Goal: Task Accomplishment & Management: Manage account settings

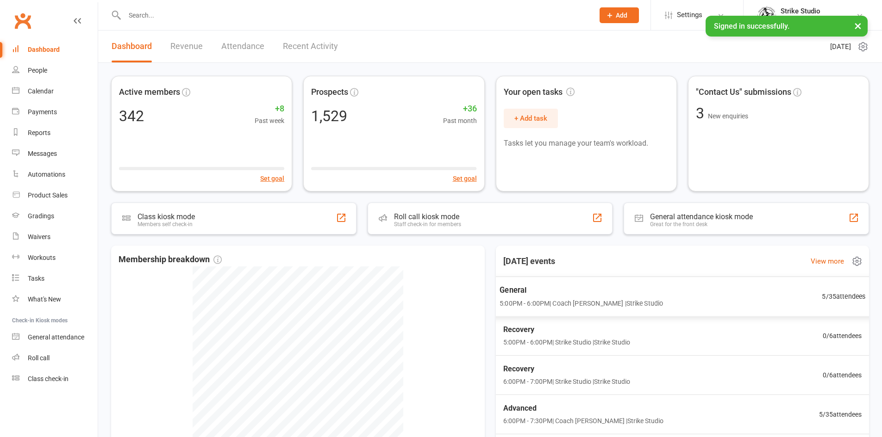
click at [596, 291] on span "General" at bounding box center [580, 290] width 163 height 12
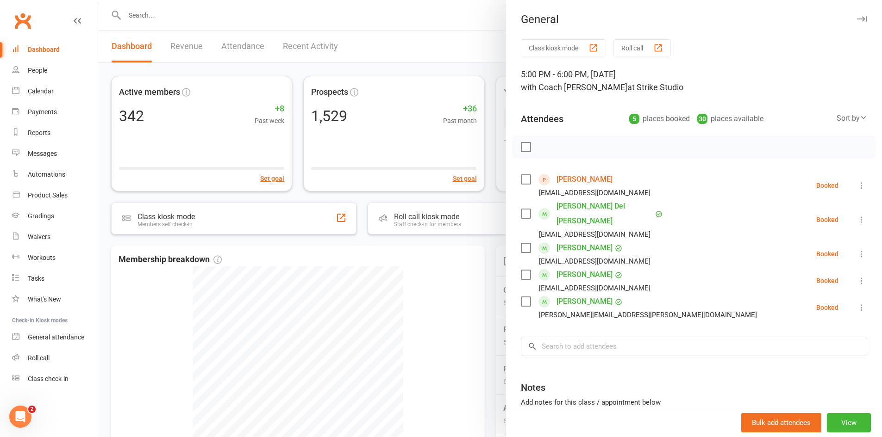
click at [464, 291] on div at bounding box center [490, 218] width 784 height 437
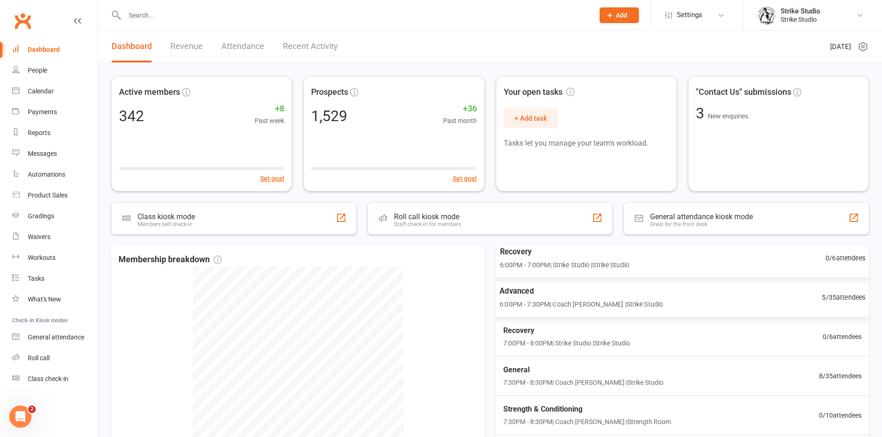
scroll to position [119, 0]
click at [545, 383] on span "7:30PM - 8:30PM | Coach Chris | Strike Studio" at bounding box center [580, 381] width 163 height 11
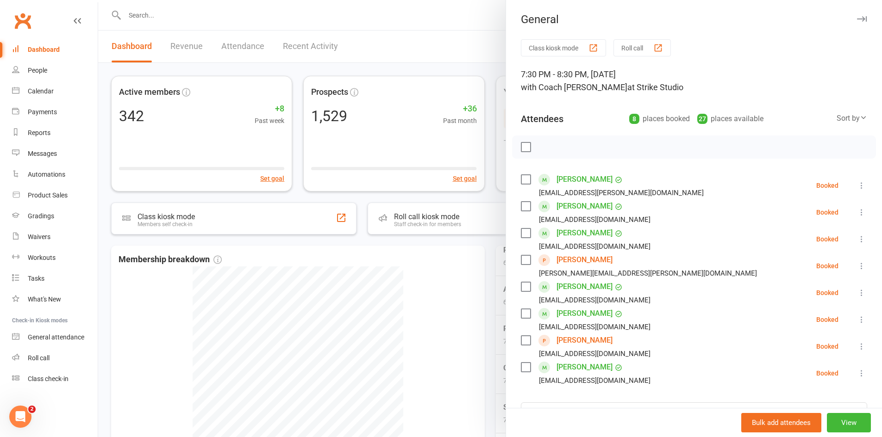
click at [446, 287] on div at bounding box center [490, 218] width 784 height 437
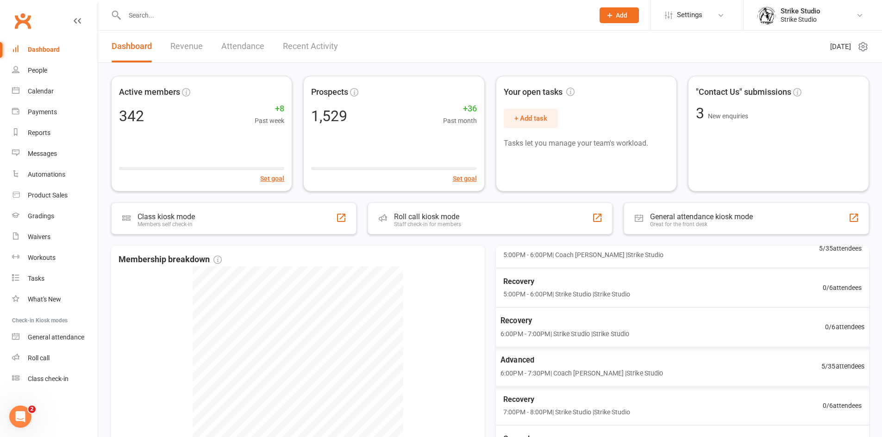
scroll to position [0, 0]
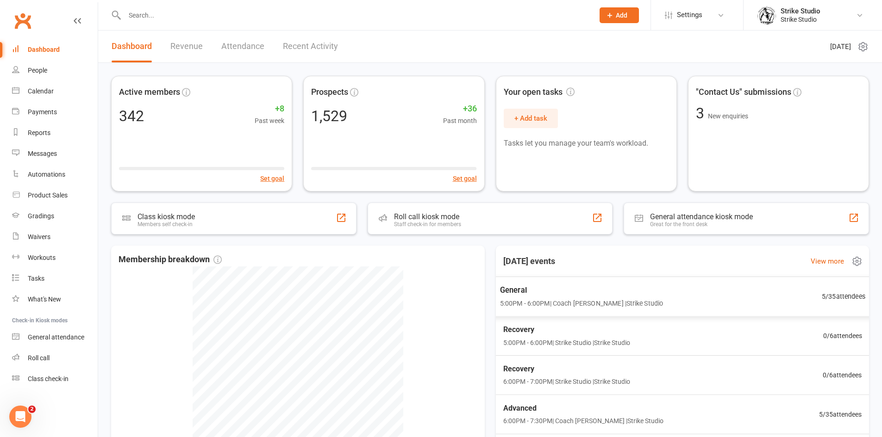
click at [538, 299] on span "5:00PM - 6:00PM | Coach Chris | Strike Studio" at bounding box center [580, 303] width 163 height 11
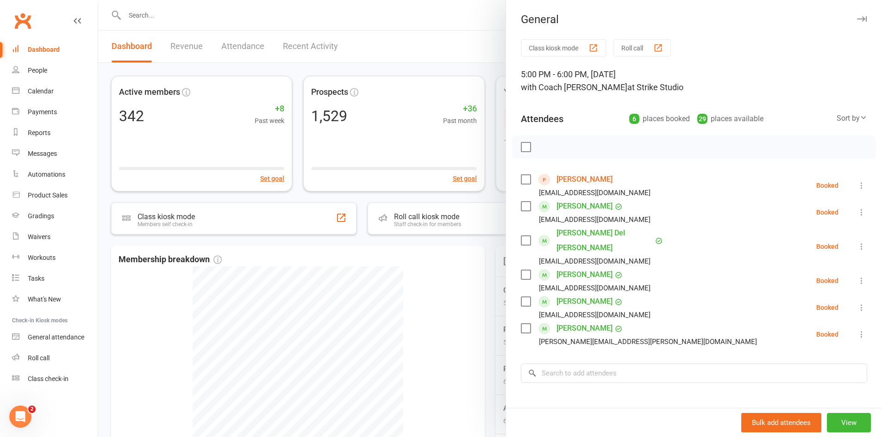
click at [492, 276] on div at bounding box center [490, 218] width 784 height 437
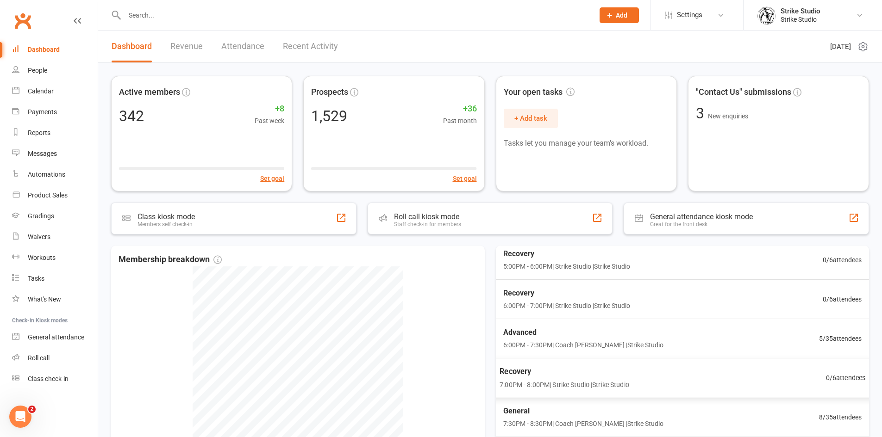
scroll to position [93, 0]
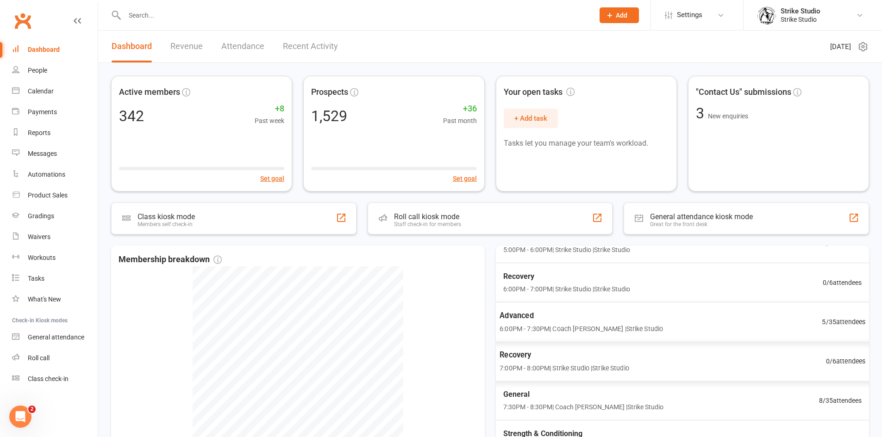
click at [554, 316] on span "Advanced" at bounding box center [580, 316] width 163 height 12
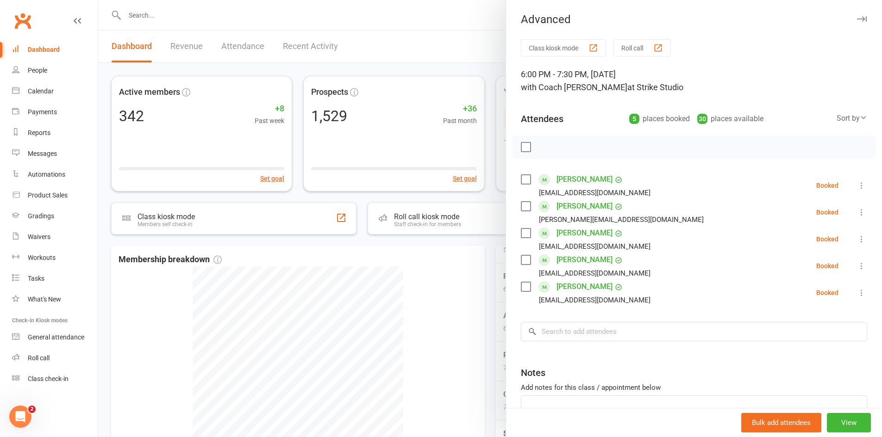
click at [458, 287] on div at bounding box center [490, 218] width 784 height 437
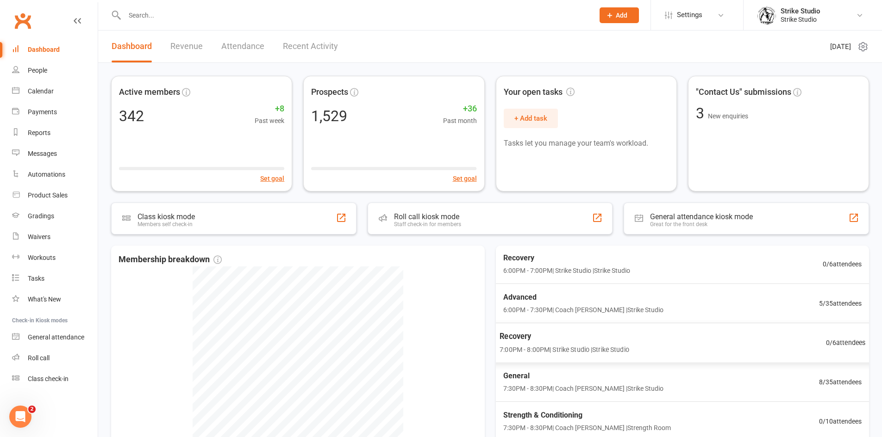
scroll to position [119, 0]
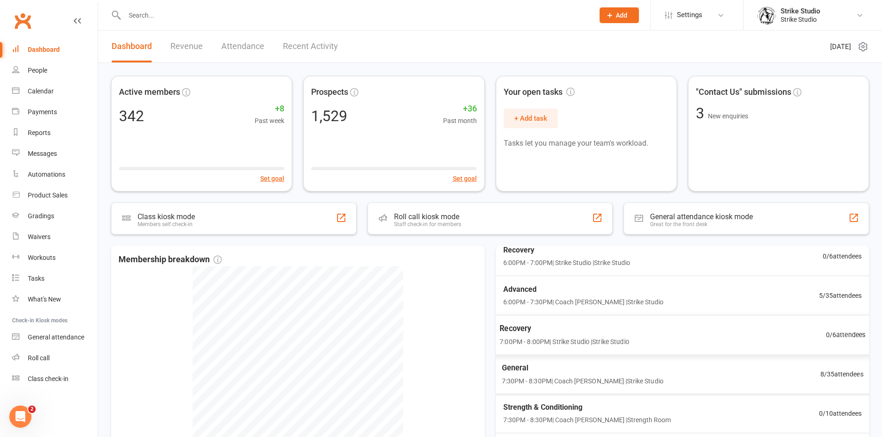
click at [538, 372] on span "General" at bounding box center [582, 368] width 162 height 12
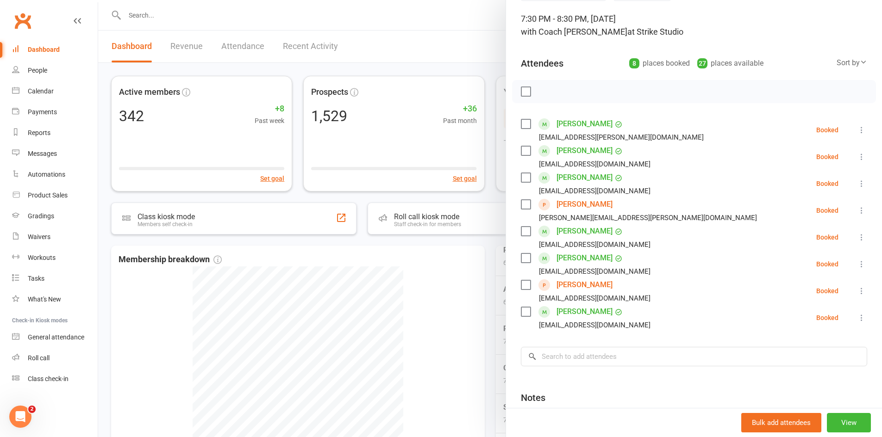
scroll to position [93, 0]
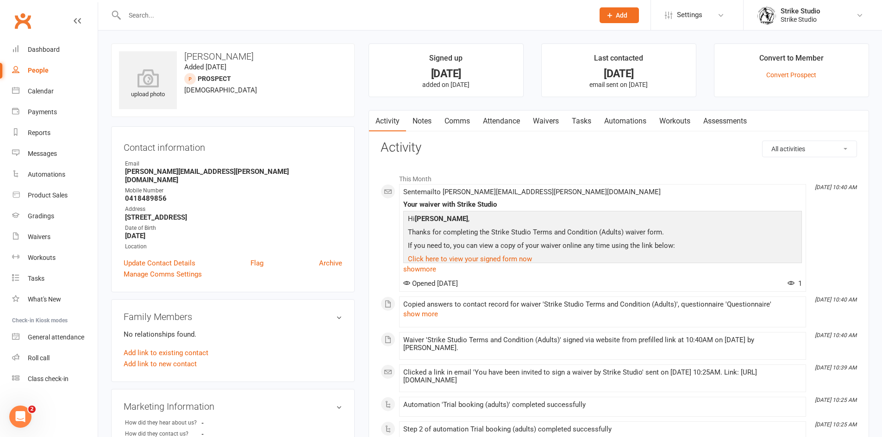
click at [549, 123] on link "Waivers" at bounding box center [545, 121] width 39 height 21
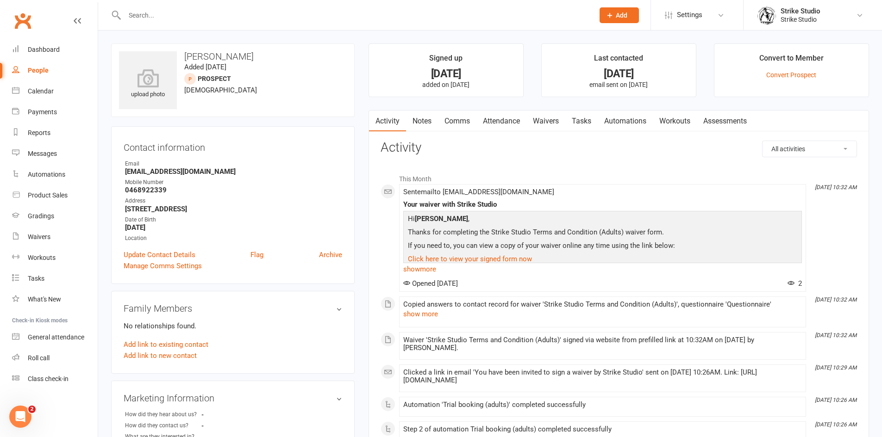
click at [549, 107] on main "Signed up 5 days ago added on 6 Sep 2025 Last contacted 5 days ago email sent o…" at bounding box center [618, 433] width 514 height 779
click at [557, 119] on link "Waivers" at bounding box center [545, 121] width 39 height 21
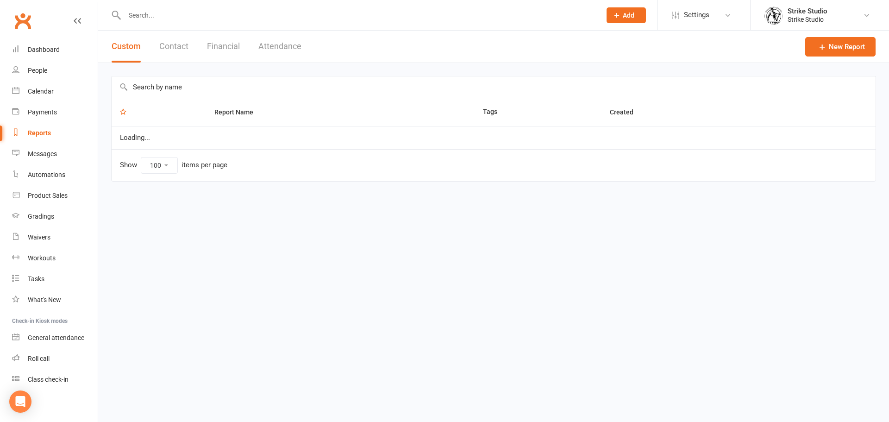
select select "100"
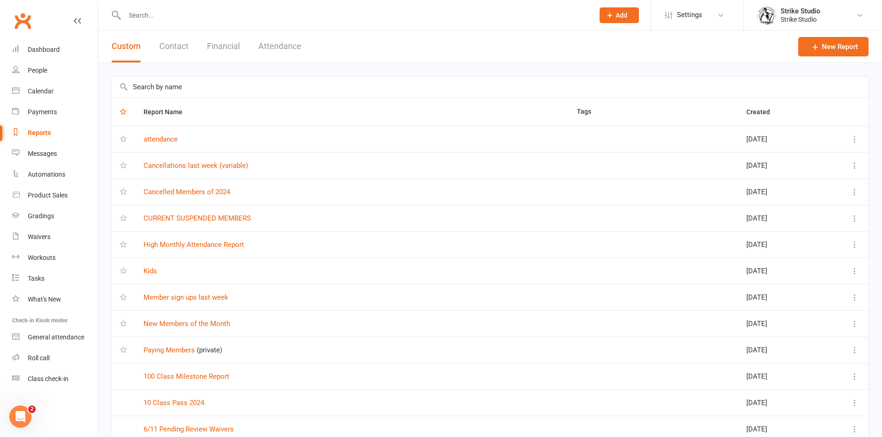
click at [257, 12] on input "text" at bounding box center [355, 15] width 466 height 13
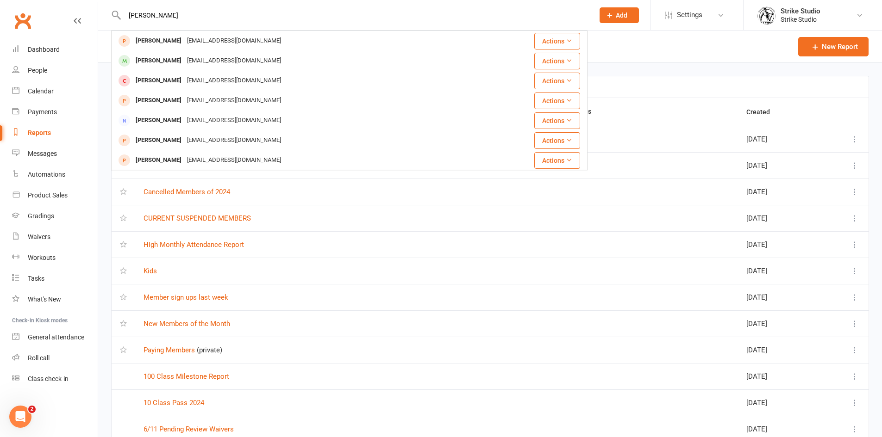
type input "albert"
click at [200, 63] on div "albertdavidyoung@gmail.com" at bounding box center [234, 60] width 100 height 13
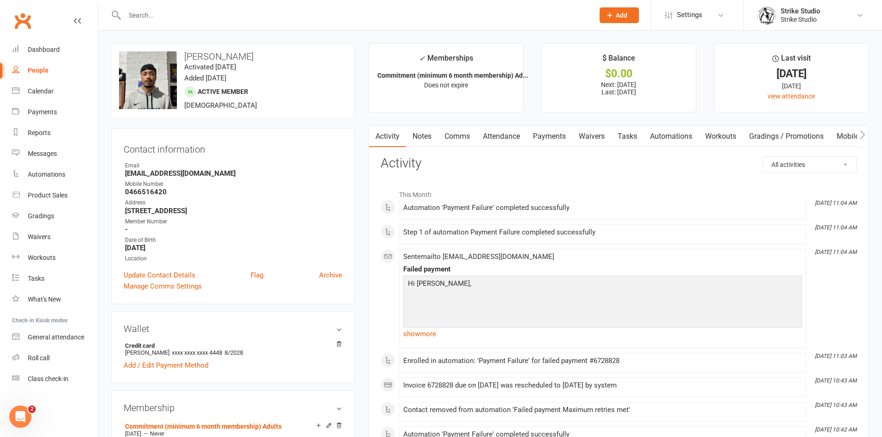
click at [552, 143] on link "Payments" at bounding box center [549, 136] width 46 height 21
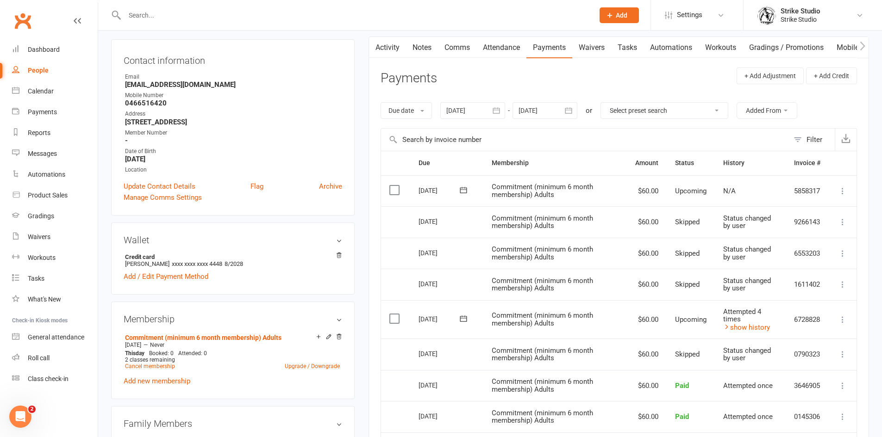
scroll to position [93, 0]
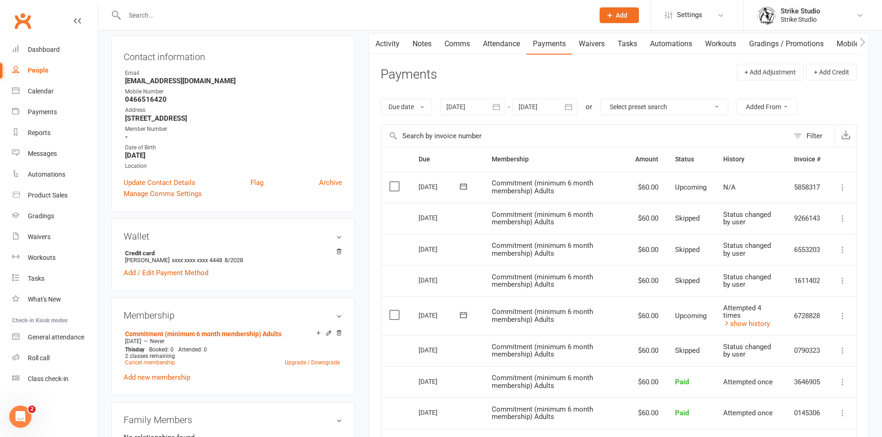
click at [395, 180] on td "Select this" at bounding box center [395, 187] width 29 height 31
click at [395, 190] on label at bounding box center [395, 186] width 12 height 9
click at [395, 182] on input "checkbox" at bounding box center [392, 182] width 6 height 0
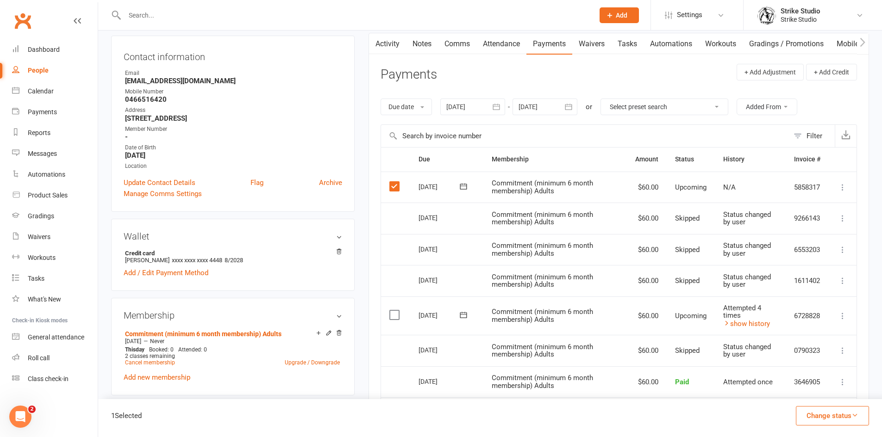
click at [834, 421] on button "Change status" at bounding box center [832, 415] width 73 height 19
click at [798, 387] on link "Skipped" at bounding box center [823, 391] width 92 height 19
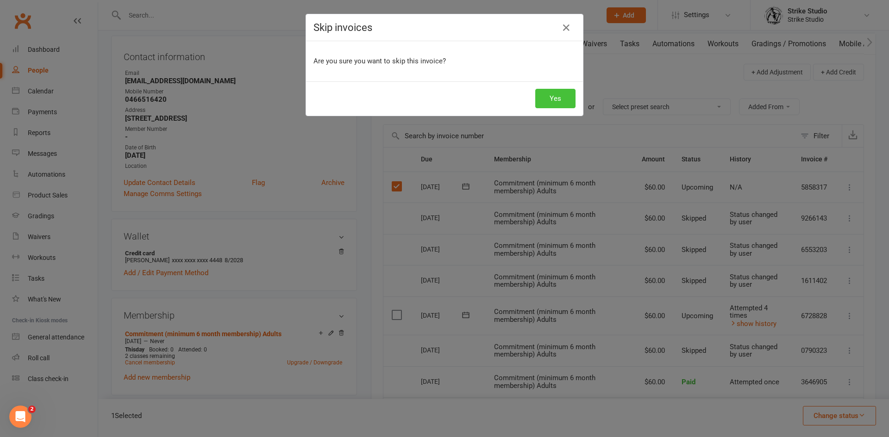
drag, startPoint x: 553, startPoint y: 108, endPoint x: 552, endPoint y: 100, distance: 8.0
click at [553, 106] on button "Yes" at bounding box center [555, 98] width 40 height 19
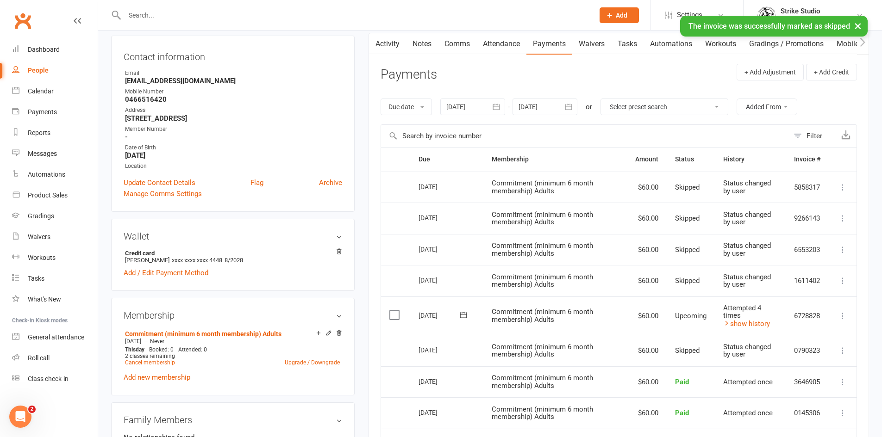
click at [418, 46] on link "Notes" at bounding box center [422, 43] width 32 height 21
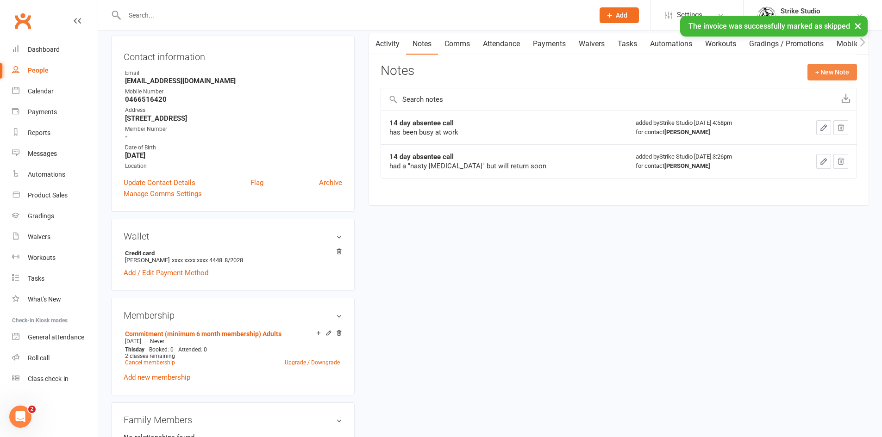
click at [837, 71] on button "+ New Note" at bounding box center [832, 72] width 50 height 17
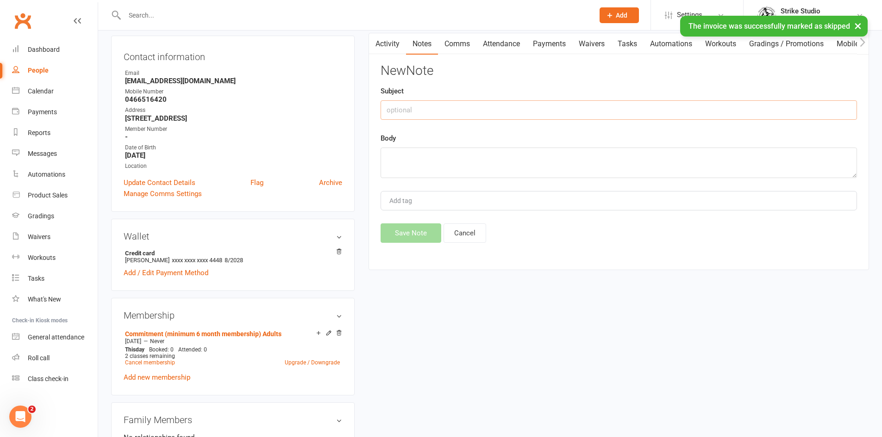
drag, startPoint x: 534, startPoint y: 109, endPoint x: 535, endPoint y: 103, distance: 6.1
click at [533, 108] on input "text" at bounding box center [618, 109] width 476 height 19
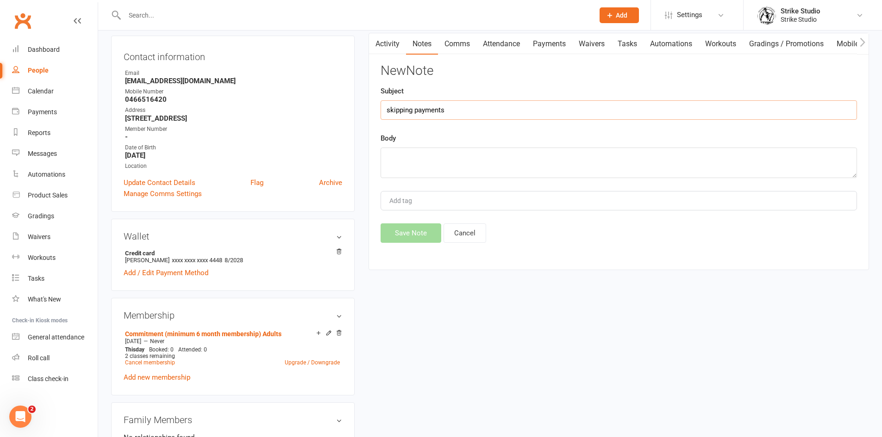
type input "skipping payments"
click at [430, 154] on textarea at bounding box center [618, 163] width 476 height 31
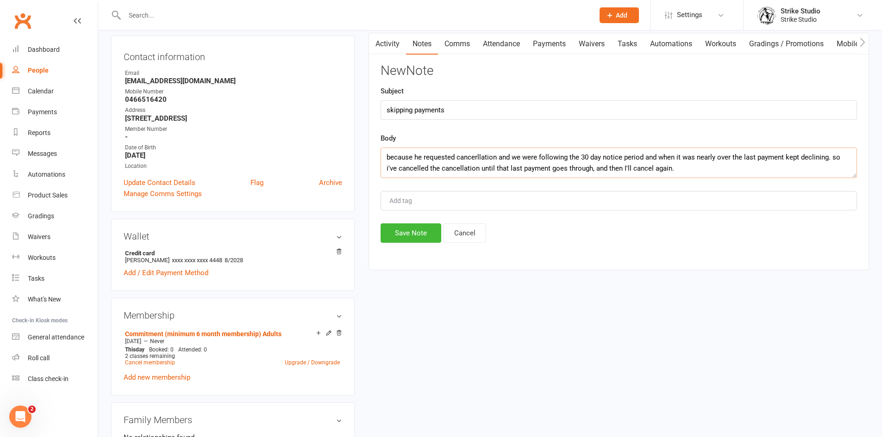
click at [476, 157] on textarea "because he requested cancerllation and we were following the 30 day notice peri…" at bounding box center [618, 163] width 476 height 31
click at [649, 157] on textarea "because he requested cancellation and we were following the 30 day notice perio…" at bounding box center [618, 163] width 476 height 31
click at [651, 156] on textarea "because he requested cancellation and we were following the 30 day notice perio…" at bounding box center [618, 163] width 476 height 31
click at [726, 161] on textarea "because he requested cancellation and we were following the 30 day notice perio…" at bounding box center [618, 163] width 476 height 31
click at [843, 161] on textarea "because he requested cancellation and we were following the 30 day notice perio…" at bounding box center [618, 163] width 476 height 31
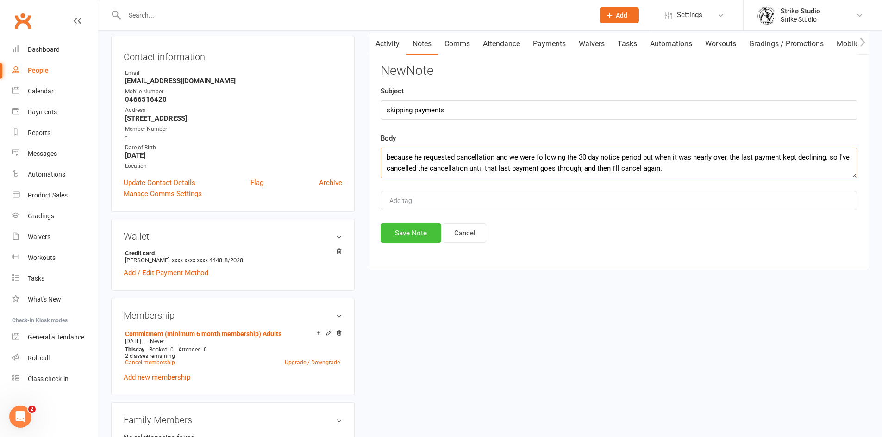
type textarea "because he requested cancellation and we were following the 30 day notice perio…"
click at [416, 229] on button "Save Note" at bounding box center [410, 233] width 61 height 19
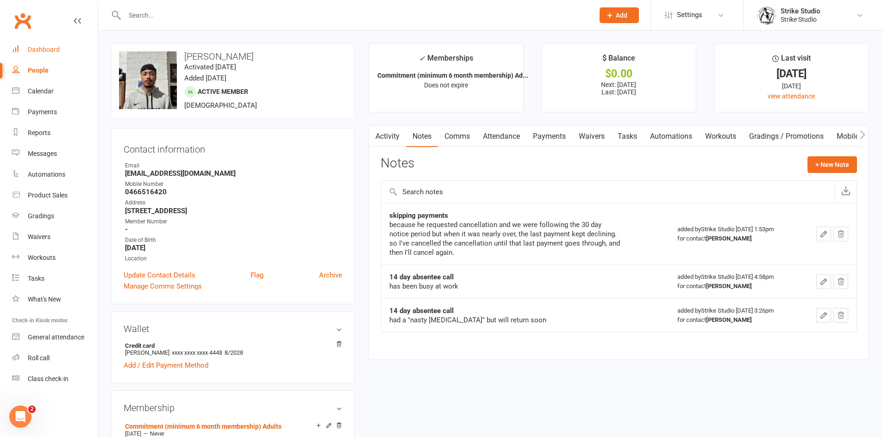
click at [47, 44] on link "Dashboard" at bounding box center [55, 49] width 86 height 21
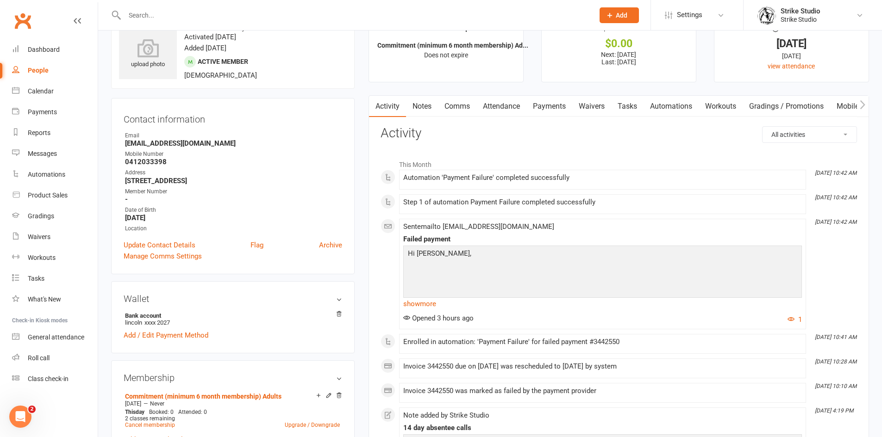
scroll to position [46, 0]
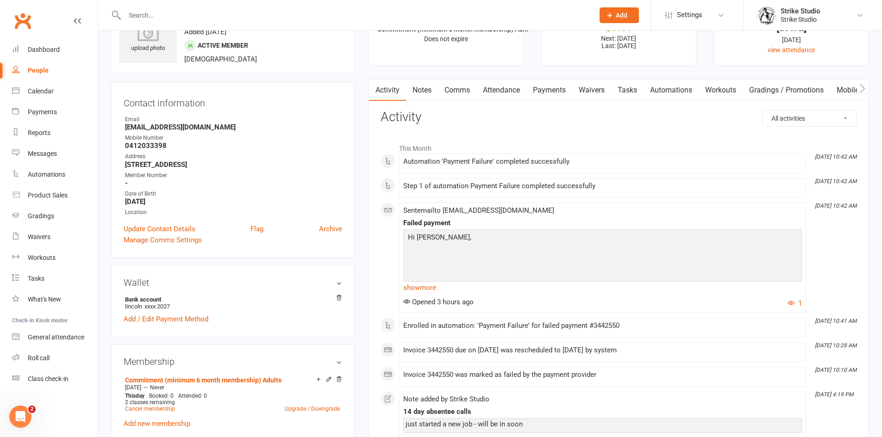
click at [564, 88] on link "Payments" at bounding box center [549, 90] width 46 height 21
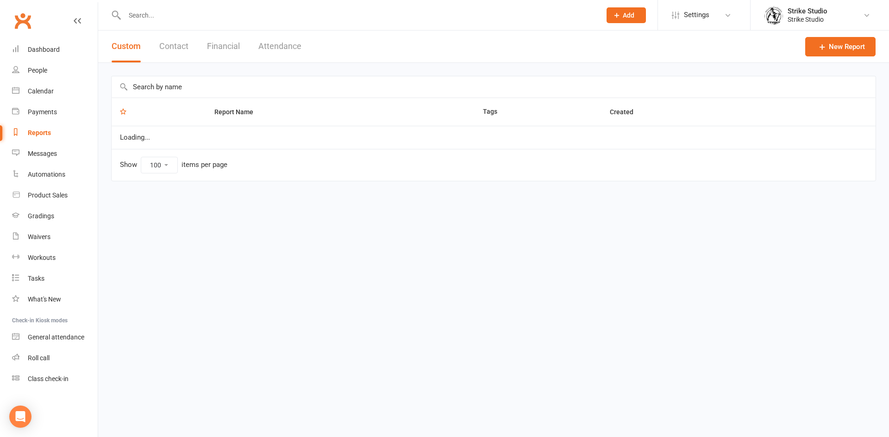
select select "100"
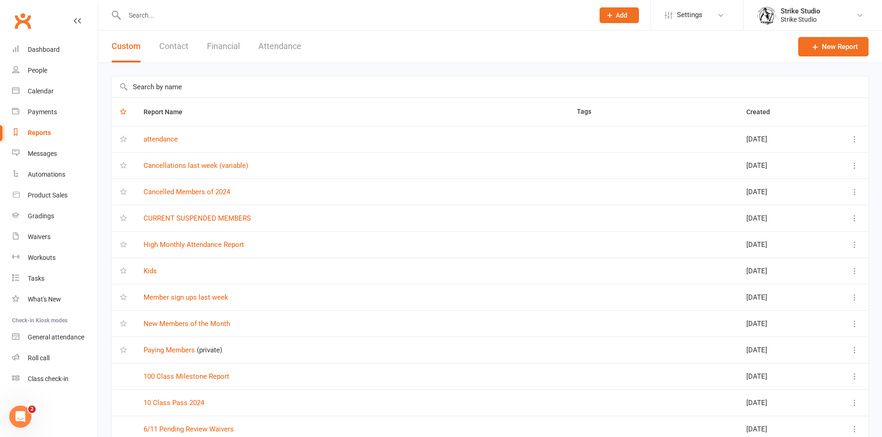
click at [277, 14] on input "text" at bounding box center [355, 15] width 466 height 13
paste input "Aidan Canham"
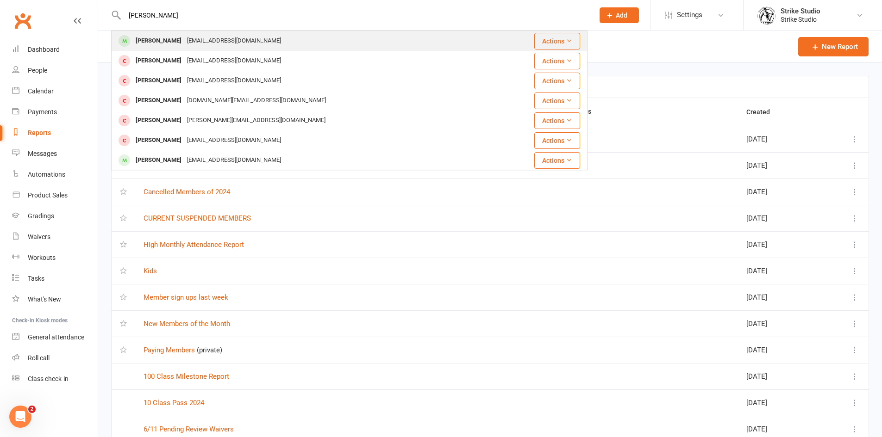
type input "Aidan Canham"
click at [194, 36] on div "trekking.16@icloud.com" at bounding box center [234, 40] width 100 height 13
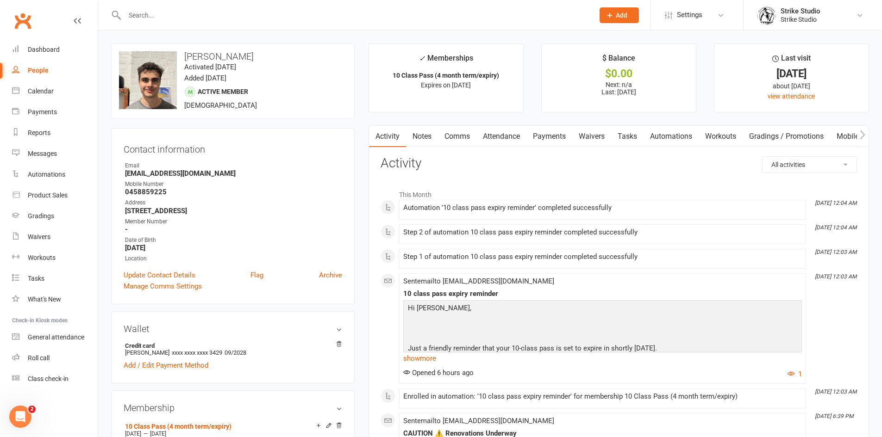
click at [333, 14] on input "text" at bounding box center [355, 15] width 466 height 13
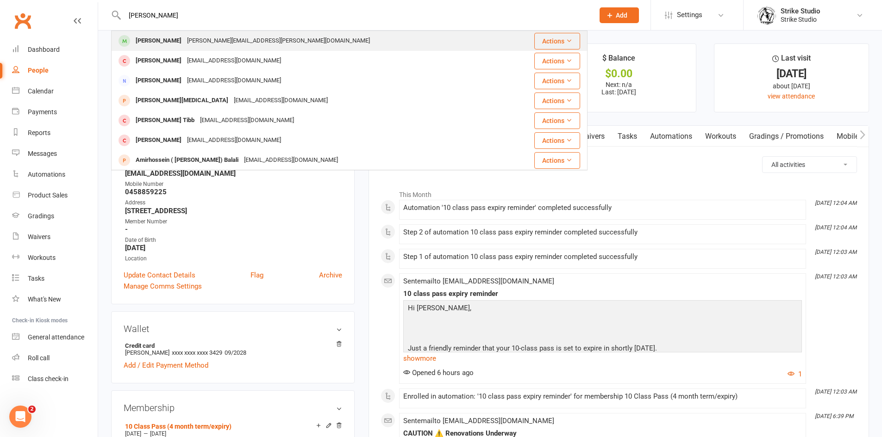
type input "alvin"
click at [231, 38] on div "alvin.nguyn@gmail.com" at bounding box center [278, 40] width 188 height 13
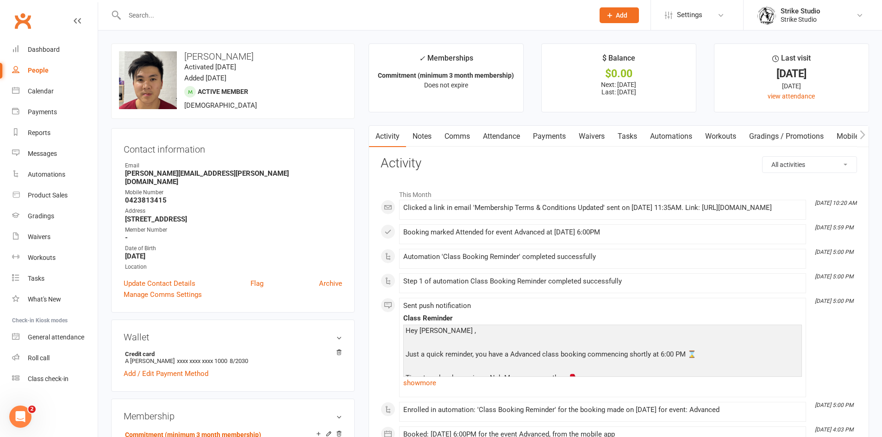
click at [555, 137] on link "Payments" at bounding box center [549, 136] width 46 height 21
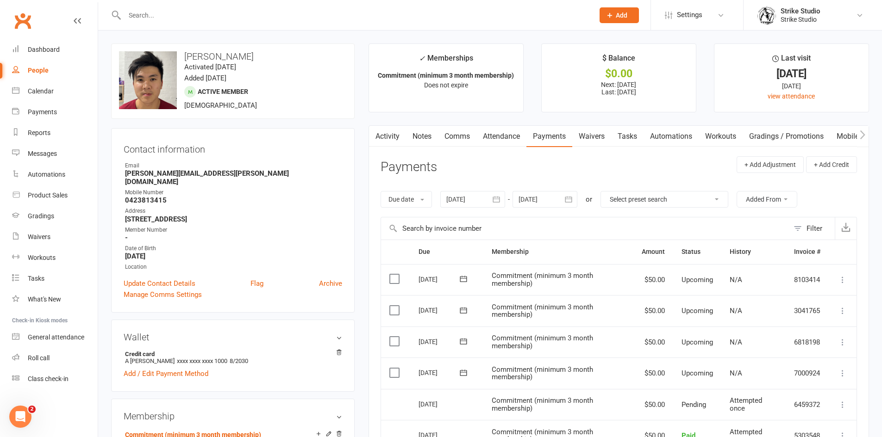
click at [552, 201] on div at bounding box center [544, 199] width 65 height 17
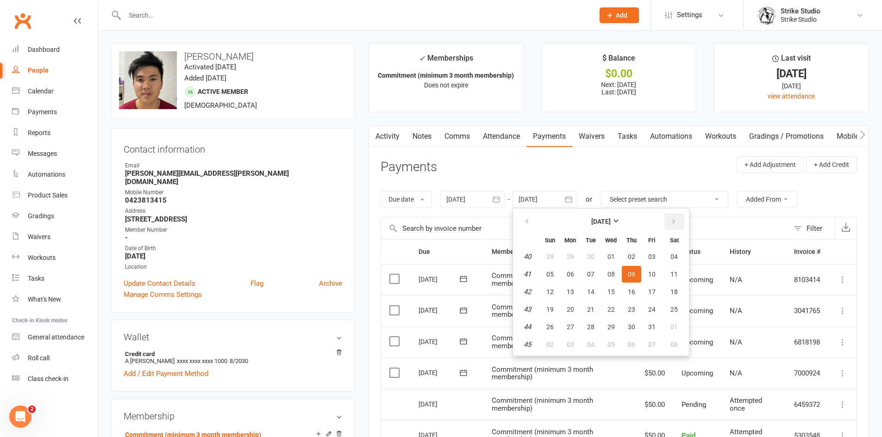
click at [676, 219] on icon "button" at bounding box center [673, 221] width 6 height 7
click at [674, 331] on button "29" at bounding box center [674, 327] width 24 height 17
type input "29 Nov 2025"
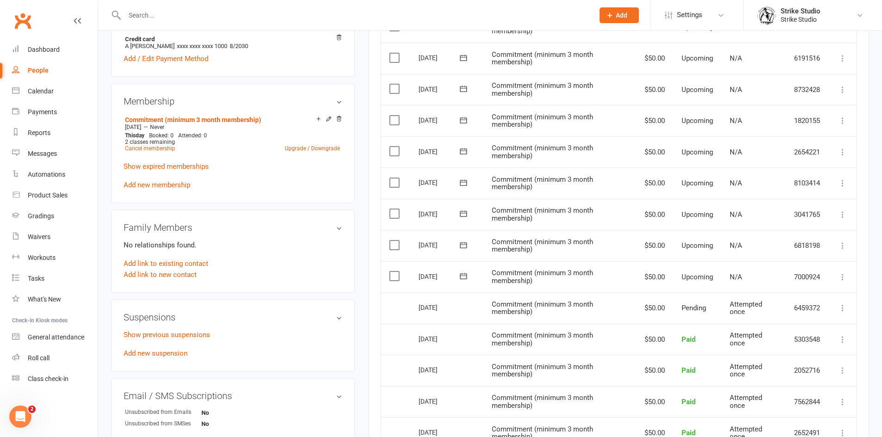
scroll to position [324, 0]
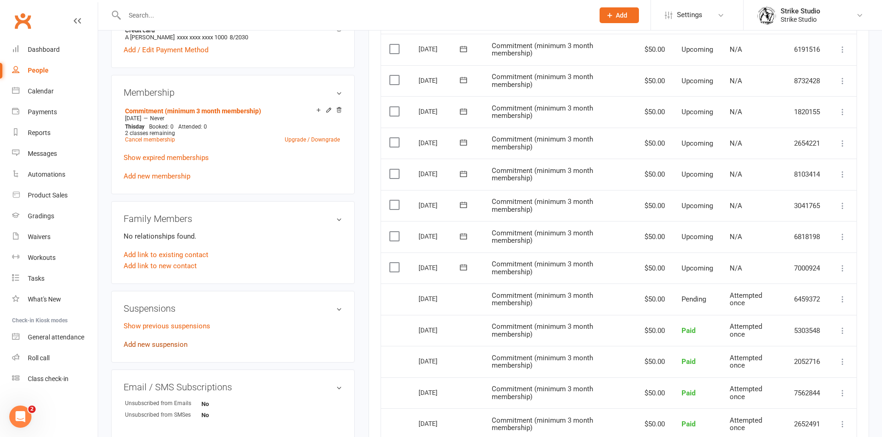
click at [165, 341] on link "Add new suspension" at bounding box center [156, 345] width 64 height 8
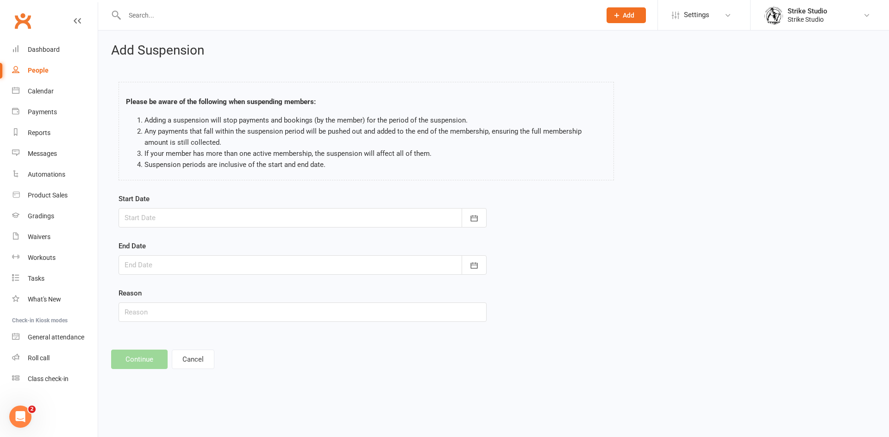
click at [216, 218] on div at bounding box center [302, 217] width 368 height 19
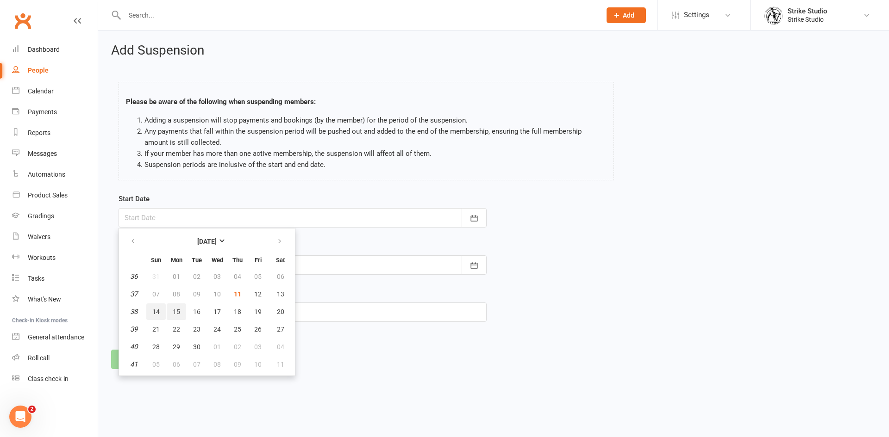
drag, startPoint x: 159, startPoint y: 312, endPoint x: 171, endPoint y: 312, distance: 12.5
click at [171, 312] on tr "38 14 15 16 17 18 19 20" at bounding box center [207, 312] width 170 height 17
click at [173, 312] on span "15" at bounding box center [176, 311] width 7 height 7
type input "15 Sep 2025"
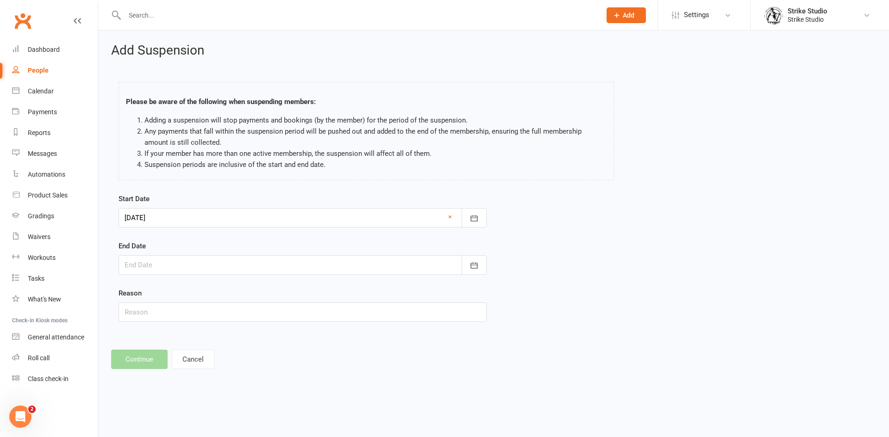
drag, startPoint x: 169, startPoint y: 262, endPoint x: 167, endPoint y: 276, distance: 13.6
click at [169, 264] on div at bounding box center [302, 265] width 368 height 19
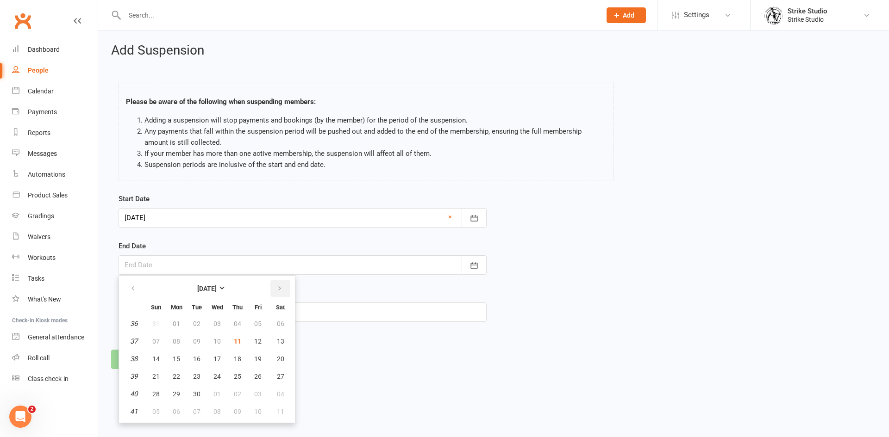
click at [280, 290] on icon "button" at bounding box center [279, 288] width 6 height 7
click at [279, 288] on icon "button" at bounding box center [279, 288] width 6 height 7
click at [153, 360] on span "09" at bounding box center [155, 358] width 7 height 7
type input "09 Nov 2025"
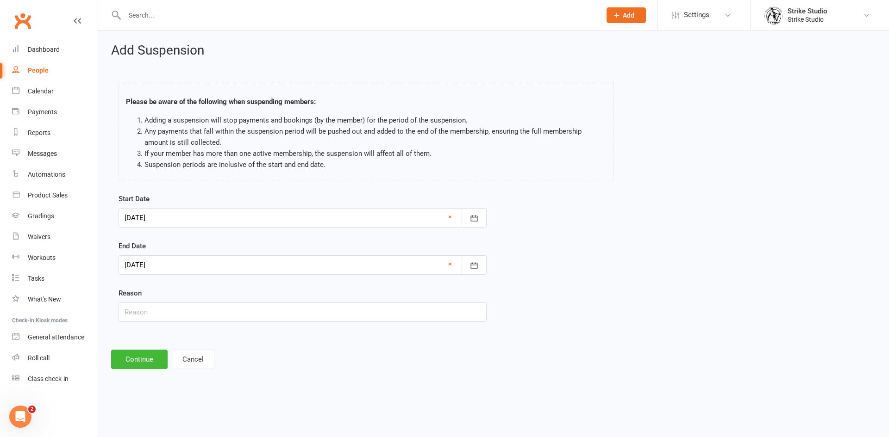
click at [133, 214] on div at bounding box center [302, 217] width 368 height 19
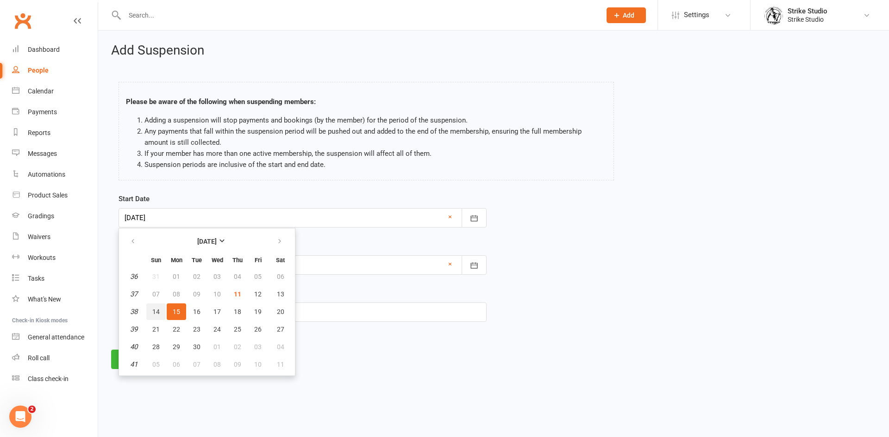
click at [158, 311] on span "14" at bounding box center [155, 311] width 7 height 7
type input "14 Sep 2025"
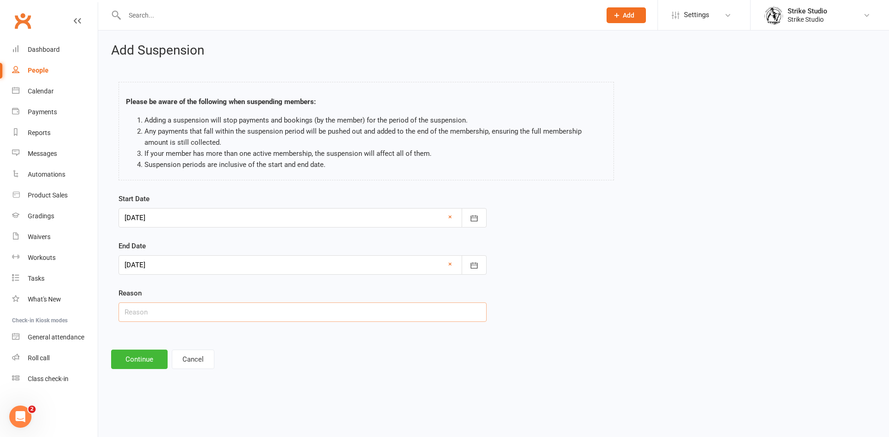
click at [169, 310] on input "text" at bounding box center [302, 312] width 368 height 19
type input "unknown"
click at [130, 355] on button "Continue" at bounding box center [139, 359] width 56 height 19
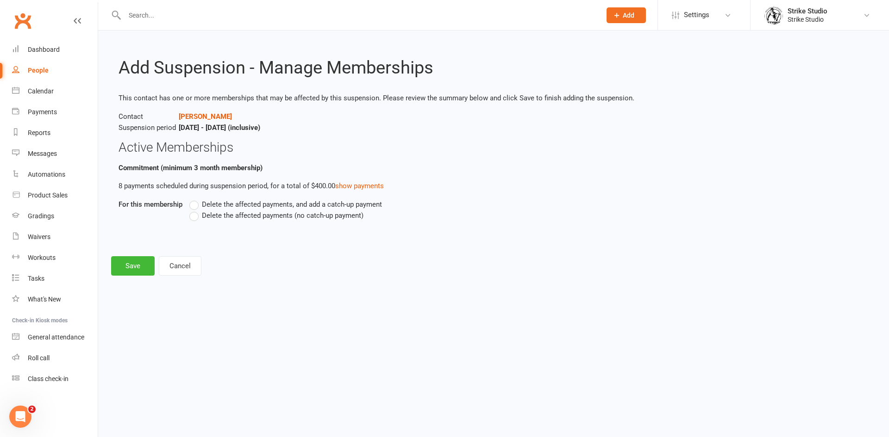
click at [205, 218] on span "Delete the affected payments (no catch-up payment)" at bounding box center [283, 215] width 162 height 10
click at [195, 210] on input "Delete the affected payments (no catch-up payment)" at bounding box center [192, 210] width 6 height 0
click at [128, 262] on button "Save" at bounding box center [133, 265] width 44 height 19
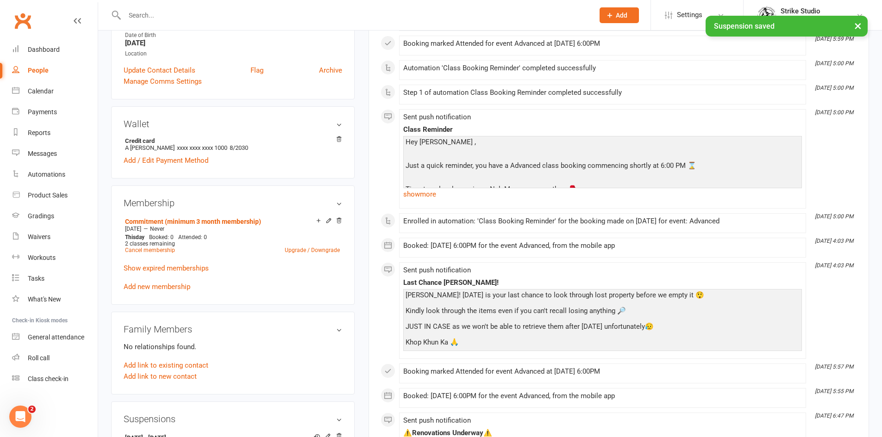
scroll to position [278, 0]
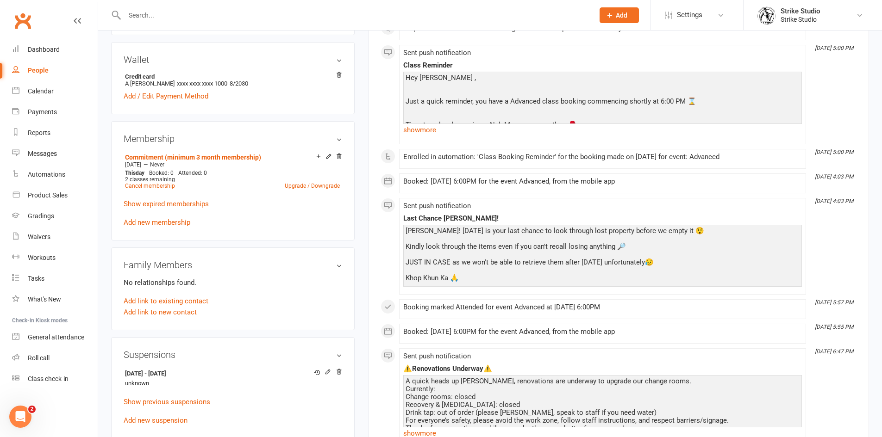
click at [173, 398] on p "Show previous suspensions" at bounding box center [233, 402] width 218 height 11
click at [174, 398] on link "Show previous suspensions" at bounding box center [167, 402] width 87 height 8
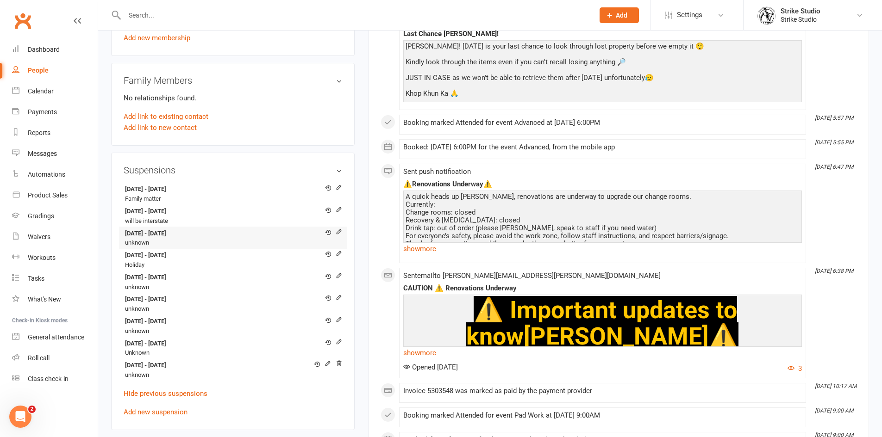
scroll to position [463, 0]
click at [183, 408] on link "Add new suspension" at bounding box center [156, 412] width 64 height 8
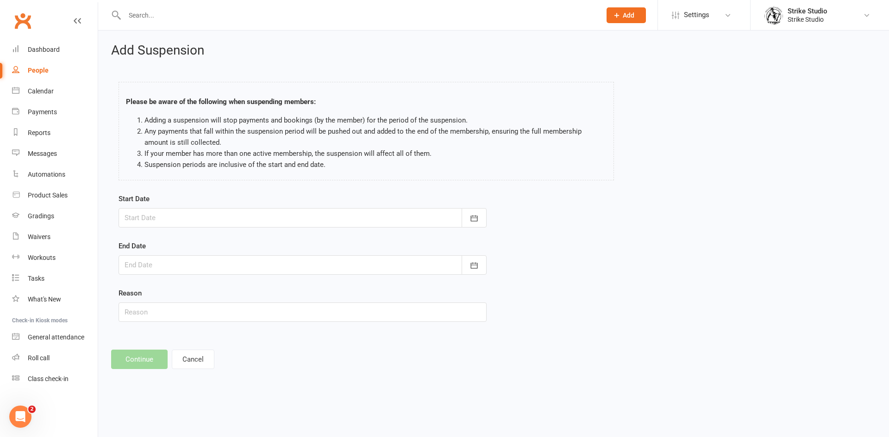
click at [223, 216] on div at bounding box center [302, 217] width 368 height 19
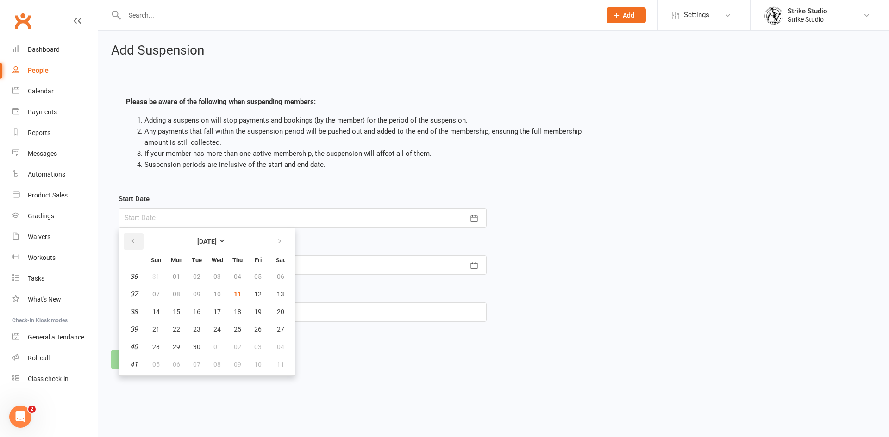
click at [141, 237] on button "button" at bounding box center [134, 241] width 20 height 17
click at [141, 238] on button "button" at bounding box center [134, 241] width 20 height 17
click at [140, 239] on button "button" at bounding box center [134, 241] width 20 height 17
click at [273, 242] on button "button" at bounding box center [280, 241] width 20 height 17
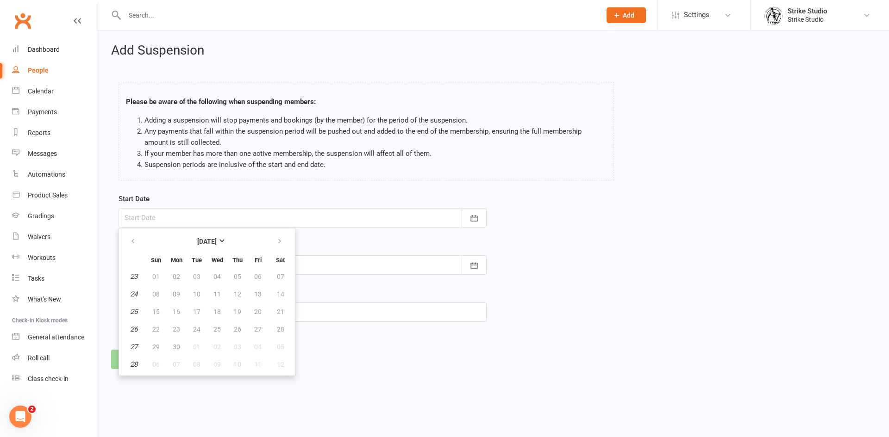
click at [319, 243] on div "End Date September 2025 Sun Mon Tue Wed Thu Fri Sat 36 31 01 02 03 04 05 06 37 …" at bounding box center [302, 258] width 368 height 34
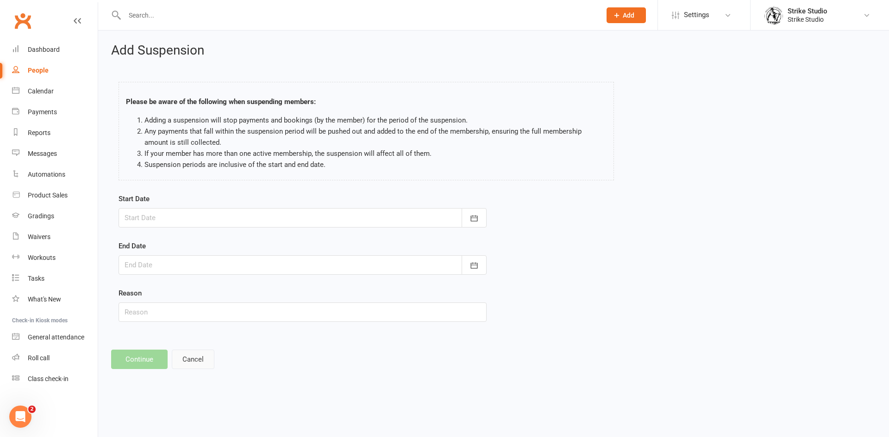
click at [194, 354] on button "Cancel" at bounding box center [193, 359] width 43 height 19
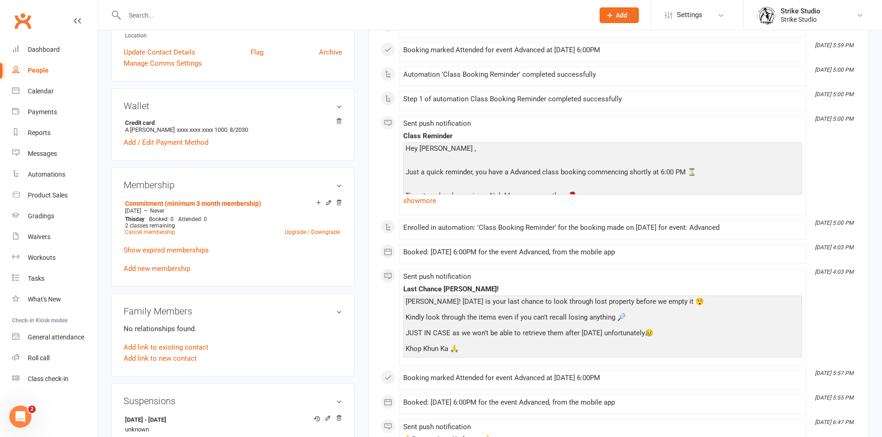
scroll to position [417, 0]
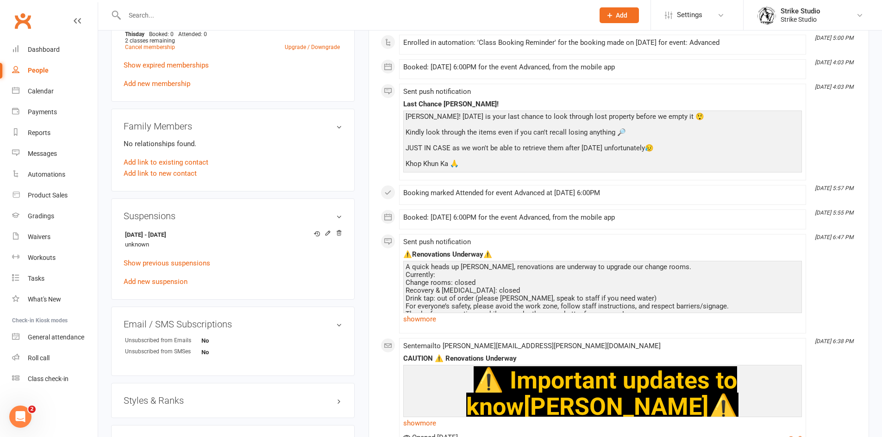
click at [183, 268] on div "14 Sep 2025 - 9 Nov 2025 unknown Show previous suspensions Add new suspension" at bounding box center [233, 257] width 218 height 59
click at [197, 259] on link "Show previous suspensions" at bounding box center [167, 263] width 87 height 8
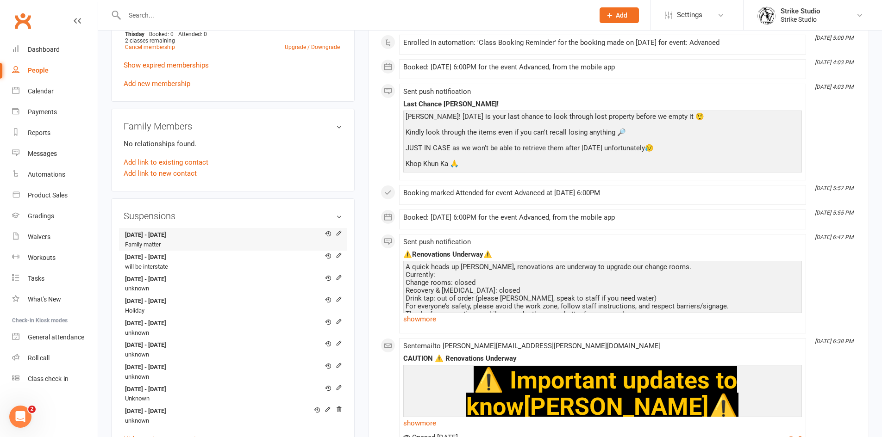
scroll to position [463, 0]
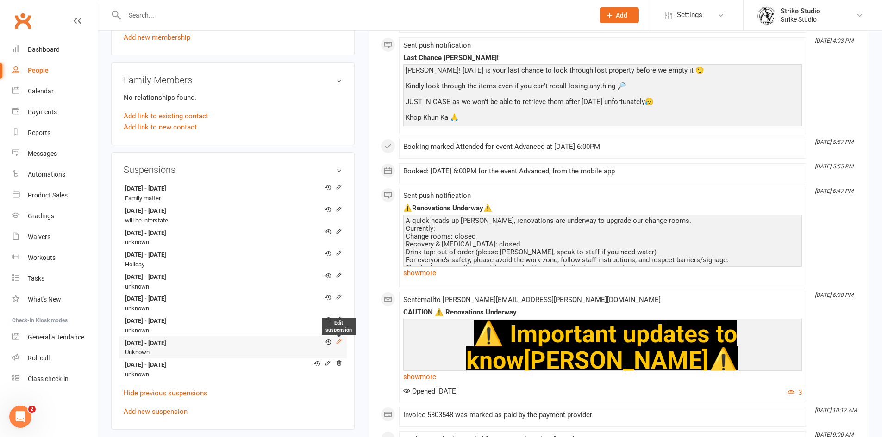
click at [339, 338] on icon at bounding box center [339, 341] width 6 height 6
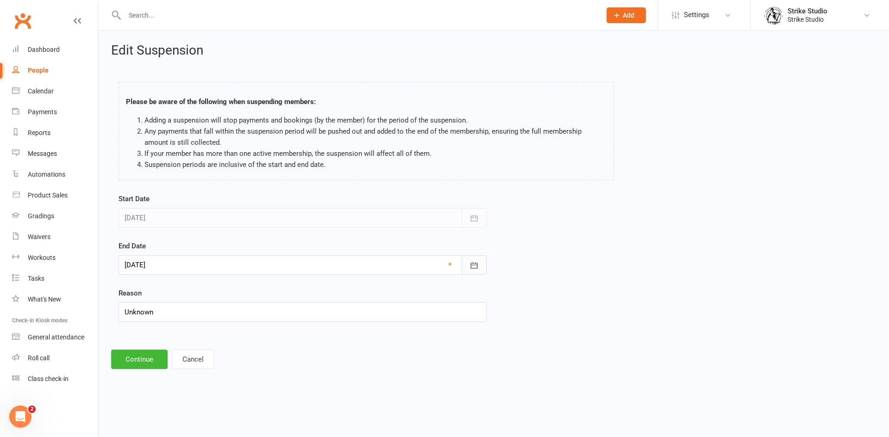
click at [468, 260] on button "button" at bounding box center [473, 265] width 25 height 19
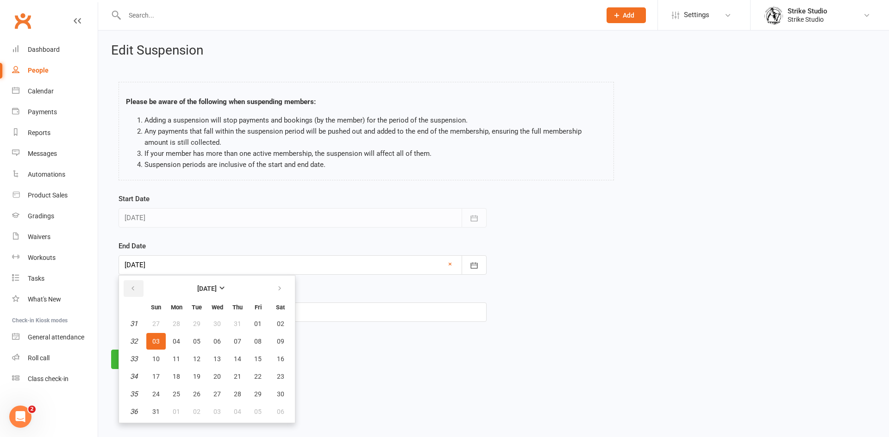
click at [135, 284] on button "button" at bounding box center [134, 288] width 20 height 17
click at [282, 290] on icon "button" at bounding box center [279, 288] width 6 height 7
click at [139, 292] on button "button" at bounding box center [134, 288] width 20 height 17
click at [373, 382] on html "Prospect Member Non-attending contact Class / event Appointment Grading event T…" at bounding box center [444, 197] width 889 height 395
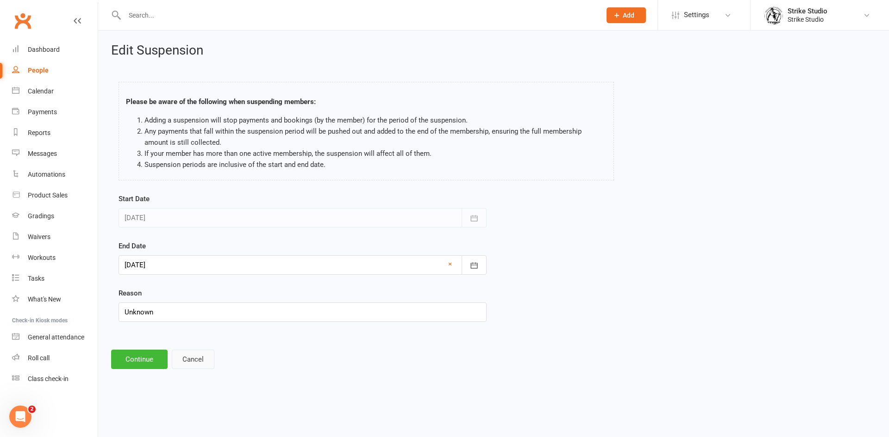
click at [202, 357] on button "Cancel" at bounding box center [193, 359] width 43 height 19
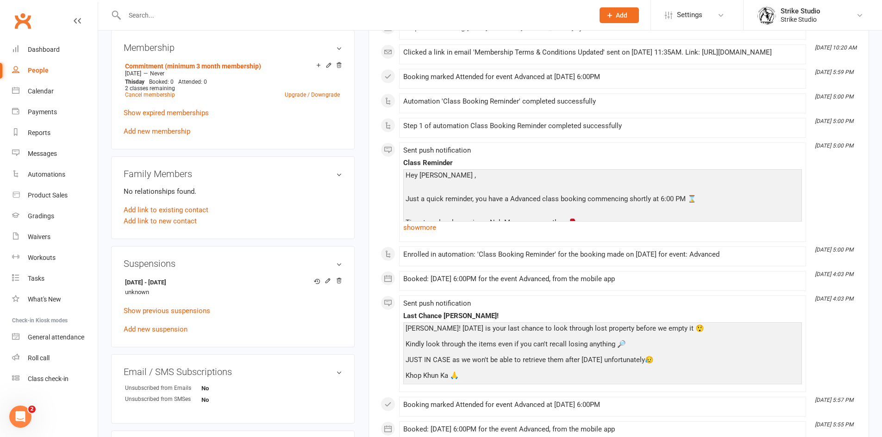
scroll to position [370, 0]
click at [165, 305] on link "Show previous suspensions" at bounding box center [167, 309] width 87 height 8
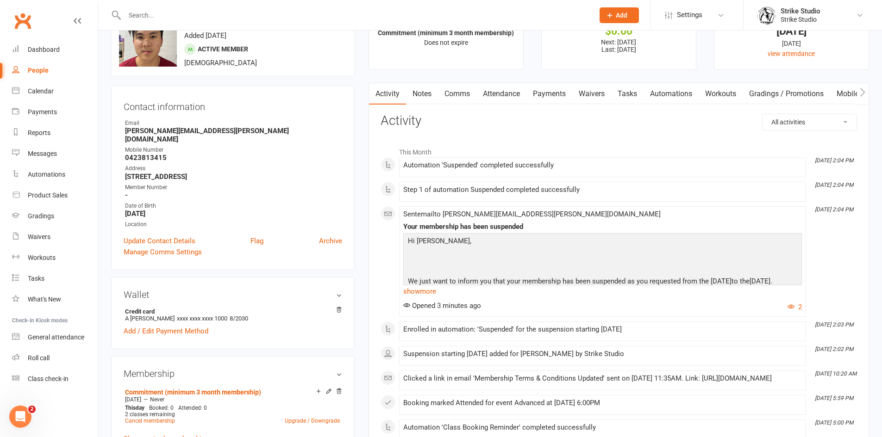
scroll to position [0, 0]
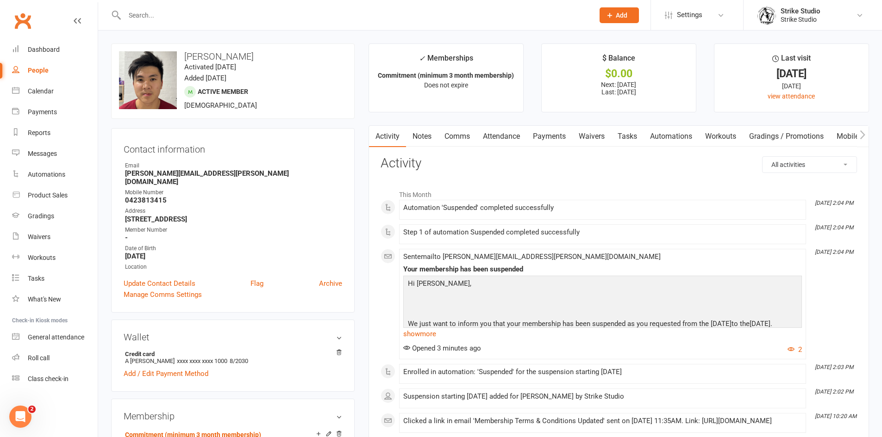
click at [548, 140] on link "Payments" at bounding box center [549, 136] width 46 height 21
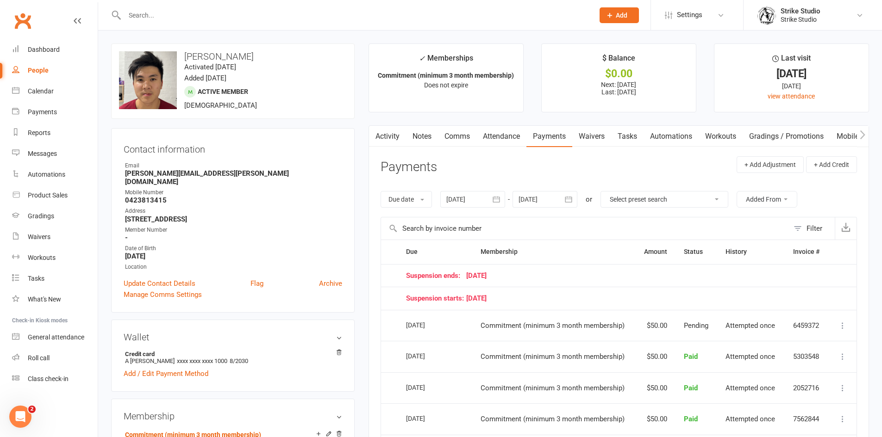
scroll to position [139, 0]
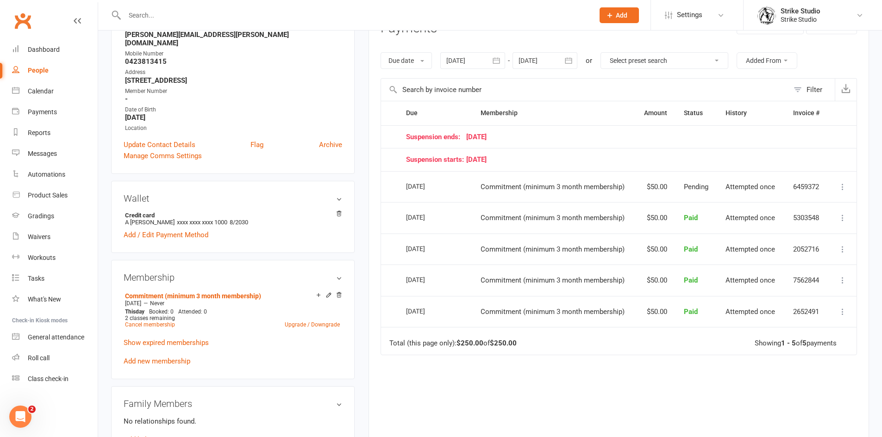
click at [312, 12] on input "text" at bounding box center [355, 15] width 466 height 13
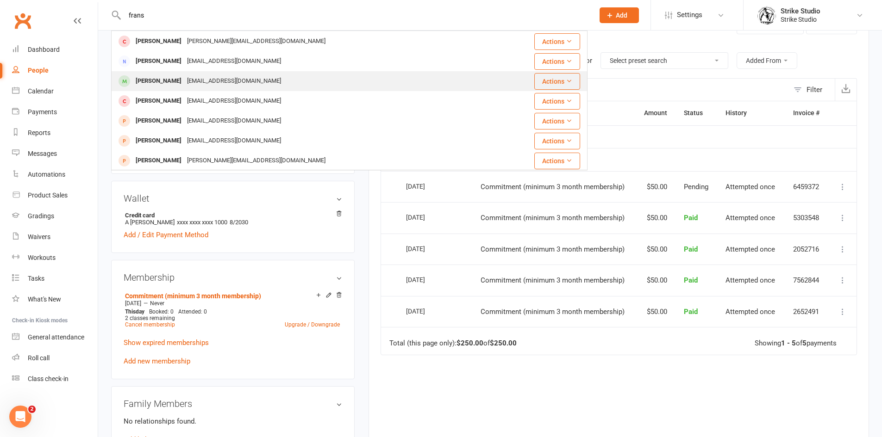
type input "frans"
drag, startPoint x: 227, startPoint y: 80, endPoint x: 229, endPoint y: 85, distance: 5.0
click at [227, 81] on div "francisco47f@gmail.com" at bounding box center [234, 81] width 100 height 13
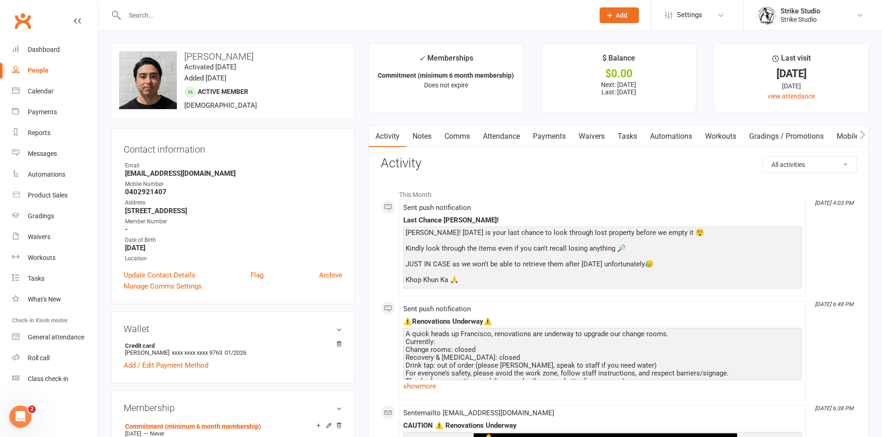
click at [517, 135] on link "Attendance" at bounding box center [501, 136] width 50 height 21
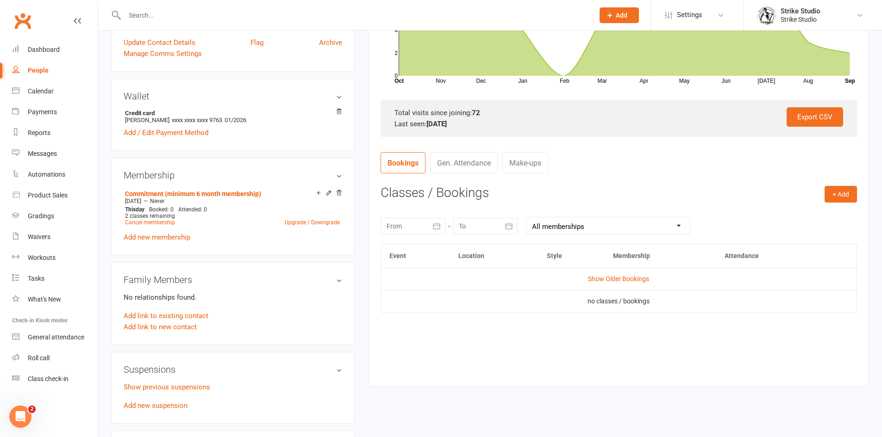
scroll to position [278, 0]
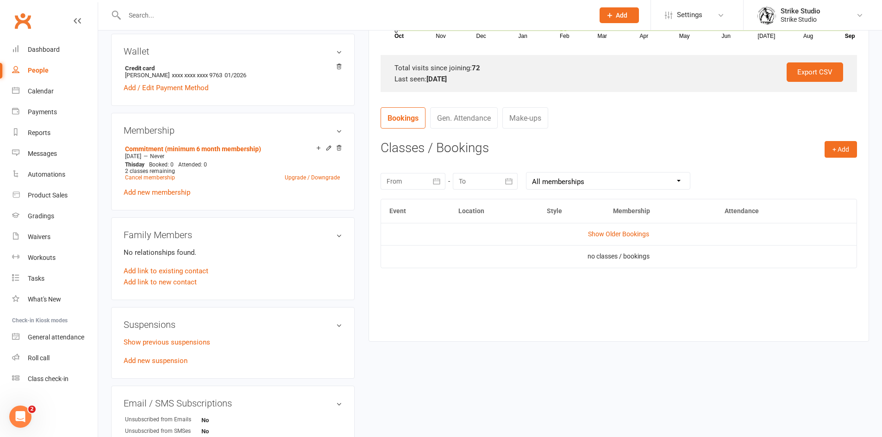
click at [182, 348] on p "Show previous suspensions" at bounding box center [233, 342] width 218 height 11
click at [187, 342] on link "Show previous suspensions" at bounding box center [167, 342] width 87 height 8
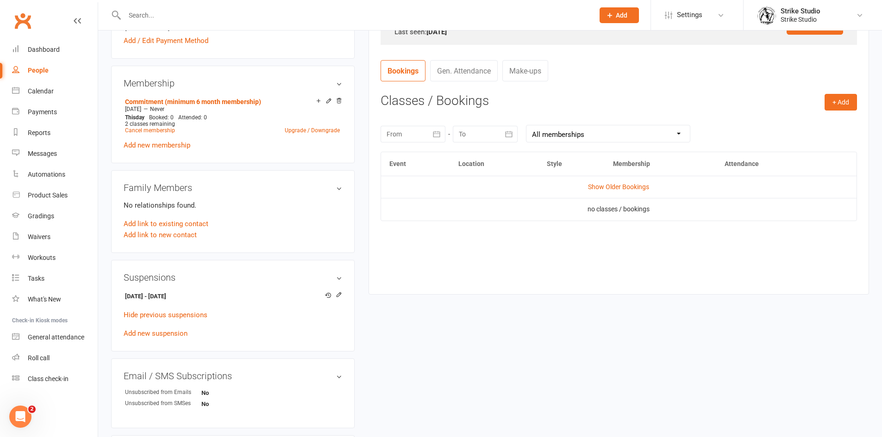
scroll to position [370, 0]
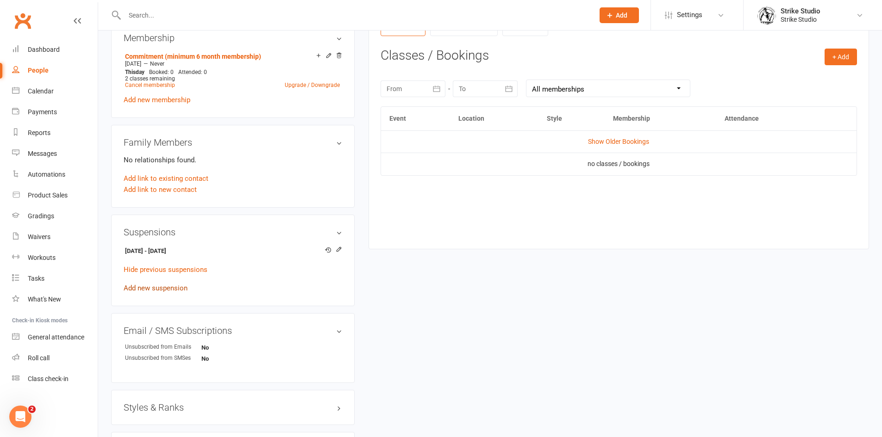
click at [178, 286] on link "Add new suspension" at bounding box center [156, 288] width 64 height 8
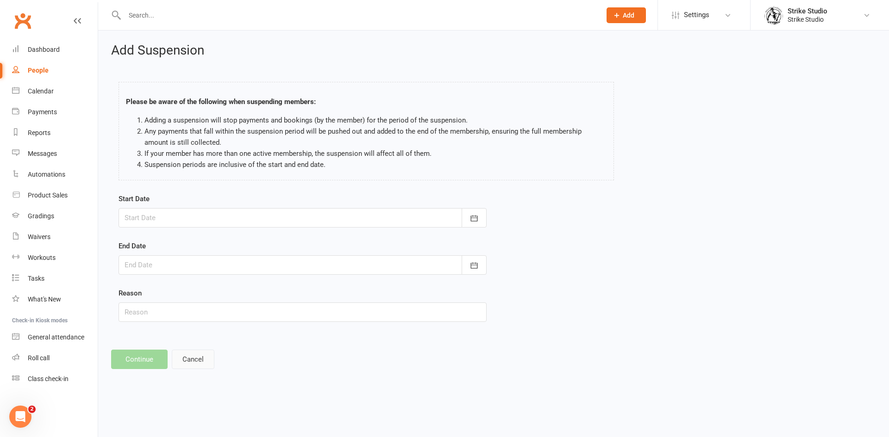
drag, startPoint x: 195, startPoint y: 355, endPoint x: 194, endPoint y: 348, distance: 6.5
click at [195, 355] on button "Cancel" at bounding box center [193, 359] width 43 height 19
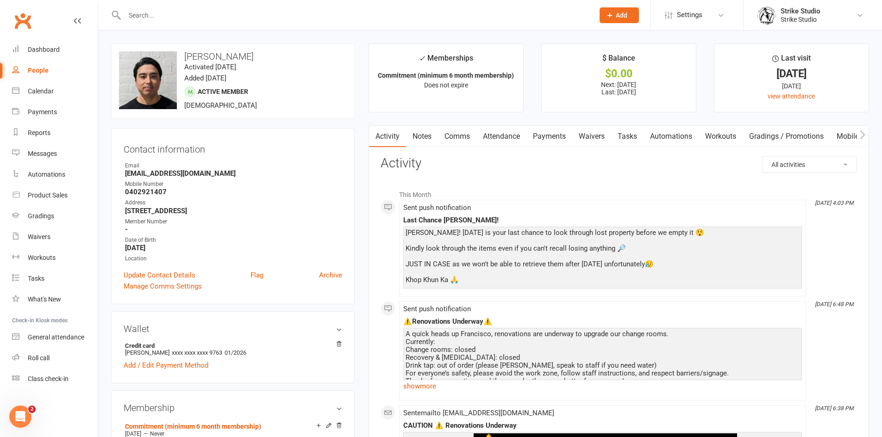
click at [545, 126] on link "Payments" at bounding box center [549, 136] width 46 height 21
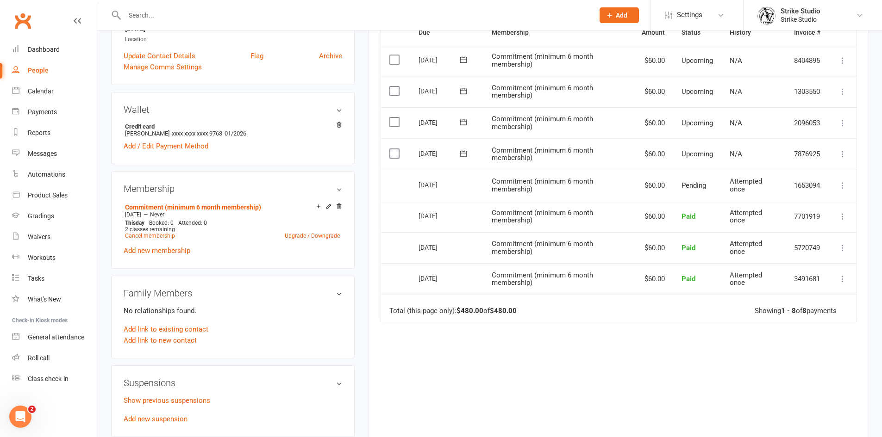
scroll to position [278, 0]
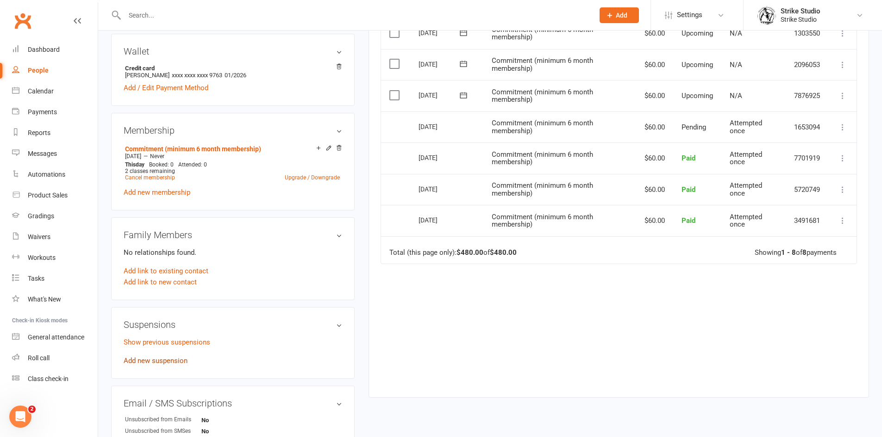
click at [155, 360] on link "Add new suspension" at bounding box center [156, 361] width 64 height 8
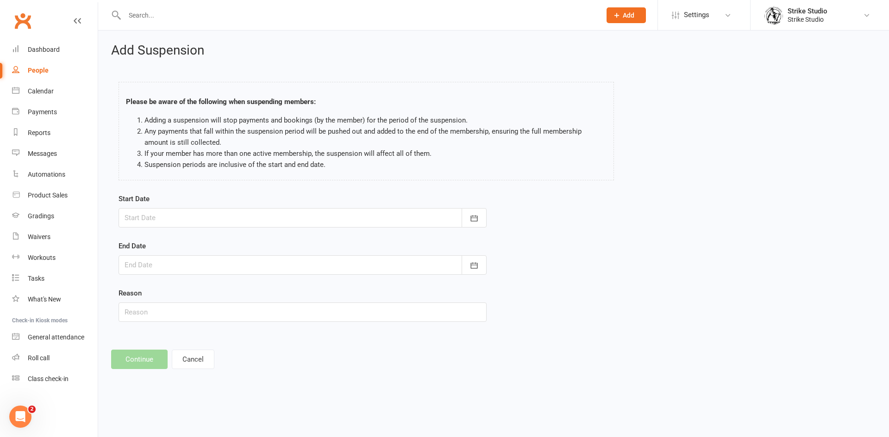
click at [248, 214] on div at bounding box center [302, 217] width 368 height 19
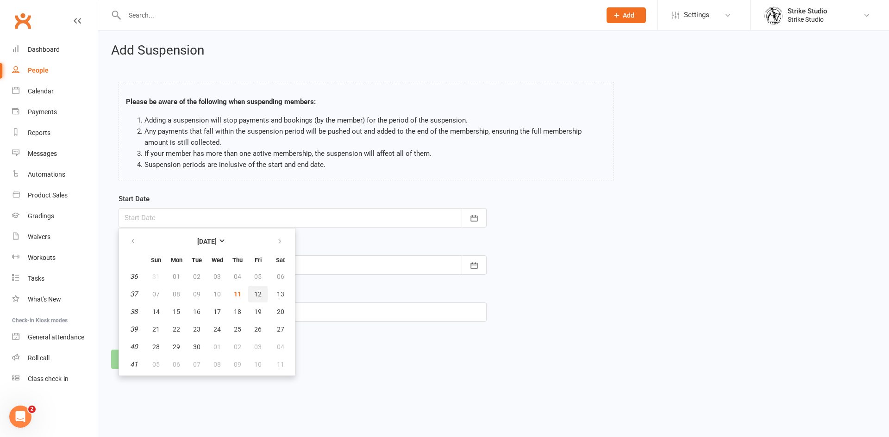
click at [254, 295] on span "12" at bounding box center [257, 294] width 7 height 7
type input "12 Sep 2025"
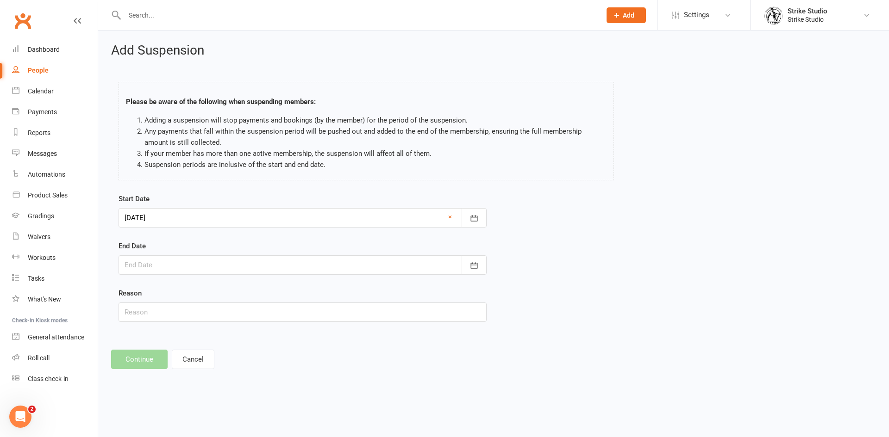
click at [178, 264] on div at bounding box center [302, 265] width 368 height 19
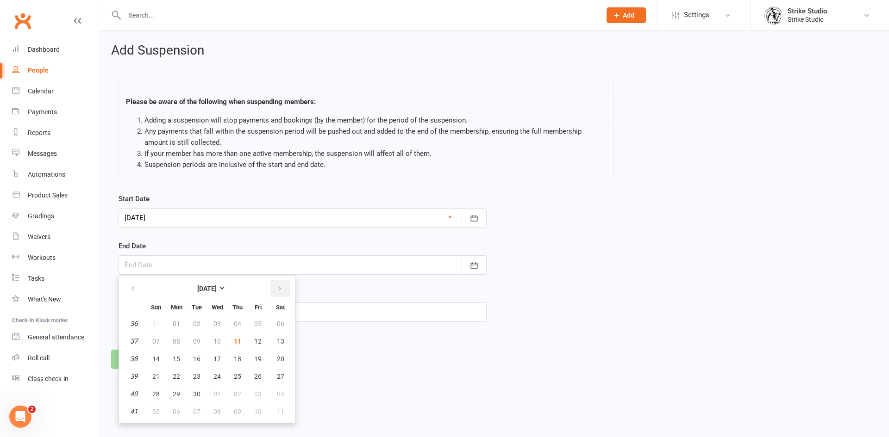
click at [278, 290] on icon "button" at bounding box center [279, 288] width 6 height 7
click at [155, 356] on span "12" at bounding box center [155, 358] width 7 height 7
type input "12 Oct 2025"
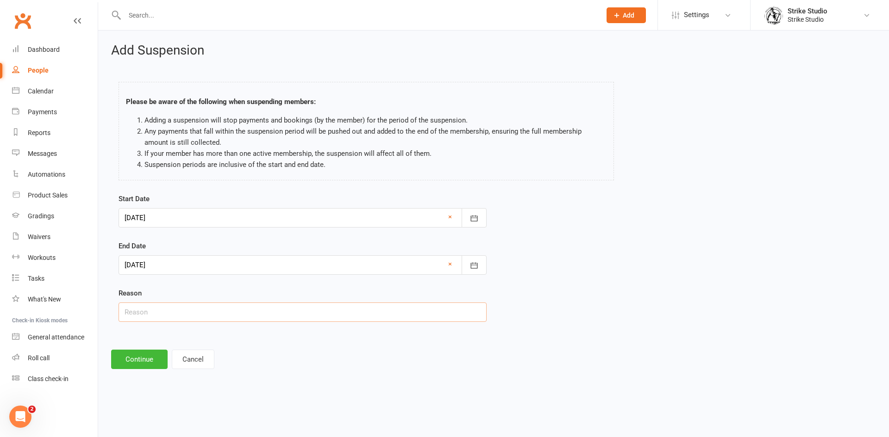
click at [157, 315] on input "text" at bounding box center [302, 312] width 368 height 19
type input "unknown"
click at [142, 363] on button "Continue" at bounding box center [139, 359] width 56 height 19
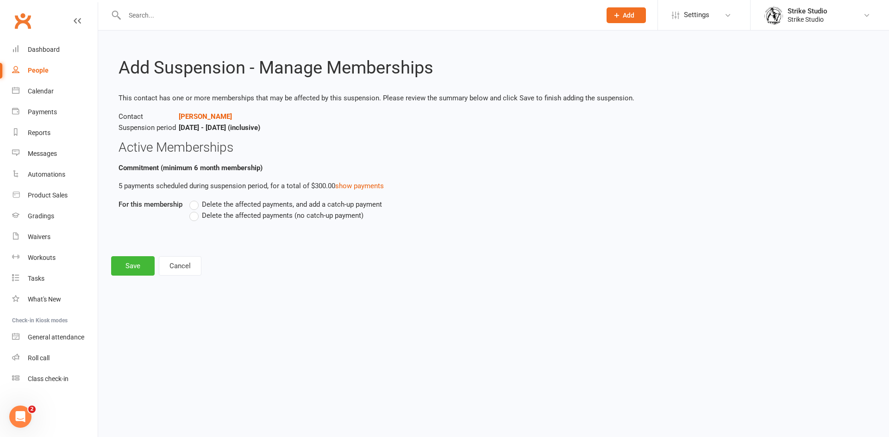
click at [193, 220] on label "Delete the affected payments (no catch-up payment)" at bounding box center [276, 215] width 174 height 11
click at [193, 210] on input "Delete the affected payments (no catch-up payment)" at bounding box center [192, 210] width 6 height 0
click at [137, 261] on button "Save" at bounding box center [133, 265] width 44 height 19
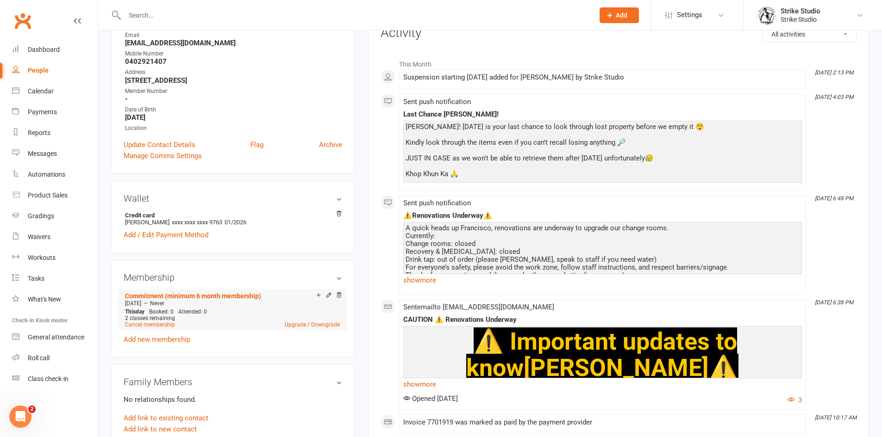
scroll to position [278, 0]
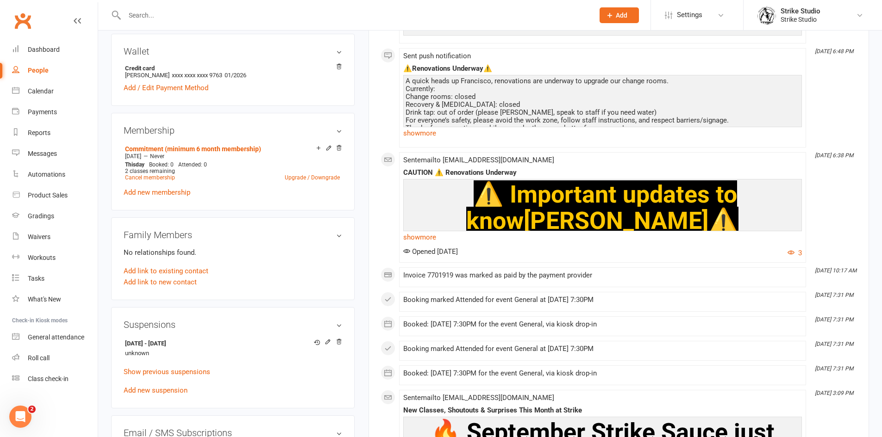
click at [358, 7] on div at bounding box center [349, 15] width 476 height 30
click at [355, 12] on input "text" at bounding box center [355, 15] width 466 height 13
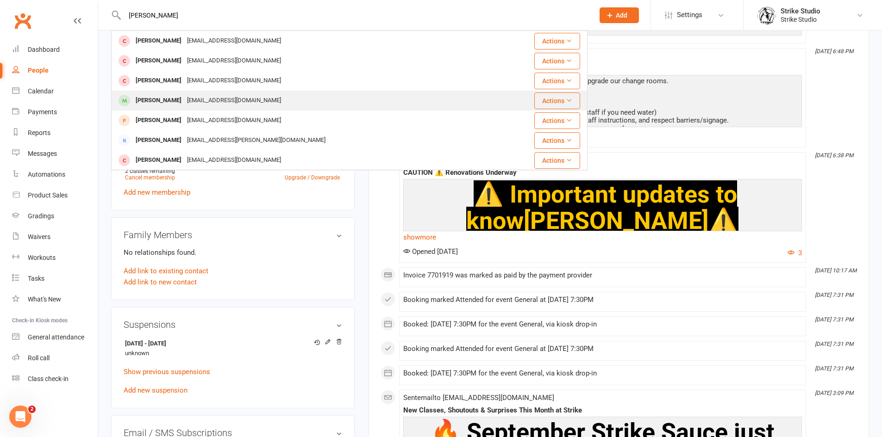
type input "kane"
click at [203, 98] on div "Kaneharrisonmedia@gmail.com" at bounding box center [234, 100] width 100 height 13
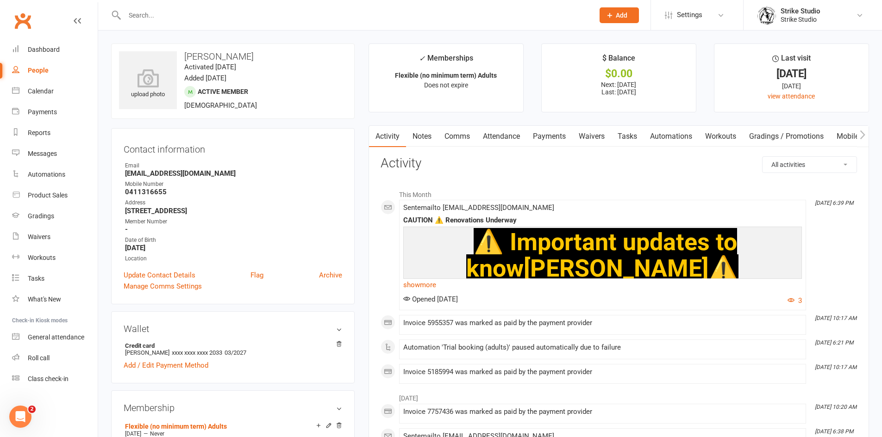
click at [506, 134] on link "Attendance" at bounding box center [501, 136] width 50 height 21
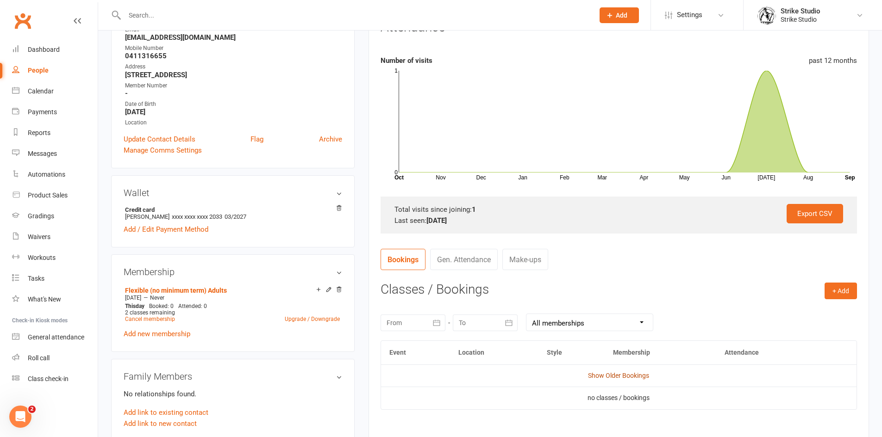
scroll to position [139, 0]
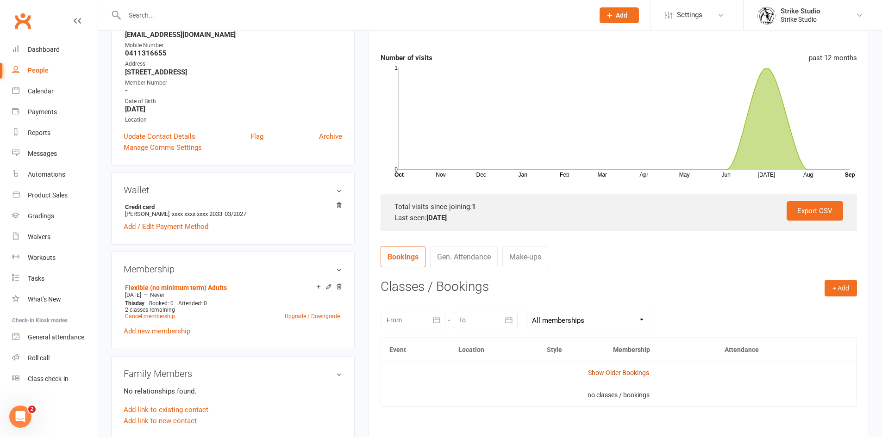
click at [617, 371] on link "Show Older Bookings" at bounding box center [618, 372] width 61 height 7
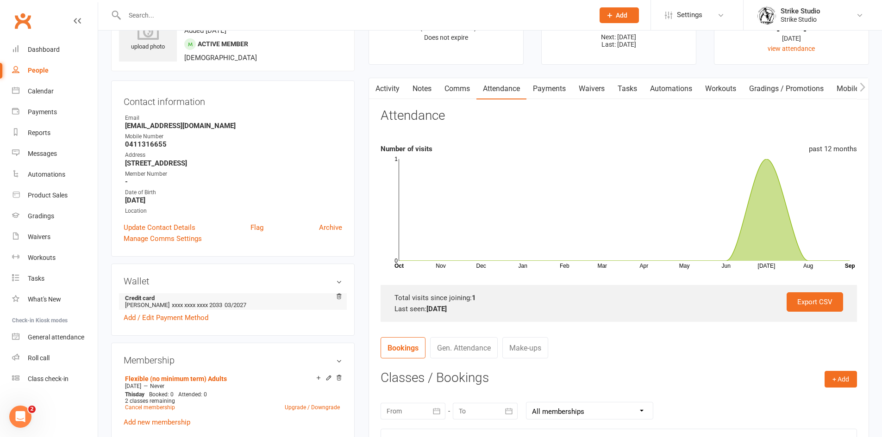
scroll to position [93, 0]
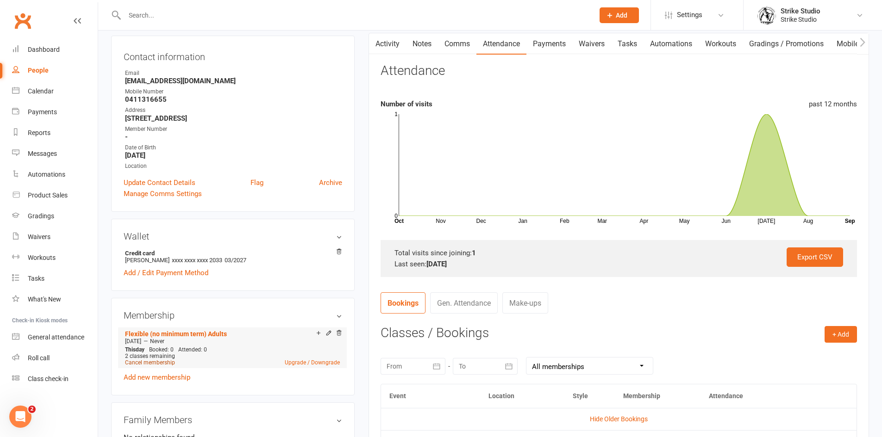
click at [158, 361] on link "Cancel membership" at bounding box center [150, 363] width 50 height 6
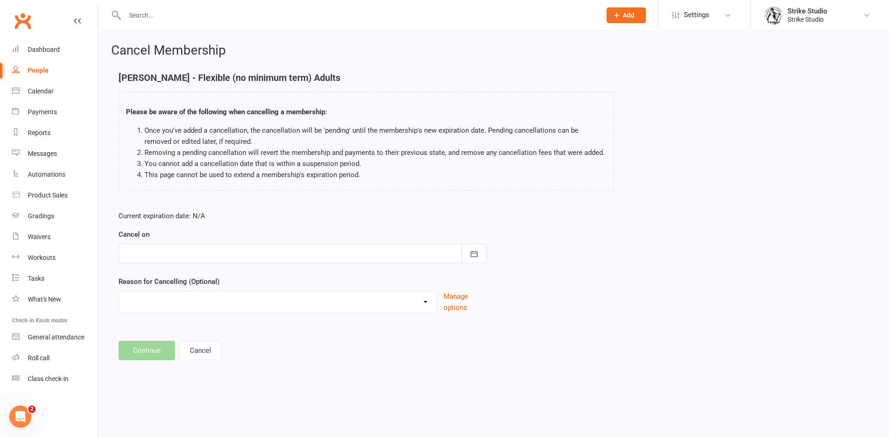
click at [179, 255] on div at bounding box center [302, 253] width 368 height 19
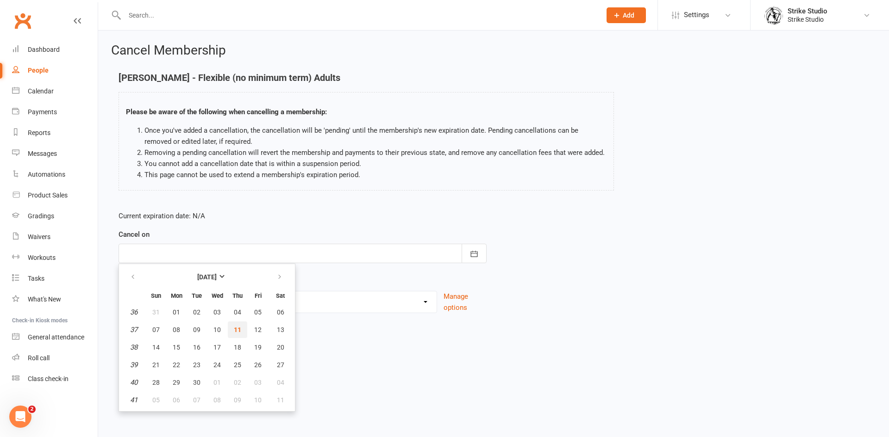
click at [231, 332] on button "11" at bounding box center [237, 330] width 19 height 17
type input "11 Sep 2025"
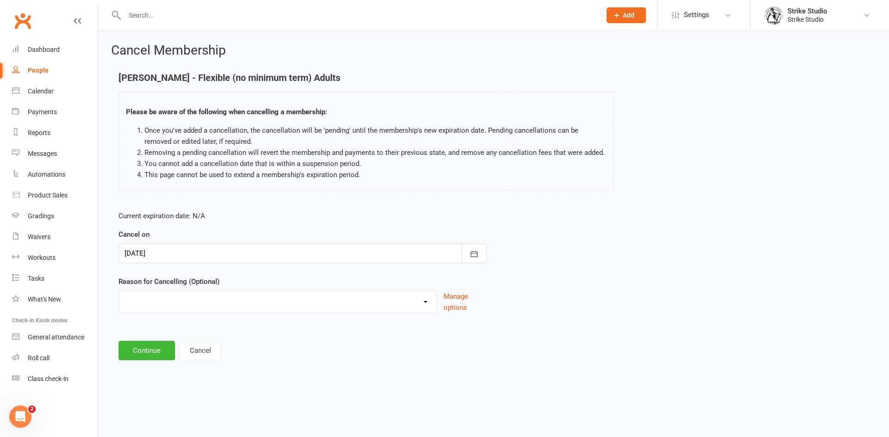
click at [189, 311] on div "Commitment Exceeded Suspension Period Failed Payments Finance Holiday Injury Mo…" at bounding box center [277, 302] width 318 height 22
click at [182, 303] on select "Commitment Exceeded Suspension Period Failed Payments Finance Holiday Injury Mo…" at bounding box center [278, 301] width 318 height 19
select select "0"
click at [119, 292] on select "Commitment Exceeded Suspension Period Failed Payments Finance Holiday Injury Mo…" at bounding box center [278, 301] width 318 height 19
click at [163, 346] on button "Continue" at bounding box center [146, 350] width 56 height 19
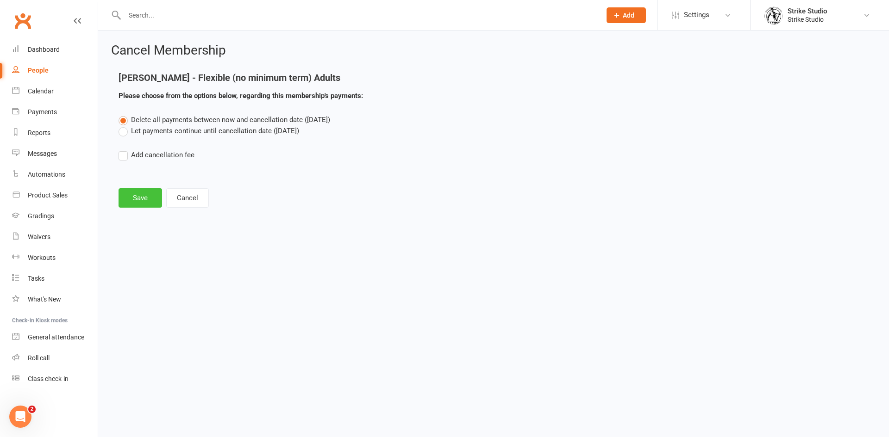
click at [142, 203] on button "Save" at bounding box center [140, 197] width 44 height 19
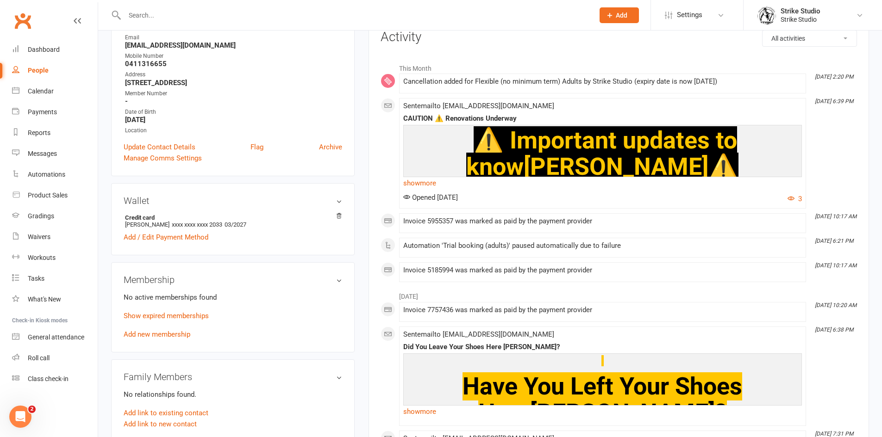
scroll to position [46, 0]
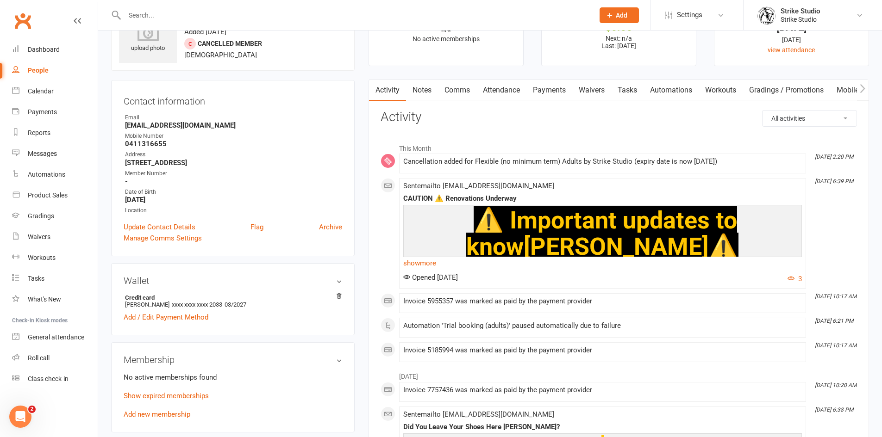
click at [542, 91] on link "Payments" at bounding box center [549, 90] width 46 height 21
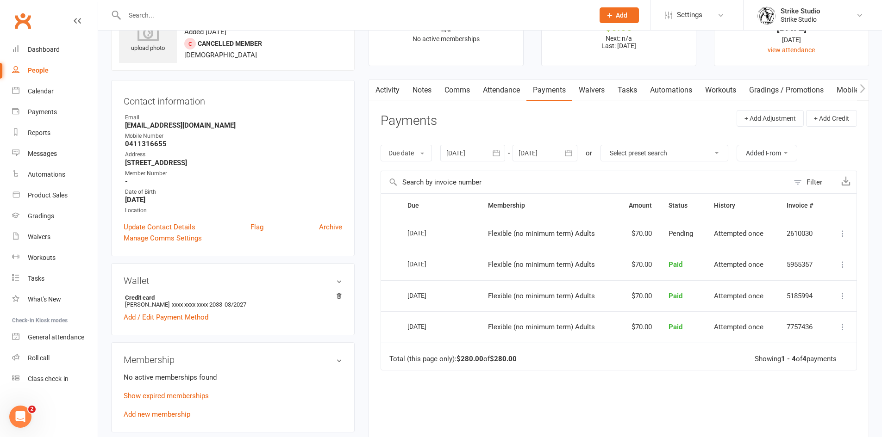
click at [681, 95] on link "Automations" at bounding box center [670, 90] width 55 height 21
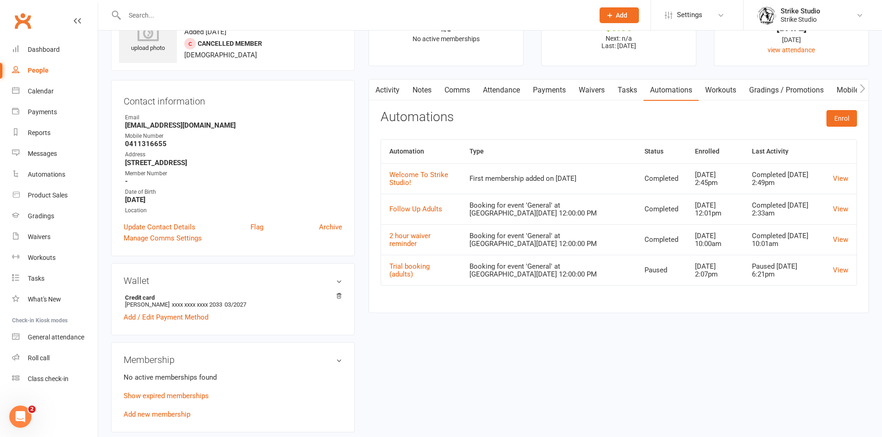
click at [399, 89] on link "Activity" at bounding box center [387, 90] width 37 height 21
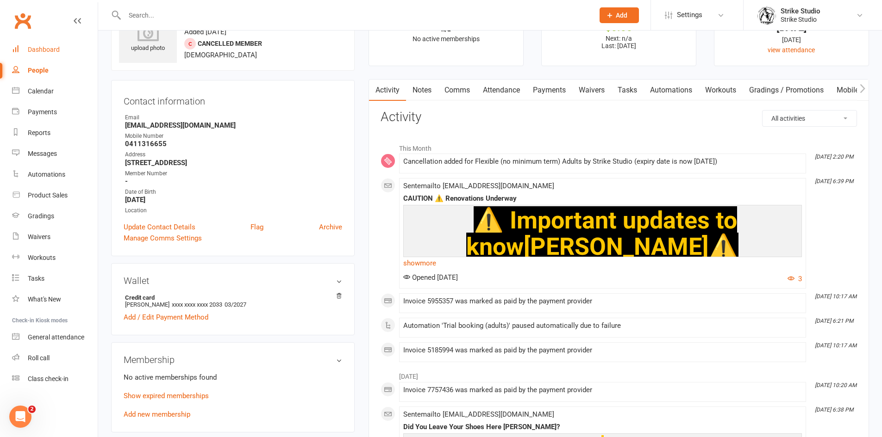
click at [56, 47] on div "Dashboard" at bounding box center [44, 49] width 32 height 7
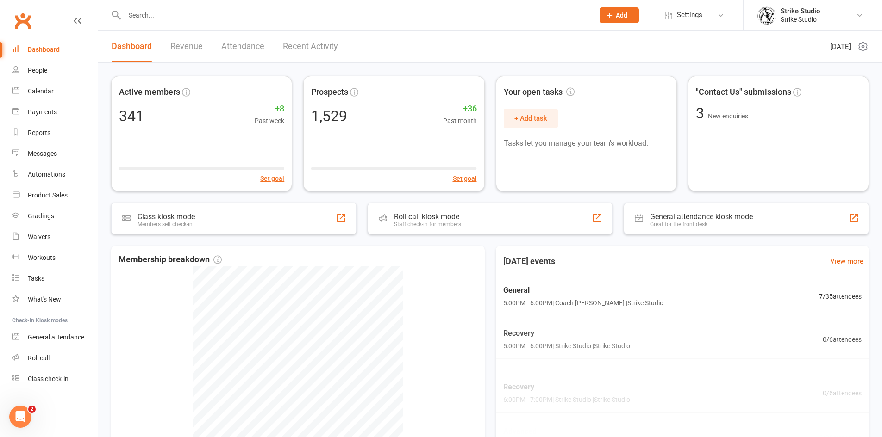
click at [155, 12] on input "text" at bounding box center [355, 15] width 466 height 13
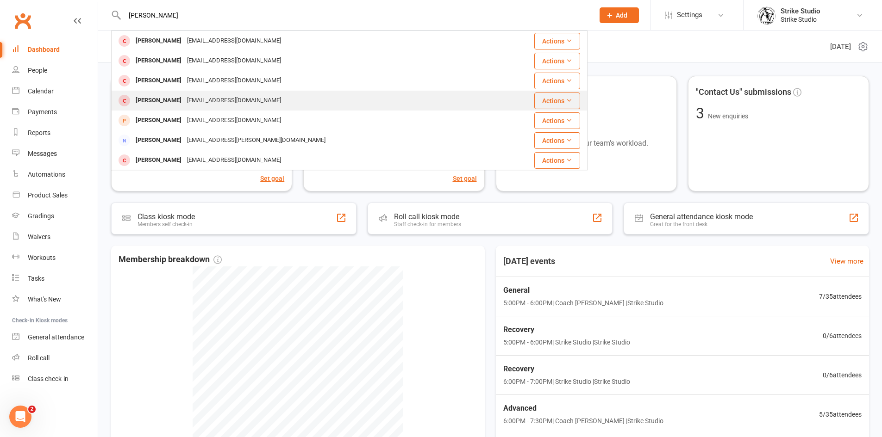
type input "kane"
click at [216, 103] on div "Kaneharrisonmedia@gmail.com" at bounding box center [234, 100] width 100 height 13
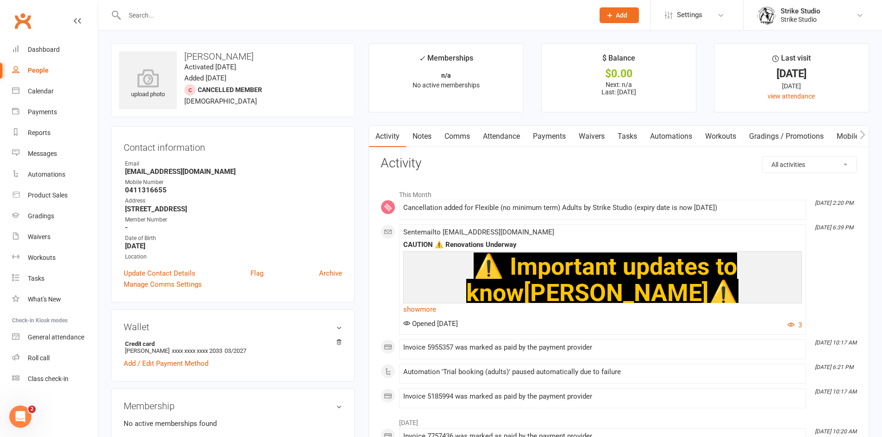
click at [670, 134] on link "Automations" at bounding box center [670, 136] width 55 height 21
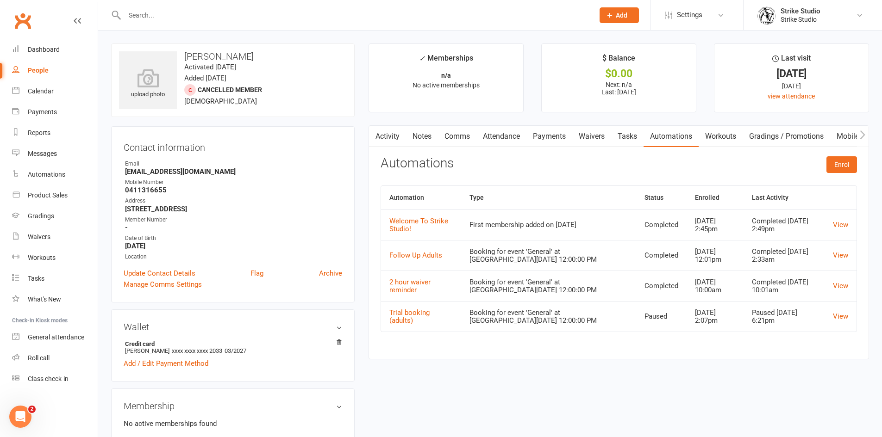
click at [388, 137] on link "Activity" at bounding box center [387, 136] width 37 height 21
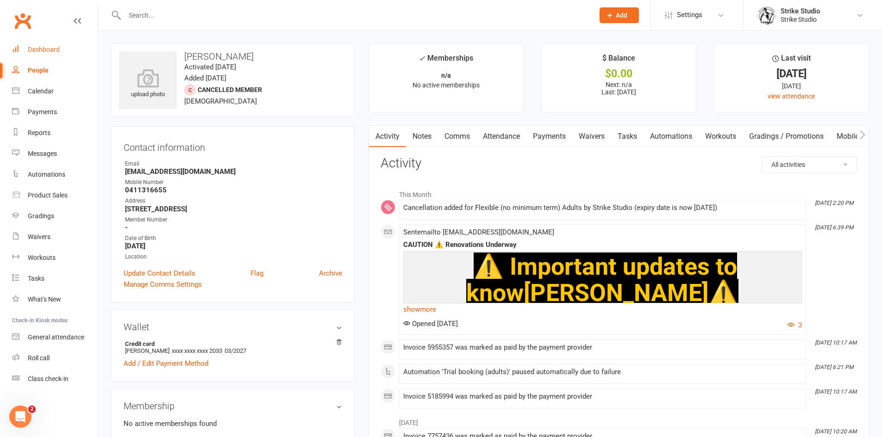
click at [56, 52] on div "Dashboard" at bounding box center [44, 49] width 32 height 7
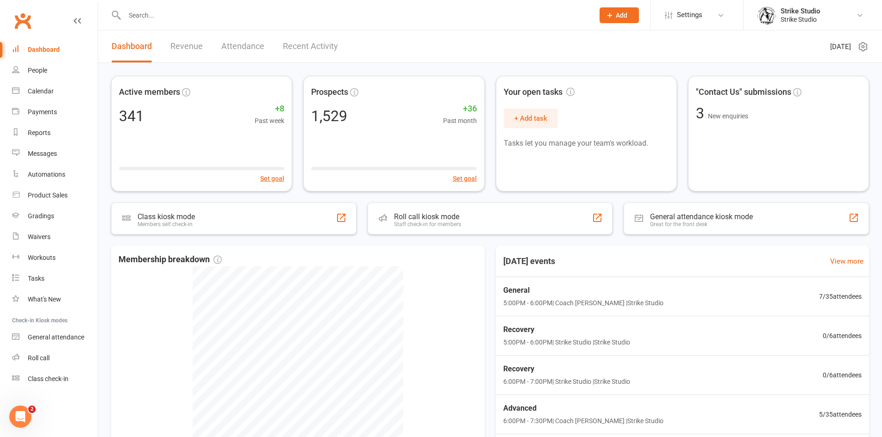
click at [312, 20] on input "text" at bounding box center [355, 15] width 466 height 13
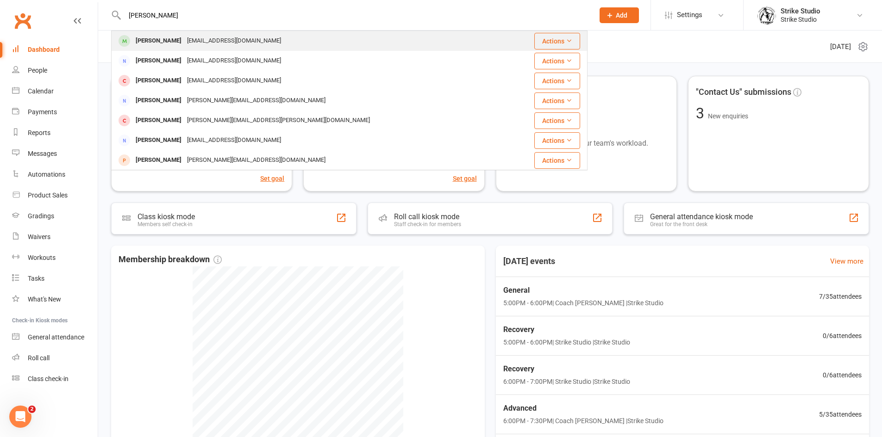
type input "debora"
click at [176, 37] on div "Debora Hutama" at bounding box center [158, 40] width 51 height 13
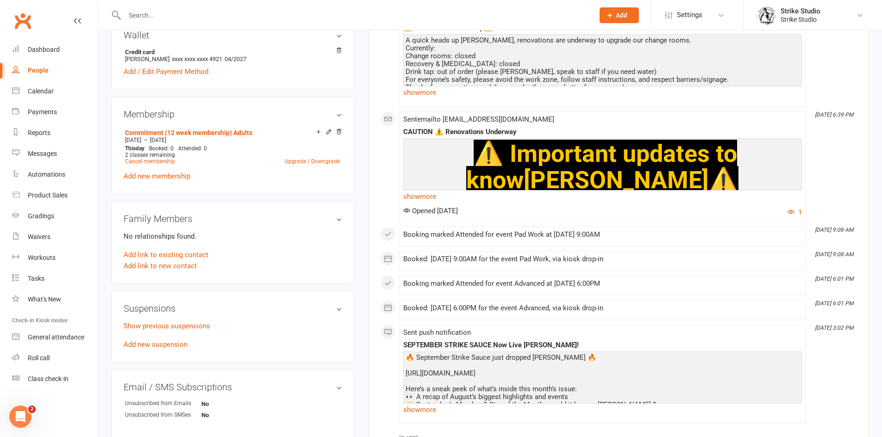
scroll to position [417, 0]
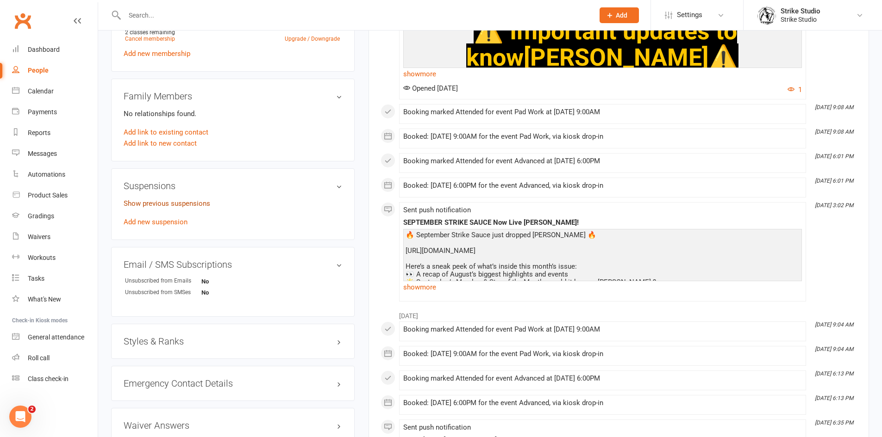
click at [181, 202] on link "Show previous suspensions" at bounding box center [167, 203] width 87 height 8
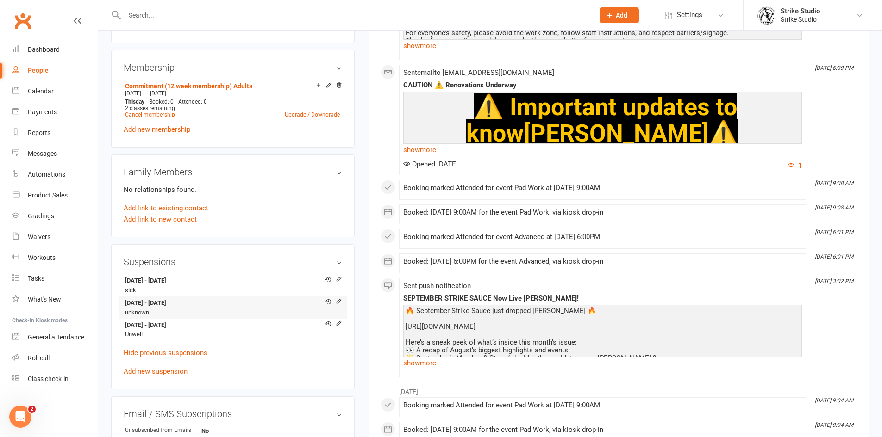
scroll to position [370, 0]
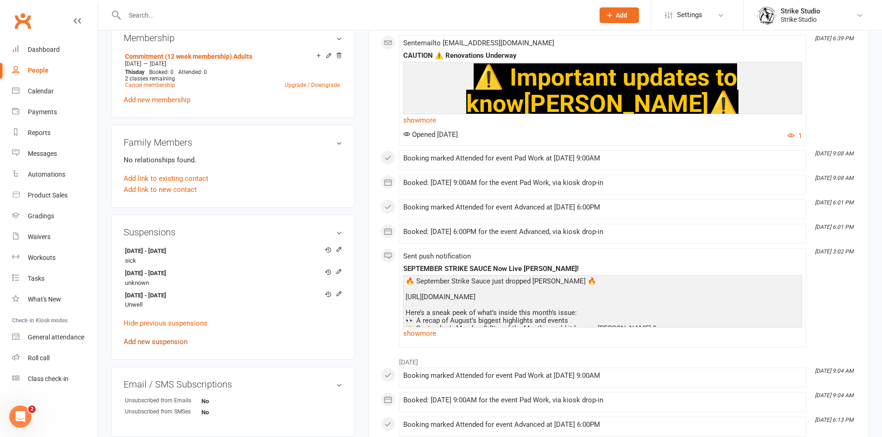
click at [179, 342] on link "Add new suspension" at bounding box center [156, 342] width 64 height 8
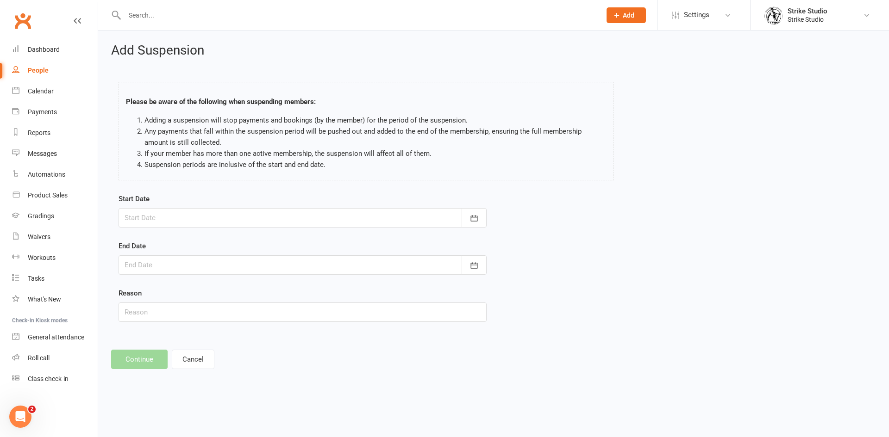
click at [192, 218] on div at bounding box center [302, 217] width 368 height 19
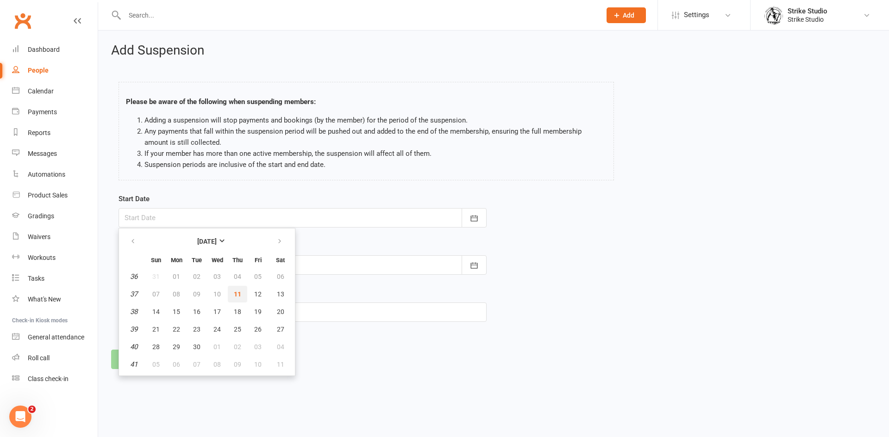
click at [235, 295] on span "11" at bounding box center [237, 294] width 7 height 7
type input "11 Sep 2025"
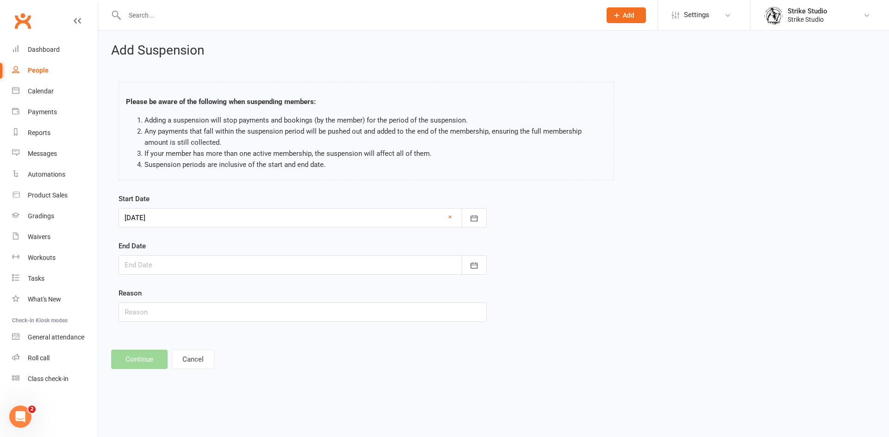
click at [208, 268] on div at bounding box center [302, 265] width 368 height 19
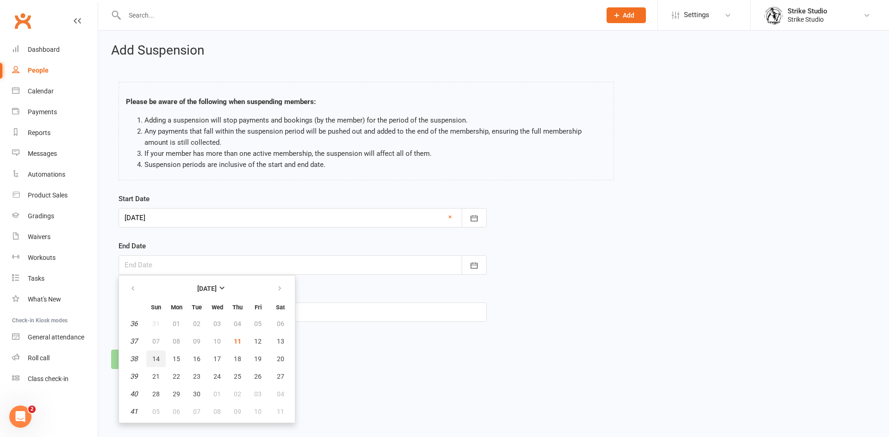
click at [156, 358] on span "14" at bounding box center [155, 358] width 7 height 7
type input "14 Sep 2025"
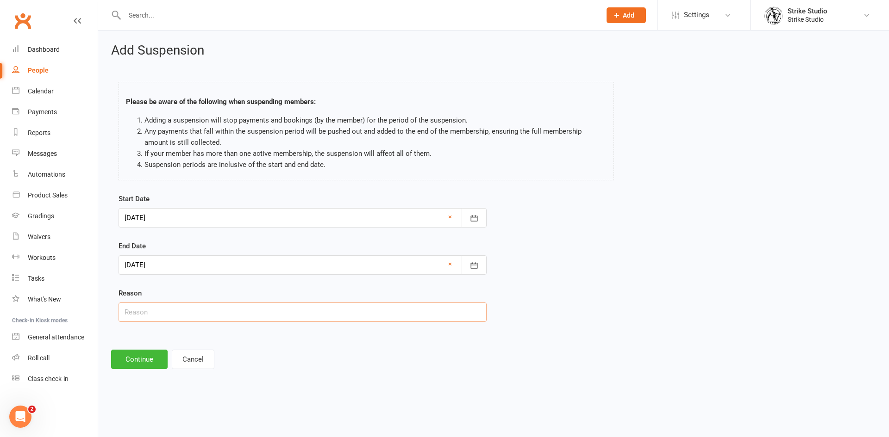
click at [182, 315] on input "text" at bounding box center [302, 312] width 368 height 19
type input "sprained ankle"
click at [140, 361] on button "Continue" at bounding box center [139, 359] width 56 height 19
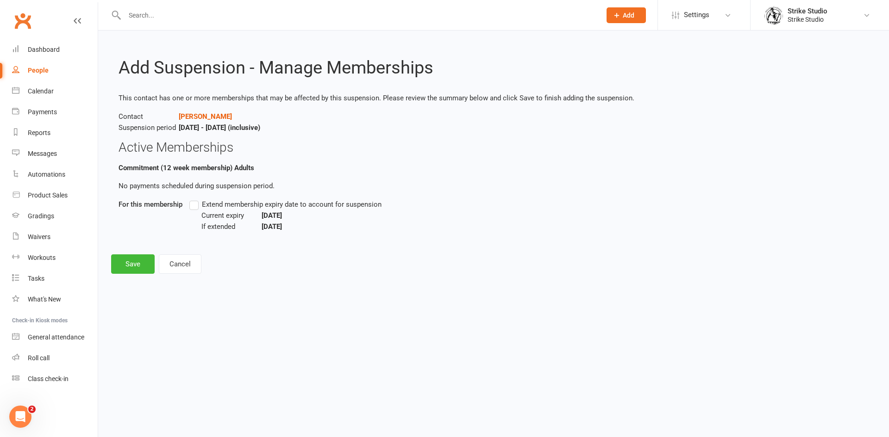
click at [196, 206] on label "Extend membership expiry date to account for suspension" at bounding box center [285, 204] width 192 height 11
click at [195, 199] on input "Extend membership expiry date to account for suspension" at bounding box center [192, 199] width 6 height 0
click at [127, 274] on div "Add Suspension - Manage Memberships This contact has one or more memberships th…" at bounding box center [493, 159] width 791 height 256
click at [137, 265] on button "Save" at bounding box center [133, 264] width 44 height 19
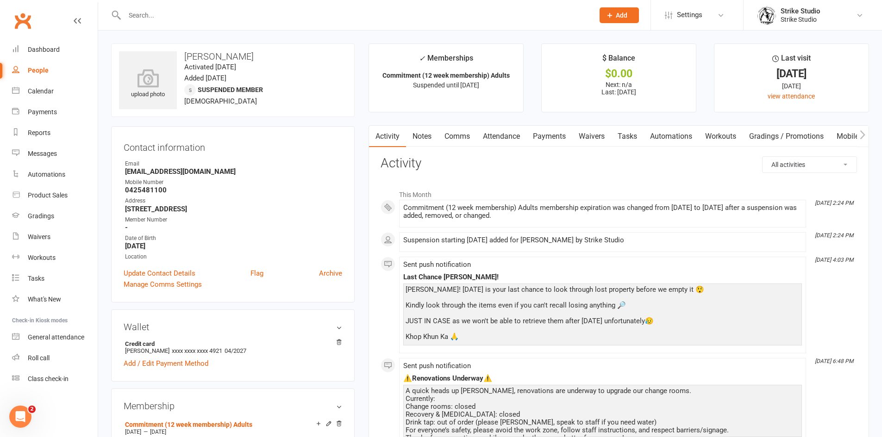
click at [422, 134] on link "Notes" at bounding box center [422, 136] width 32 height 21
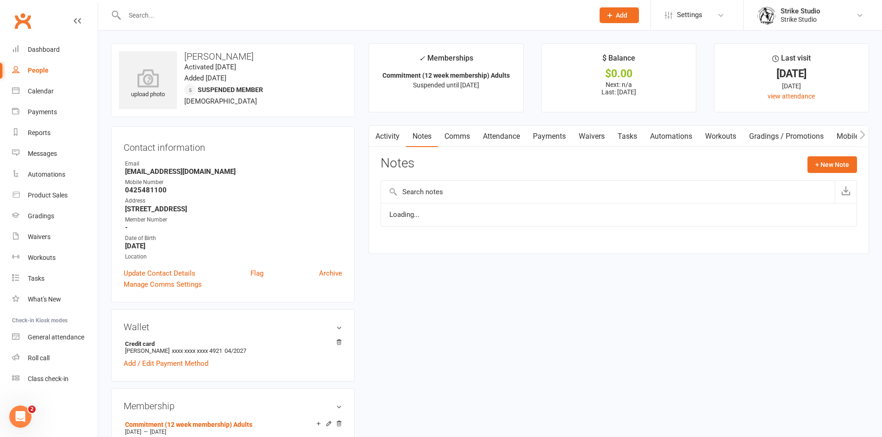
click at [398, 134] on link "Activity" at bounding box center [387, 136] width 37 height 21
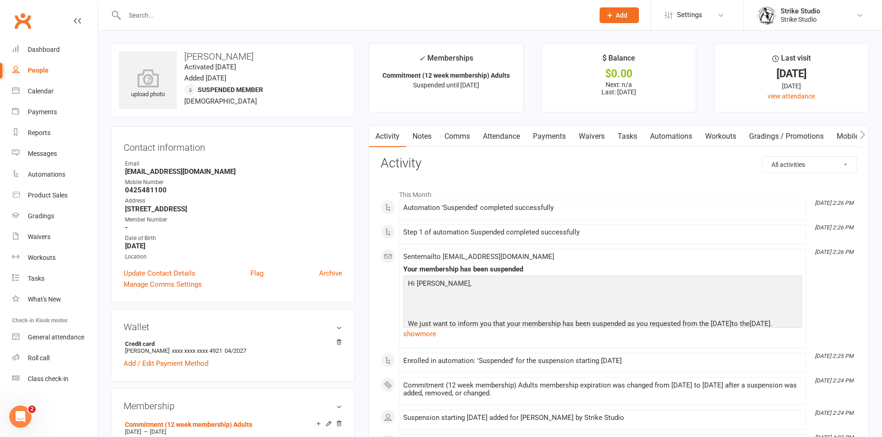
click at [265, 10] on input "text" at bounding box center [355, 15] width 466 height 13
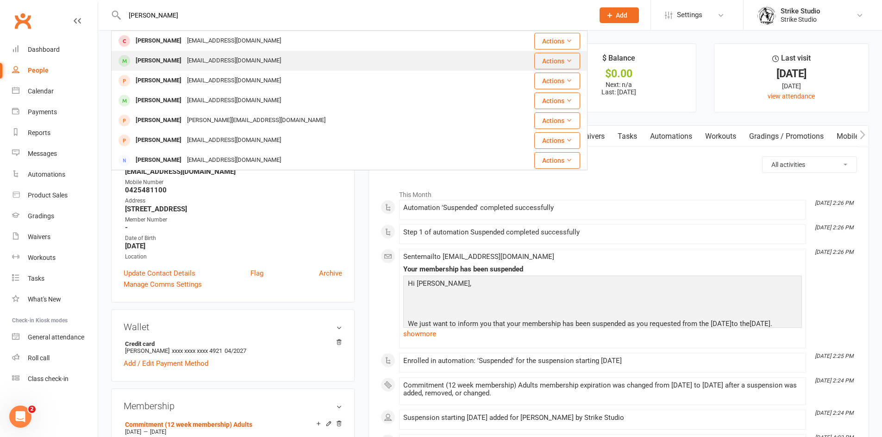
type input "mitch"
click at [172, 63] on div "Mitch Cizmic" at bounding box center [158, 60] width 51 height 13
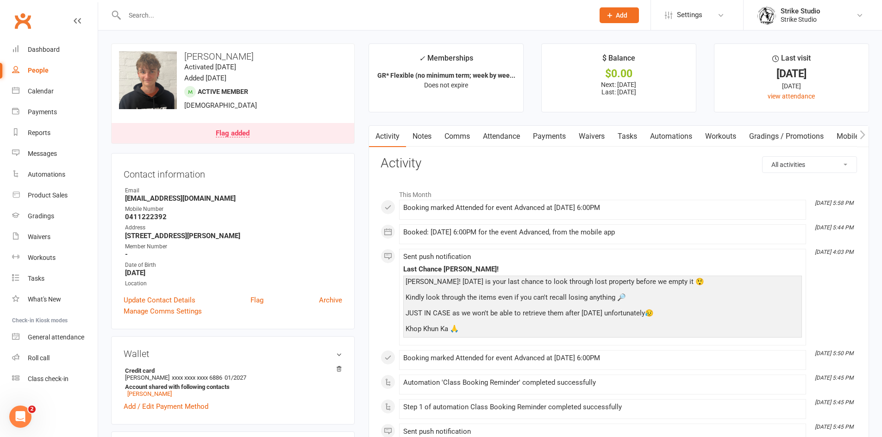
click at [143, 14] on input "text" at bounding box center [355, 15] width 466 height 13
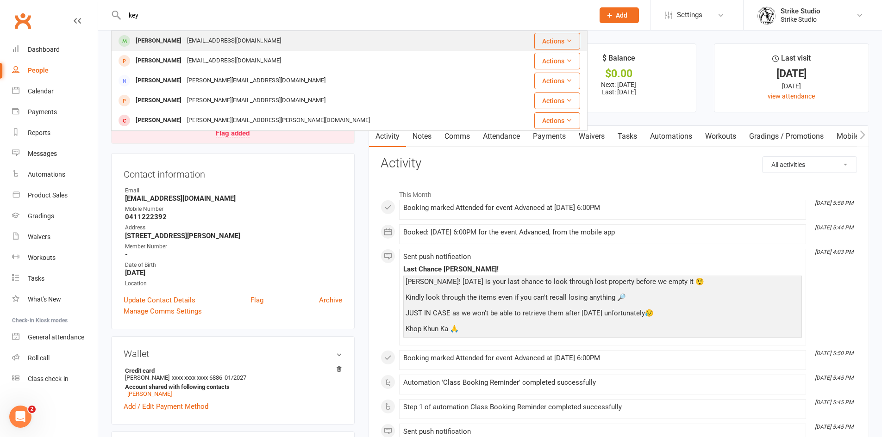
type input "key"
click at [173, 41] on div "Keyhan Kocamis" at bounding box center [158, 40] width 51 height 13
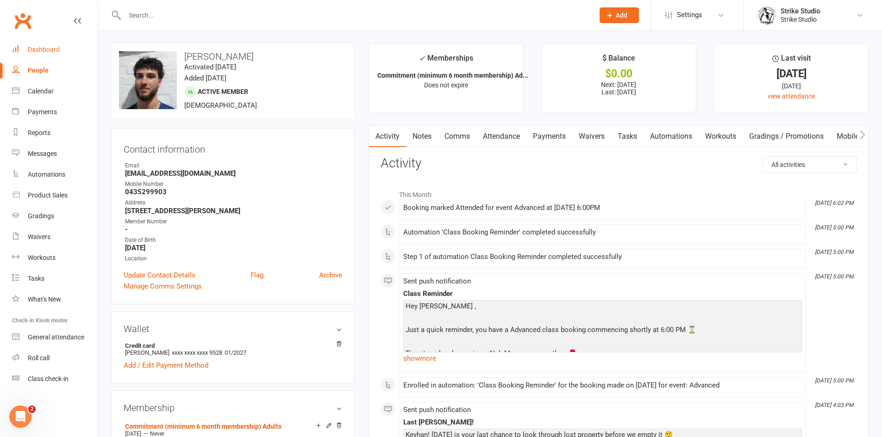
click at [57, 50] on div "Dashboard" at bounding box center [44, 49] width 32 height 7
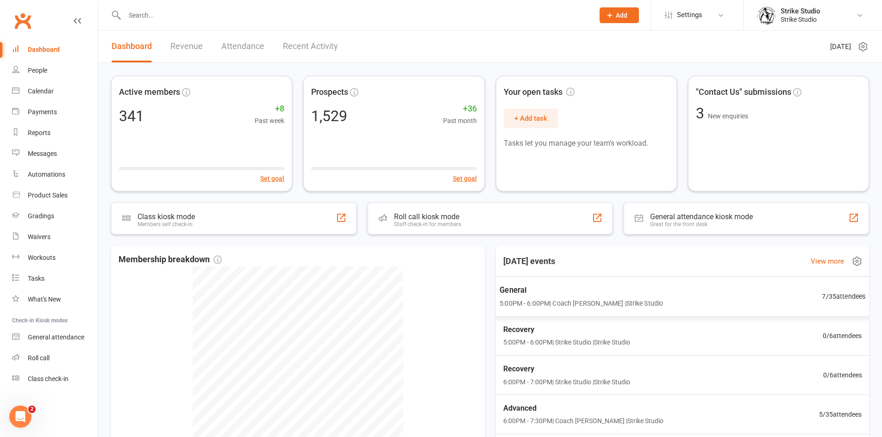
click at [558, 299] on span "5:00PM - 6:00PM | Coach Chris | Strike Studio" at bounding box center [580, 303] width 163 height 11
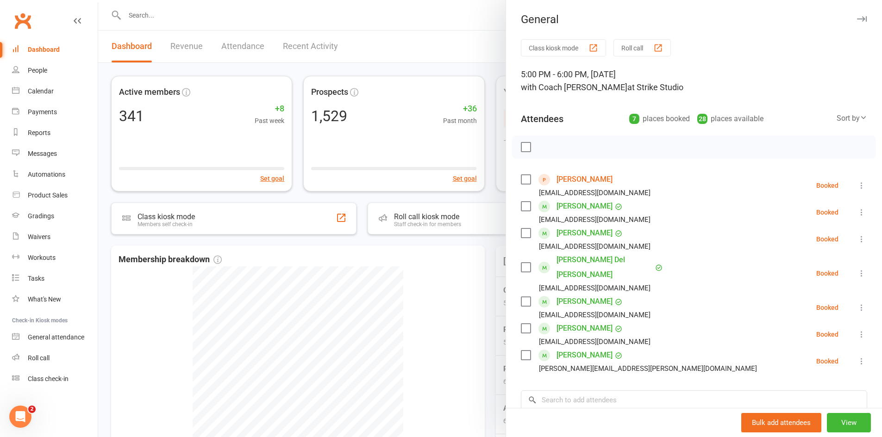
click at [195, 7] on div at bounding box center [490, 218] width 784 height 437
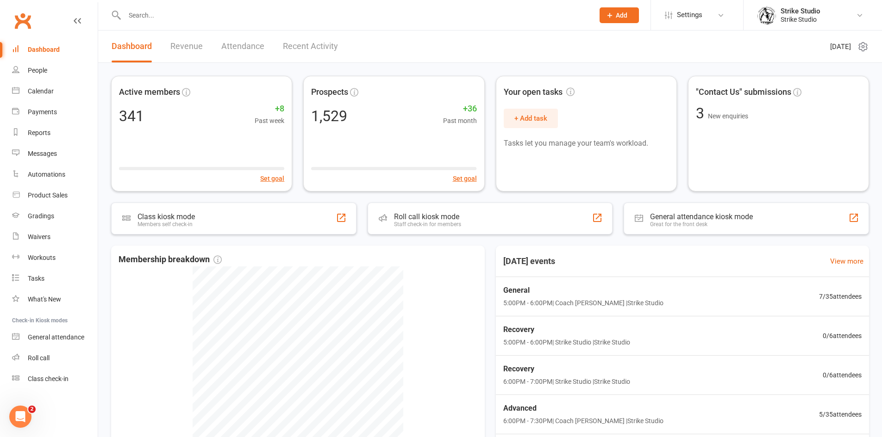
click at [193, 13] on input "text" at bounding box center [355, 15] width 466 height 13
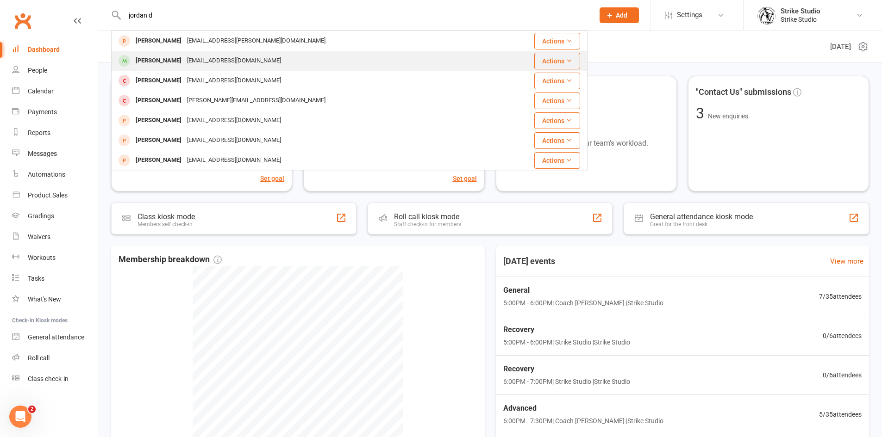
type input "jordan d"
click at [222, 56] on div "J.dinakis@hotmail.com" at bounding box center [234, 60] width 100 height 13
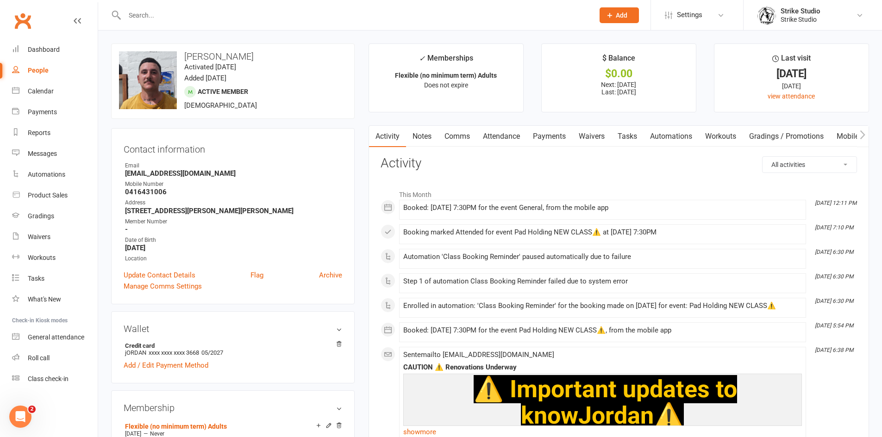
click at [601, 135] on link "Waivers" at bounding box center [591, 136] width 39 height 21
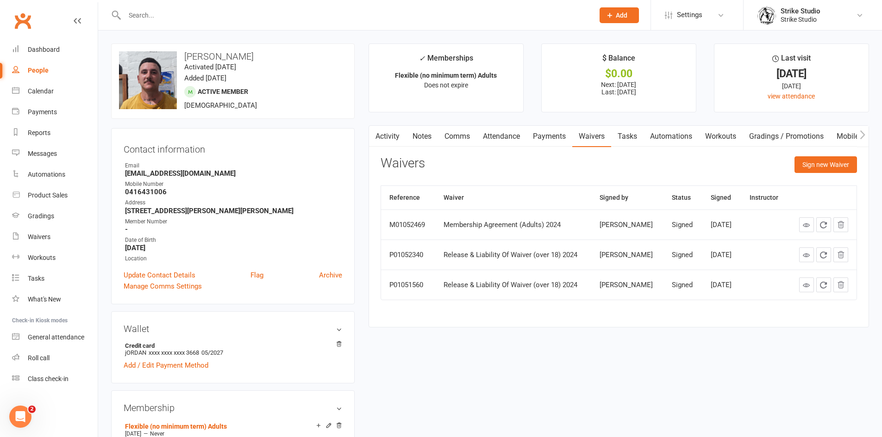
click at [181, 9] on input "text" at bounding box center [355, 15] width 466 height 13
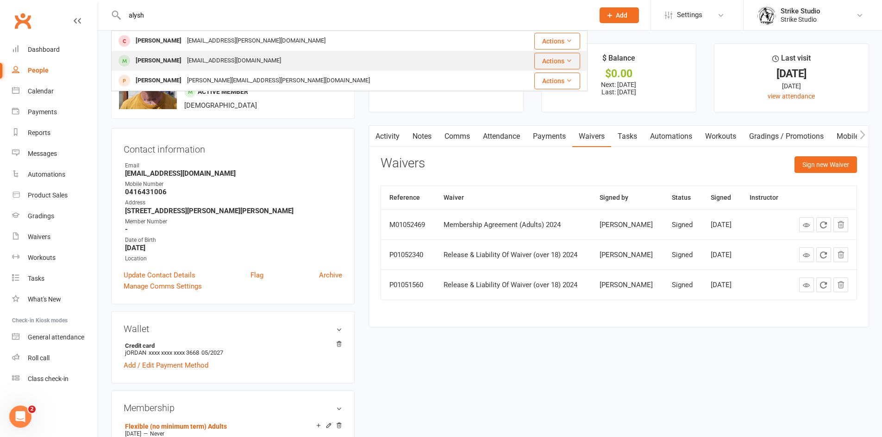
type input "alysh"
click at [204, 52] on div "Alyshia Laure Mitch411972@gmail.com" at bounding box center [309, 60] width 395 height 19
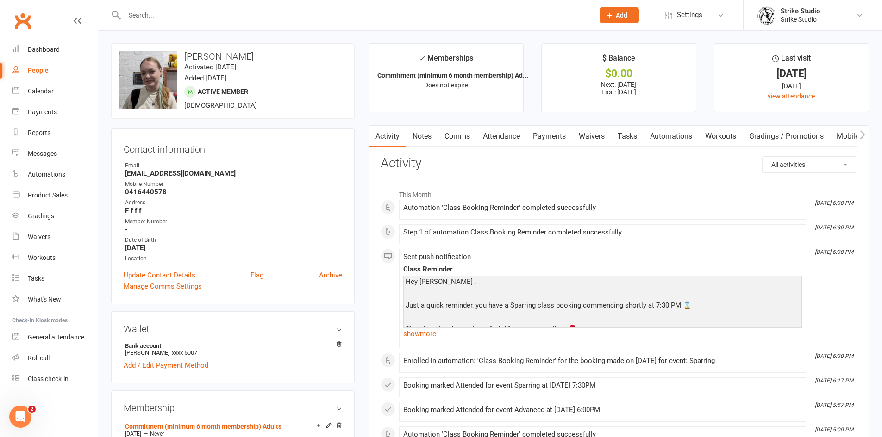
click at [595, 136] on link "Waivers" at bounding box center [591, 136] width 39 height 21
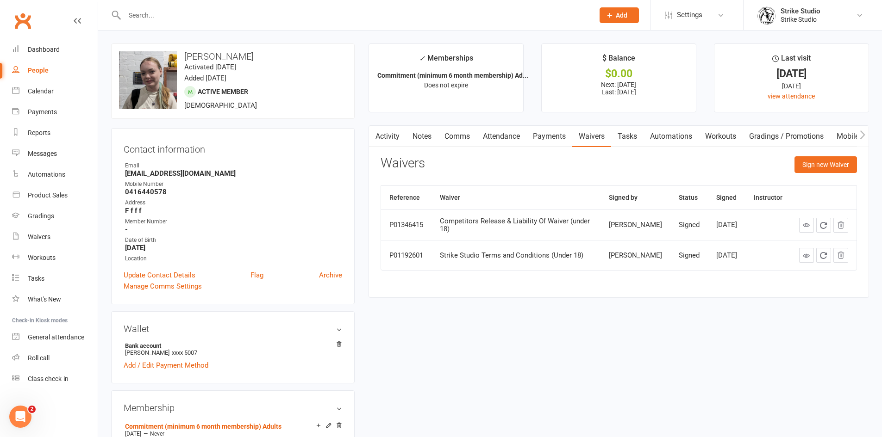
click at [209, 11] on input "text" at bounding box center [355, 15] width 466 height 13
paste input "Jordan Dinakis"
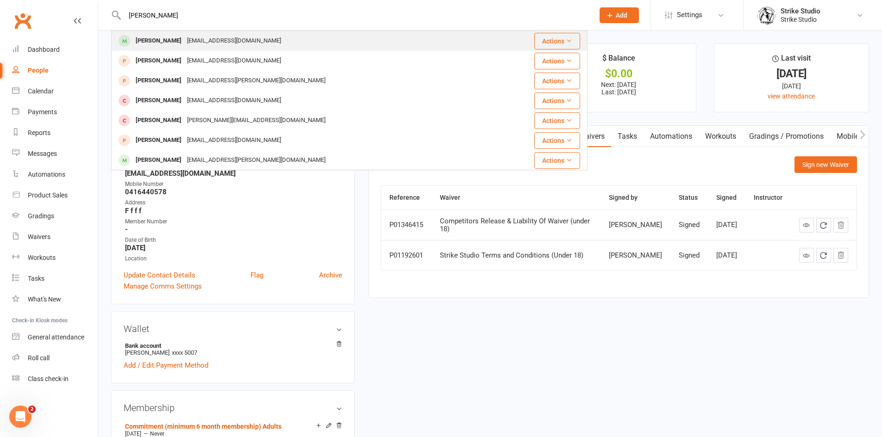
type input "Jordan Dinakis"
click at [194, 38] on div "J.dinakis@hotmail.com" at bounding box center [234, 40] width 100 height 13
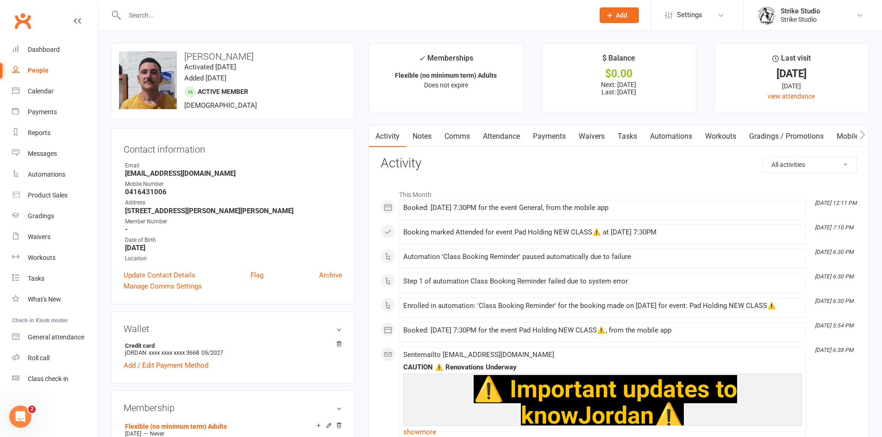
click at [584, 138] on link "Waivers" at bounding box center [591, 136] width 39 height 21
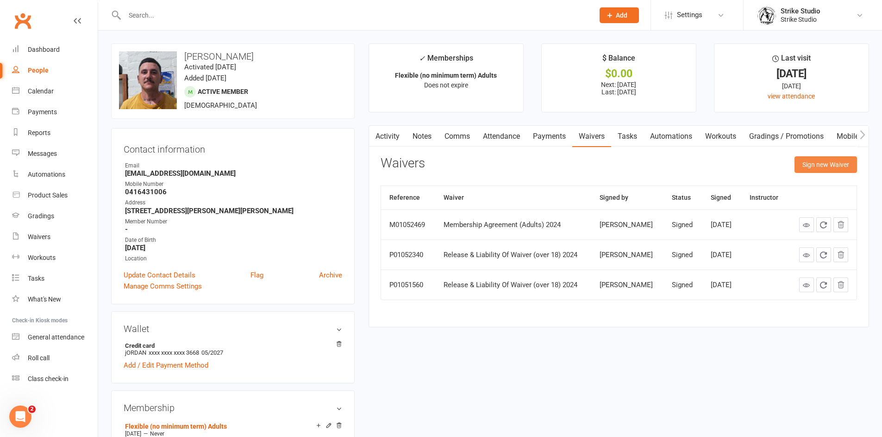
click at [805, 169] on button "Sign new Waiver" at bounding box center [825, 164] width 62 height 17
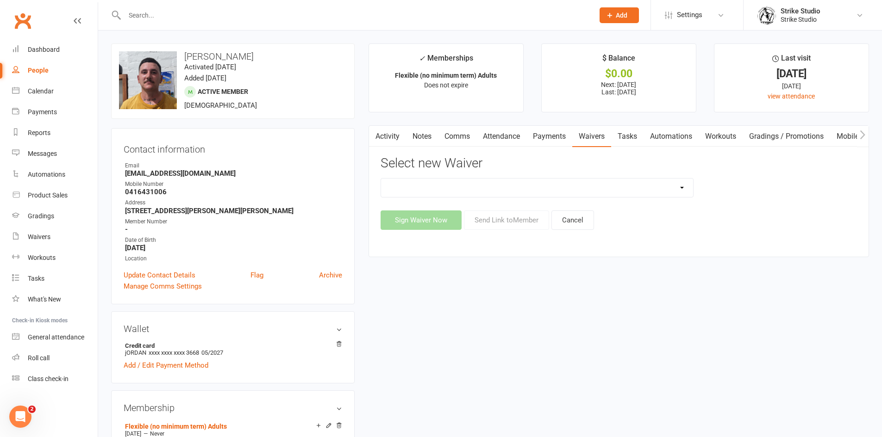
click at [518, 188] on select "Competitors Release & Liability Of Waiver (under 18) Kick Start - Competitors W…" at bounding box center [537, 188] width 312 height 19
click at [497, 149] on div "Activity Notes Comms Attendance Payments Waivers Tasks Automations Workouts Gra…" at bounding box center [618, 190] width 500 height 131
click at [457, 133] on link "Comms" at bounding box center [457, 136] width 38 height 21
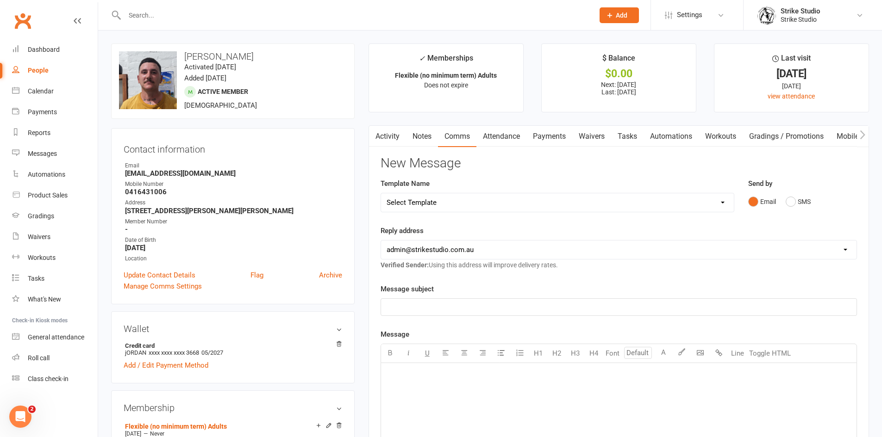
click at [451, 202] on select "Select Template [Email] Aspiring fighters meeting notes [Email] Exciting Opport…" at bounding box center [557, 202] width 353 height 19
click at [381, 193] on select "Select Template [Email] Aspiring fighters meeting notes [Email] Exciting Opport…" at bounding box center [557, 202] width 353 height 19
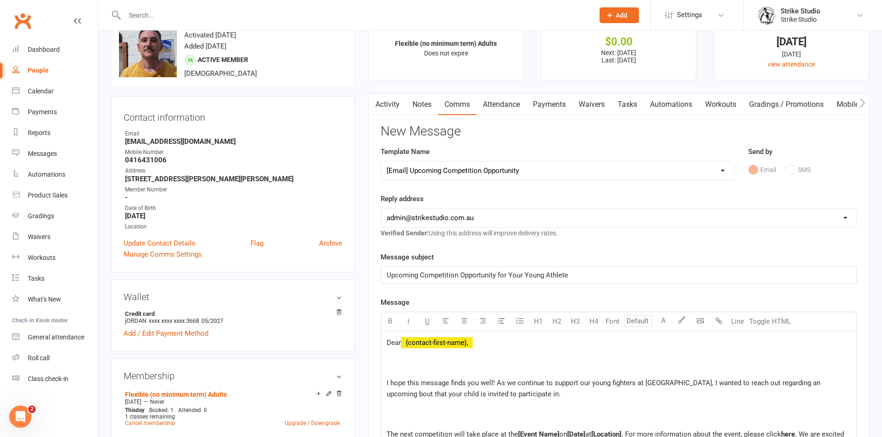
scroll to position [93, 0]
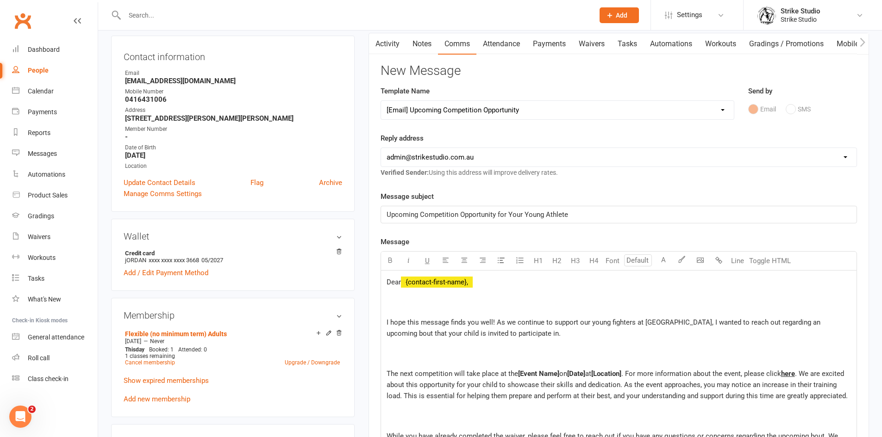
click at [449, 106] on select "Select Template [Email] Aspiring fighters meeting notes [Email] Exciting Opport…" at bounding box center [557, 110] width 353 height 19
click at [381, 101] on select "Select Template [Email] Aspiring fighters meeting notes [Email] Exciting Opport…" at bounding box center [557, 110] width 353 height 19
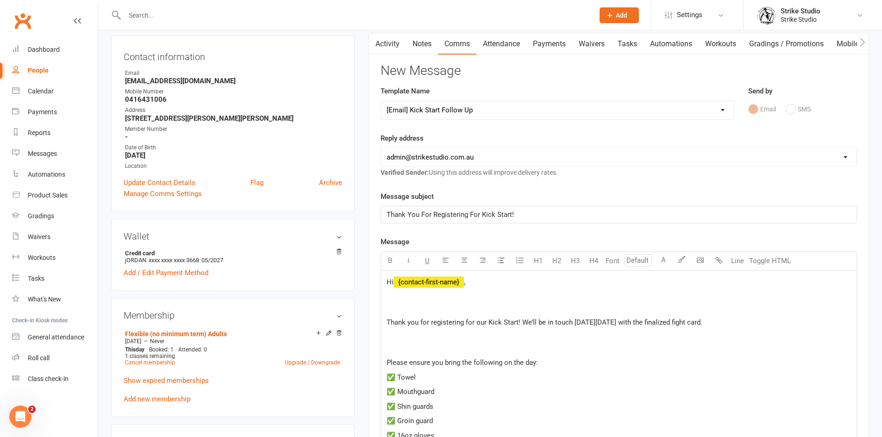
click at [474, 107] on select "Select Template [Email] Aspiring fighters meeting notes [Email] Exciting Opport…" at bounding box center [557, 110] width 353 height 19
click at [381, 101] on select "Select Template [Email] Aspiring fighters meeting notes [Email] Exciting Opport…" at bounding box center [557, 110] width 353 height 19
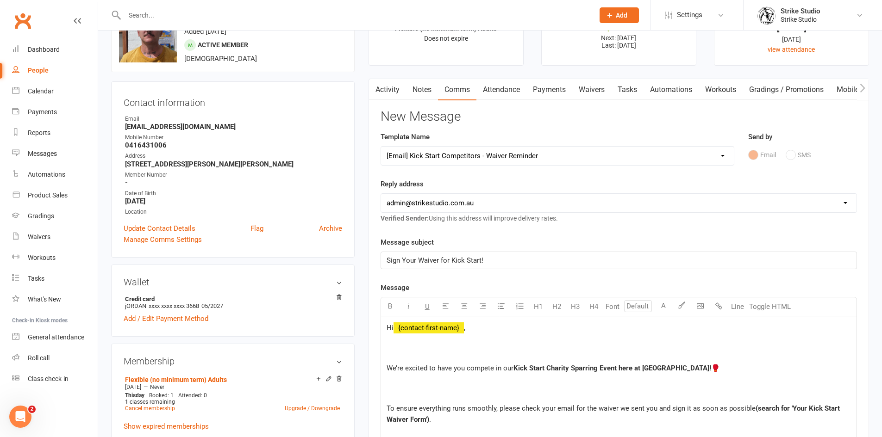
scroll to position [46, 0]
click at [458, 152] on select "Select Template [Email] Aspiring fighters meeting notes [Email] Exciting Opport…" at bounding box center [557, 156] width 353 height 19
select select "4"
click at [381, 147] on select "Select Template [Email] Aspiring fighters meeting notes [Email] Exciting Opport…" at bounding box center [557, 156] width 353 height 19
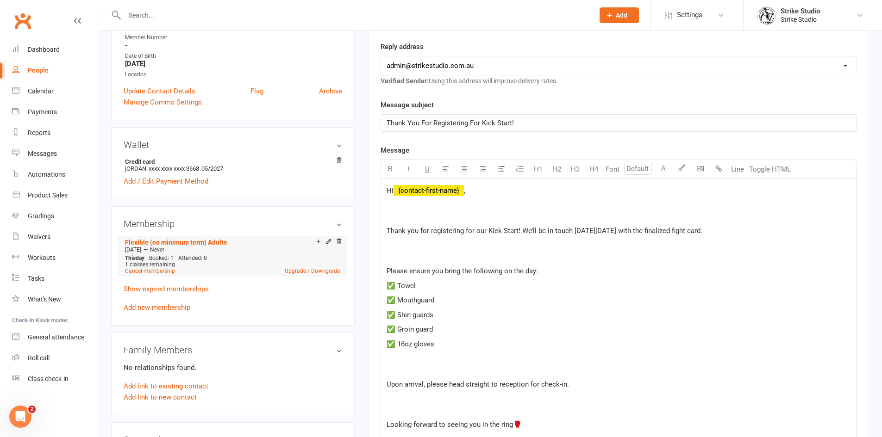
scroll to position [185, 0]
click at [480, 209] on p at bounding box center [618, 210] width 464 height 22
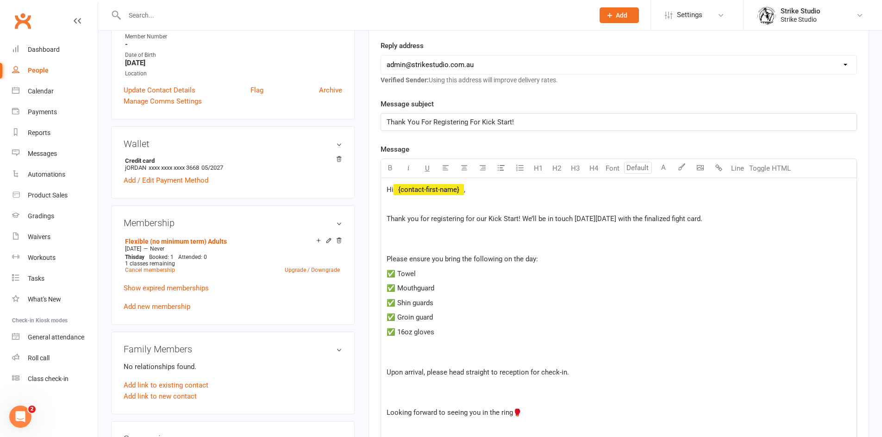
click at [601, 221] on span "Thank you for registering for our Kick Start! We’ll be in touch on Wednesday, M…" at bounding box center [544, 219] width 316 height 8
click at [582, 217] on span "Thank you for registering for our Kick Start! We’ll be in touch on Wednesday, M…" at bounding box center [544, 219] width 316 height 8
drag, startPoint x: 582, startPoint y: 217, endPoint x: 648, endPoint y: 220, distance: 66.3
click at [648, 220] on span "Thank you for registering for our Kick Start! We’ll be in touch on Wednesday, M…" at bounding box center [544, 219] width 316 height 8
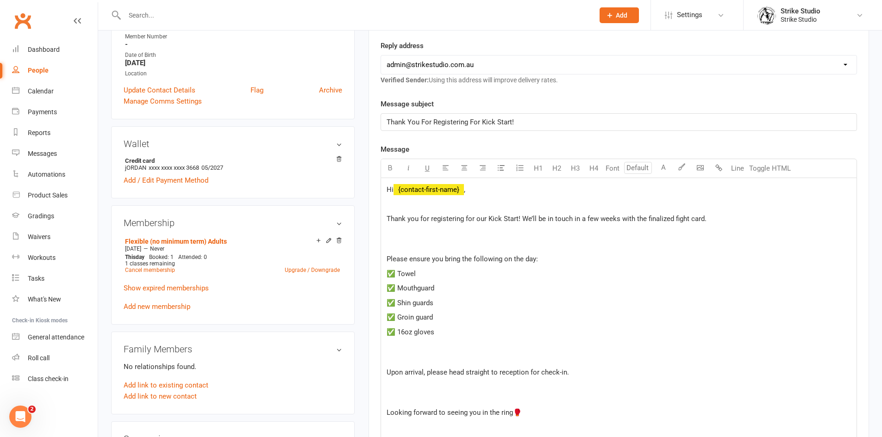
click at [592, 218] on span "Thank you for registering for our Kick Start! We’ll be in touch in a few weeks …" at bounding box center [546, 219] width 320 height 8
click at [592, 219] on span "Thank you for registering for our Kick Start! We’ll be in touch in a few weeks …" at bounding box center [546, 219] width 320 height 8
click at [588, 217] on span "Thank you for registering for our Kick Start! We’ll be in touch in a few weeks …" at bounding box center [546, 219] width 320 height 8
click at [591, 218] on span "Thank you for registering for our Kick Start! We’ll be in touch in a few weeks …" at bounding box center [546, 219] width 320 height 8
click at [445, 242] on p at bounding box center [618, 239] width 464 height 22
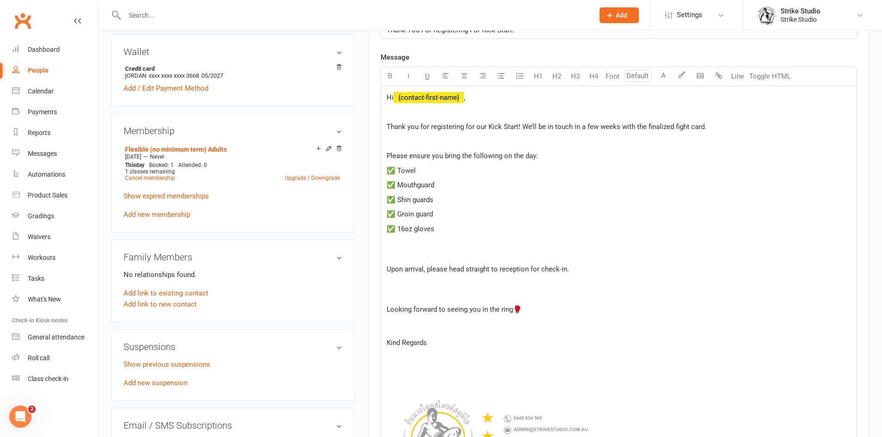
scroll to position [278, 0]
drag, startPoint x: 387, startPoint y: 230, endPoint x: 440, endPoint y: 224, distance: 53.0
click at [440, 224] on p "✅ 16oz gloves" at bounding box center [618, 228] width 464 height 11
copy span "✅ 16oz gloves"
click at [436, 237] on div "Hi ﻿ {contact-first-name} , ﻿ Thank you for registering for our Kick Start! We’…" at bounding box center [618, 294] width 475 height 417
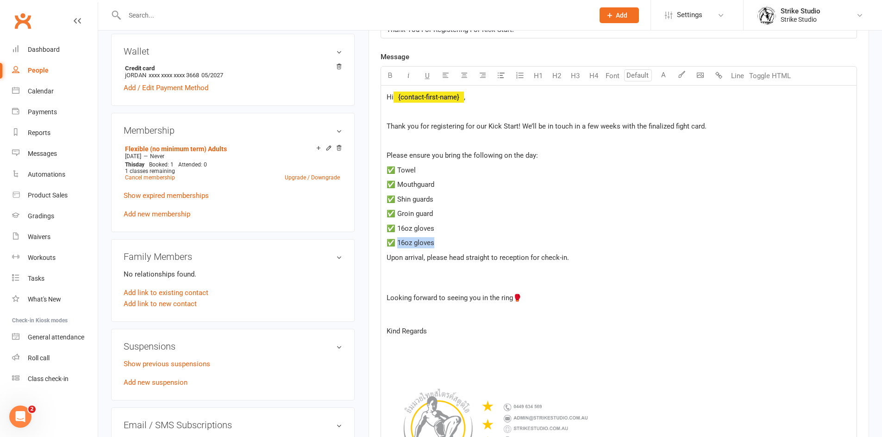
drag, startPoint x: 399, startPoint y: 245, endPoint x: 436, endPoint y: 243, distance: 36.6
click at [436, 243] on p "✅ 16oz gloves" at bounding box center [618, 242] width 464 height 11
click at [423, 242] on span "✅ Water Bottle" at bounding box center [410, 243] width 49 height 8
click at [442, 262] on span "Upon arrival, please head straight to reception for check-in." at bounding box center [477, 258] width 182 height 8
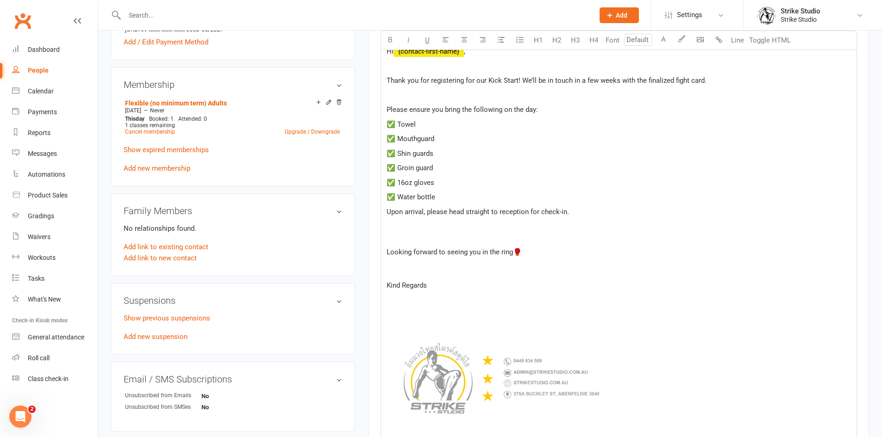
scroll to position [324, 0]
click at [444, 243] on p at bounding box center [618, 231] width 464 height 22
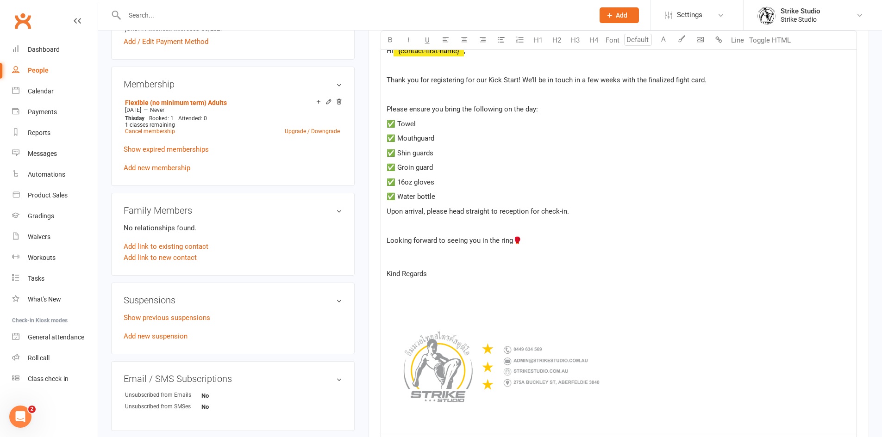
click at [450, 305] on p at bounding box center [618, 294] width 464 height 22
click at [430, 324] on img at bounding box center [502, 367] width 232 height 116
click at [428, 305] on p at bounding box center [618, 294] width 464 height 22
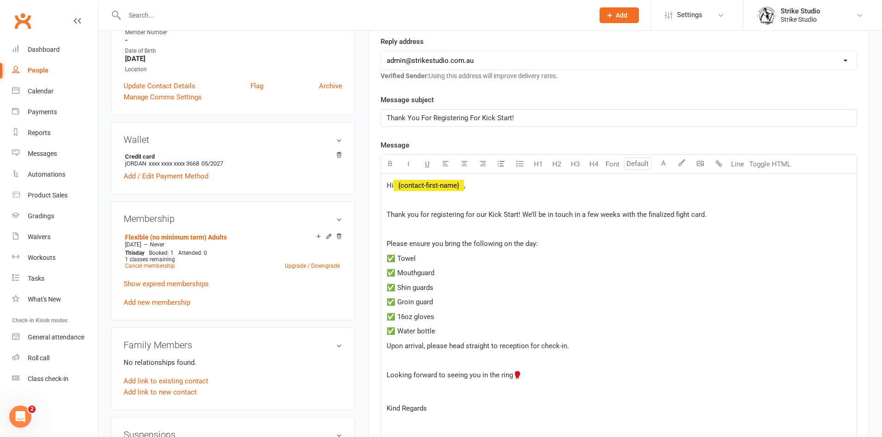
scroll to position [185, 0]
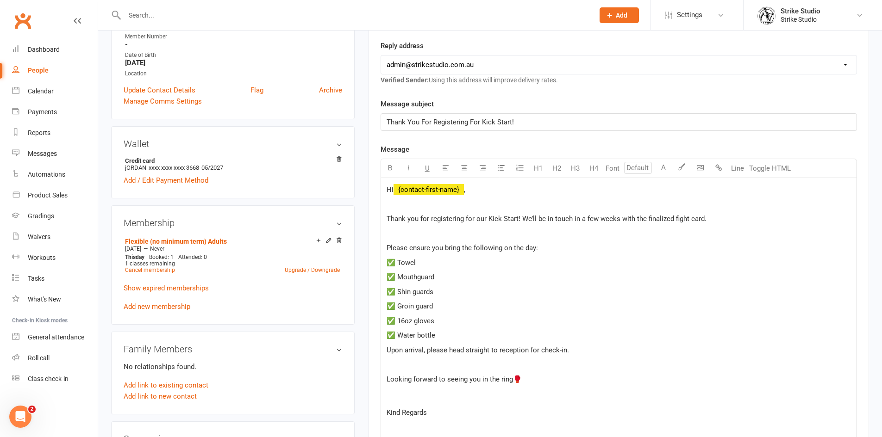
click at [505, 236] on p "﻿" at bounding box center [618, 233] width 464 height 11
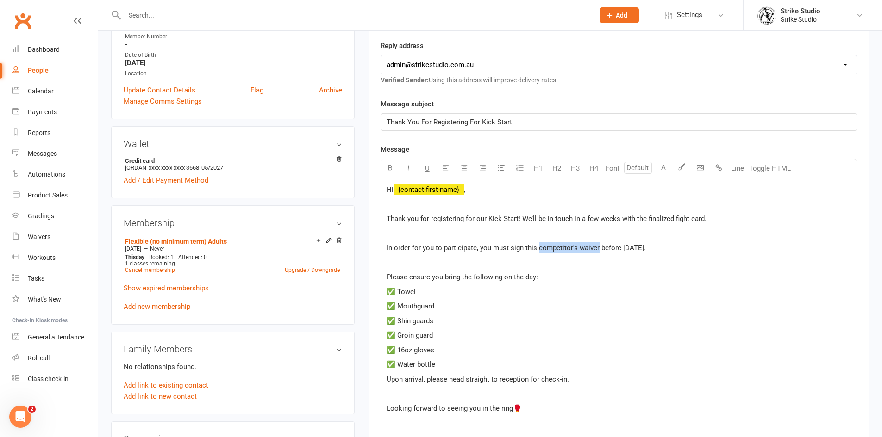
drag, startPoint x: 537, startPoint y: 252, endPoint x: 596, endPoint y: 249, distance: 58.8
click at [596, 249] on span "In order for you to participate, you must sign this competitor's waiver before …" at bounding box center [515, 248] width 259 height 8
click at [666, 251] on p "In order for you to participate, you must sign this $ competitor's waiver $ bef…" at bounding box center [618, 248] width 464 height 11
click at [661, 246] on span "before October 3rd. If you have any trouble, please reach out." at bounding box center [684, 248] width 172 height 8
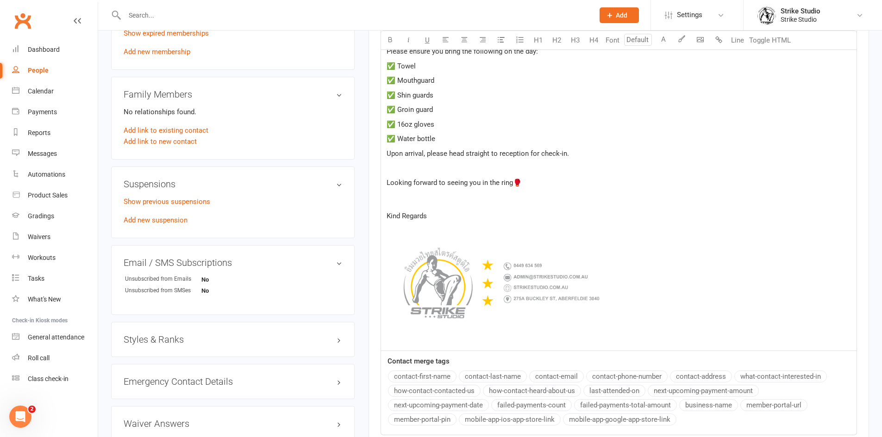
scroll to position [594, 0]
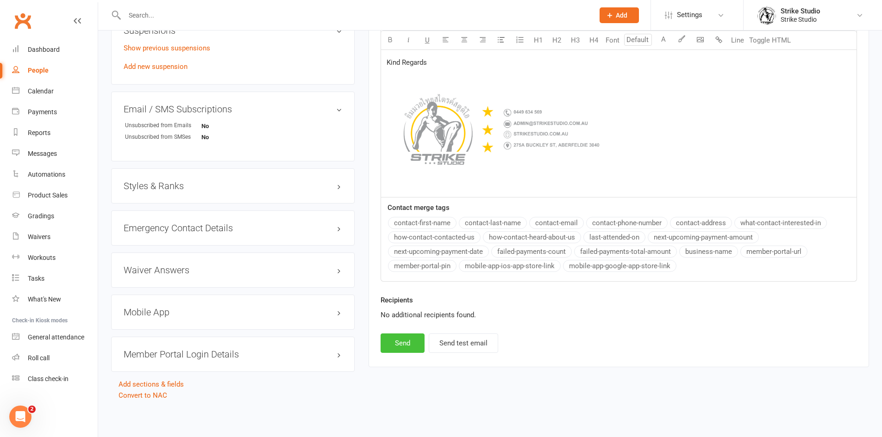
drag, startPoint x: 397, startPoint y: 357, endPoint x: 391, endPoint y: 357, distance: 6.0
click at [395, 353] on button "Send" at bounding box center [402, 343] width 44 height 19
select select
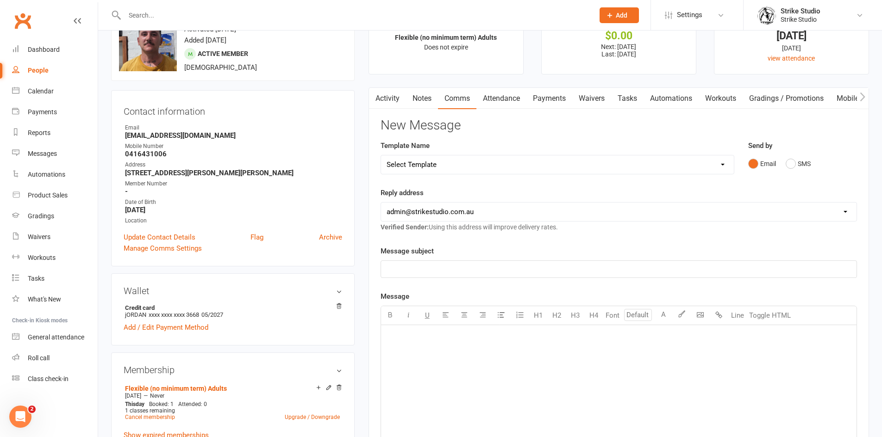
scroll to position [0, 0]
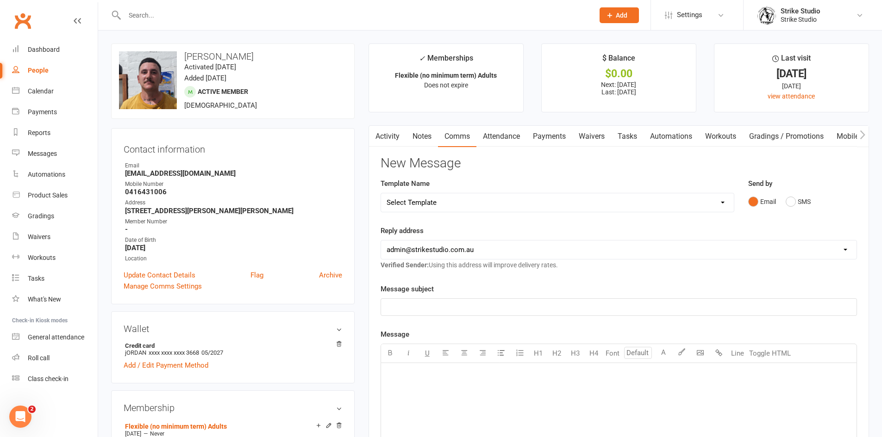
click at [397, 130] on link "Activity" at bounding box center [387, 136] width 37 height 21
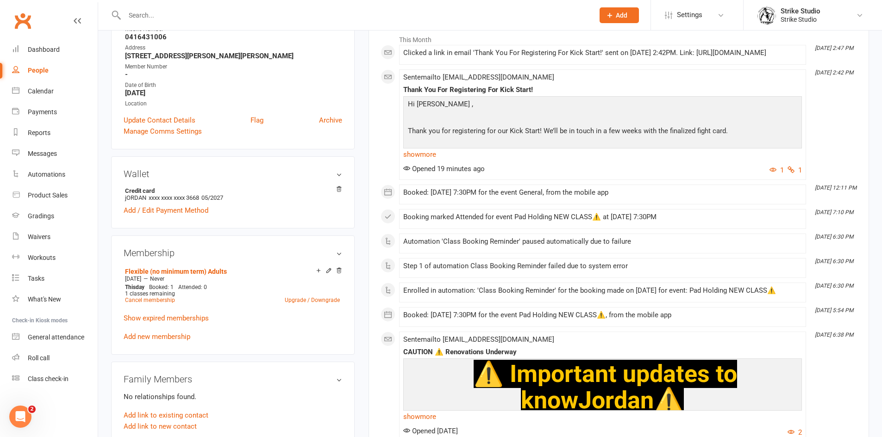
scroll to position [139, 0]
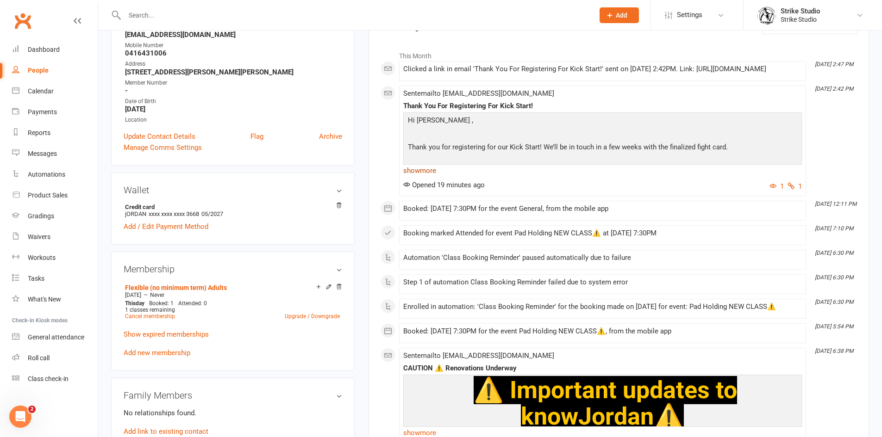
click at [429, 177] on link "show more" at bounding box center [602, 170] width 399 height 13
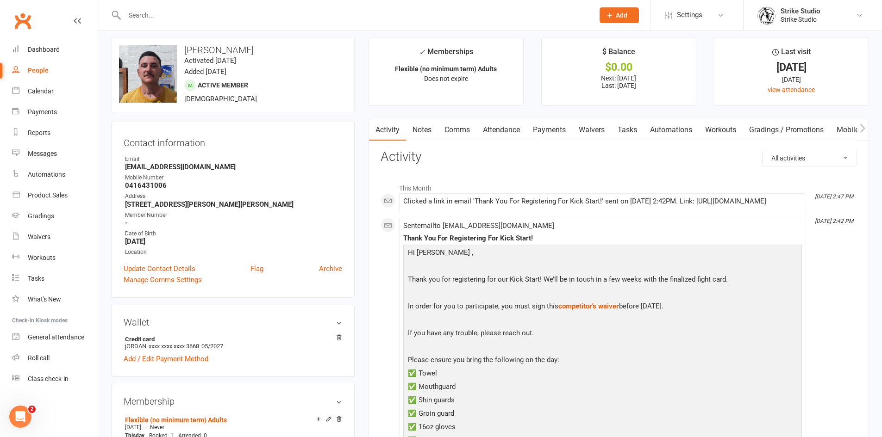
scroll to position [0, 0]
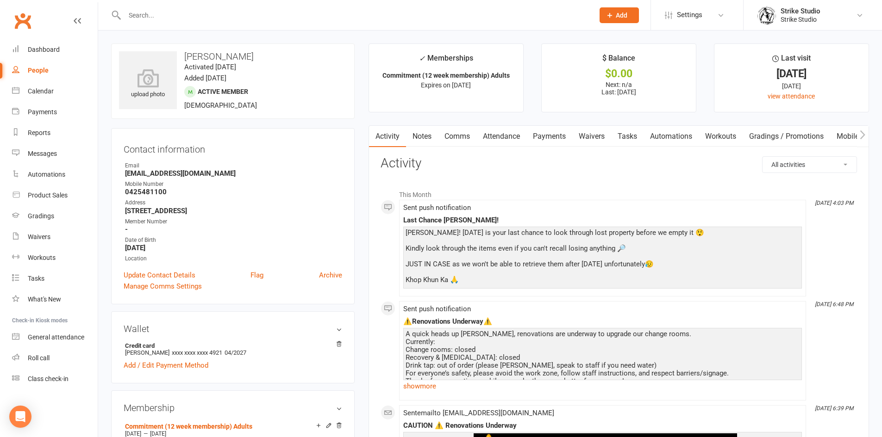
click at [396, 16] on input "text" at bounding box center [355, 15] width 466 height 13
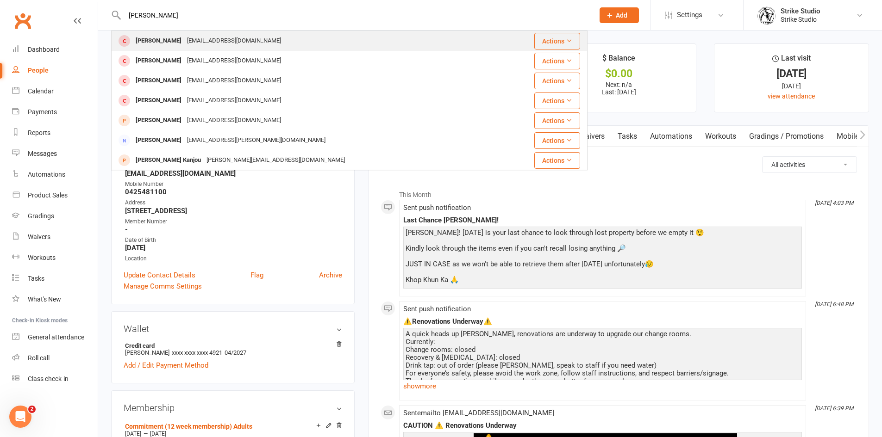
type input "[PERSON_NAME]"
drag, startPoint x: 213, startPoint y: 44, endPoint x: 236, endPoint y: 37, distance: 23.9
click at [213, 45] on div "[EMAIL_ADDRESS][DOMAIN_NAME]" at bounding box center [234, 40] width 100 height 13
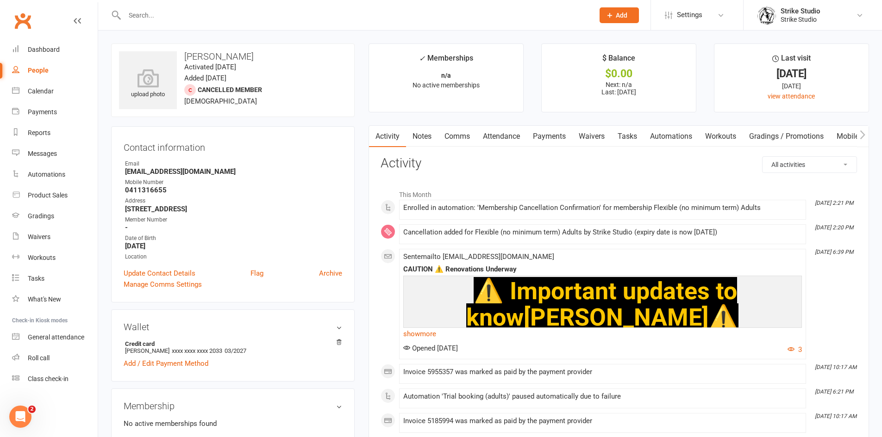
click at [666, 131] on link "Automations" at bounding box center [670, 136] width 55 height 21
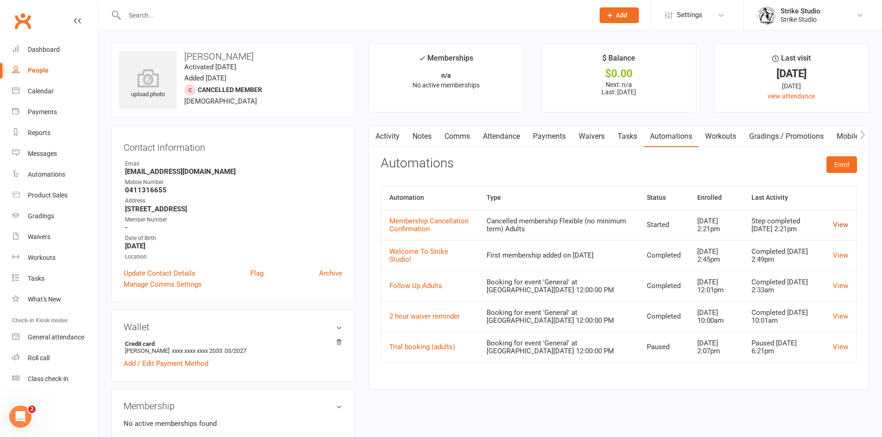
click at [841, 223] on link "View" at bounding box center [840, 225] width 15 height 8
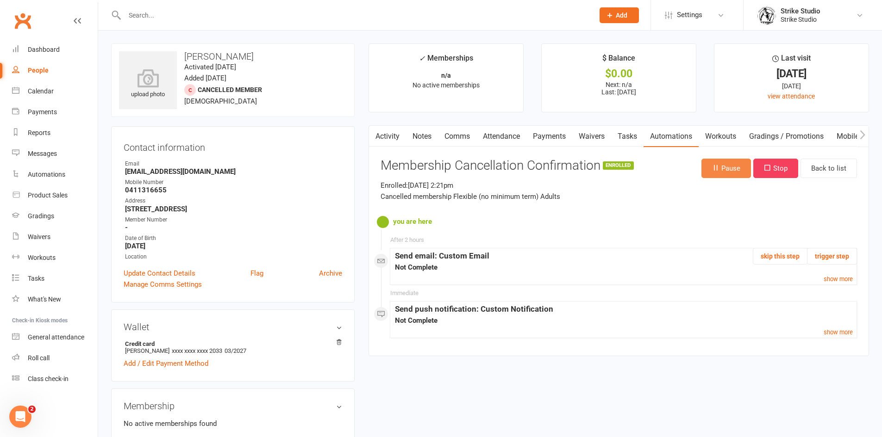
click at [740, 167] on button "Pause" at bounding box center [726, 168] width 50 height 19
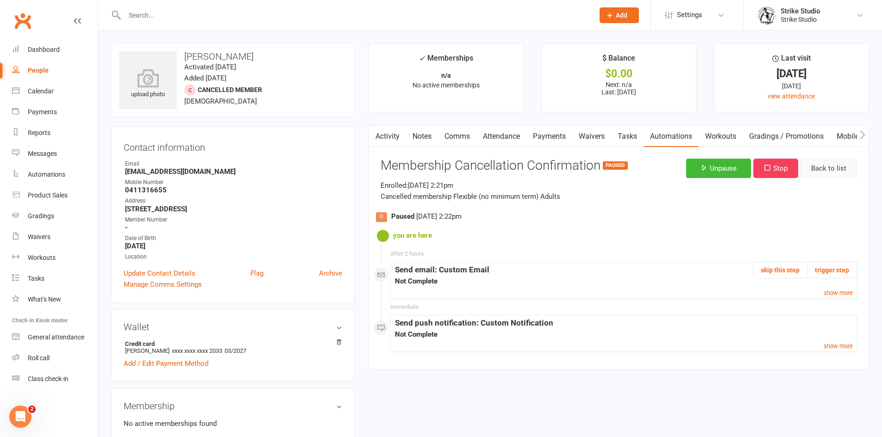
click at [825, 173] on link "Back to list" at bounding box center [828, 168] width 56 height 19
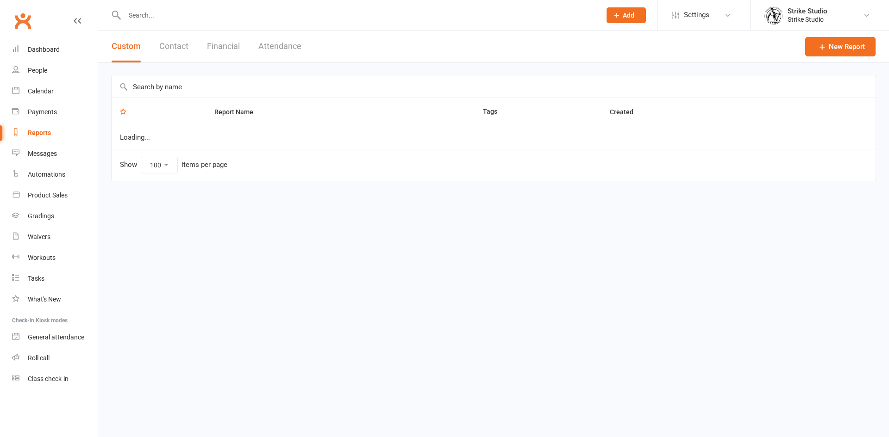
select select "100"
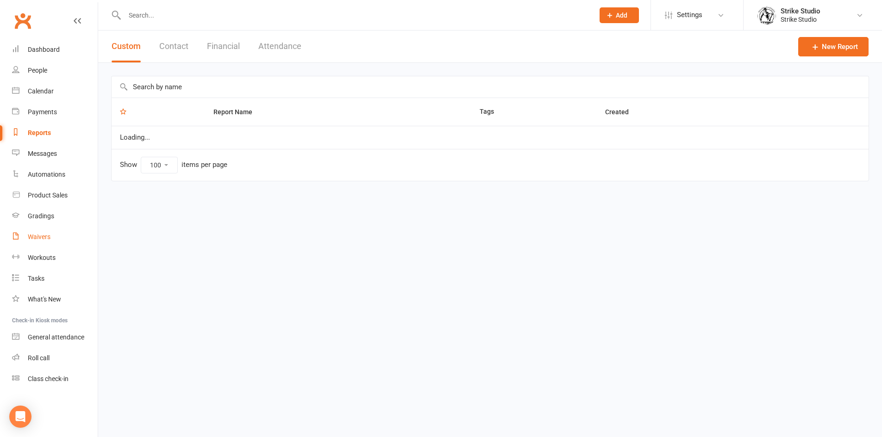
click at [49, 235] on div "Waivers" at bounding box center [39, 236] width 23 height 7
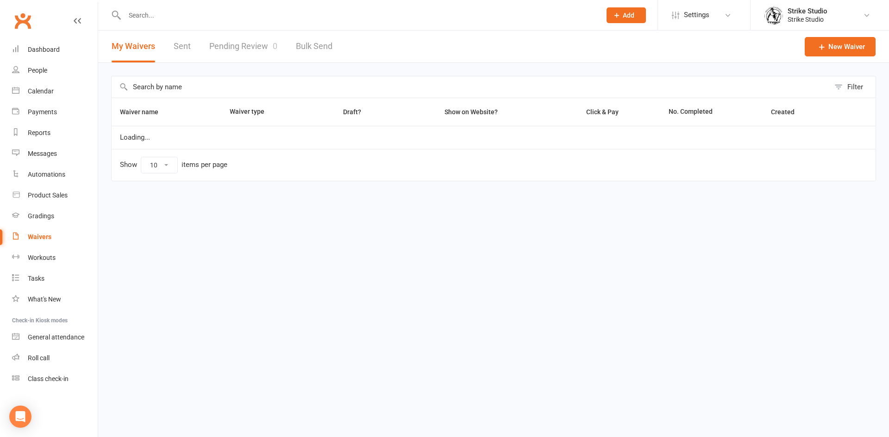
select select "100"
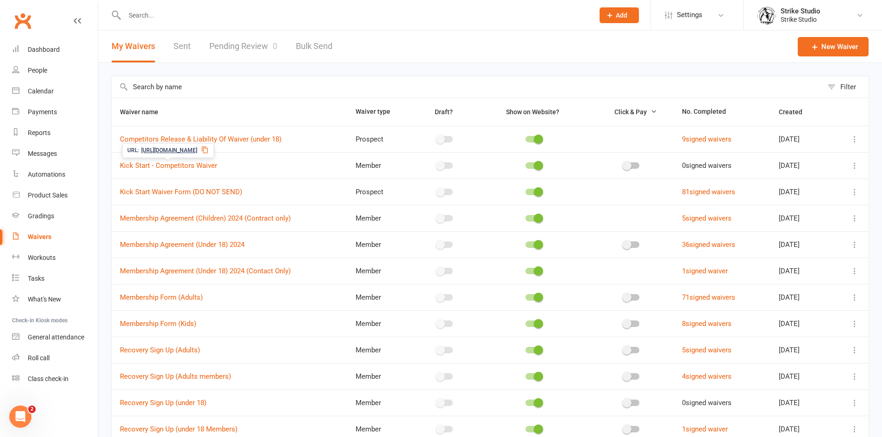
click at [208, 151] on icon at bounding box center [204, 149] width 7 height 7
click at [54, 150] on div "Messages" at bounding box center [42, 153] width 29 height 7
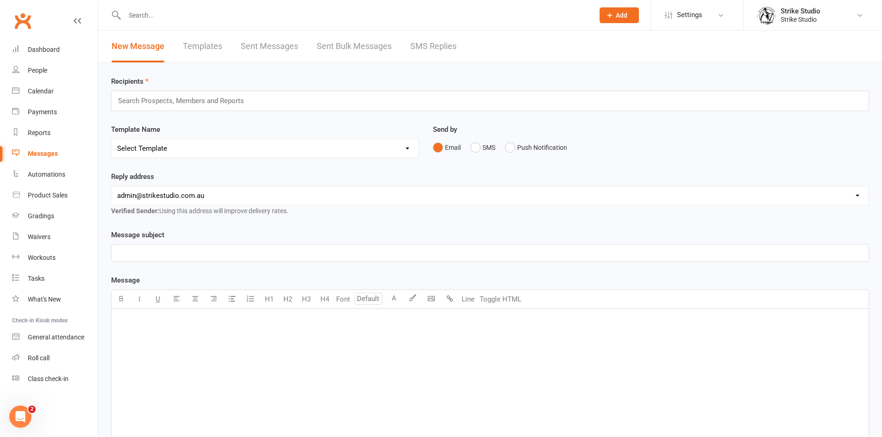
click at [209, 47] on link "Templates" at bounding box center [202, 47] width 39 height 32
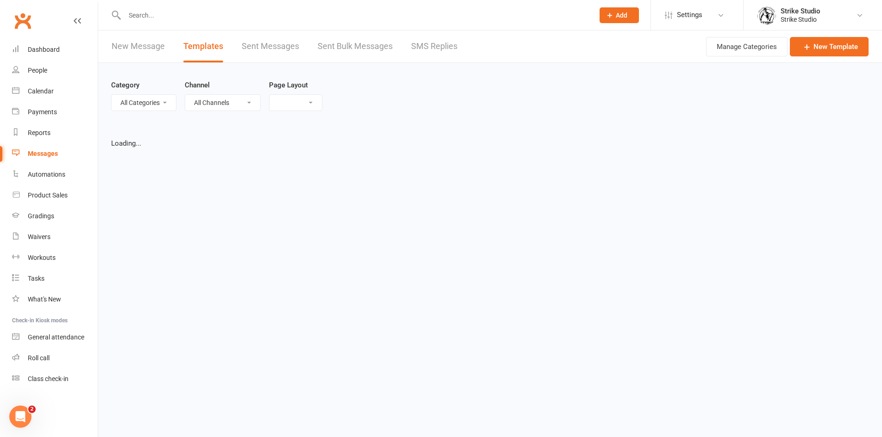
select select "list"
select select "100"
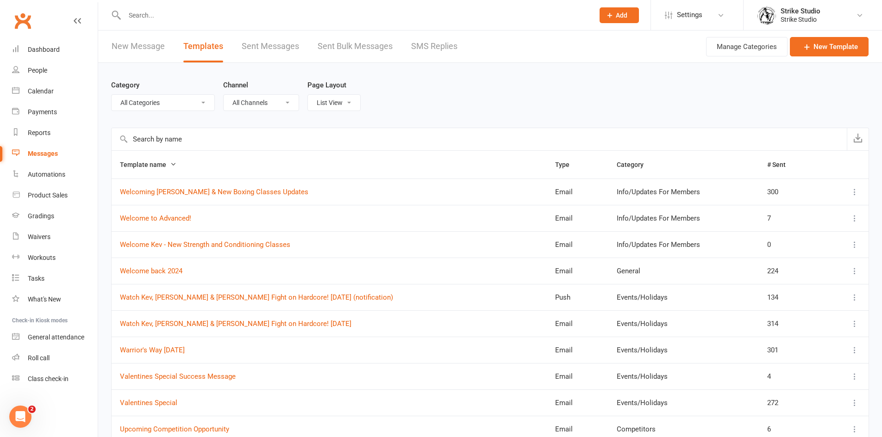
click at [154, 102] on select "All Categories (No category) Competitors Events/Holidays General Info/Updates F…" at bounding box center [163, 103] width 103 height 16
select select "11994"
click at [112, 95] on select "All Categories (No category) Competitors Events/Holidays General Info/Updates F…" at bounding box center [163, 103] width 103 height 16
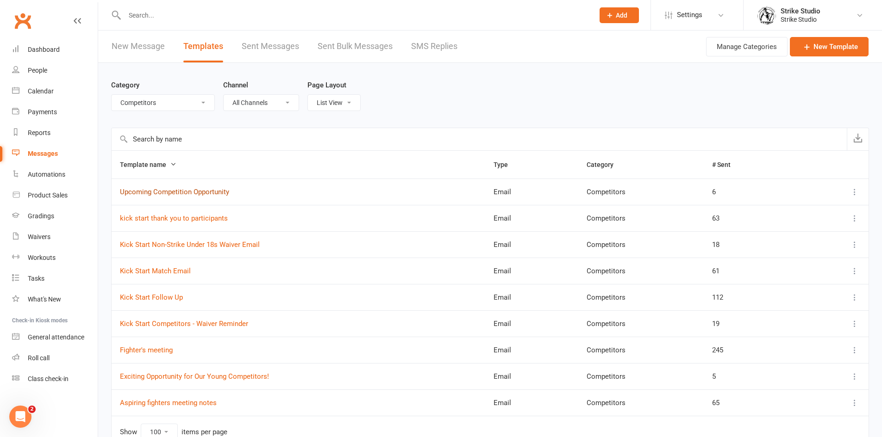
click at [217, 193] on link "Upcoming Competition Opportunity" at bounding box center [174, 192] width 109 height 8
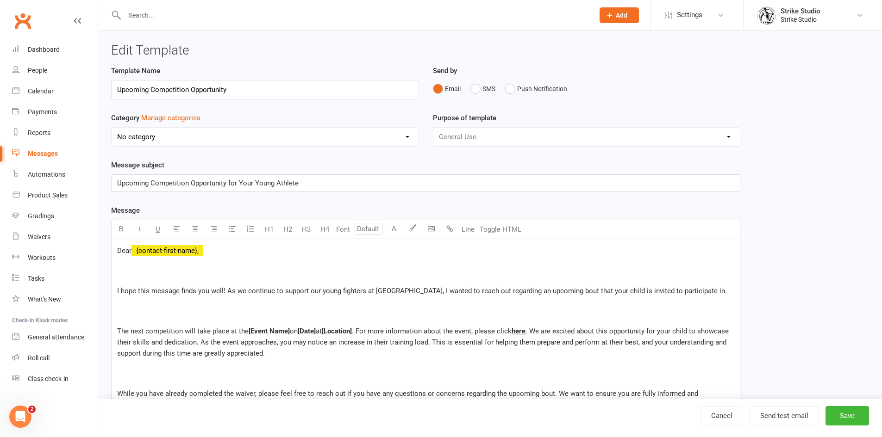
select select "11994"
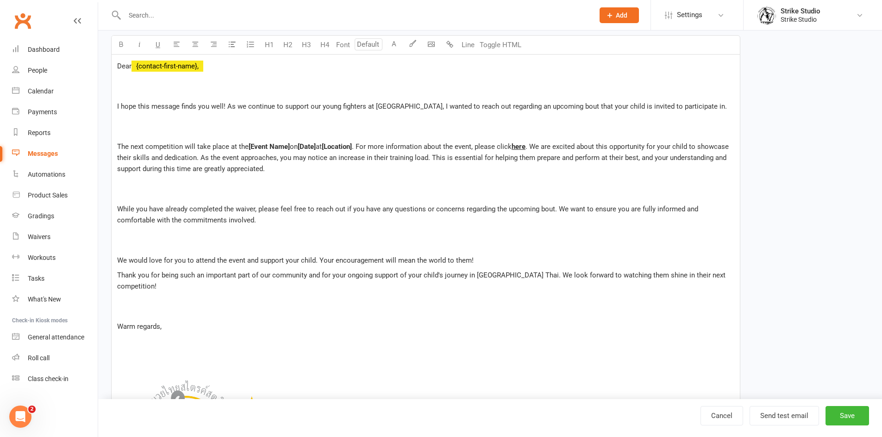
scroll to position [185, 0]
click at [726, 413] on link "Cancel" at bounding box center [721, 415] width 43 height 19
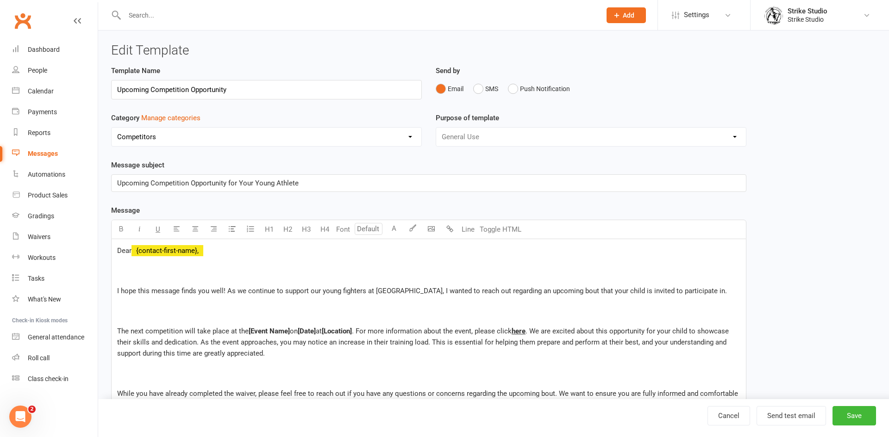
select select "100"
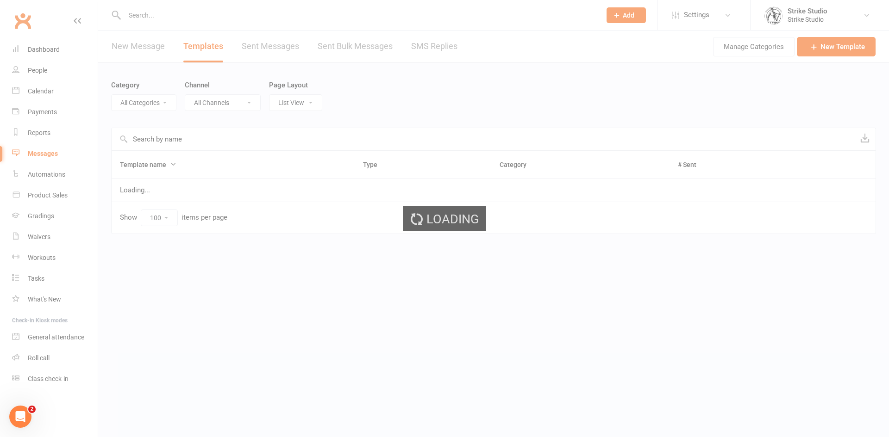
select select "11994"
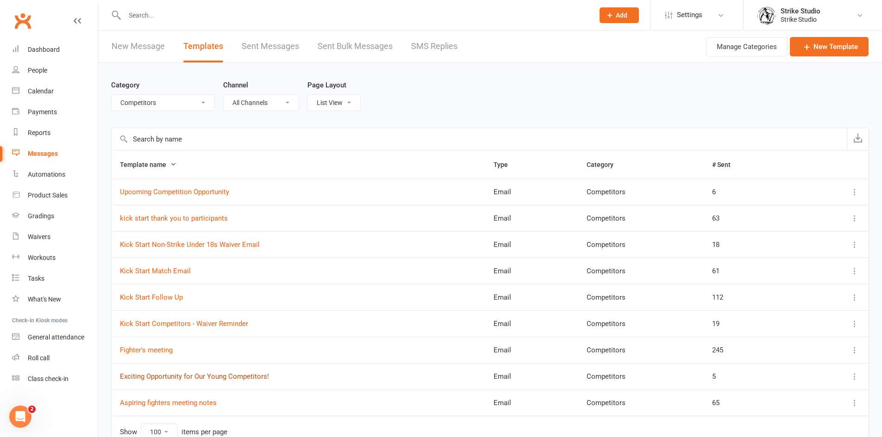
click at [242, 376] on link "Exciting Opportunity for Our Young Competitors!" at bounding box center [194, 377] width 149 height 8
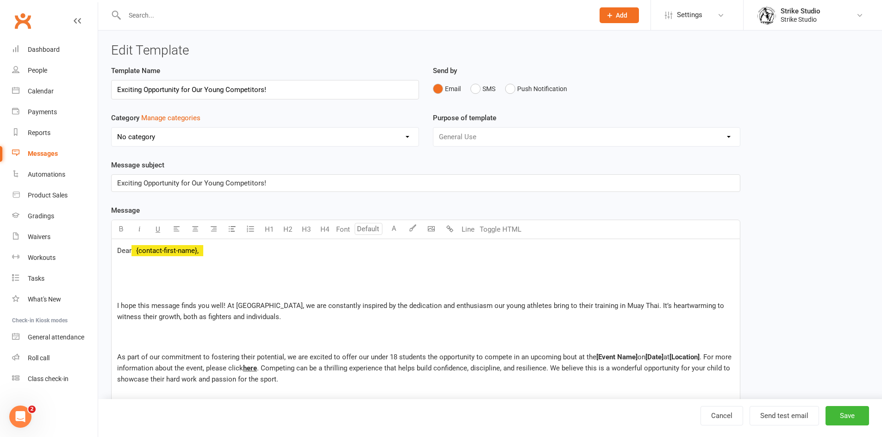
select select "11994"
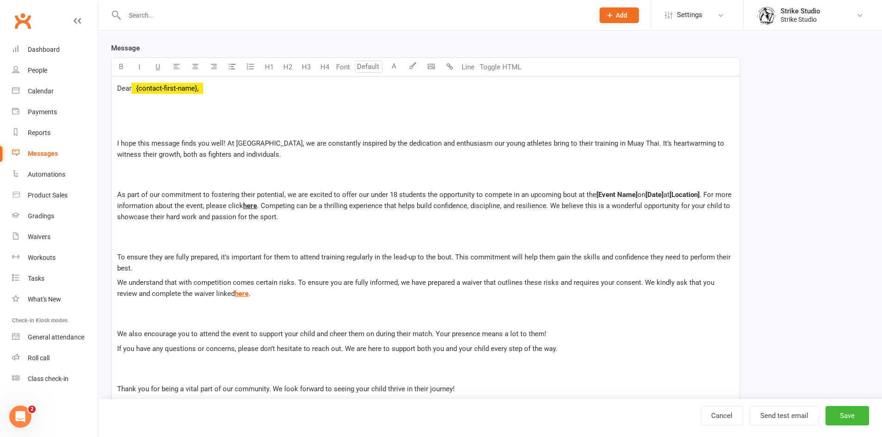
scroll to position [185, 0]
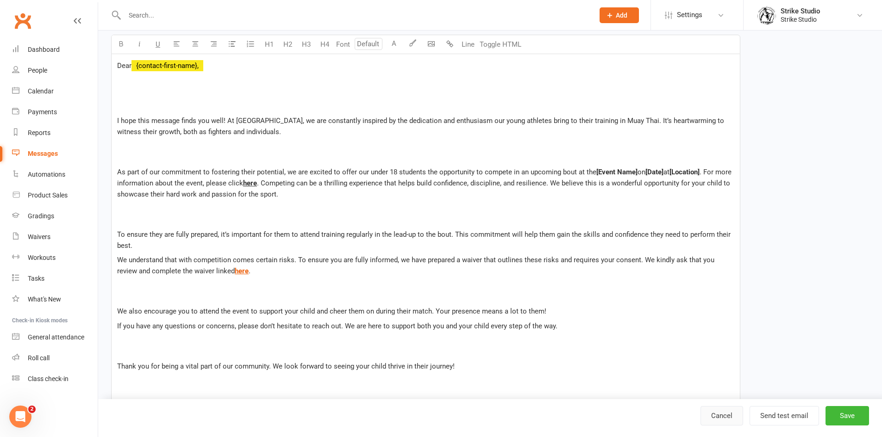
click at [722, 416] on link "Cancel" at bounding box center [721, 415] width 43 height 19
select select "100"
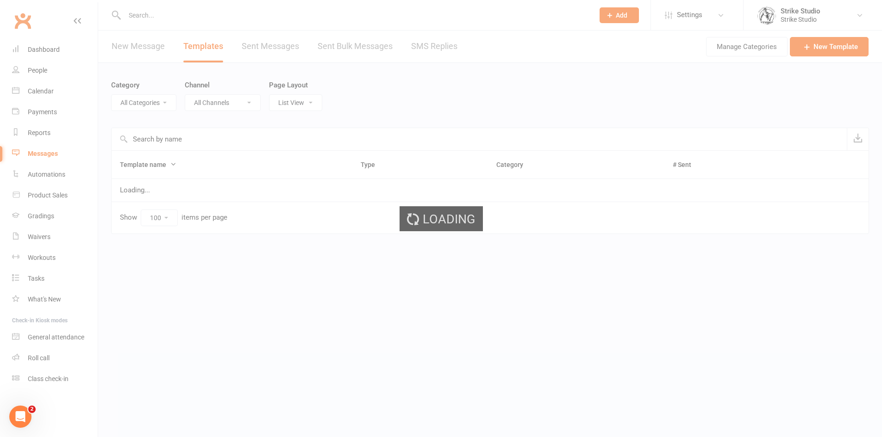
select select "11994"
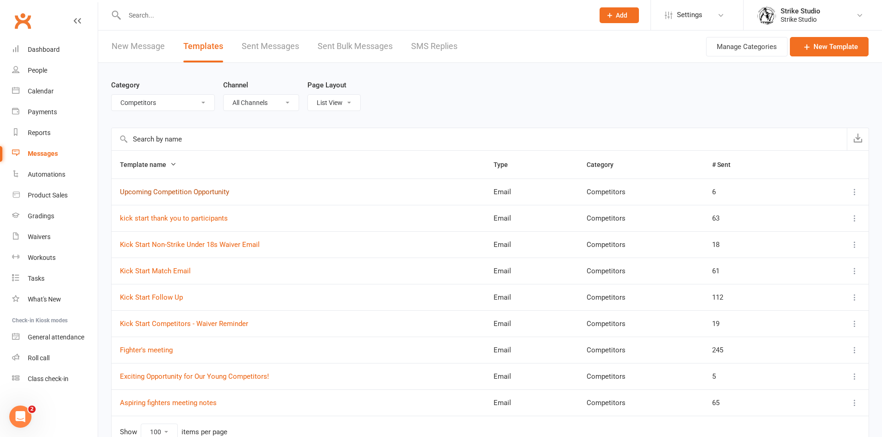
click at [178, 193] on link "Upcoming Competition Opportunity" at bounding box center [174, 192] width 109 height 8
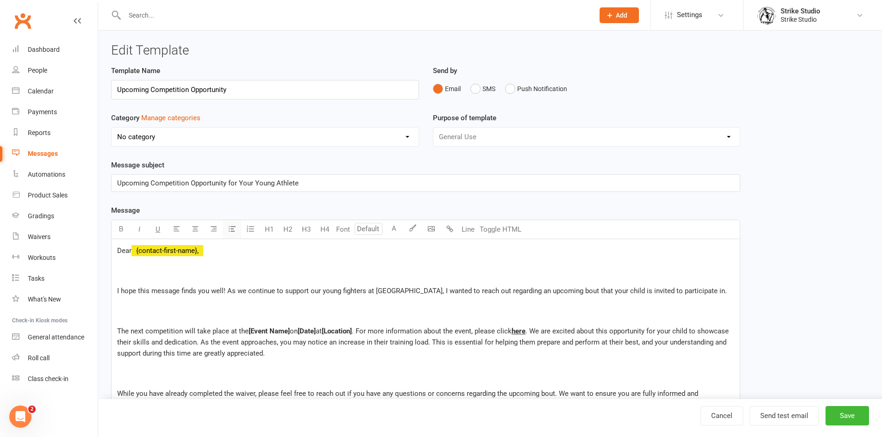
select select "11994"
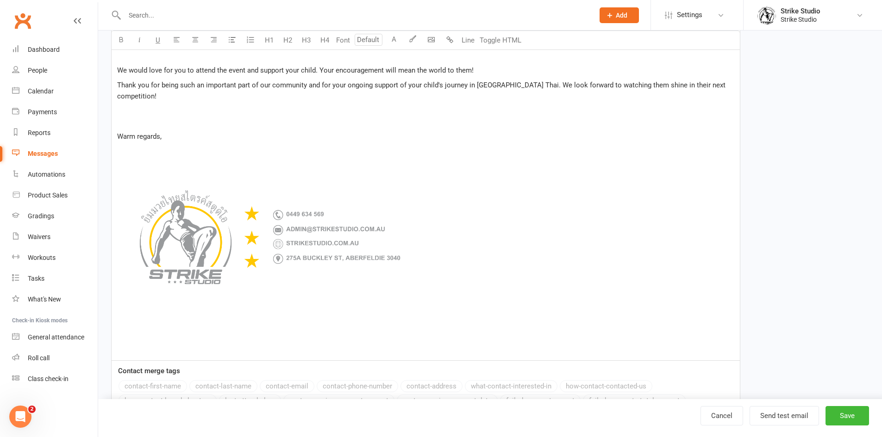
scroll to position [435, 0]
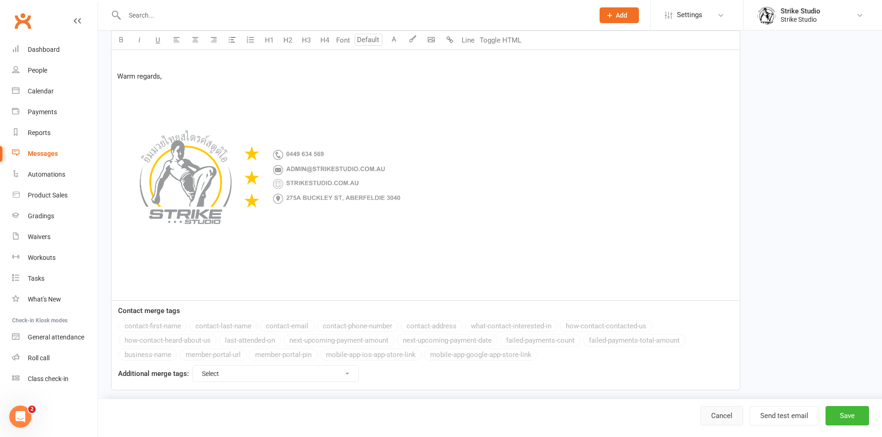
click at [728, 417] on link "Cancel" at bounding box center [721, 415] width 43 height 19
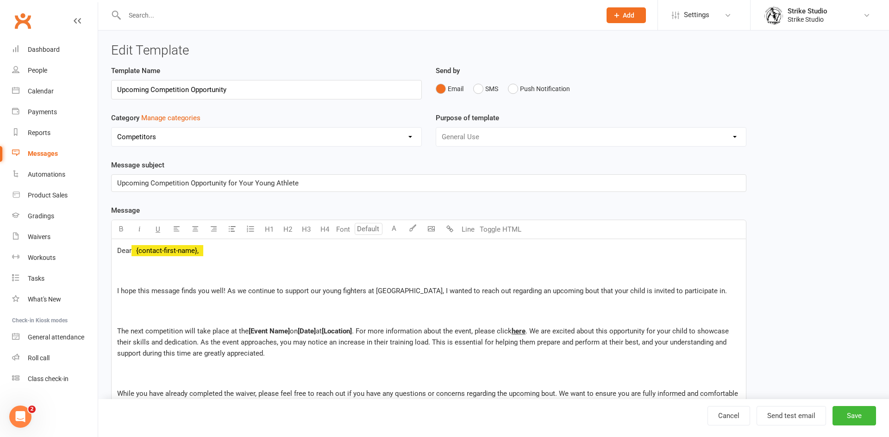
select select "100"
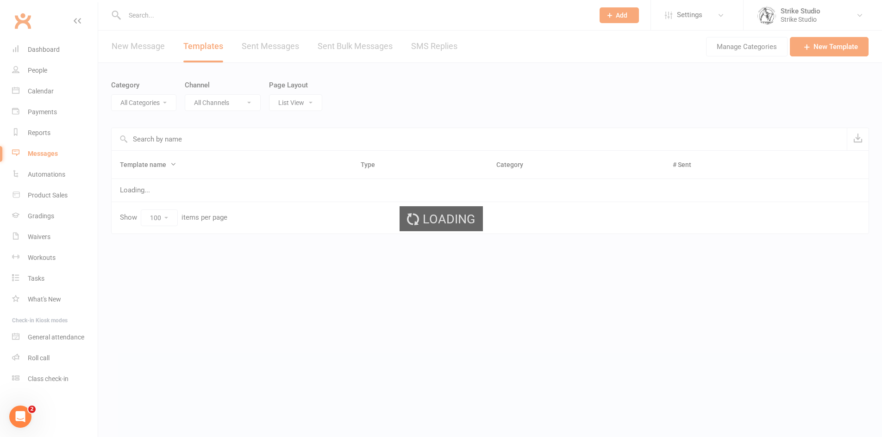
select select "11994"
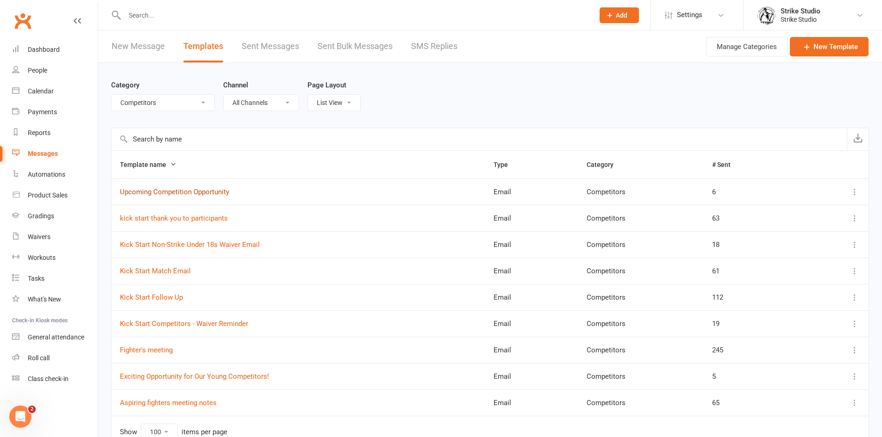
click at [202, 193] on link "Upcoming Competition Opportunity" at bounding box center [174, 192] width 109 height 8
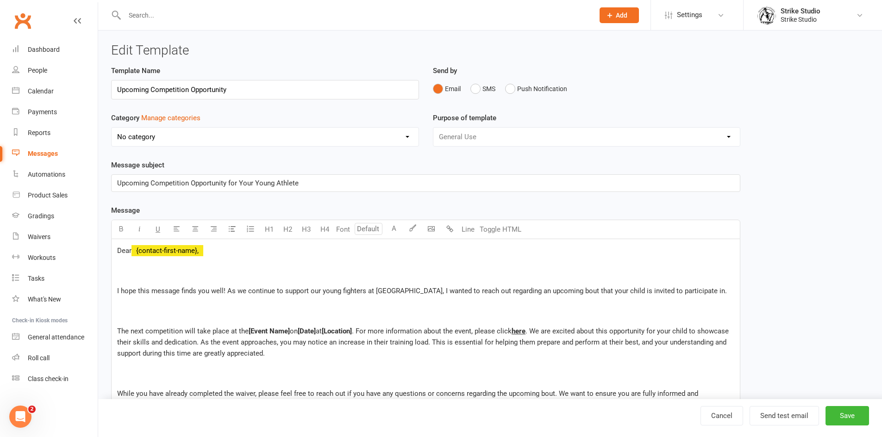
select select "11994"
click at [253, 87] on input "Upcoming Competition Opportunity (waiver signed)" at bounding box center [265, 89] width 308 height 19
type input "Upcoming Competition Opportunity (waiver already signed)"
click at [847, 414] on button "Save" at bounding box center [847, 415] width 44 height 19
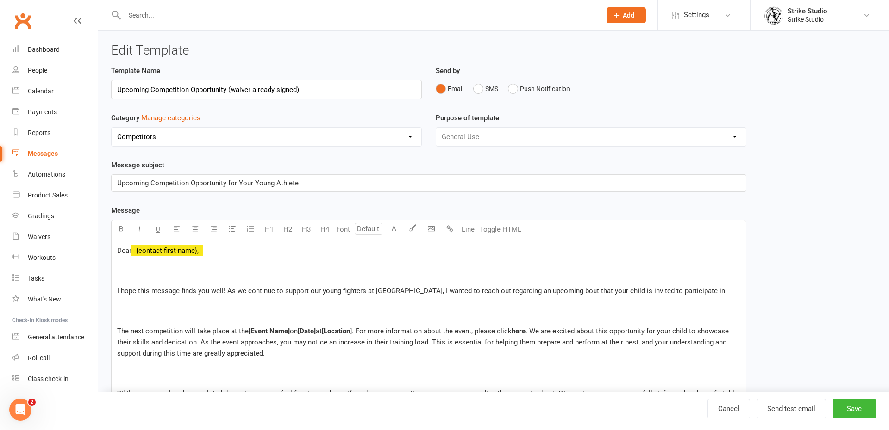
select select "100"
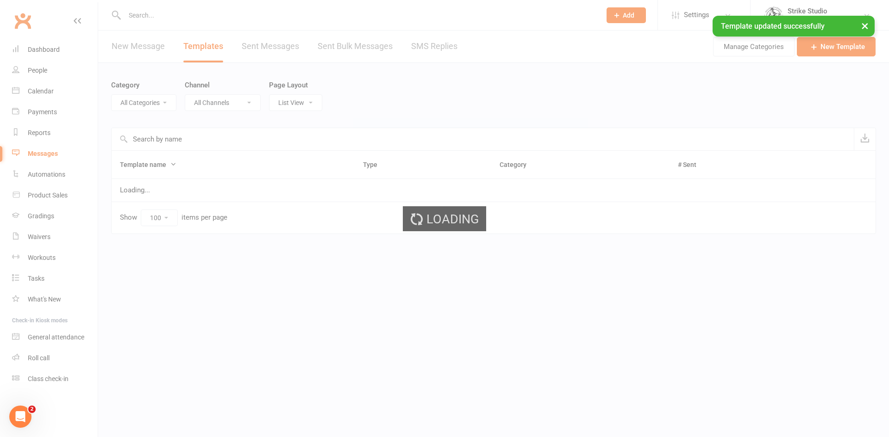
select select "11994"
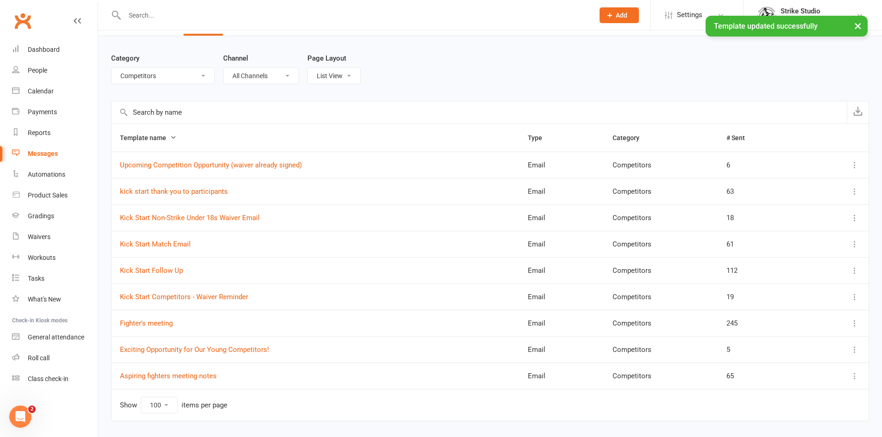
scroll to position [50, 0]
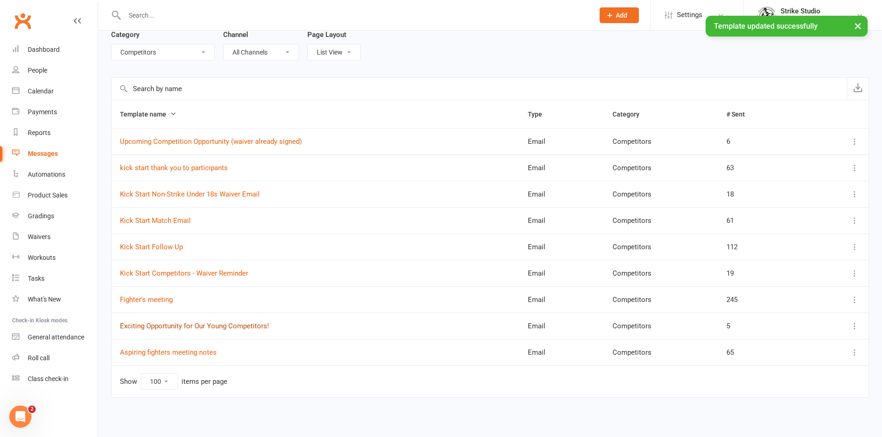
click at [199, 326] on link "Exciting Opportunity for Our Young Competitors!" at bounding box center [194, 326] width 149 height 8
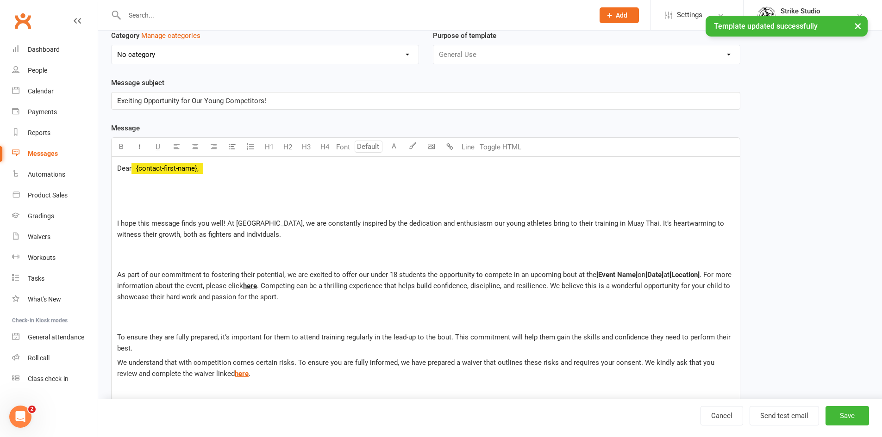
select select "11994"
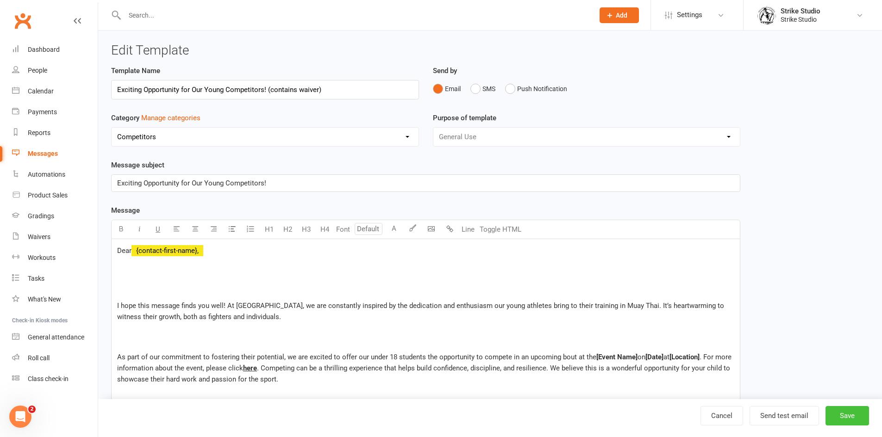
type input "Exciting Opportunity for Our Young Competitors! (contains waiver)"
click at [857, 418] on button "Save" at bounding box center [847, 415] width 44 height 19
select select "100"
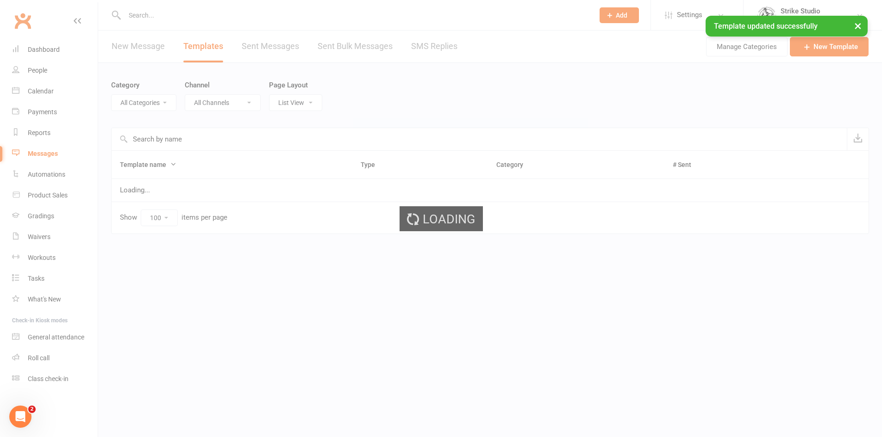
select select "11994"
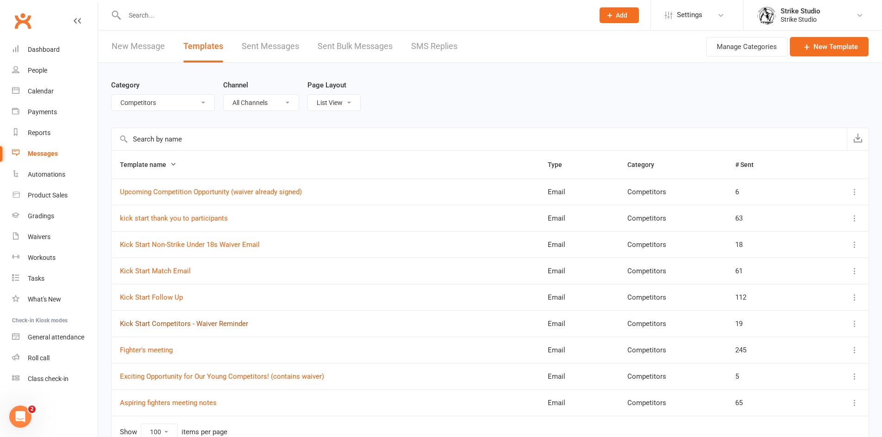
click at [167, 324] on link "Kick Start Competitors - Waiver Reminder" at bounding box center [184, 324] width 128 height 8
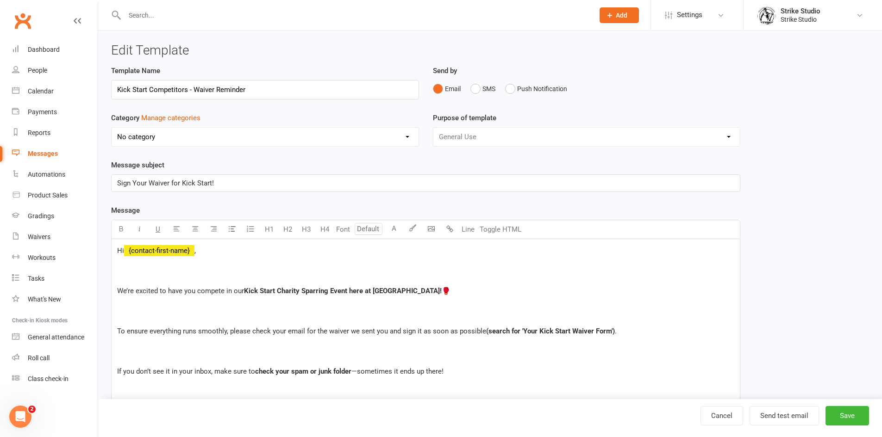
select select "11994"
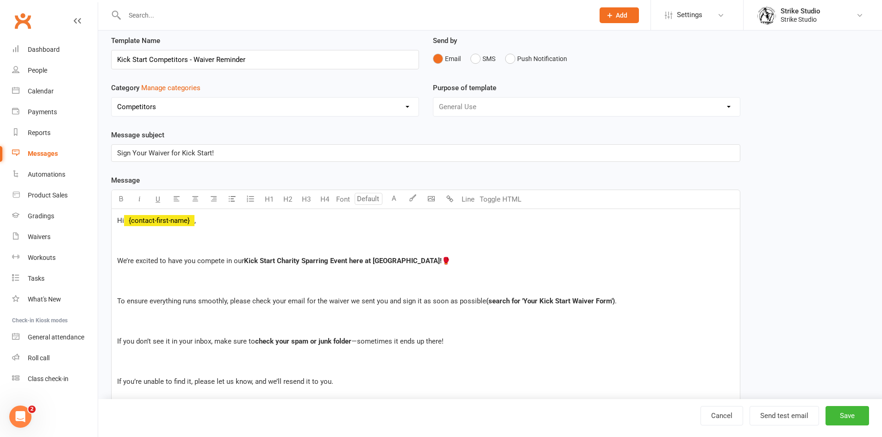
scroll to position [46, 0]
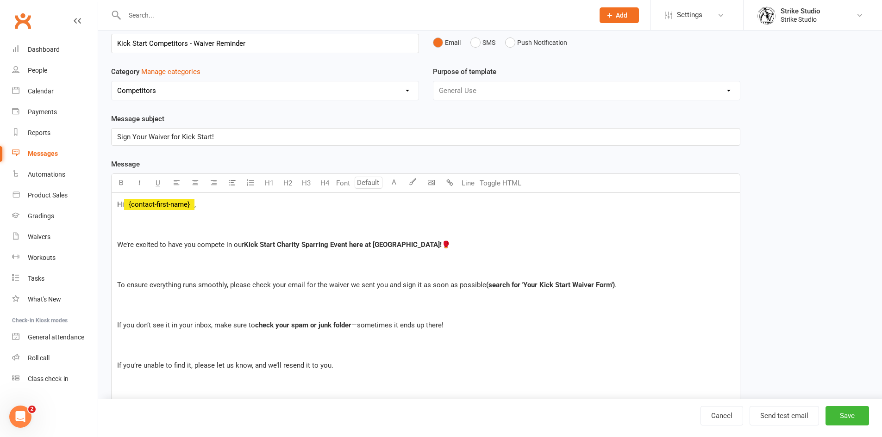
click at [145, 228] on p at bounding box center [425, 225] width 617 height 22
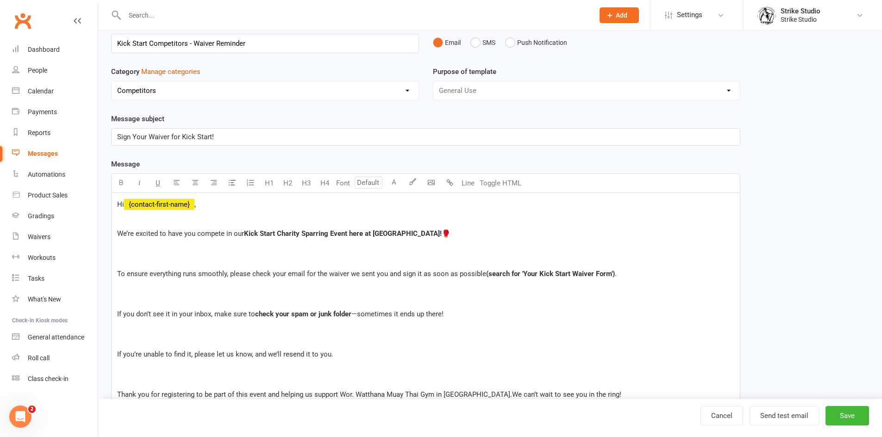
click at [231, 248] on p at bounding box center [425, 254] width 617 height 22
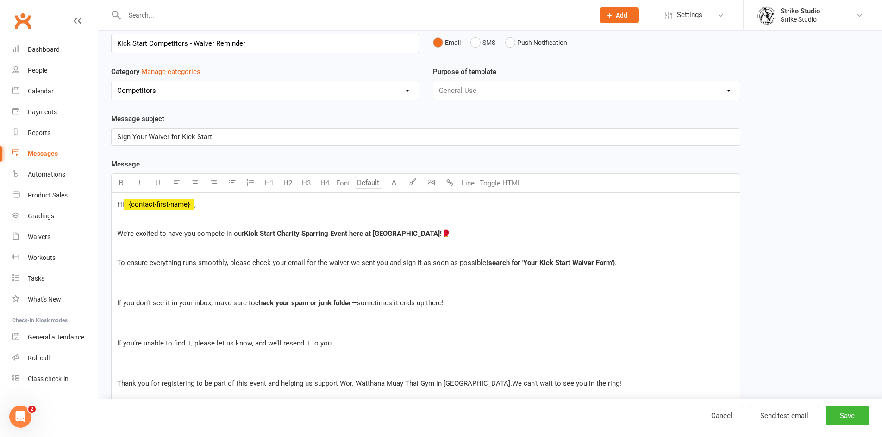
click at [159, 286] on p at bounding box center [425, 283] width 617 height 22
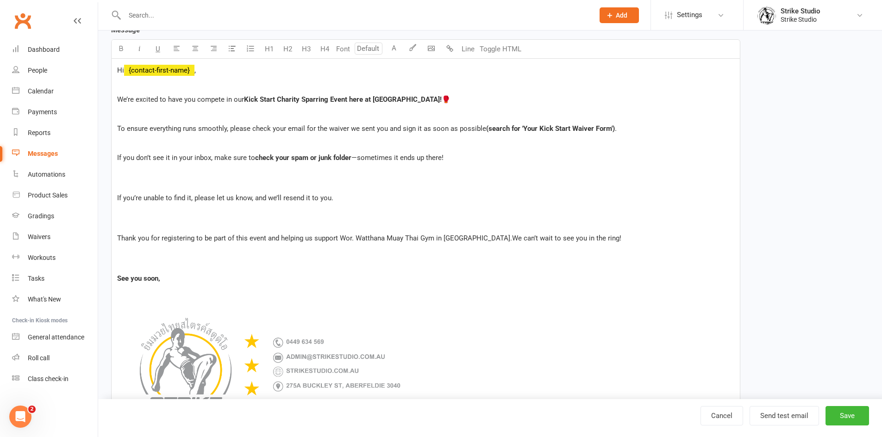
scroll to position [185, 0]
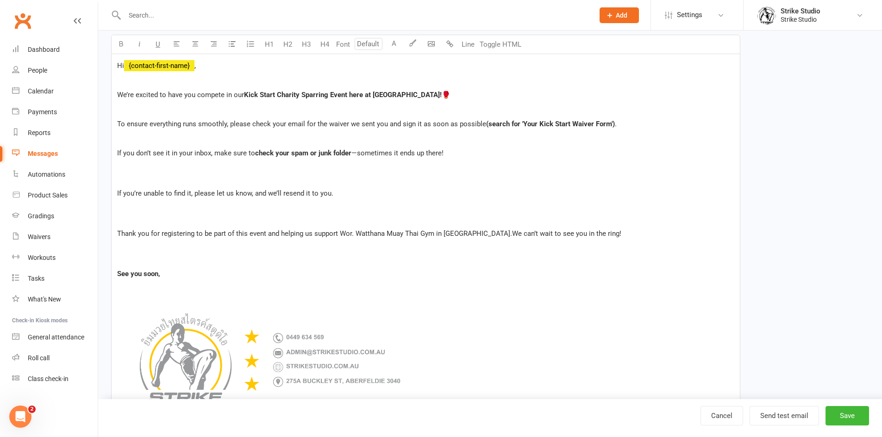
click at [225, 176] on p at bounding box center [425, 173] width 617 height 22
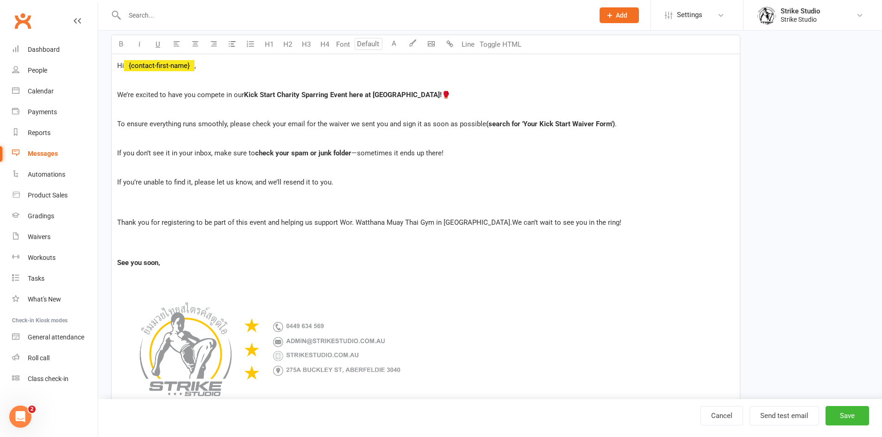
click at [221, 200] on p at bounding box center [425, 203] width 617 height 22
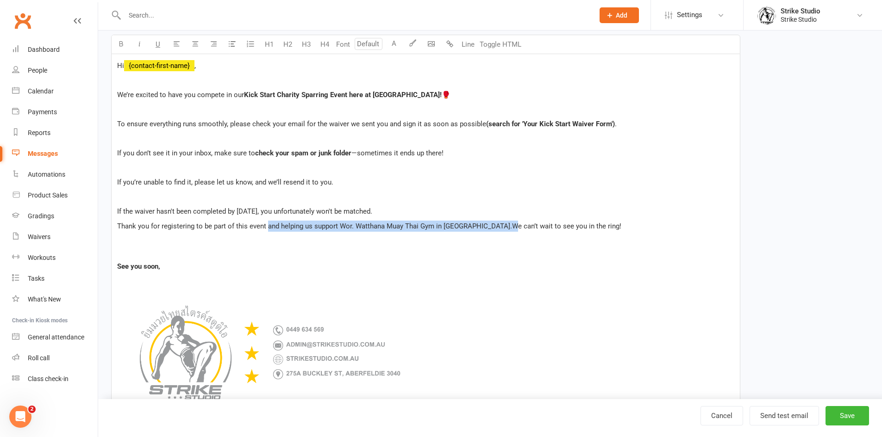
drag, startPoint x: 267, startPoint y: 237, endPoint x: 479, endPoint y: 237, distance: 211.5
click at [479, 232] on p "Thank you for registering to be part of this event and helping us support Wor. …" at bounding box center [425, 226] width 617 height 11
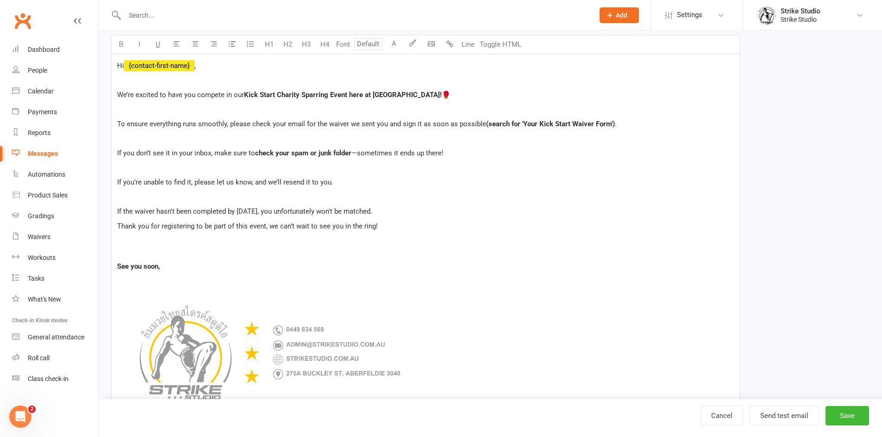
click at [168, 256] on p at bounding box center [425, 246] width 617 height 22
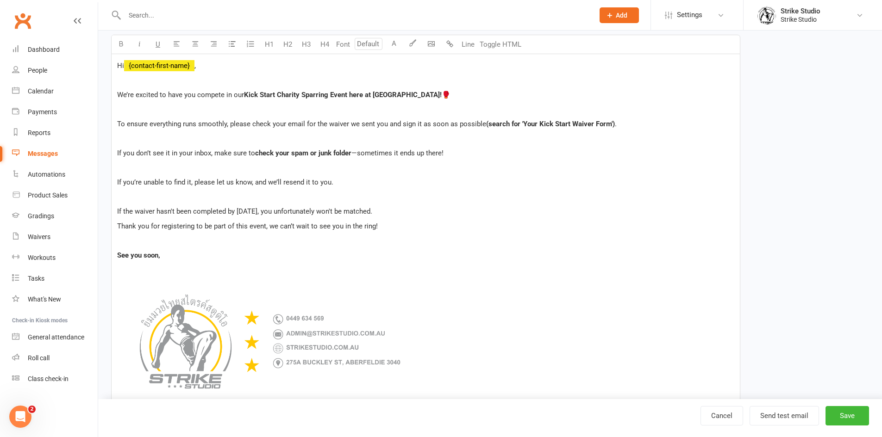
click at [169, 275] on div "Hi ﻿ {contact-first-name} , ﻿ We’re excited to have you compete in our Kick Sta…" at bounding box center [426, 266] width 628 height 425
drag, startPoint x: 157, startPoint y: 267, endPoint x: 116, endPoint y: 269, distance: 40.8
click at [116, 269] on div "Hi ﻿ {contact-first-name} , ﻿ We’re excited to have you compete in our Kick Sta…" at bounding box center [426, 266] width 628 height 425
click at [190, 246] on p "﻿" at bounding box center [425, 240] width 617 height 11
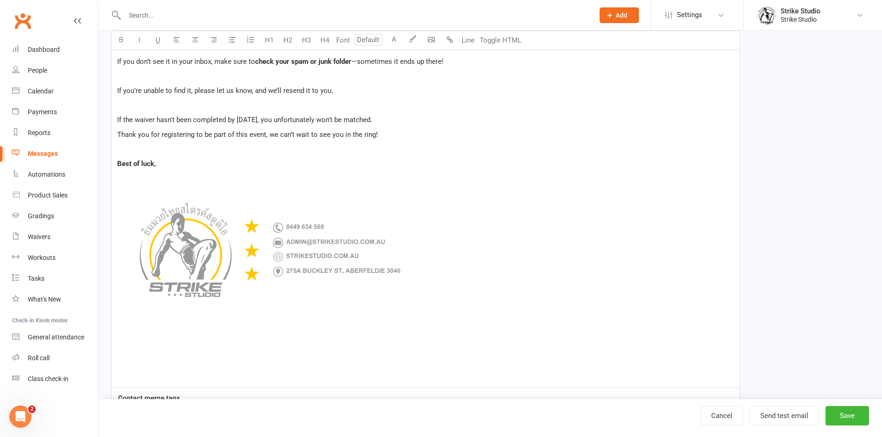
scroll to position [278, 0]
click at [186, 374] on p at bounding box center [425, 370] width 617 height 22
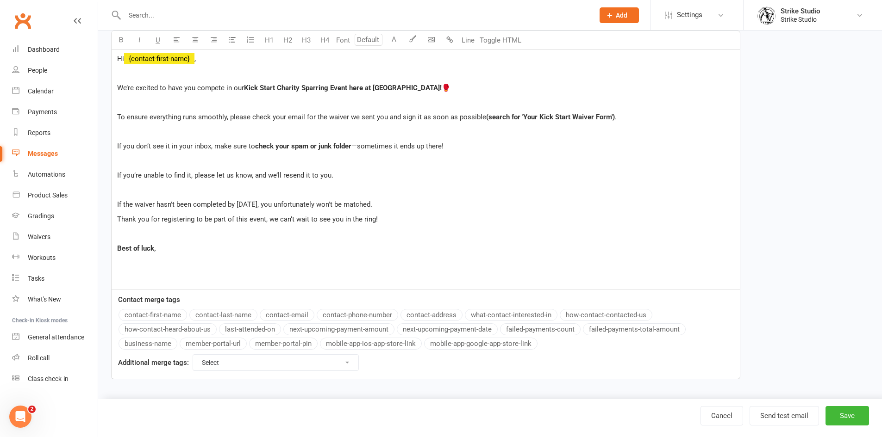
scroll to position [188, 0]
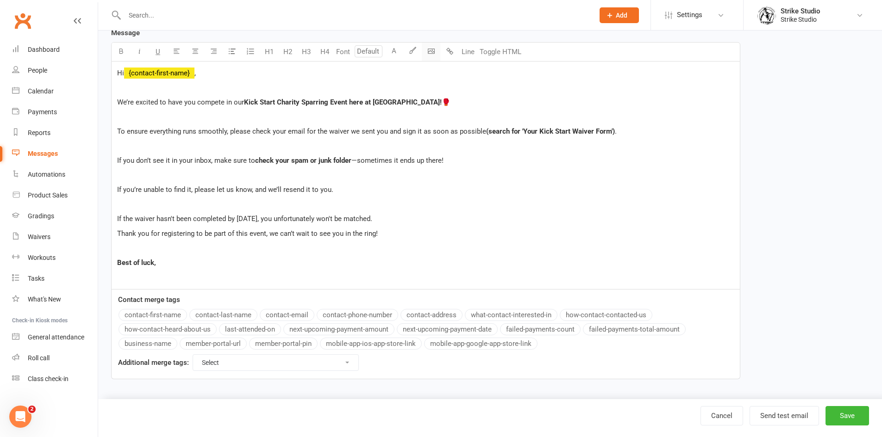
click at [434, 44] on body "Prospect Member Non-attending contact Class / event Appointment Grading event T…" at bounding box center [441, 112] width 882 height 575
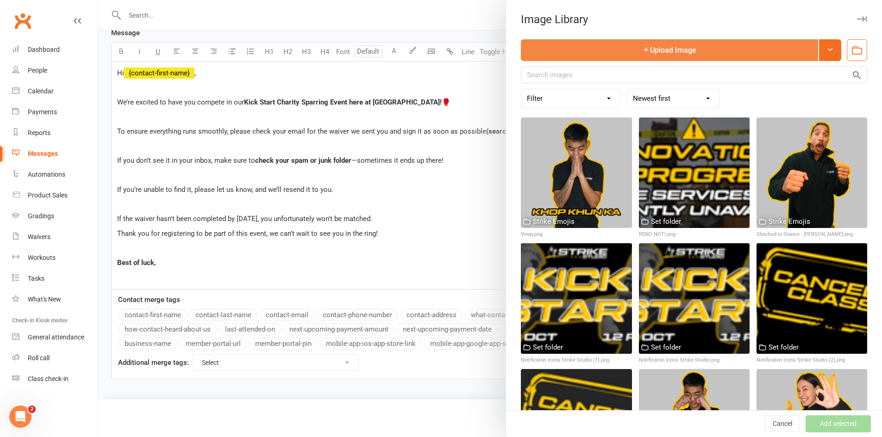
click at [644, 58] on button "Upload Image" at bounding box center [669, 50] width 297 height 22
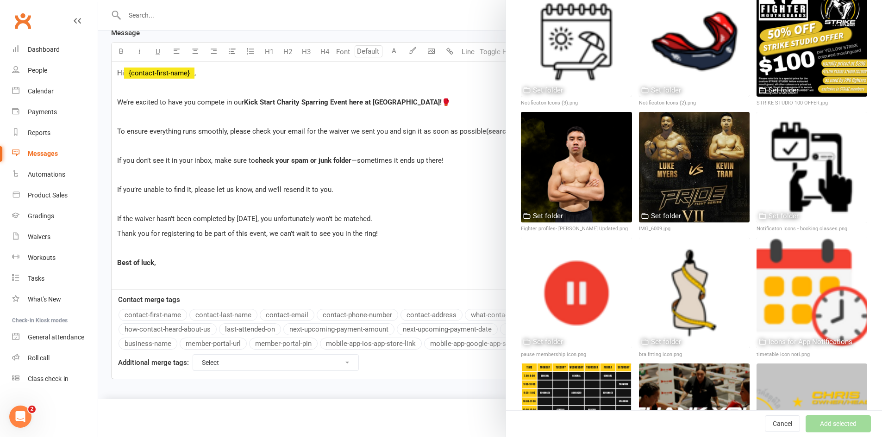
scroll to position [8161, 0]
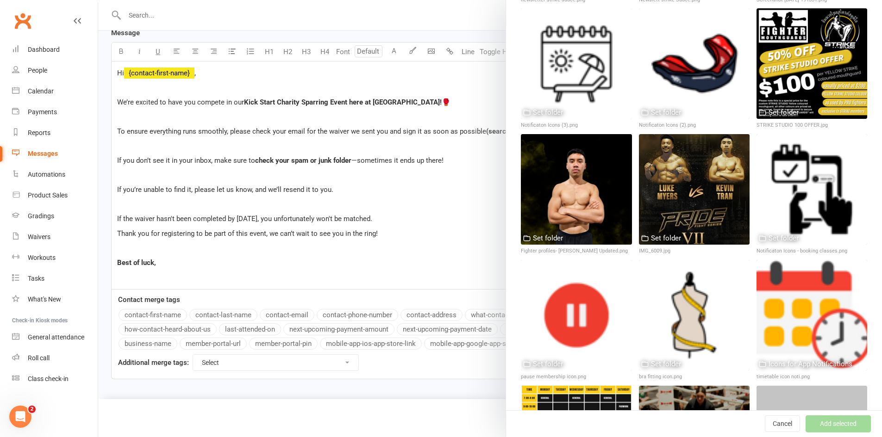
click at [807, 426] on button "Add selected" at bounding box center [837, 424] width 65 height 17
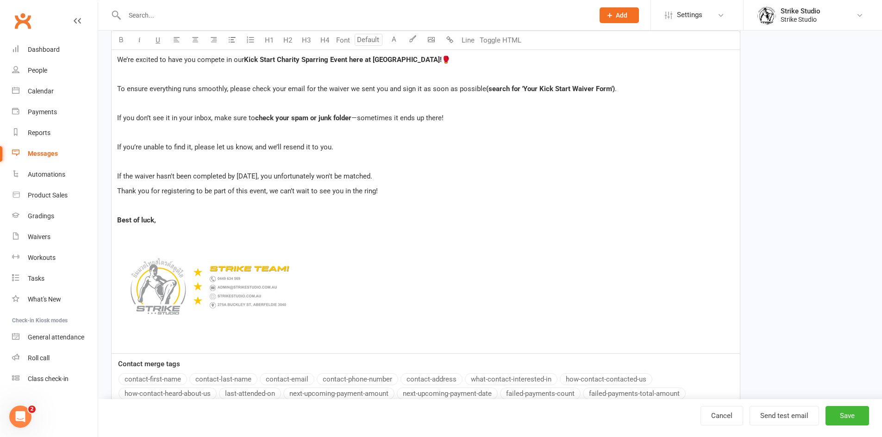
scroll to position [235, 0]
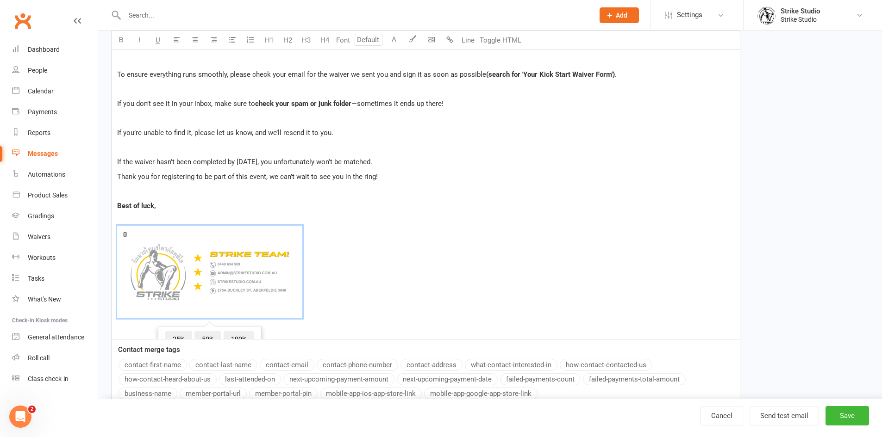
click at [213, 318] on img at bounding box center [209, 272] width 185 height 93
click at [269, 333] on p "﻿ ﻿ 25% 50% 100% ﻿" at bounding box center [425, 274] width 617 height 118
click at [199, 228] on p "﻿ ﻿ ﻿" at bounding box center [425, 274] width 617 height 118
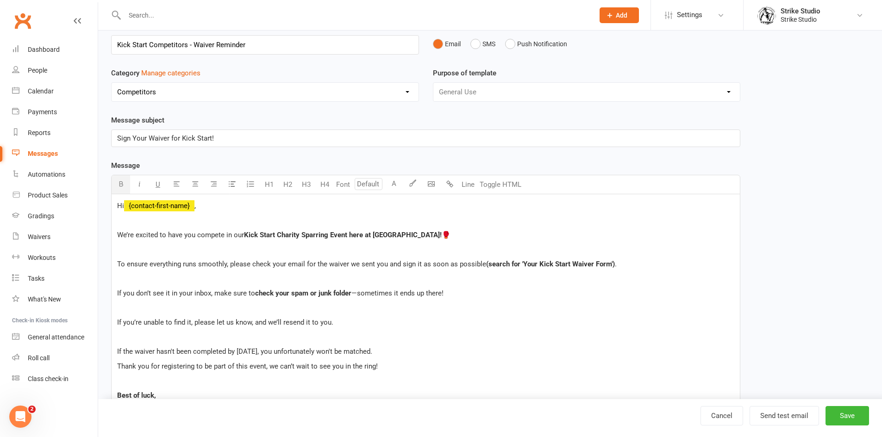
scroll to position [0, 0]
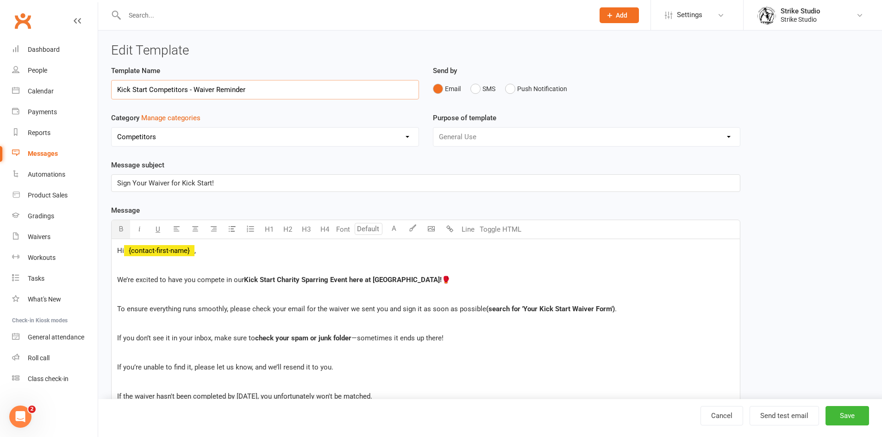
click at [192, 87] on input "Kick Start Competitors - Waiver Reminder" at bounding box center [265, 89] width 308 height 19
type input "Kick Start Competitors - Last/Second Waiver Reminder"
click at [838, 411] on button "Save" at bounding box center [847, 415] width 44 height 19
select select "100"
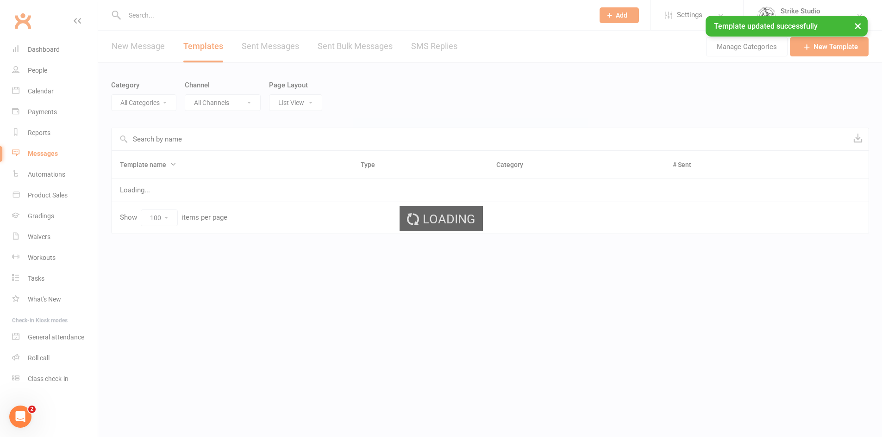
select select "11994"
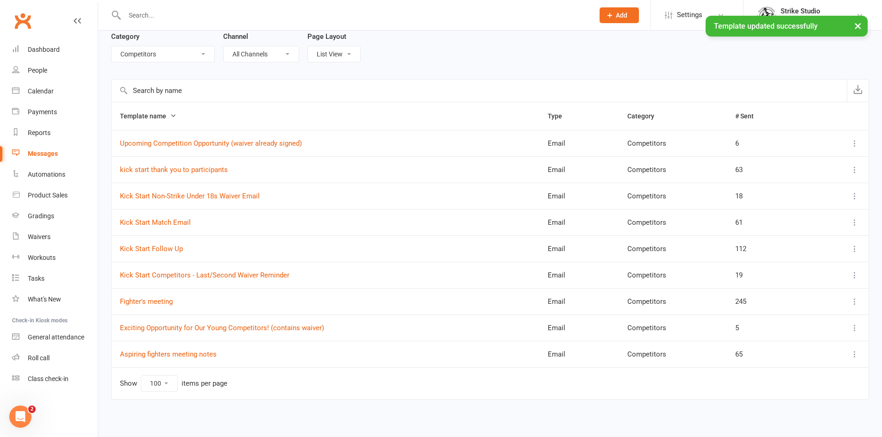
scroll to position [50, 0]
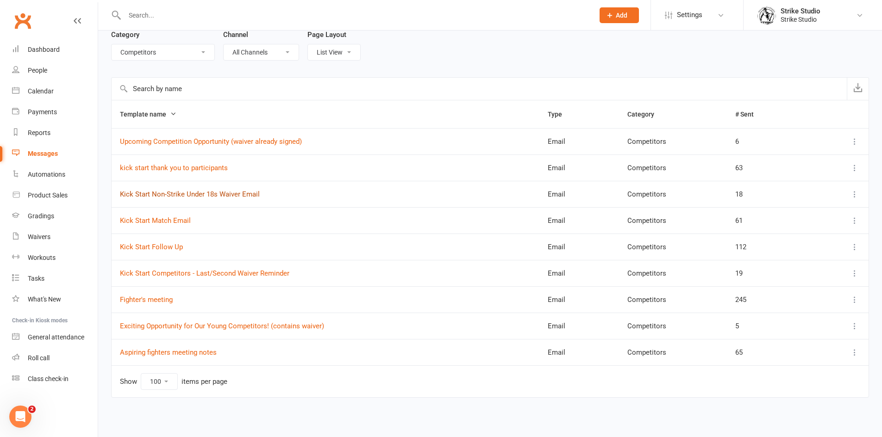
click at [203, 195] on link "Kick Start Non-Strike Under 18s Waiver Email" at bounding box center [190, 194] width 140 height 8
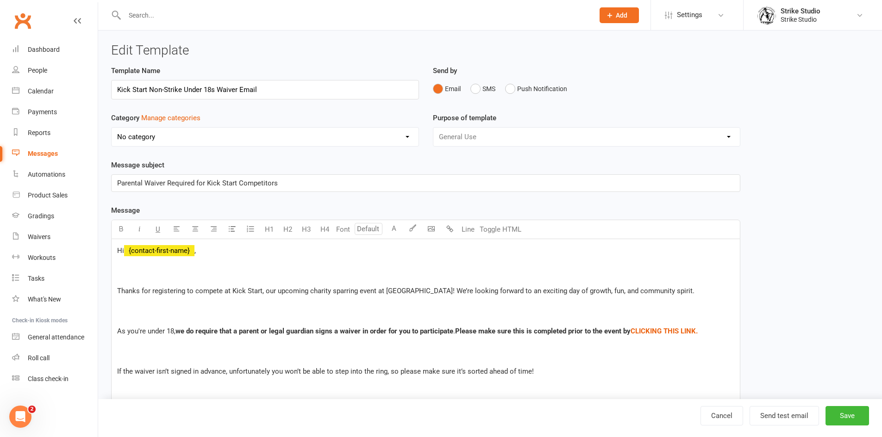
select select "11994"
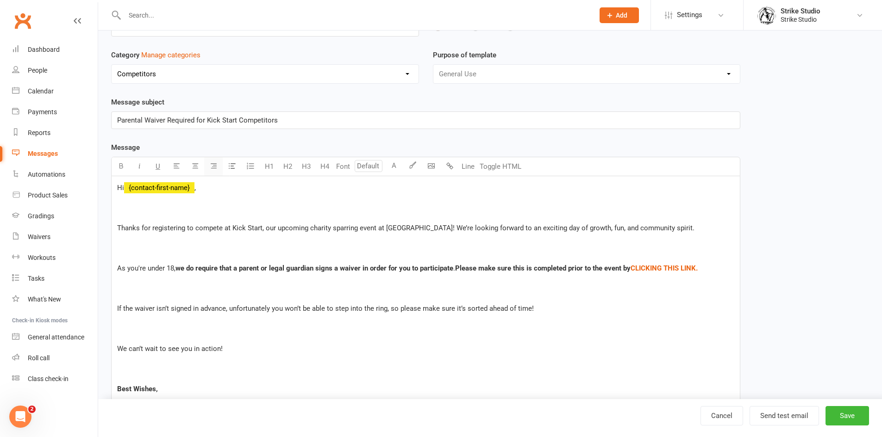
scroll to position [93, 0]
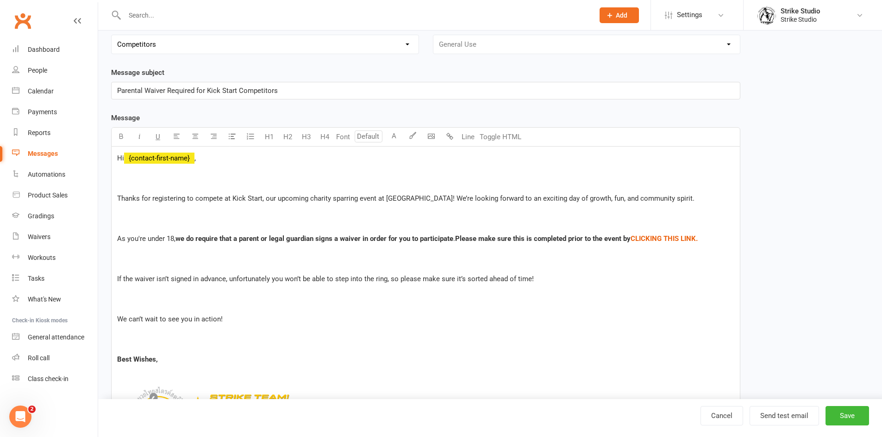
click at [143, 184] on p at bounding box center [425, 179] width 617 height 22
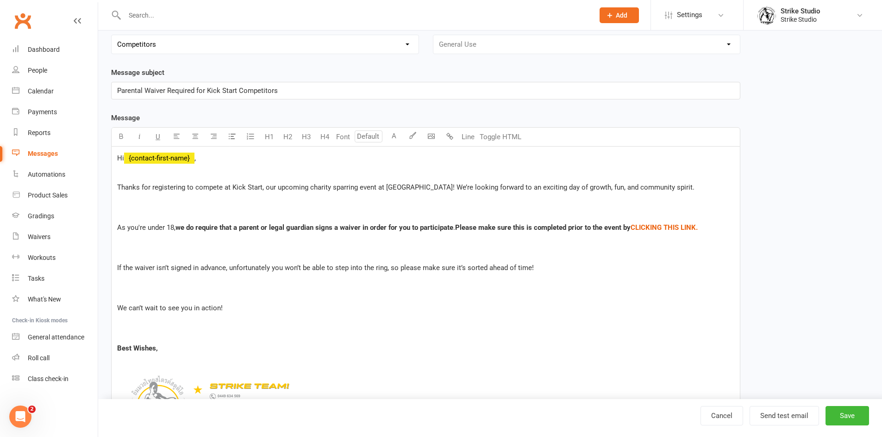
click at [394, 206] on p at bounding box center [425, 208] width 617 height 22
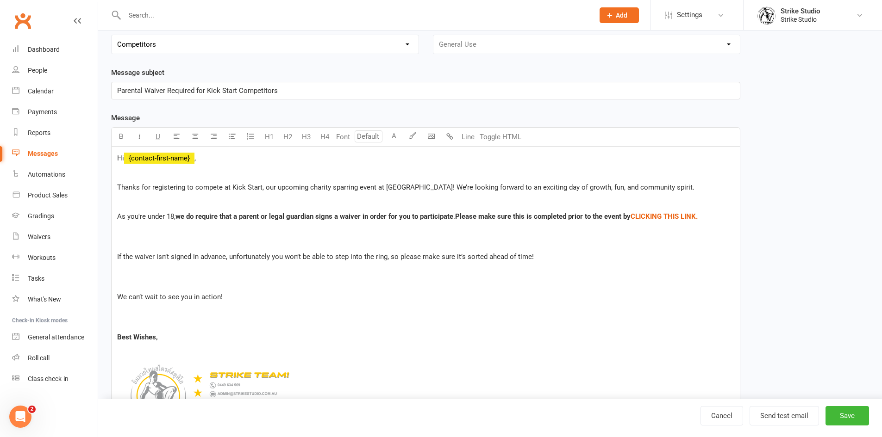
click at [194, 242] on p at bounding box center [425, 237] width 617 height 22
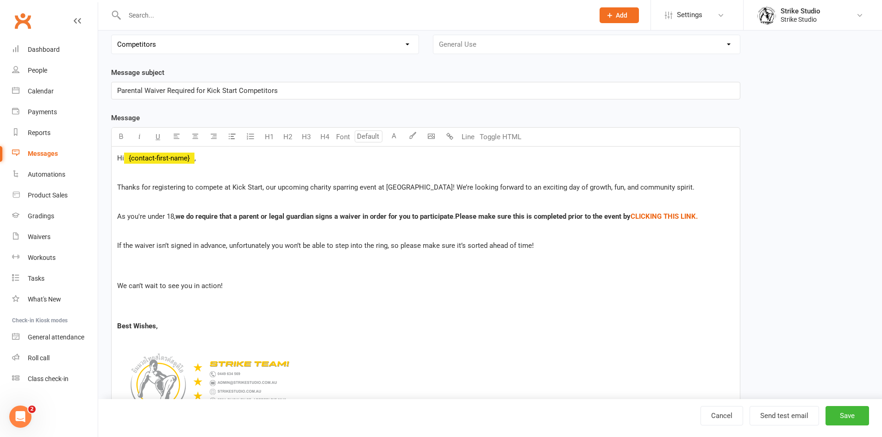
click at [188, 273] on p at bounding box center [425, 266] width 617 height 22
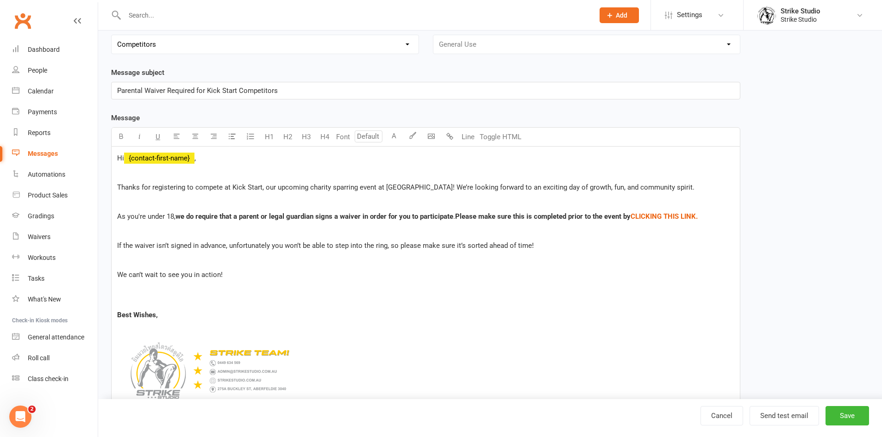
click at [155, 307] on div "Hi ﻿ {contact-first-name} , ﻿ Thanks for registering to compete at Kick Start, …" at bounding box center [426, 287] width 628 height 280
click at [145, 294] on p at bounding box center [425, 295] width 617 height 22
drag, startPoint x: 316, startPoint y: 182, endPoint x: 495, endPoint y: 182, distance: 179.6
click at [495, 182] on p "Thanks for registering to compete at Kick Start, our upcoming charity sparring …" at bounding box center [425, 187] width 617 height 11
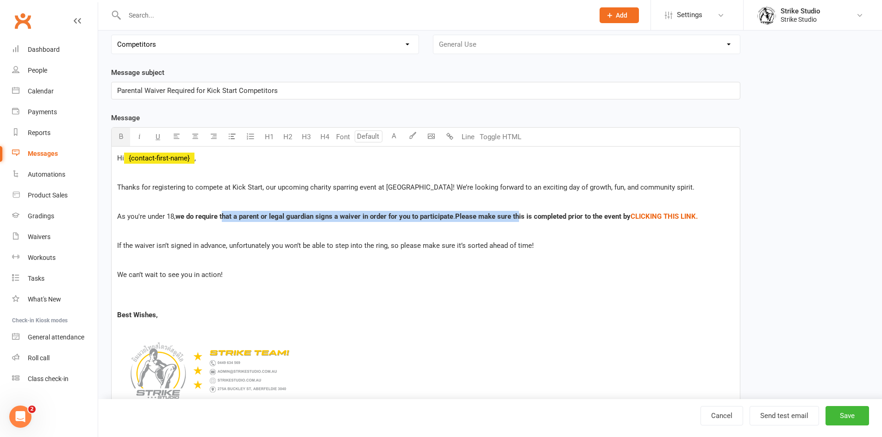
drag, startPoint x: 224, startPoint y: 213, endPoint x: 521, endPoint y: 208, distance: 296.7
click at [521, 208] on div "Hi ﻿ {contact-first-name} , ﻿ Thanks for registering to compete at Kick Start, …" at bounding box center [426, 287] width 628 height 280
click at [534, 210] on div "Hi ﻿ {contact-first-name} , ﻿ Thanks for registering to compete at Kick Start, …" at bounding box center [426, 287] width 628 height 280
click at [210, 245] on span "If the waiver isn’t signed in advance, unfortunately you won’t be able to step …" at bounding box center [325, 246] width 417 height 8
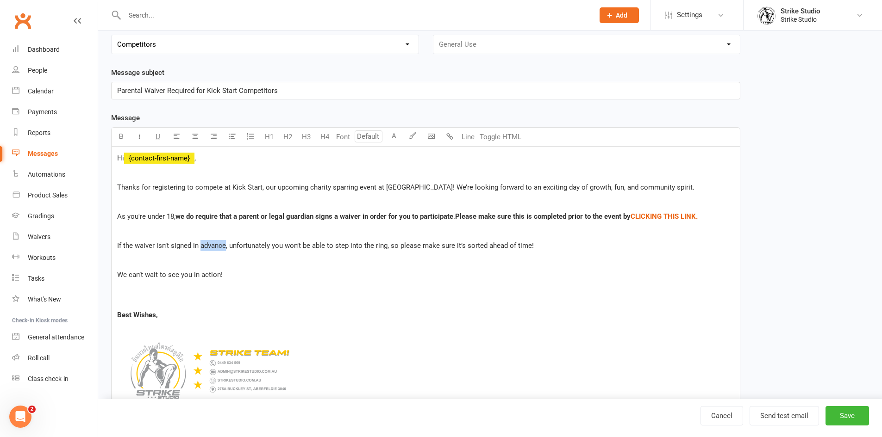
click at [210, 245] on span "If the waiver isn’t signed in advance, unfortunately you won’t be able to step …" at bounding box center [325, 246] width 417 height 8
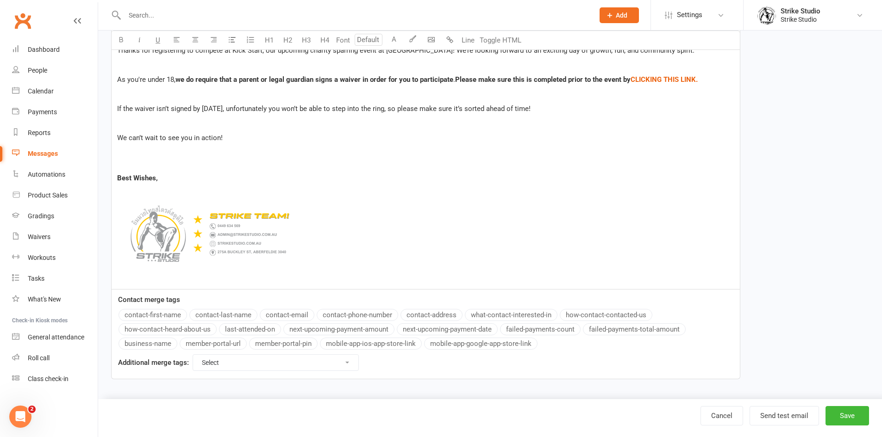
scroll to position [0, 0]
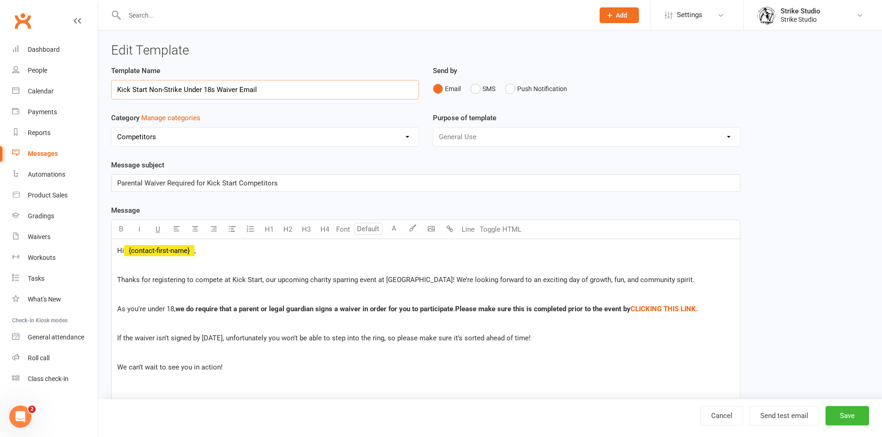
drag, startPoint x: 180, startPoint y: 90, endPoint x: 149, endPoint y: 88, distance: 30.6
click at [149, 88] on input "Kick Start Non-Strike Under 18s Waiver Email" at bounding box center [265, 89] width 308 height 19
click at [150, 90] on input "Non-StrikeKick Start Under 18s Waiver Email" at bounding box center [265, 89] width 308 height 19
click at [186, 90] on input "Non-Strike Kick Start Under 18s Waiver Email" at bounding box center [265, 89] width 308 height 19
type input "Non-Strike Kick Start Under 18s Waiver Email"
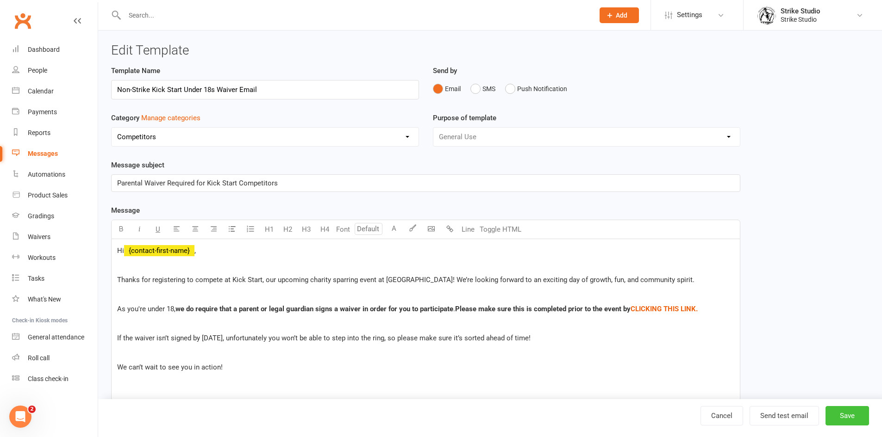
click at [835, 411] on button "Save" at bounding box center [847, 415] width 44 height 19
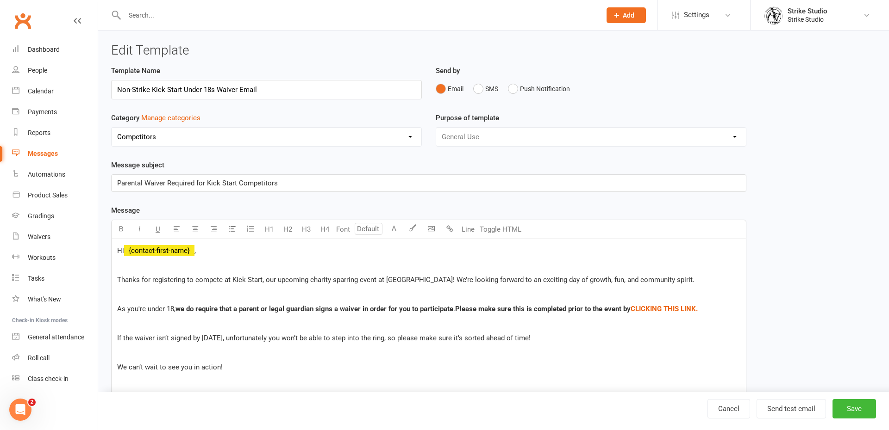
select select "100"
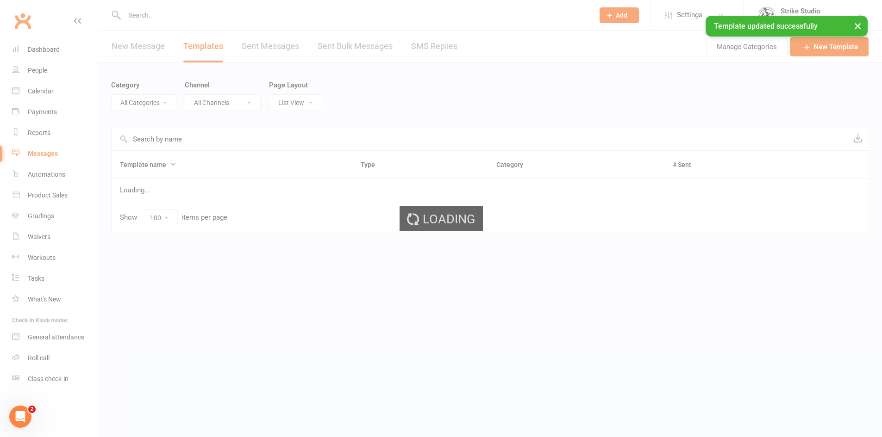
select select "11994"
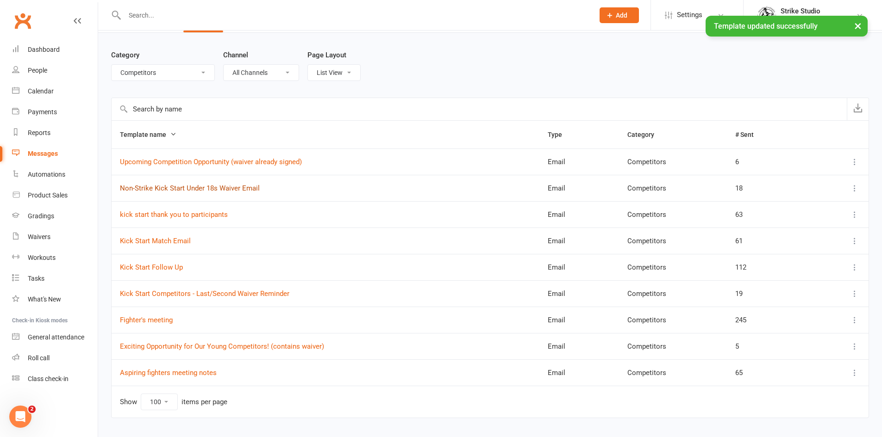
scroll to position [50, 0]
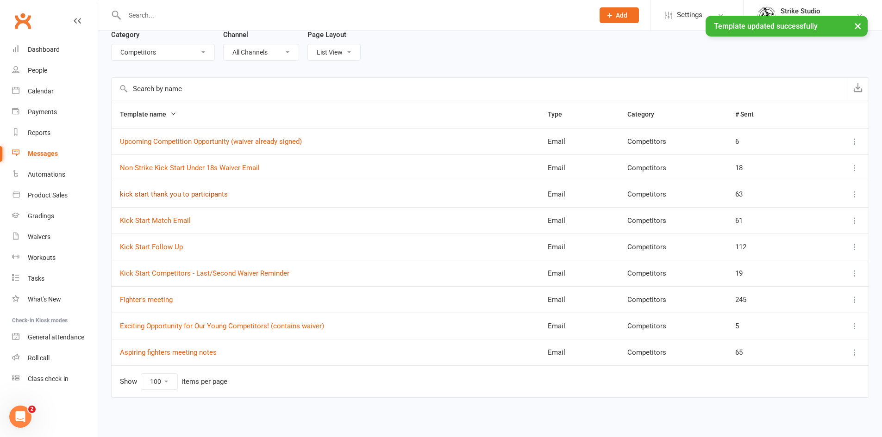
click at [211, 194] on link "kick start thank you to participants" at bounding box center [174, 194] width 108 height 8
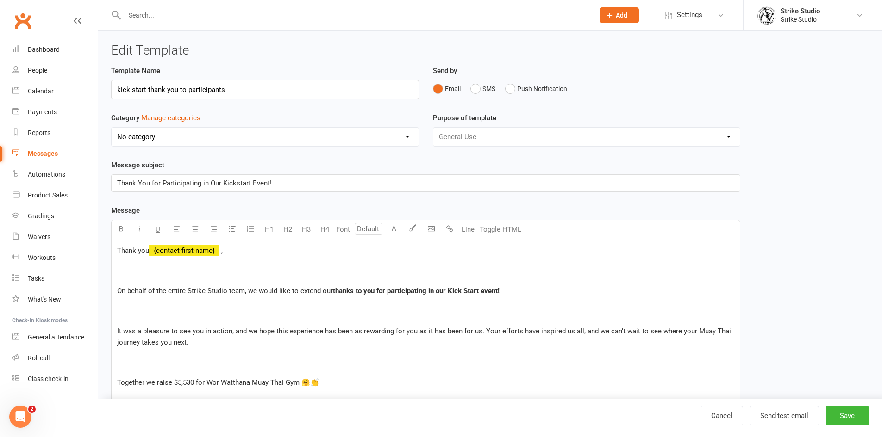
select select "11994"
click at [268, 267] on p at bounding box center [425, 271] width 617 height 22
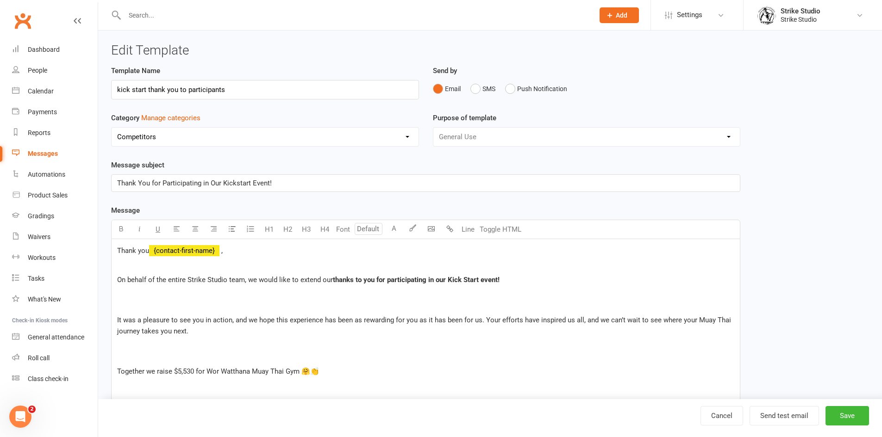
click at [216, 308] on p at bounding box center [425, 300] width 617 height 22
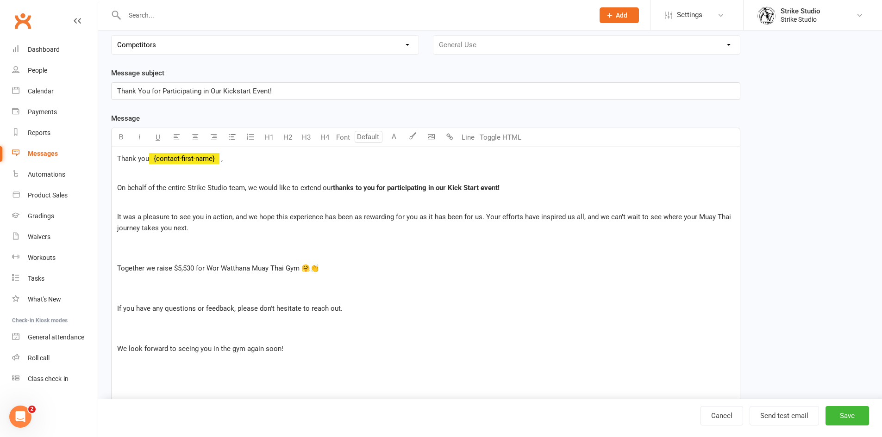
scroll to position [93, 0]
click at [162, 253] on p at bounding box center [425, 248] width 617 height 22
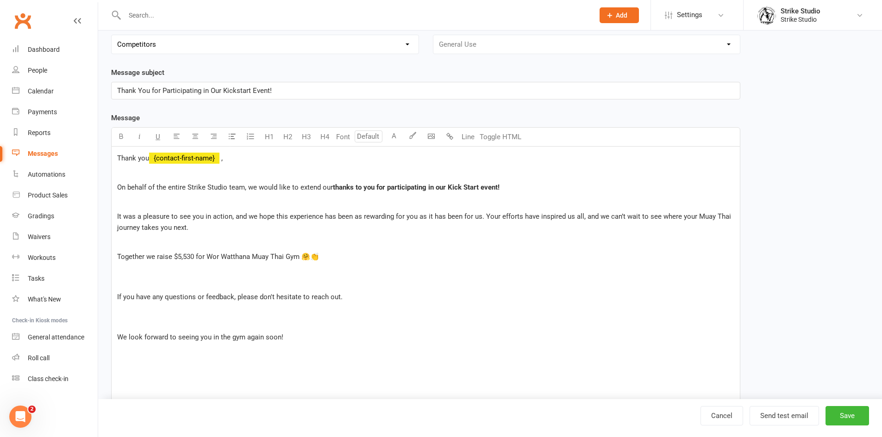
click at [162, 293] on span "If you have any questions or feedback, please don't hesitate to reach out." at bounding box center [229, 297] width 225 height 8
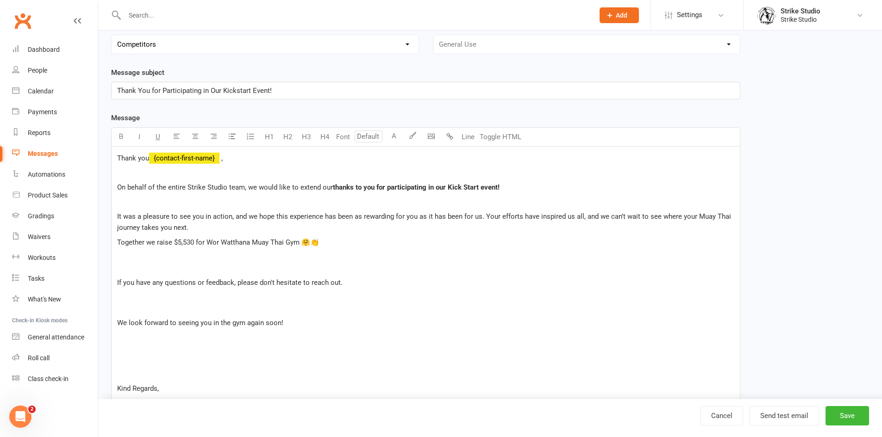
click at [162, 265] on p at bounding box center [425, 262] width 617 height 22
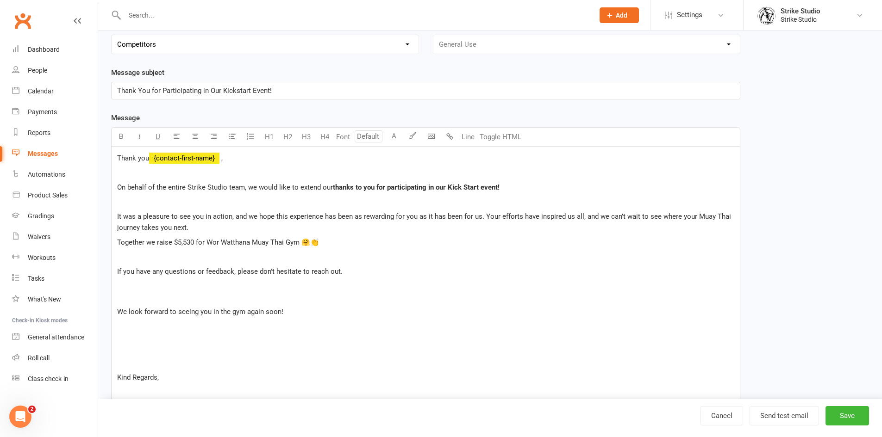
click at [172, 299] on p at bounding box center [425, 291] width 617 height 22
drag, startPoint x: 117, startPoint y: 345, endPoint x: 125, endPoint y: 340, distance: 9.4
click at [117, 345] on div "Thank you ﻿ {contact-first-name} , ﻿ On behalf of the entire Strike Studio team…" at bounding box center [426, 312] width 628 height 331
click at [139, 333] on div "Thank you ﻿ {contact-first-name} , ﻿ On behalf of the entire Strike Studio team…" at bounding box center [426, 312] width 628 height 331
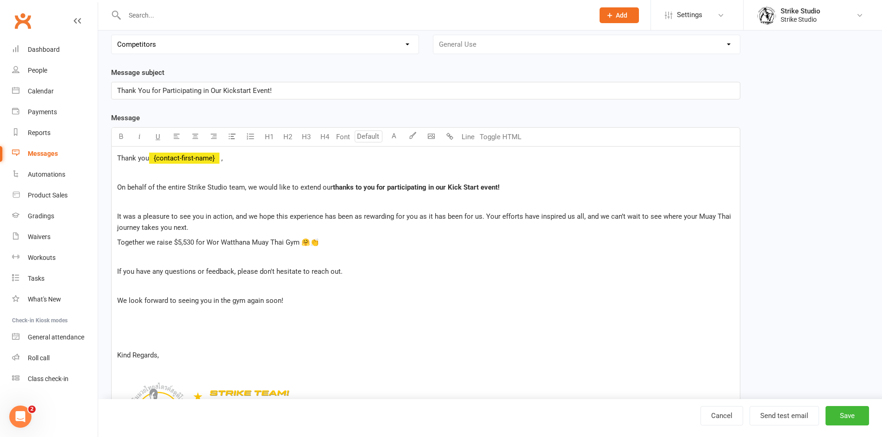
click at [203, 230] on p "It was a pleasure to see you in action, and we hope this experience has been as…" at bounding box center [425, 222] width 617 height 22
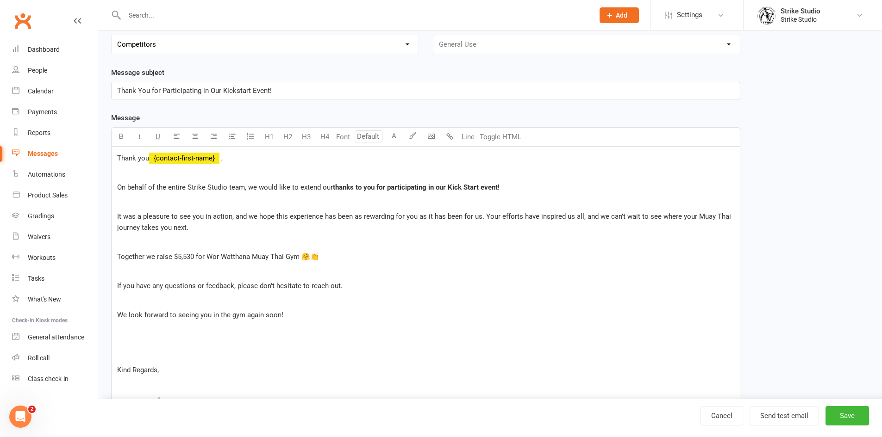
click at [154, 349] on div "Thank you ﻿ {contact-first-name} , ﻿ On behalf of the entire Strike Studio team…" at bounding box center [426, 314] width 628 height 335
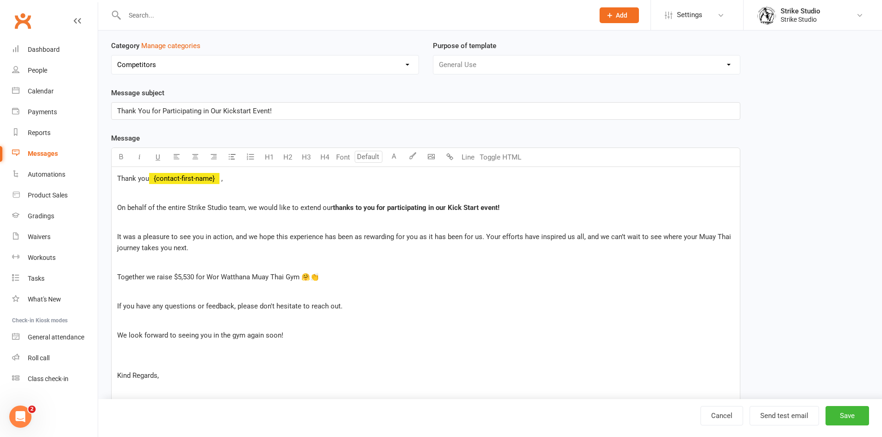
scroll to position [0, 0]
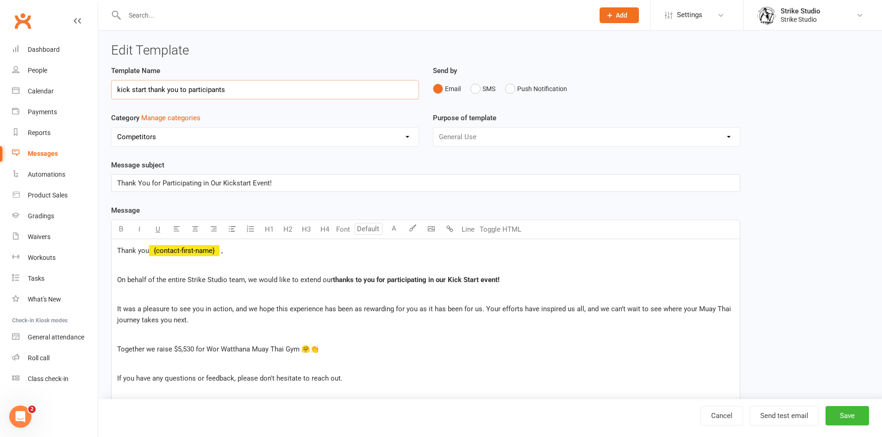
click at [118, 90] on input "kick start thank you to participants" at bounding box center [265, 89] width 308 height 19
click at [145, 87] on input "Non-Streike kick start thank you to participants" at bounding box center [265, 89] width 308 height 19
click at [154, 89] on input "Non-Strike kick start thank you to participants" at bounding box center [265, 89] width 308 height 19
click at [168, 88] on input "Non-Strike Kick start thank you to participants" at bounding box center [265, 89] width 308 height 19
drag, startPoint x: 183, startPoint y: 89, endPoint x: 299, endPoint y: 85, distance: 116.2
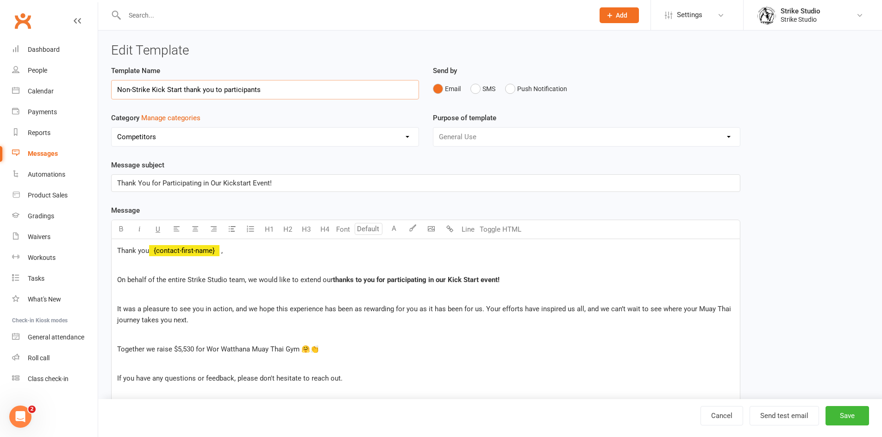
click at [299, 85] on input "Non-Strike Kick Start thank you to participants" at bounding box center [265, 89] width 308 height 19
click at [151, 87] on input "Non-Strike Kick Start" at bounding box center [265, 89] width 308 height 19
click at [297, 90] on input "Non-Strike Thank You for Participating in Kick Start" at bounding box center [265, 89] width 308 height 19
click at [152, 91] on input "Non-Strike Thank You for Participating in Kick Start Email" at bounding box center [265, 89] width 308 height 19
click at [276, 92] on input "Non-Strike "Thank You for Participating in Kick Start Email" at bounding box center [265, 89] width 308 height 19
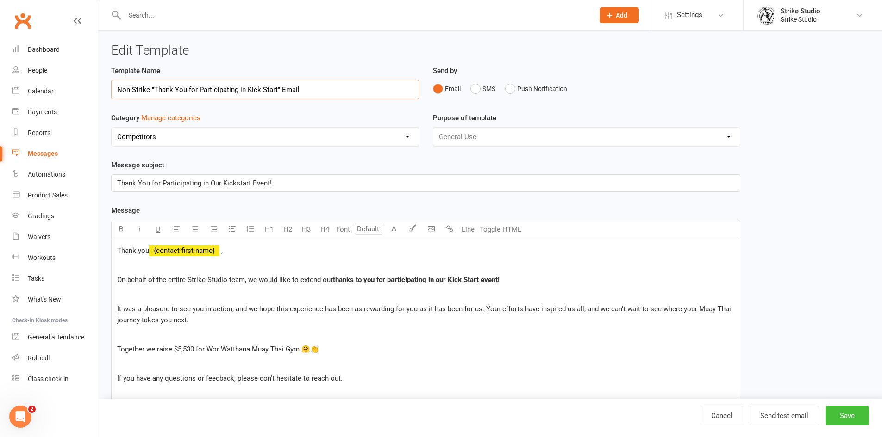
type input "Non-Strike "Thank You for Participating in Kick Start" Email"
click at [838, 409] on button "Save" at bounding box center [847, 415] width 44 height 19
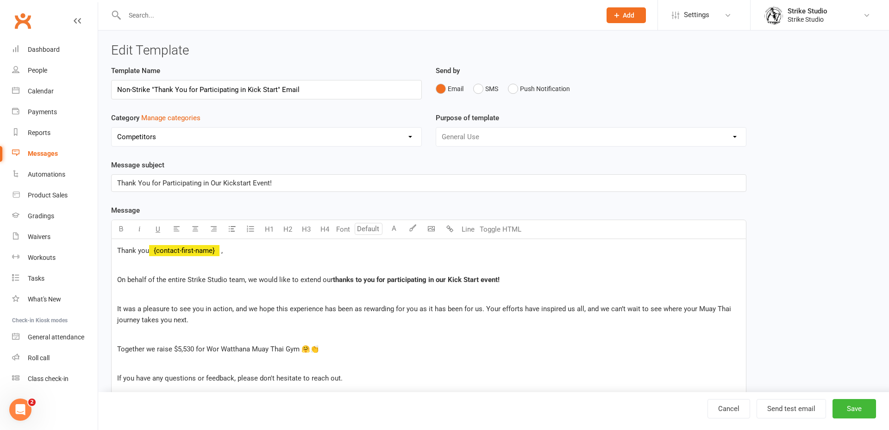
select select "100"
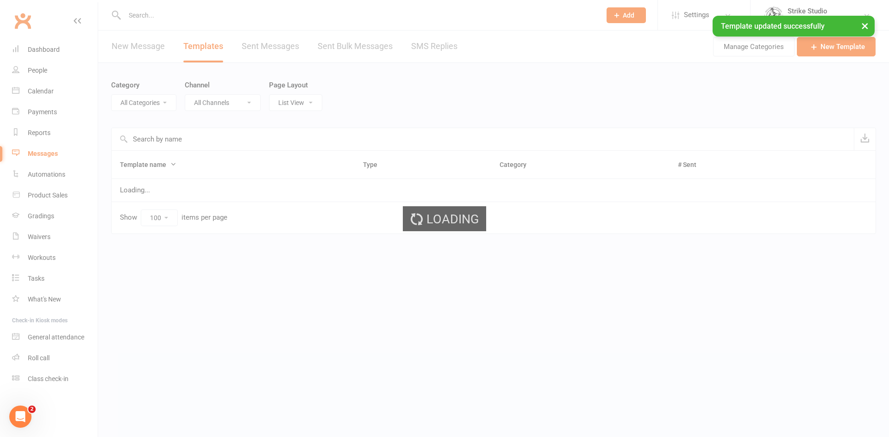
select select "11994"
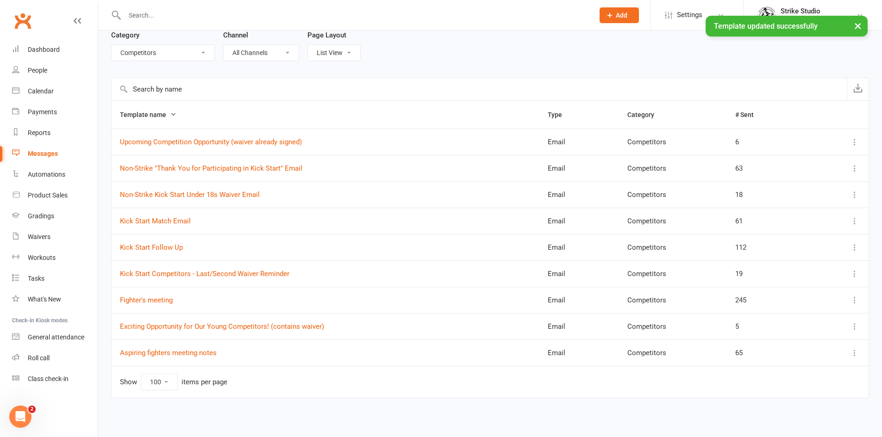
scroll to position [50, 0]
click at [182, 222] on link "Kick Start Match Email" at bounding box center [155, 221] width 71 height 8
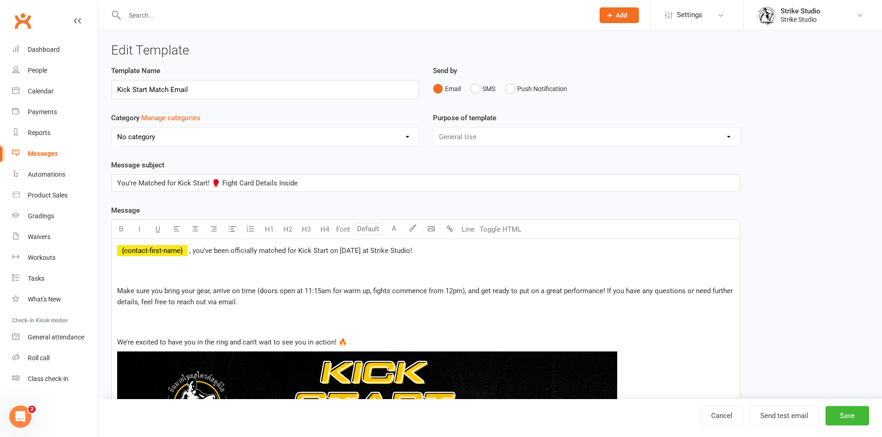
select select "11994"
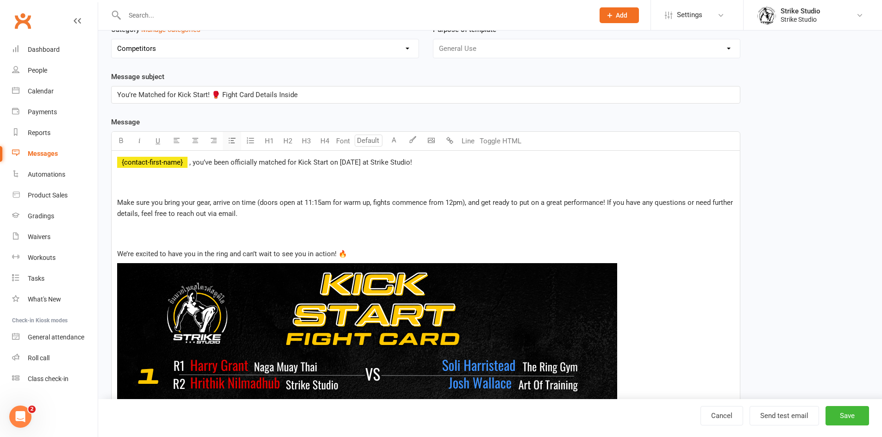
scroll to position [93, 0]
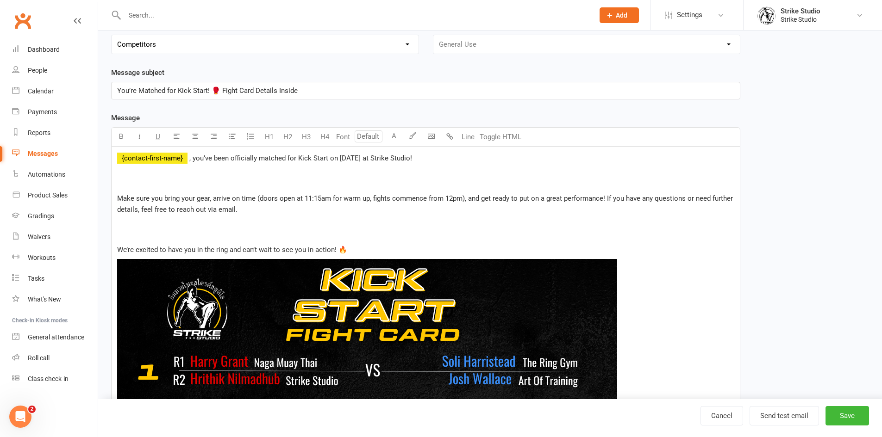
click at [363, 157] on span "ou’ve been officially matched for Kick Start on March 8th at Strike Studio!" at bounding box center [304, 158] width 216 height 8
drag, startPoint x: 438, startPoint y: 160, endPoint x: 88, endPoint y: 151, distance: 350.0
click at [330, 198] on span "Make sure you bring your gear, arrive on time (doors open at 11:15am for warm u…" at bounding box center [356, 198] width 479 height 8
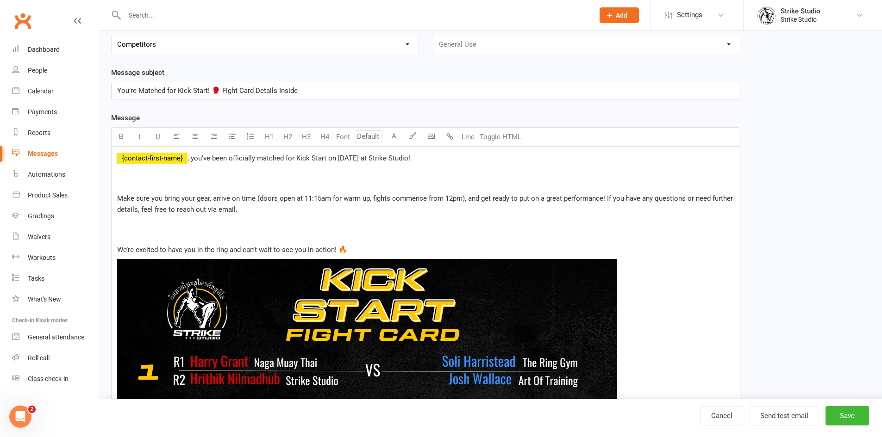
click at [327, 157] on span ", you’ve been officially matched for Kick Start on October 18th at Strike Studi…" at bounding box center [298, 158] width 223 height 8
click at [332, 156] on span ", you’ve been officially matched for Kick Start! on October 18th at Strike Stud…" at bounding box center [312, 158] width 251 height 8
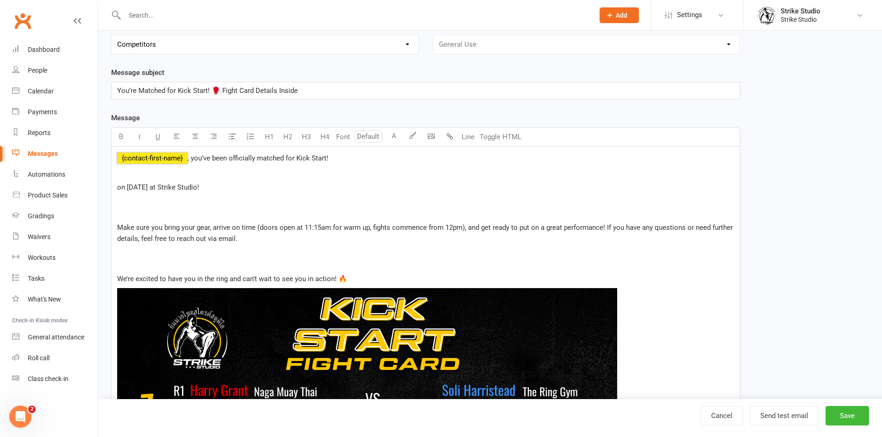
drag, startPoint x: 333, startPoint y: 161, endPoint x: 112, endPoint y: 160, distance: 221.3
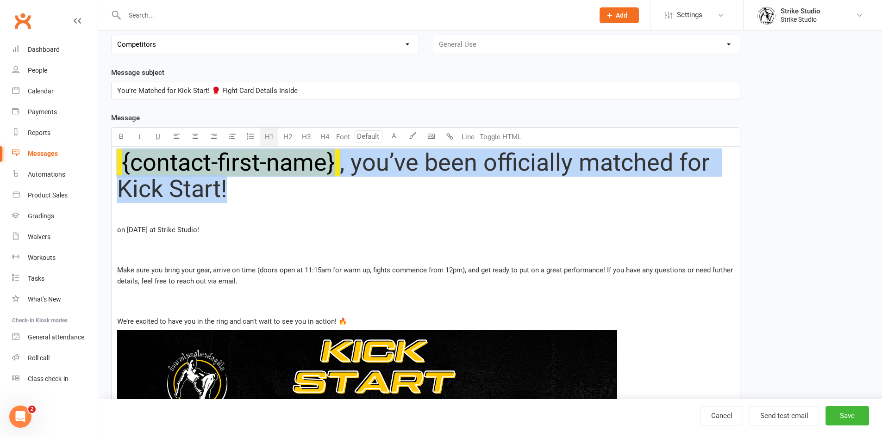
scroll to position [135, 0]
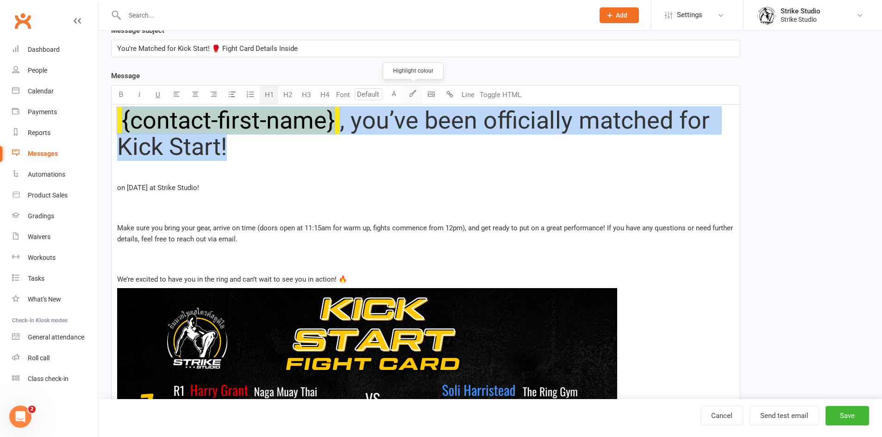
click at [417, 95] on button "button" at bounding box center [412, 95] width 19 height 19
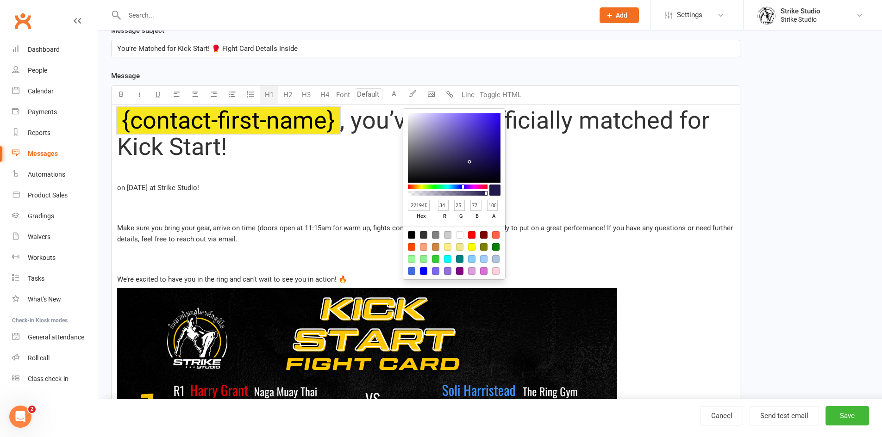
click at [416, 205] on input "22194D" at bounding box center [419, 206] width 22 height 12
type input "ffc600"
type input "255"
type input "198"
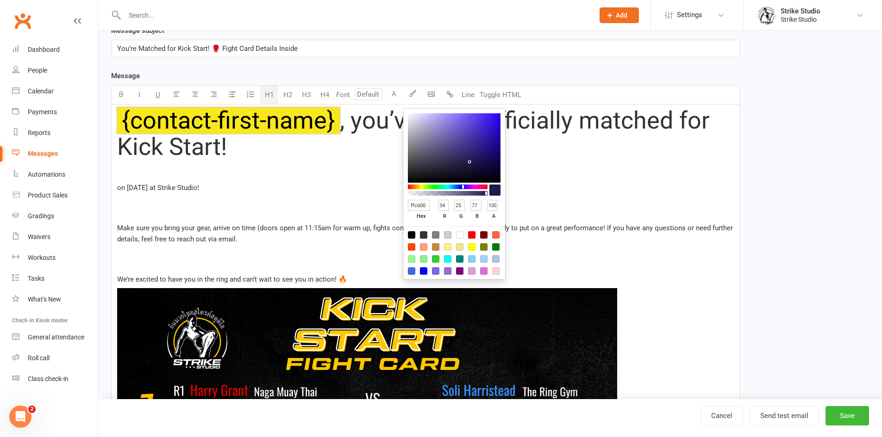
type input "0"
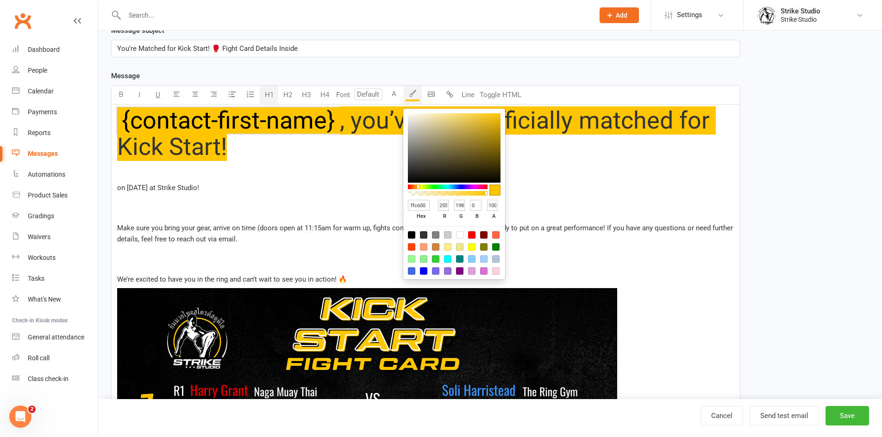
click at [326, 188] on p "on October 18th at Strike Studio!" at bounding box center [425, 187] width 617 height 11
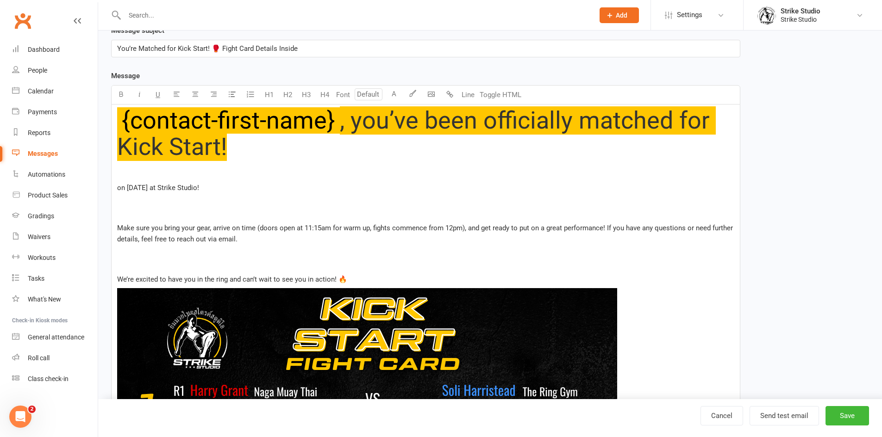
click at [118, 187] on span "on October 18th at Strike Studio!" at bounding box center [158, 188] width 82 height 8
click at [338, 191] on span "We can't wait to see you step into the ring this Saturday, on October 18th at S…" at bounding box center [249, 188] width 264 height 8
click at [287, 193] on p "We can't wait to see you step into the ring this Saturday, on October 18th, her…" at bounding box center [425, 187] width 617 height 11
click at [182, 213] on p at bounding box center [425, 208] width 617 height 22
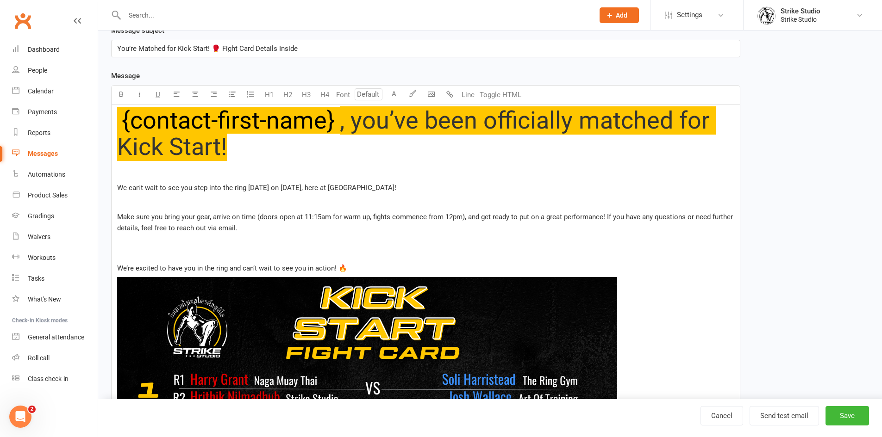
click at [321, 216] on span "Make sure you bring your gear, arrive on time (doors open at 11:15am for warm u…" at bounding box center [356, 217] width 479 height 8
click at [607, 216] on span "Make sure you bring your gear, arrive on time (doors open at 11:30am for warm u…" at bounding box center [425, 222] width 617 height 19
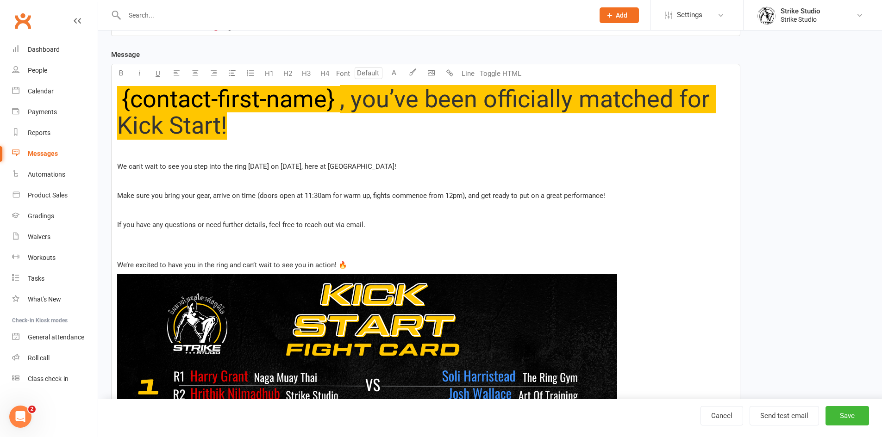
scroll to position [232, 0]
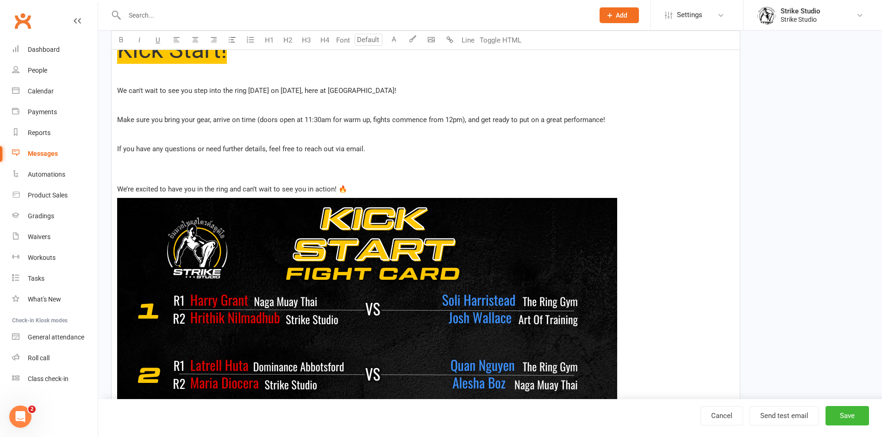
click at [193, 180] on p at bounding box center [425, 169] width 617 height 22
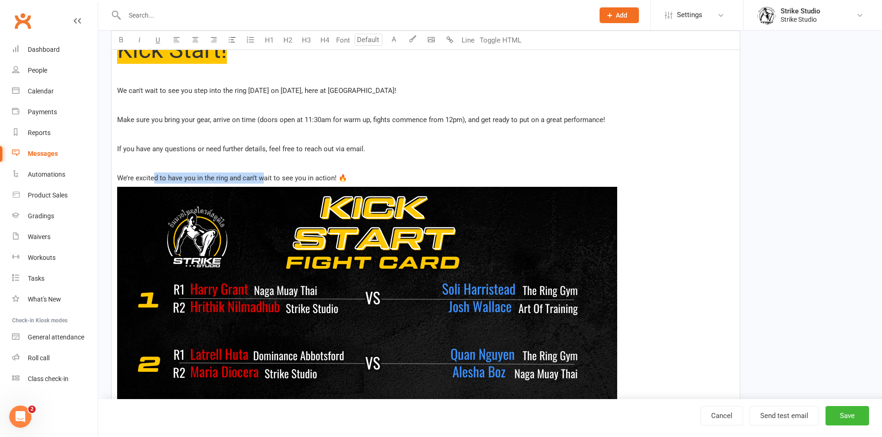
drag, startPoint x: 262, startPoint y: 178, endPoint x: 153, endPoint y: 177, distance: 109.2
click at [153, 177] on span "We’re excited to have you in the ring and can’t wait to see you in action! 🔥" at bounding box center [232, 178] width 230 height 8
click at [154, 177] on span "We’re excited to have you in the ring and can’t wait to see you in action! 🔥" at bounding box center [232, 178] width 230 height 8
drag, startPoint x: 239, startPoint y: 177, endPoint x: 127, endPoint y: 181, distance: 112.1
click at [127, 181] on span "We’re excited to have you in the ring and can’t wait to see you in action! 🔥" at bounding box center [232, 178] width 230 height 8
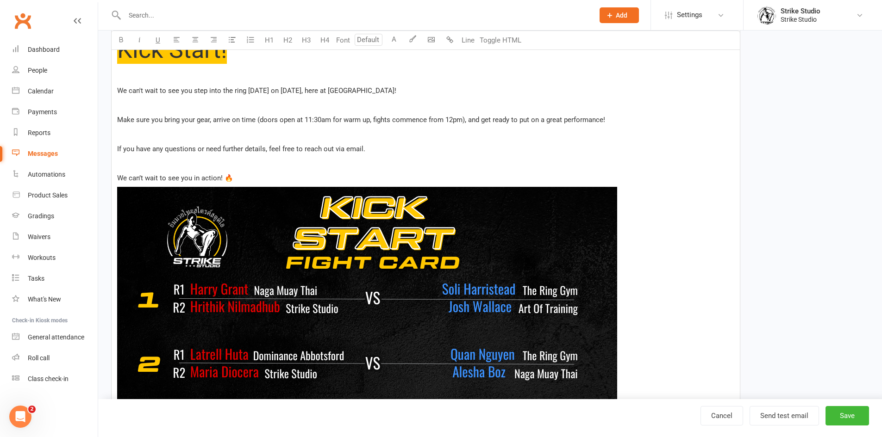
click at [234, 181] on p "We can’t wait to see you in action! 🔥" at bounding box center [425, 178] width 617 height 11
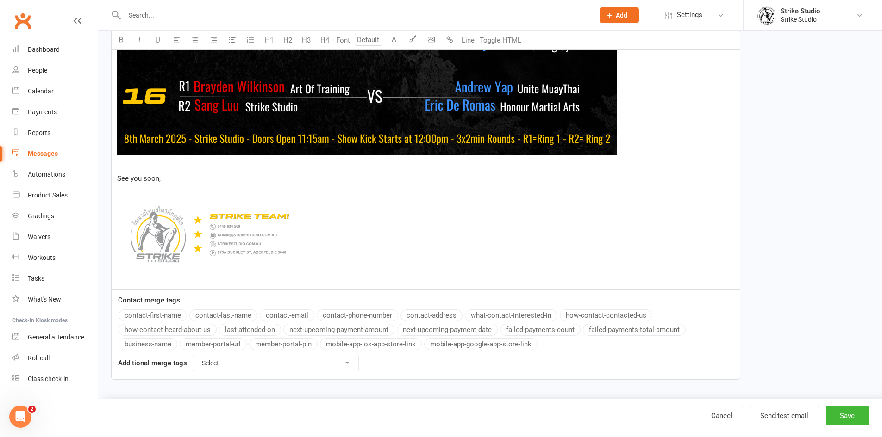
scroll to position [1532, 0]
drag, startPoint x: 167, startPoint y: 178, endPoint x: 107, endPoint y: 177, distance: 59.7
copy span "See you soon,"
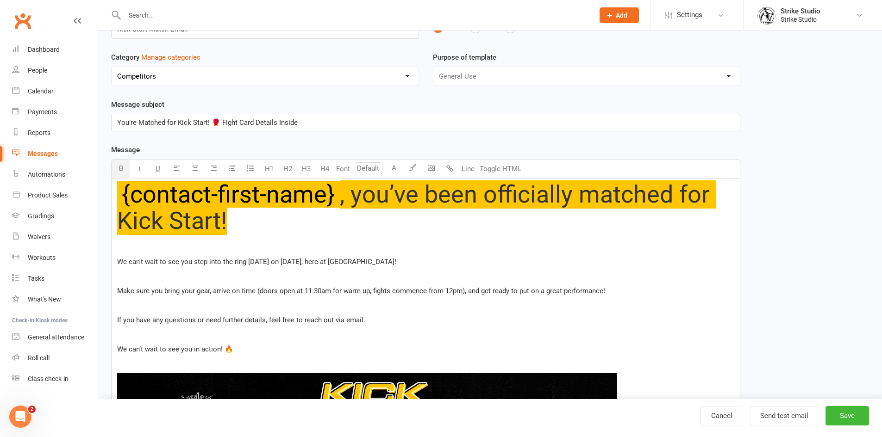
scroll to position [139, 0]
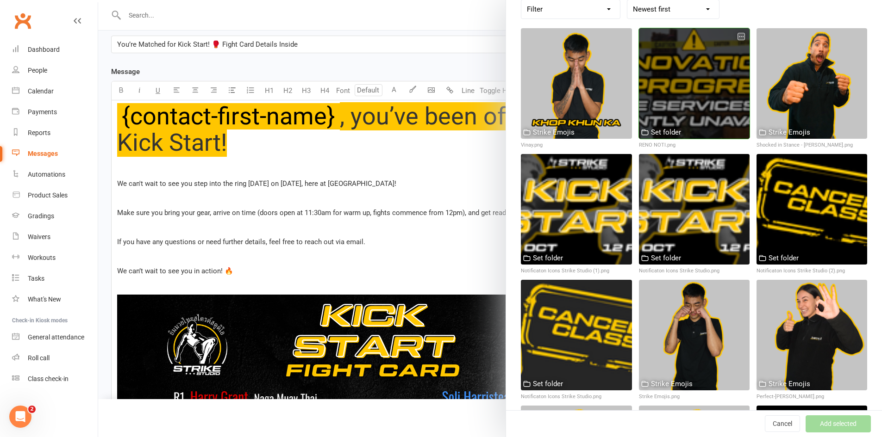
scroll to position [93, 0]
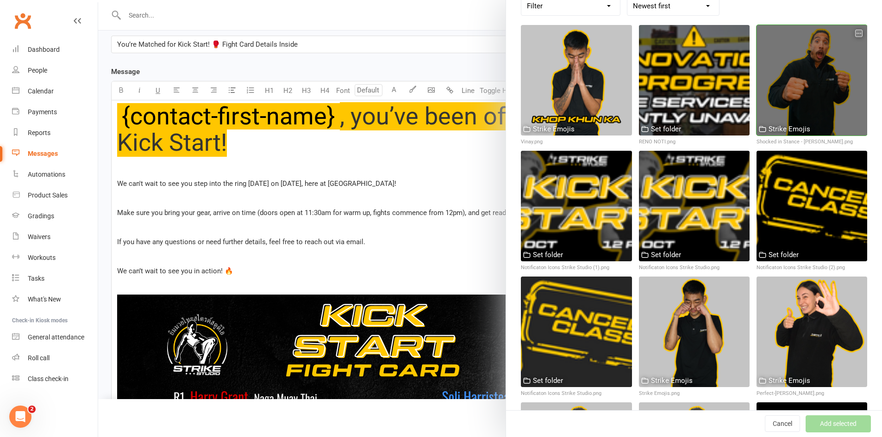
click at [807, 61] on div at bounding box center [811, 80] width 111 height 111
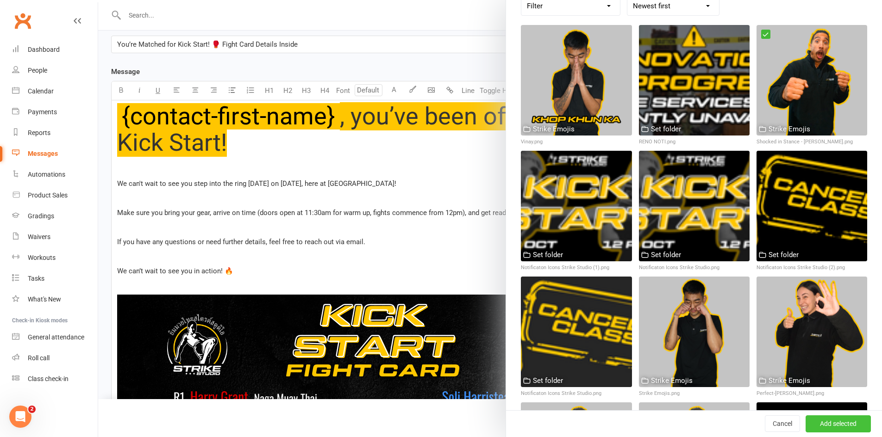
click at [822, 423] on button "Add selected" at bounding box center [837, 424] width 65 height 17
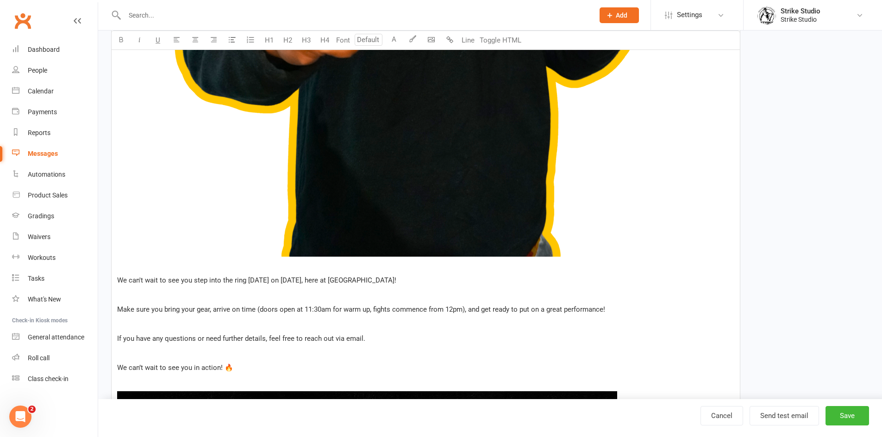
scroll to position [833, 0]
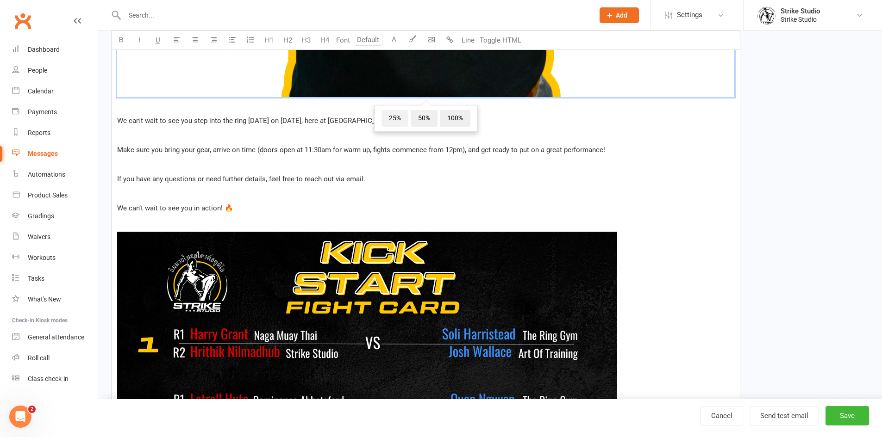
click at [400, 119] on span "25%" at bounding box center [394, 118] width 27 height 17
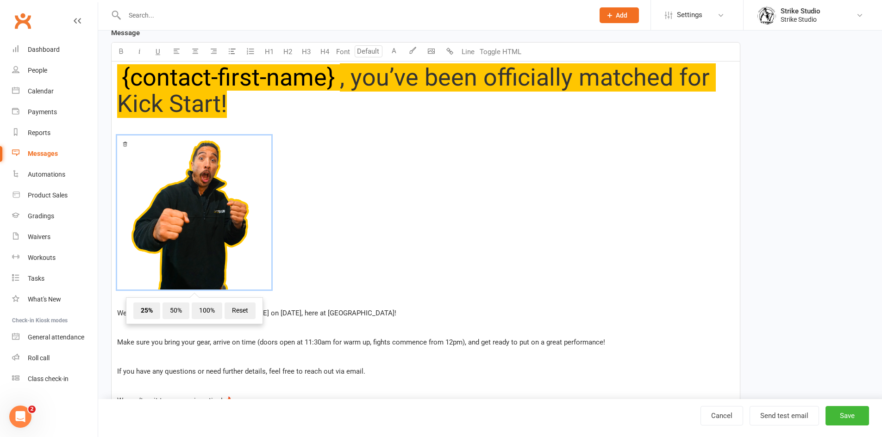
scroll to position [231, 0]
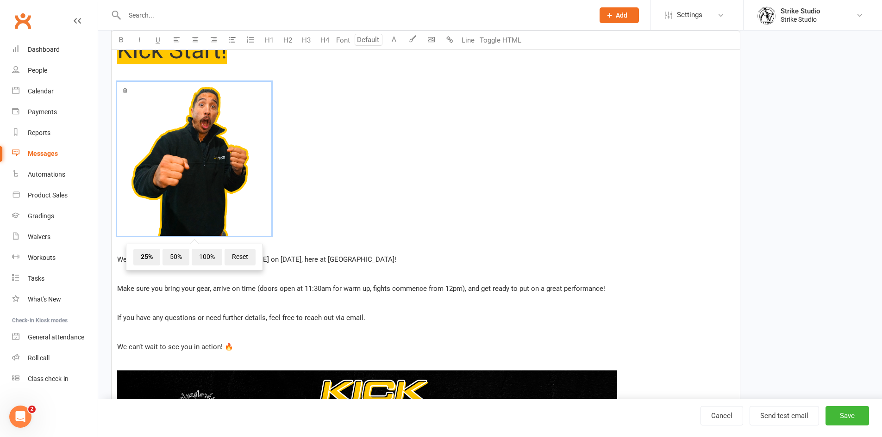
click at [322, 265] on p "We can't wait to see you step into the ring this Saturday on October 18th, here…" at bounding box center [425, 259] width 617 height 11
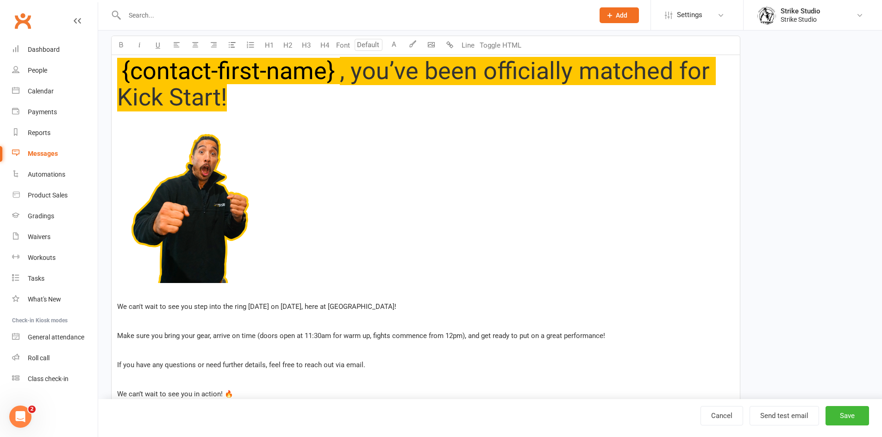
scroll to position [185, 0]
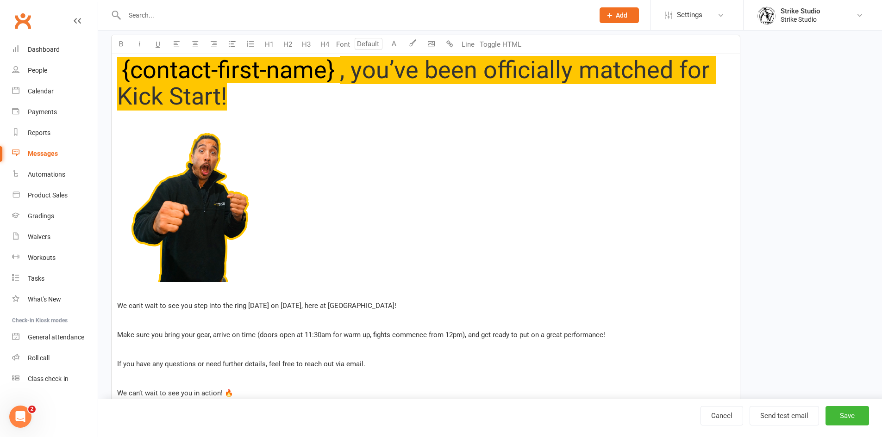
drag, startPoint x: 405, startPoint y: 306, endPoint x: 109, endPoint y: 302, distance: 296.3
drag, startPoint x: 418, startPoint y: 125, endPoint x: 105, endPoint y: 128, distance: 313.4
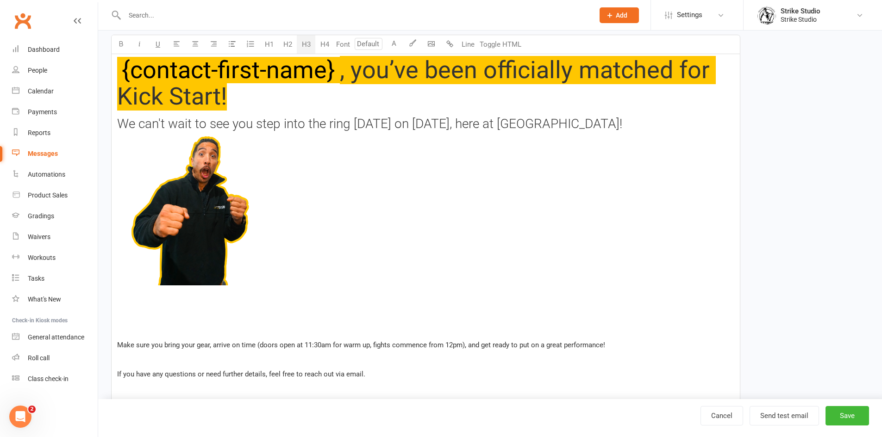
click at [302, 43] on button "H3" at bounding box center [306, 44] width 19 height 19
click at [280, 42] on button "H2" at bounding box center [287, 44] width 19 height 19
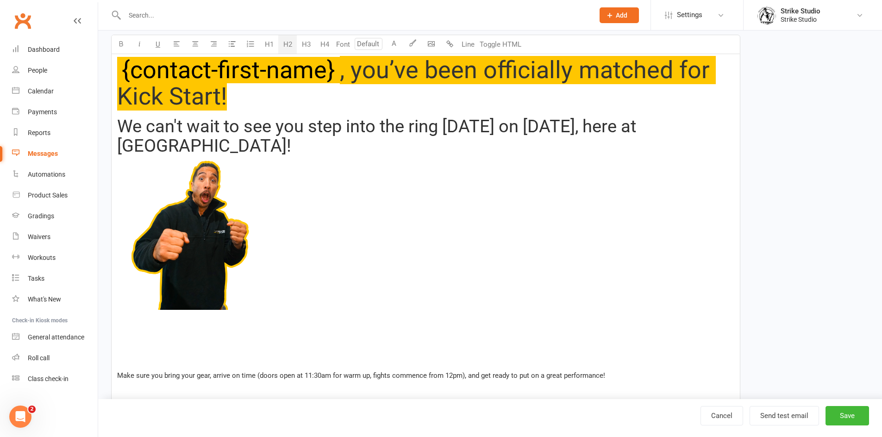
click at [322, 162] on span "﻿" at bounding box center [425, 235] width 617 height 158
drag, startPoint x: 247, startPoint y: 144, endPoint x: 107, endPoint y: 75, distance: 155.9
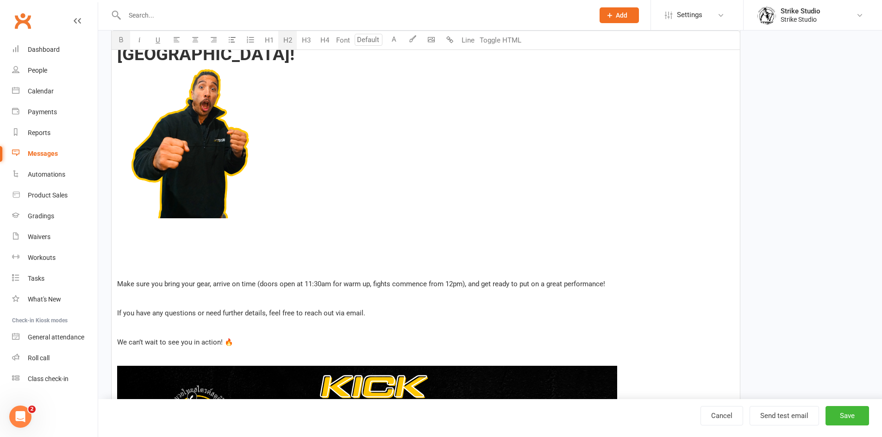
scroll to position [278, 0]
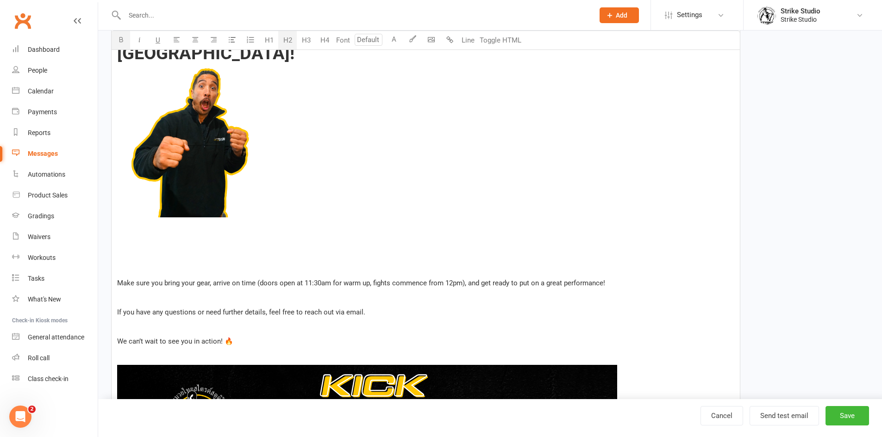
click at [282, 59] on h2 "We can't wait to see you step into the ring this Saturday on October 18th, here…" at bounding box center [425, 133] width 617 height 216
click at [185, 270] on p "﻿" at bounding box center [425, 268] width 617 height 11
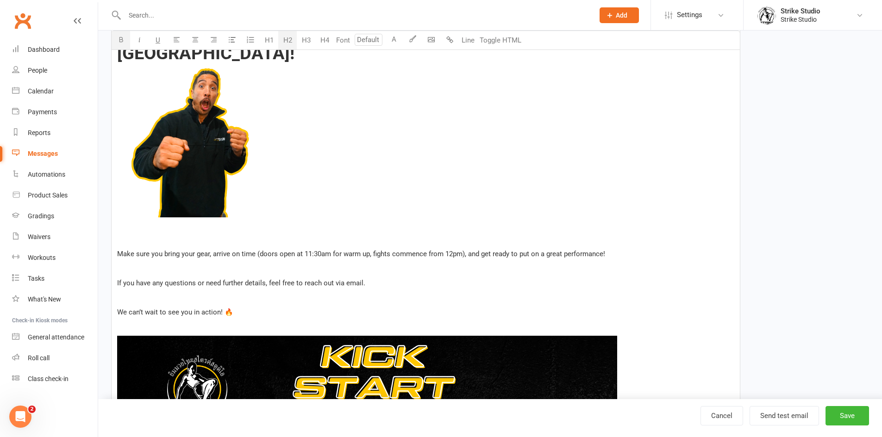
click at [140, 254] on span "Make sure you bring your gear, arrive on time (doors open at 11:30am for warm u…" at bounding box center [361, 254] width 488 height 8
click at [154, 256] on span "Make sure you bring your gear, arrive on time (doors open at 11:30am for warm u…" at bounding box center [361, 254] width 488 height 8
click at [130, 256] on span "Make sure to bring your gear, arrive on time (doors open at 11:30am for warm up…" at bounding box center [358, 254] width 483 height 8
drag, startPoint x: 243, startPoint y: 254, endPoint x: 448, endPoint y: 253, distance: 204.6
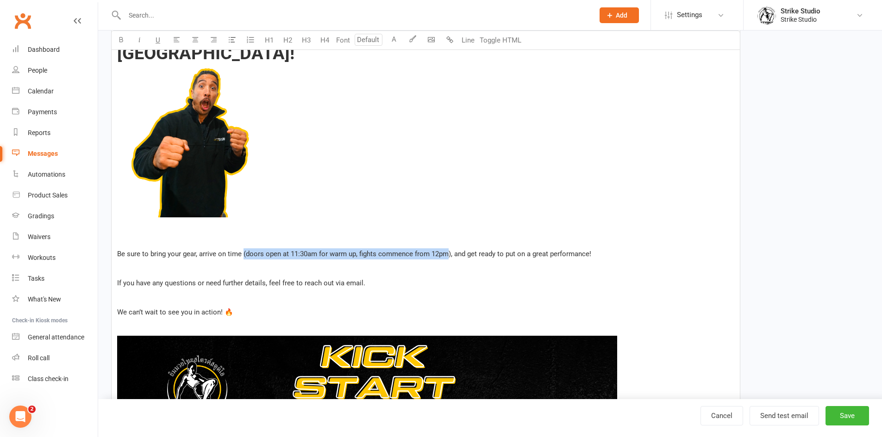
click at [449, 253] on span "Be sure to bring your gear, arrive on time (doors open at 11:30am for warm up, …" at bounding box center [354, 254] width 474 height 8
click at [450, 253] on span "Be sure to bring your gear, arrive on time (doors open at 11:30am for warm up, …" at bounding box center [354, 254] width 474 height 8
drag, startPoint x: 249, startPoint y: 254, endPoint x: 447, endPoint y: 249, distance: 198.2
click at [447, 249] on p "Be sure to bring your gear, arrive on time (doors open at 11:30am for warm up, …" at bounding box center [425, 254] width 617 height 11
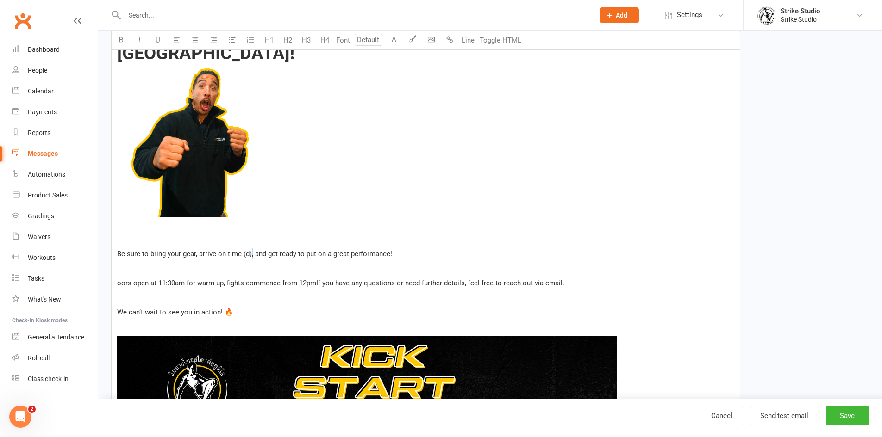
click at [252, 253] on span "Be sure to bring your gear, arrive on time (d), and get ready to put on a great…" at bounding box center [254, 254] width 275 height 8
click at [118, 283] on span "oors open at 11:30am for warm up, fights commence from 12pmIf you have any ques…" at bounding box center [340, 283] width 447 height 8
click at [320, 280] on span "Doors open at 11:30am for warm up, fights commence from 12pmIf you have any que…" at bounding box center [343, 283] width 452 height 8
click at [231, 283] on span "Doors open at 11:30am for warm up, fights commence from 12pm. If you have any q…" at bounding box center [344, 283] width 455 height 8
click at [276, 282] on span "Doors open at 11:30am for warm up, and the fights commence from 12pm. If you ha…" at bounding box center [357, 283] width 480 height 8
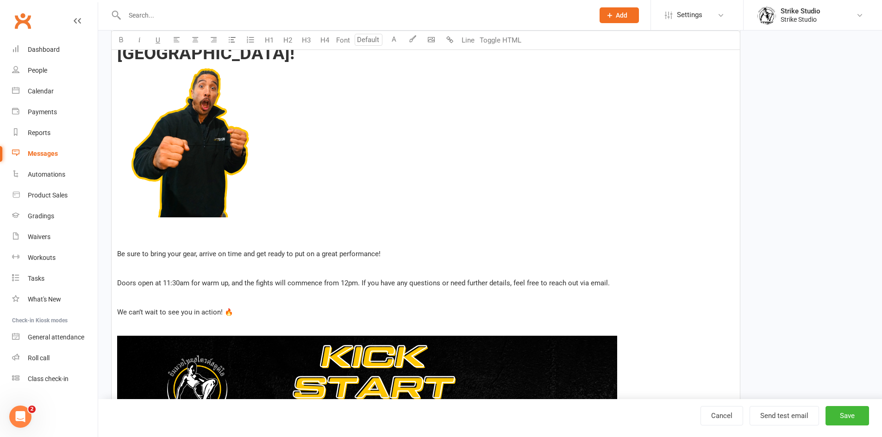
click at [298, 282] on span "Doors open at 11:30am for warm up, and the fights will commence from 12pm. If y…" at bounding box center [363, 283] width 492 height 8
click at [315, 282] on span "Doors open at 11:30am for warm up, and the fights will start from 12pm. If you …" at bounding box center [353, 283] width 472 height 8
drag, startPoint x: 413, startPoint y: 284, endPoint x: 479, endPoint y: 281, distance: 65.8
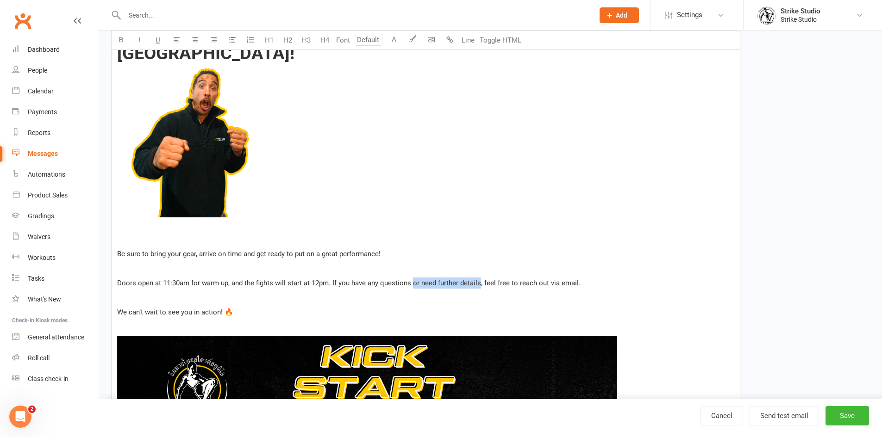
click at [479, 281] on span "Doors open at 11:30am for warm up, and the fights will start at 12pm. If you ha…" at bounding box center [348, 283] width 463 height 8
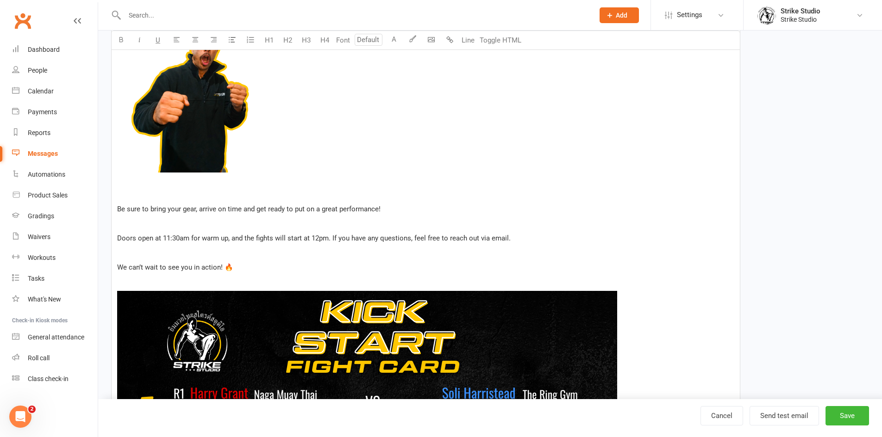
scroll to position [324, 0]
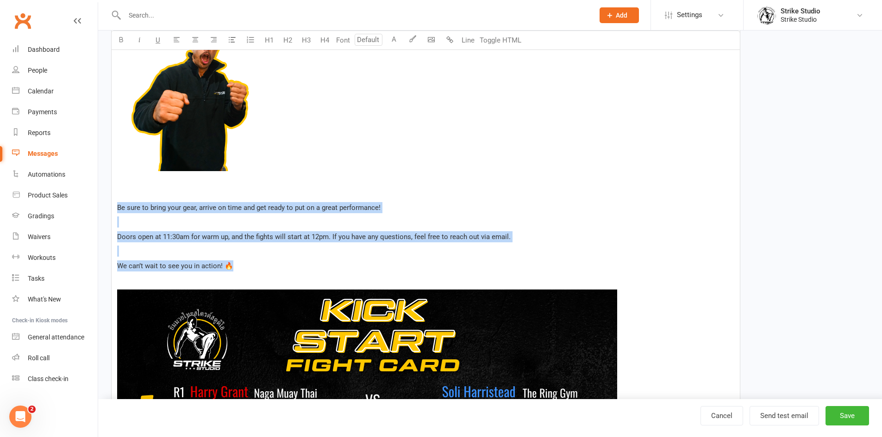
drag, startPoint x: 251, startPoint y: 269, endPoint x: 116, endPoint y: 206, distance: 148.5
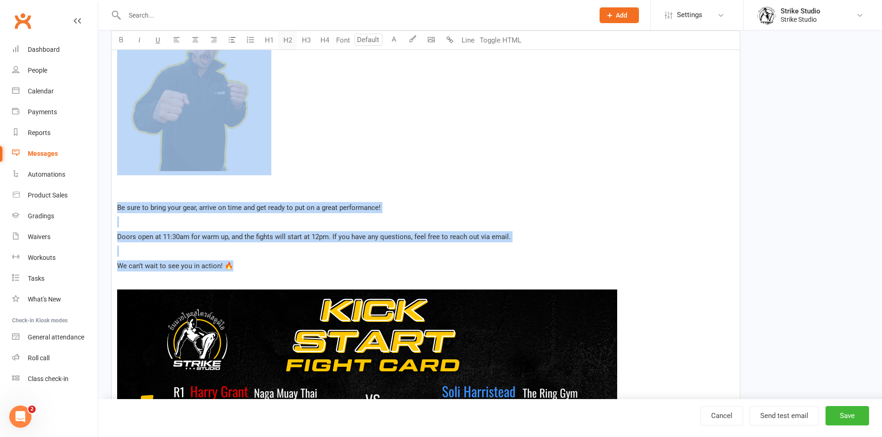
click at [284, 41] on button "H2" at bounding box center [287, 40] width 19 height 19
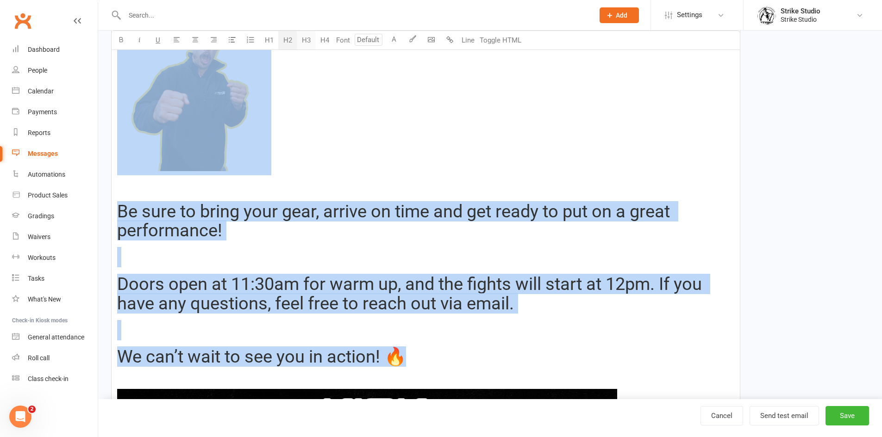
click at [311, 42] on button "H3" at bounding box center [306, 40] width 19 height 19
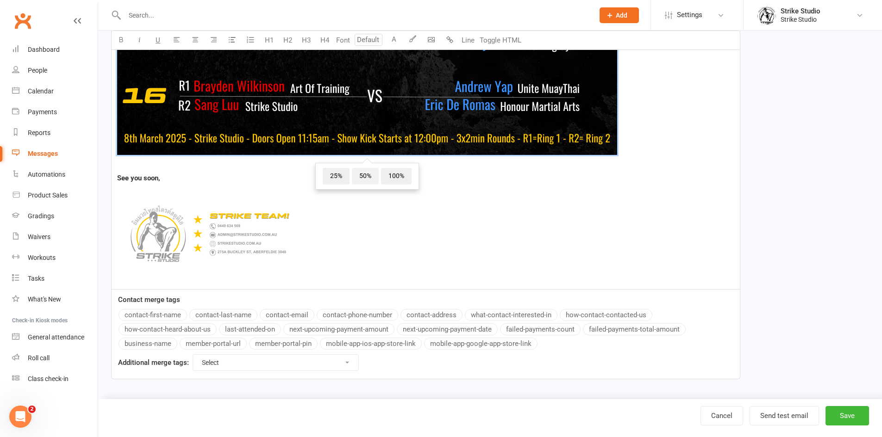
click at [356, 175] on span "50%" at bounding box center [365, 176] width 27 height 17
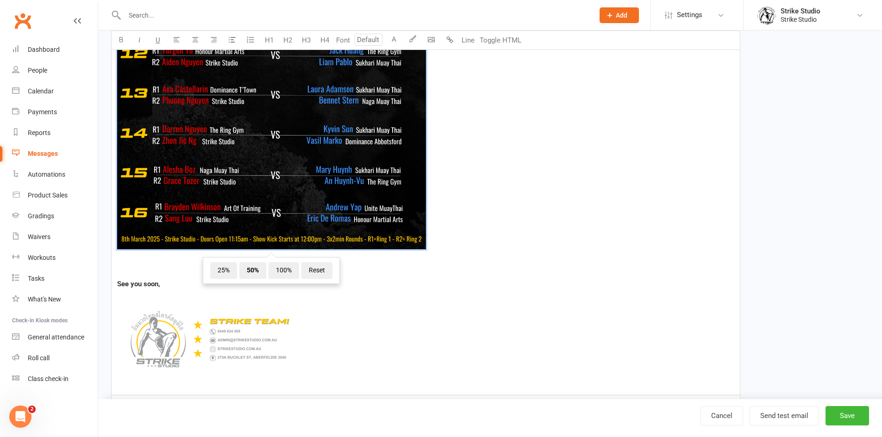
scroll to position [1509, 0]
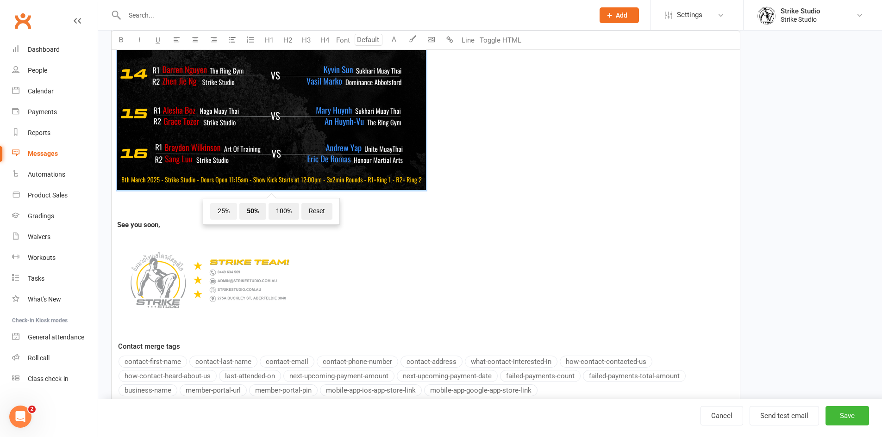
click at [217, 211] on span "25%" at bounding box center [223, 211] width 27 height 17
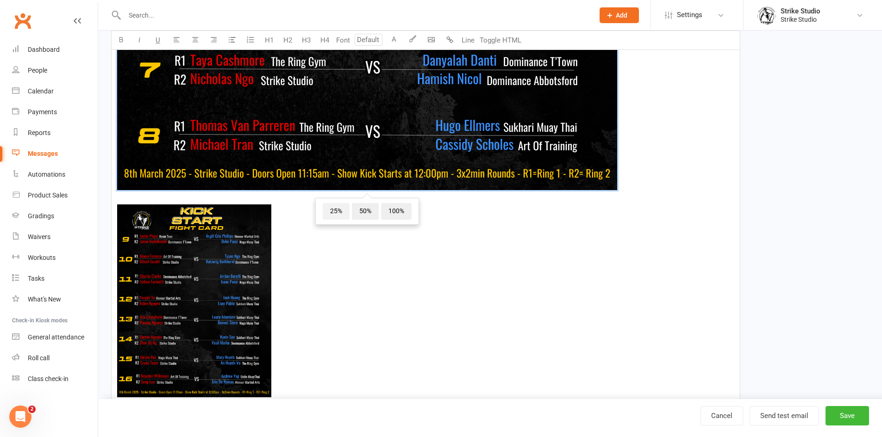
click at [334, 211] on span "25%" at bounding box center [336, 211] width 27 height 17
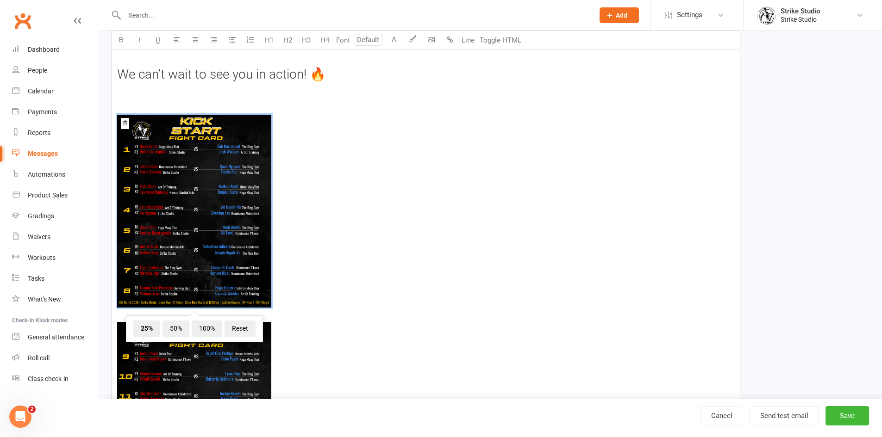
scroll to position [560, 0]
click at [312, 234] on span "﻿ 25% 50% 100% Reset" at bounding box center [425, 212] width 617 height 196
click at [392, 229] on span "﻿ 25% 50% 100% Reset" at bounding box center [425, 212] width 617 height 196
click at [437, 366] on span "﻿" at bounding box center [425, 420] width 617 height 196
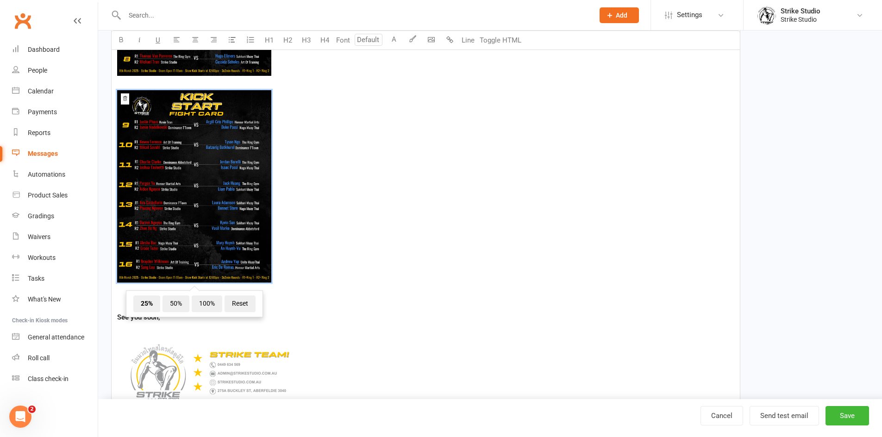
click at [304, 331] on span "﻿" at bounding box center [425, 374] width 617 height 96
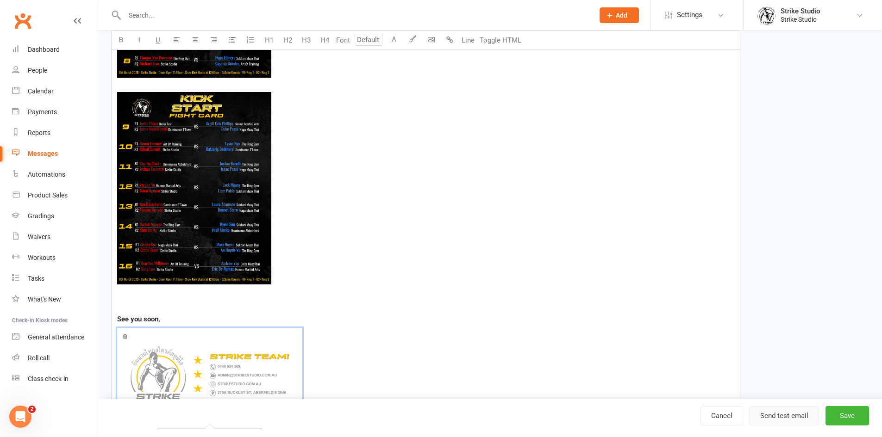
click at [798, 416] on button "Send test email" at bounding box center [783, 415] width 69 height 19
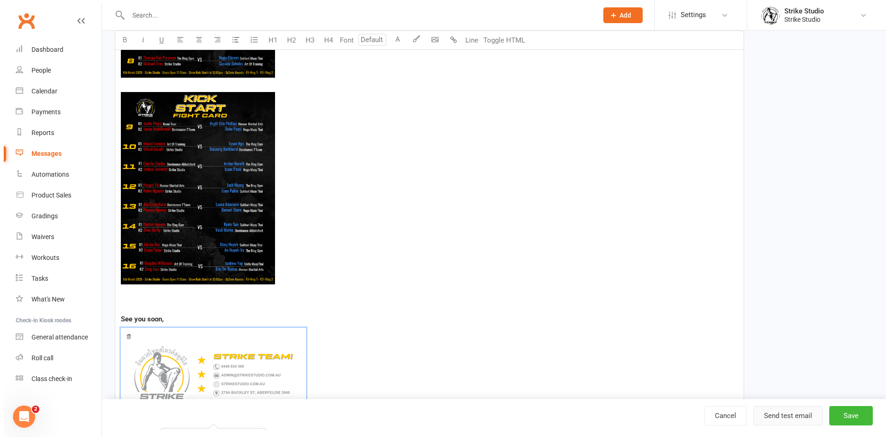
scroll to position [793, 0]
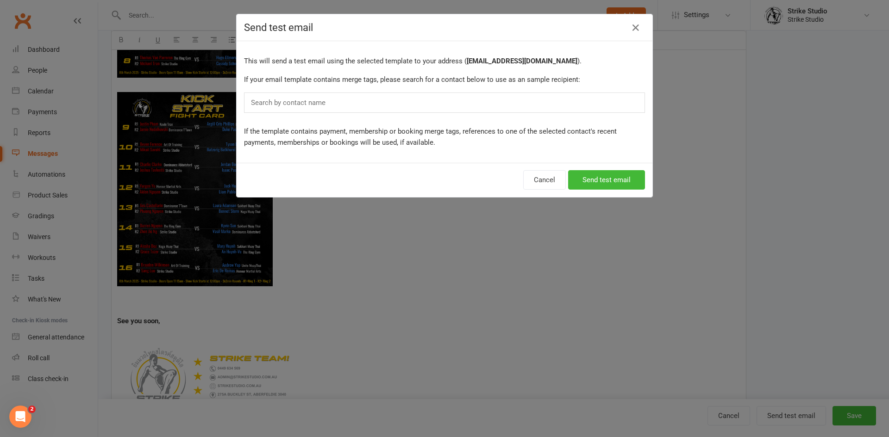
click at [458, 105] on div "Search by contact name" at bounding box center [444, 103] width 401 height 20
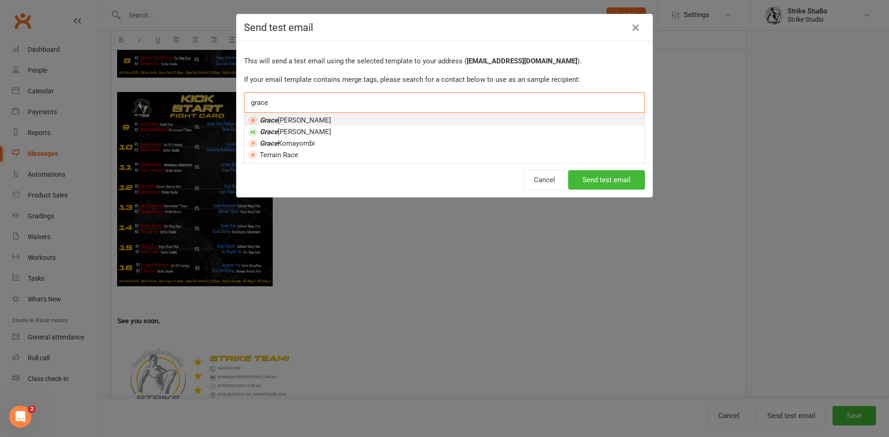
type input "grace"
click at [360, 125] on li "Grace Kim" at bounding box center [444, 120] width 400 height 12
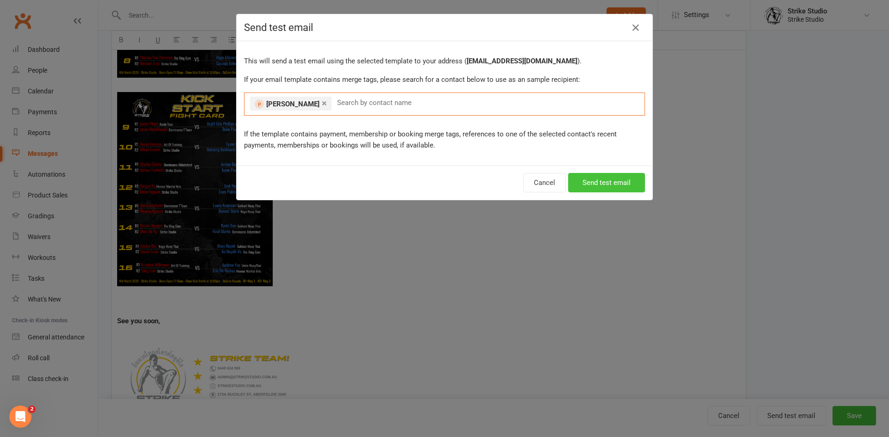
click at [612, 186] on button "Send test email" at bounding box center [606, 182] width 77 height 19
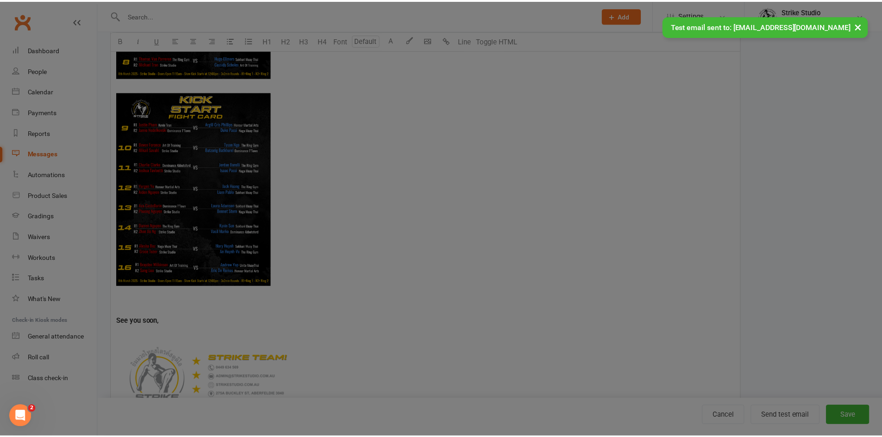
scroll to position [791, 0]
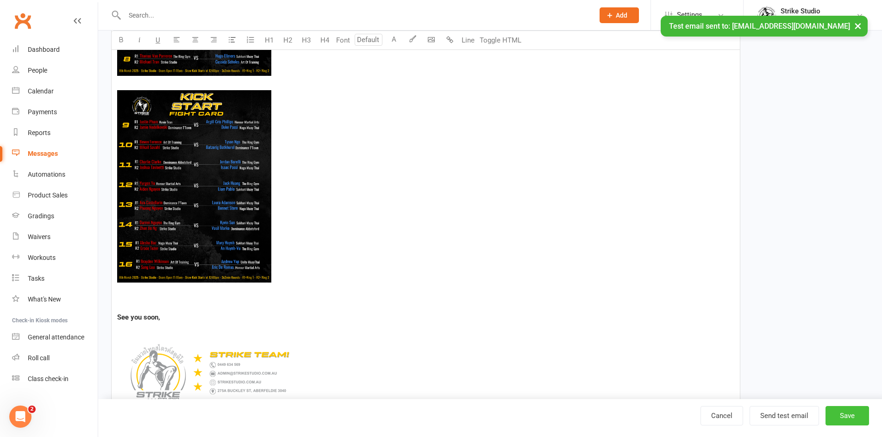
click at [836, 421] on button "Save" at bounding box center [847, 415] width 44 height 19
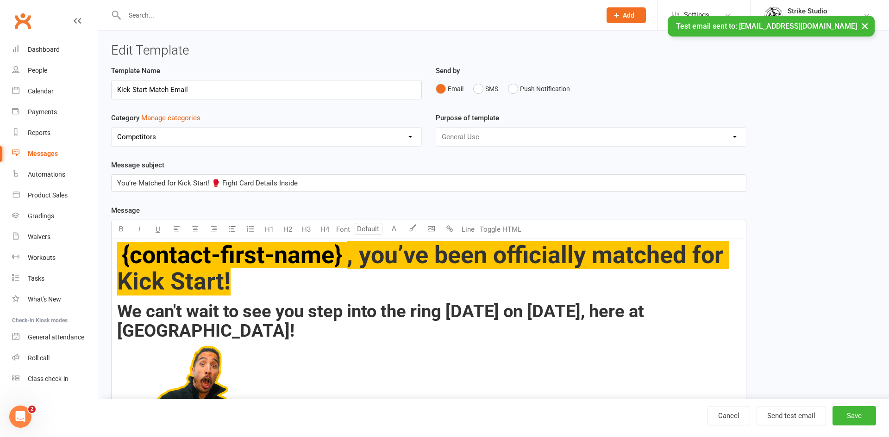
select select "100"
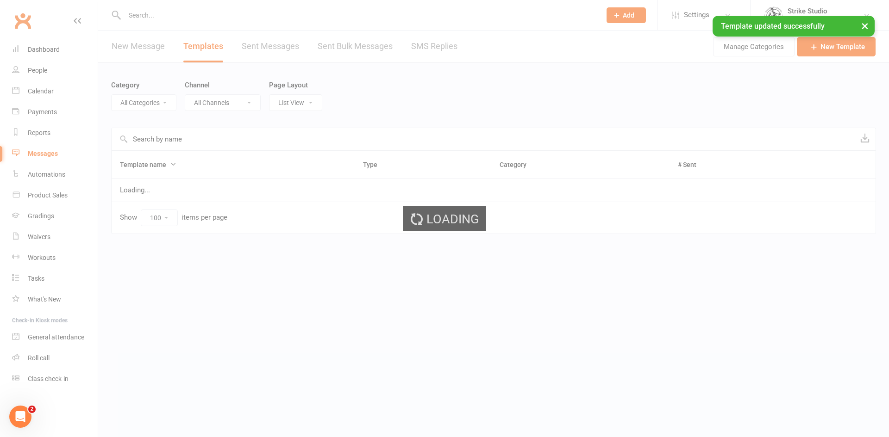
select select "11994"
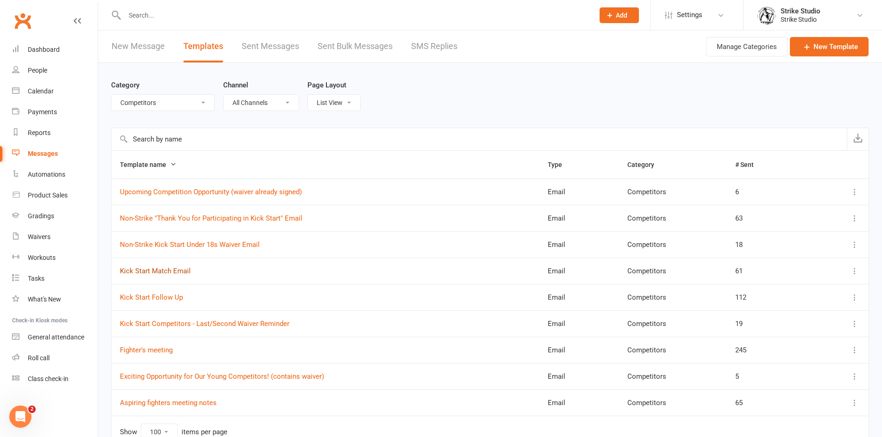
click at [163, 270] on link "Kick Start Match Email" at bounding box center [155, 271] width 71 height 8
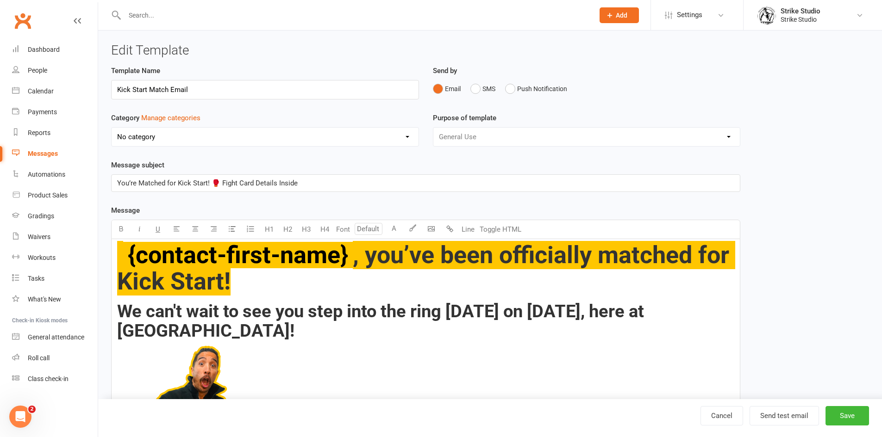
select select "11994"
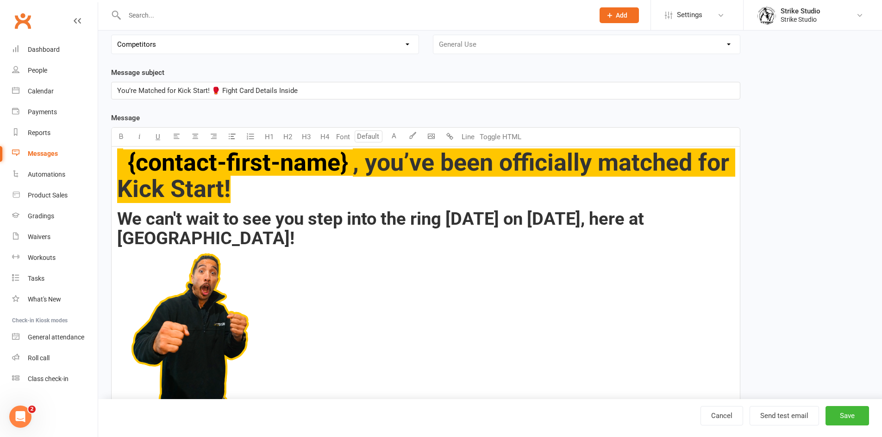
scroll to position [185, 0]
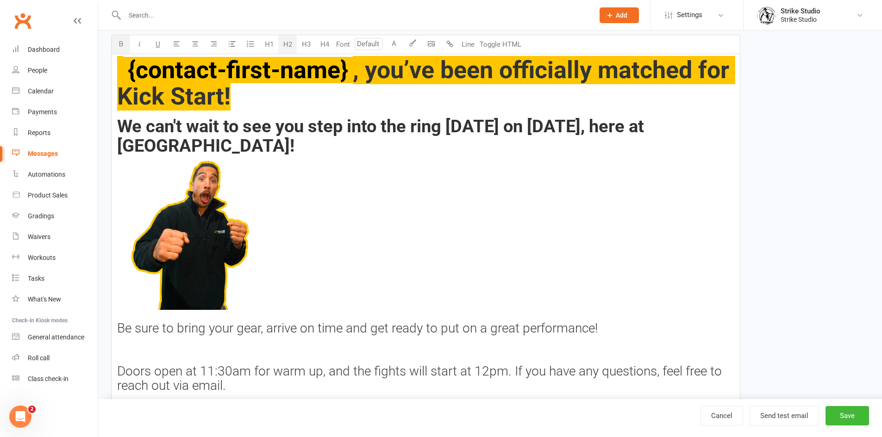
click at [266, 150] on h2 "We can't wait to see you step into the ring this Saturday on October 18th, here…" at bounding box center [425, 215] width 617 height 197
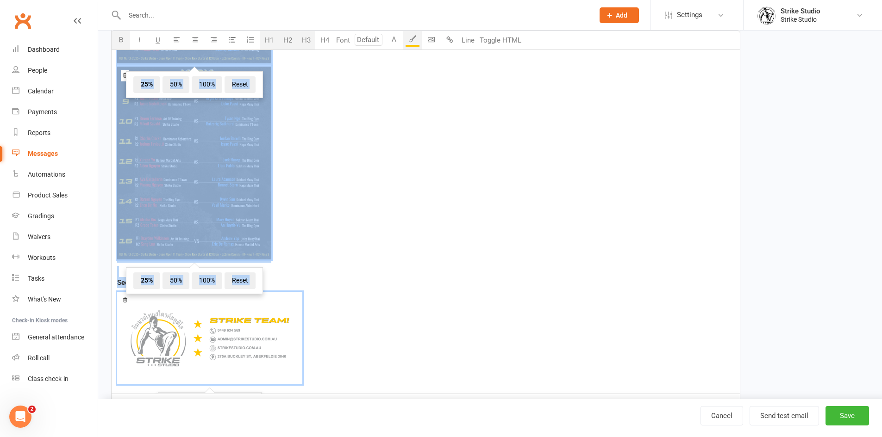
scroll to position [817, 0]
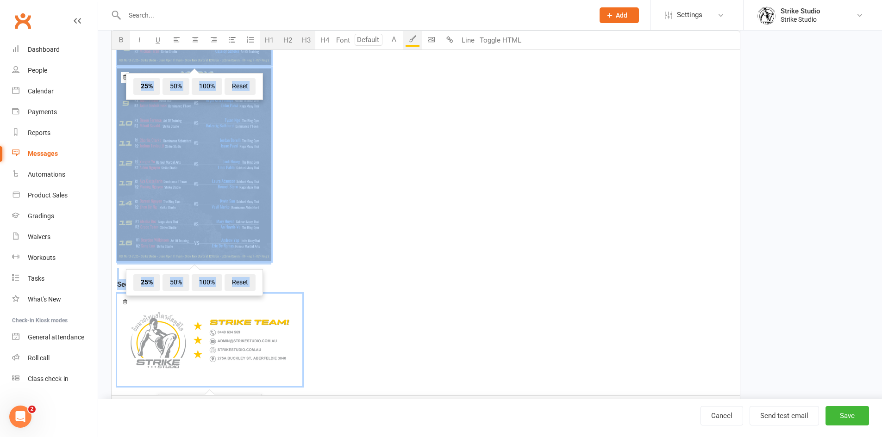
drag, startPoint x: 121, startPoint y: 209, endPoint x: 348, endPoint y: 355, distance: 270.0
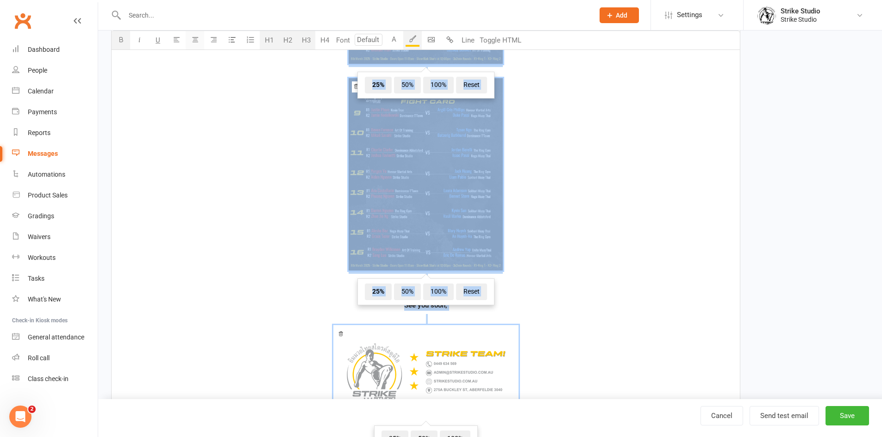
click at [194, 37] on icon "button" at bounding box center [195, 39] width 7 height 7
click at [533, 257] on span "﻿ 25% 50% 100% Reset" at bounding box center [425, 176] width 617 height 196
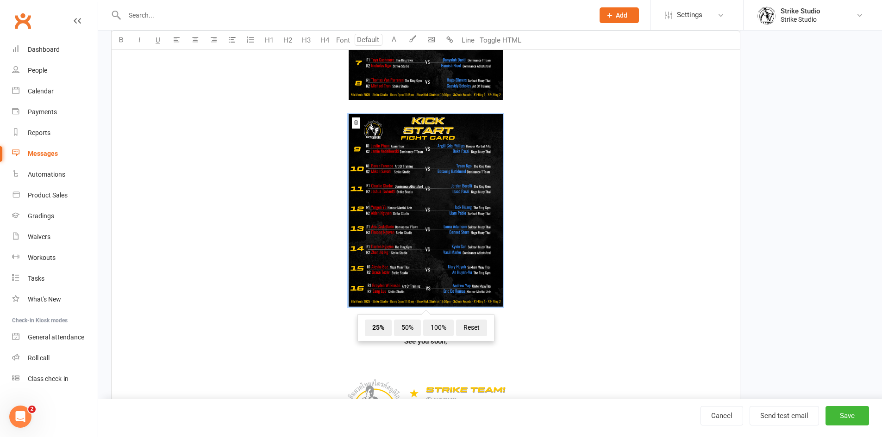
scroll to position [818, 0]
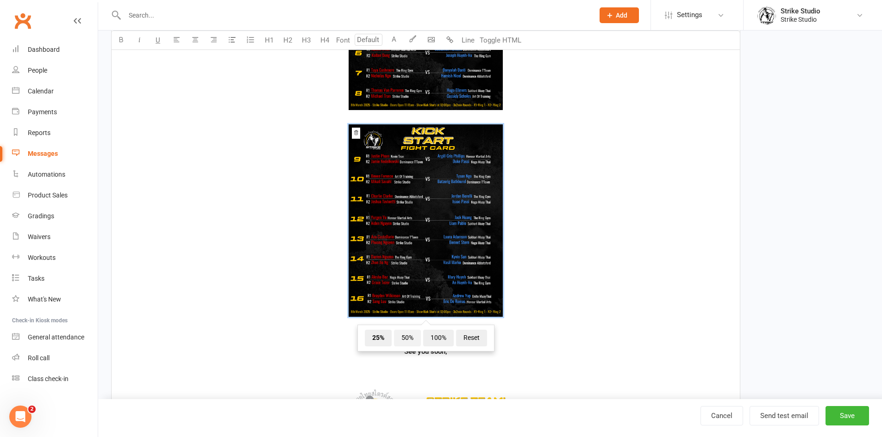
click at [409, 337] on span "50%" at bounding box center [407, 338] width 27 height 17
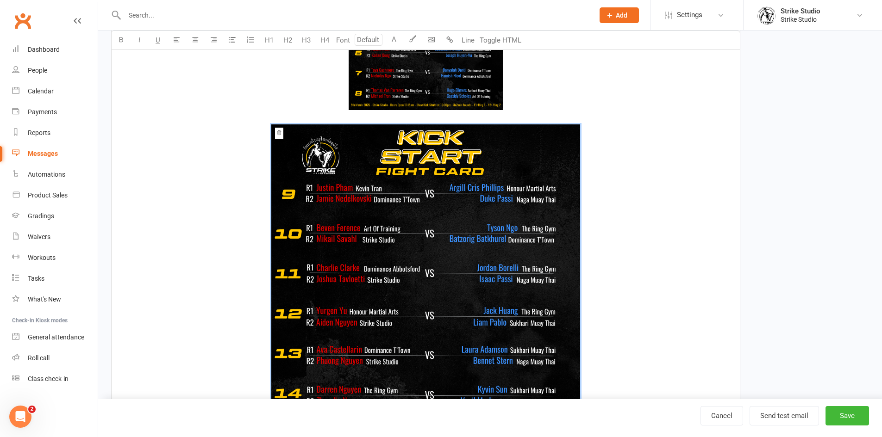
click at [405, 105] on img at bounding box center [426, 13] width 154 height 193
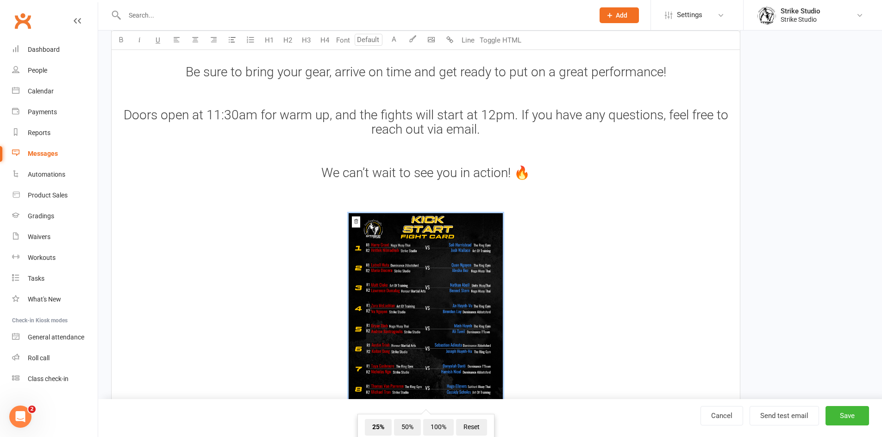
scroll to position [799, 0]
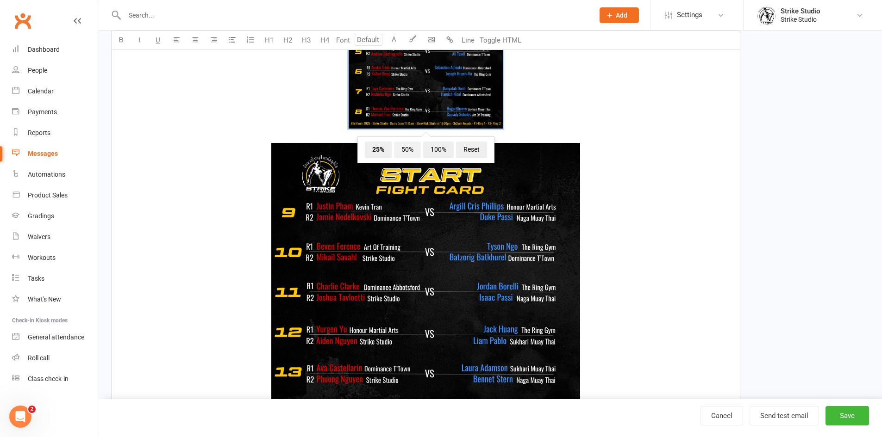
click at [407, 147] on span "50%" at bounding box center [407, 150] width 27 height 17
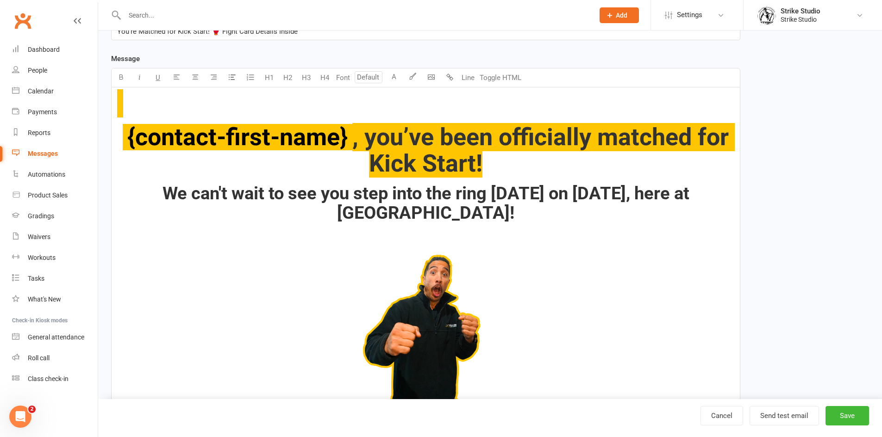
scroll to position [151, 0]
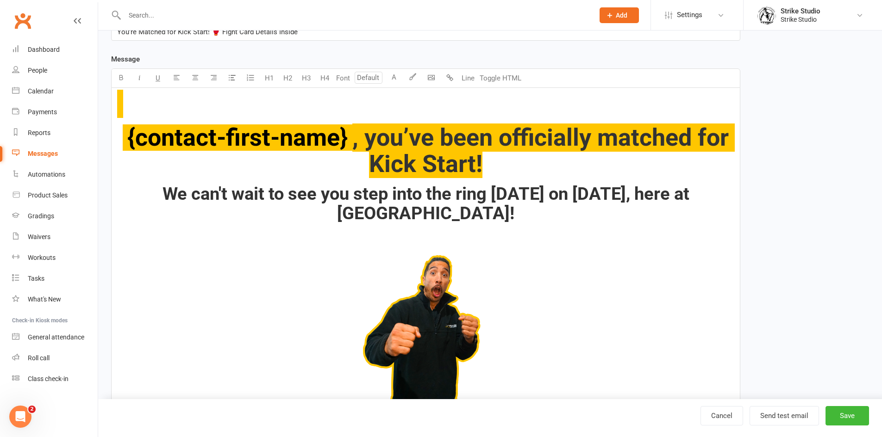
click at [119, 135] on h1 "﻿ ﻿ {contact-first-name} , you’ve been officially matched for Kick Start!" at bounding box center [425, 151] width 617 height 53
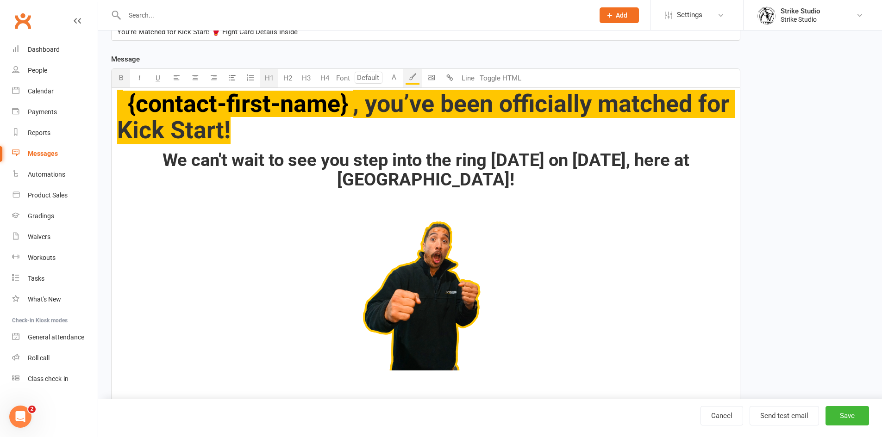
click at [282, 135] on h1 "﻿ {contact-first-name} , you’ve been officially matched for Kick Start!" at bounding box center [425, 117] width 617 height 53
click at [127, 105] on span "﻿ {contact-first-name}" at bounding box center [238, 104] width 230 height 28
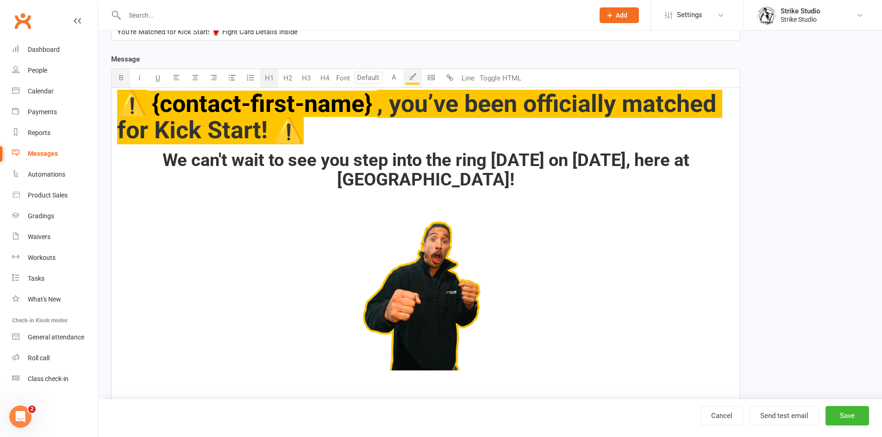
click at [339, 133] on h1 "⚠️ ﻿ {contact-first-name} , you’ve been officially matched for Kick Start! ⚠️" at bounding box center [425, 117] width 617 height 53
drag, startPoint x: 691, startPoint y: 164, endPoint x: 563, endPoint y: 162, distance: 127.3
click at [563, 162] on span "We can't wait to see you step into the ring this Saturday on October 18th, here…" at bounding box center [427, 170] width 531 height 40
click at [562, 162] on span "We can't wait to see you step into the ring this Saturday on October 18th, here…" at bounding box center [427, 170] width 531 height 40
drag, startPoint x: 554, startPoint y: 162, endPoint x: 688, endPoint y: 164, distance: 134.2
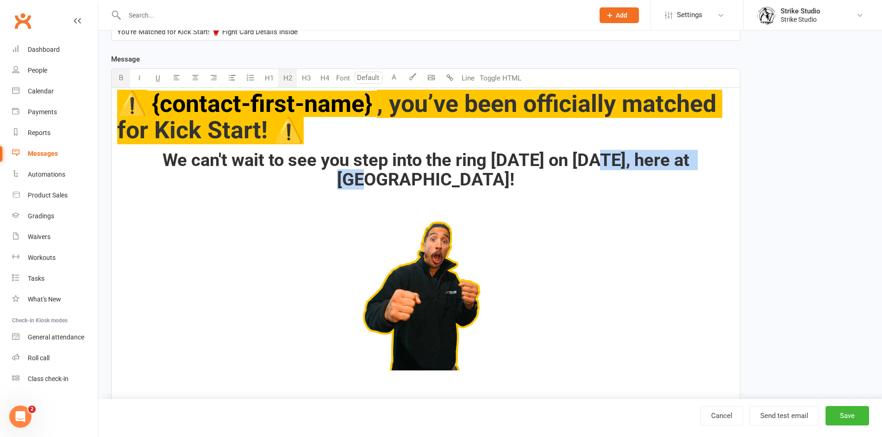
click at [688, 164] on span "We can't wait to see you step into the ring this Saturday on October 18th, here…" at bounding box center [427, 170] width 531 height 40
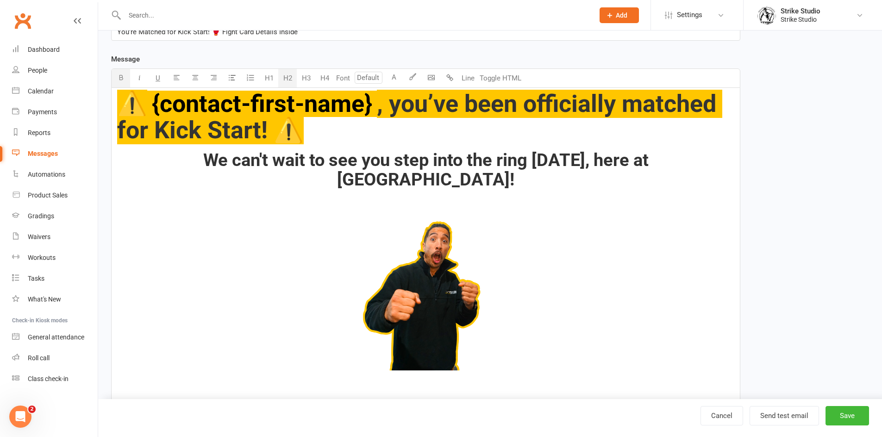
click at [584, 162] on span "We can't wait to see you step into the ring this Saturday, here at Strike Studi…" at bounding box center [427, 170] width 449 height 40
click at [583, 162] on span "We can't wait to see you step into the ring this Saturday, here at Strike Studi…" at bounding box center [427, 170] width 449 height 40
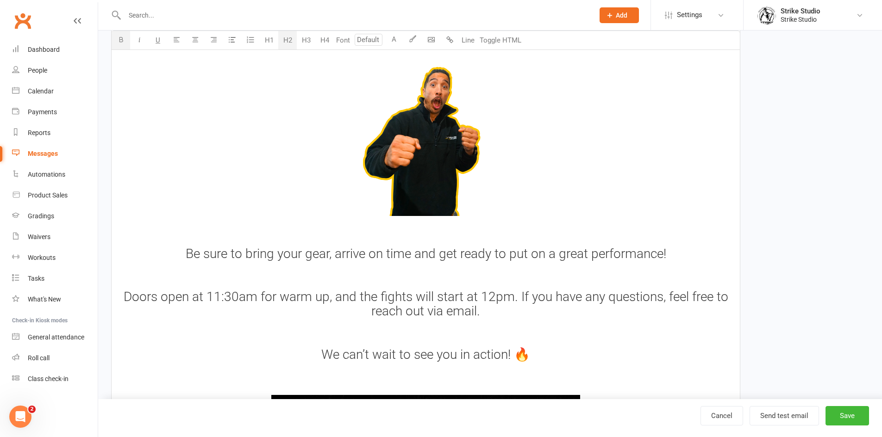
scroll to position [337, 0]
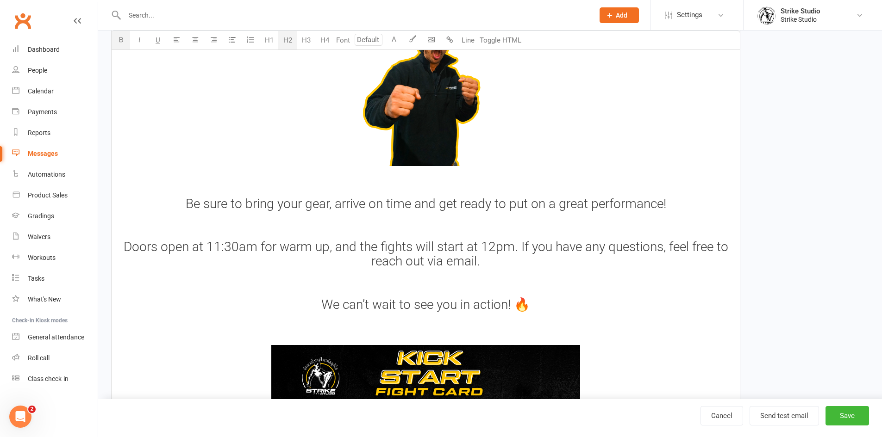
click at [687, 212] on h3 "Be sure to bring your gear, arrive on time and get ready to put on a great perf…" at bounding box center [425, 204] width 617 height 14
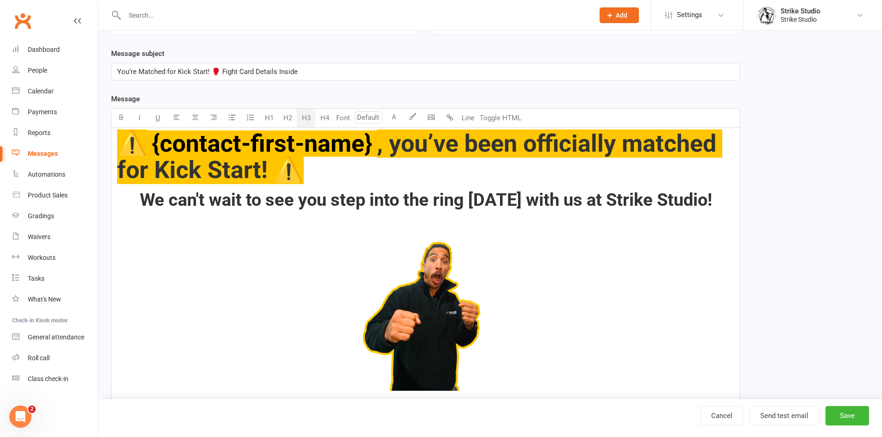
scroll to position [105, 0]
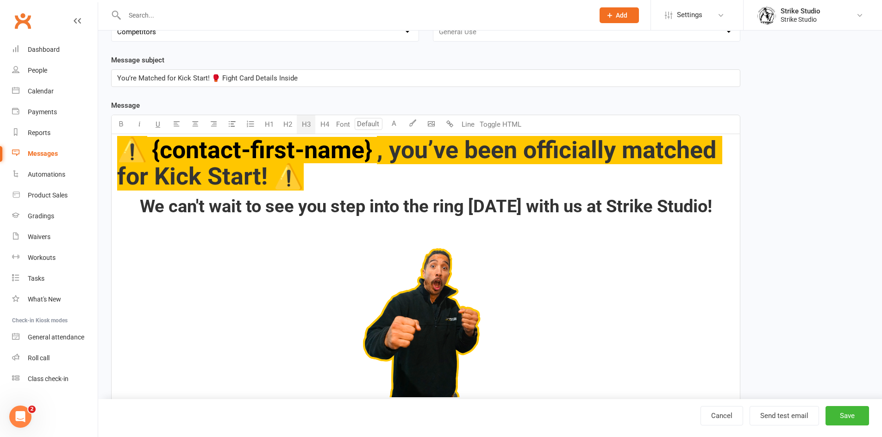
click at [490, 217] on h2 "We can't wait to see you step into the ring this Saturday with us at Strike Stu…" at bounding box center [425, 206] width 617 height 19
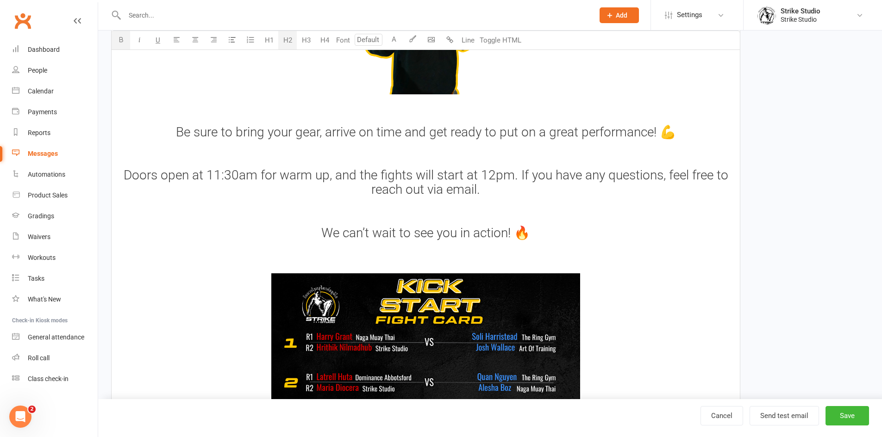
scroll to position [429, 0]
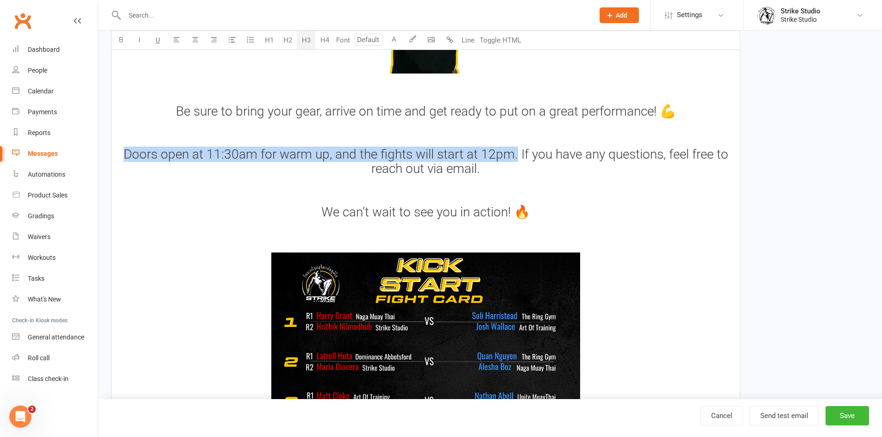
drag, startPoint x: 125, startPoint y: 176, endPoint x: 517, endPoint y: 175, distance: 392.5
click at [517, 175] on span "Doors open at 11:30am for warm up, and the fights will start at 12pm. If you ha…" at bounding box center [428, 162] width 608 height 30
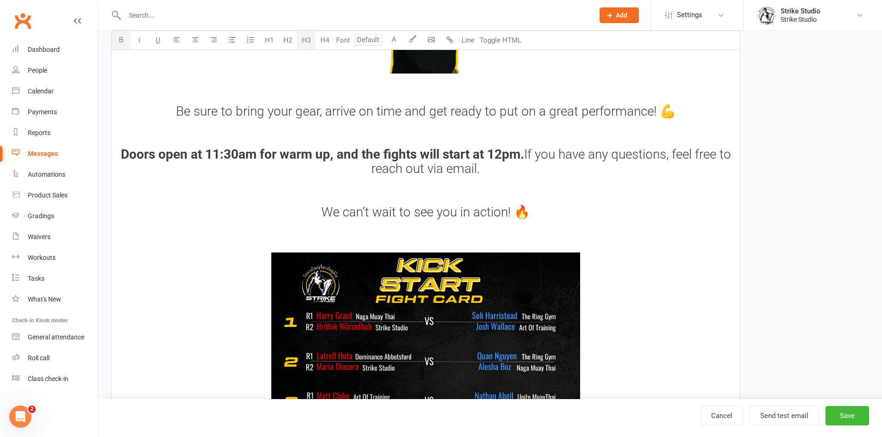
click at [521, 174] on span "If you have any questions, feel free to reach out via email." at bounding box center [552, 162] width 363 height 30
click at [519, 171] on span "If you have any questions, feel free to reach out via email." at bounding box center [552, 162] width 363 height 30
click at [523, 172] on span "If you have any questions, feel free to reach out via email." at bounding box center [552, 162] width 363 height 30
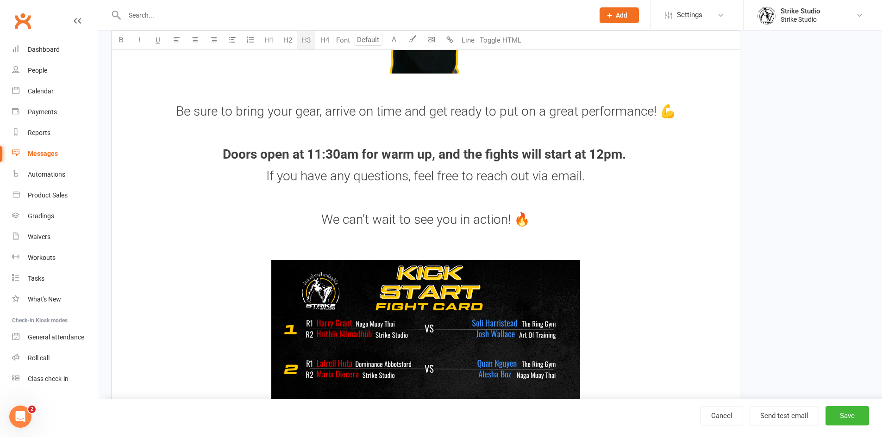
click at [474, 206] on h3 "﻿" at bounding box center [425, 198] width 617 height 14
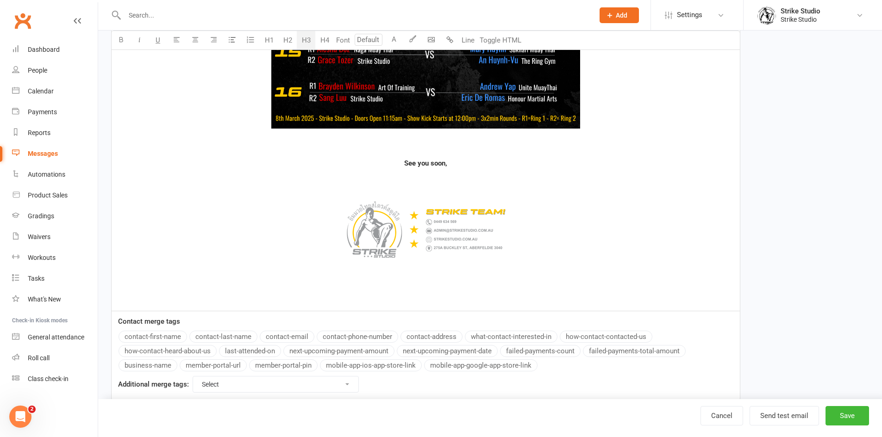
scroll to position [1295, 0]
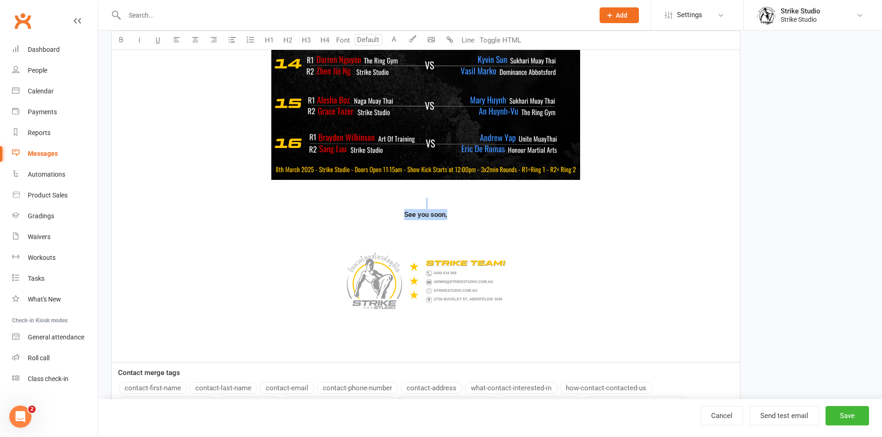
drag, startPoint x: 470, startPoint y: 233, endPoint x: 395, endPoint y: 226, distance: 75.7
click at [395, 220] on p "See you soon," at bounding box center [425, 209] width 617 height 22
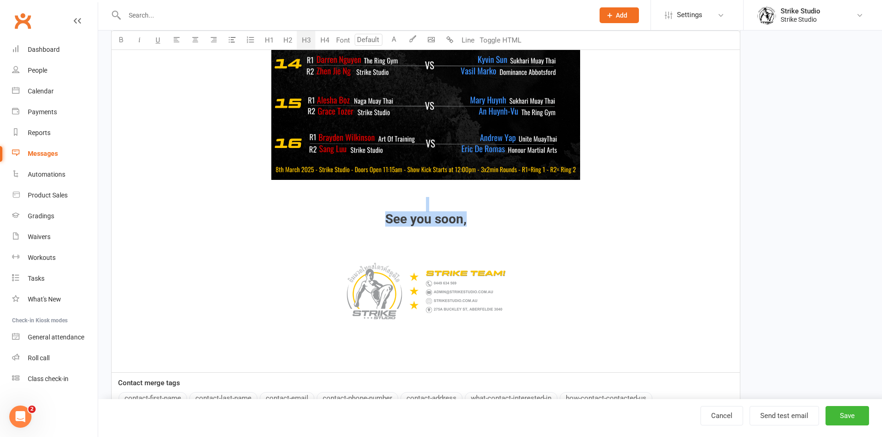
click at [309, 42] on button "H3" at bounding box center [306, 40] width 19 height 19
click at [500, 224] on h3 "See you soon," at bounding box center [425, 212] width 617 height 29
click at [813, 413] on button "Send test email" at bounding box center [783, 415] width 69 height 19
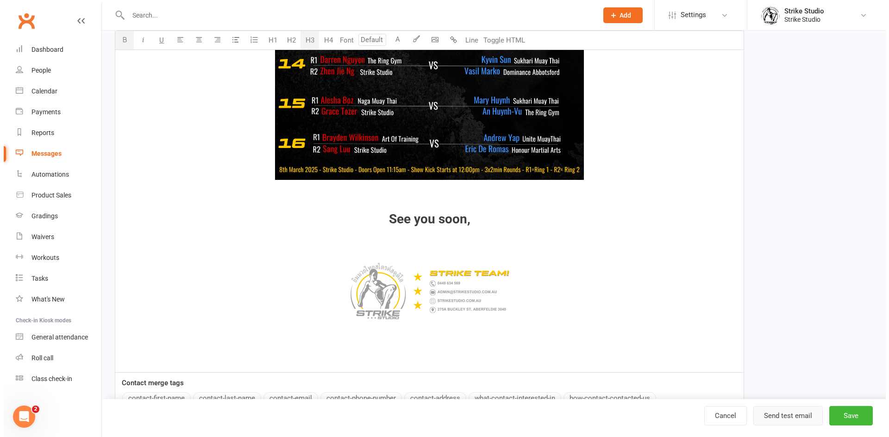
scroll to position [1300, 0]
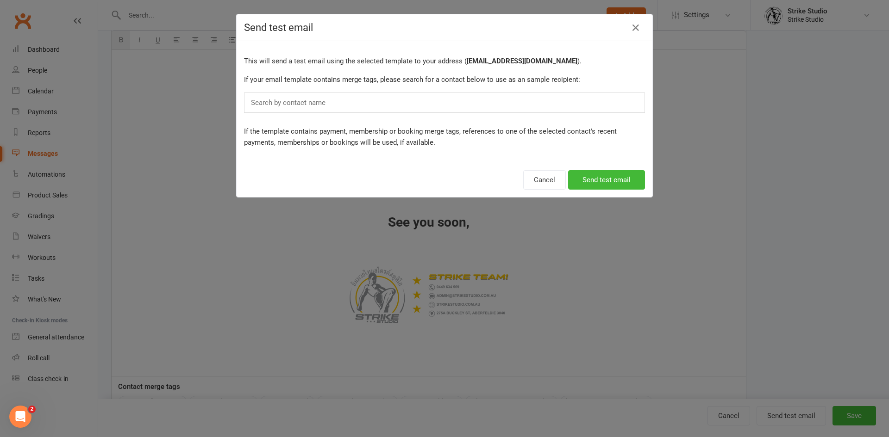
click at [399, 105] on div "Search by contact name" at bounding box center [444, 103] width 401 height 20
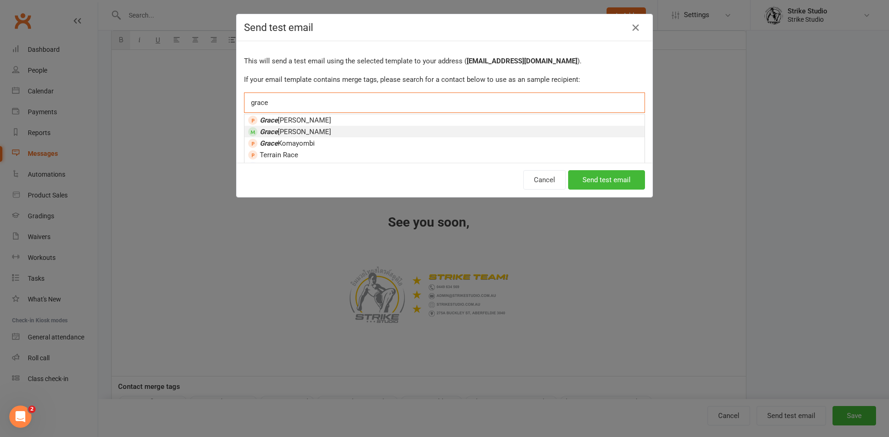
type input "grace"
click at [324, 129] on li "Grace Tozer" at bounding box center [444, 132] width 400 height 12
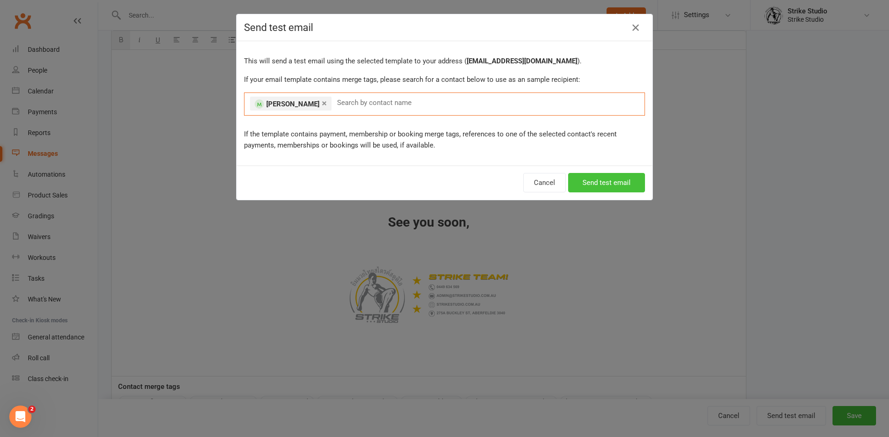
click at [582, 182] on button "Send test email" at bounding box center [606, 182] width 77 height 19
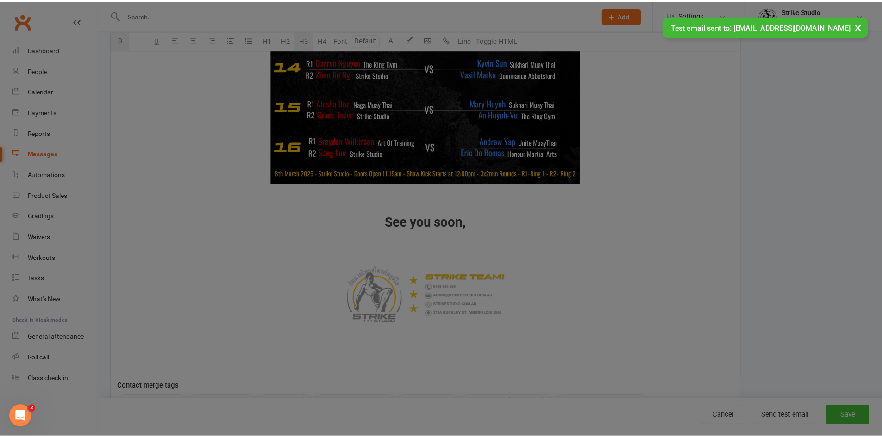
scroll to position [1295, 0]
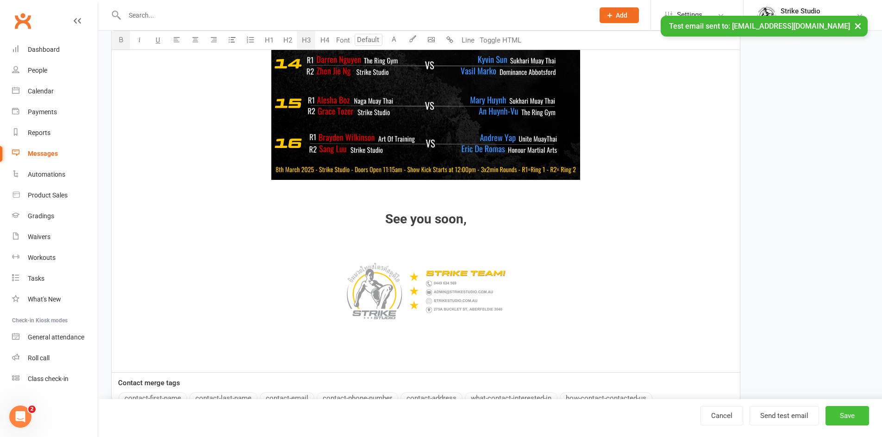
click at [864, 417] on button "Save" at bounding box center [847, 415] width 44 height 19
select select "100"
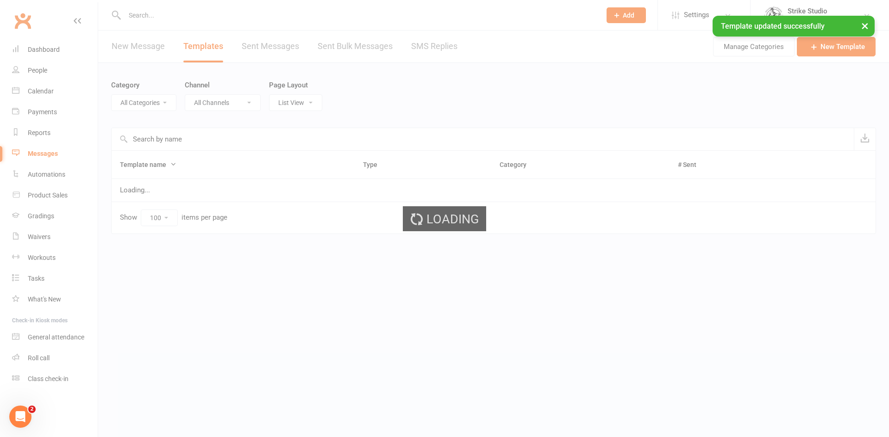
select select "11994"
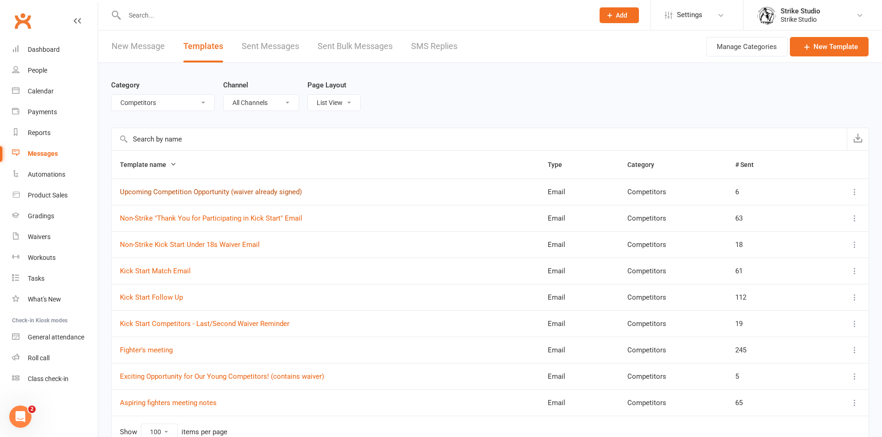
click at [204, 190] on link "Upcoming Competition Opportunity (waiver already signed)" at bounding box center [211, 192] width 182 height 8
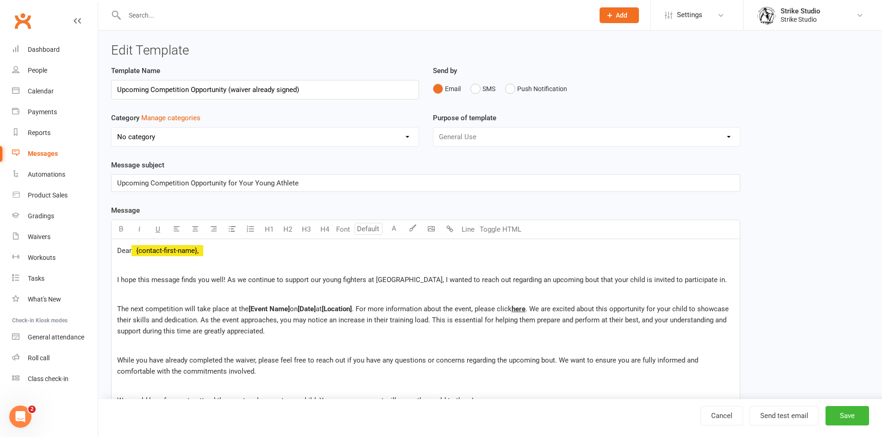
select select "11994"
click at [720, 418] on link "Cancel" at bounding box center [721, 415] width 43 height 19
select select "100"
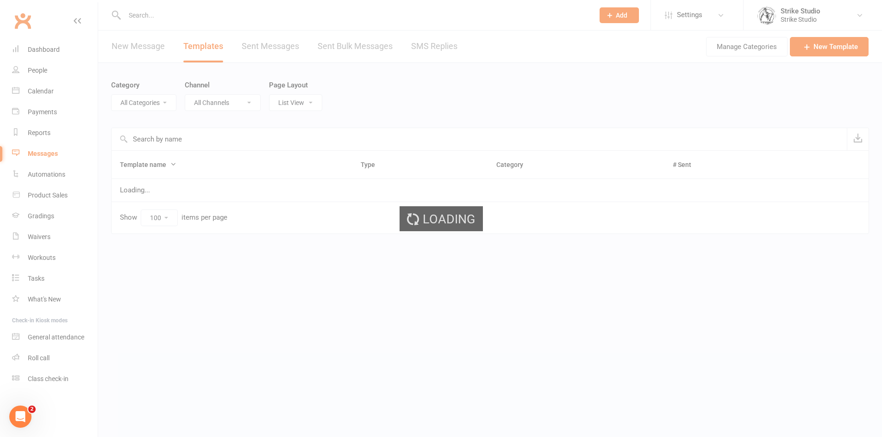
select select "11994"
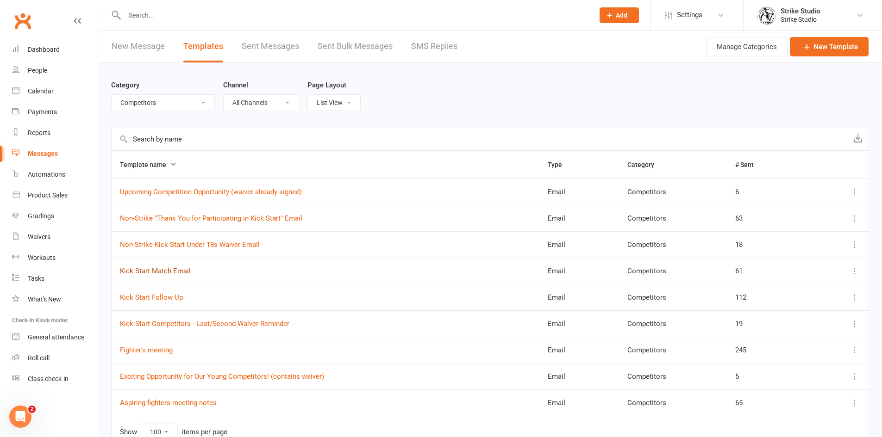
click at [158, 272] on link "Kick Start Match Email" at bounding box center [155, 271] width 71 height 8
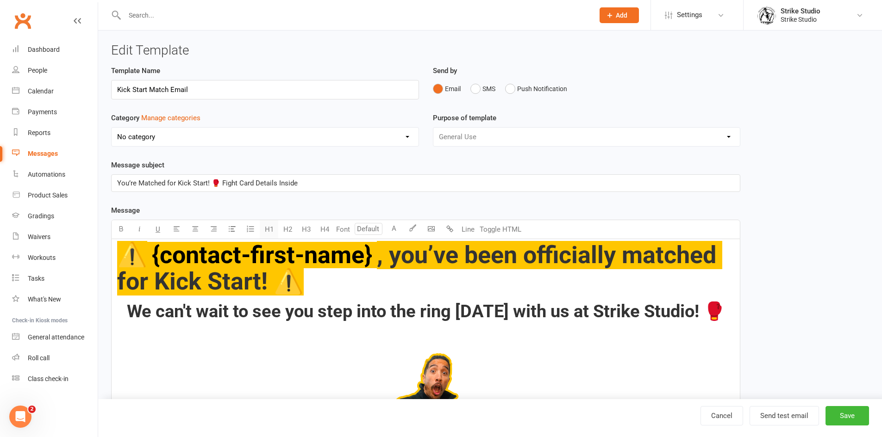
select select "11994"
drag, startPoint x: 129, startPoint y: 260, endPoint x: 143, endPoint y: 259, distance: 13.9
click at [143, 259] on span "⚠️" at bounding box center [132, 255] width 30 height 28
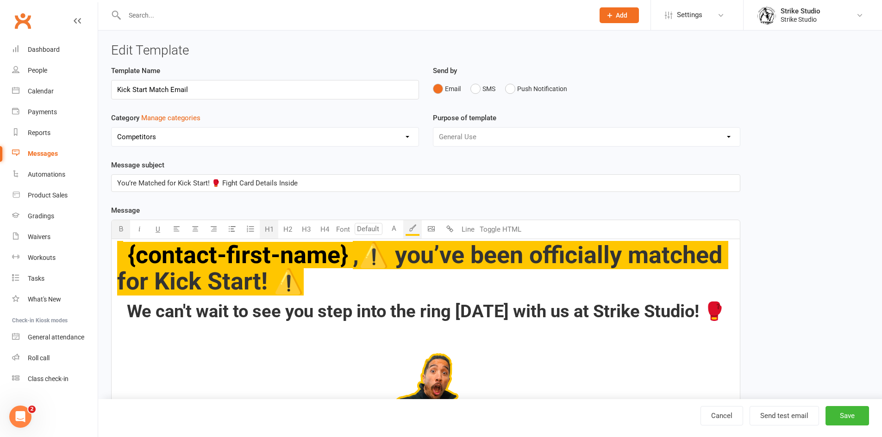
click at [416, 257] on span ",⚠️ you’ve been officially matched for Kick Start! ⚠️" at bounding box center [422, 268] width 611 height 55
click at [367, 266] on span ",⚠️ You’ve been officially matched for Kick Start! ⚠️" at bounding box center [423, 268] width 613 height 55
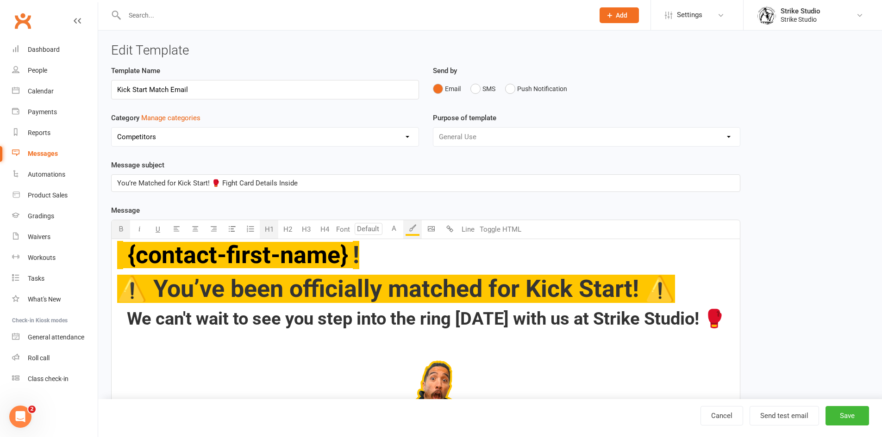
click at [119, 256] on span at bounding box center [120, 255] width 6 height 28
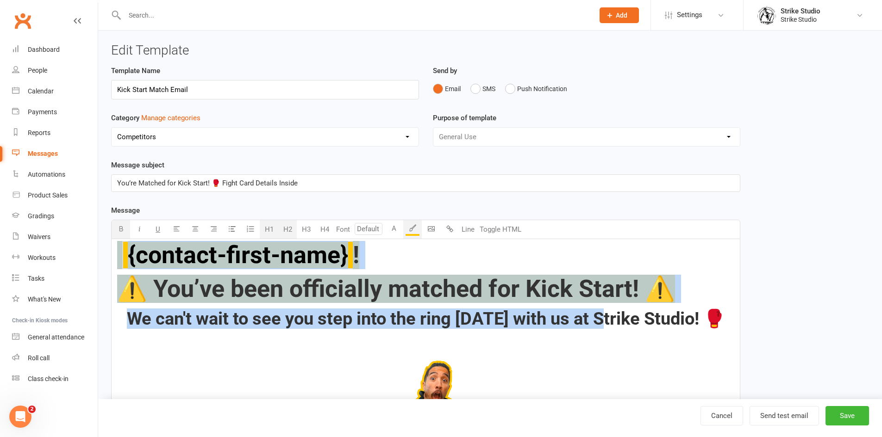
drag, startPoint x: 119, startPoint y: 256, endPoint x: 623, endPoint y: 309, distance: 505.9
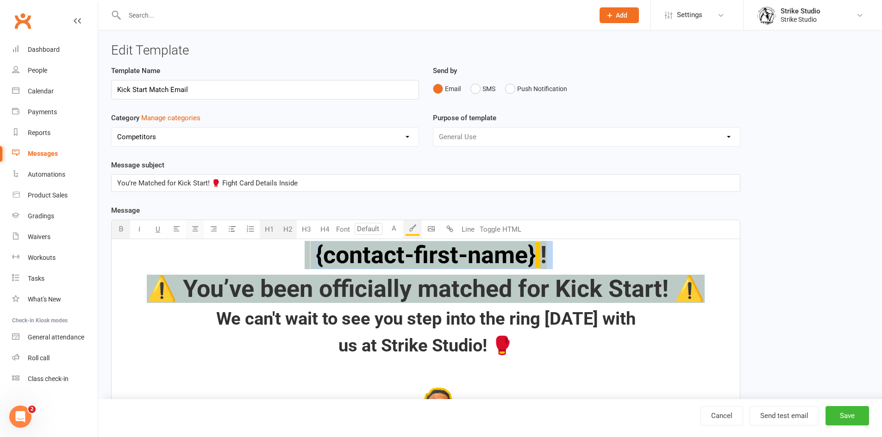
click at [189, 231] on button "button" at bounding box center [195, 229] width 19 height 19
click at [326, 309] on span "We can't wait to see you step into the ring this Saturday with" at bounding box center [425, 319] width 419 height 20
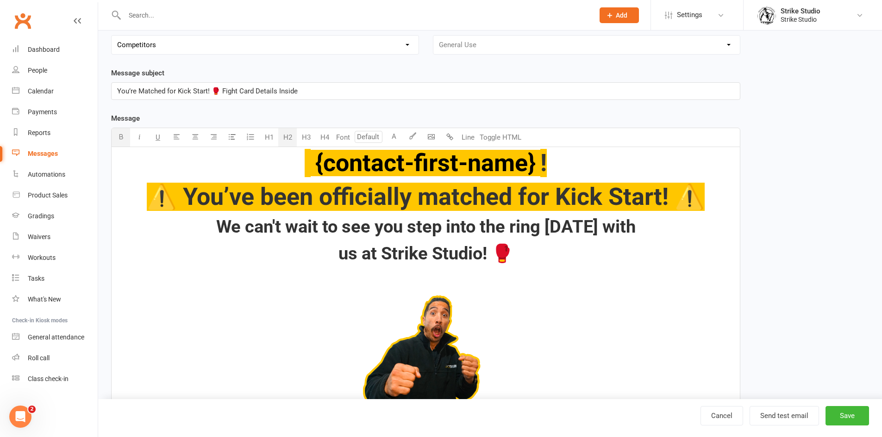
scroll to position [93, 0]
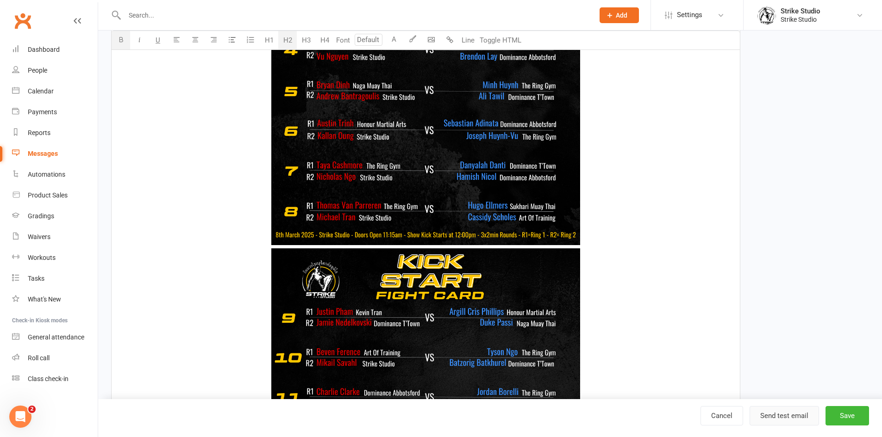
click at [797, 414] on button "Send test email" at bounding box center [783, 415] width 69 height 19
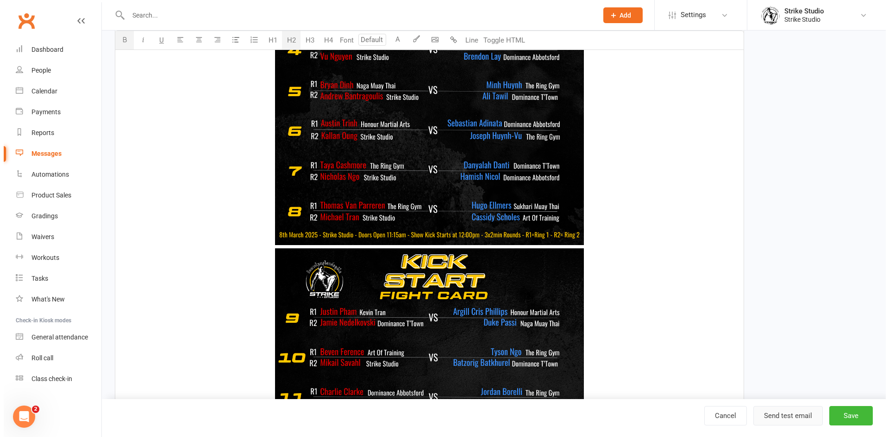
scroll to position [835, 0]
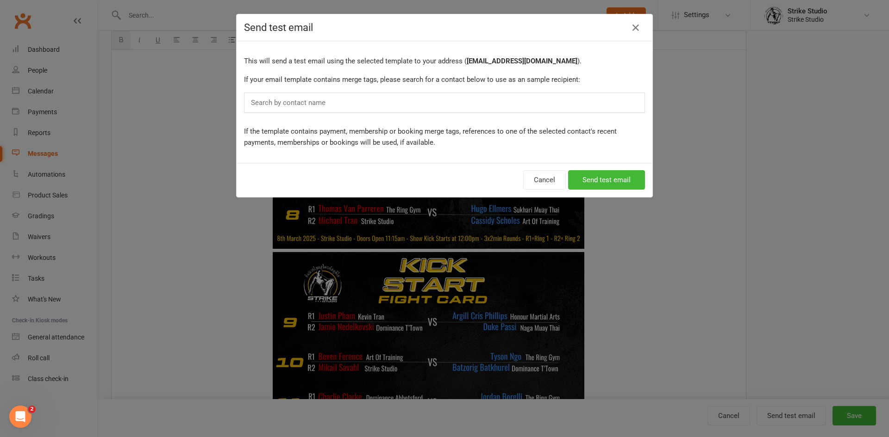
click at [430, 100] on div "Search by contact name" at bounding box center [444, 103] width 401 height 20
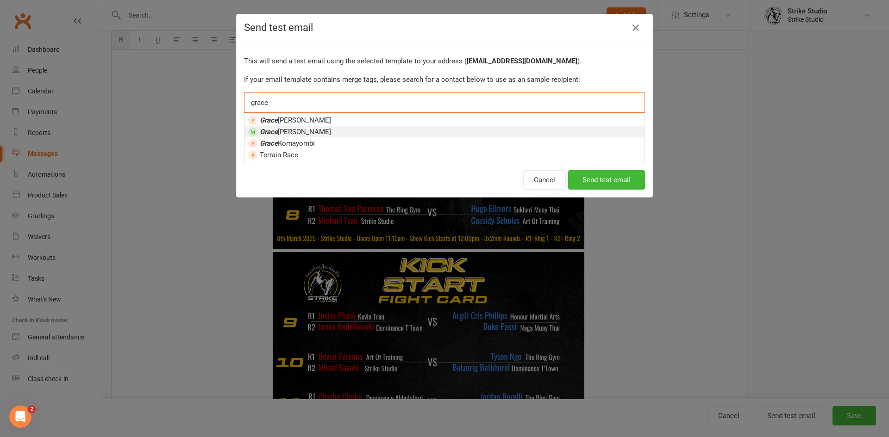
type input "grace"
click at [409, 129] on li "Grace Tozer" at bounding box center [444, 132] width 400 height 12
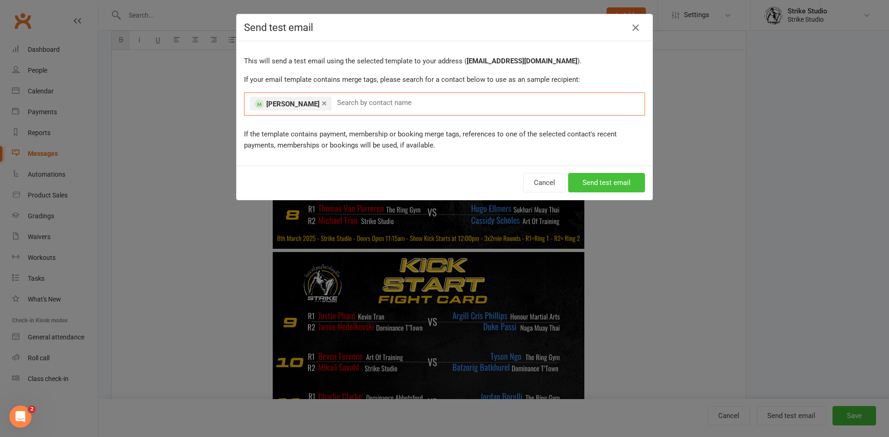
click at [582, 177] on button "Send test email" at bounding box center [606, 182] width 77 height 19
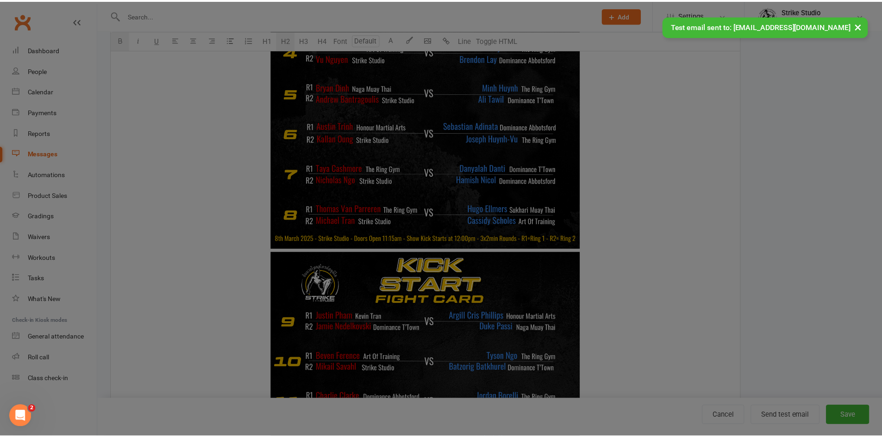
scroll to position [833, 0]
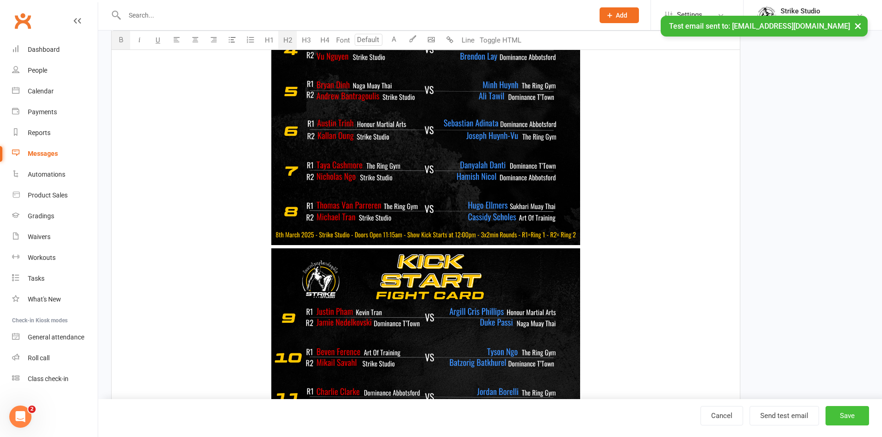
click at [856, 414] on button "Save" at bounding box center [847, 415] width 44 height 19
select select "100"
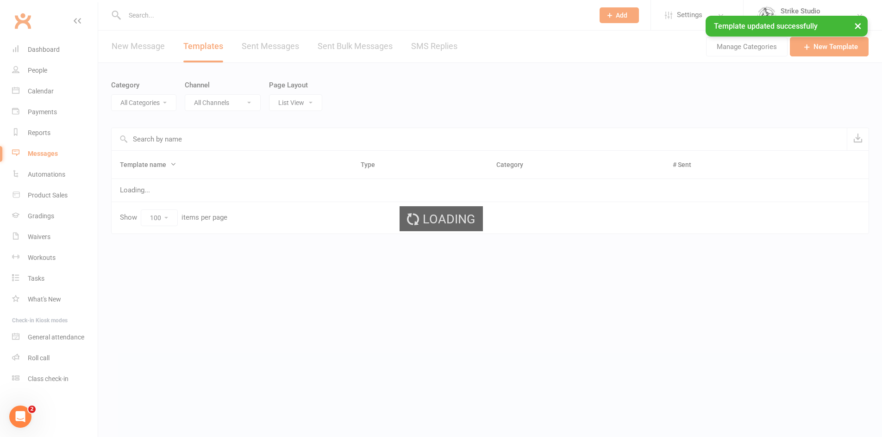
select select "11994"
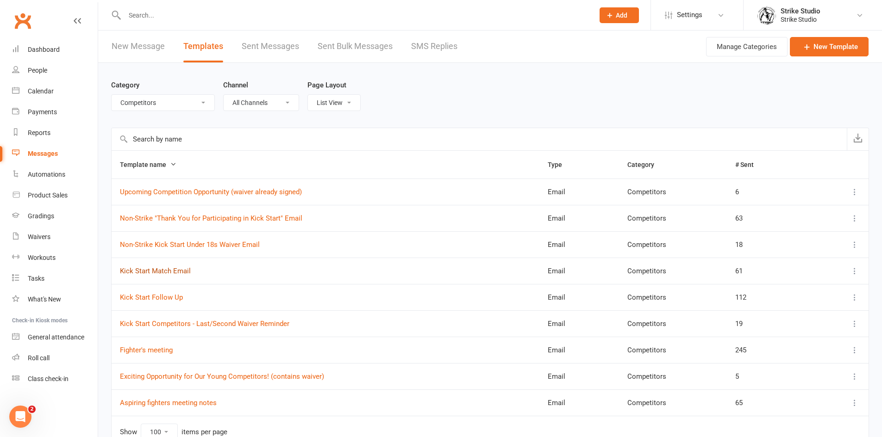
click at [161, 273] on link "Kick Start Match Email" at bounding box center [155, 271] width 71 height 8
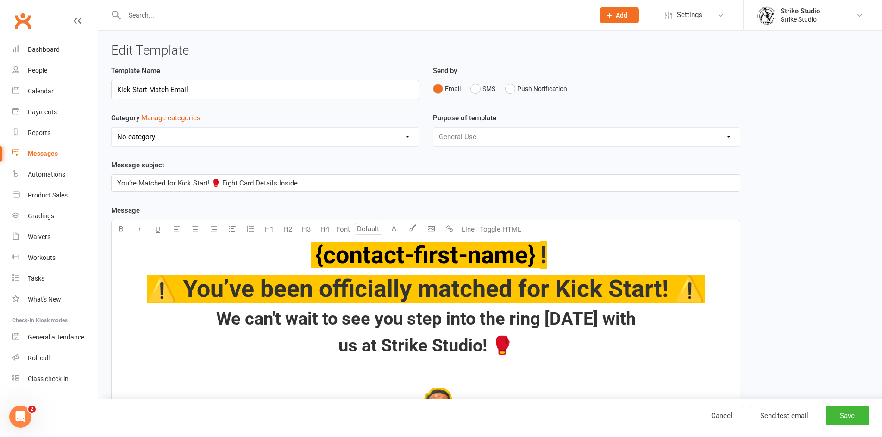
select select "11994"
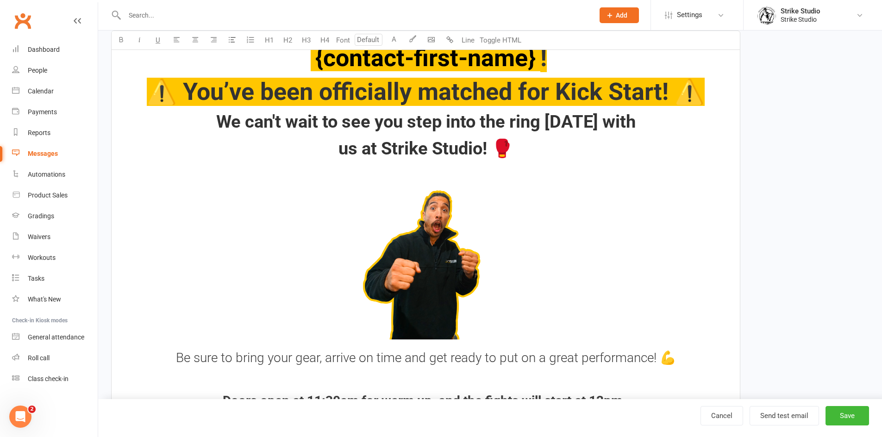
scroll to position [139, 0]
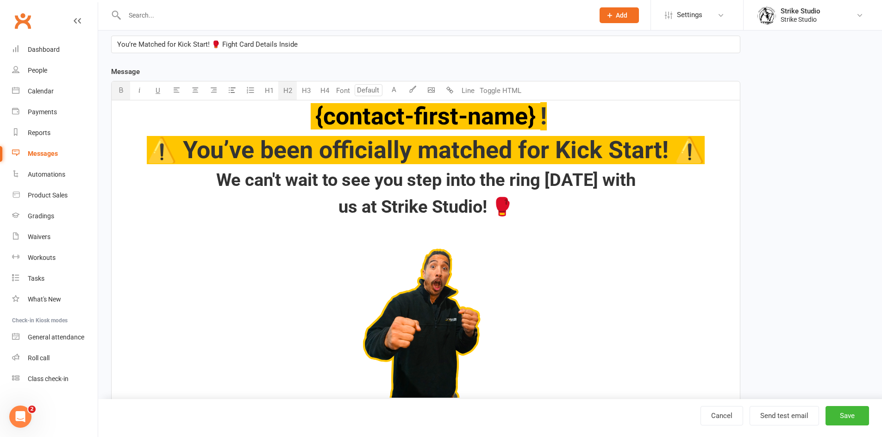
click at [181, 183] on h2 "We can't wait to see you step into the ring this Saturday with" at bounding box center [425, 180] width 617 height 19
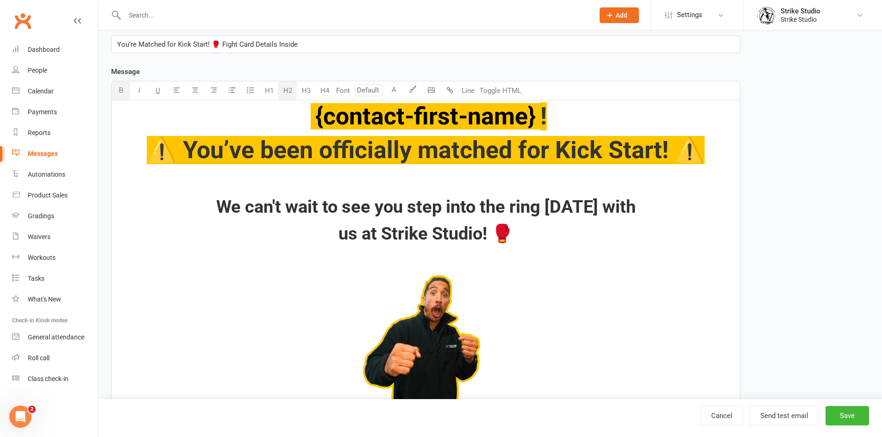
click at [174, 149] on span "⚠️ You’ve been officially matched for Kick Start! ⚠️" at bounding box center [426, 150] width 558 height 28
click at [704, 157] on span "🚨 You’ve been officially matched for Kick Start! ⚠️" at bounding box center [426, 150] width 558 height 28
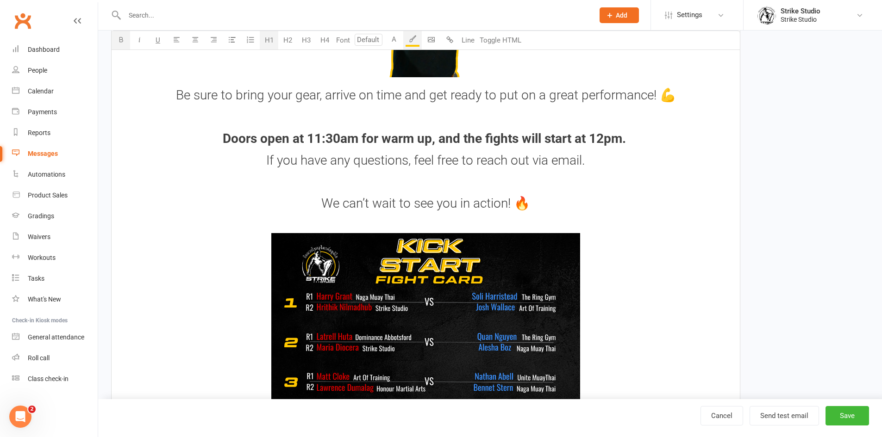
scroll to position [555, 0]
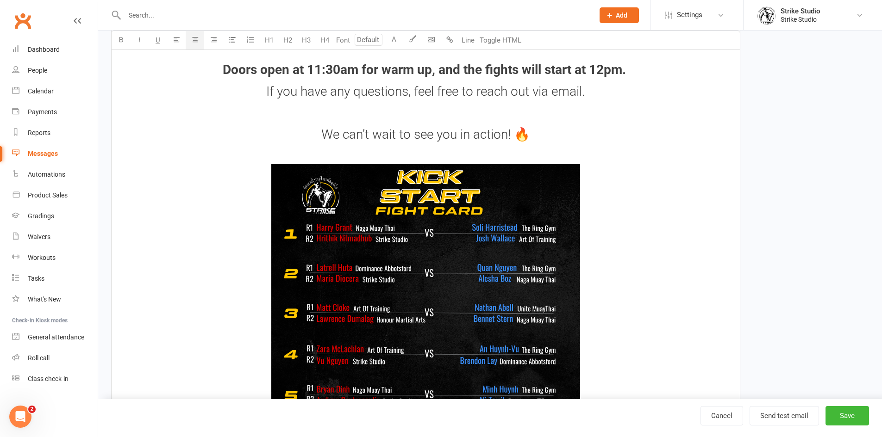
click at [438, 154] on p at bounding box center [425, 155] width 617 height 11
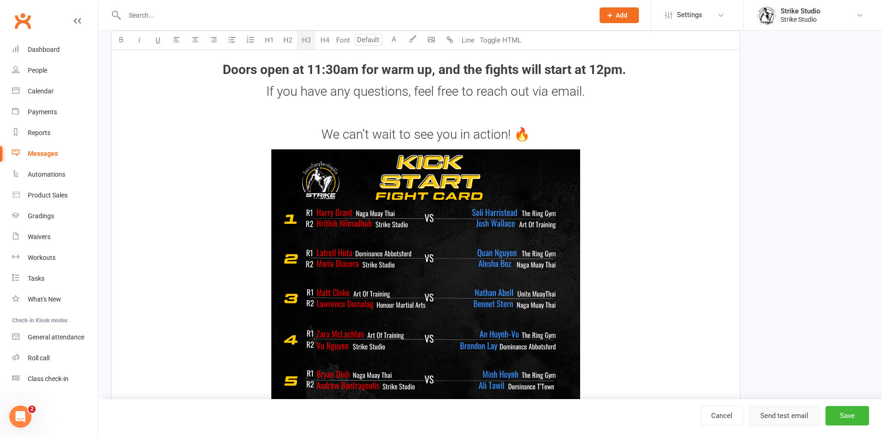
click at [770, 421] on button "Send test email" at bounding box center [783, 415] width 69 height 19
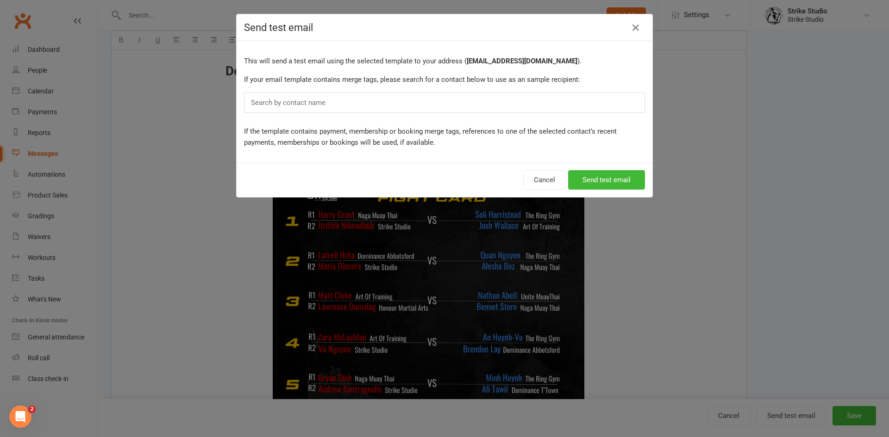
drag, startPoint x: 463, startPoint y: 114, endPoint x: 460, endPoint y: 109, distance: 5.9
click at [462, 113] on div "This will send a test email using the selected template to your address ( admin…" at bounding box center [445, 102] width 416 height 122
click at [449, 99] on div "Search by contact name" at bounding box center [444, 103] width 401 height 20
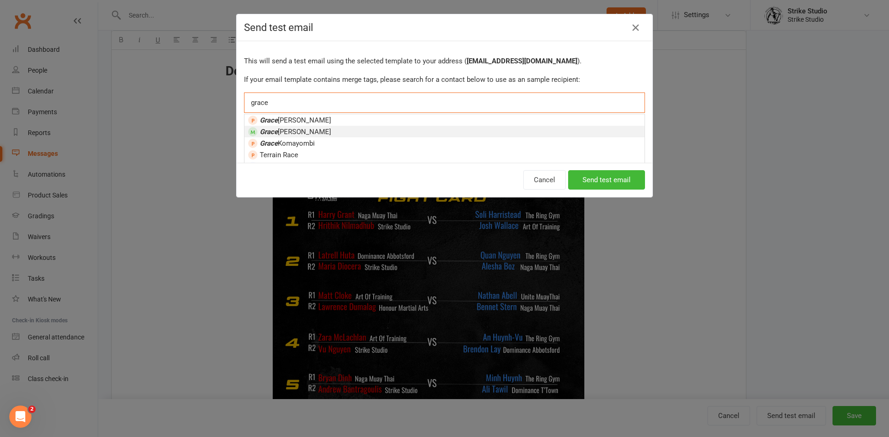
type input "grace"
click at [453, 133] on li "Grace Tozer" at bounding box center [444, 132] width 400 height 12
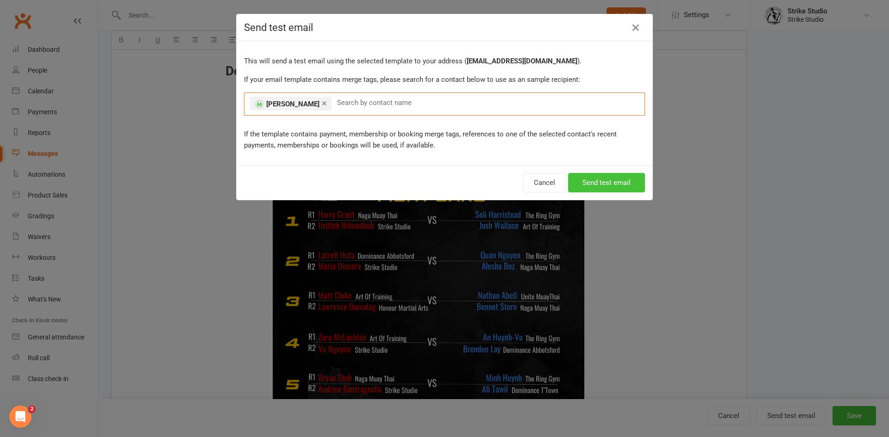
click at [573, 182] on button "Send test email" at bounding box center [606, 182] width 77 height 19
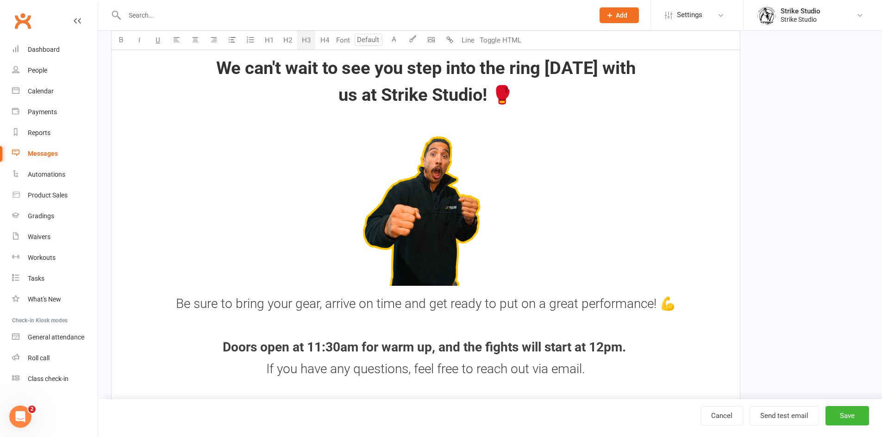
scroll to position [231, 0]
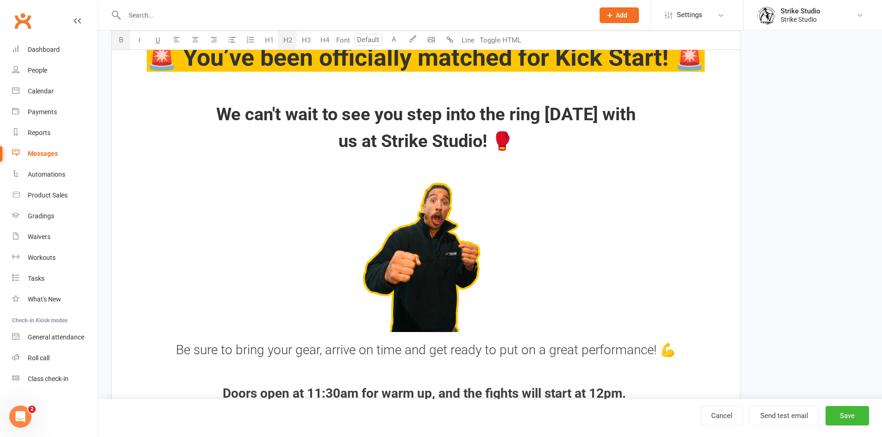
drag, startPoint x: 490, startPoint y: 142, endPoint x: 621, endPoint y: 109, distance: 134.6
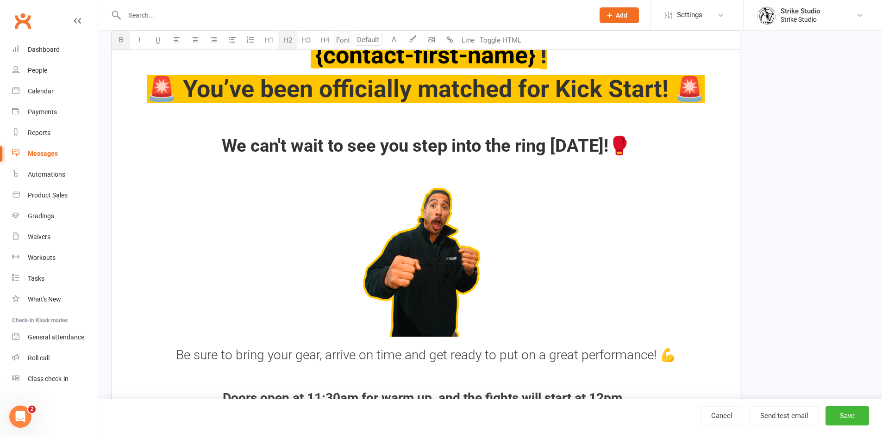
scroll to position [185, 0]
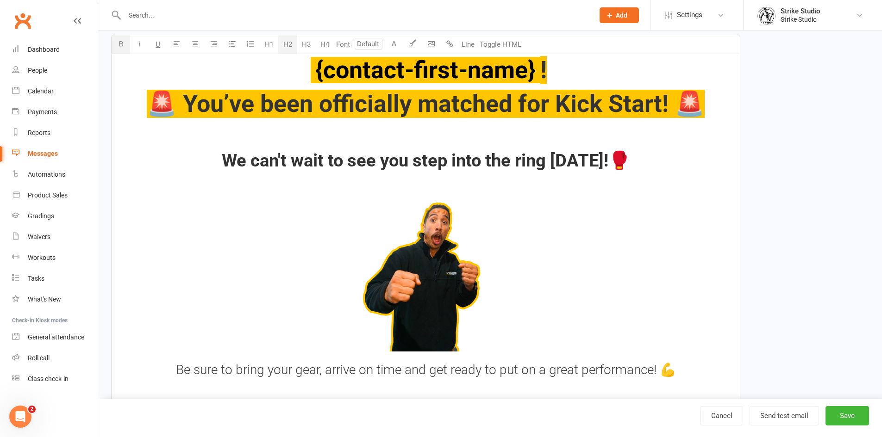
click at [456, 311] on img at bounding box center [426, 275] width 154 height 154
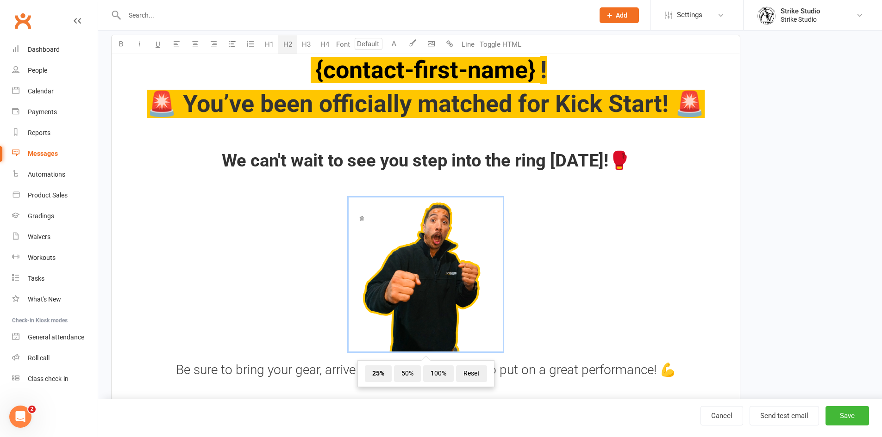
click at [402, 369] on span "50%" at bounding box center [407, 374] width 27 height 17
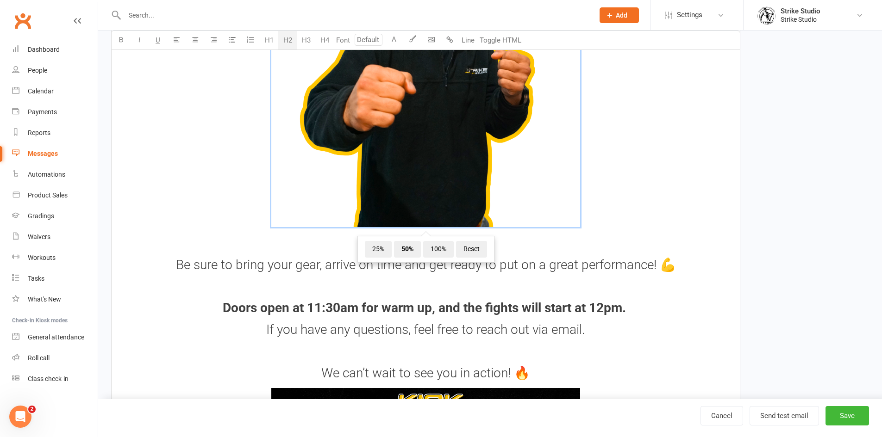
scroll to position [463, 0]
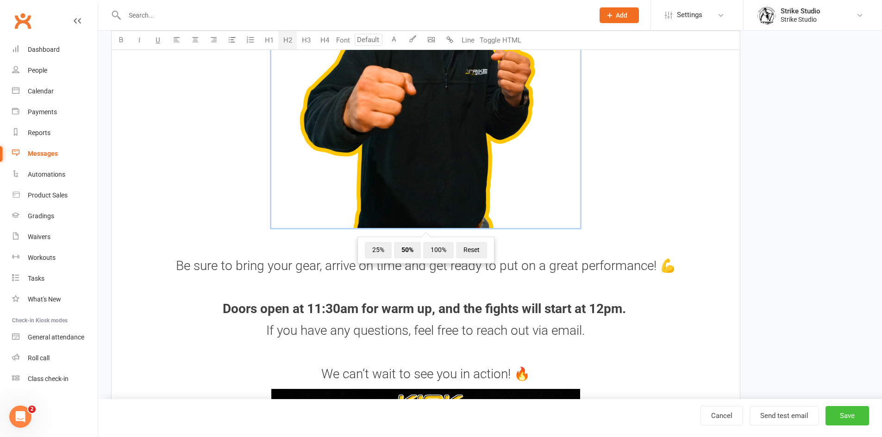
click at [834, 416] on button "Save" at bounding box center [847, 415] width 44 height 19
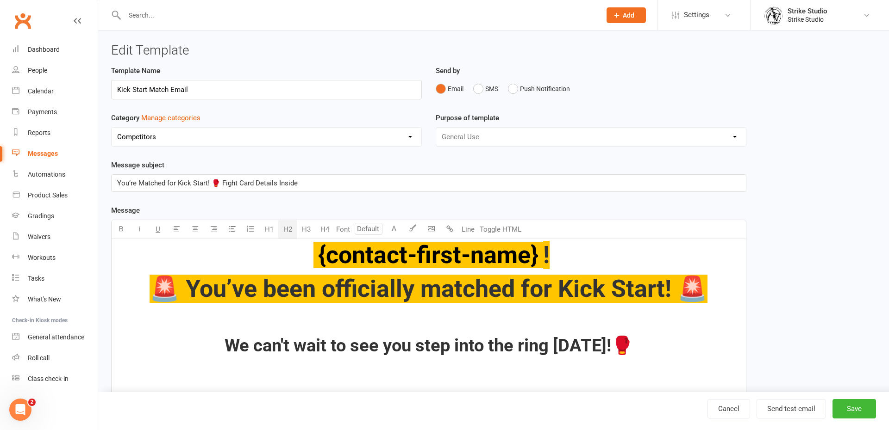
select select "100"
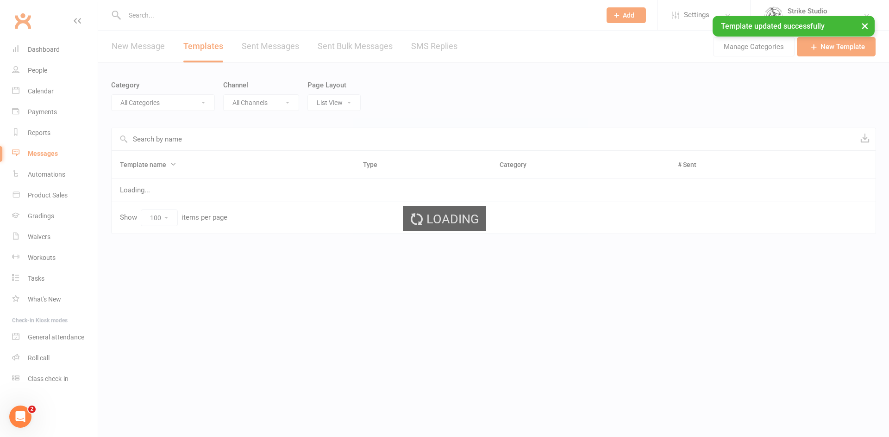
select select "11994"
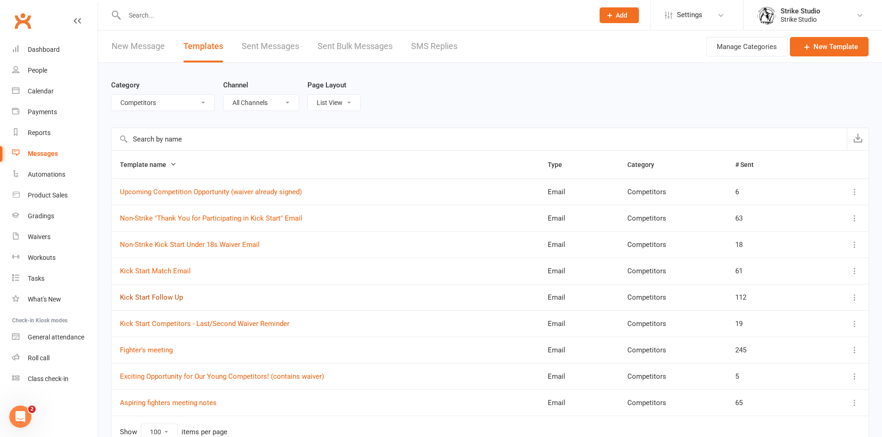
click at [163, 298] on link "Kick Start Follow Up" at bounding box center [151, 297] width 63 height 8
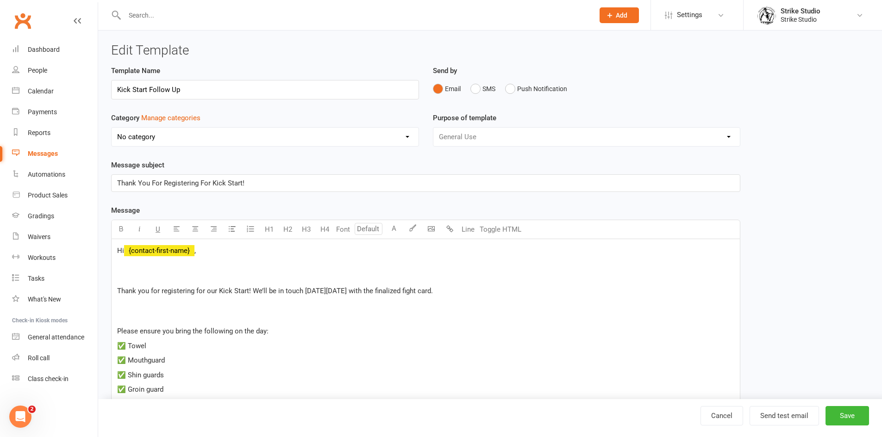
select select "11994"
click at [159, 278] on p at bounding box center [425, 271] width 617 height 22
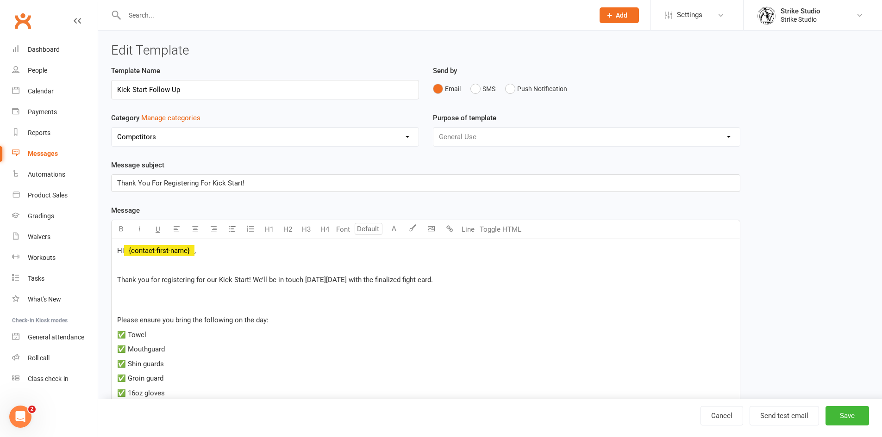
click at [249, 278] on span "Thank you for registering for our Kick Start! We’ll be in touch on Wednesday, M…" at bounding box center [275, 280] width 316 height 8
click at [360, 280] on span "Thank you for registering for our Kick Start sparring event! We’ll be in touch …" at bounding box center [297, 280] width 361 height 8
drag, startPoint x: 349, startPoint y: 278, endPoint x: 428, endPoint y: 278, distance: 78.7
click at [428, 278] on span "Thank you for registering for our Kick Start sparring event! We’ll be in touch …" at bounding box center [297, 280] width 361 height 8
click at [228, 305] on p at bounding box center [425, 300] width 617 height 22
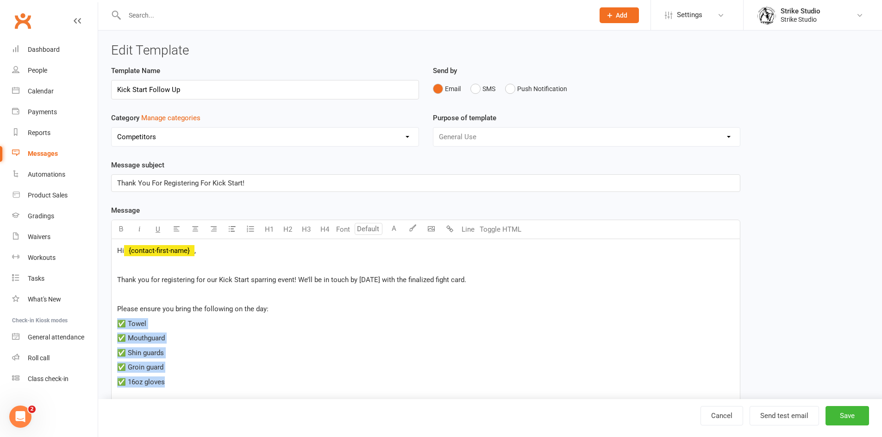
drag, startPoint x: 181, startPoint y: 383, endPoint x: 116, endPoint y: 322, distance: 89.4
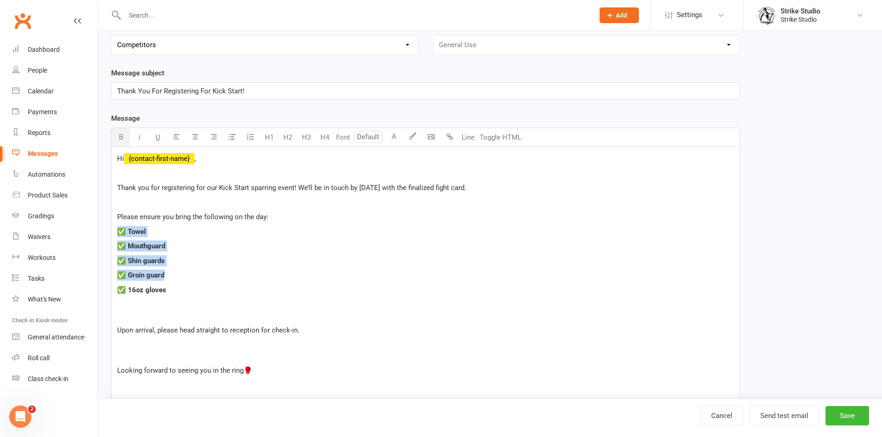
scroll to position [93, 0]
click at [179, 293] on p "✅ 16oz gloves" at bounding box center [425, 289] width 617 height 11
drag, startPoint x: 176, startPoint y: 292, endPoint x: 111, endPoint y: 289, distance: 64.9
click at [111, 289] on div "Hi ﻿ {contact-first-name} , ﻿ Thank you for registering for our Kick Start spar…" at bounding box center [425, 375] width 629 height 456
copy span "✅ 16oz gloves"
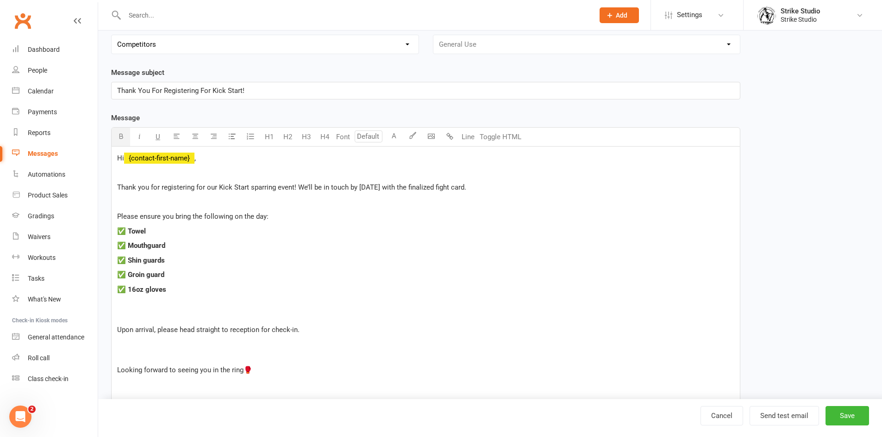
click at [143, 305] on p at bounding box center [425, 310] width 617 height 22
drag, startPoint x: 129, startPoint y: 302, endPoint x: 166, endPoint y: 303, distance: 37.1
click at [166, 303] on span "✅ 16oz gloves" at bounding box center [141, 304] width 49 height 8
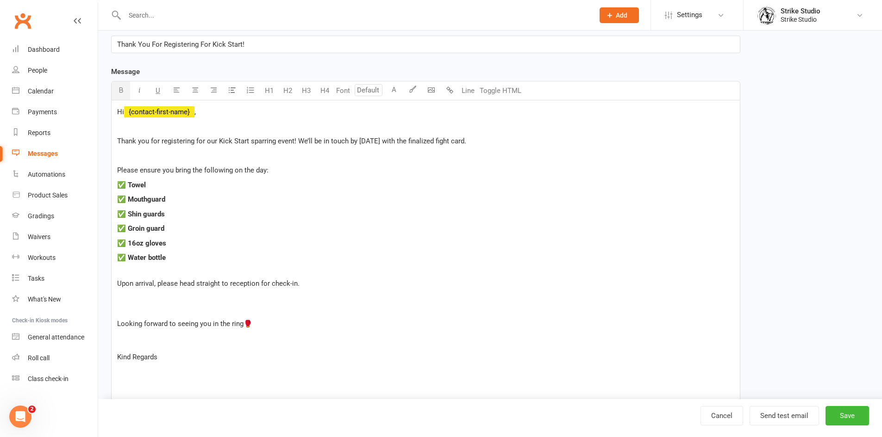
scroll to position [185, 0]
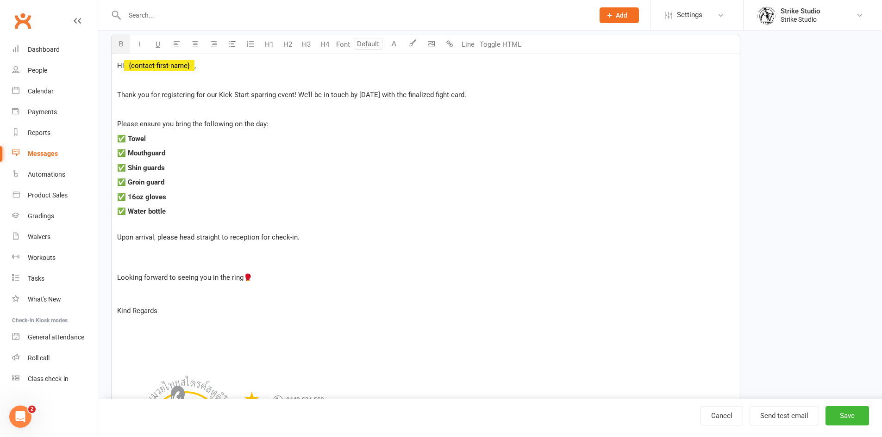
click at [144, 262] on p at bounding box center [425, 257] width 617 height 22
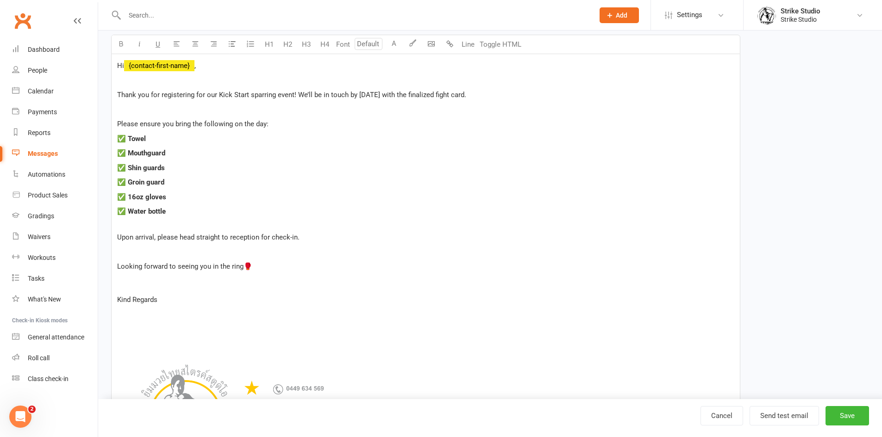
click at [296, 237] on span "Upon arrival, please head straight to reception for check-in." at bounding box center [208, 237] width 182 height 8
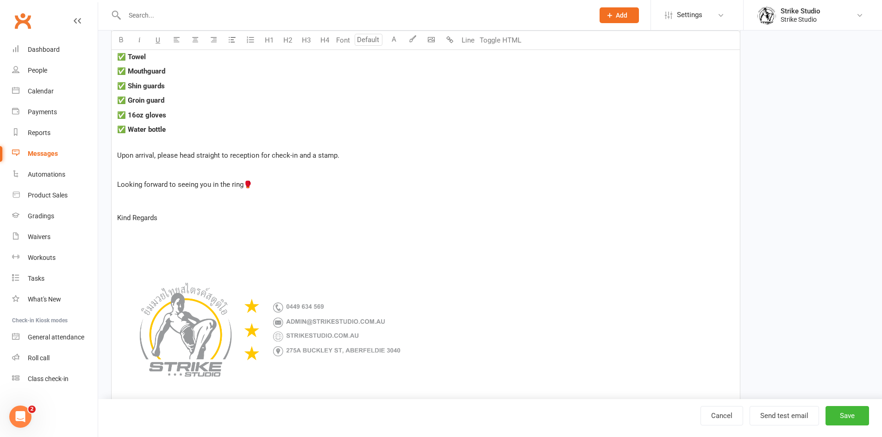
scroll to position [278, 0]
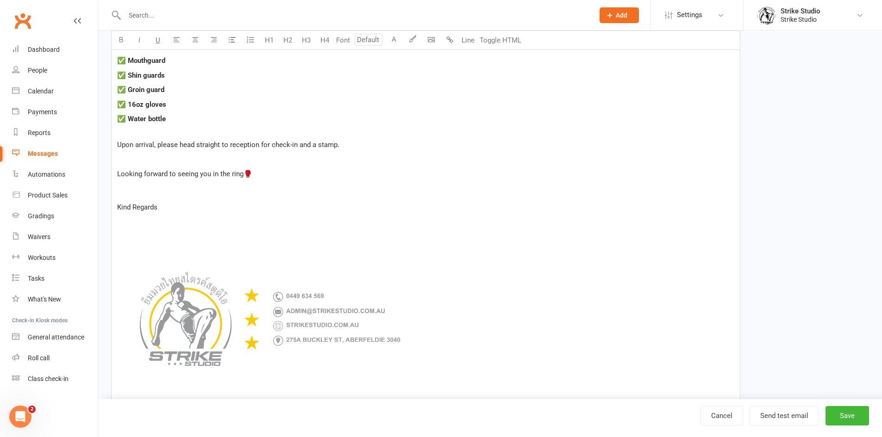
click at [313, 143] on span "Upon arrival, please head straight to reception for check-in and a stamp." at bounding box center [228, 145] width 222 height 8
click at [192, 168] on div "Hi ﻿ {contact-first-name} , ﻿ Thank you for registering for our Kick Start spar…" at bounding box center [426, 184] width 628 height 444
drag, startPoint x: 336, startPoint y: 144, endPoint x: 295, endPoint y: 148, distance: 40.4
click at [295, 148] on span "Upon arrival, please head straight to reception for check-in and a stamp." at bounding box center [228, 145] width 222 height 8
drag, startPoint x: 175, startPoint y: 206, endPoint x: 95, endPoint y: 213, distance: 79.9
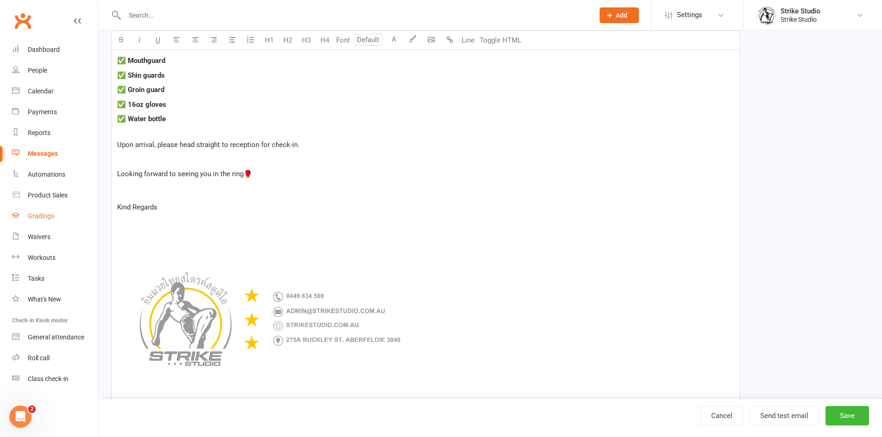
click at [95, 213] on ui-view "Prospect Member Non-attending contact Class / event Appointment Grading event T…" at bounding box center [441, 121] width 882 height 792
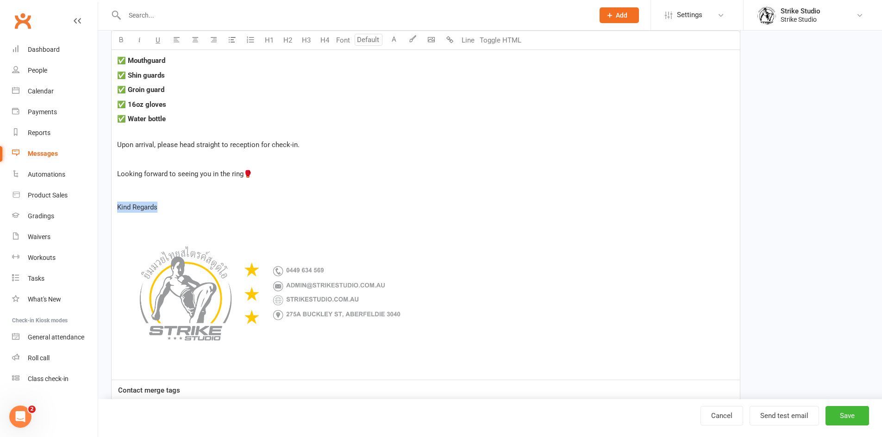
drag, startPoint x: 169, startPoint y: 206, endPoint x: 113, endPoint y: 206, distance: 55.5
click at [113, 206] on div "Hi ﻿ {contact-first-name} , ﻿ Thank you for registering for our Kick Start spar…" at bounding box center [426, 171] width 628 height 418
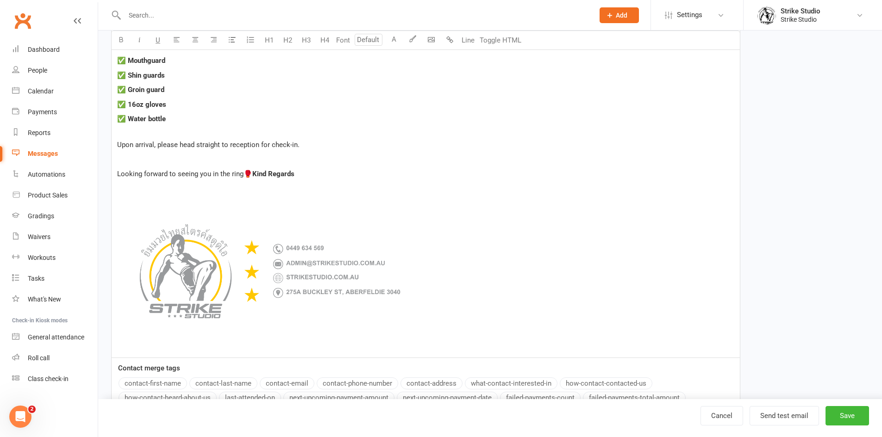
click at [152, 224] on div "Hi ﻿ {contact-first-name} , ﻿ Thank you for registering for our Kick Start spar…" at bounding box center [426, 160] width 628 height 396
click at [152, 237] on img at bounding box center [271, 271] width 309 height 154
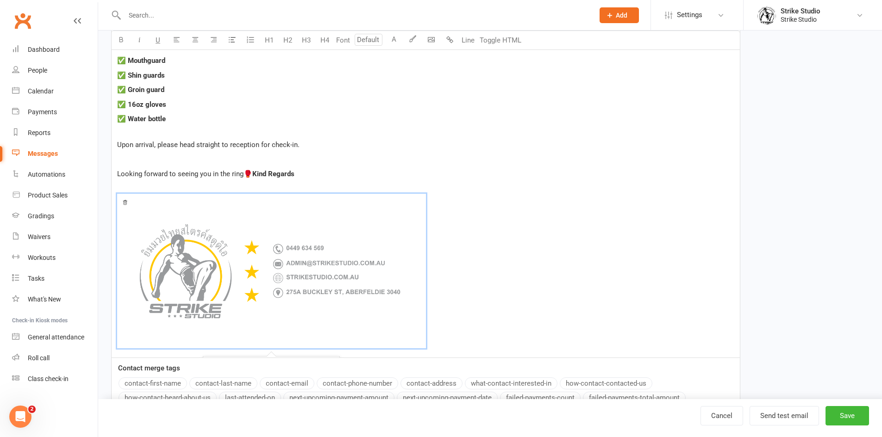
click at [155, 191] on p "Looking forward to seeing you in the ring🥊 Kind Regards" at bounding box center [425, 179] width 617 height 22
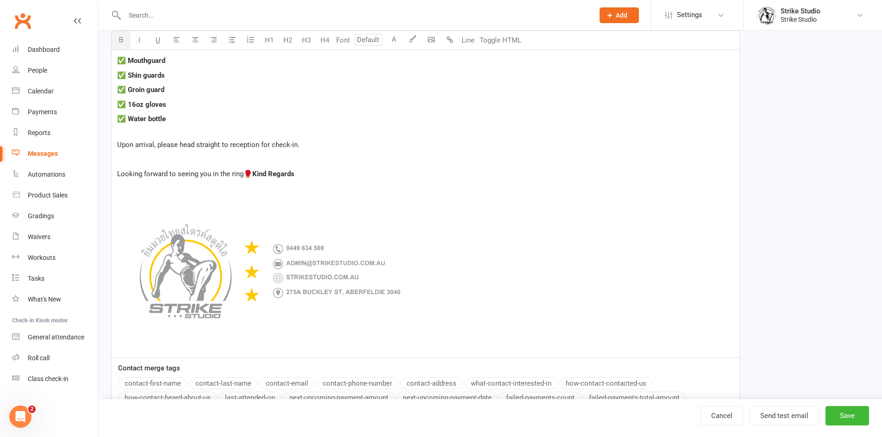
click at [174, 191] on p "Looking forward to seeing you in the ring🥊 Kind Regards" at bounding box center [425, 179] width 617 height 22
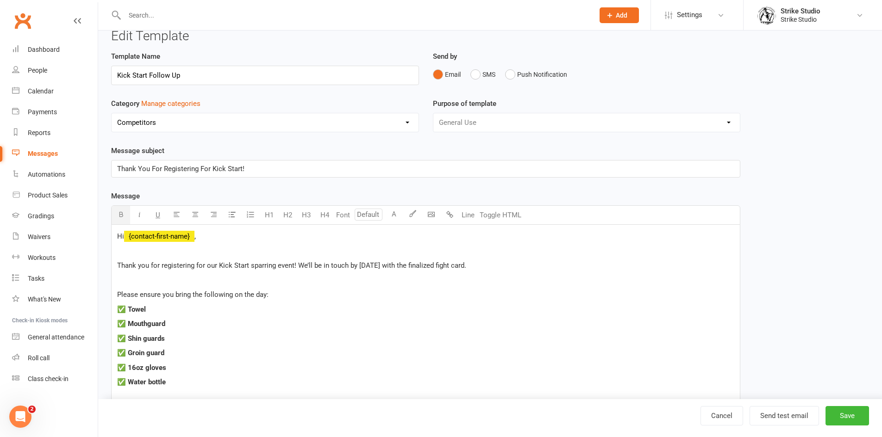
scroll to position [0, 0]
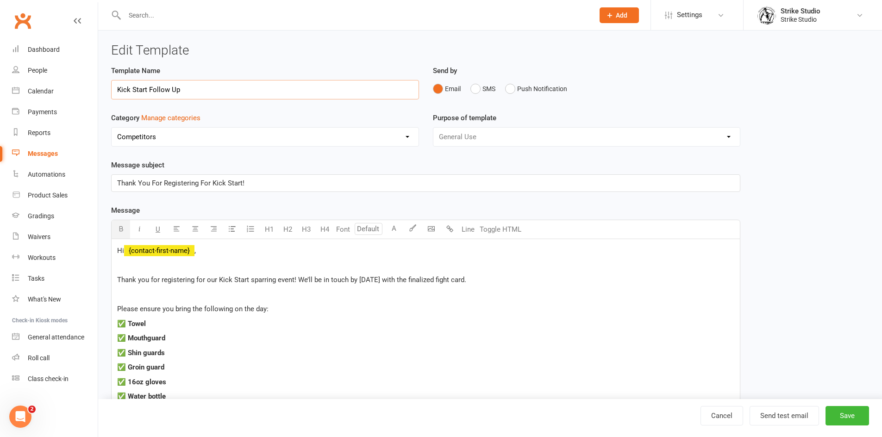
drag, startPoint x: 149, startPoint y: 91, endPoint x: 189, endPoint y: 99, distance: 40.7
click at [189, 99] on input "Kick Start Follow Up" at bounding box center [265, 89] width 308 height 19
click at [218, 92] on input "Kick Start Follow Up" at bounding box center [265, 89] width 308 height 19
click at [118, 91] on input "Kick Start Follow Up" at bounding box center [265, 89] width 308 height 19
click at [252, 91] on input "Last Kick Start Follow Up" at bounding box center [265, 89] width 308 height 19
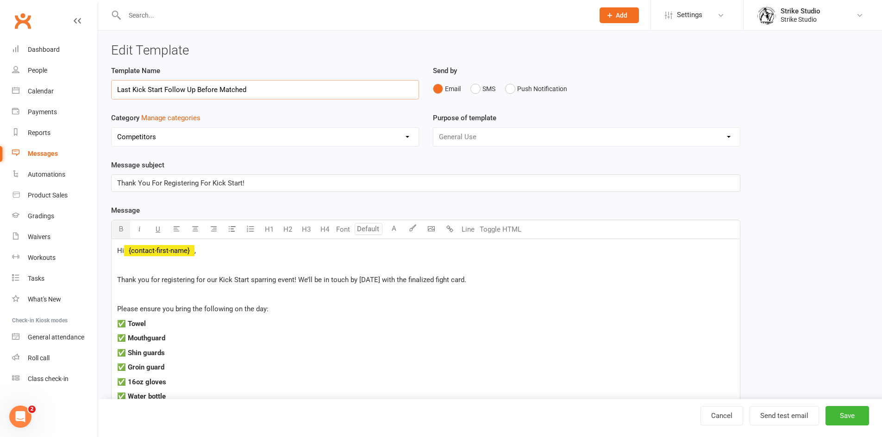
click at [194, 92] on input "Last Kick Start Follow Up Before Matched" at bounding box center [265, 89] width 308 height 19
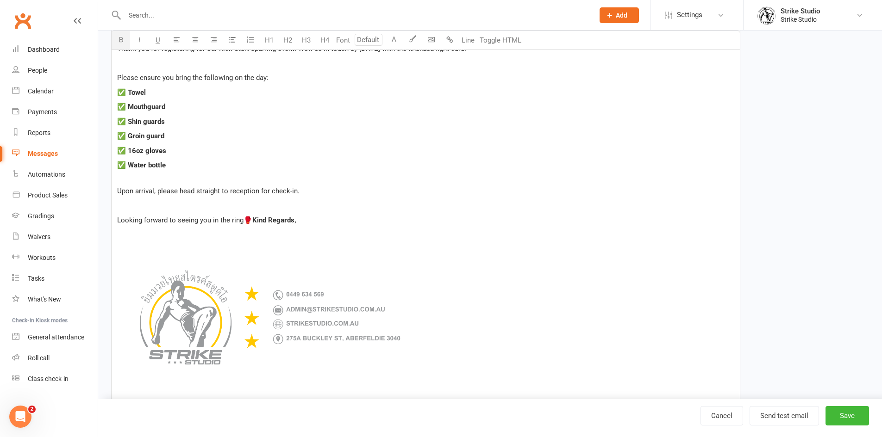
scroll to position [278, 0]
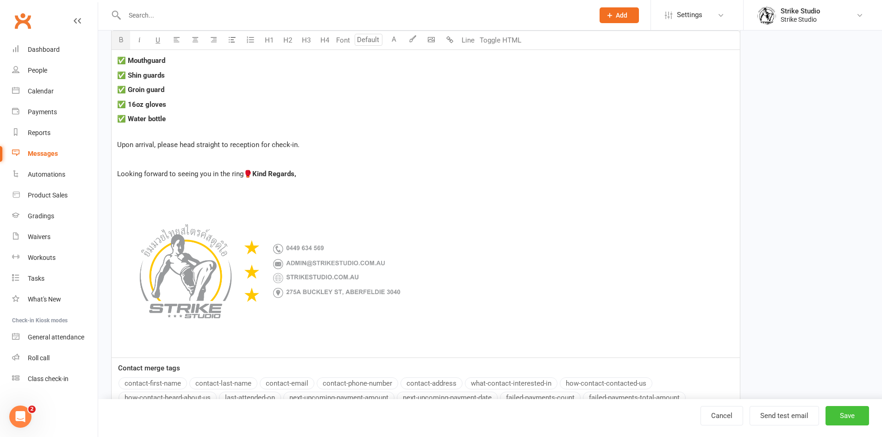
type input "Last Kick Start Follow Up Before Matched"
click at [844, 415] on button "Save" at bounding box center [847, 415] width 44 height 19
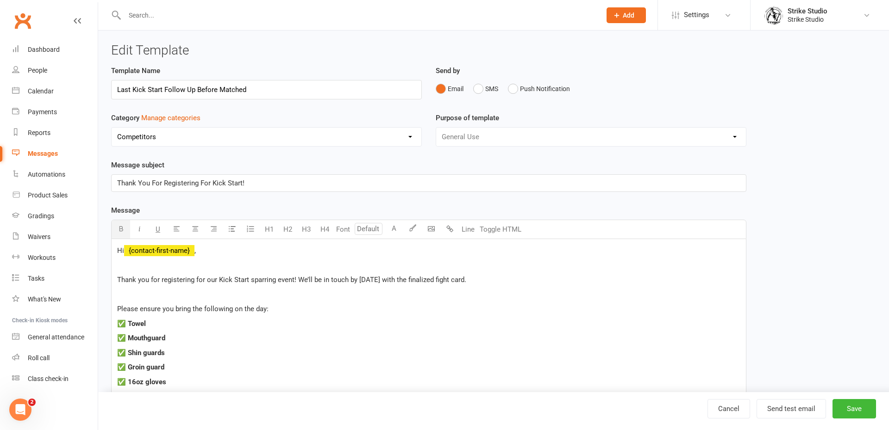
select select "100"
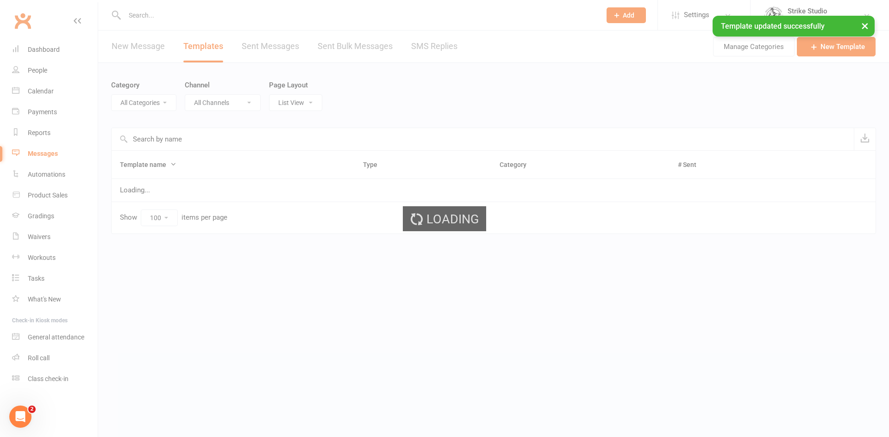
select select "11994"
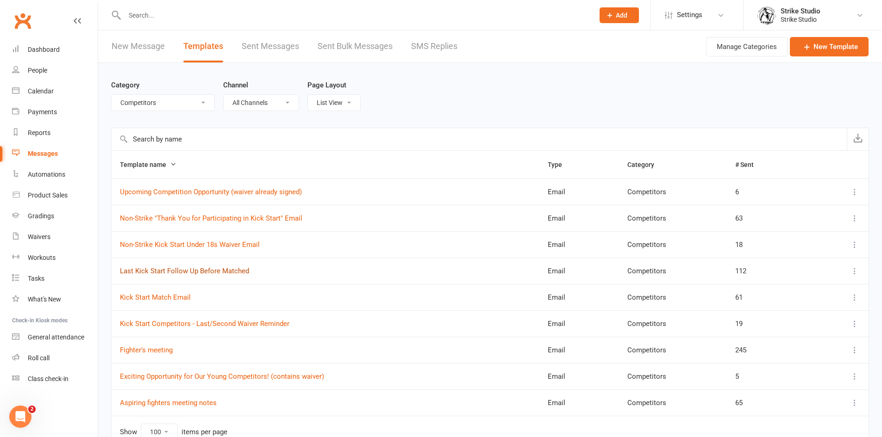
click at [174, 269] on link "Last Kick Start Follow Up Before Matched" at bounding box center [184, 271] width 129 height 8
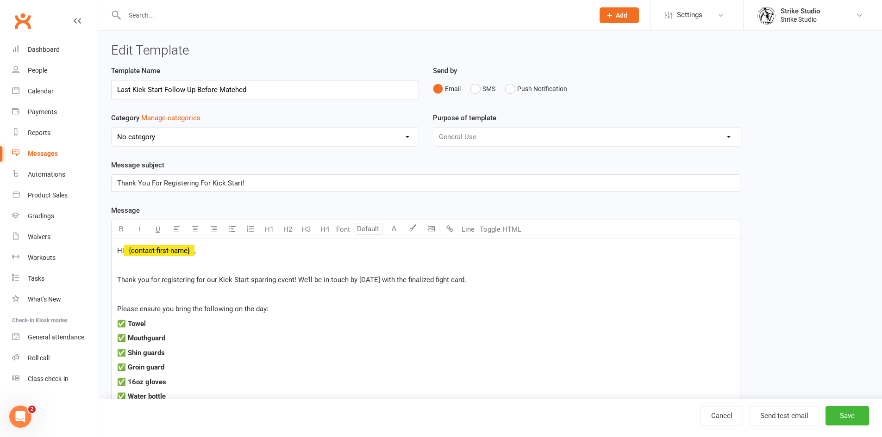
select select "11994"
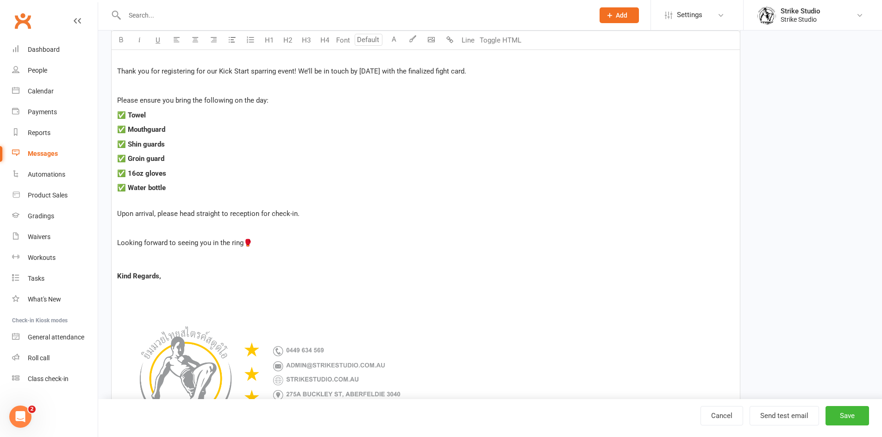
scroll to position [231, 0]
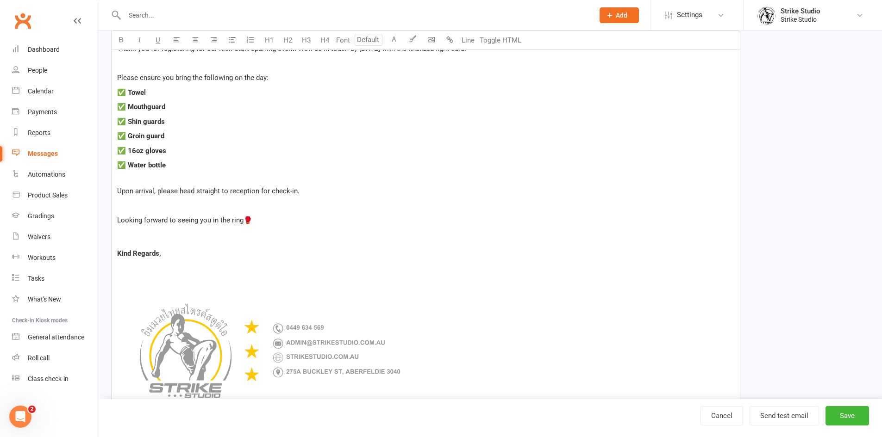
click at [312, 193] on p "Upon arrival, please head straight to reception for check-in." at bounding box center [425, 191] width 617 height 11
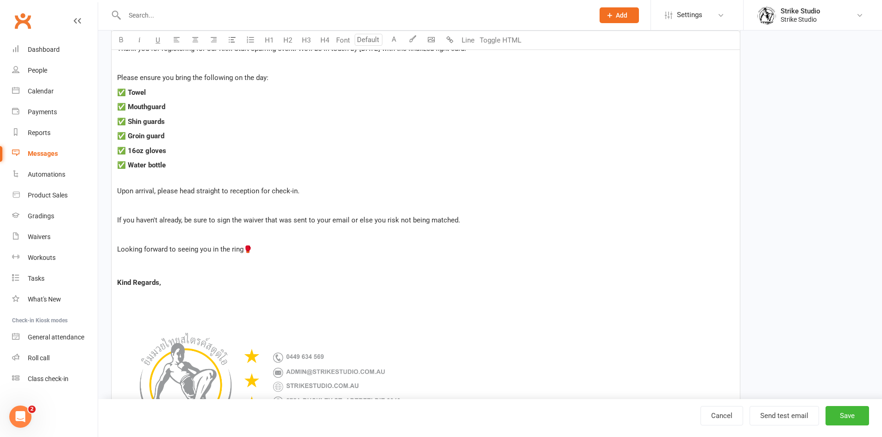
click at [365, 220] on span "If you haven't already, be sure to sign the waiver that was sent to your email …" at bounding box center [288, 220] width 343 height 8
click at [404, 220] on span "If you haven't already, be sure to sign the waiver that was sent to your email …" at bounding box center [288, 220] width 343 height 8
click at [388, 219] on span "If you haven't already, be sure to sign the waiver that was sent to your email …" at bounding box center [288, 220] width 343 height 8
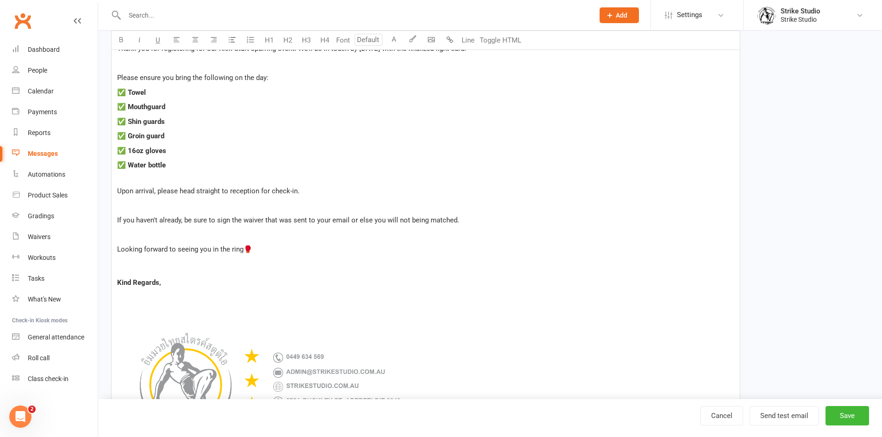
click at [386, 218] on span "If you haven't already, be sure to sign the waiver that was sent to your email …" at bounding box center [288, 220] width 342 height 8
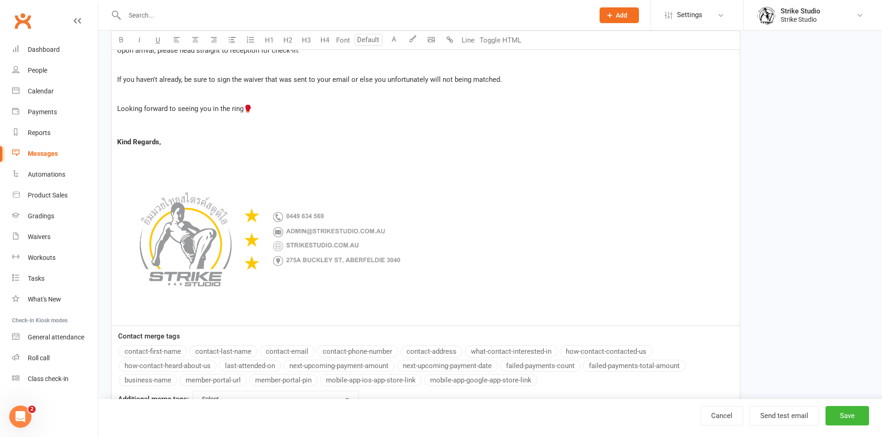
scroll to position [409, 0]
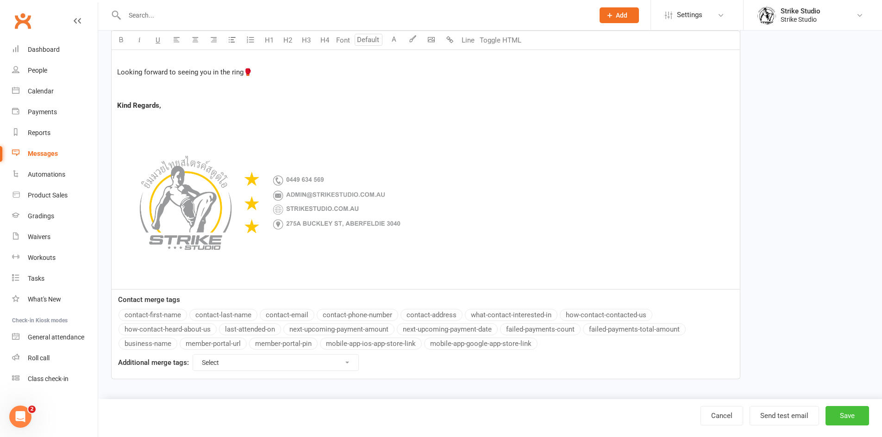
click at [839, 417] on button "Save" at bounding box center [847, 415] width 44 height 19
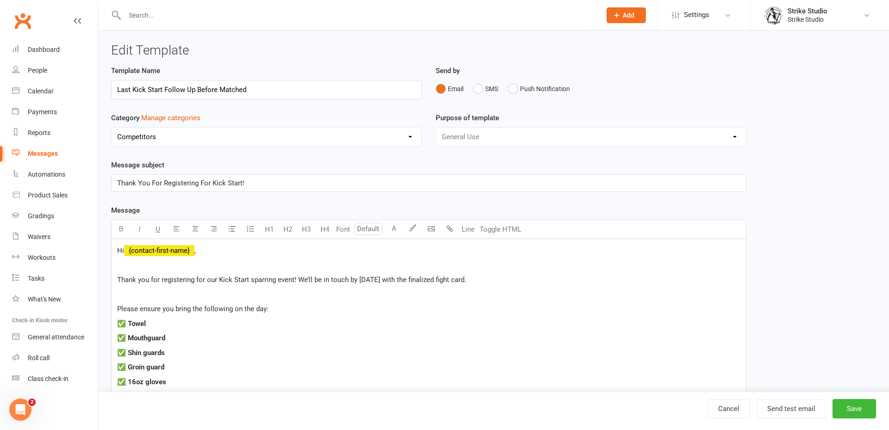
select select "100"
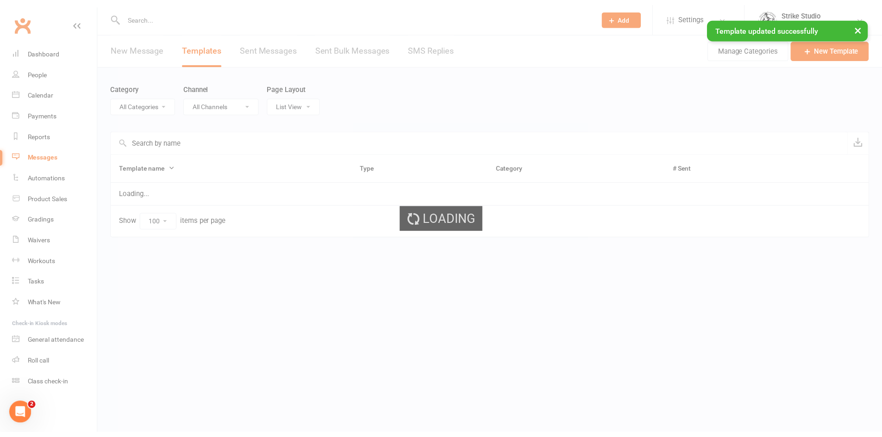
select select "11994"
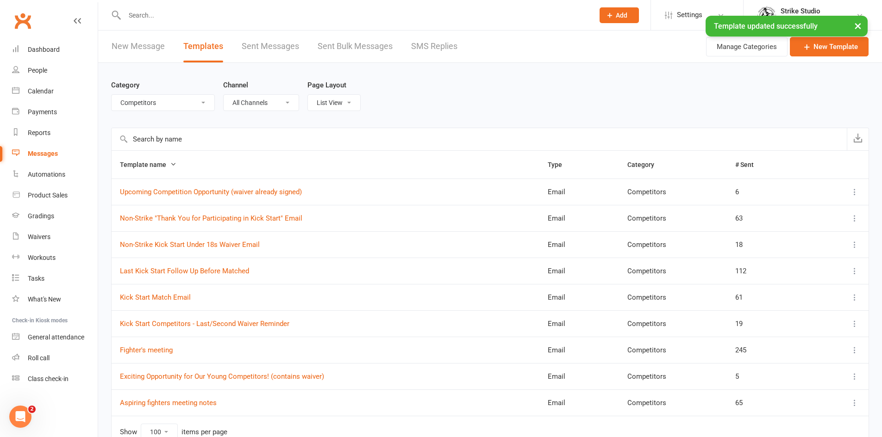
scroll to position [46, 0]
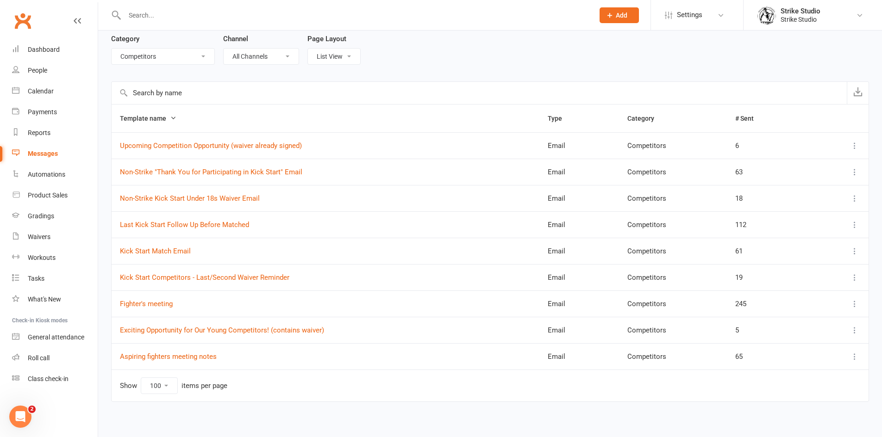
click at [107, 115] on div "Category All Categories (No category) Competitors Events/Holidays General Info/…" at bounding box center [490, 222] width 784 height 411
click at [171, 223] on link "Last Kick Start Follow Up Before Matched" at bounding box center [184, 225] width 129 height 8
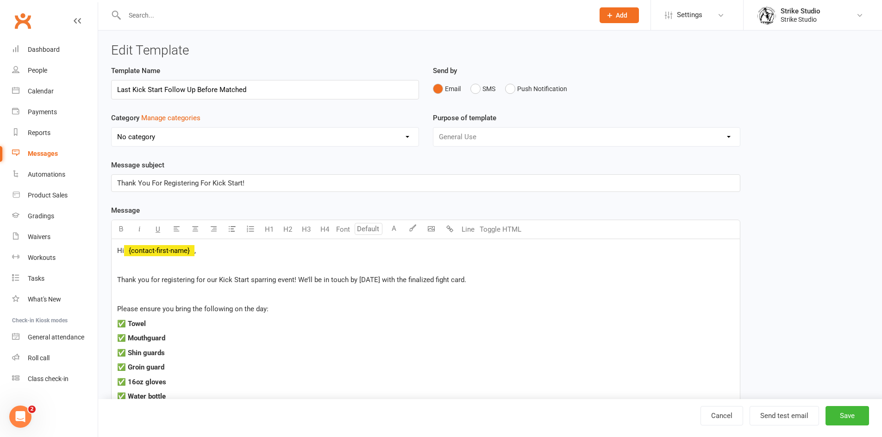
select select "11994"
click at [297, 277] on span "Thank you for registering for our Kick Start sparring event! We’ll be in touch …" at bounding box center [291, 280] width 349 height 8
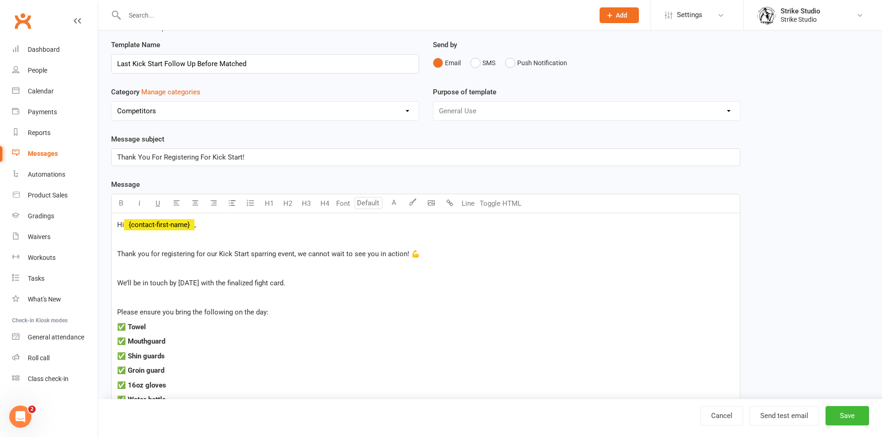
scroll to position [46, 0]
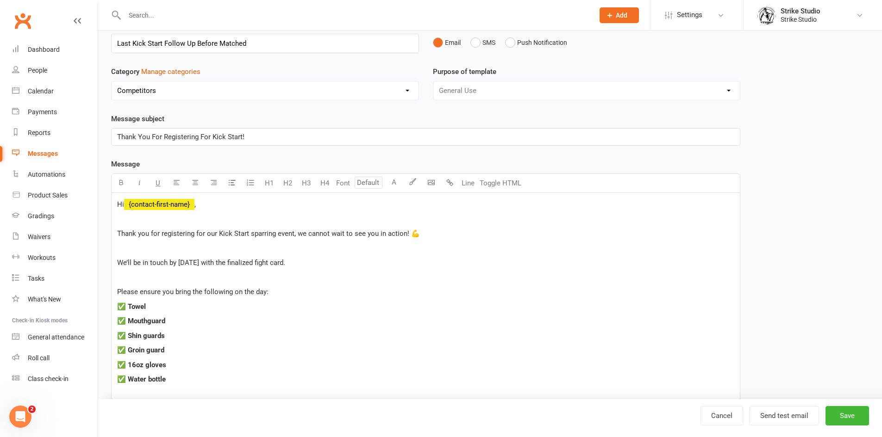
click at [360, 263] on p "We’ll be in touch by Thursday, October 16th with the finalized fight card." at bounding box center [425, 262] width 617 height 11
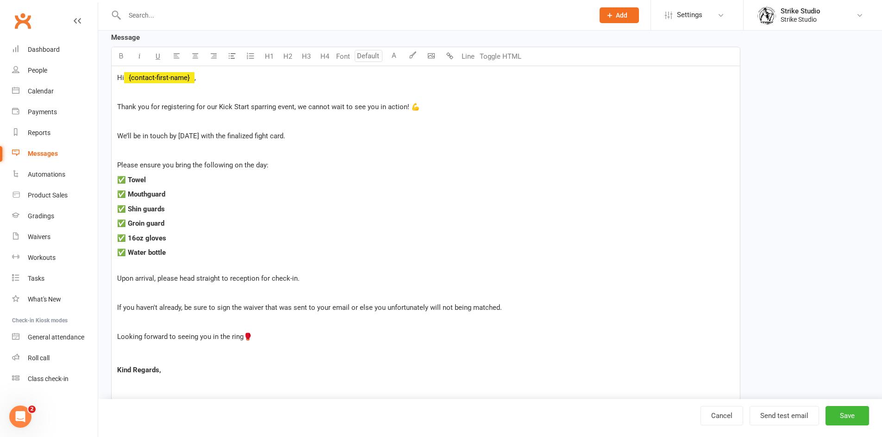
scroll to position [185, 0]
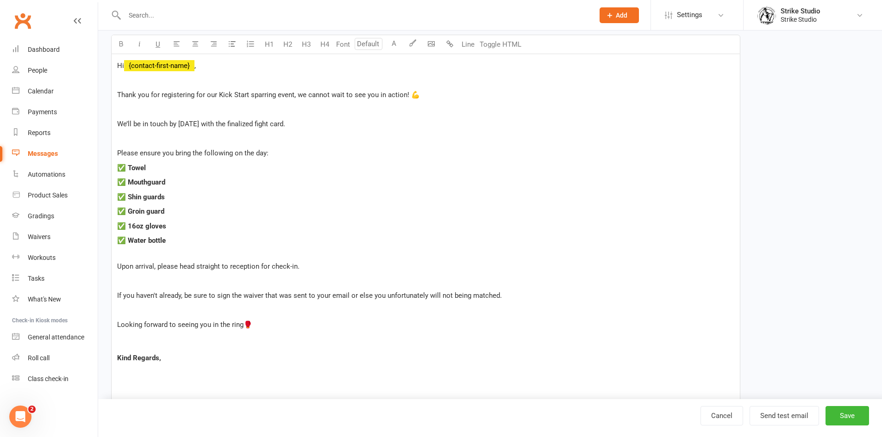
drag, startPoint x: 339, startPoint y: 122, endPoint x: 118, endPoint y: 120, distance: 220.8
click at [118, 120] on p "We’ll be in touch by Thursday, October 16th with the finalized fight card." at bounding box center [425, 123] width 617 height 11
click at [354, 284] on p "We’ll be in touch by Thursday, October 16th with the finalized fight card." at bounding box center [425, 280] width 617 height 11
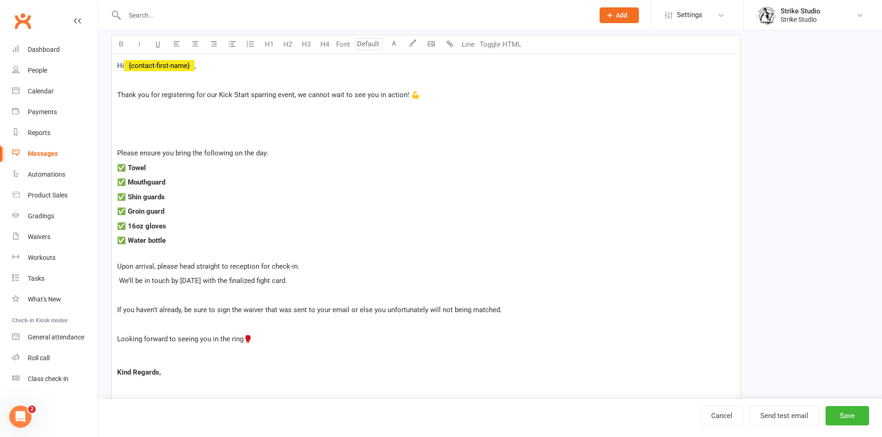
click at [119, 281] on span "We’ll be in touch by Thursday, October 16th with the finalized fight card." at bounding box center [203, 281] width 168 height 8
click at [311, 266] on p "Upon arrival, please head straight to reception for check-in." at bounding box center [425, 266] width 617 height 11
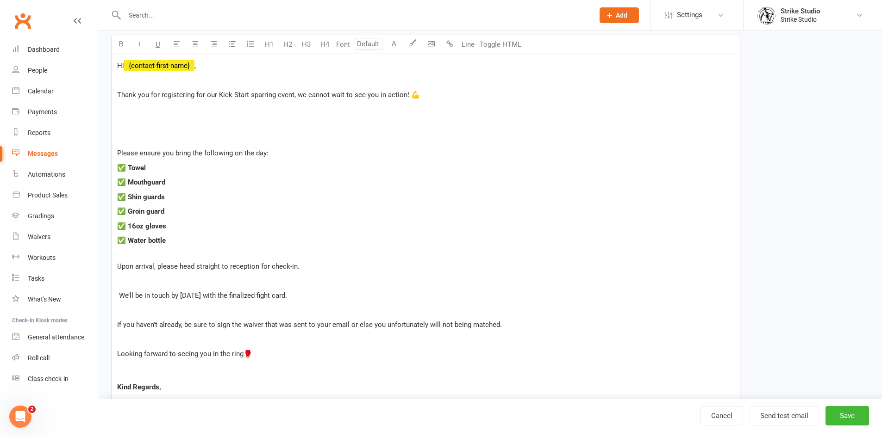
click at [244, 126] on p "﻿" at bounding box center [425, 123] width 617 height 11
click at [169, 254] on p "✅ Water bottle" at bounding box center [425, 246] width 617 height 22
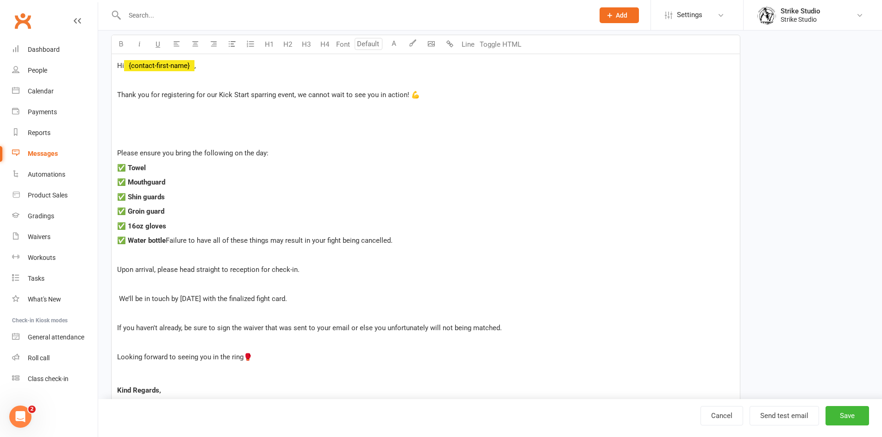
drag, startPoint x: 361, startPoint y: 249, endPoint x: 114, endPoint y: 252, distance: 247.7
click at [117, 252] on div "Hi ﻿ {contact-first-name} , Thank you for registering for our Kick Start sparri…" at bounding box center [426, 314] width 628 height 521
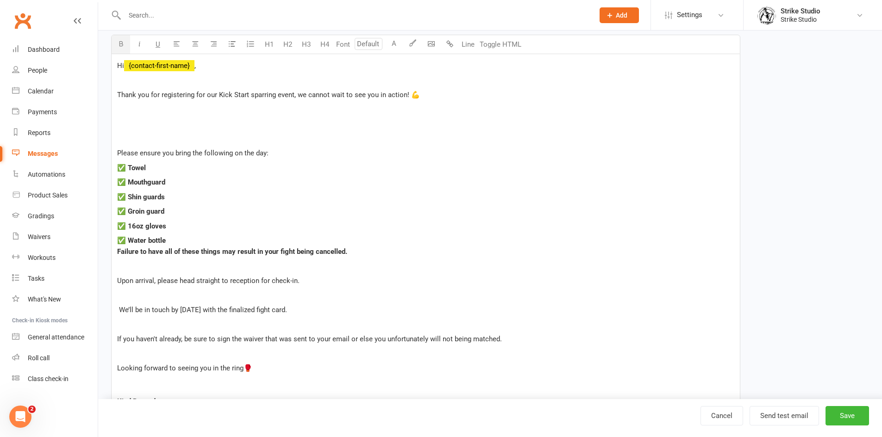
click at [205, 212] on p "✅ Groin guard" at bounding box center [425, 211] width 617 height 11
drag, startPoint x: 164, startPoint y: 251, endPoint x: 219, endPoint y: 251, distance: 54.6
click at [219, 251] on span "Failure to have all of these things may result in your fight being cancelled." at bounding box center [232, 252] width 230 height 8
drag, startPoint x: 273, startPoint y: 152, endPoint x: 112, endPoint y: 154, distance: 161.5
click at [112, 154] on div "Hi ﻿ {contact-first-name} , Thank you for registering for our Kick Start sparri…" at bounding box center [426, 320] width 628 height 532
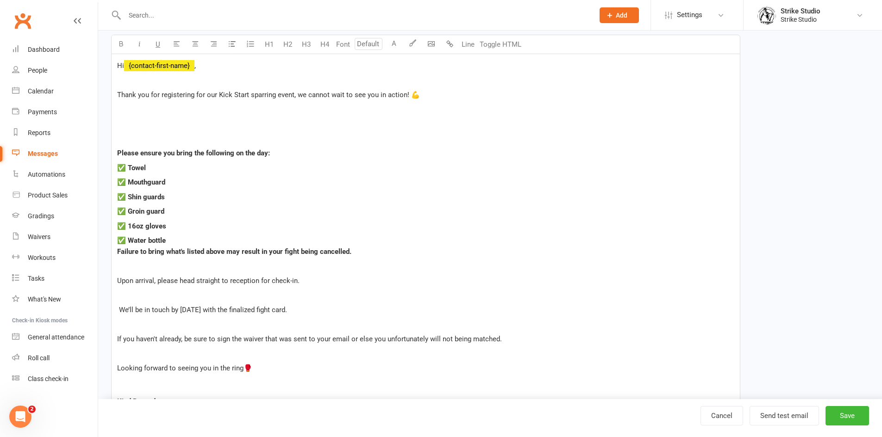
click at [163, 118] on p "﻿" at bounding box center [425, 123] width 617 height 11
click at [199, 125] on span "We're working very hard to organise an amazing day of fun and fights" at bounding box center [223, 124] width 212 height 8
click at [412, 122] on span "We're working very hard to fairly match all competitors, and also organise an a…" at bounding box center [281, 124] width 329 height 8
click at [457, 125] on p "We're working very hard to fairly match all competitors, and also organise an a…" at bounding box center [425, 123] width 617 height 11
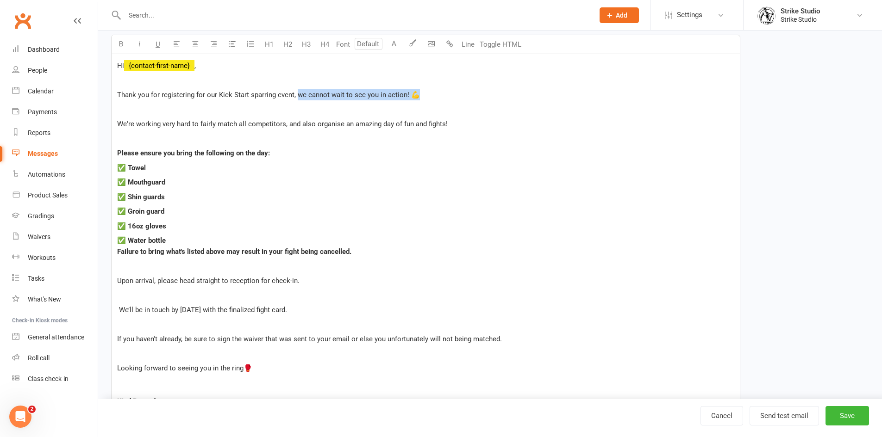
drag, startPoint x: 298, startPoint y: 95, endPoint x: 417, endPoint y: 96, distance: 118.5
click at [417, 96] on span "Thank you for registering for our Kick Start sparring event, we cannot wait to …" at bounding box center [268, 95] width 303 height 8
click at [344, 94] on p "Thank you for registering for our Kick Start sparring event," at bounding box center [425, 94] width 617 height 11
click at [203, 97] on span "Thank you for registering for our Kick Start sparring event,." at bounding box center [207, 95] width 181 height 8
click at [205, 93] on span "Thank you for registering for our Kick Start sparring event,." at bounding box center [207, 95] width 181 height 8
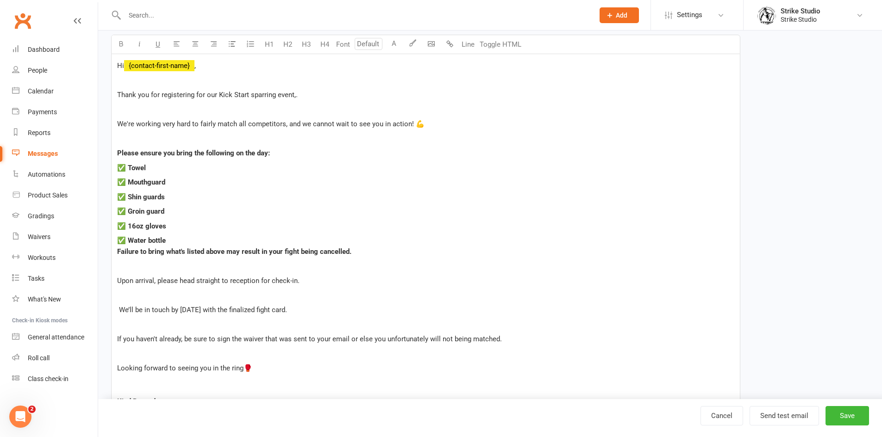
click at [320, 94] on p "Thank you for registering for our Kick Start sparring event,." at bounding box center [425, 94] width 617 height 11
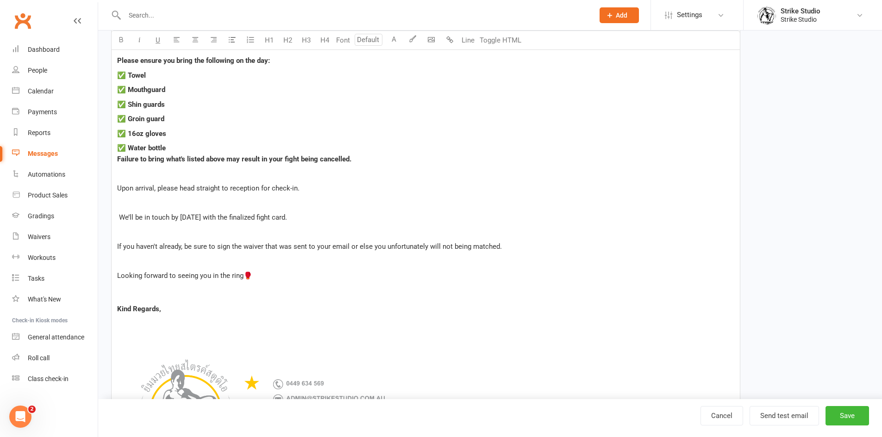
click at [508, 245] on p "If you haven't already, be sure to sign the waiver that was sent to your email …" at bounding box center [425, 246] width 617 height 11
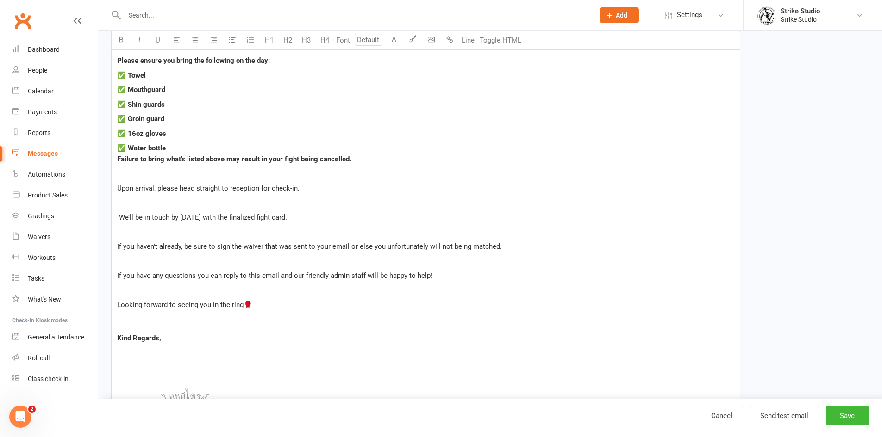
click at [194, 275] on span "If you have any questions you can reply to this email and our friendly admin st…" at bounding box center [274, 276] width 315 height 8
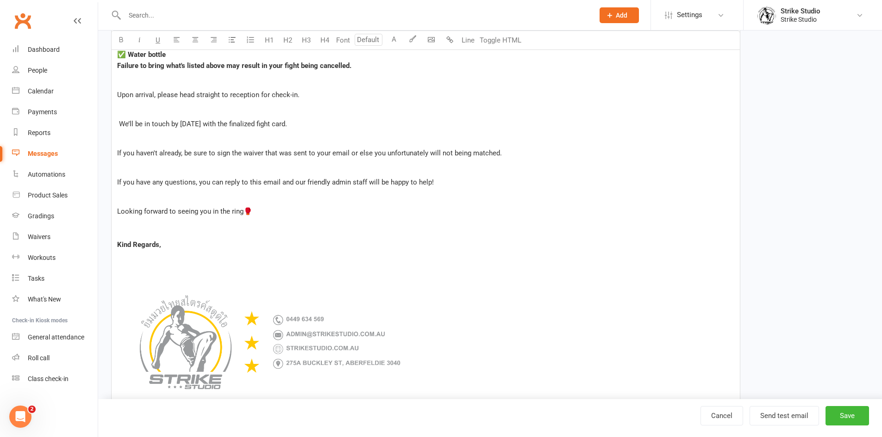
scroll to position [417, 0]
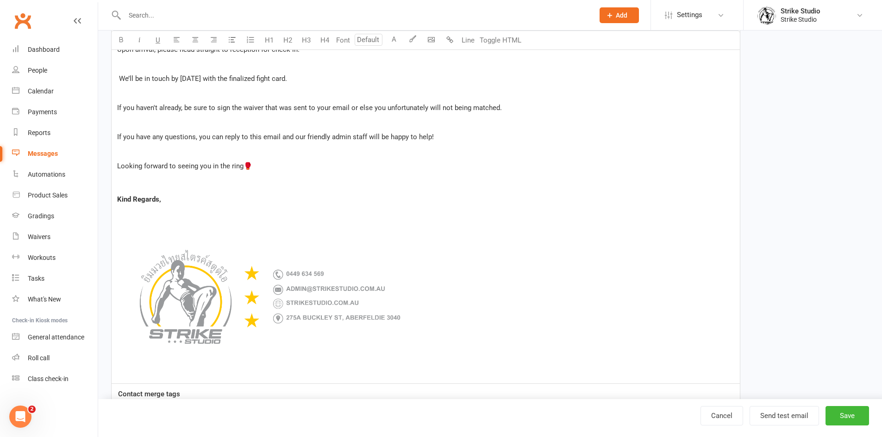
click at [137, 227] on img at bounding box center [271, 297] width 309 height 154
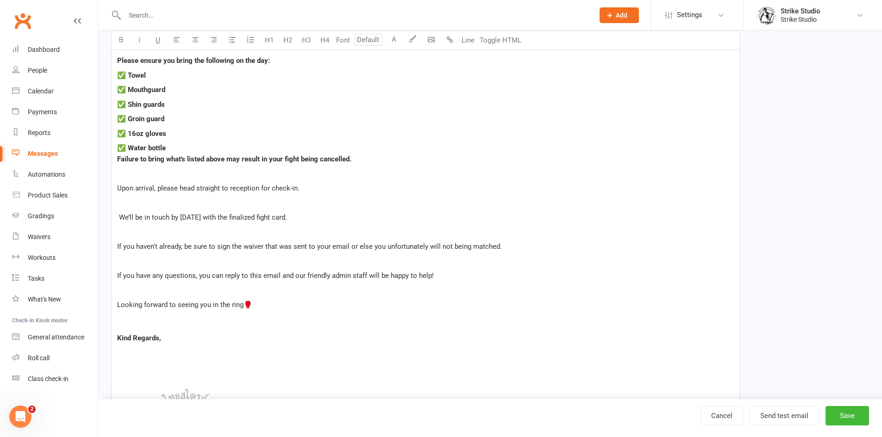
scroll to position [303, 0]
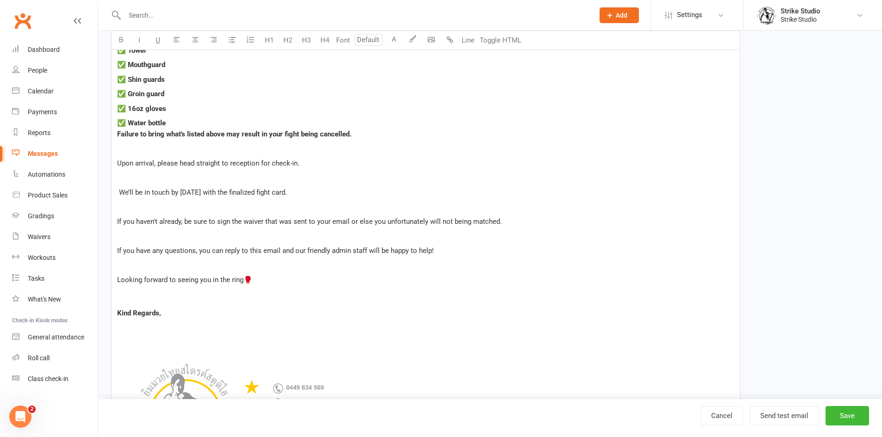
click at [141, 203] on p "﻿" at bounding box center [425, 207] width 617 height 11
click at [183, 220] on span "If you haven't already, be sure to sign the waiver that was sent to your email …" at bounding box center [309, 222] width 385 height 8
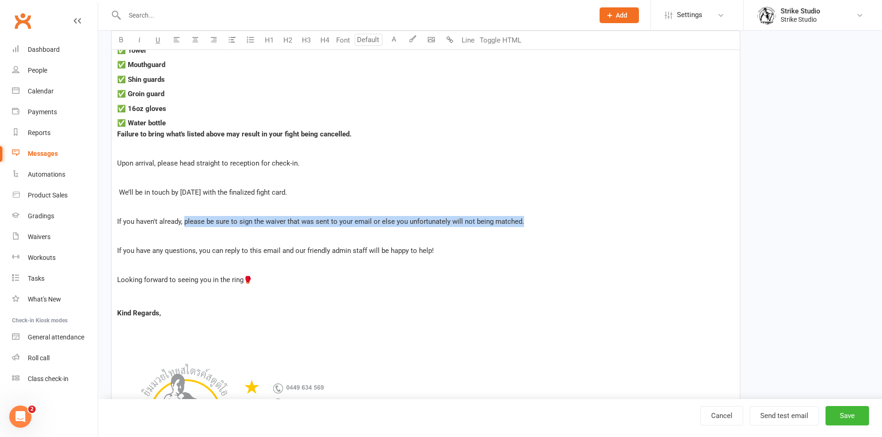
drag, startPoint x: 184, startPoint y: 220, endPoint x: 525, endPoint y: 222, distance: 341.1
click at [525, 222] on p "If you haven't already, please be sure to sign the waiver that was sent to your…" at bounding box center [425, 221] width 617 height 11
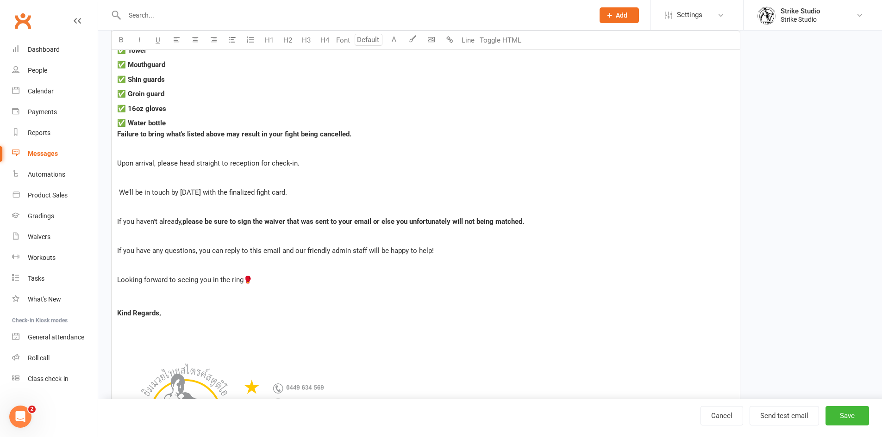
click at [463, 239] on p "﻿" at bounding box center [425, 236] width 617 height 11
click at [242, 256] on p "If you have any questions, you can reply to this email and our friendly admin s…" at bounding box center [425, 250] width 617 height 11
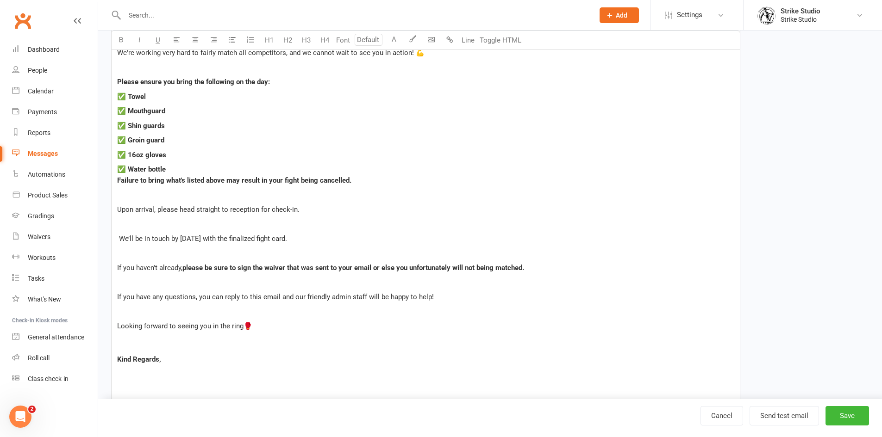
scroll to position [71, 0]
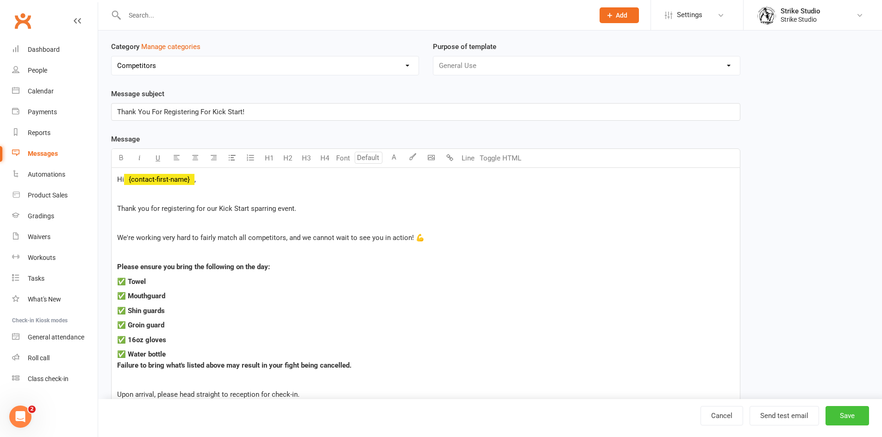
click at [836, 418] on button "Save" at bounding box center [847, 415] width 44 height 19
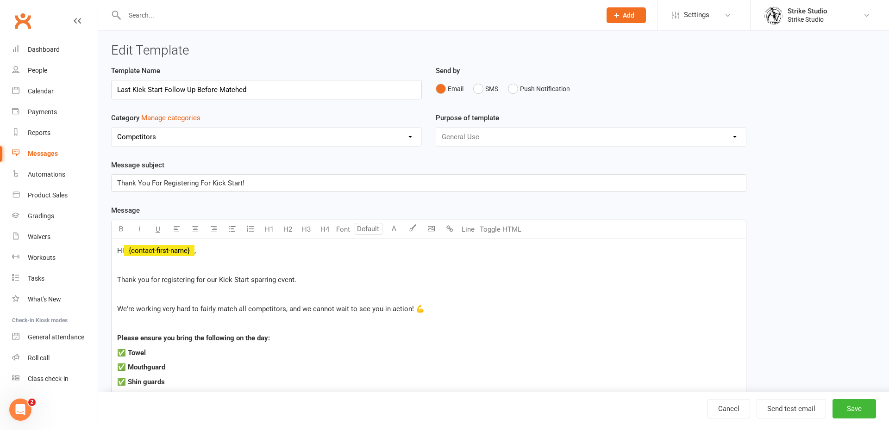
select select "100"
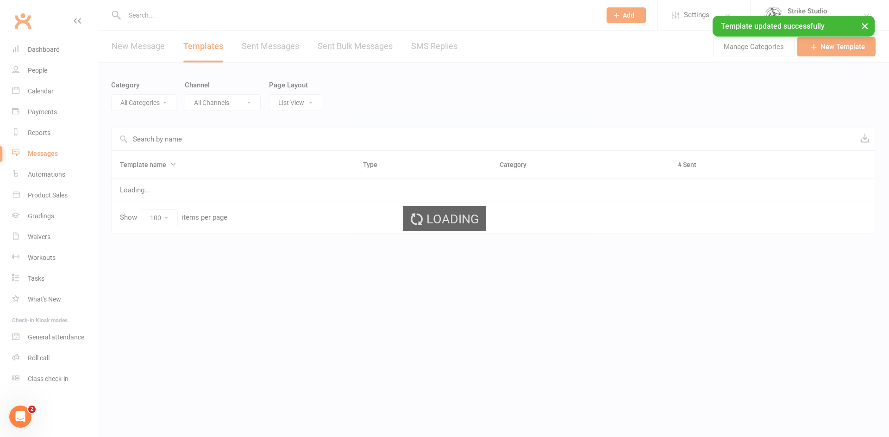
select select "11994"
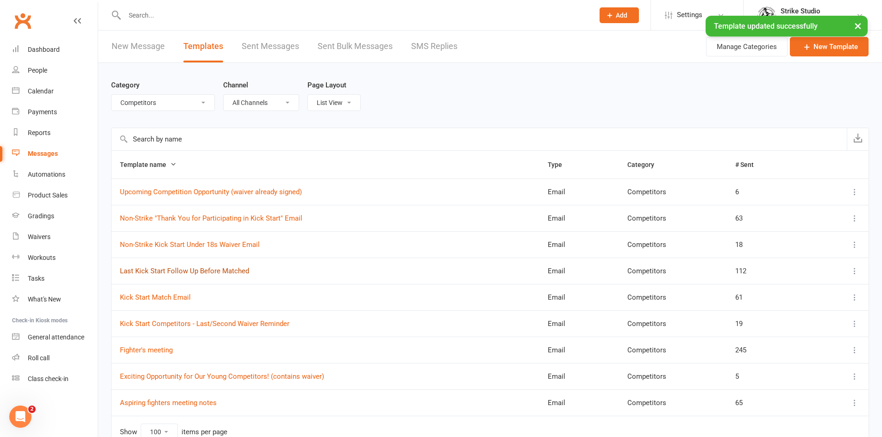
click at [205, 269] on link "Last Kick Start Follow Up Before Matched" at bounding box center [184, 271] width 129 height 8
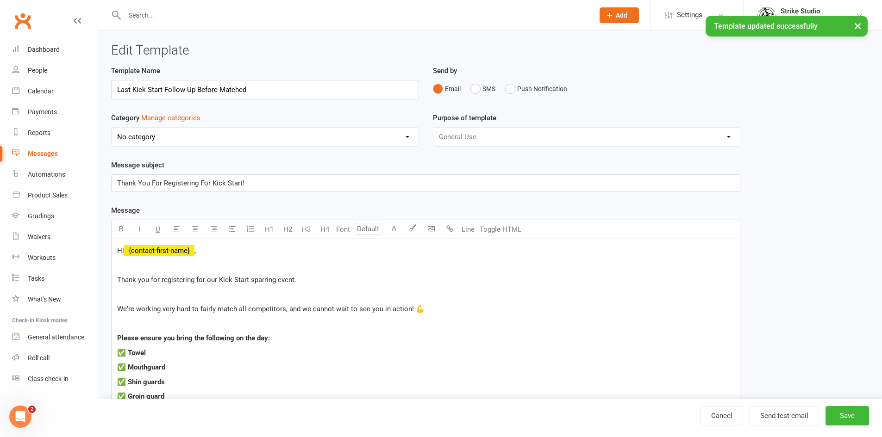
select select "11994"
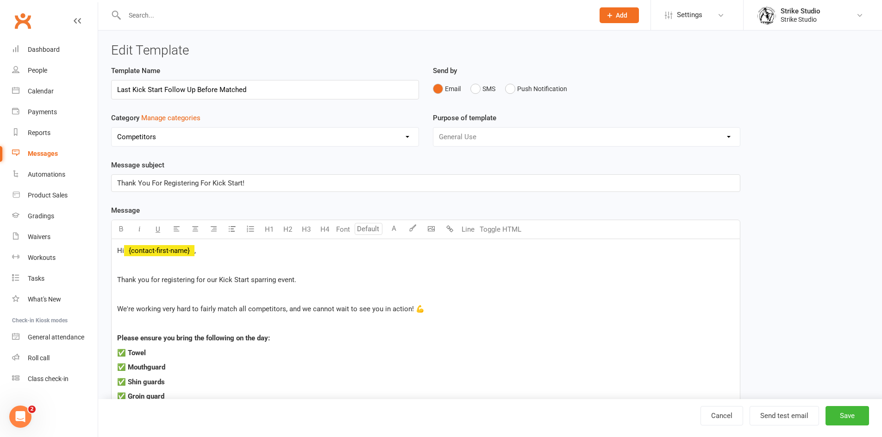
click at [132, 87] on input "Last Kick Start Follow Up Before Matched" at bounding box center [265, 89] width 308 height 19
drag, startPoint x: 182, startPoint y: 87, endPoint x: 234, endPoint y: 89, distance: 51.4
click at [234, 89] on input "Kick Start Follow Up Before Matched" at bounding box center [265, 89] width 308 height 19
type input "Kick Start Follow Up Email - For all Competitors"
click at [234, 107] on div "Template Name Kick Start Follow Up Email - For all Competitors" at bounding box center [265, 88] width 322 height 47
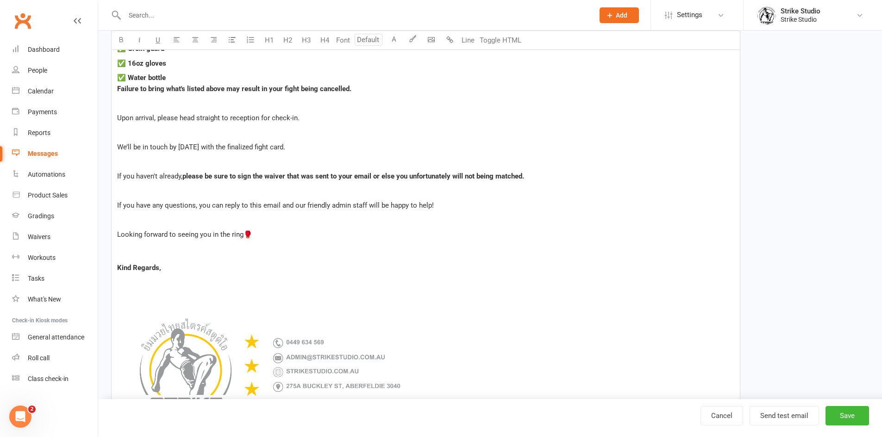
scroll to position [463, 0]
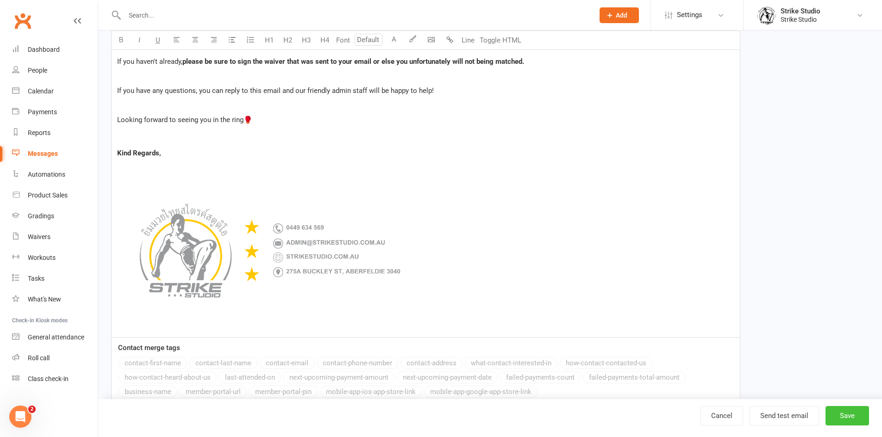
click at [856, 415] on button "Save" at bounding box center [847, 415] width 44 height 19
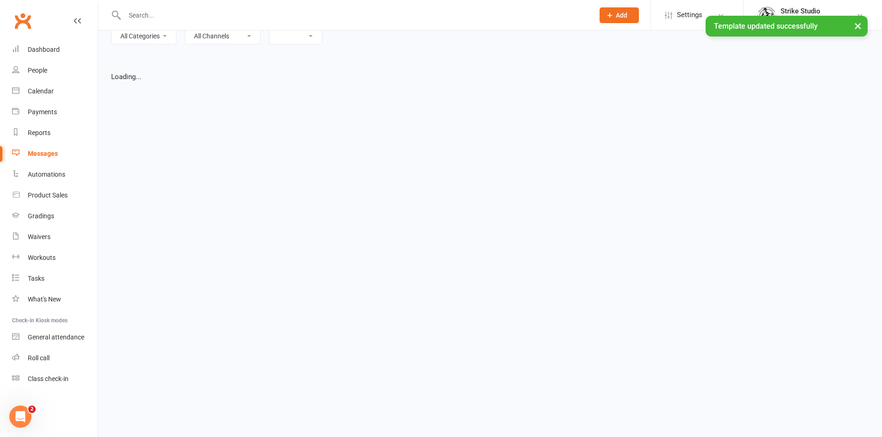
select select "list"
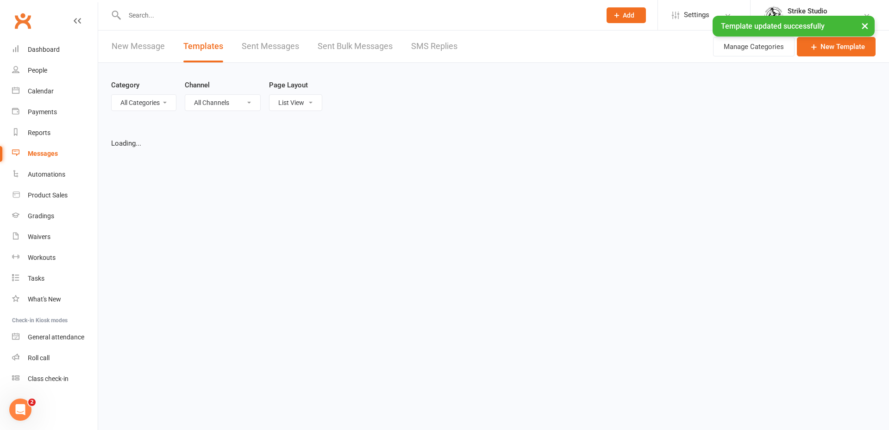
select select "100"
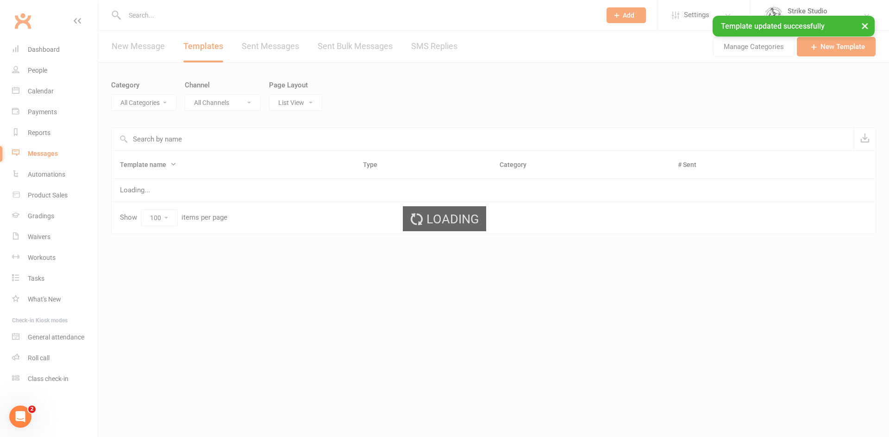
select select "11994"
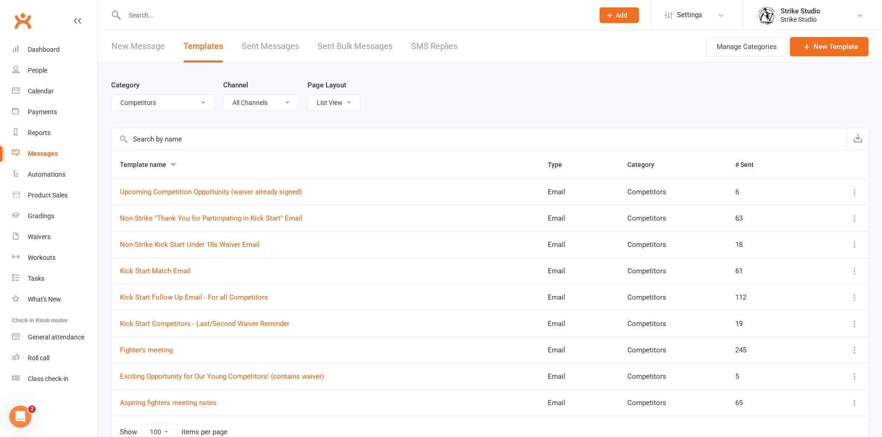
click at [252, 12] on input "text" at bounding box center [355, 15] width 466 height 13
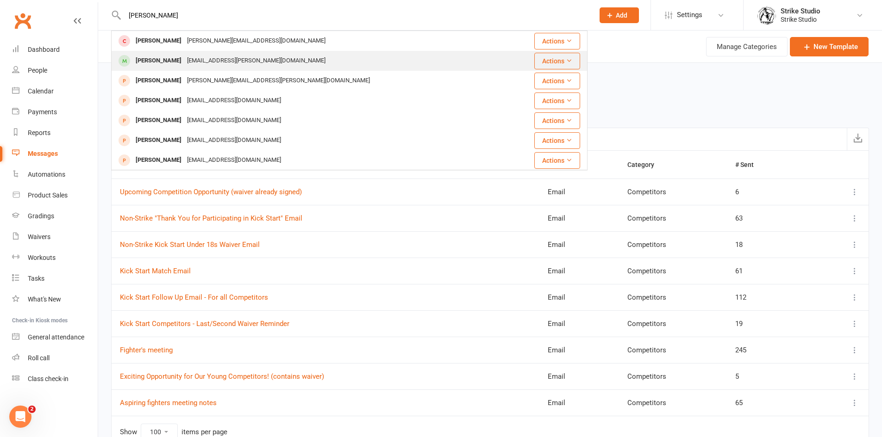
type input "daniel q"
drag, startPoint x: 208, startPoint y: 65, endPoint x: 287, endPoint y: 30, distance: 87.2
click at [208, 65] on div "Daj.quintero@gmail.com" at bounding box center [256, 60] width 144 height 13
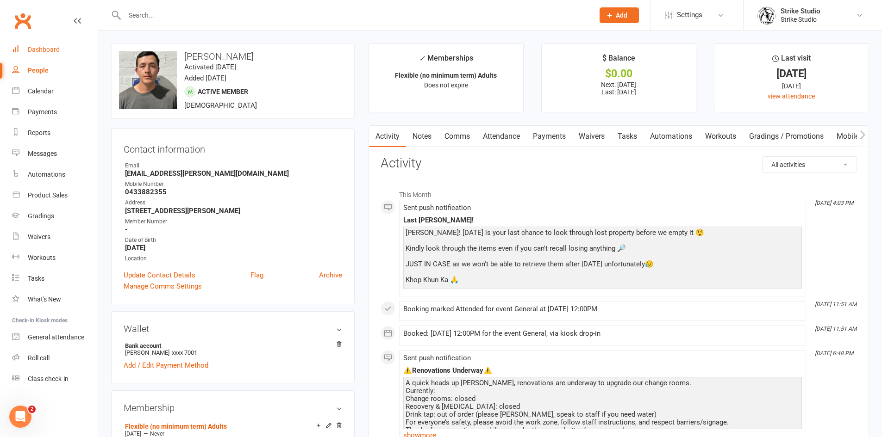
click at [57, 48] on div "Dashboard" at bounding box center [44, 49] width 32 height 7
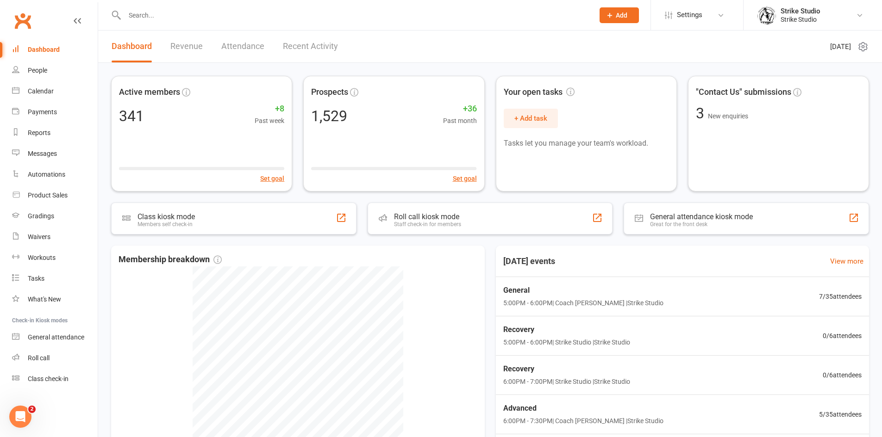
click at [252, 10] on input "text" at bounding box center [355, 15] width 466 height 13
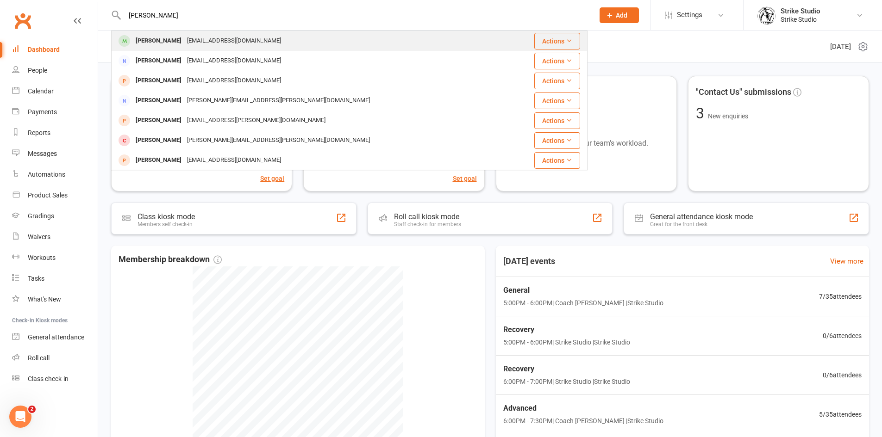
type input "sally n"
click at [213, 44] on div "sallynguyen2001@outlook.com" at bounding box center [234, 40] width 100 height 13
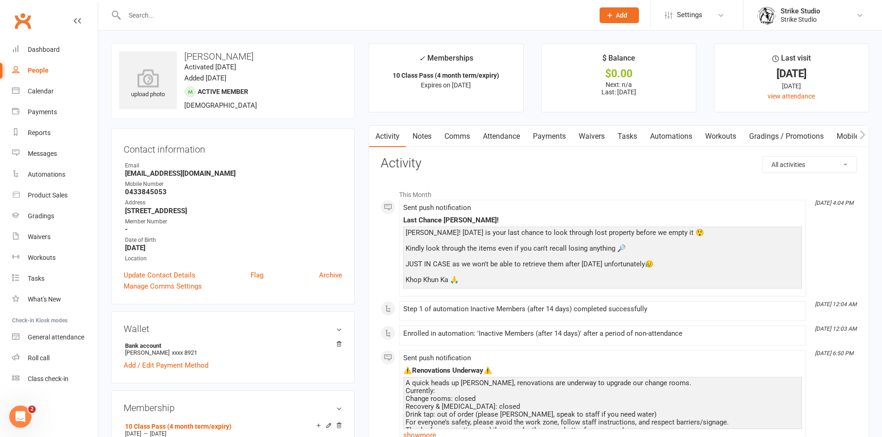
click at [466, 136] on link "Comms" at bounding box center [457, 136] width 38 height 21
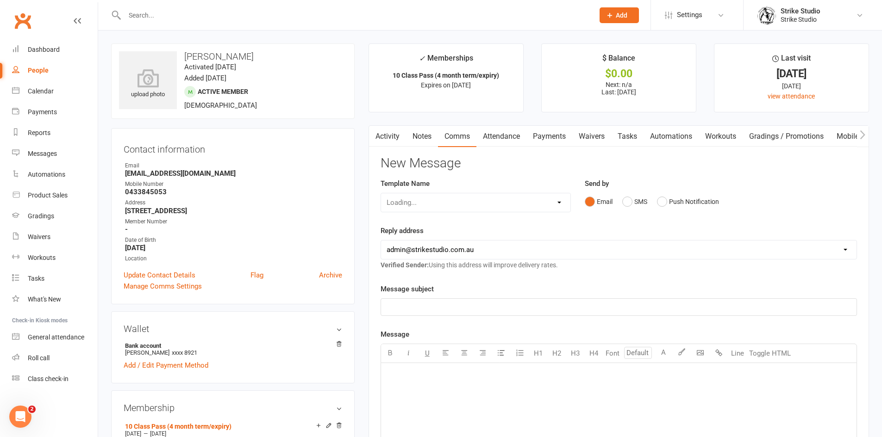
click at [428, 133] on link "Notes" at bounding box center [422, 136] width 32 height 21
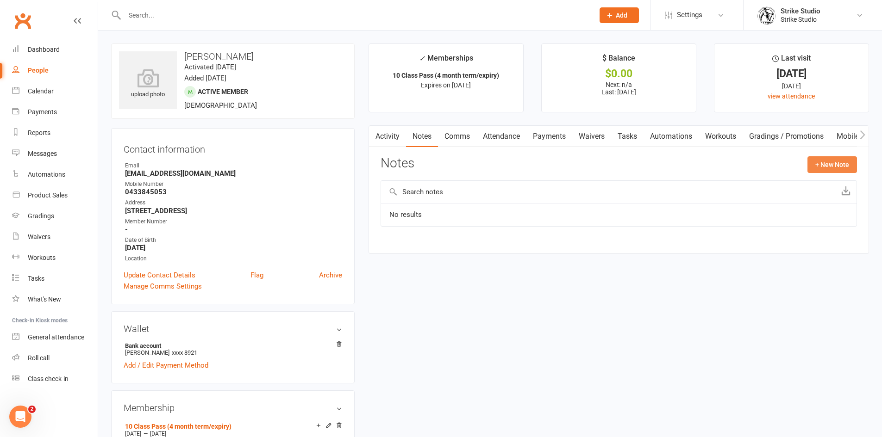
click at [819, 166] on button "+ New Note" at bounding box center [832, 164] width 50 height 17
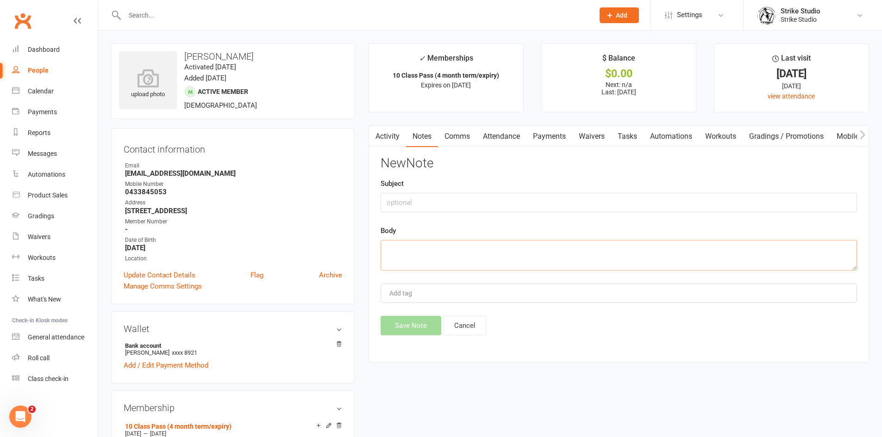
click at [531, 253] on textarea at bounding box center [618, 255] width 476 height 31
paste textarea "has "just been busy," but "will be in next week""
type textarea "has "just been busy," but "will be in next week""
click at [507, 202] on input "text" at bounding box center [618, 202] width 476 height 19
type input "14 day absentee calls"
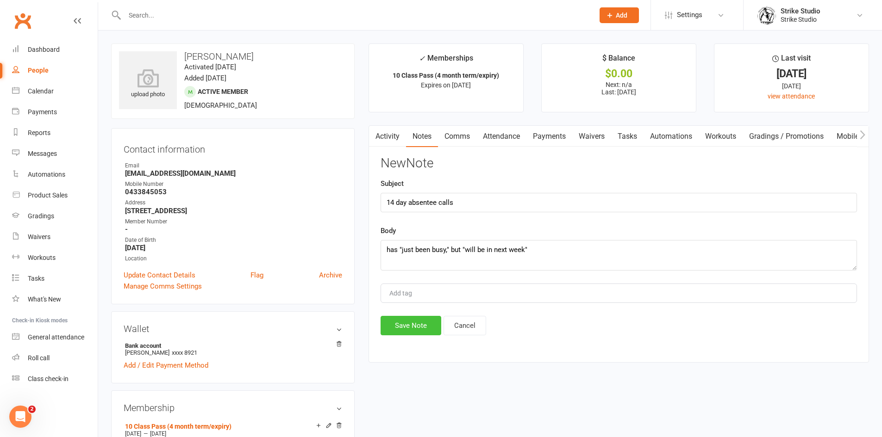
click at [415, 324] on button "Save Note" at bounding box center [410, 325] width 61 height 19
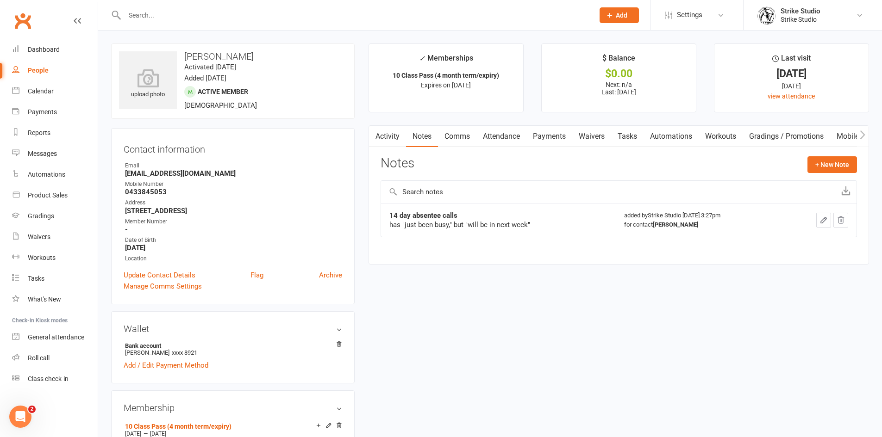
click at [253, 13] on input "text" at bounding box center [355, 15] width 466 height 13
paste input "Gabriel Pantano"
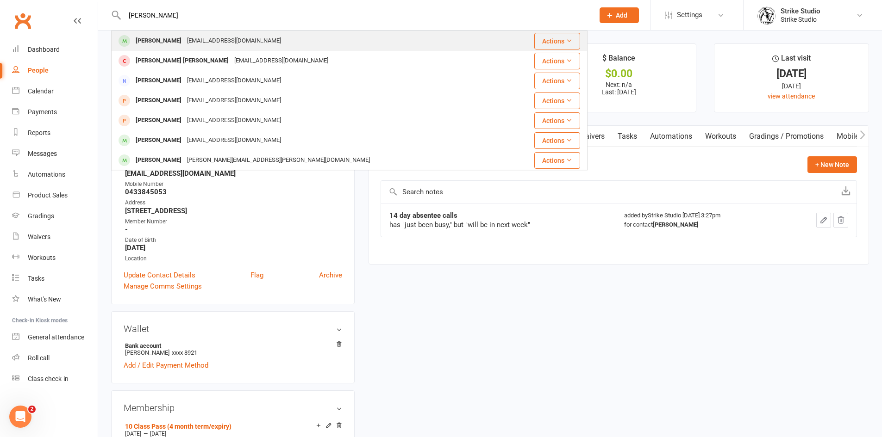
type input "Gabriel Pantano"
drag, startPoint x: 190, startPoint y: 42, endPoint x: 216, endPoint y: 27, distance: 29.6
click at [190, 42] on div "gabrielpantano308@gmail.com" at bounding box center [234, 40] width 100 height 13
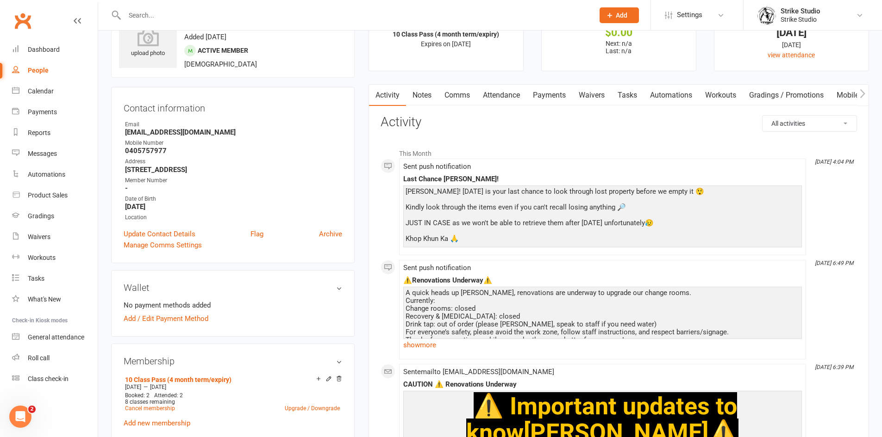
scroll to position [231, 0]
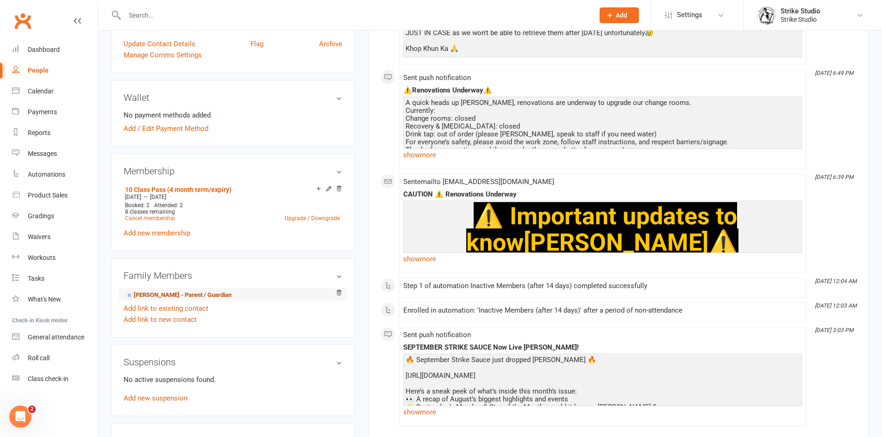
click at [180, 291] on link "Bronwyn Pantano - Parent / Guardian" at bounding box center [178, 296] width 106 height 10
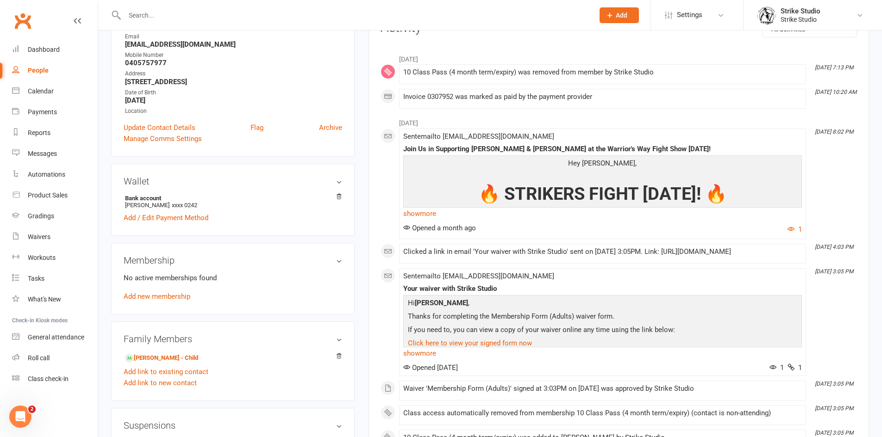
scroll to position [185, 0]
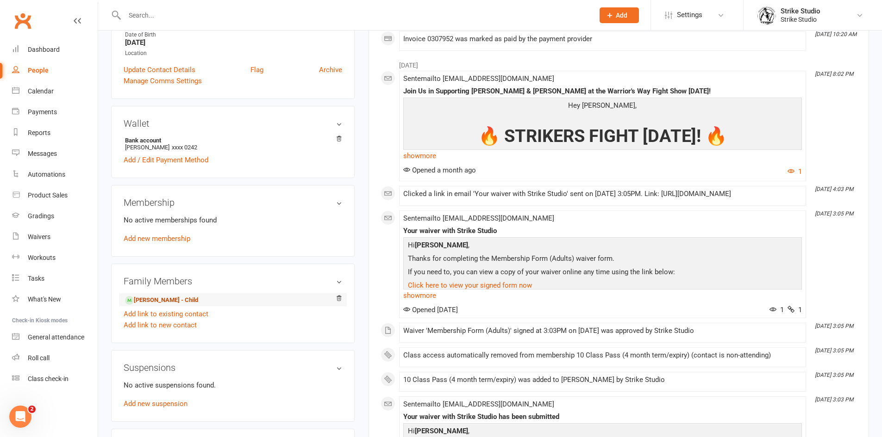
click at [171, 303] on link "Gabriel Pantano - Child" at bounding box center [161, 301] width 73 height 10
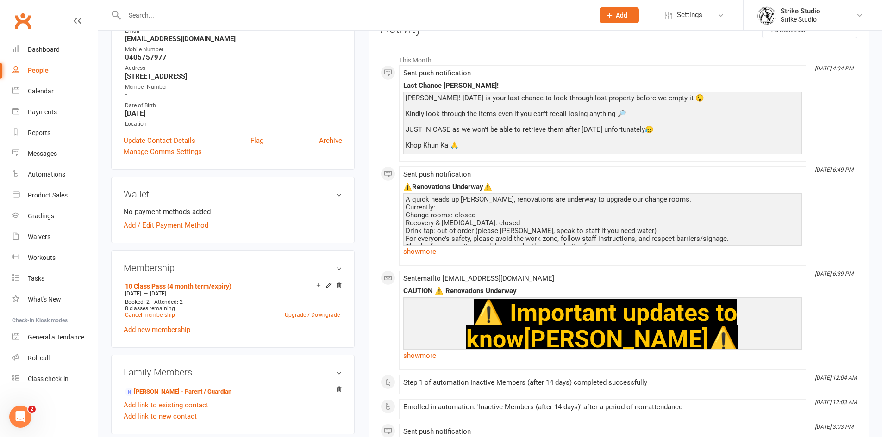
scroll to position [139, 0]
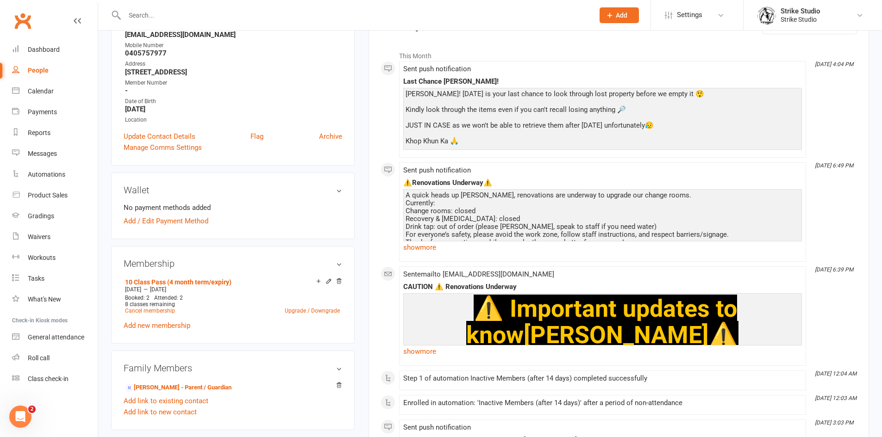
click at [336, 193] on h3 "Wallet" at bounding box center [233, 190] width 218 height 10
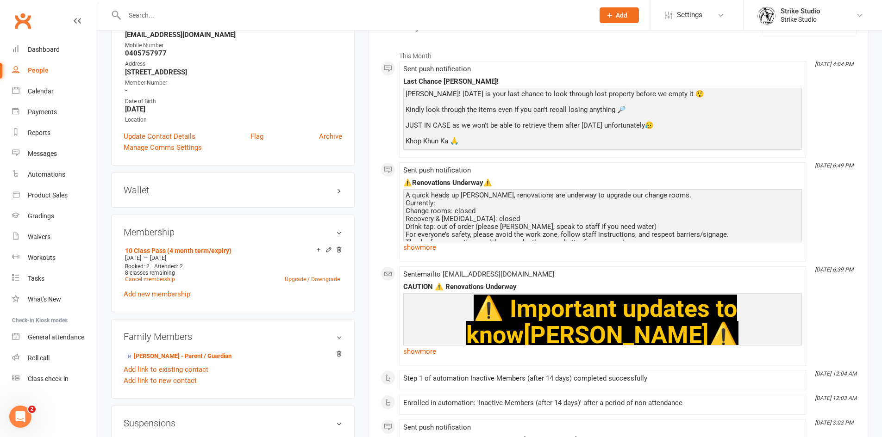
click at [339, 192] on h3 "Wallet" at bounding box center [233, 190] width 218 height 10
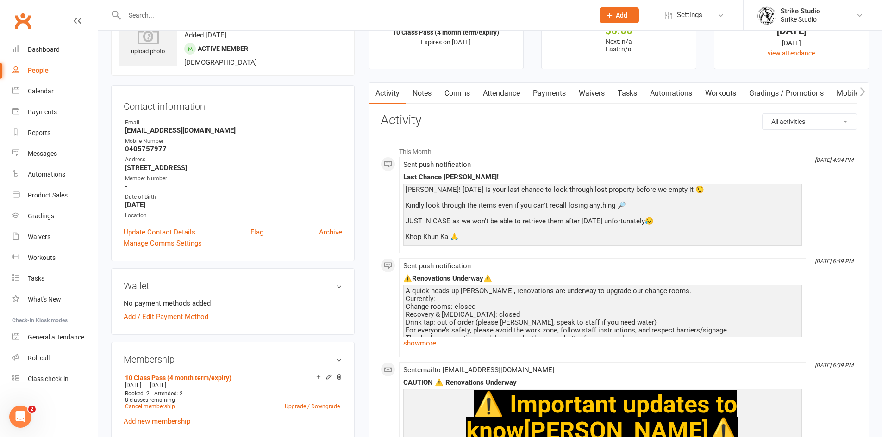
scroll to position [0, 0]
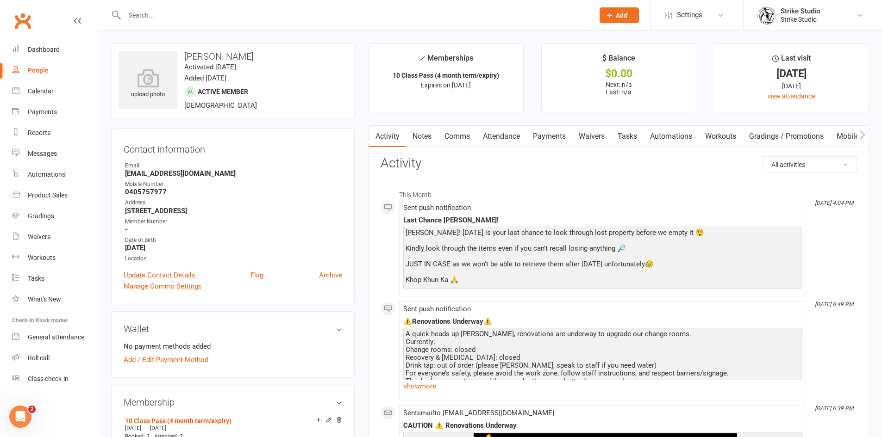
click at [426, 136] on link "Notes" at bounding box center [422, 136] width 32 height 21
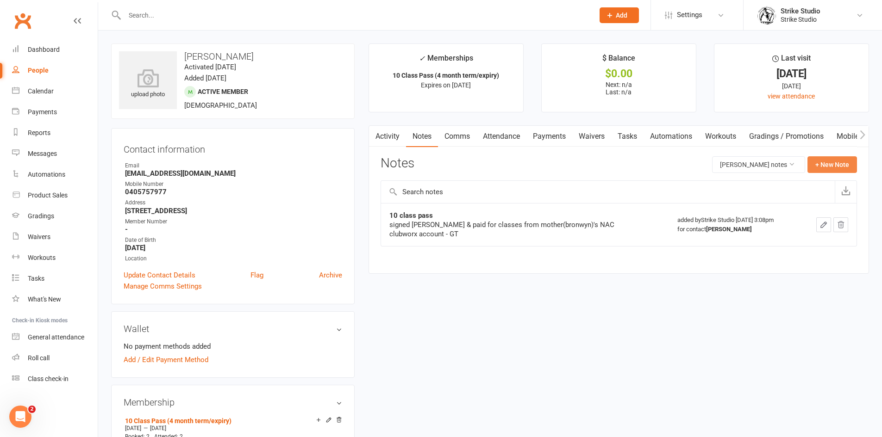
click at [819, 164] on button "+ New Note" at bounding box center [832, 164] width 50 height 17
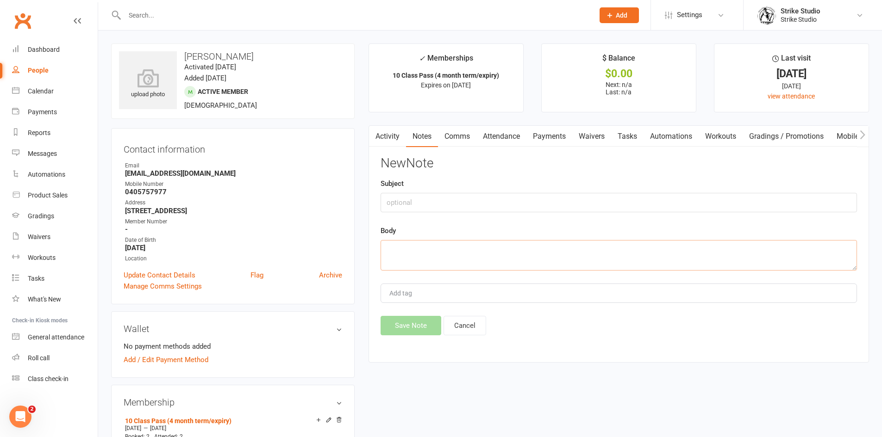
click at [486, 252] on textarea at bounding box center [618, 255] width 476 height 31
paste textarea "has been busy with school and army applications, will be in soon"
type textarea "has been busy with school and army applications, will be in soon"
click at [472, 205] on input "text" at bounding box center [618, 202] width 476 height 19
type input "14 day absentee calls"
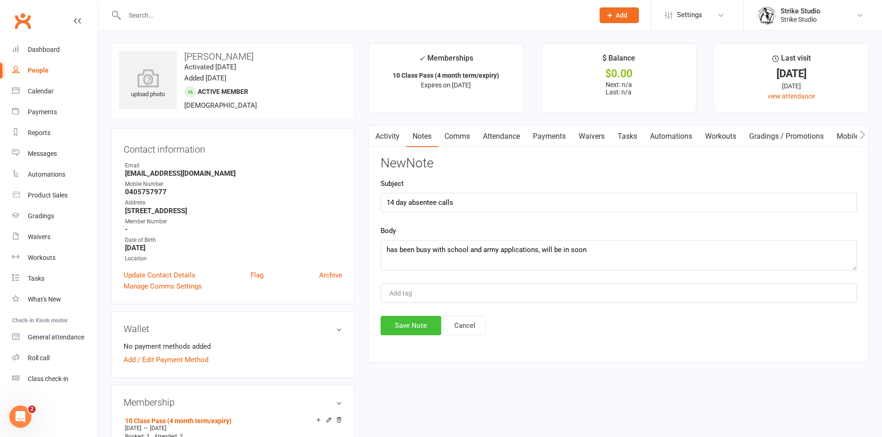
click at [417, 333] on button "Save Note" at bounding box center [410, 325] width 61 height 19
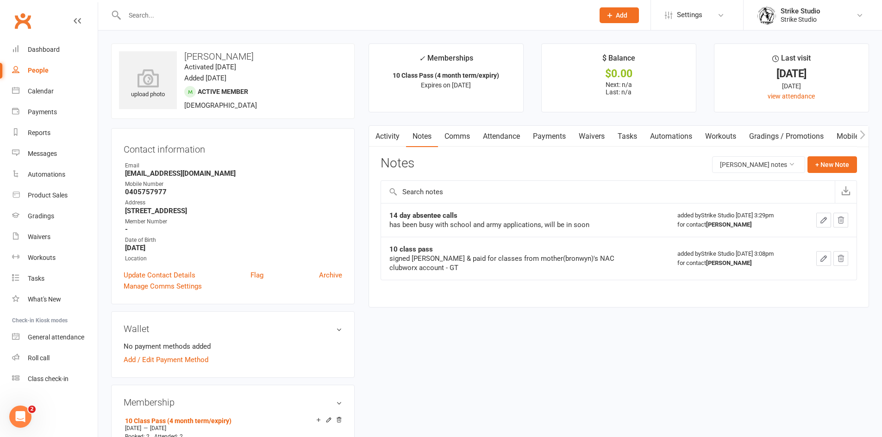
click at [217, 15] on input "text" at bounding box center [355, 15] width 466 height 13
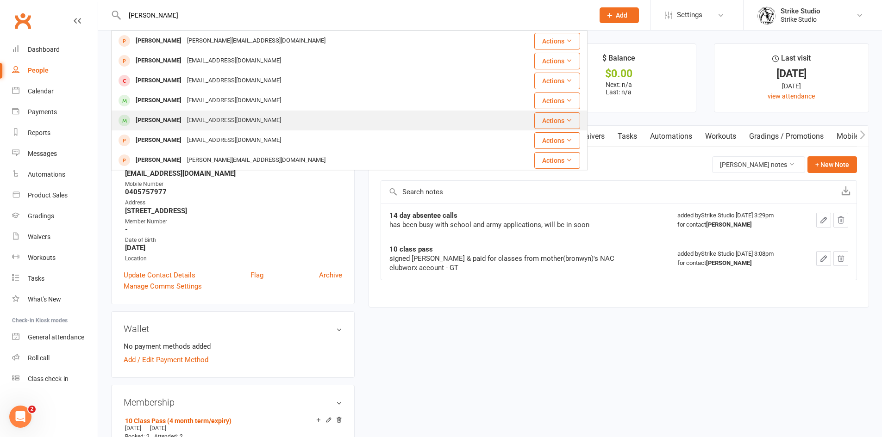
type input "steven"
click at [209, 123] on div "stevenjokaa@gmail.com" at bounding box center [234, 120] width 100 height 13
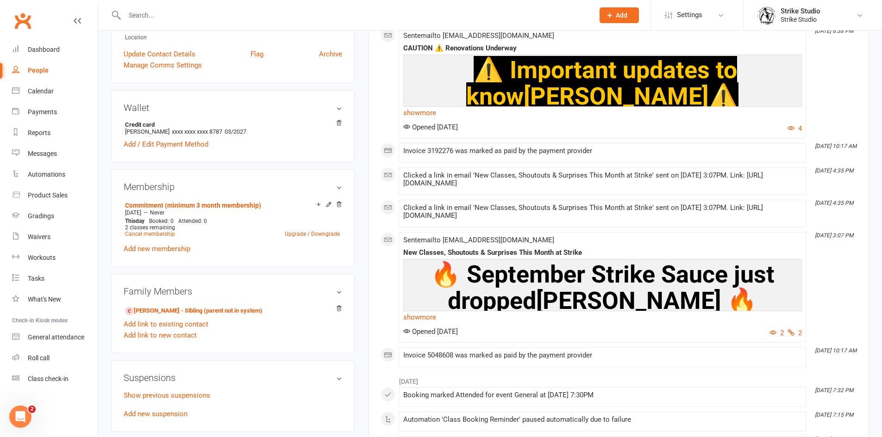
scroll to position [324, 0]
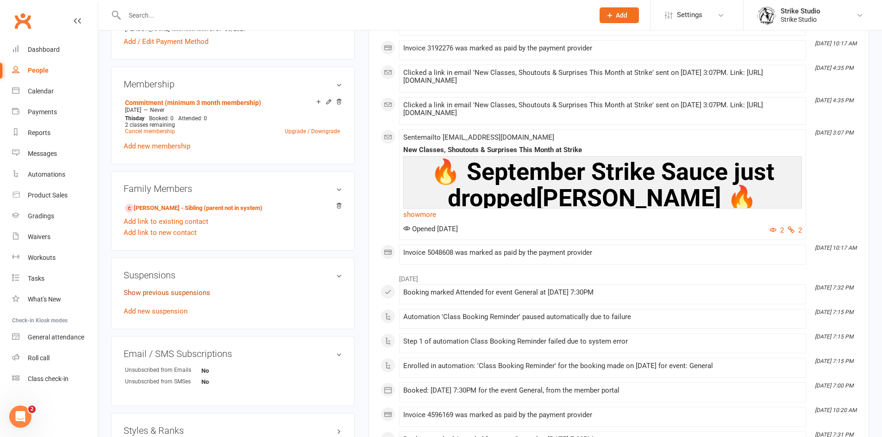
click at [142, 292] on link "Show previous suspensions" at bounding box center [167, 293] width 87 height 8
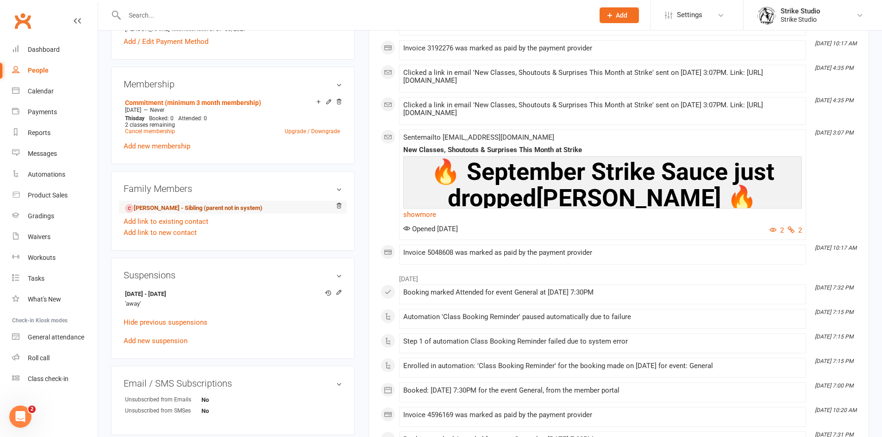
click at [244, 209] on link "Joshua Jokanovic - Sibling (parent not in system)" at bounding box center [193, 209] width 137 height 10
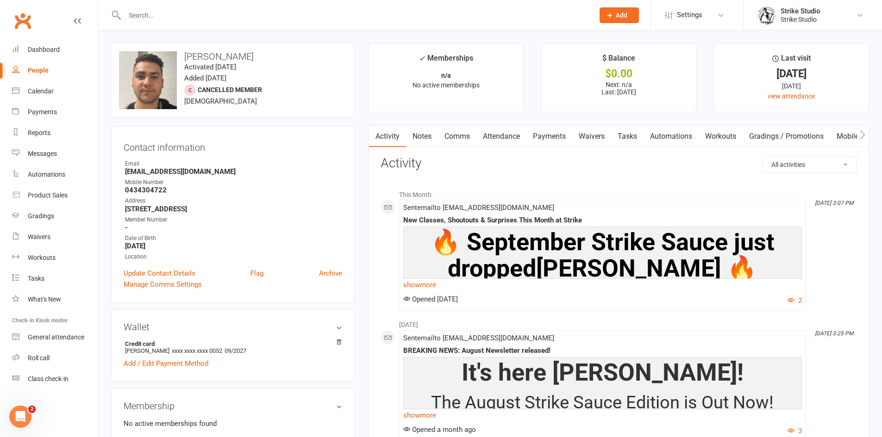
click at [489, 135] on link "Attendance" at bounding box center [501, 136] width 50 height 21
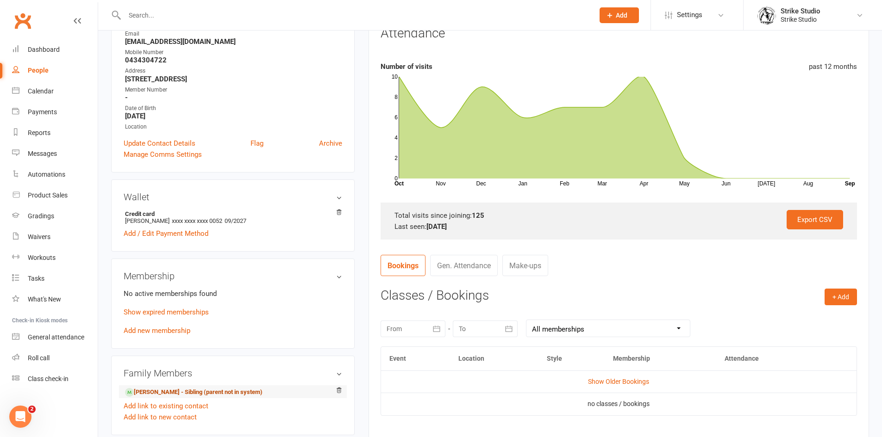
scroll to position [231, 0]
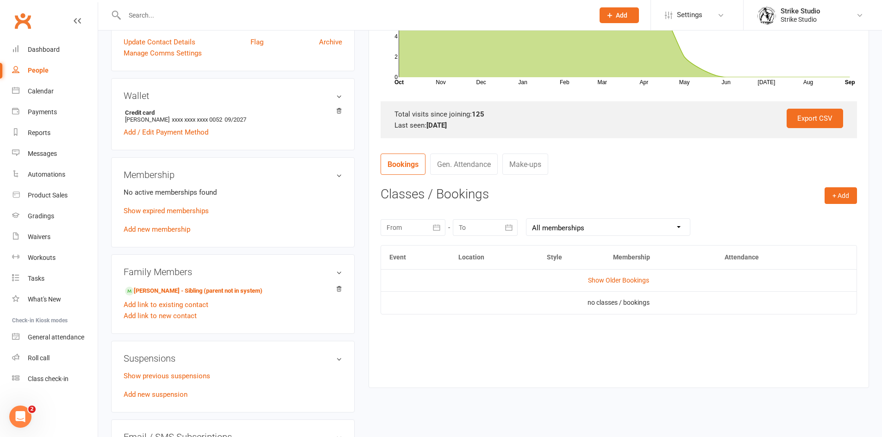
click at [185, 284] on div "Family Members Steven Jokanovic - Sibling (parent not in system) Add link to ex…" at bounding box center [232, 295] width 243 height 80
click at [240, 293] on link "Steven Jokanovic - Sibling (parent not in system)" at bounding box center [193, 292] width 137 height 10
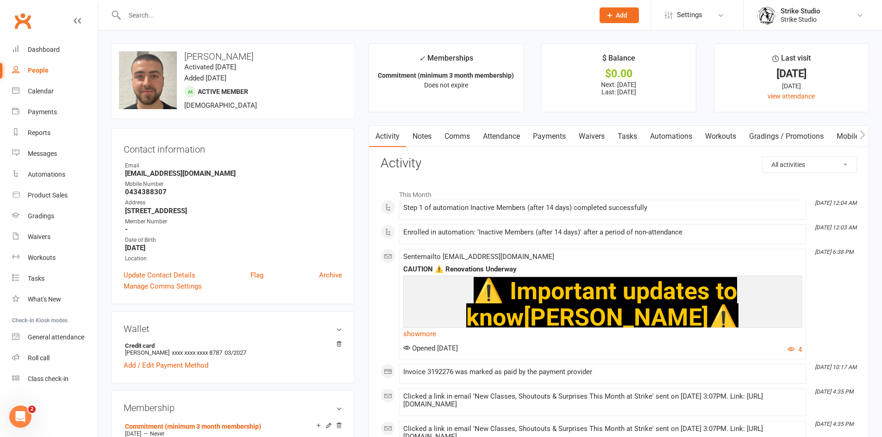
click at [421, 133] on link "Notes" at bounding box center [422, 136] width 32 height 21
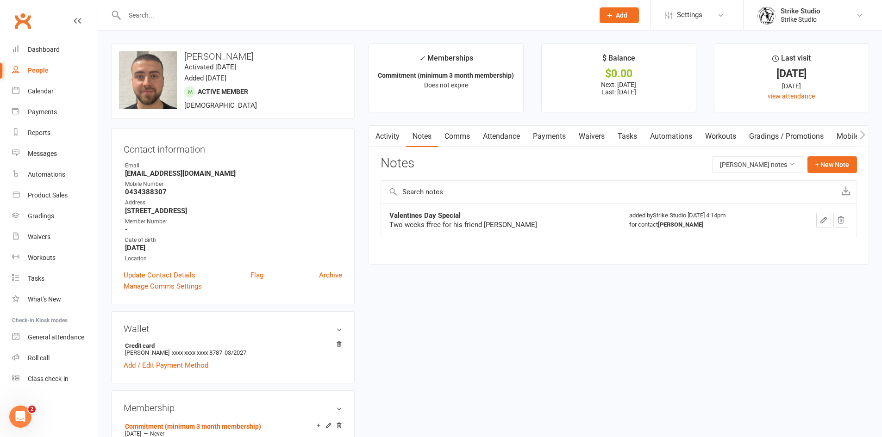
click at [498, 140] on link "Attendance" at bounding box center [501, 136] width 50 height 21
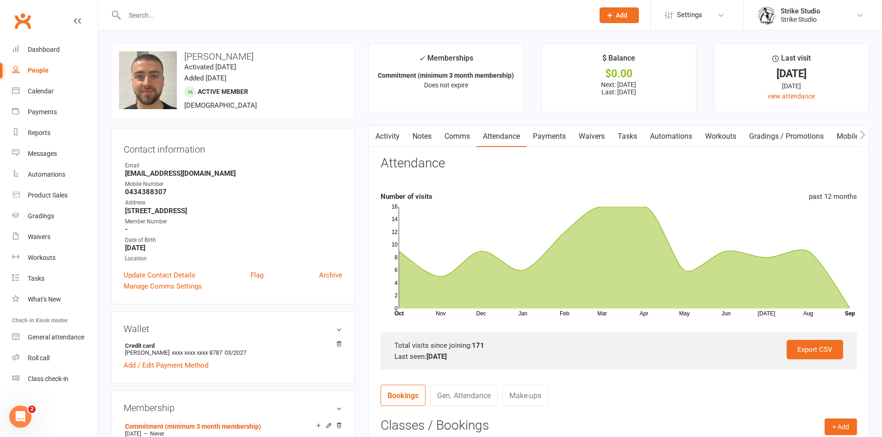
click at [423, 139] on link "Notes" at bounding box center [422, 136] width 32 height 21
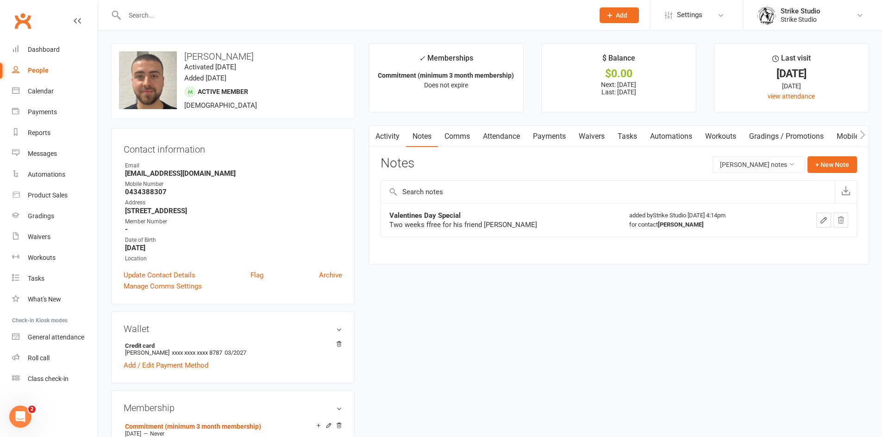
click at [275, 12] on input "text" at bounding box center [355, 15] width 466 height 13
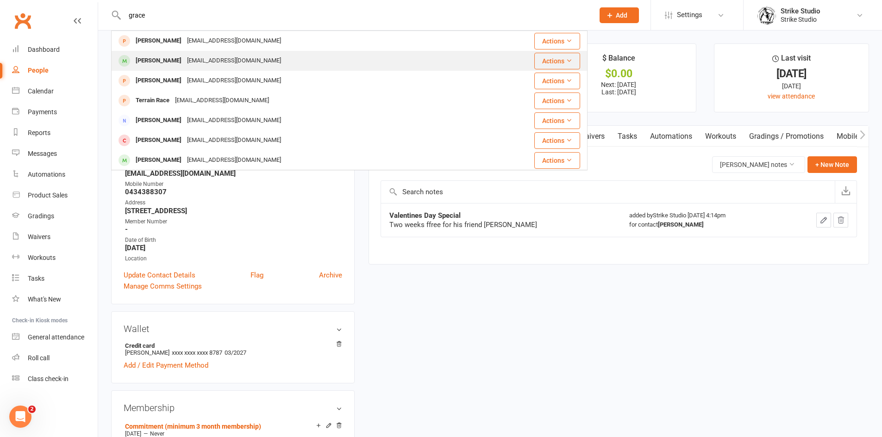
type input "grace"
click at [217, 54] on div "gracetozer1975@gmail.com" at bounding box center [234, 60] width 100 height 13
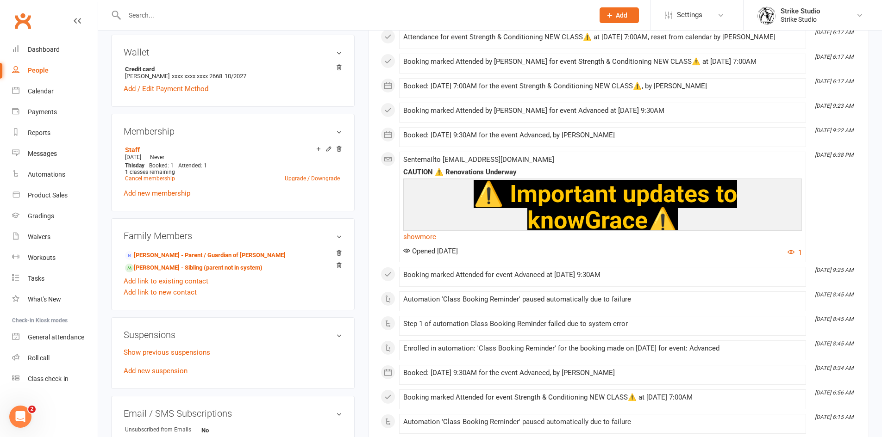
scroll to position [278, 0]
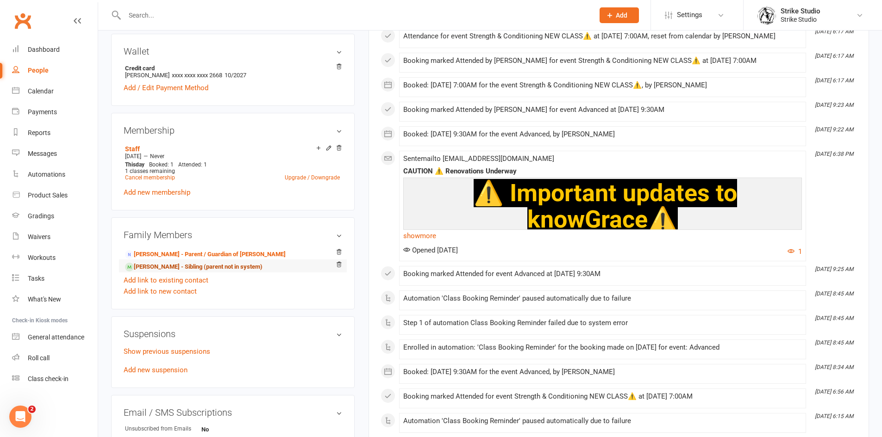
click at [194, 262] on link "Gabe Tozer - Sibling (parent not in system)" at bounding box center [193, 267] width 137 height 10
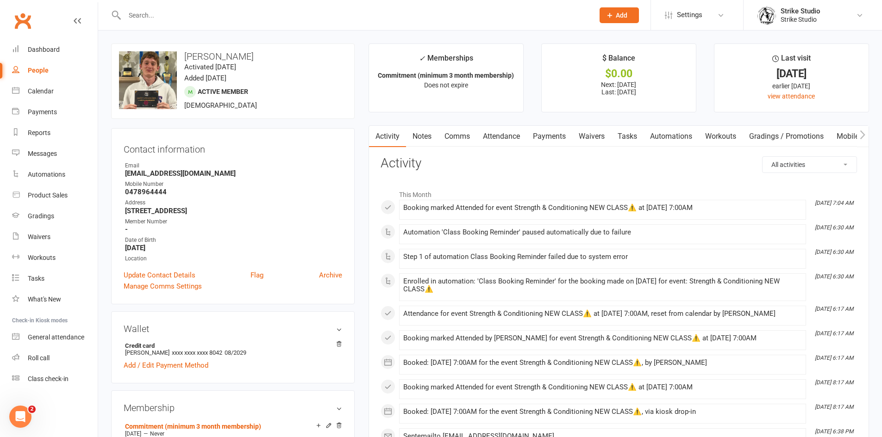
click at [253, 10] on input "text" at bounding box center [355, 15] width 466 height 13
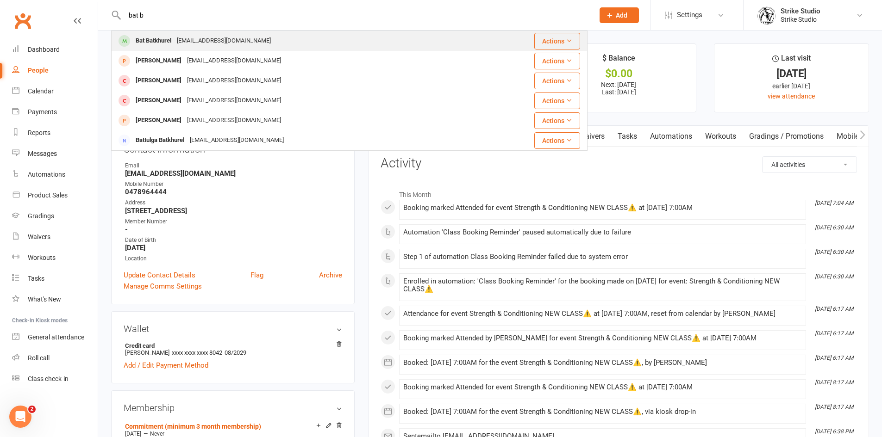
type input "bat b"
click at [175, 37] on div "Batzorig.batkhurel@outlook.com" at bounding box center [224, 40] width 100 height 13
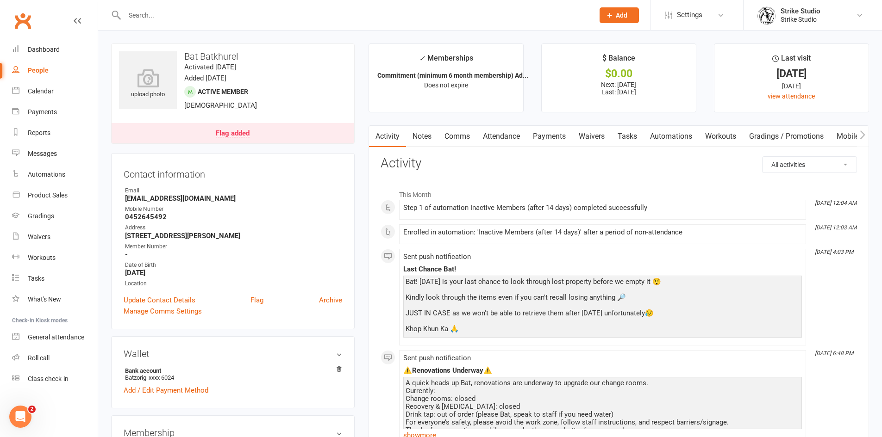
click at [428, 135] on link "Notes" at bounding box center [422, 136] width 32 height 21
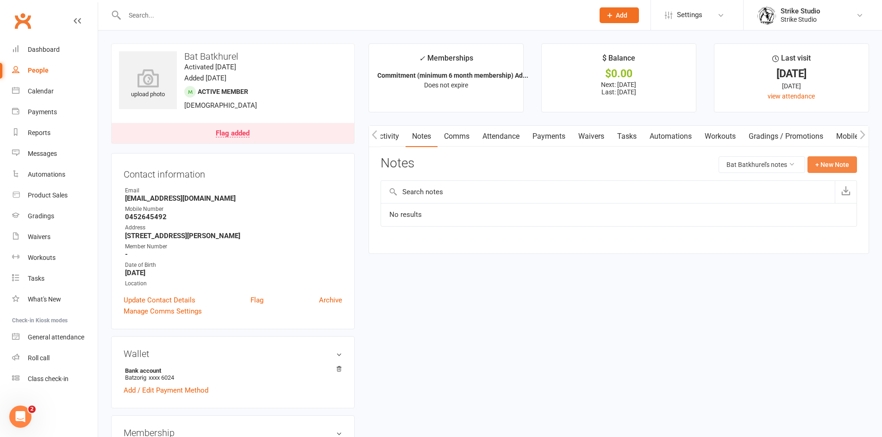
click at [830, 160] on button "+ New Note" at bounding box center [832, 164] width 50 height 17
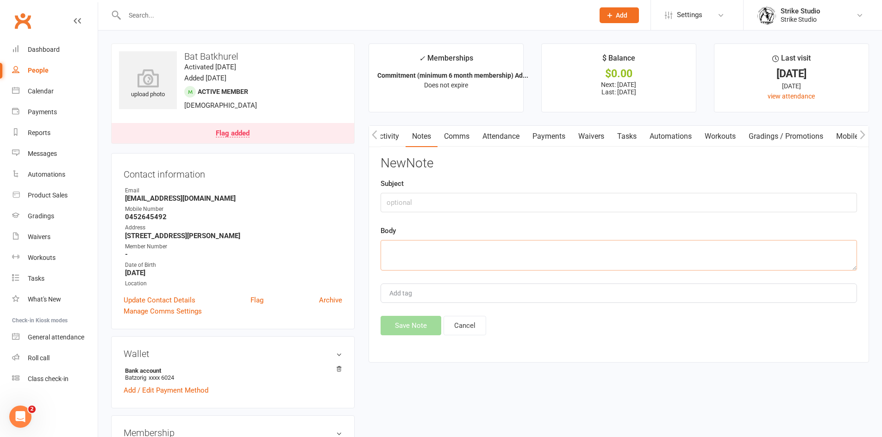
click at [525, 252] on textarea at bounding box center [618, 255] width 476 height 31
paste textarea "has been busy with school exams - will be back this week for sparring and retur…"
type textarea "has been busy with school exams - will be back this week for sparring and retur…"
drag, startPoint x: 515, startPoint y: 204, endPoint x: 523, endPoint y: 199, distance: 8.7
click at [518, 201] on input "text" at bounding box center [618, 202] width 476 height 19
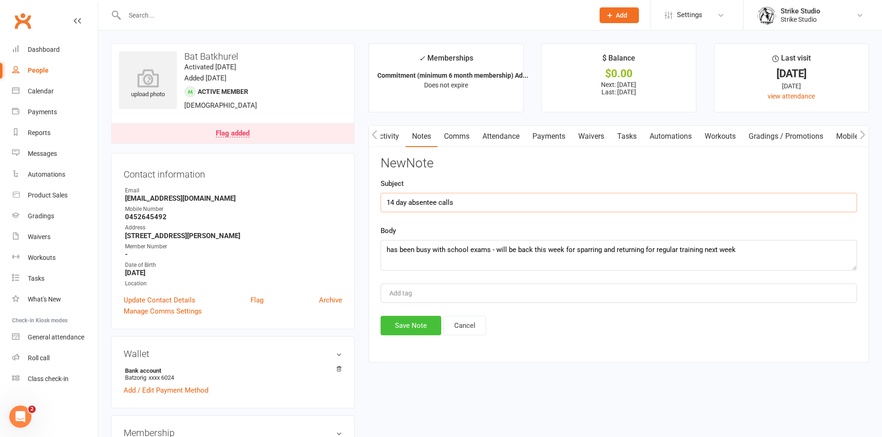
type input "14 day absentee calls"
click at [420, 327] on button "Save Note" at bounding box center [410, 325] width 61 height 19
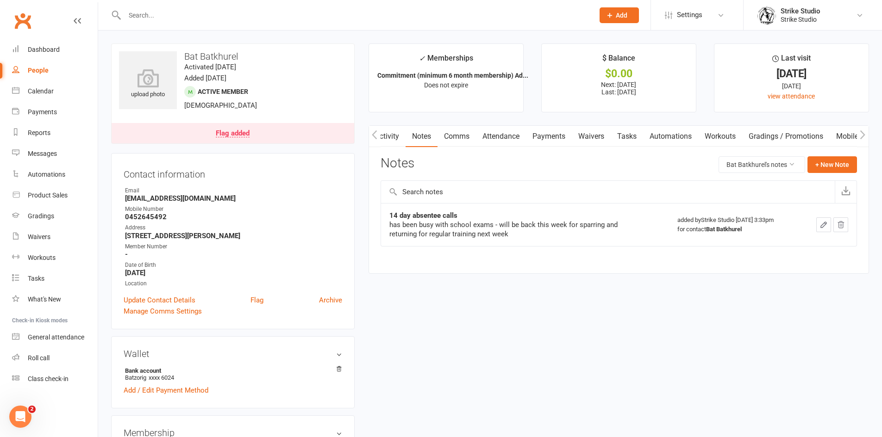
drag, startPoint x: 243, startPoint y: 9, endPoint x: 249, endPoint y: 10, distance: 5.2
click at [243, 10] on input "text" at bounding box center [355, 15] width 466 height 13
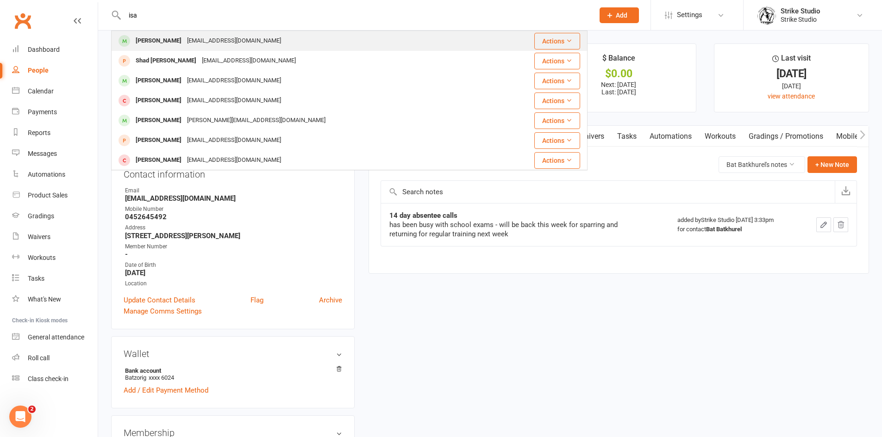
type input "isa"
click at [256, 44] on div "ISA Bultan Isabultan@gmail.com" at bounding box center [303, 40] width 382 height 19
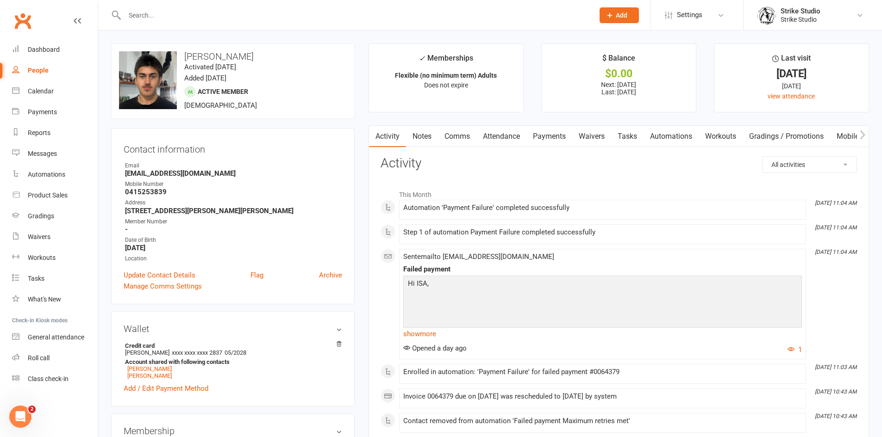
click at [544, 137] on link "Payments" at bounding box center [549, 136] width 46 height 21
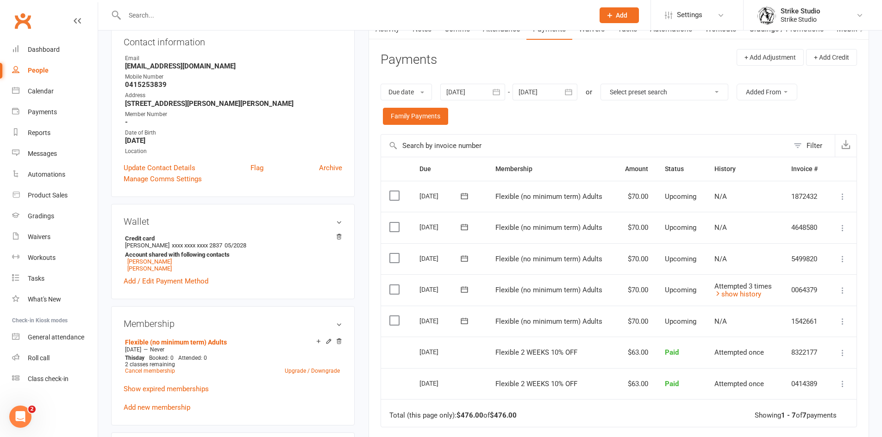
scroll to position [46, 0]
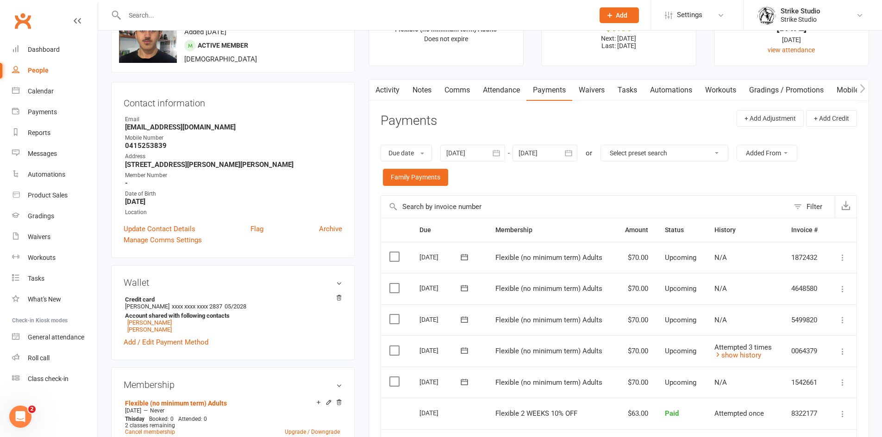
click at [382, 94] on link "Activity" at bounding box center [387, 90] width 37 height 21
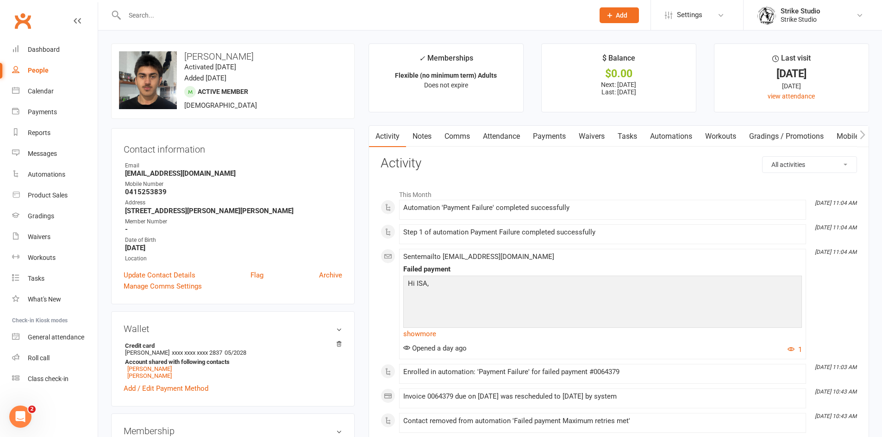
click at [563, 136] on link "Payments" at bounding box center [549, 136] width 46 height 21
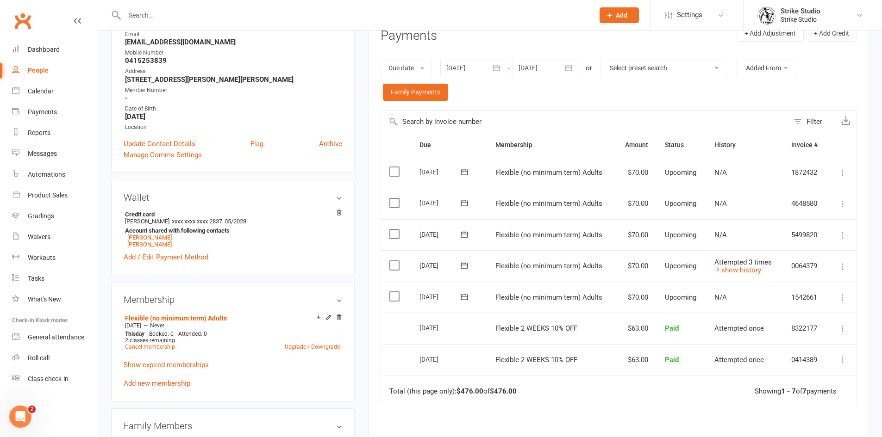
scroll to position [139, 0]
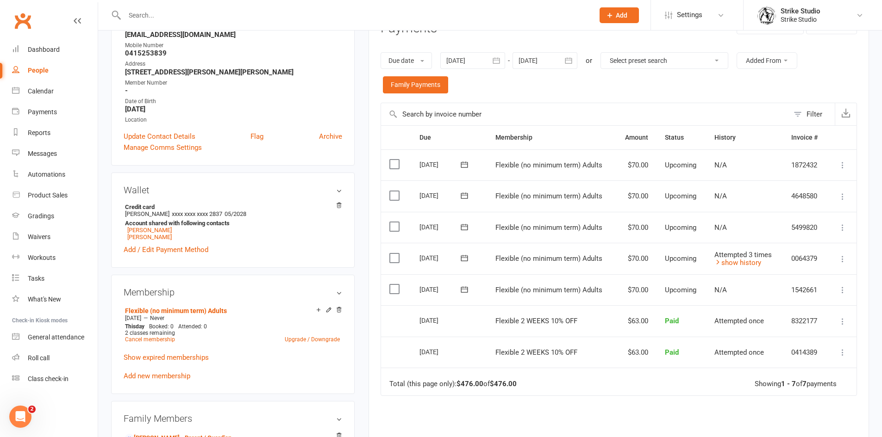
click at [463, 264] on span at bounding box center [464, 258] width 23 height 14
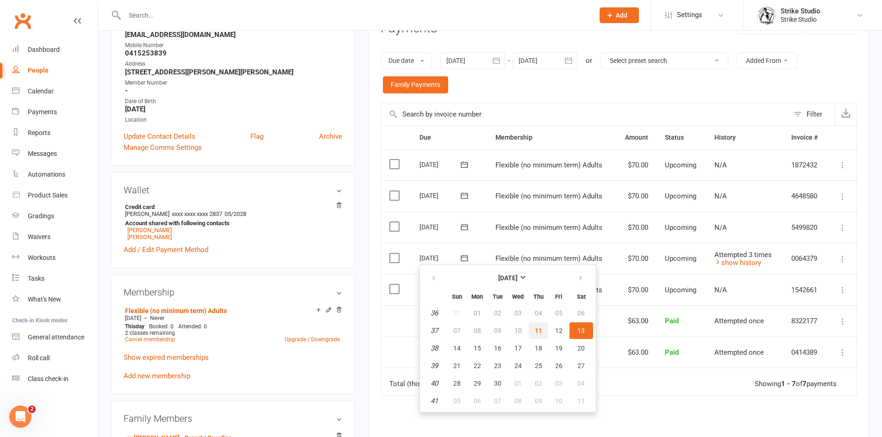
click at [536, 329] on span "11" at bounding box center [538, 330] width 7 height 7
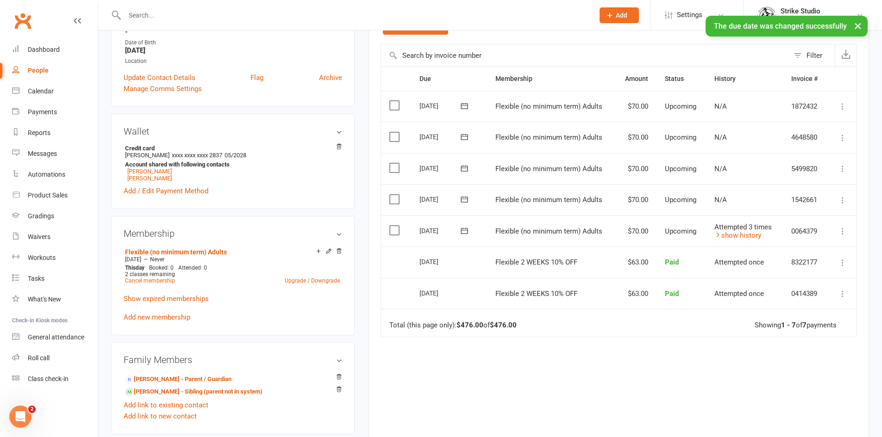
scroll to position [278, 0]
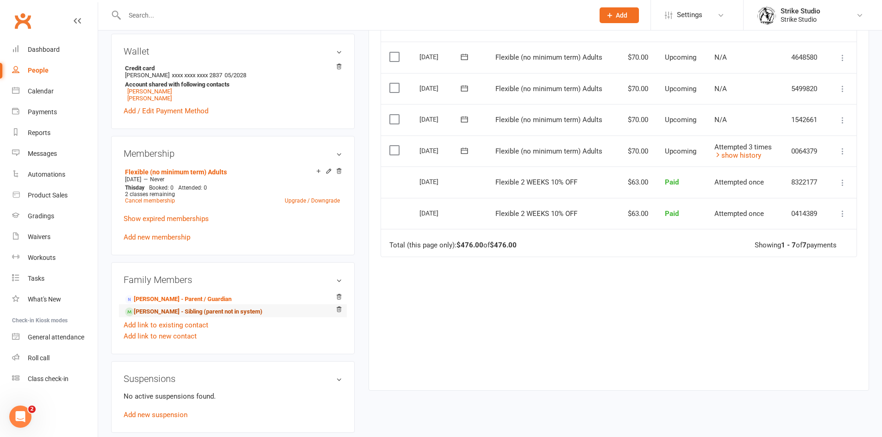
click at [175, 312] on link "Isaak Bultan - Sibling (parent not in system)" at bounding box center [193, 312] width 137 height 10
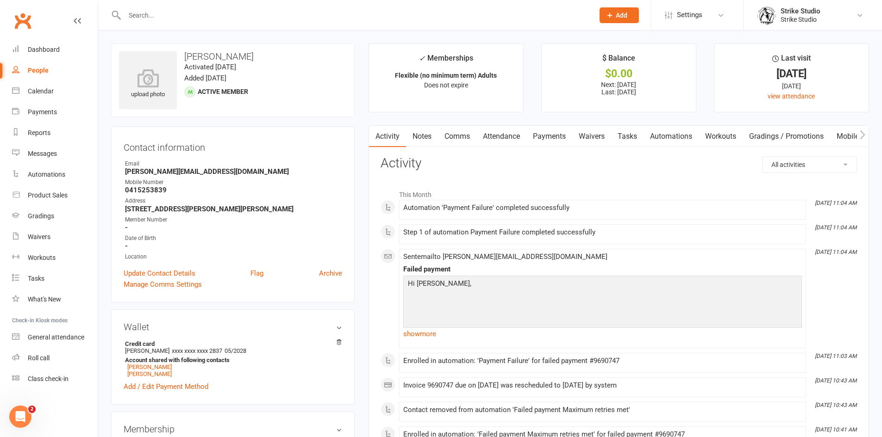
click at [540, 137] on link "Payments" at bounding box center [549, 136] width 46 height 21
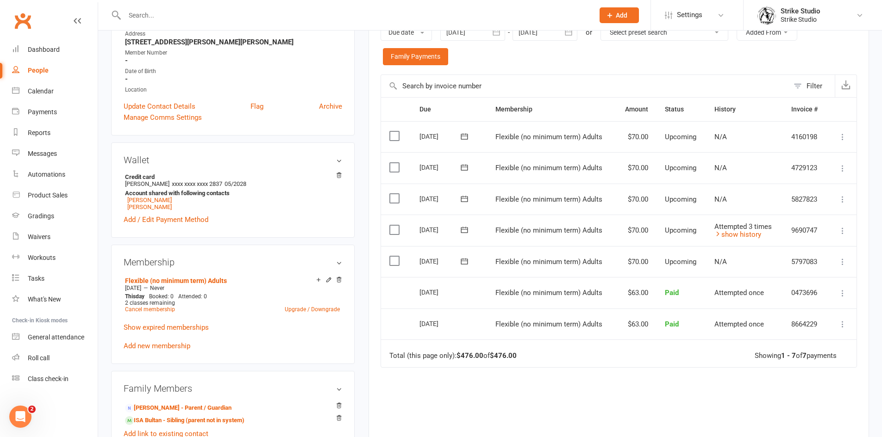
scroll to position [185, 0]
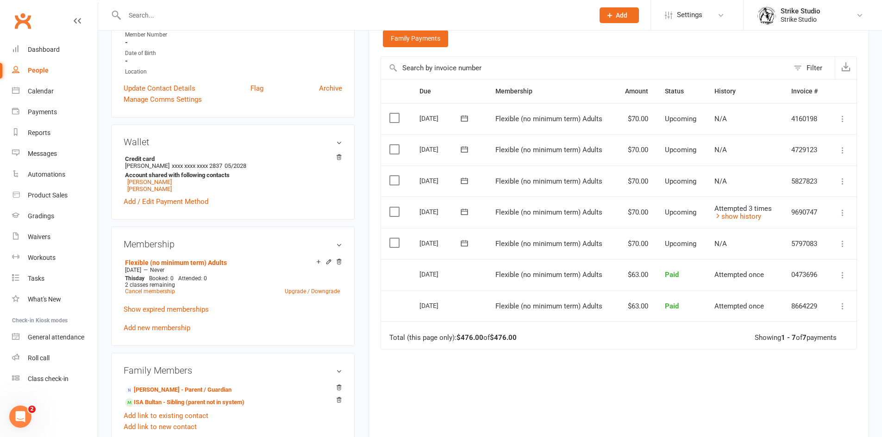
click at [462, 210] on icon at bounding box center [464, 212] width 7 height 6
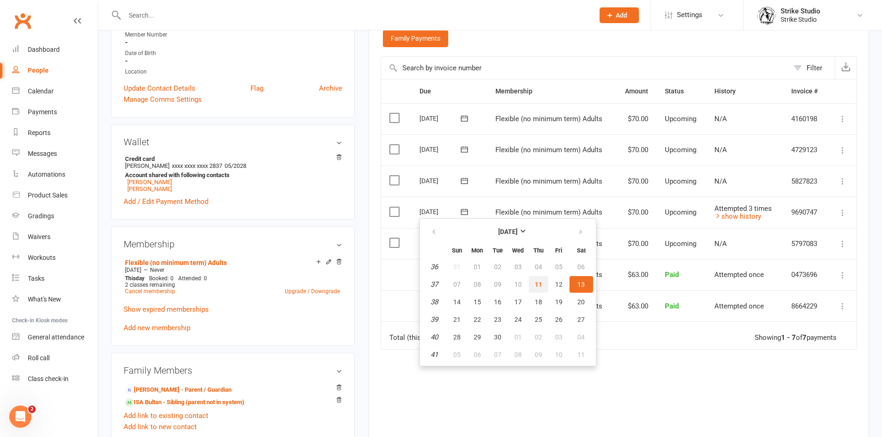
click at [540, 287] on span "11" at bounding box center [538, 284] width 7 height 7
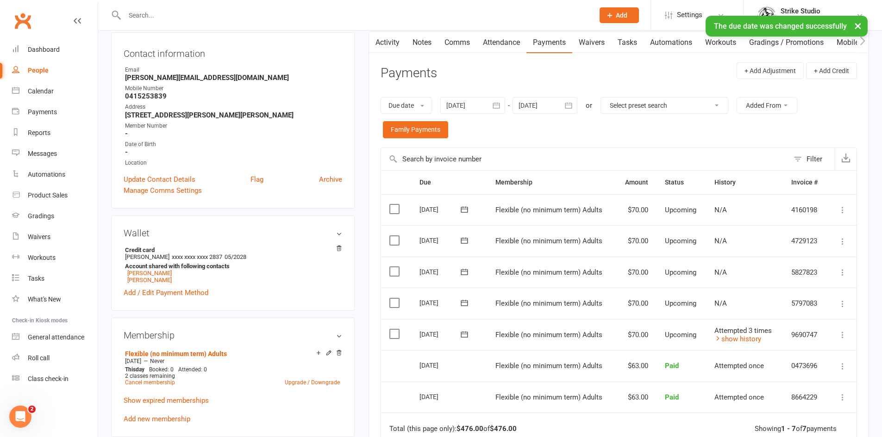
scroll to position [0, 0]
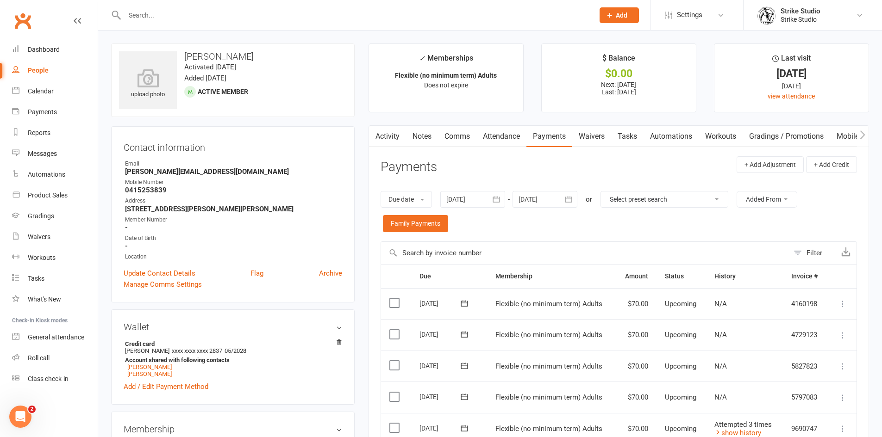
click at [287, 15] on input "text" at bounding box center [355, 15] width 466 height 13
paste input "Zachary May"
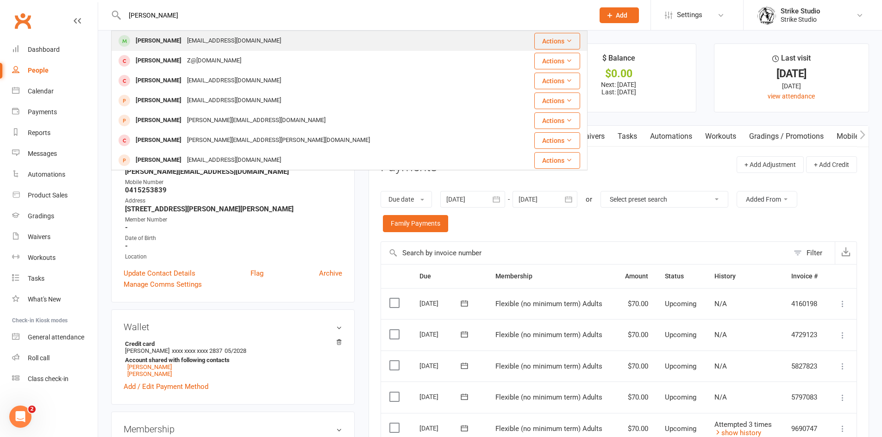
type input "Zachary May"
click at [205, 36] on div "zafroth@tpg.com.au" at bounding box center [234, 40] width 100 height 13
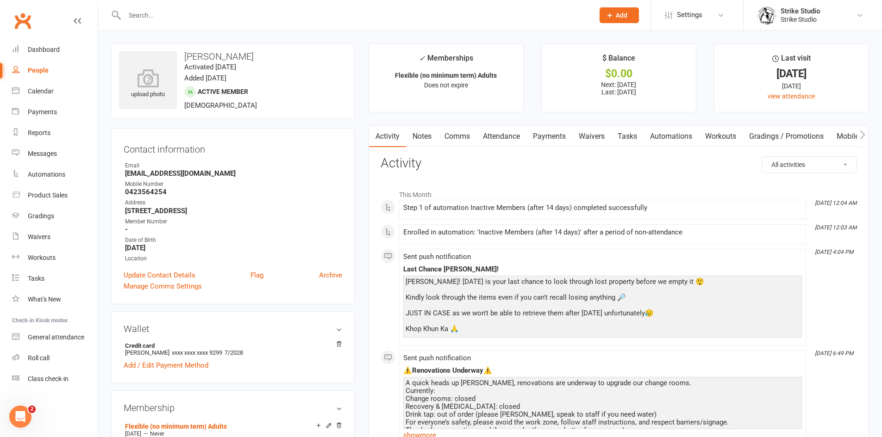
click at [238, 14] on input "text" at bounding box center [355, 15] width 466 height 13
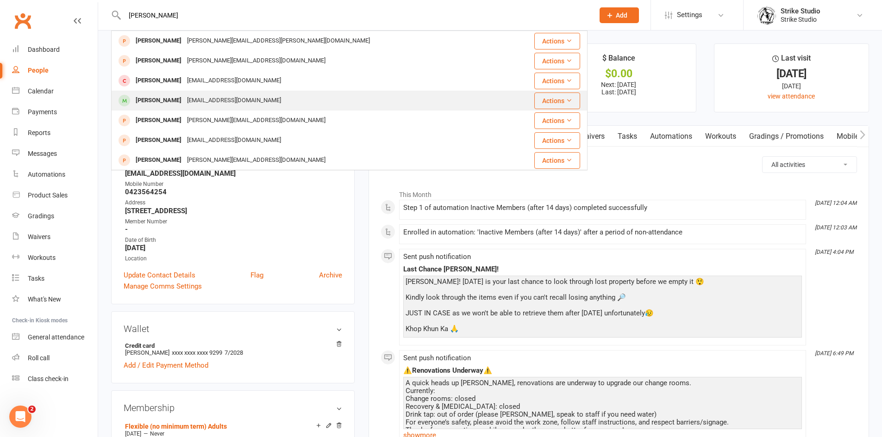
type input "nathan"
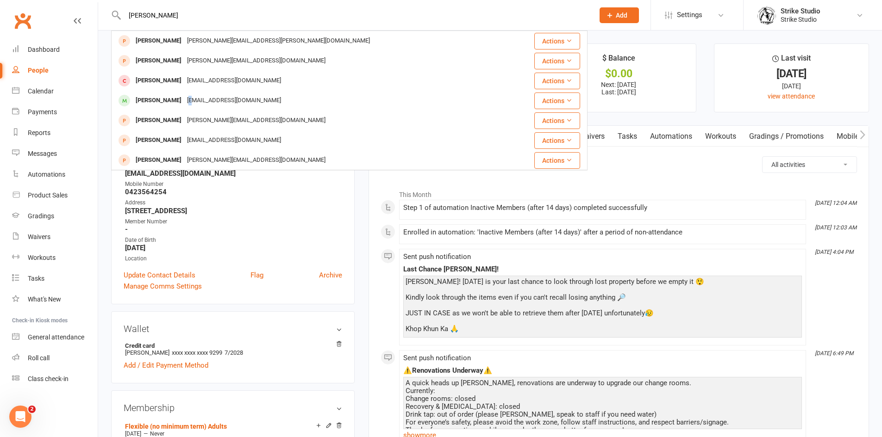
drag, startPoint x: 191, startPoint y: 100, endPoint x: 181, endPoint y: 103, distance: 10.4
click at [185, 103] on div "nathanwhorlow@gmail.com" at bounding box center [234, 100] width 100 height 13
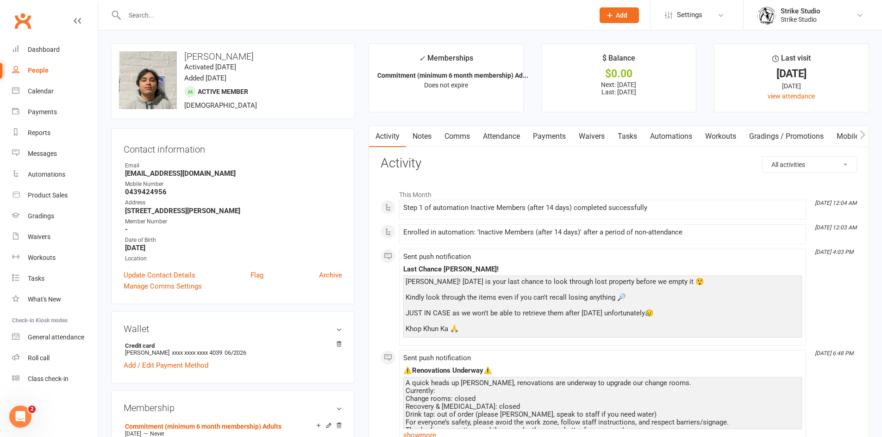
click at [433, 134] on link "Notes" at bounding box center [422, 136] width 32 height 21
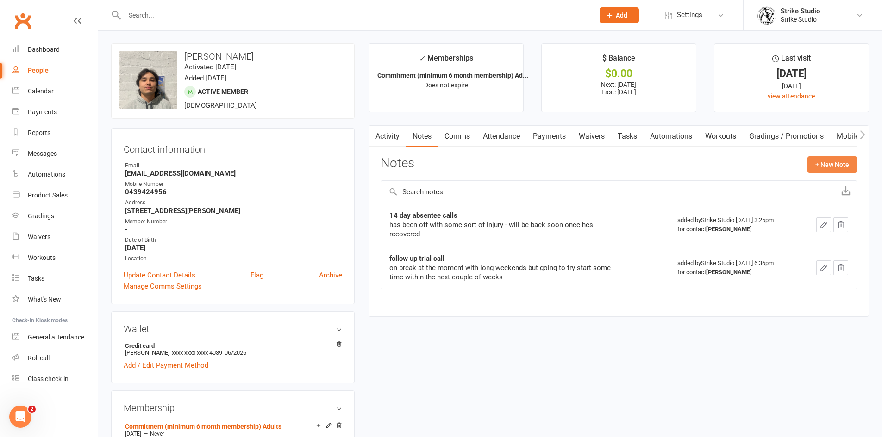
click at [835, 166] on button "+ New Note" at bounding box center [832, 164] width 50 height 17
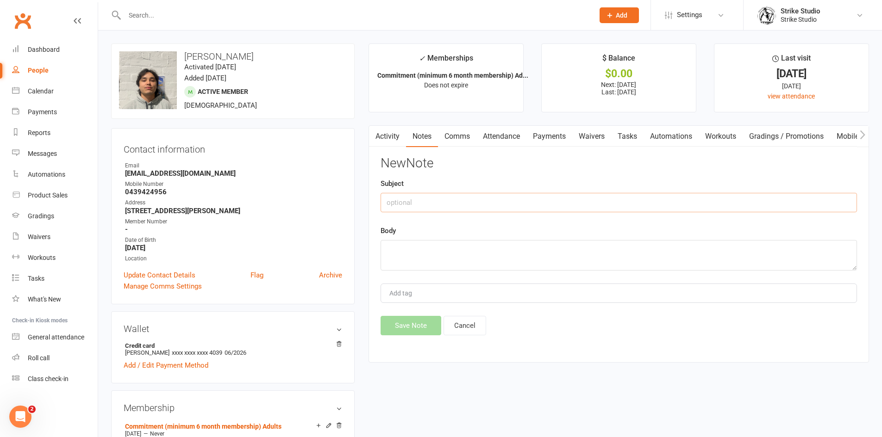
click at [482, 205] on input "text" at bounding box center [618, 202] width 476 height 19
type input "14 day absentee csllsd"
paste textarea "has been flat out with uni assignments - will be in next week"
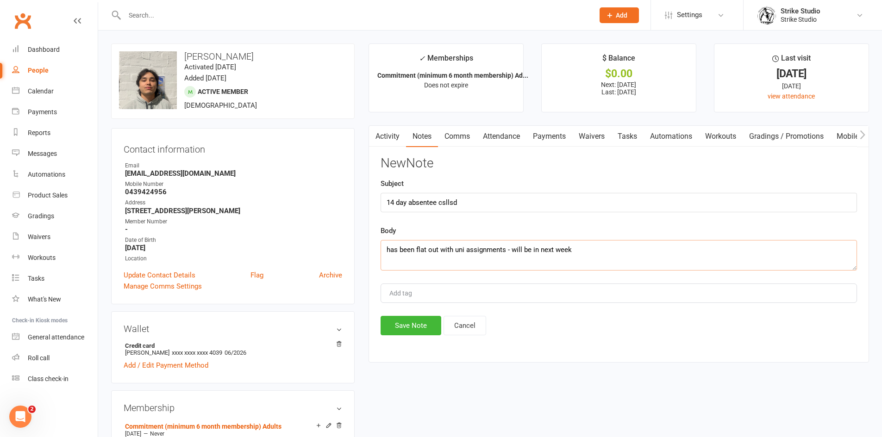
type textarea "has been flat out with uni assignments - will be in next week"
click at [457, 204] on input "14 day absentee csllsd" at bounding box center [618, 202] width 476 height 19
type input "14 day absentee calls"
click at [422, 323] on button "Save Note" at bounding box center [410, 325] width 61 height 19
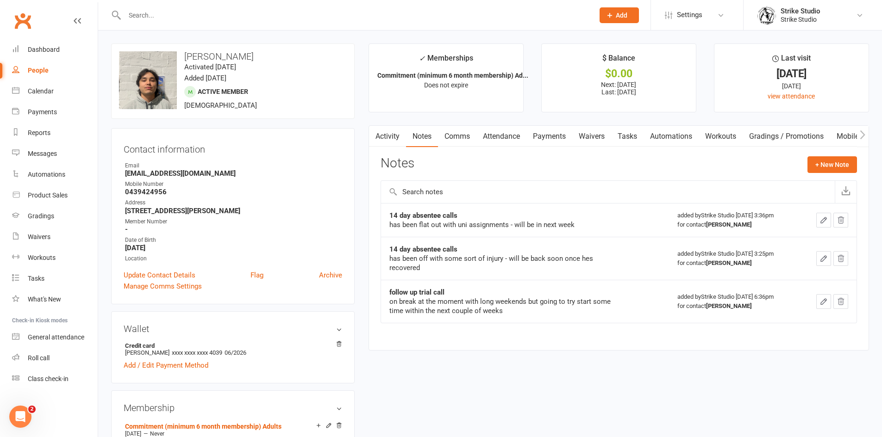
click at [268, 12] on input "text" at bounding box center [355, 15] width 466 height 13
paste input "Zachary May"
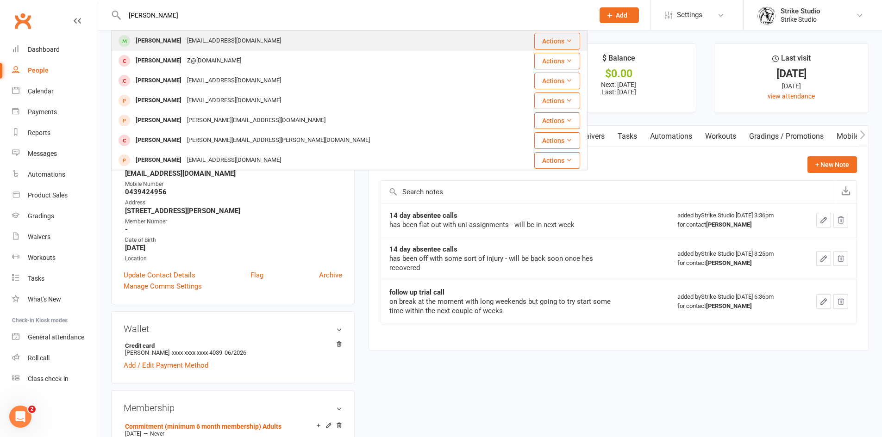
type input "Zachary May"
click at [197, 39] on div "zafroth@tpg.com.au" at bounding box center [234, 40] width 100 height 13
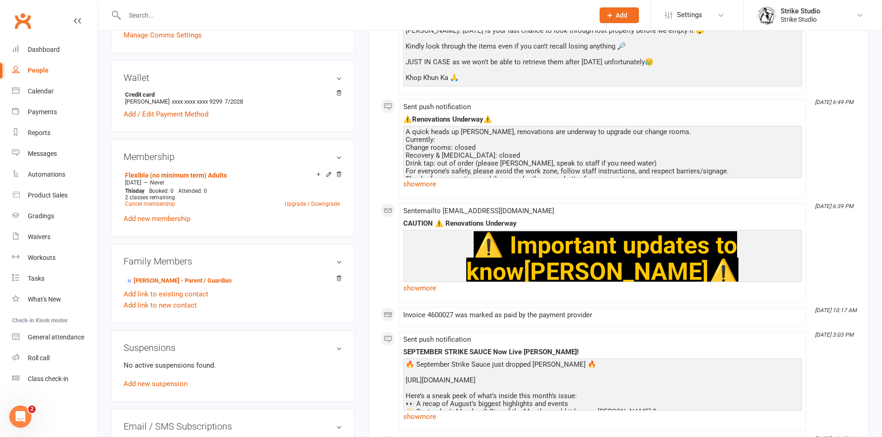
scroll to position [324, 0]
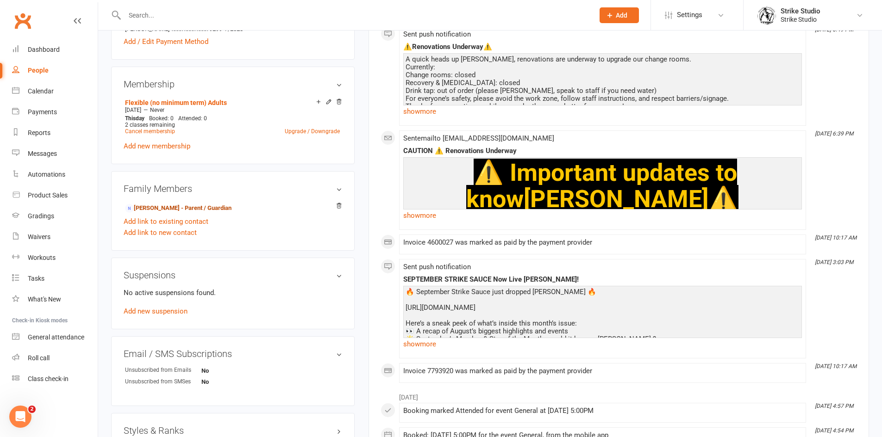
drag, startPoint x: 191, startPoint y: 207, endPoint x: 191, endPoint y: 202, distance: 5.1
click at [191, 206] on link "Matthew May - Parent / Guardian" at bounding box center [178, 209] width 106 height 10
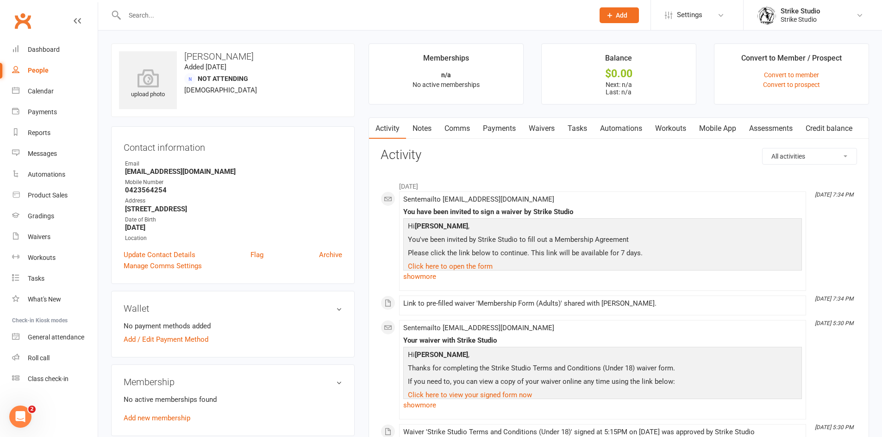
click at [230, 15] on input "text" at bounding box center [355, 15] width 466 height 13
paste input "Lenny Freebairn"
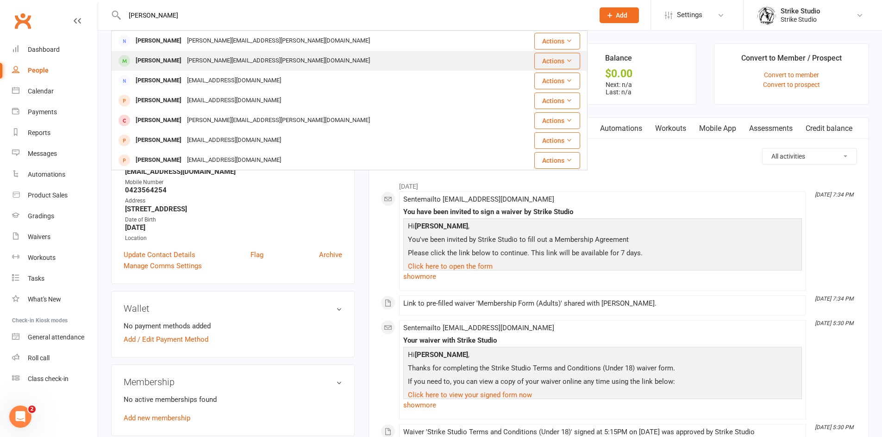
type input "Lenny Freebairn"
click at [177, 56] on div "Lenny Freebairn" at bounding box center [158, 60] width 51 height 13
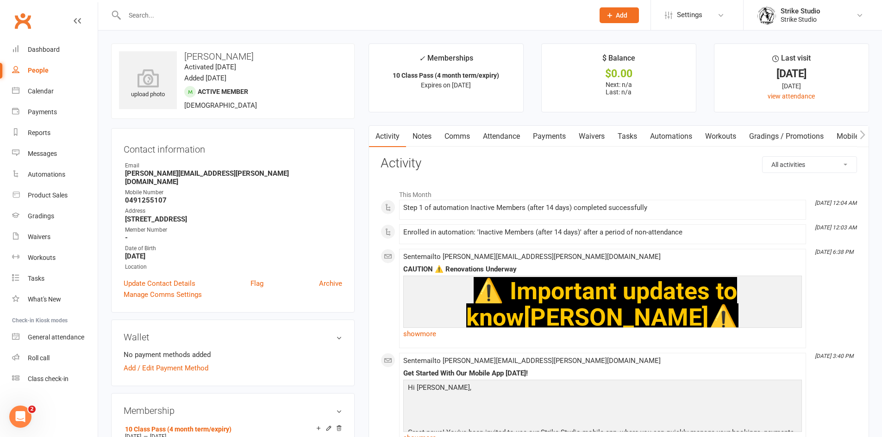
click at [497, 131] on link "Attendance" at bounding box center [501, 136] width 50 height 21
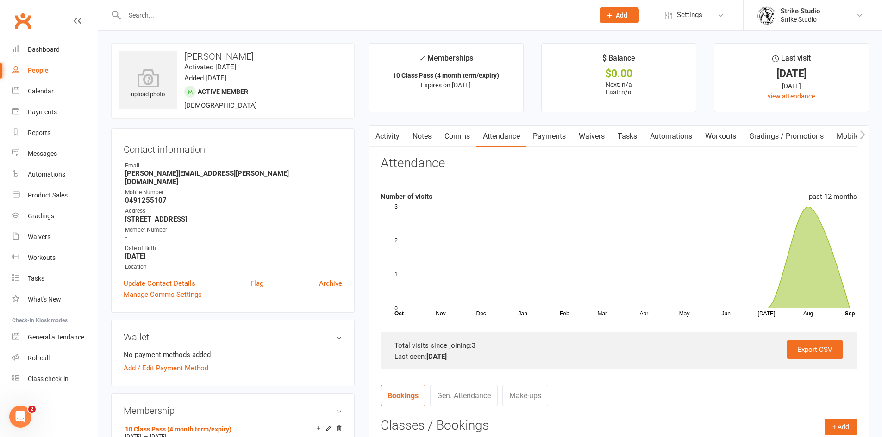
click at [308, 19] on input "text" at bounding box center [355, 15] width 466 height 13
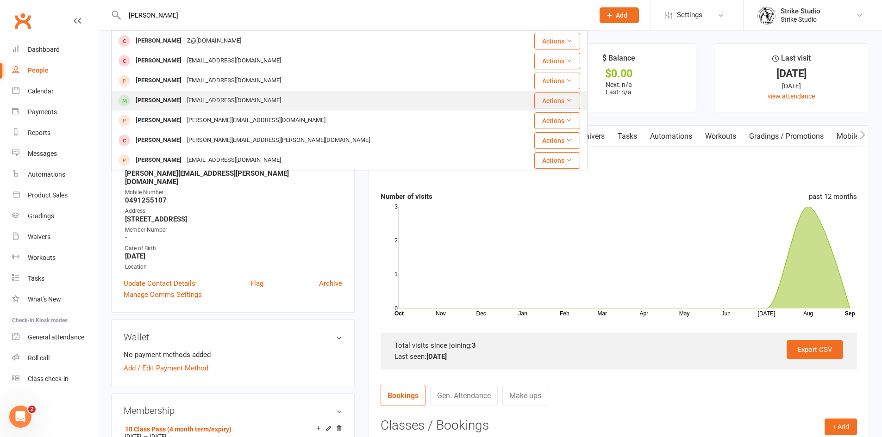
type input "zachary"
click at [184, 98] on div "zafroth@tpg.com.au" at bounding box center [234, 100] width 100 height 13
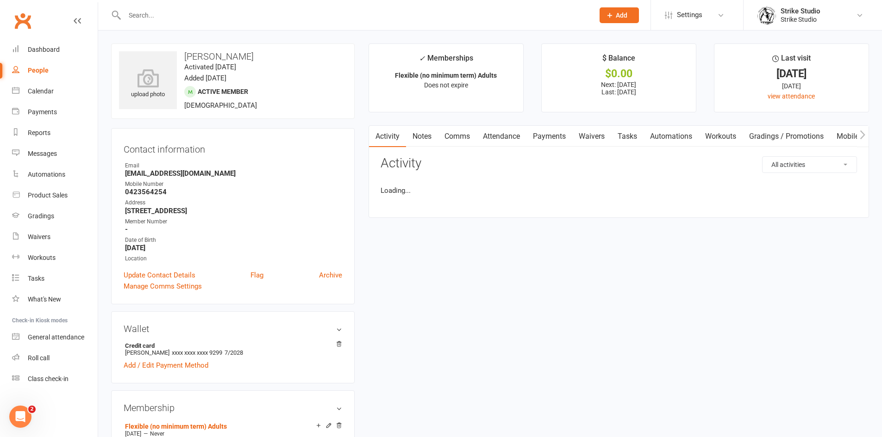
click at [416, 135] on link "Notes" at bounding box center [422, 136] width 32 height 21
click at [844, 164] on button "+ New Note" at bounding box center [832, 164] width 50 height 17
click at [431, 242] on textarea at bounding box center [618, 255] width 476 height 31
paste textarea "isn't allowed to come to training until his homework is done so will be back on…"
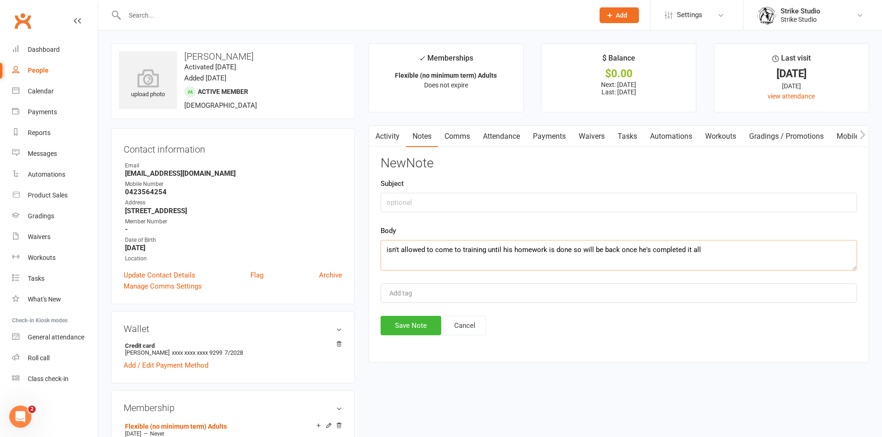
type textarea "isn't allowed to come to training until his homework is done so will be back on…"
click at [403, 205] on input "text" at bounding box center [618, 202] width 476 height 19
type input "14 day absentee calls"
click at [416, 330] on button "Save Note" at bounding box center [410, 325] width 61 height 19
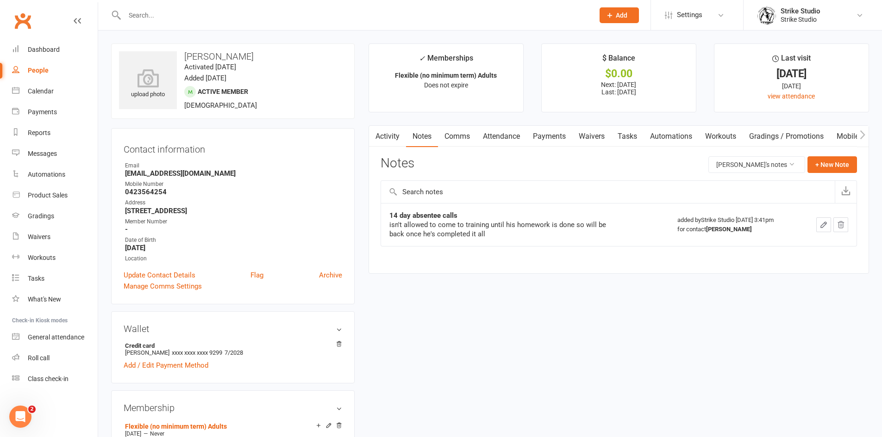
click at [299, 20] on input "text" at bounding box center [355, 15] width 466 height 13
paste input "Lenny Freebairn"
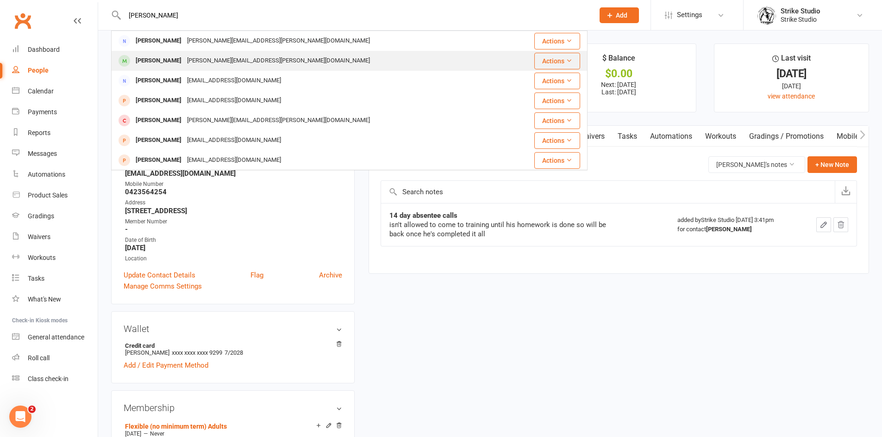
type input "Lenny Freebairn"
click at [196, 61] on div "danielle.freebairn@gmail.com" at bounding box center [278, 60] width 188 height 13
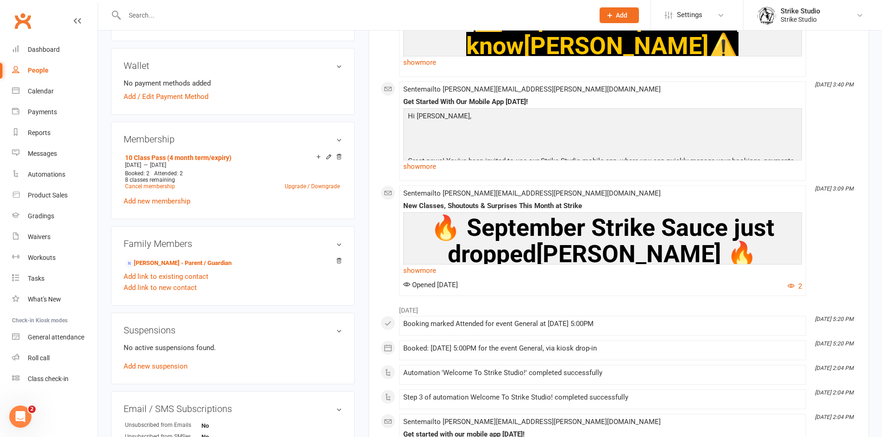
scroll to position [278, 0]
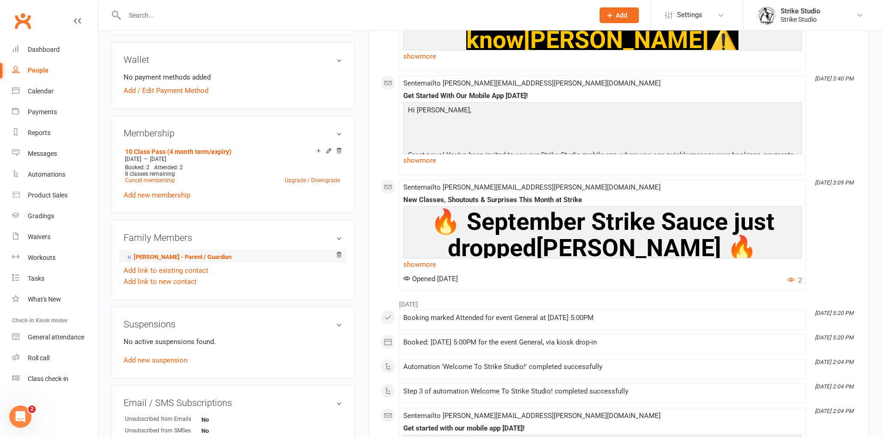
click at [174, 254] on li "Lenny Freebairn - Parent / Guardian" at bounding box center [233, 256] width 218 height 13
click at [176, 253] on link "Lenny Freebairn - Parent / Guardian" at bounding box center [178, 258] width 106 height 10
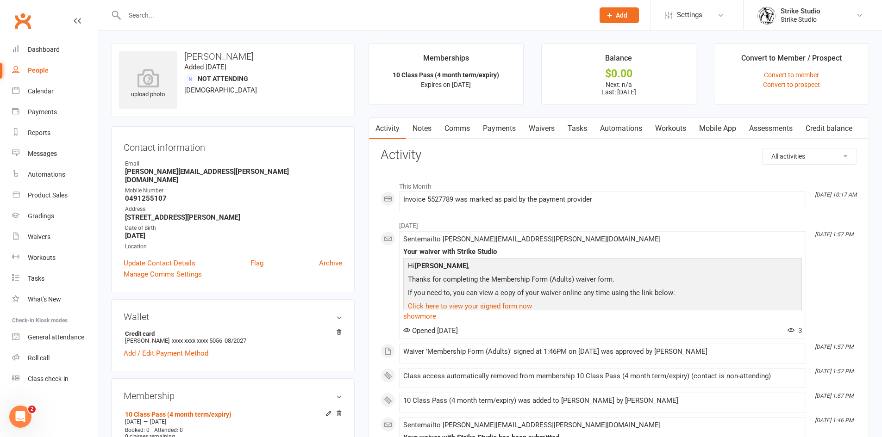
click at [281, 16] on input "text" at bounding box center [355, 15] width 466 height 13
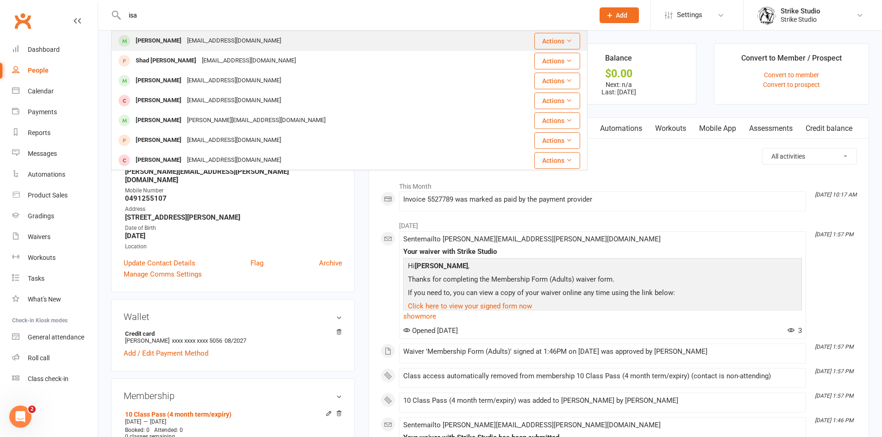
type input "isa"
click at [259, 41] on div "ISA Bultan Isabultan@gmail.com" at bounding box center [303, 40] width 382 height 19
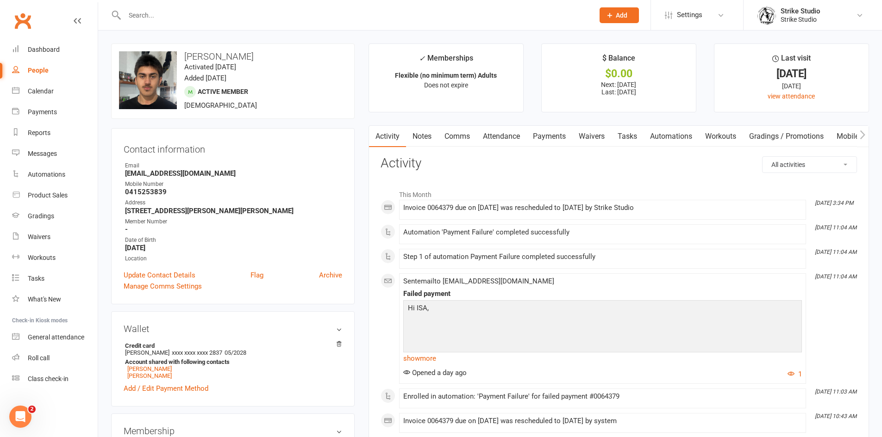
click at [549, 135] on link "Payments" at bounding box center [549, 136] width 46 height 21
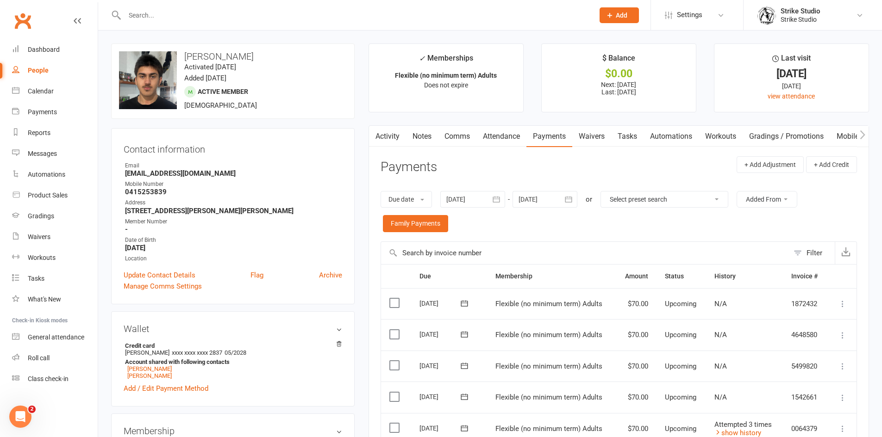
click at [433, 136] on link "Notes" at bounding box center [422, 136] width 32 height 21
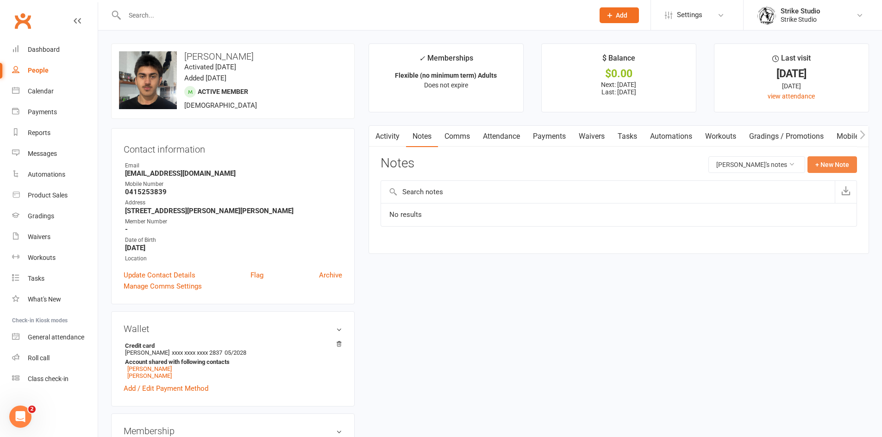
click at [834, 162] on button "+ New Note" at bounding box center [832, 164] width 50 height 17
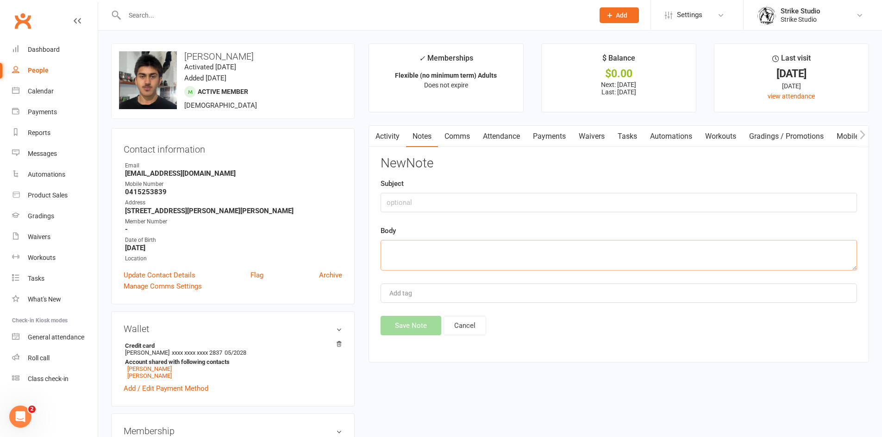
click at [519, 249] on textarea at bounding box center [618, 255] width 476 height 31
paste textarea "all have the flu and have been instructed to stay home by doctors"
click at [395, 251] on textarea "all have the flu and have been instructed to stay home by doctors" at bounding box center [618, 255] width 476 height 31
type textarea "have the flu and have been instructed to stay home by doctors"
click at [405, 205] on input "text" at bounding box center [618, 202] width 476 height 19
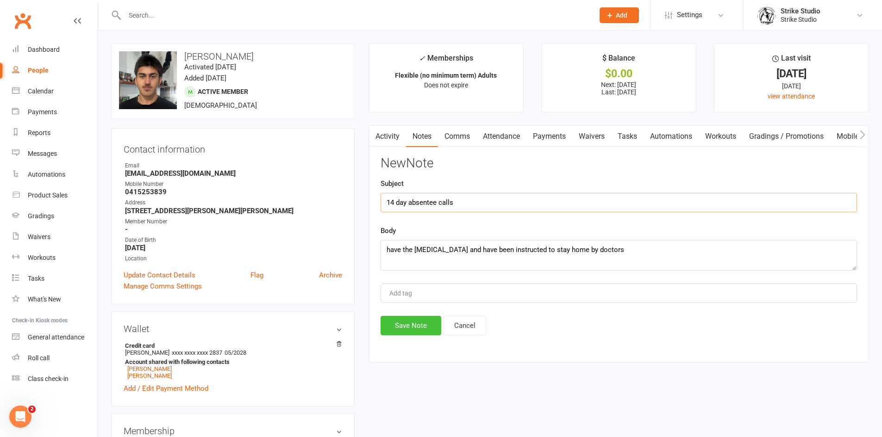
type input "14 day absentee calls"
click at [401, 323] on button "Save Note" at bounding box center [410, 325] width 61 height 19
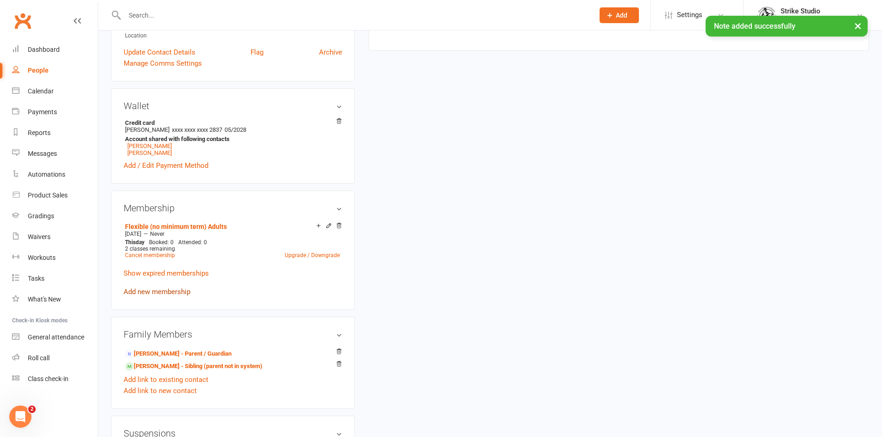
scroll to position [231, 0]
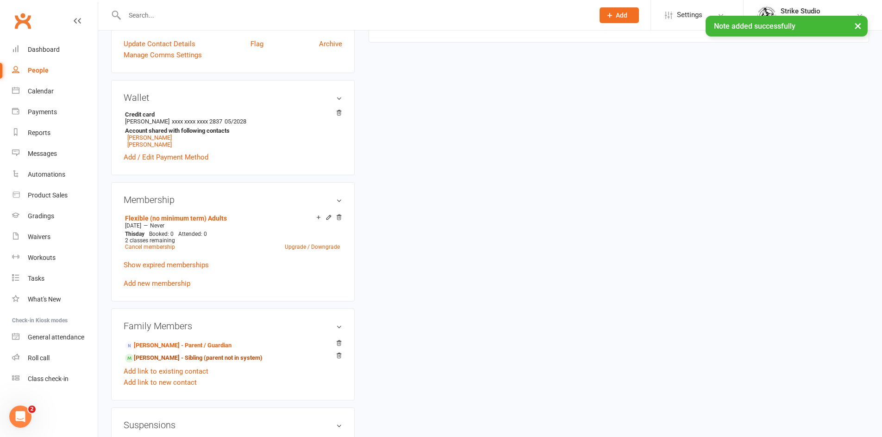
click at [183, 359] on link "Isaak Bultan - Sibling (parent not in system)" at bounding box center [193, 359] width 137 height 10
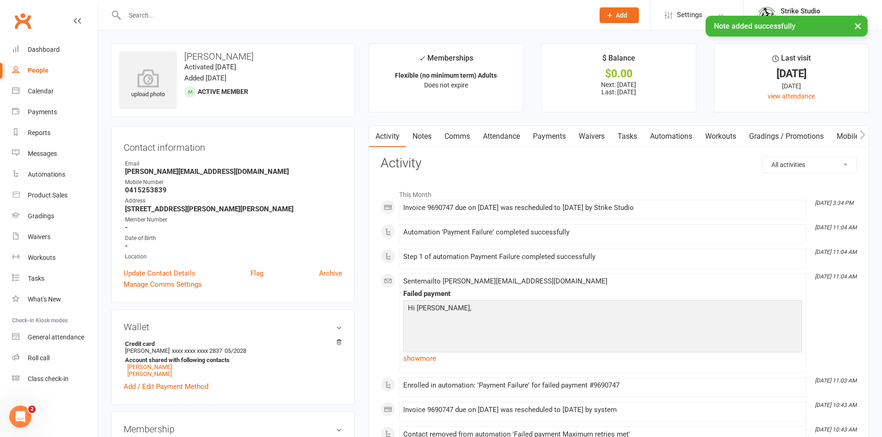
click at [420, 130] on link "Notes" at bounding box center [422, 136] width 32 height 21
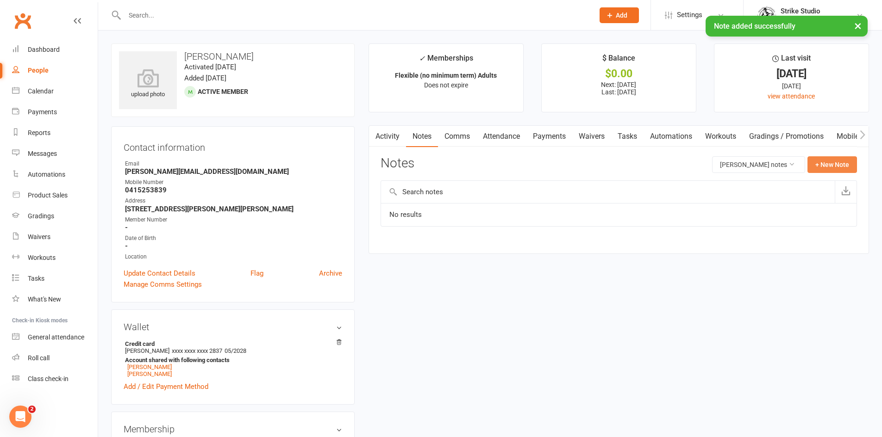
click at [831, 168] on button "+ New Note" at bounding box center [832, 164] width 50 height 17
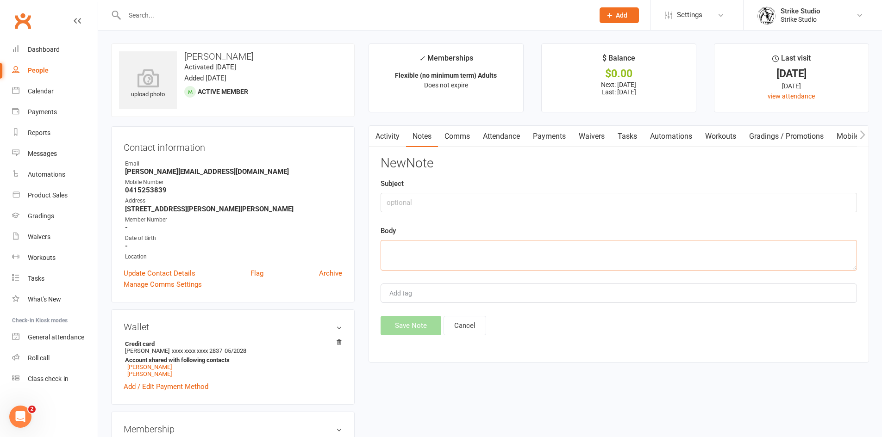
click at [570, 255] on textarea at bounding box center [618, 255] width 476 height 31
paste textarea "all have the flu and have been instructed to stay home by doctors"
type textarea "all have the flu and have been instructed to stay home by doctors"
drag, startPoint x: 509, startPoint y: 188, endPoint x: 513, endPoint y: 194, distance: 7.3
click at [509, 190] on div "Subject" at bounding box center [618, 195] width 476 height 34
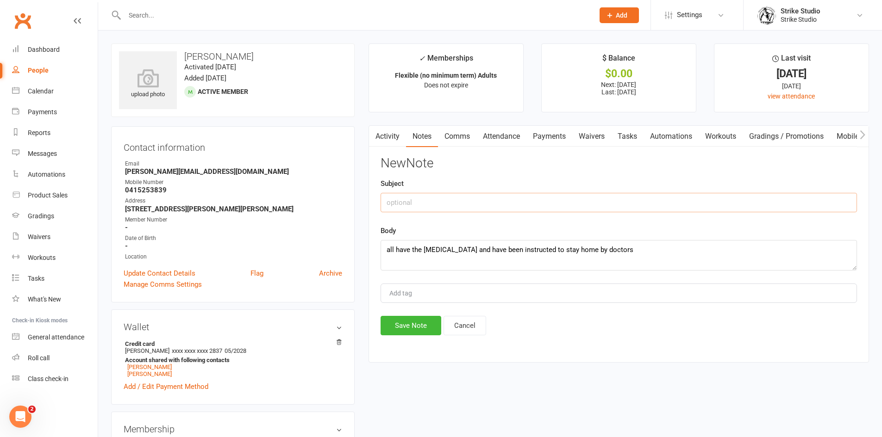
click at [516, 197] on input "text" at bounding box center [618, 202] width 476 height 19
type input "14 day absentee calls"
click at [392, 324] on button "Save Note" at bounding box center [410, 325] width 61 height 19
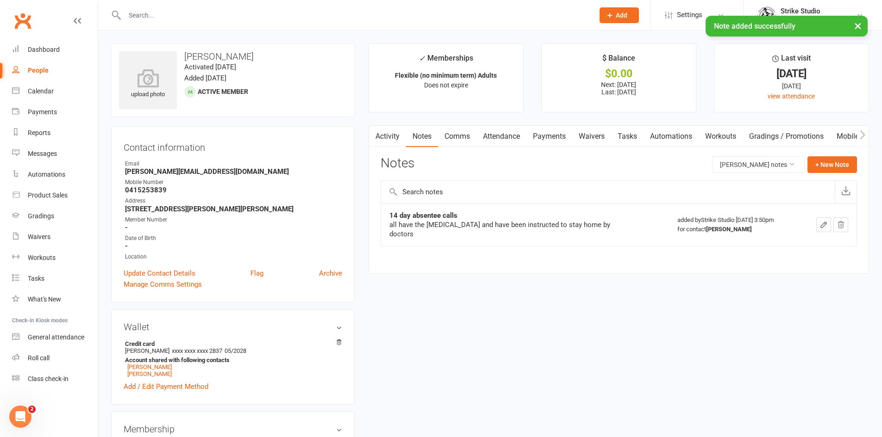
click at [398, 132] on link "Activity" at bounding box center [387, 136] width 37 height 21
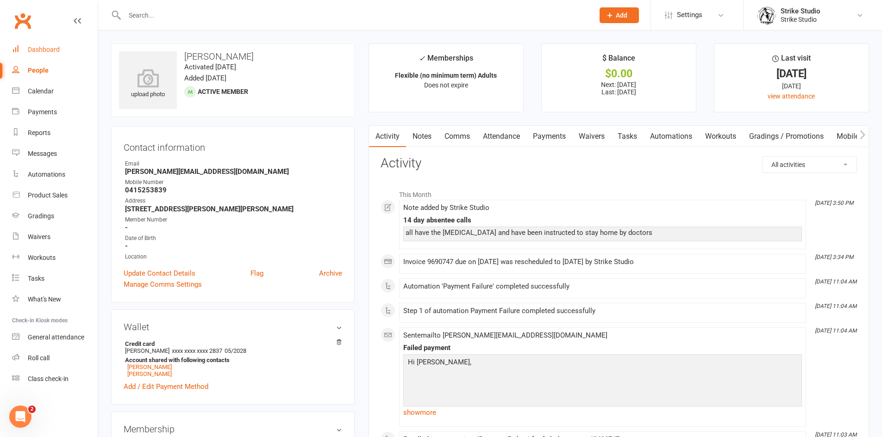
click at [60, 48] on link "Dashboard" at bounding box center [55, 49] width 86 height 21
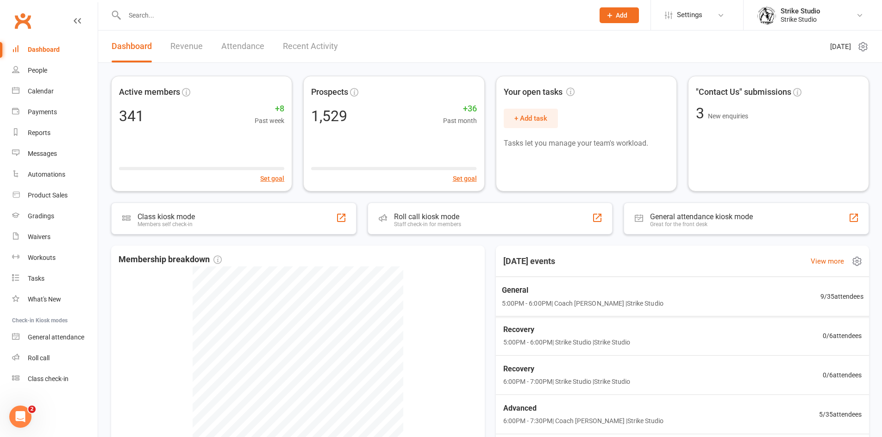
click at [591, 292] on span "General" at bounding box center [582, 291] width 162 height 12
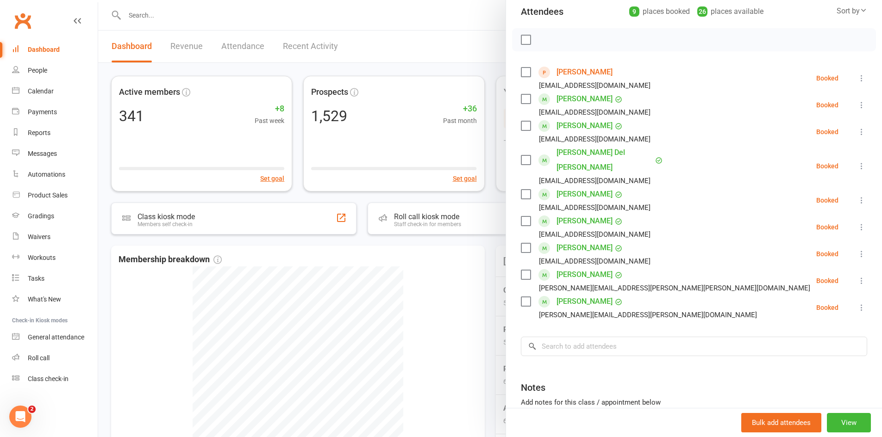
scroll to position [93, 0]
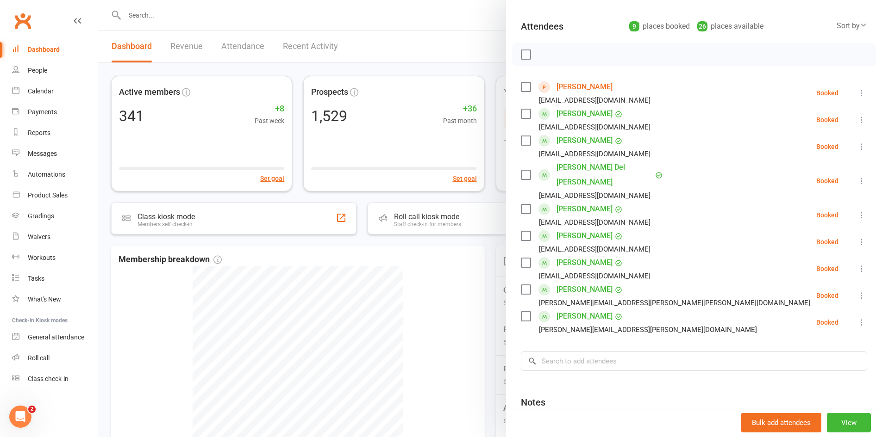
drag, startPoint x: 499, startPoint y: 291, endPoint x: 491, endPoint y: 280, distance: 12.9
click at [497, 289] on div at bounding box center [490, 218] width 784 height 437
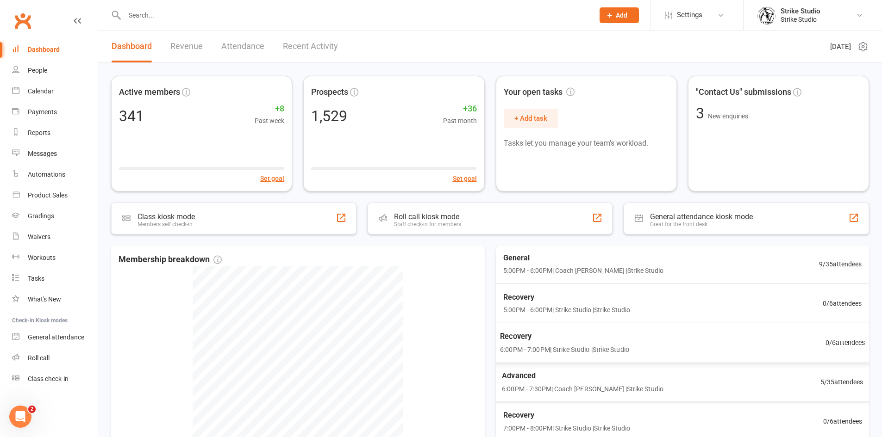
scroll to position [46, 0]
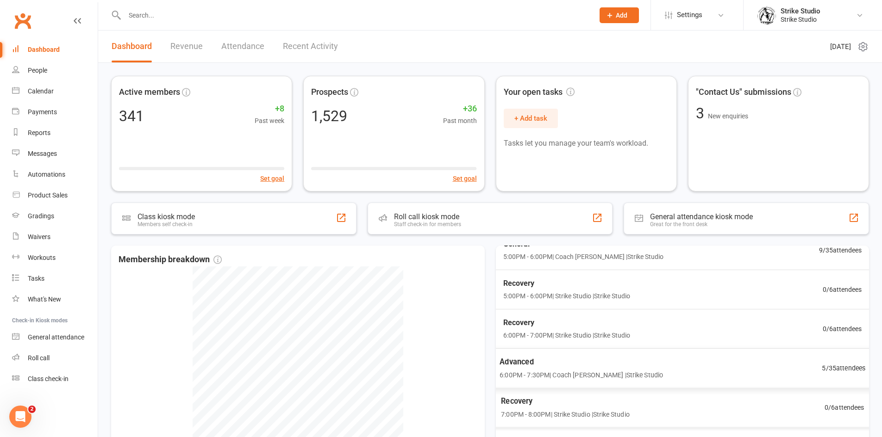
click at [627, 367] on span "Advanced" at bounding box center [580, 362] width 163 height 12
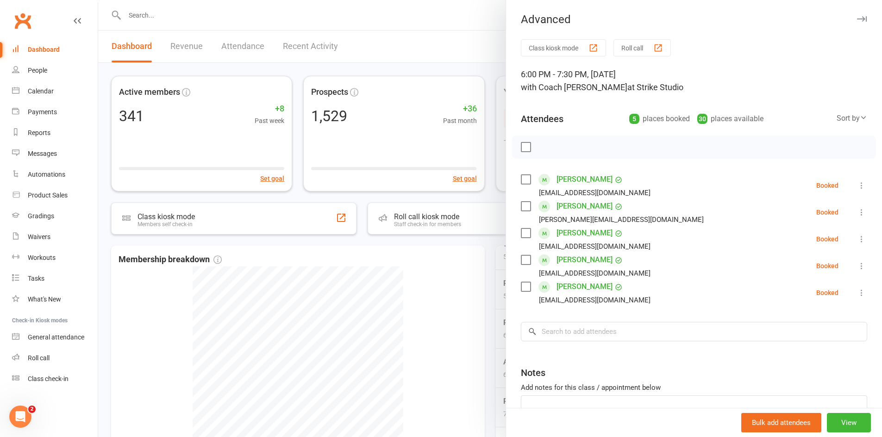
click at [373, 303] on div at bounding box center [490, 218] width 784 height 437
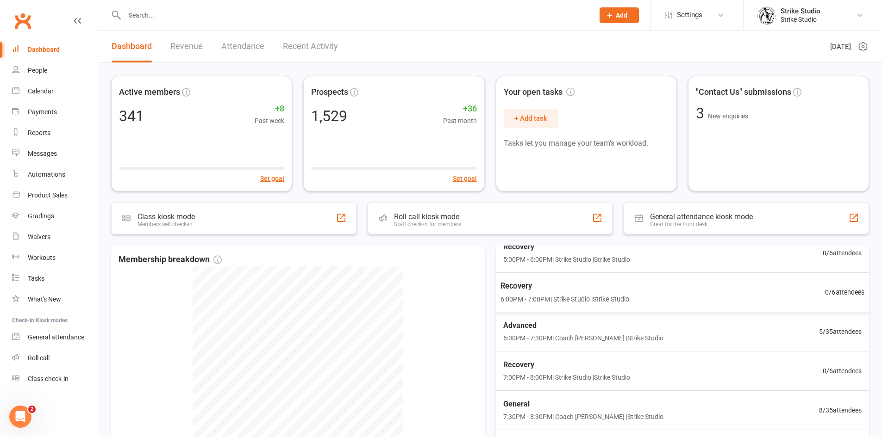
scroll to position [119, 0]
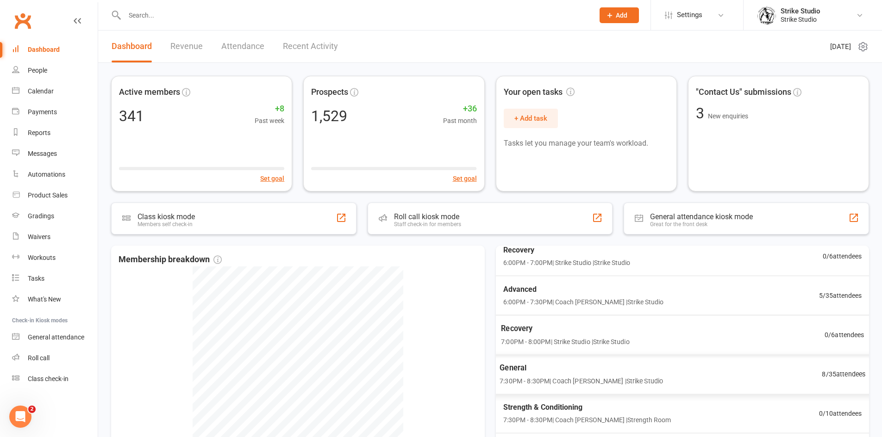
click at [568, 367] on span "General" at bounding box center [580, 368] width 163 height 12
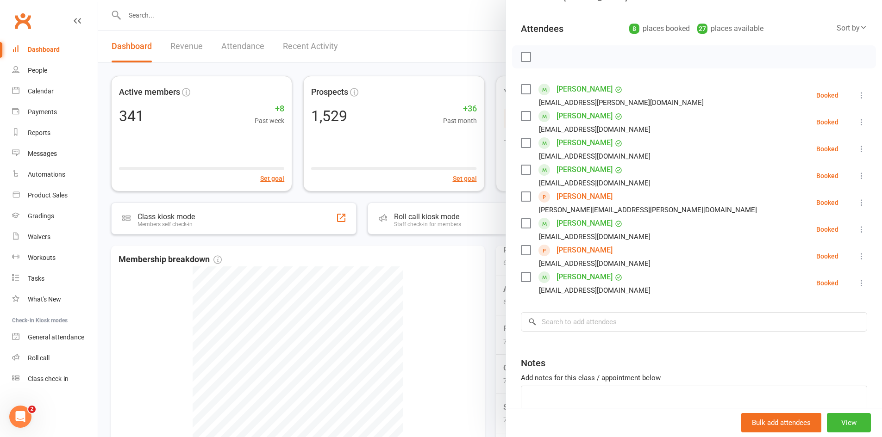
scroll to position [145, 0]
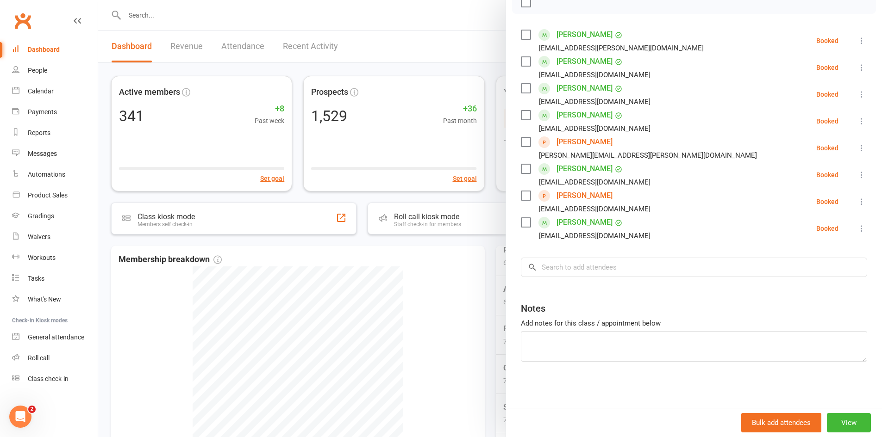
click at [459, 271] on div at bounding box center [490, 218] width 784 height 437
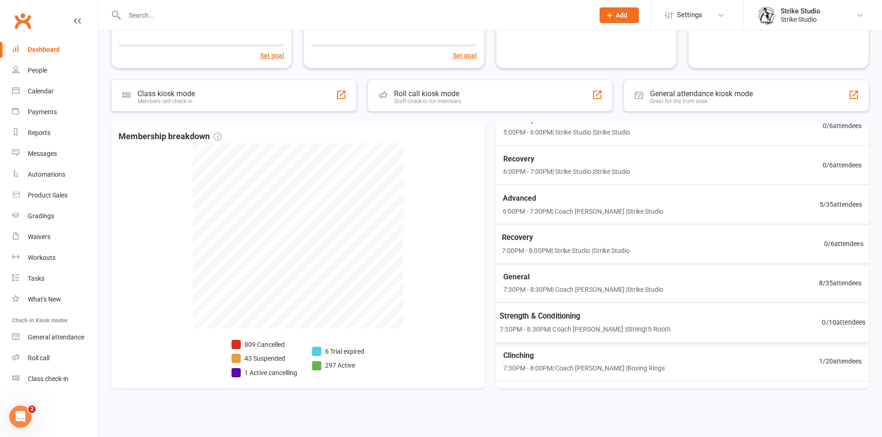
scroll to position [0, 0]
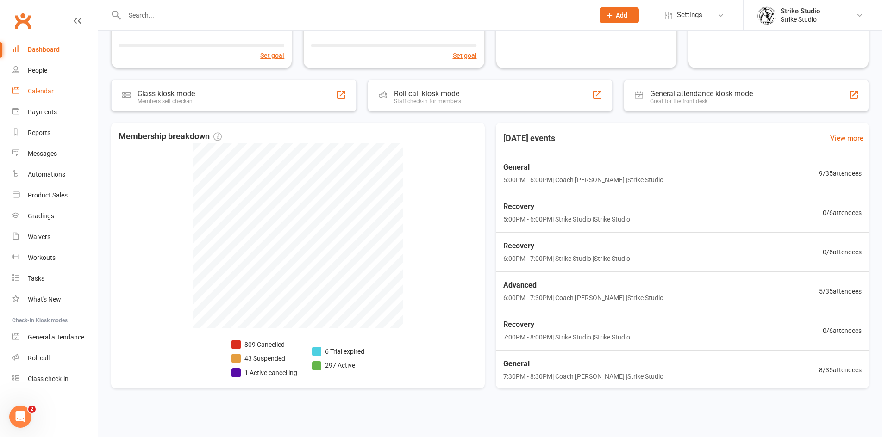
click at [48, 92] on div "Calendar" at bounding box center [41, 90] width 26 height 7
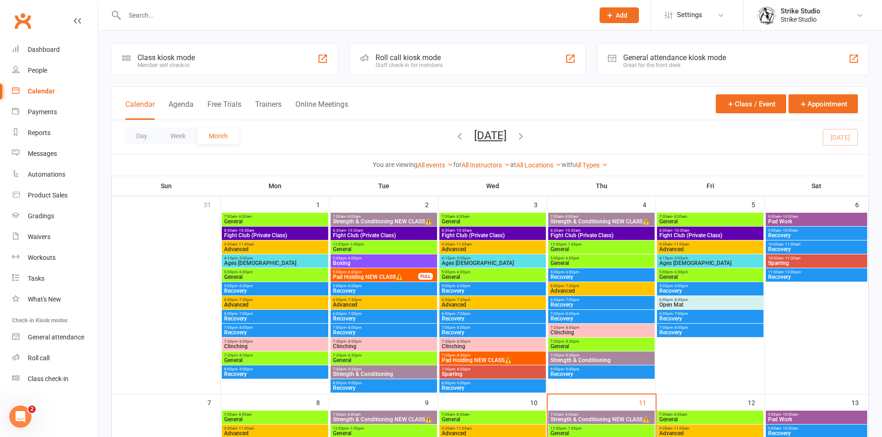
click at [781, 261] on span "Sparring" at bounding box center [816, 264] width 98 height 6
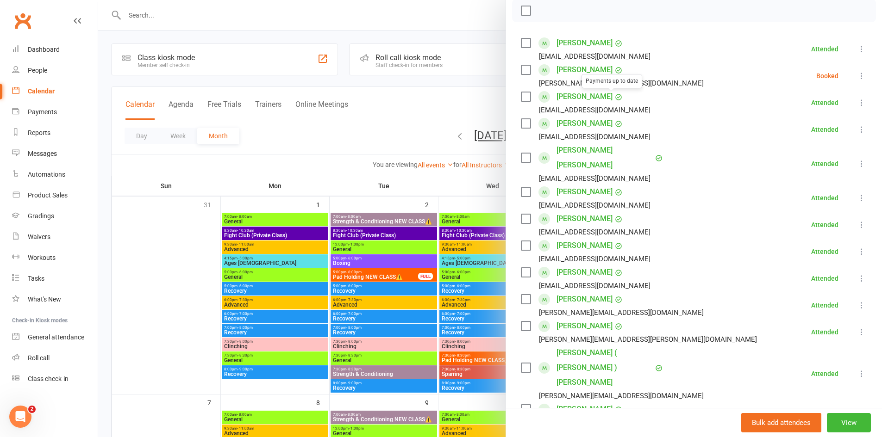
scroll to position [46, 0]
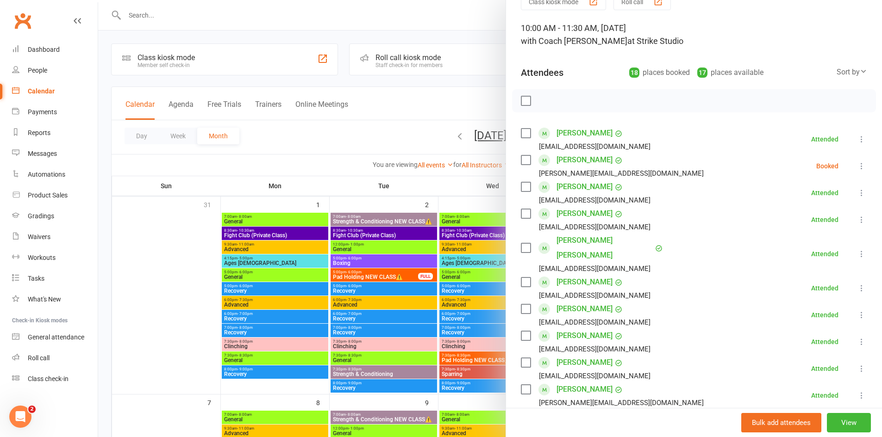
click at [857, 167] on icon at bounding box center [861, 166] width 9 height 9
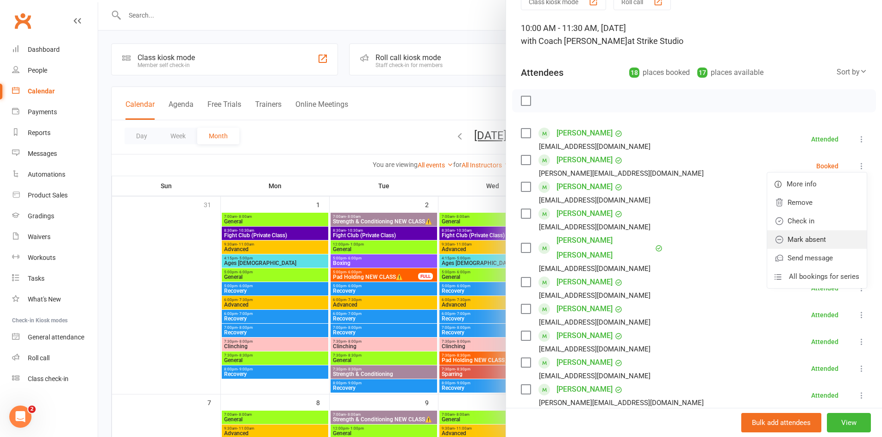
drag, startPoint x: 799, startPoint y: 244, endPoint x: 793, endPoint y: 244, distance: 6.0
click at [799, 244] on link "Mark absent" at bounding box center [817, 240] width 100 height 19
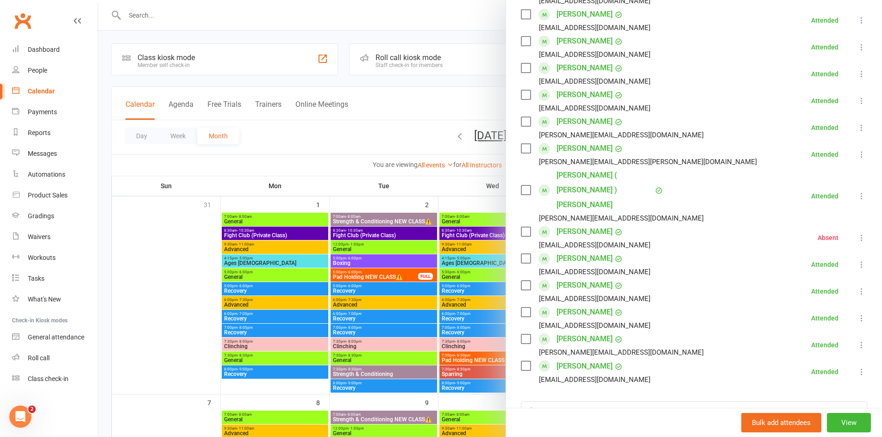
scroll to position [414, 0]
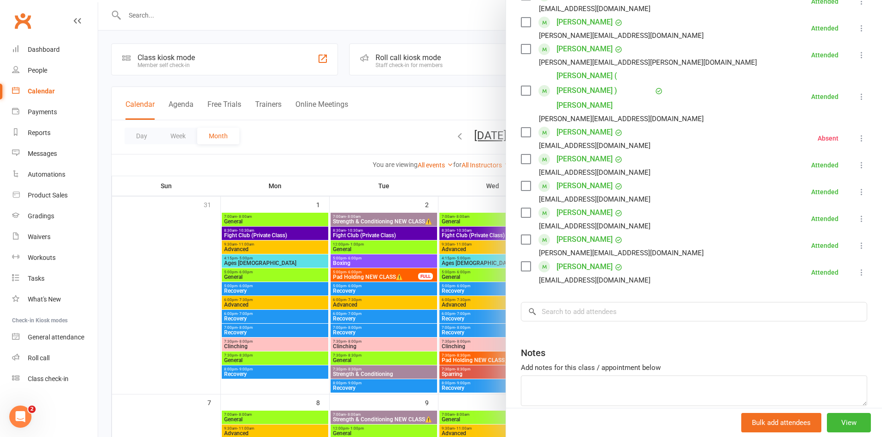
click at [472, 156] on div at bounding box center [490, 218] width 784 height 437
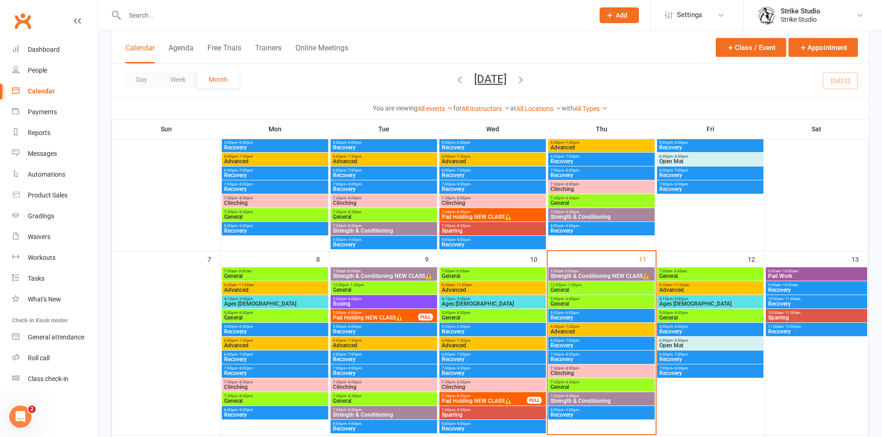
scroll to position [185, 0]
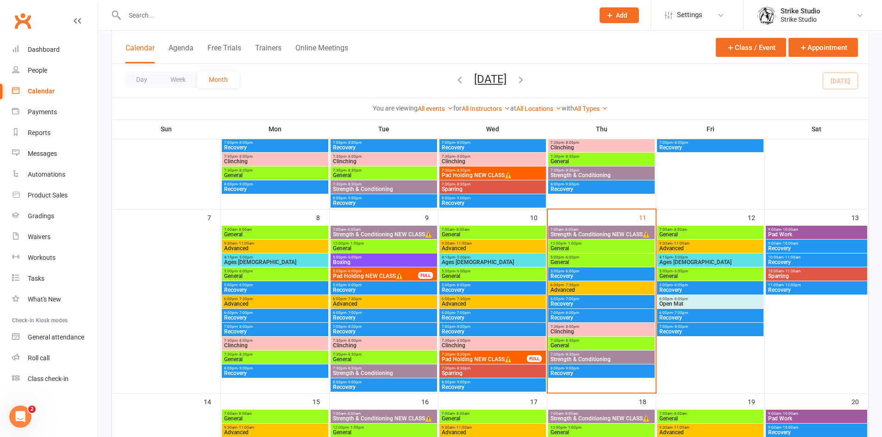
click at [697, 262] on span "Ages 6-14" at bounding box center [710, 263] width 103 height 6
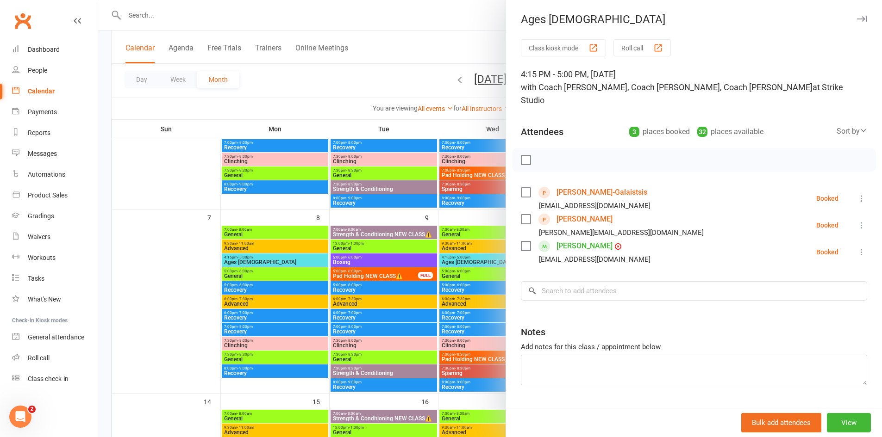
click at [302, 17] on div at bounding box center [490, 218] width 784 height 437
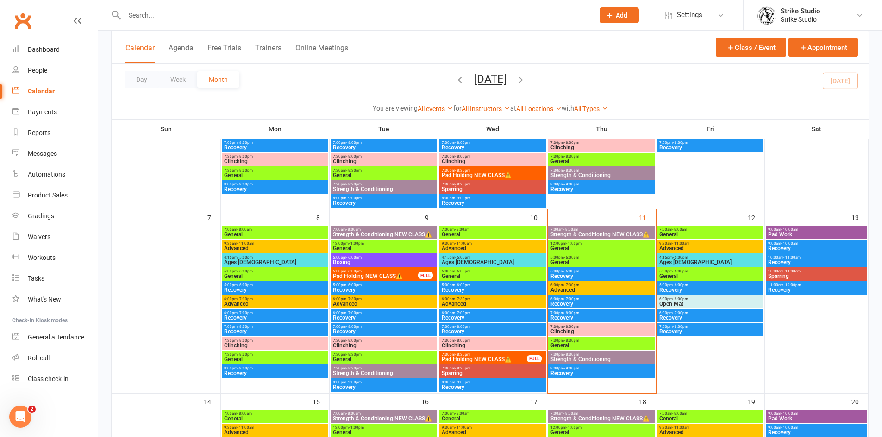
click at [300, 13] on input "text" at bounding box center [355, 15] width 466 height 13
paste input "peter nguyen"
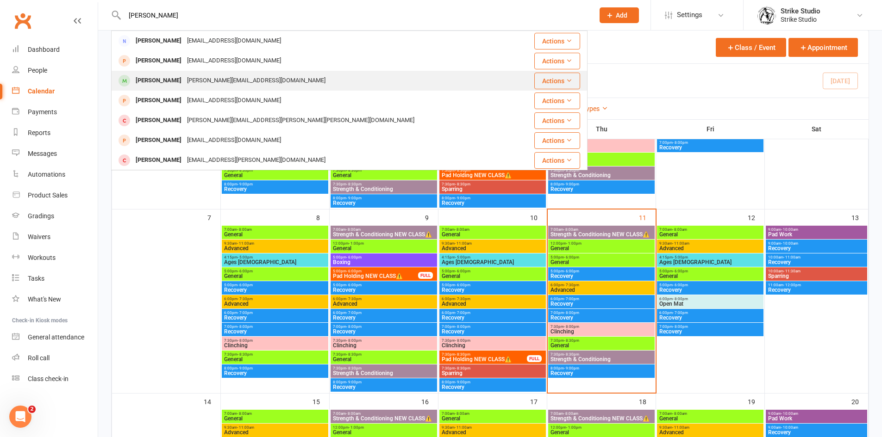
type input "peter nguyen"
click at [173, 79] on div "peter nguyen" at bounding box center [158, 80] width 51 height 13
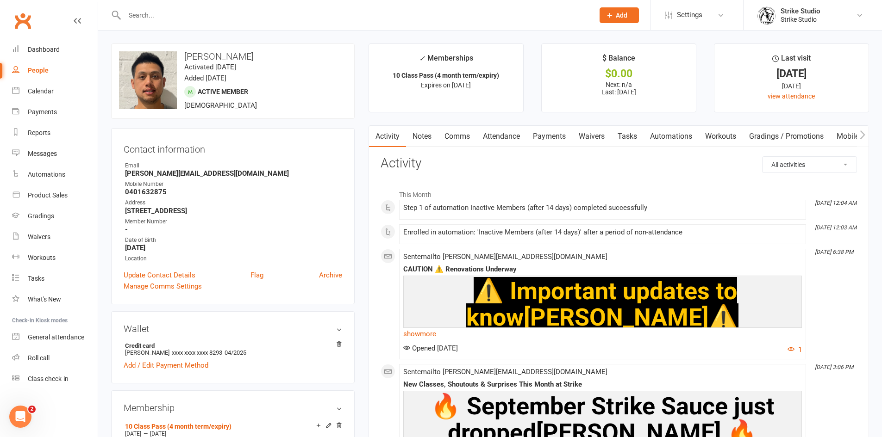
click at [328, 19] on input "text" at bounding box center [355, 15] width 466 height 13
paste input "Aidan Canham"
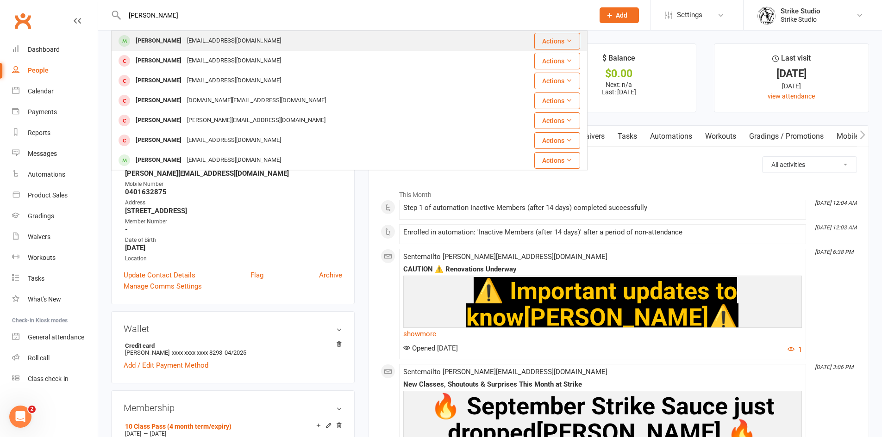
type input "Aidan Canham"
click at [246, 40] on div "trekking.16@icloud.com" at bounding box center [234, 40] width 100 height 13
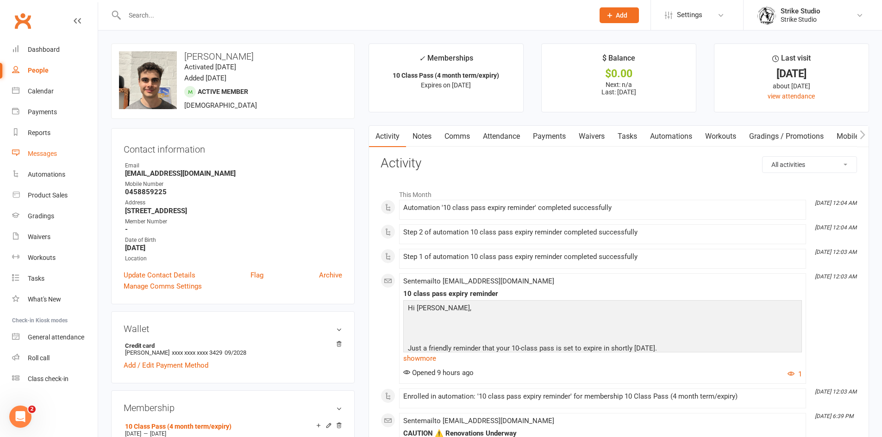
click at [57, 150] on div "Messages" at bounding box center [42, 153] width 29 height 7
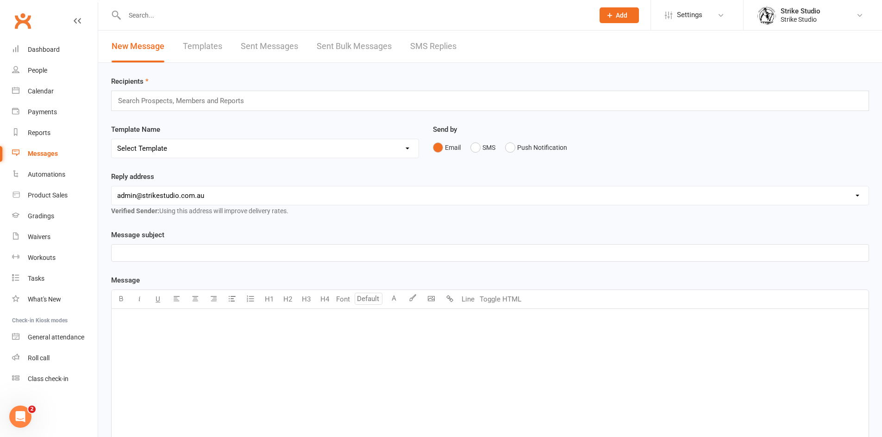
click at [196, 38] on link "Templates" at bounding box center [202, 47] width 39 height 32
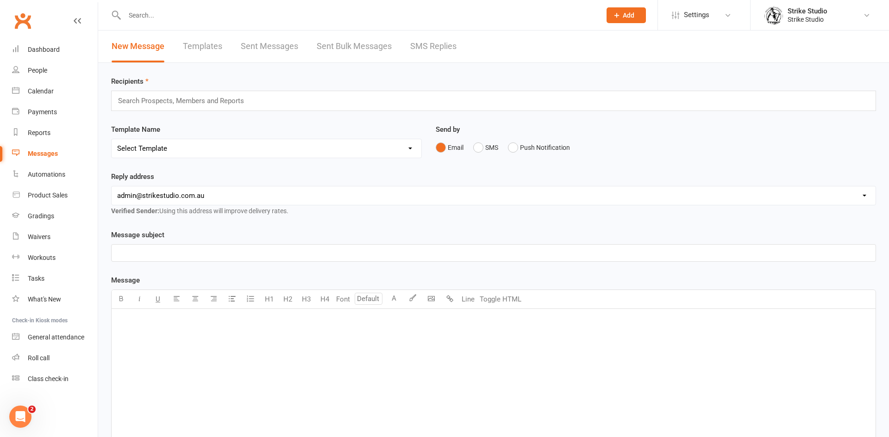
select select "100"
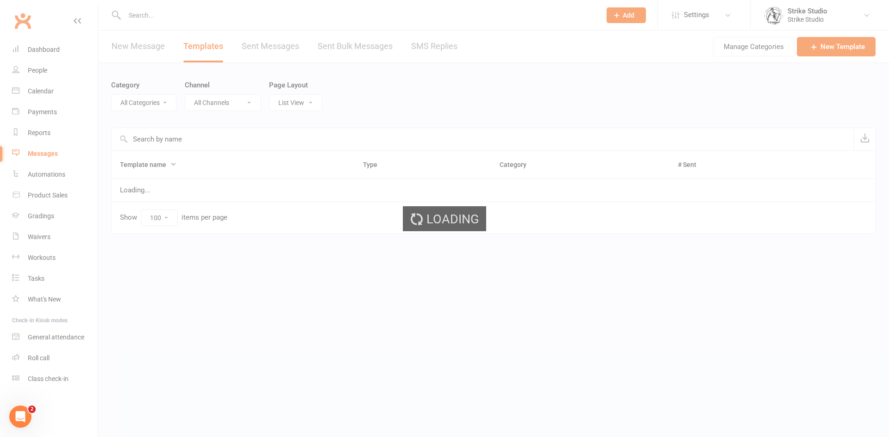
select select "11994"
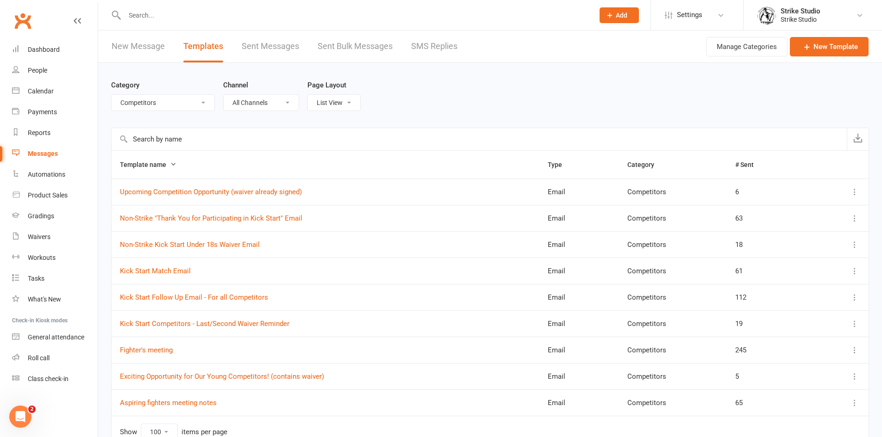
drag, startPoint x: 163, startPoint y: 141, endPoint x: 158, endPoint y: 141, distance: 5.1
click at [162, 141] on input "text" at bounding box center [479, 139] width 735 height 22
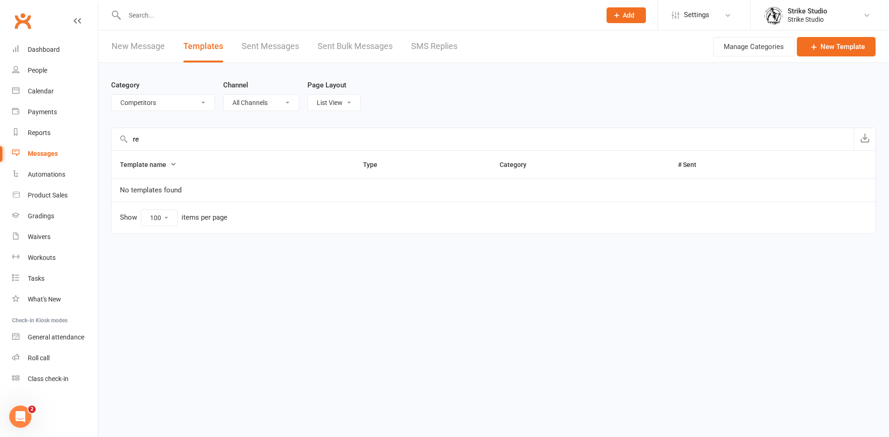
type input "r"
type input "s"
type input "ice"
click at [200, 100] on select "All Categories (No category) Competitors Events/Holidays General Info/Updates F…" at bounding box center [163, 103] width 103 height 16
select select
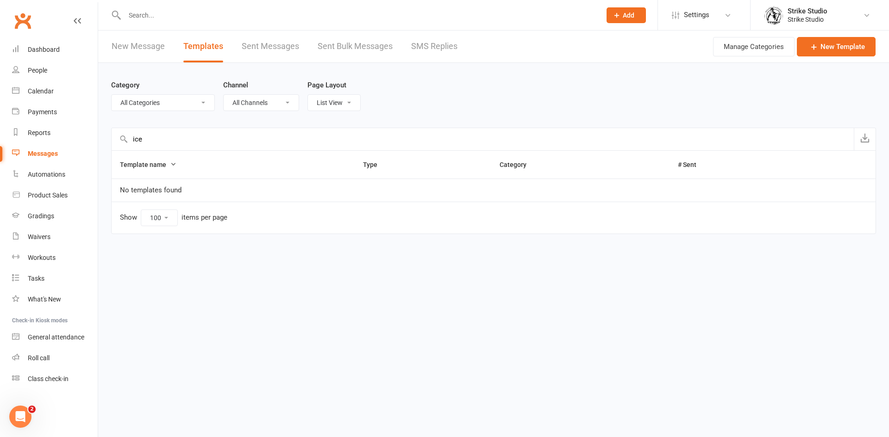
click at [112, 95] on select "All Categories (No category) Competitors Events/Holidays General Info/Updates F…" at bounding box center [163, 103] width 103 height 16
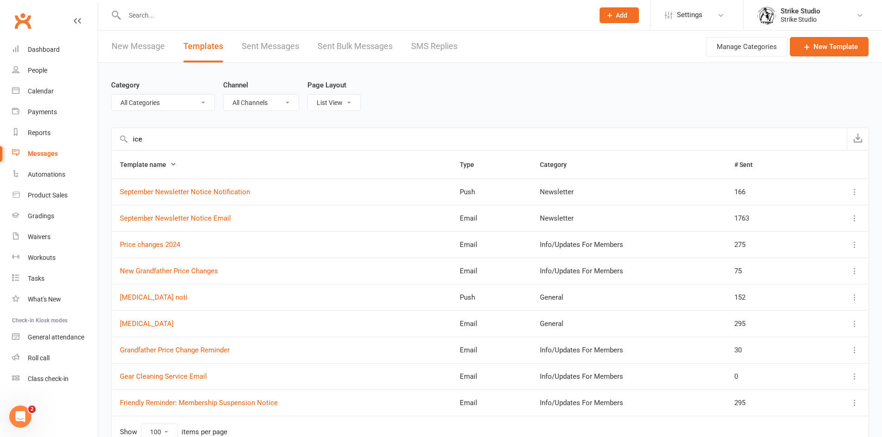
click at [167, 141] on input "ice" at bounding box center [479, 139] width 735 height 22
type input "i"
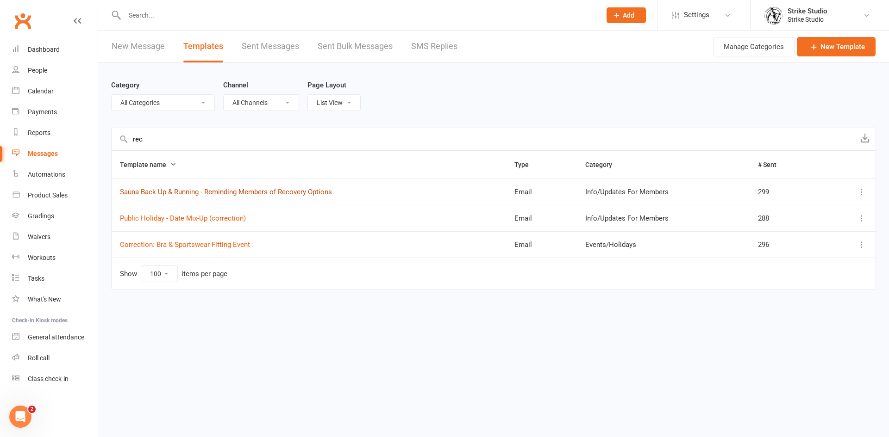
type input "rec"
click at [228, 191] on link "Sauna Back Up & Running - Reminding Members of Recovery Options" at bounding box center [226, 192] width 212 height 8
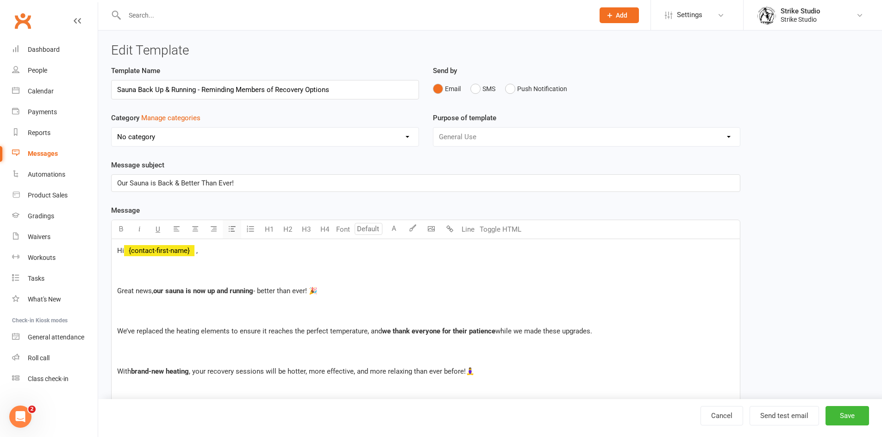
select select "11995"
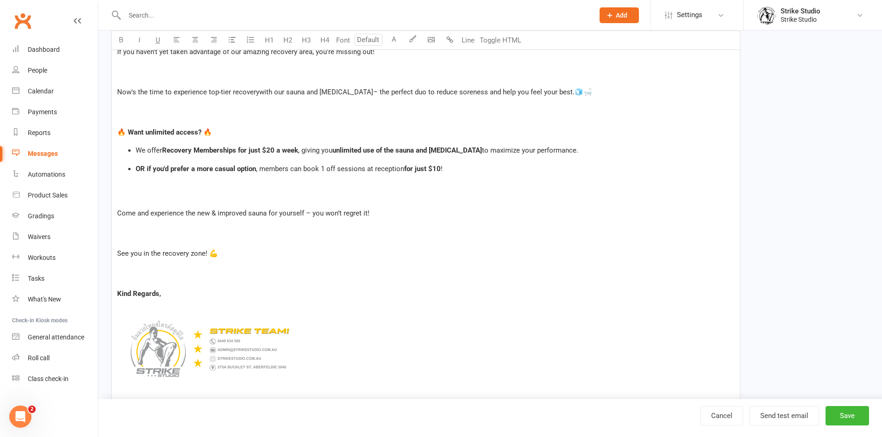
scroll to position [475, 0]
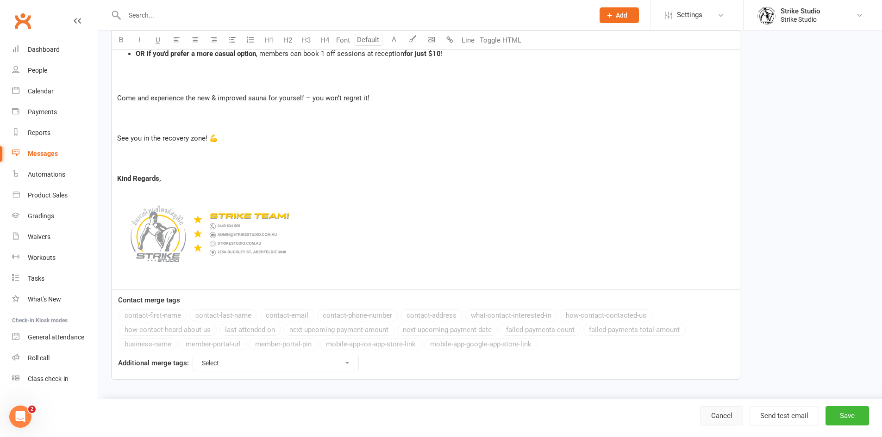
click at [712, 413] on link "Cancel" at bounding box center [721, 415] width 43 height 19
select select "100"
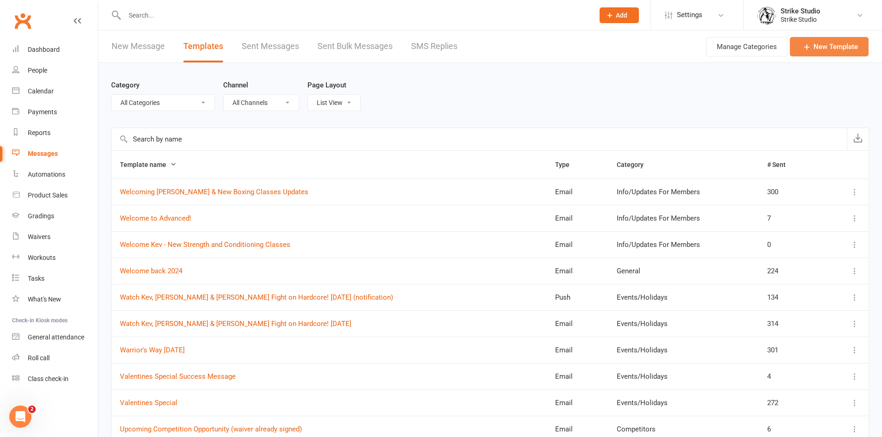
click at [804, 49] on icon at bounding box center [806, 46] width 9 height 9
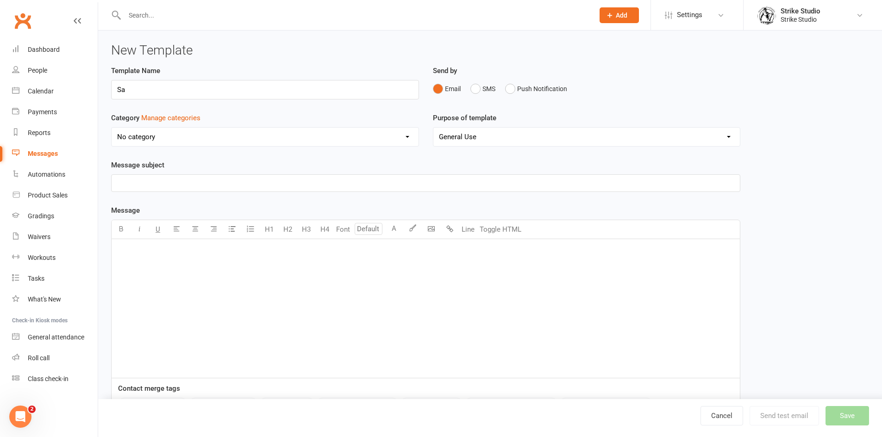
type input "S"
type input "Recovery is Back Up & Running! (for now)"
click at [249, 142] on select "No category Competitors Events/Holidays General Info/Updates For Members Merch …" at bounding box center [265, 137] width 307 height 19
select select "11995"
click at [112, 128] on select "No category Competitors Events/Holidays General Info/Updates For Members Merch …" at bounding box center [265, 137] width 307 height 19
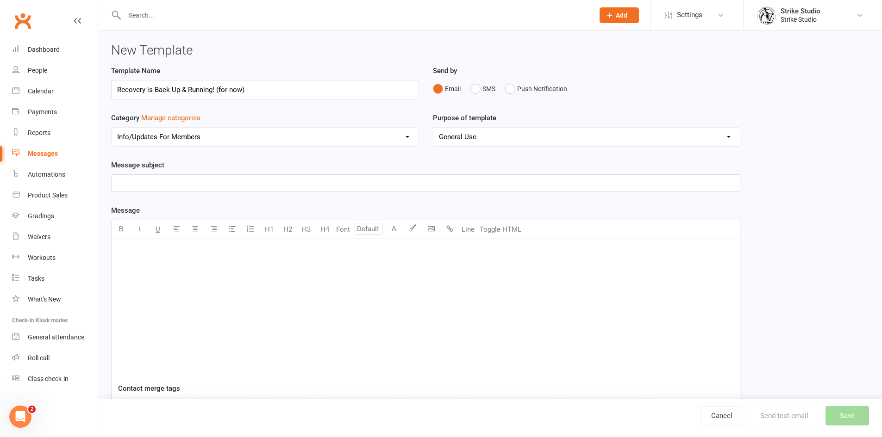
click at [199, 184] on p "﻿" at bounding box center [425, 183] width 617 height 11
drag, startPoint x: 231, startPoint y: 184, endPoint x: 249, endPoint y: 186, distance: 18.1
click at [249, 186] on span "Recovery is Back – Ice Bath & Sauna Ready!" at bounding box center [199, 183] width 164 height 8
click at [245, 180] on span "Recovery is Back – Ice Bath & Sauna are temporarily available!" at bounding box center [227, 183] width 221 height 8
drag, startPoint x: 284, startPoint y: 185, endPoint x: 292, endPoint y: 188, distance: 8.1
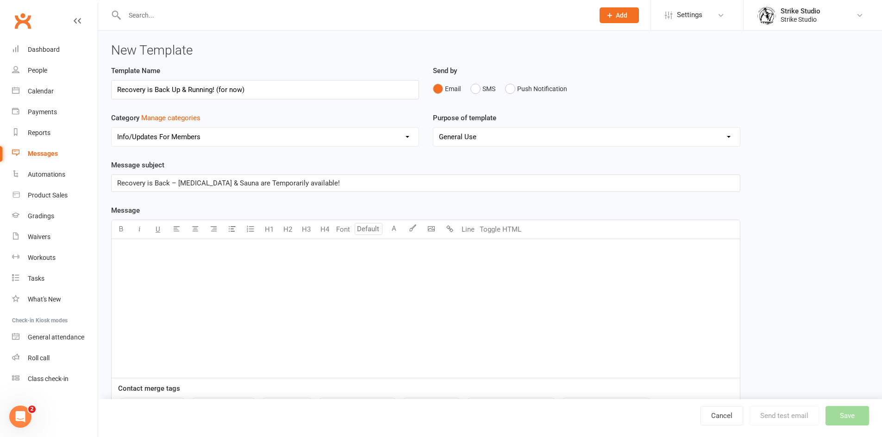
click at [284, 186] on span "Recovery is Back – Ice Bath & Sauna are Temporarily available!" at bounding box center [228, 183] width 223 height 8
click at [175, 184] on span "Recovery is Back – Ice Bath & Sauna are Temporarily Available!" at bounding box center [229, 183] width 224 height 8
click at [177, 261] on div "﻿" at bounding box center [426, 308] width 628 height 139
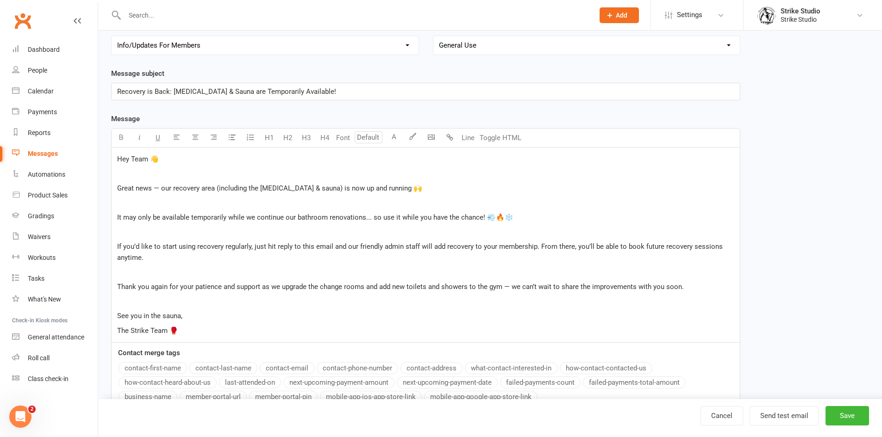
scroll to position [93, 0]
drag, startPoint x: 118, startPoint y: 188, endPoint x: 104, endPoint y: 146, distance: 43.9
click at [104, 146] on div "New Template Template Name Recovery is Back Up & Running! (for now) Send by Ema…" at bounding box center [490, 195] width 784 height 514
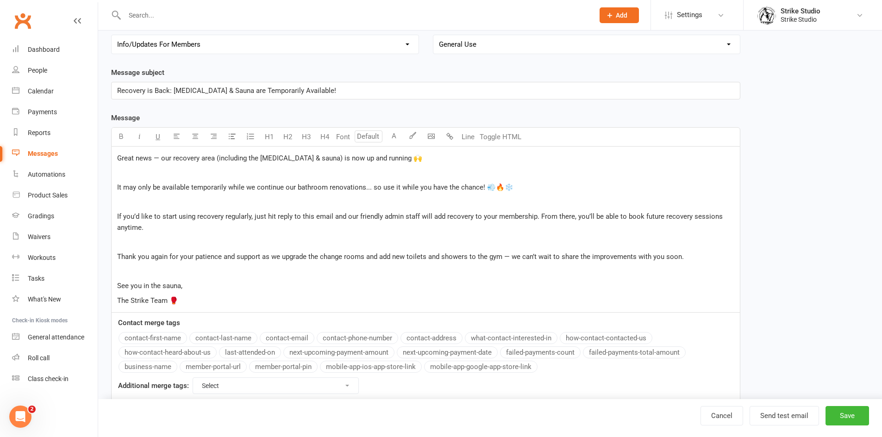
click at [157, 156] on span "Great news — our recovery area (including the ice bath & sauna) is now up and r…" at bounding box center [269, 158] width 305 height 8
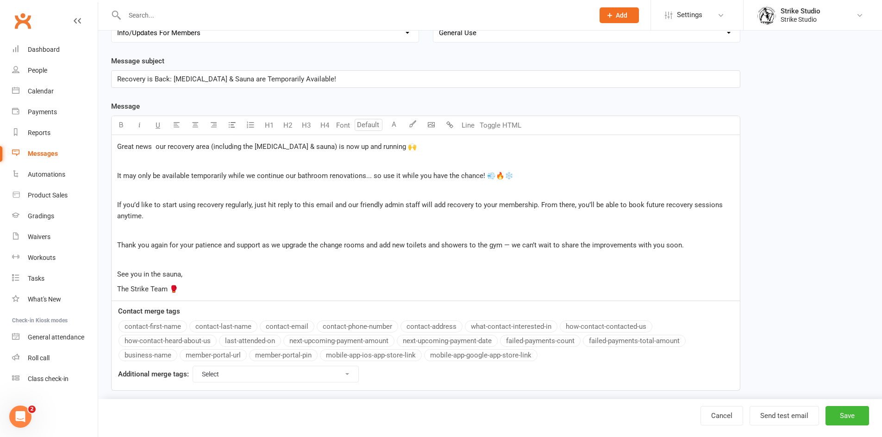
scroll to position [116, 0]
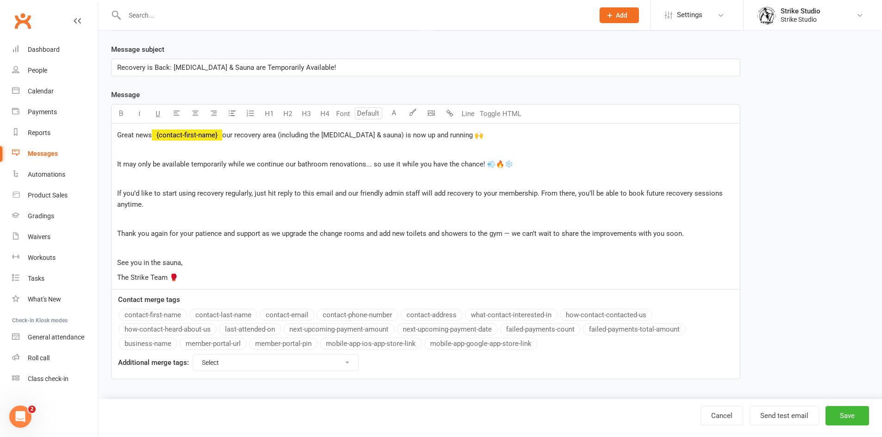
click at [177, 314] on button "contact-first-name" at bounding box center [152, 315] width 69 height 12
click at [316, 151] on p "﻿" at bounding box center [425, 149] width 617 height 11
drag, startPoint x: 380, startPoint y: 136, endPoint x: 284, endPoint y: 139, distance: 96.3
click at [284, 139] on span "- our recovery area (including the ice bath & sauna) is now up and running 🙌" at bounding box center [354, 135] width 265 height 8
drag, startPoint x: 372, startPoint y: 137, endPoint x: 58, endPoint y: 131, distance: 313.9
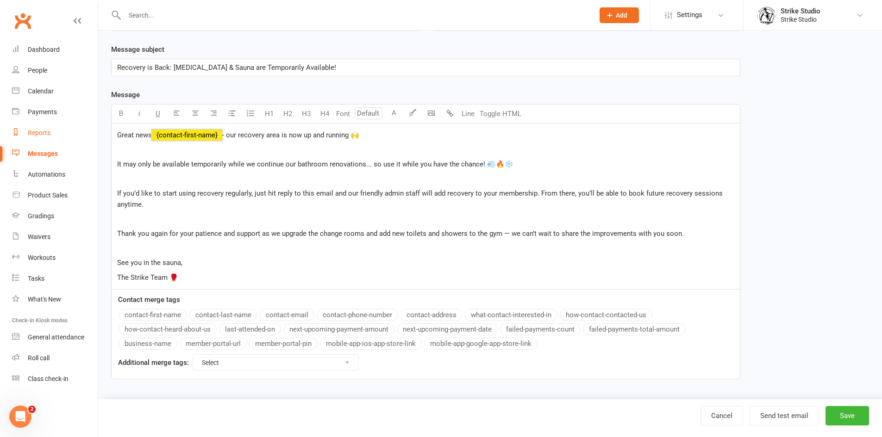
click at [58, 131] on ui-view "Prospect Member Non-attending contact Class / event Appointment Grading event T…" at bounding box center [441, 143] width 882 height 513
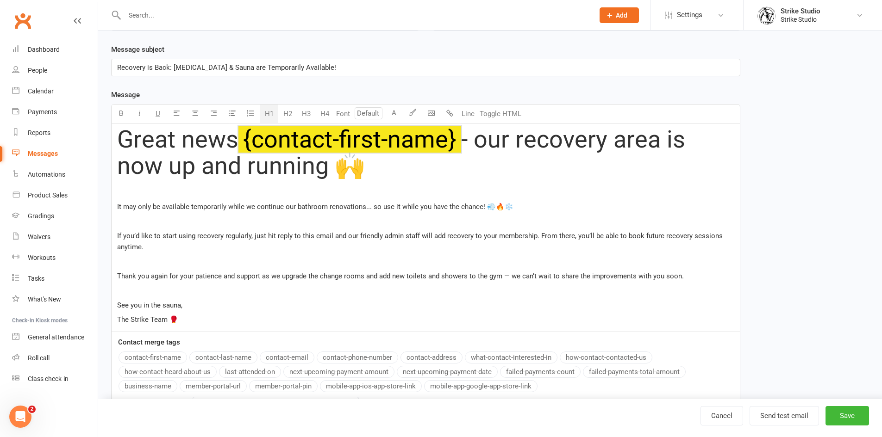
click at [272, 111] on button "H1" at bounding box center [269, 114] width 19 height 19
click at [411, 118] on button "button" at bounding box center [412, 114] width 19 height 19
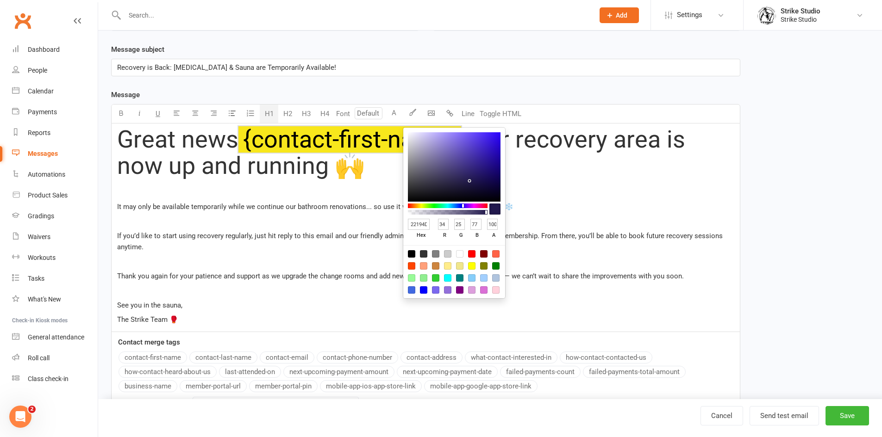
click at [415, 223] on input "22194D" at bounding box center [419, 225] width 22 height 12
type input "2ff2194D"
click at [418, 224] on input "2ff2194D" at bounding box center [419, 225] width 22 height 12
type input "ffc600"
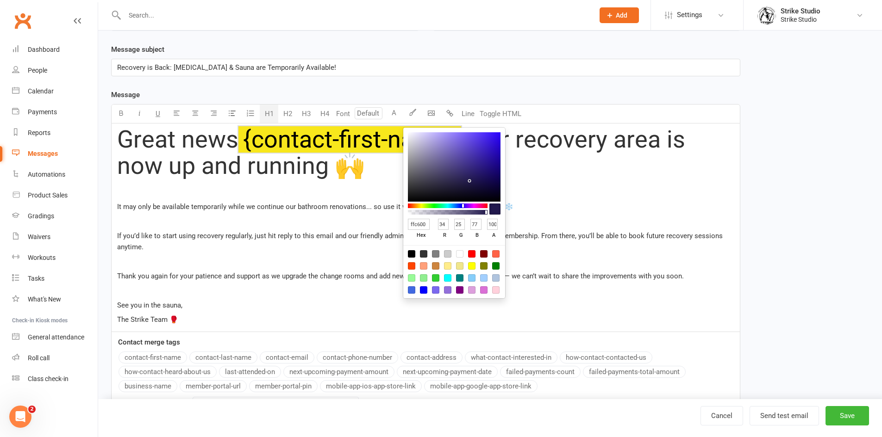
type input "255"
type input "198"
type input "0"
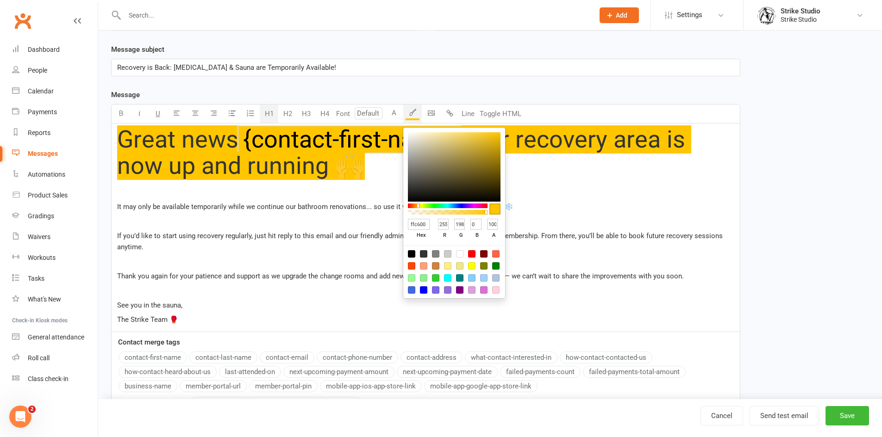
click at [170, 233] on span "If you’d like to start using recovery regularly, just hit reply to this email a…" at bounding box center [420, 241] width 607 height 19
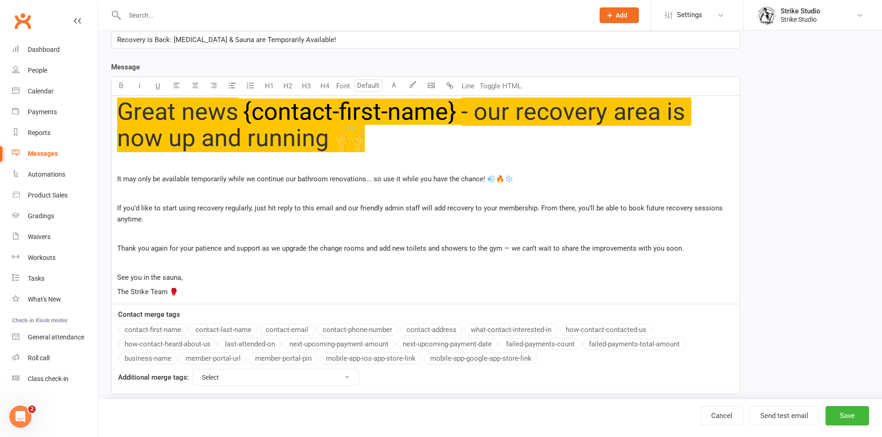
scroll to position [158, 0]
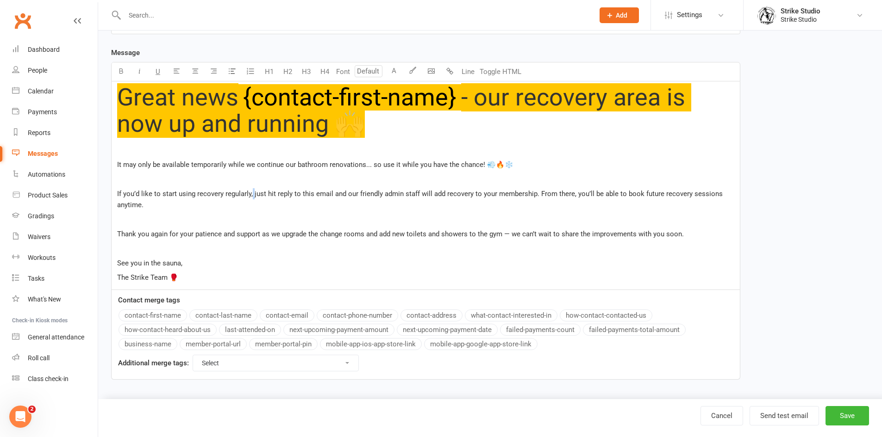
click at [253, 194] on span "If you’d like to start using recovery regularly, just hit reply to this email a…" at bounding box center [420, 199] width 607 height 19
click at [165, 191] on span "If you’d like to start using recovery regularly, just hit reply to this email a…" at bounding box center [420, 199] width 607 height 19
drag, startPoint x: 176, startPoint y: 196, endPoint x: 191, endPoint y: 193, distance: 14.7
click at [191, 193] on span "If you’d like to start using recovery regularly, just hit reply to this email a…" at bounding box center [420, 199] width 607 height 19
click at [189, 194] on span "If you’d like to start using recovery regularly, just hit reply to this email a…" at bounding box center [420, 199] width 607 height 19
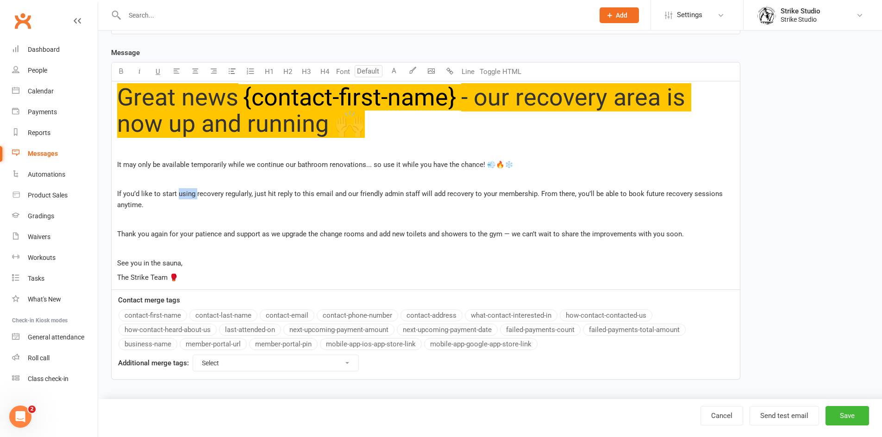
click at [189, 194] on span "If you’d like to start using recovery regularly, just hit reply to this email a…" at bounding box center [420, 199] width 607 height 19
click at [244, 193] on span "If you’d like to start booking recovery regularly, just hit reply to this email…" at bounding box center [425, 199] width 616 height 19
click at [233, 193] on span "If you’d like to start booking recovery in advance, just hit reply to this emai…" at bounding box center [413, 199] width 592 height 19
click at [228, 195] on span "If you’d like to start booking recovery in advance, just hit reply to this emai…" at bounding box center [413, 199] width 592 height 19
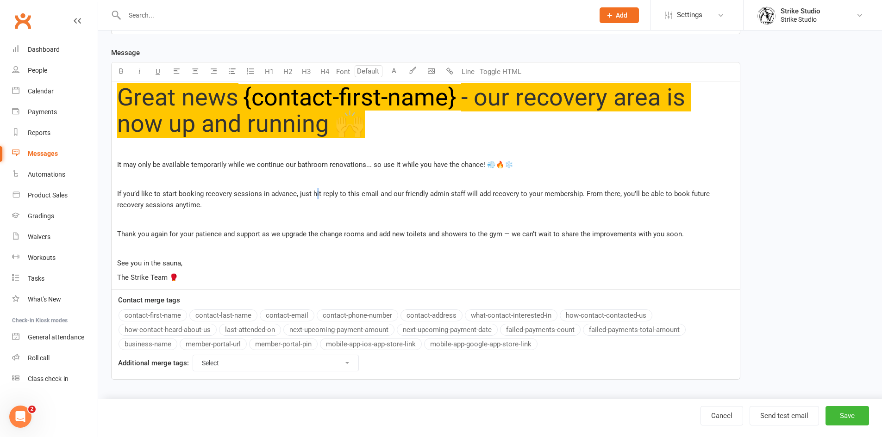
click at [315, 193] on span "If you’d like to start booking recovery sessions in advance, just hit reply to …" at bounding box center [414, 199] width 594 height 19
click at [332, 193] on span "If you’d like to start booking recovery sessions in advance, just hit reply to …" at bounding box center [414, 199] width 594 height 19
click at [314, 191] on span "If you’d like to start booking recovery sessions in advance, just hit reply to …" at bounding box center [414, 199] width 594 height 19
click at [388, 191] on span "If you’d like to start booking recovery sessions in advance, simply reply to th…" at bounding box center [413, 199] width 593 height 19
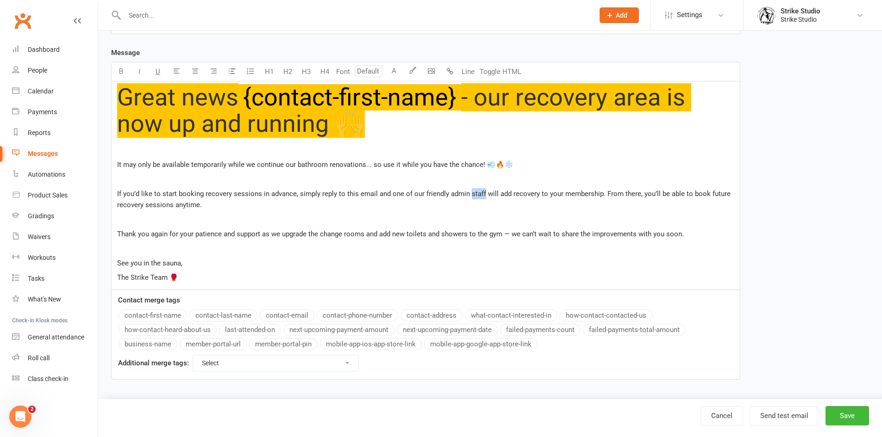
drag, startPoint x: 481, startPoint y: 193, endPoint x: 468, endPoint y: 196, distance: 13.7
click at [468, 196] on span "If you’d like to start booking recovery sessions in advance, simply reply to th…" at bounding box center [424, 199] width 615 height 19
drag, startPoint x: 532, startPoint y: 191, endPoint x: 507, endPoint y: 197, distance: 25.8
click at [507, 197] on span "If you’d like to start booking recovery sessions in advance, simply reply to th…" at bounding box center [424, 199] width 614 height 19
click at [245, 193] on span "If you’d like to start booking recovery sessions in advance, simply reply to th…" at bounding box center [413, 199] width 592 height 19
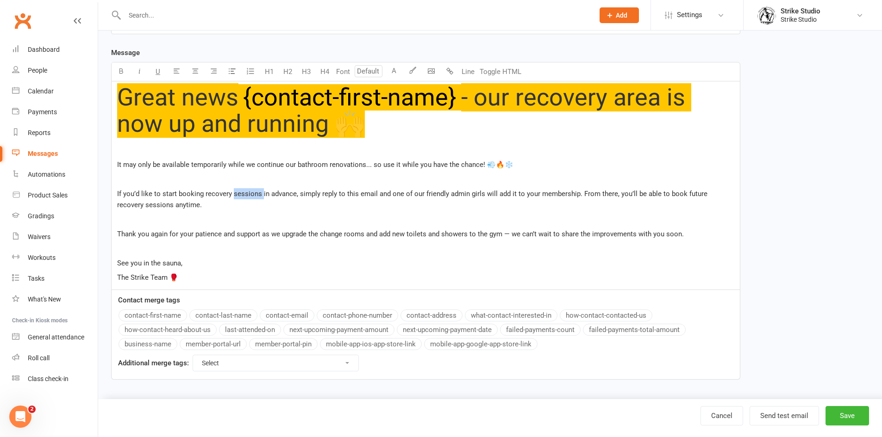
click at [245, 193] on span "If you’d like to start booking recovery sessions in advance, simply reply to th…" at bounding box center [413, 199] width 592 height 19
click at [117, 206] on div "Great news ﻿ {contact-first-name} - our recovery area is now up and running 🙌 ﻿…" at bounding box center [426, 185] width 628 height 208
click at [126, 206] on span "If you’d like to start booking recovery in advance, simply reply to this email …" at bounding box center [412, 199] width 590 height 19
click at [114, 204] on div "Great news ﻿ {contact-first-name} - our recovery area is now up and running 🙌 ﻿…" at bounding box center [426, 185] width 628 height 208
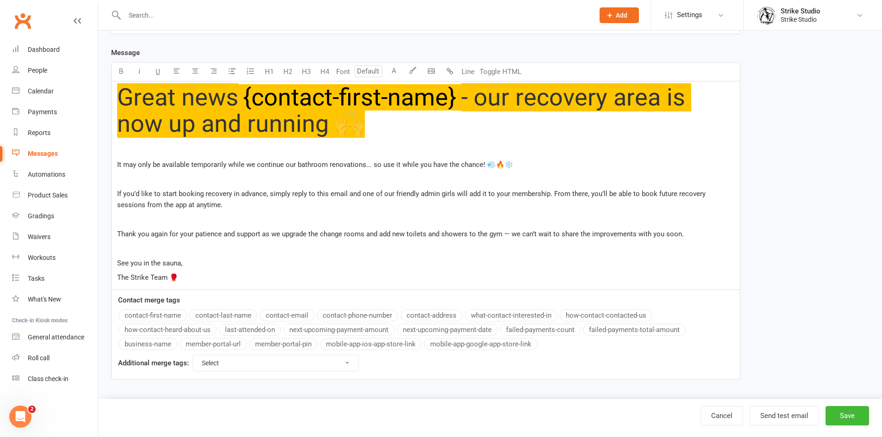
click at [215, 207] on p "If you’d like to start booking recovery in advance, simply reply to this email …" at bounding box center [425, 199] width 617 height 22
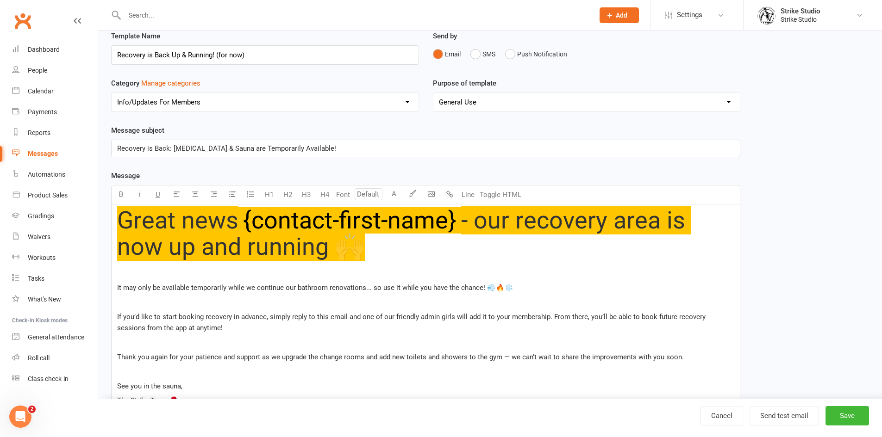
scroll to position [139, 0]
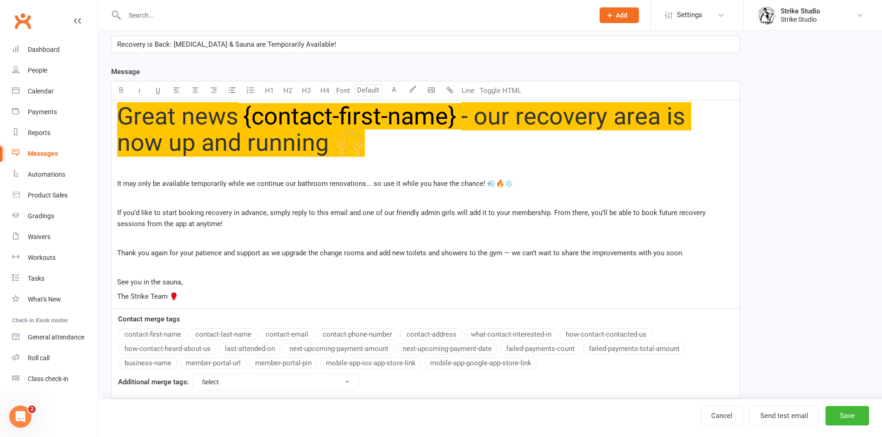
click at [250, 174] on p "﻿" at bounding box center [425, 168] width 617 height 11
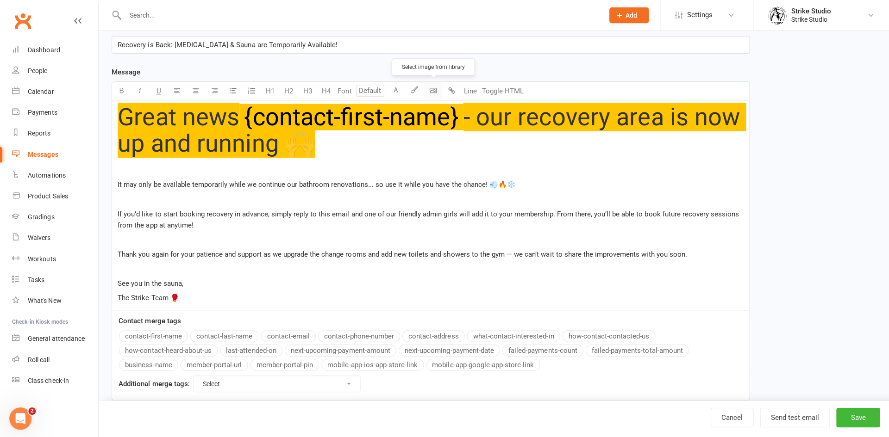
click at [430, 90] on body "Prospect Member Non-attending contact Class / event Appointment Grading event T…" at bounding box center [444, 141] width 889 height 556
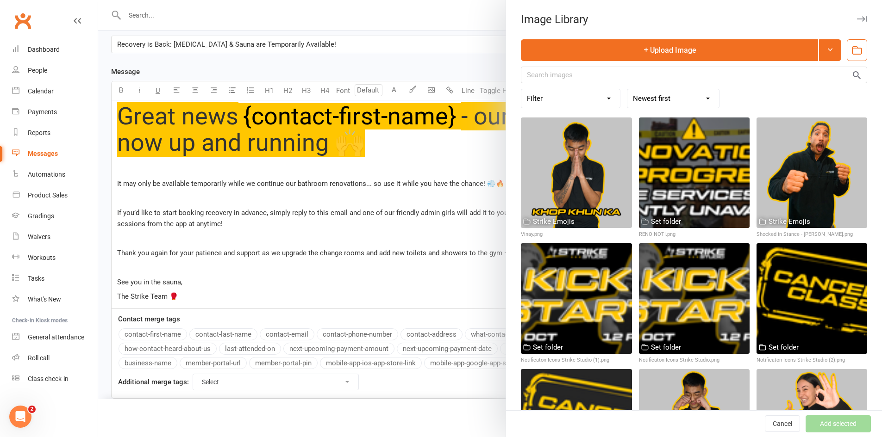
click at [174, 163] on div at bounding box center [490, 218] width 784 height 437
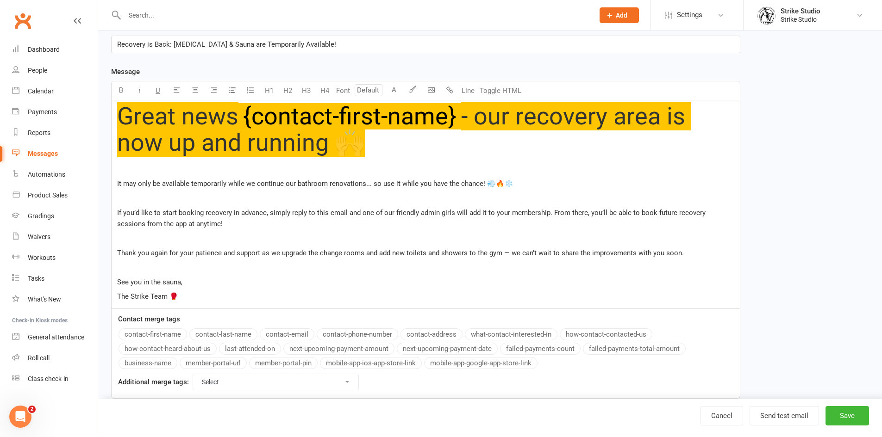
scroll to position [158, 0]
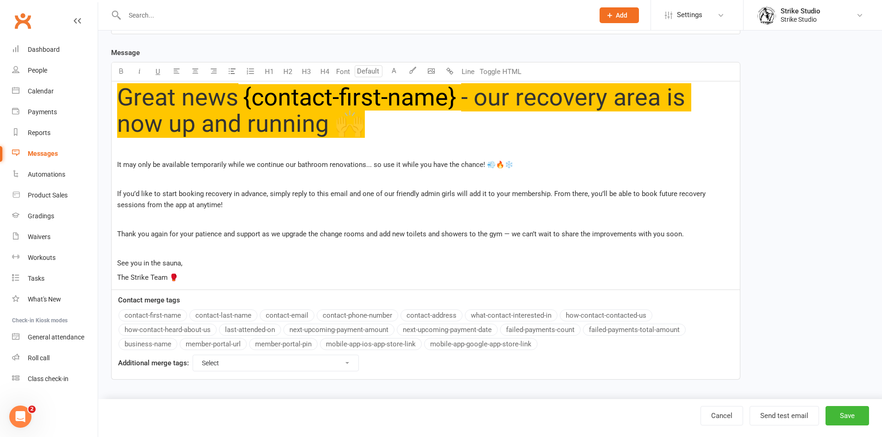
click at [515, 232] on span "Thank you again for your patience and support as we upgrade the change rooms an…" at bounding box center [400, 234] width 567 height 8
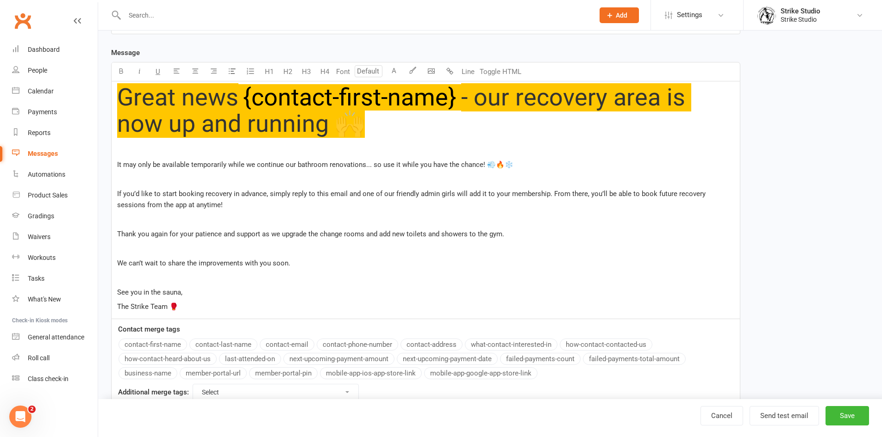
click at [119, 264] on span "We can’t wait to share the improvements with you soon." at bounding box center [203, 263] width 173 height 8
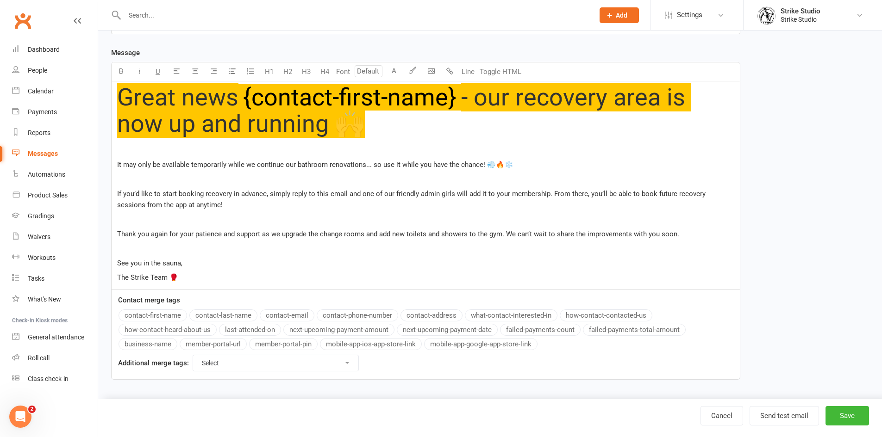
click at [187, 262] on p "See you in the sauna," at bounding box center [425, 263] width 617 height 11
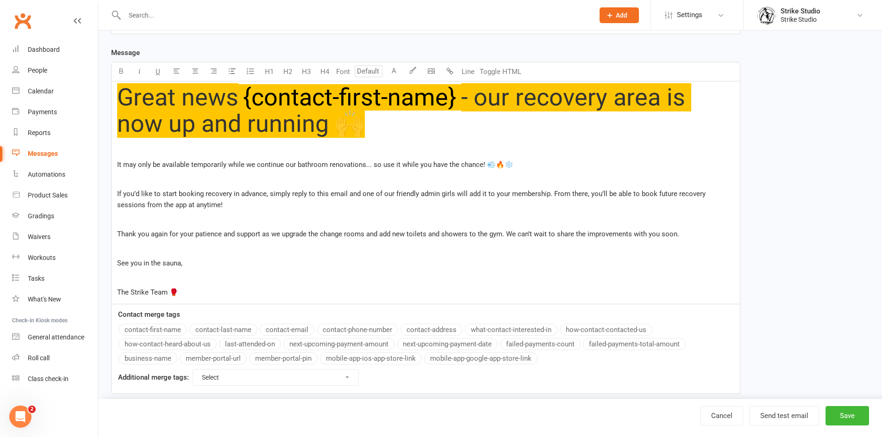
click at [199, 296] on p "The Strike Team 🥊" at bounding box center [425, 292] width 617 height 11
drag, startPoint x: 179, startPoint y: 293, endPoint x: 86, endPoint y: 297, distance: 93.6
click at [86, 297] on ui-view "Prospect Member Non-attending contact Class / event Appointment Grading event T…" at bounding box center [441, 129] width 882 height 570
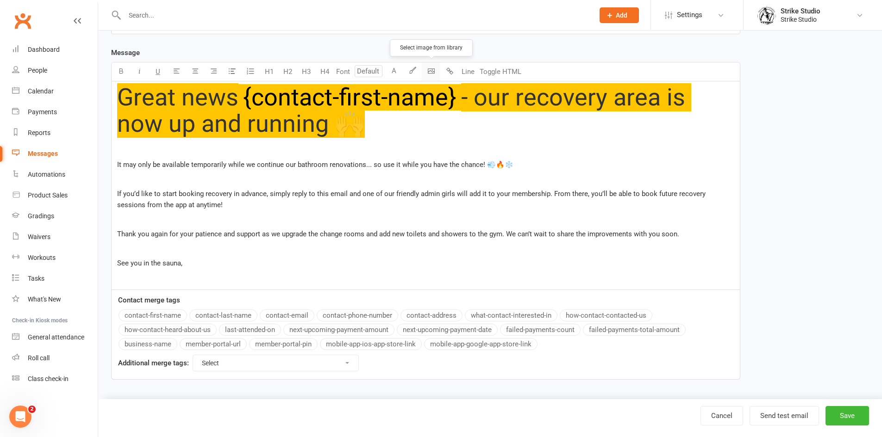
click at [422, 73] on body "Prospect Member Non-attending contact Class / event Appointment Grading event T…" at bounding box center [441, 122] width 882 height 556
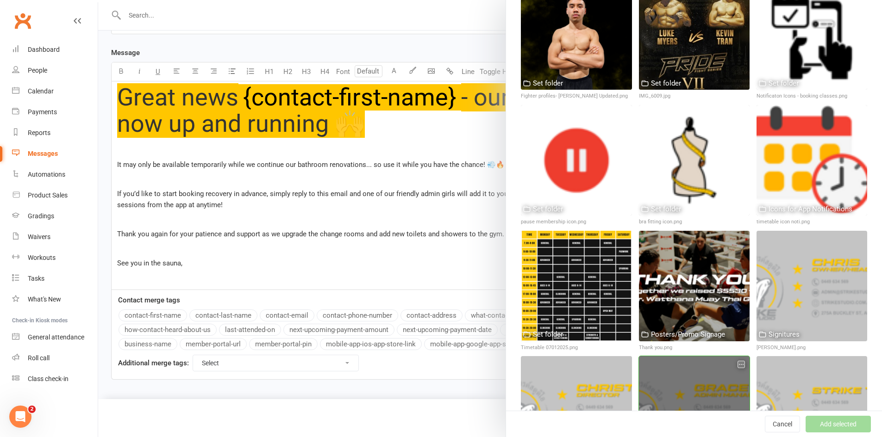
scroll to position [8300, 0]
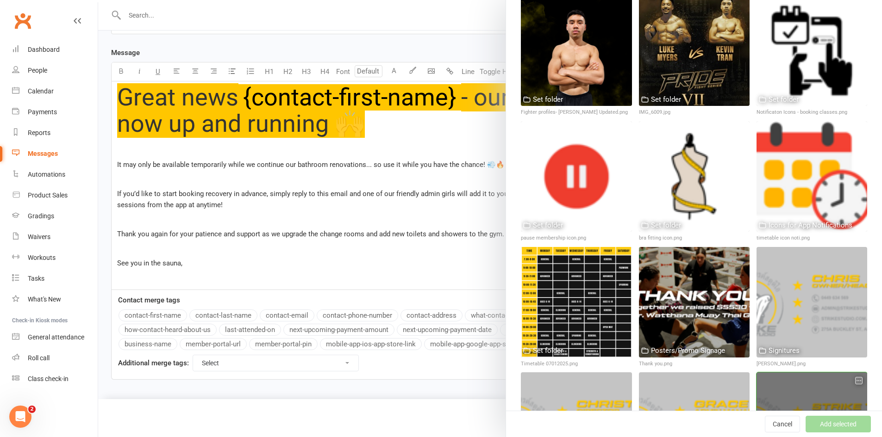
click at [778, 373] on div at bounding box center [811, 428] width 111 height 111
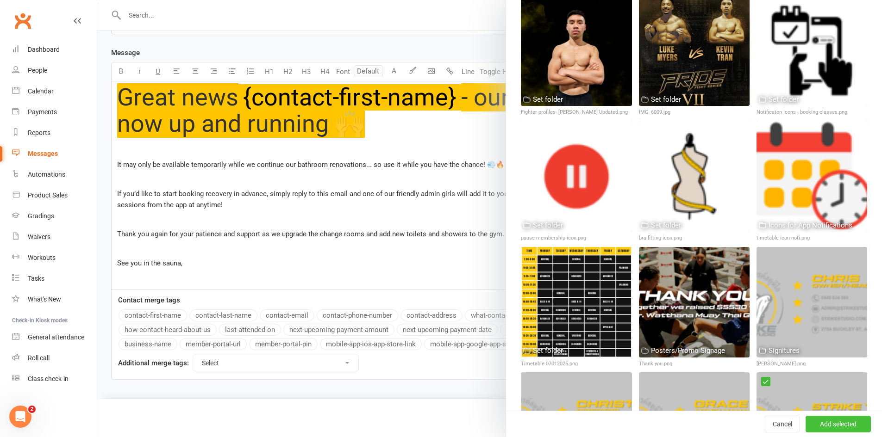
click at [813, 421] on button "Add selected" at bounding box center [837, 424] width 65 height 17
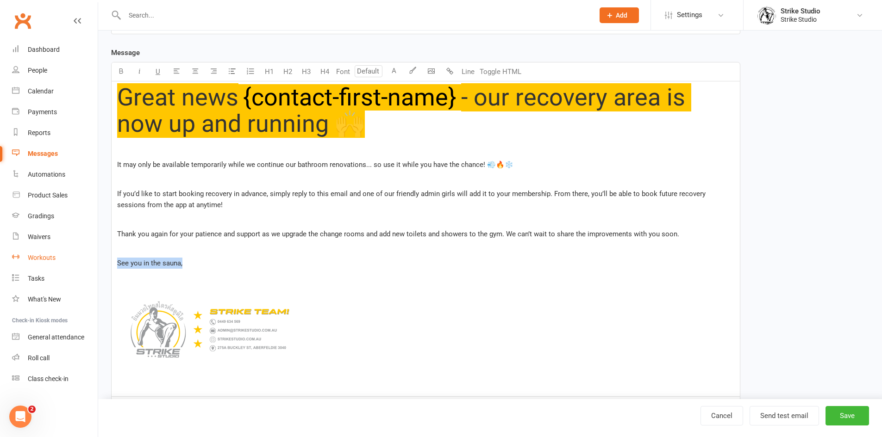
drag, startPoint x: 189, startPoint y: 265, endPoint x: 96, endPoint y: 261, distance: 93.1
click at [96, 261] on ui-view "Prospect Member Non-attending contact Class / event Appointment Grading event T…" at bounding box center [441, 175] width 882 height 663
drag, startPoint x: 156, startPoint y: 235, endPoint x: 151, endPoint y: 238, distance: 5.9
click at [151, 238] on p "Thank you again for your patience and support as we upgrade the change rooms an…" at bounding box center [425, 234] width 617 height 11
click at [193, 254] on p "﻿" at bounding box center [425, 248] width 617 height 11
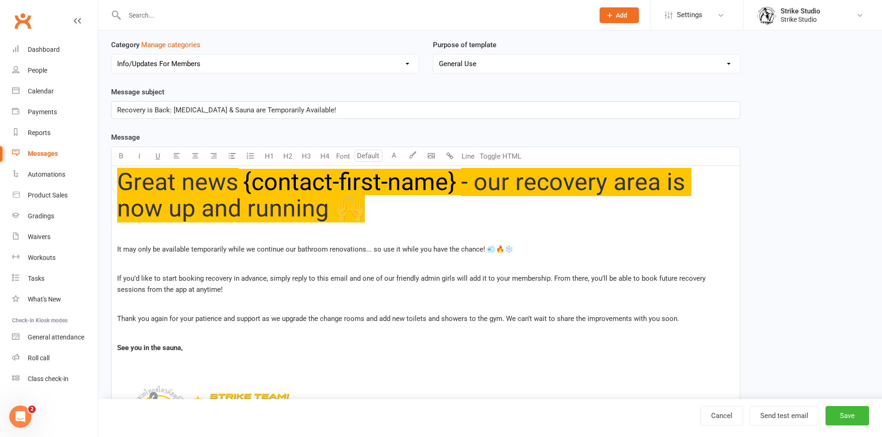
scroll to position [65, 0]
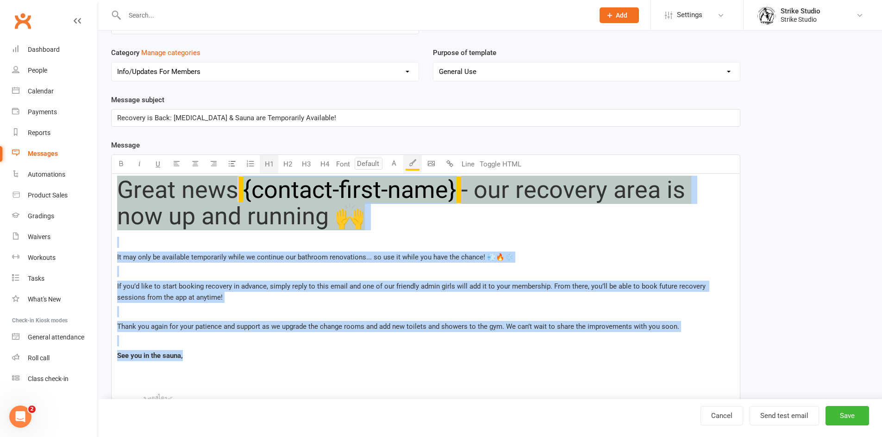
drag, startPoint x: 188, startPoint y: 355, endPoint x: 135, endPoint y: 183, distance: 180.2
click at [119, 186] on div "Great news ﻿ {contact-first-name} - our recovery area is now up and running 🙌 ﻿…" at bounding box center [426, 331] width 628 height 315
click at [192, 166] on icon "button" at bounding box center [195, 163] width 7 height 7
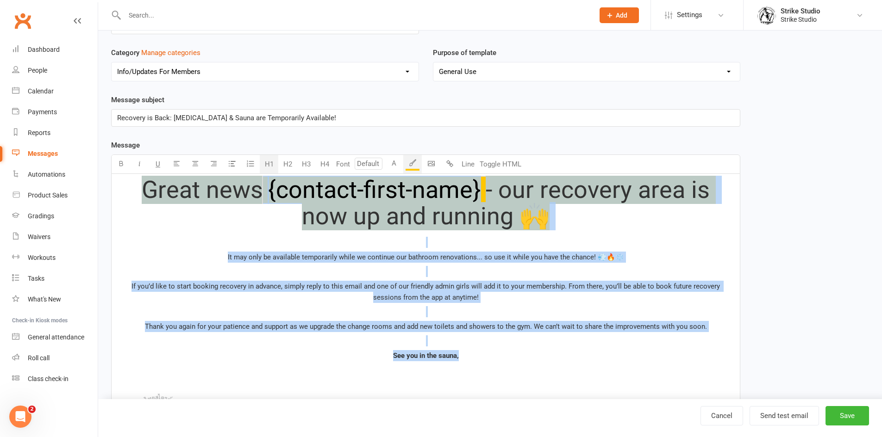
click at [430, 299] on span "If you’d like to start booking recovery in advance, simply reply to this email …" at bounding box center [426, 291] width 590 height 19
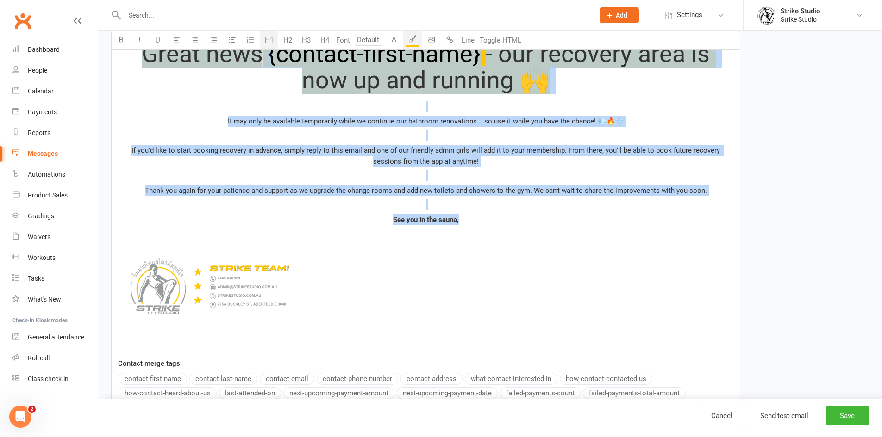
scroll to position [204, 0]
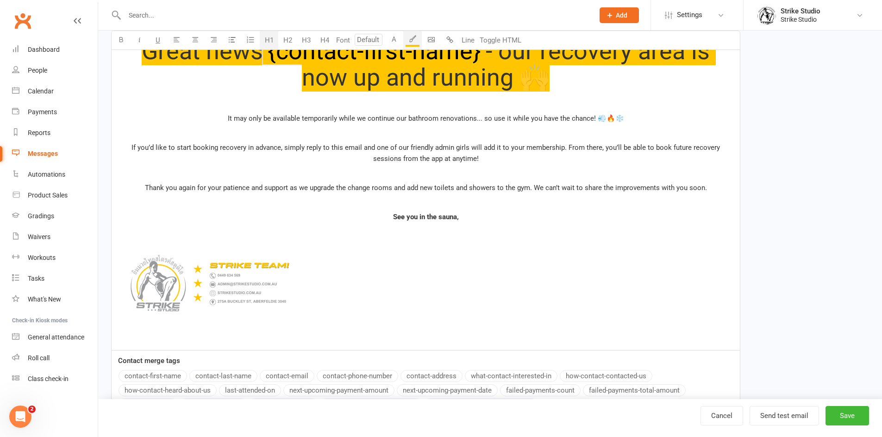
click at [355, 284] on span "﻿" at bounding box center [425, 285] width 617 height 96
click at [198, 41] on icon "button" at bounding box center [195, 39] width 7 height 7
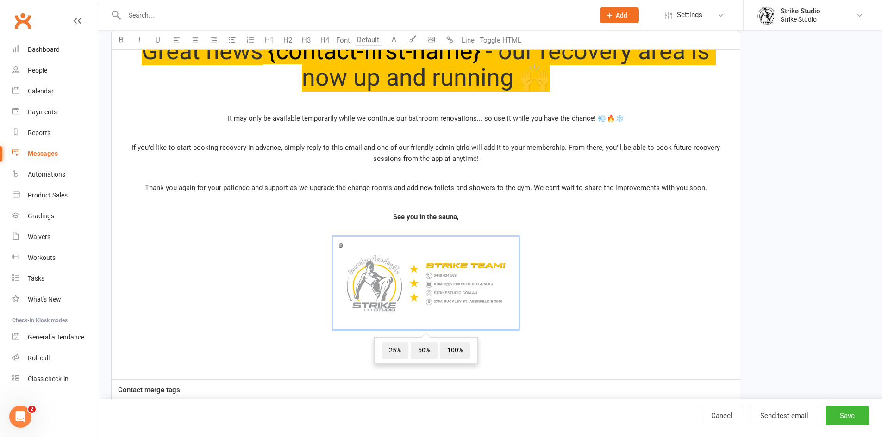
click at [412, 214] on span "See you in the sauna," at bounding box center [426, 217] width 66 height 8
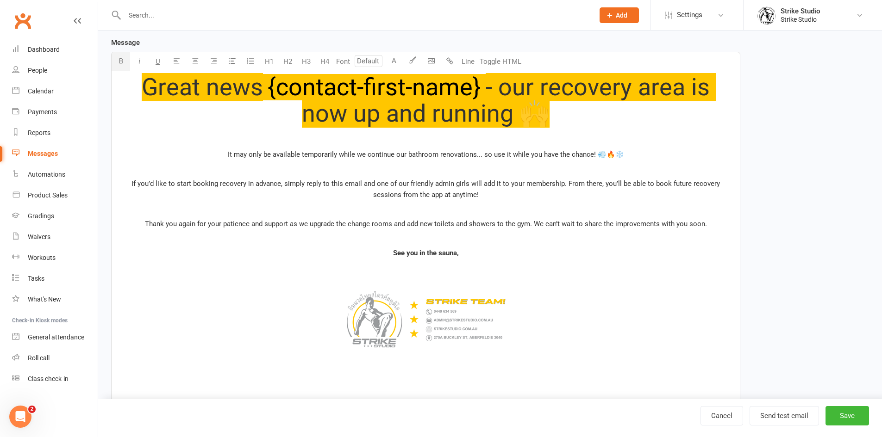
scroll to position [112, 0]
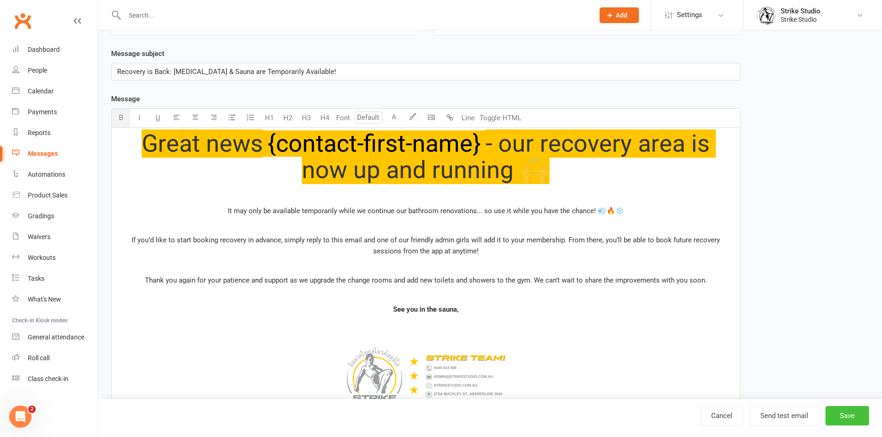
click at [834, 424] on button "Save" at bounding box center [847, 415] width 44 height 19
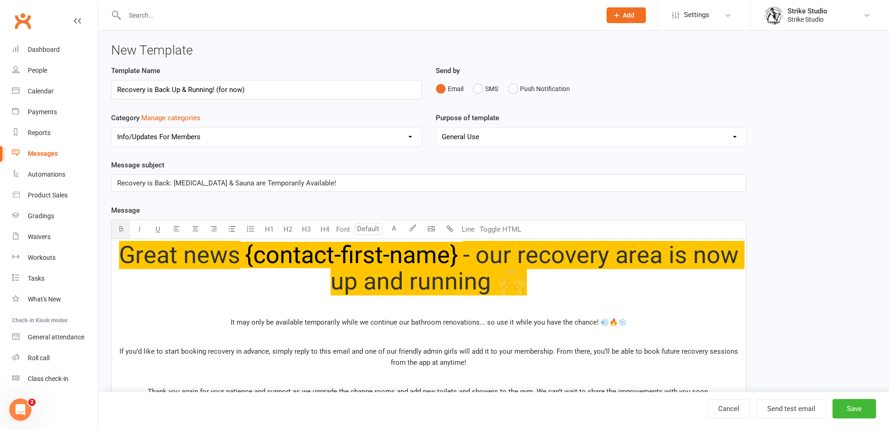
select select "100"
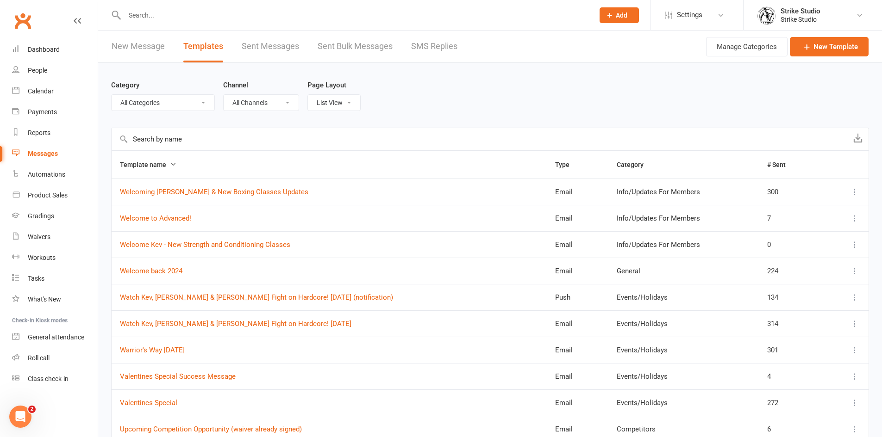
click at [267, 138] on input "text" at bounding box center [479, 139] width 735 height 22
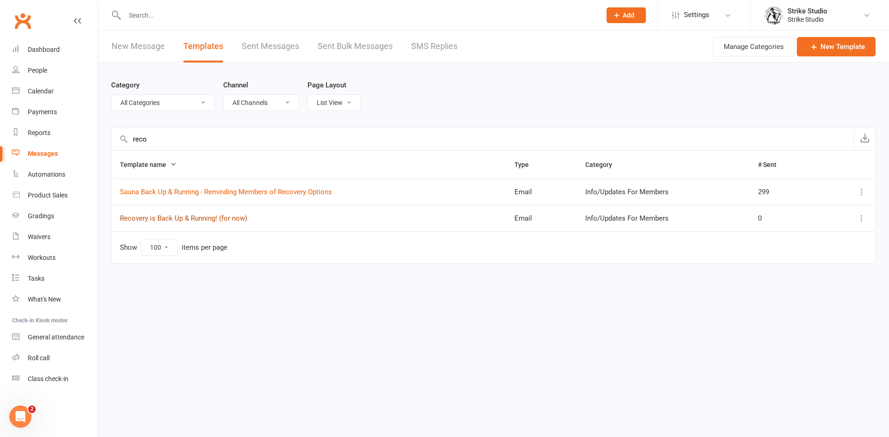
type input "reco"
click at [200, 216] on link "Recovery is Back Up & Running! (for now)" at bounding box center [183, 218] width 127 height 8
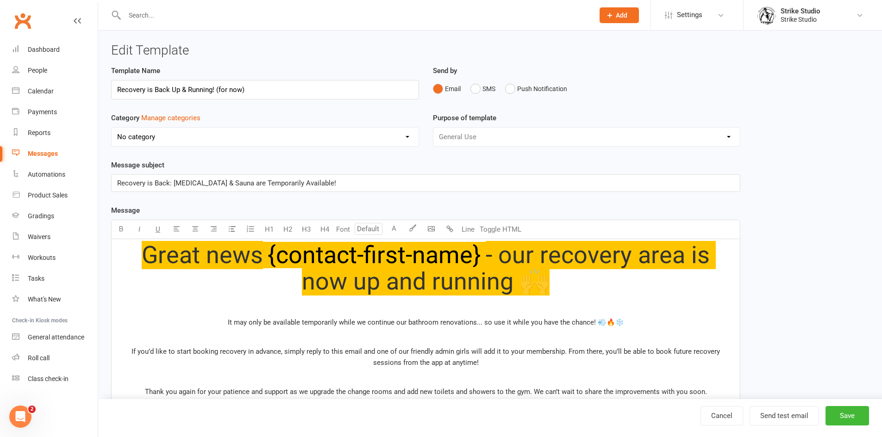
select select "11995"
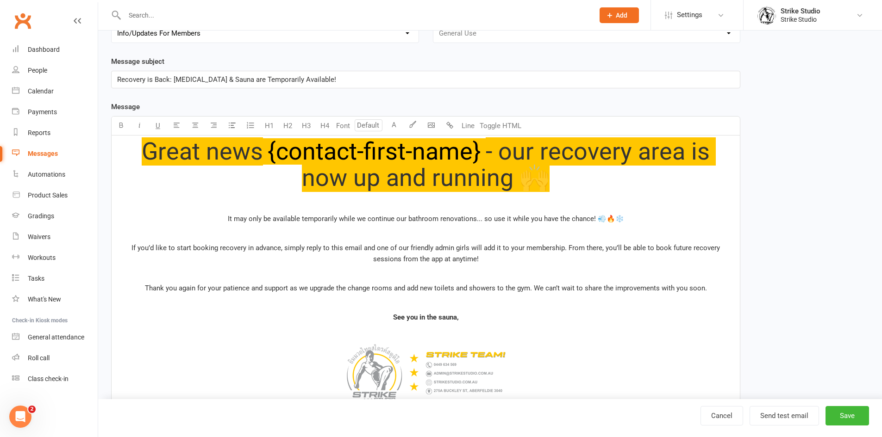
scroll to position [139, 0]
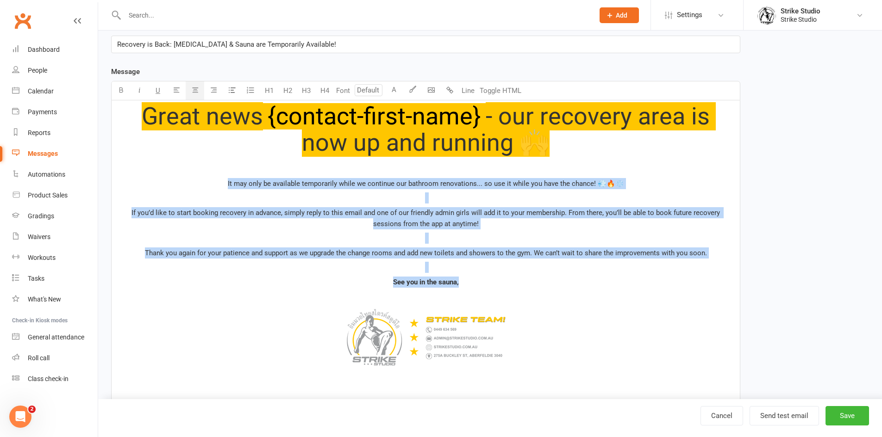
drag, startPoint x: 217, startPoint y: 177, endPoint x: 475, endPoint y: 291, distance: 281.7
click at [475, 291] on div "Great news ﻿ {contact-first-name} - our recovery area is now up and running 🙌 I…" at bounding box center [426, 261] width 628 height 322
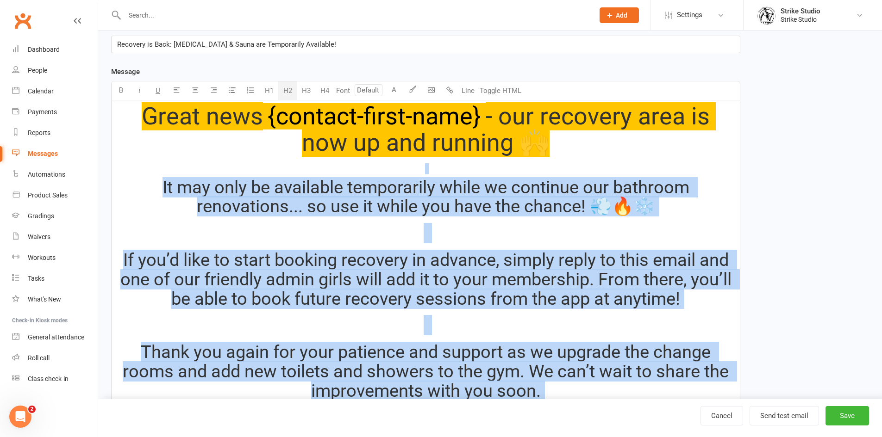
click at [284, 91] on button "H2" at bounding box center [287, 90] width 19 height 19
click at [314, 206] on span "It may only be available temporarily while we continue our bathroom renovations…" at bounding box center [427, 197] width 531 height 40
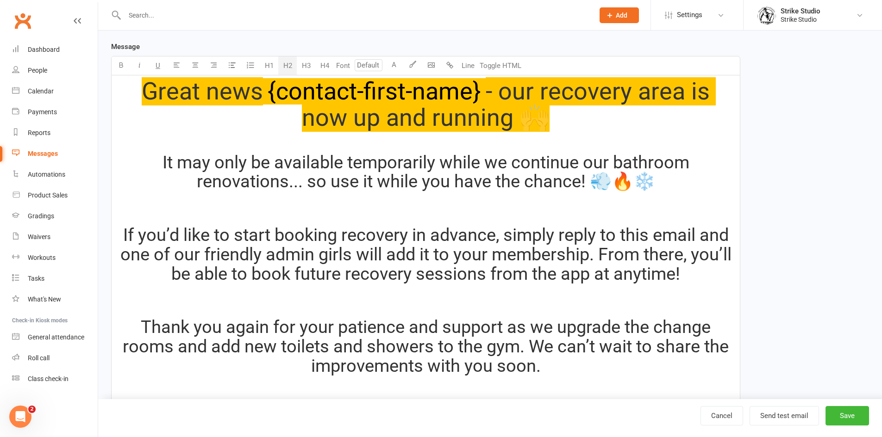
scroll to position [185, 0]
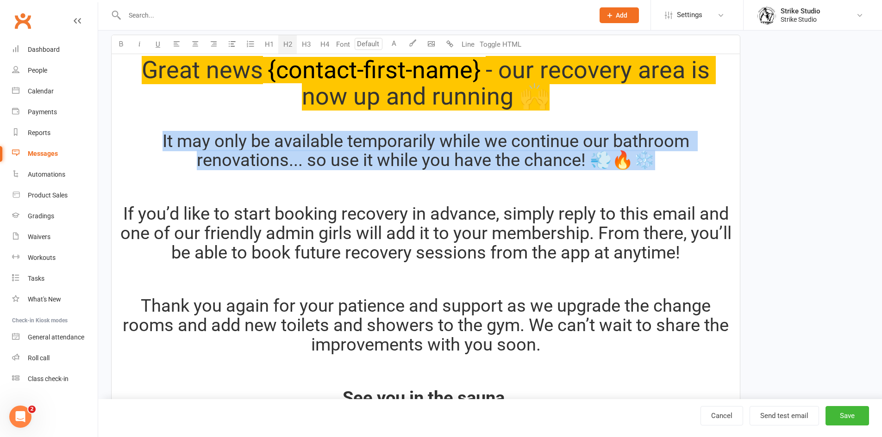
drag, startPoint x: 153, startPoint y: 138, endPoint x: 697, endPoint y: 168, distance: 544.7
click at [697, 168] on h2 "It may only be available temporarily while we continue our bathroom renovations…" at bounding box center [425, 151] width 617 height 39
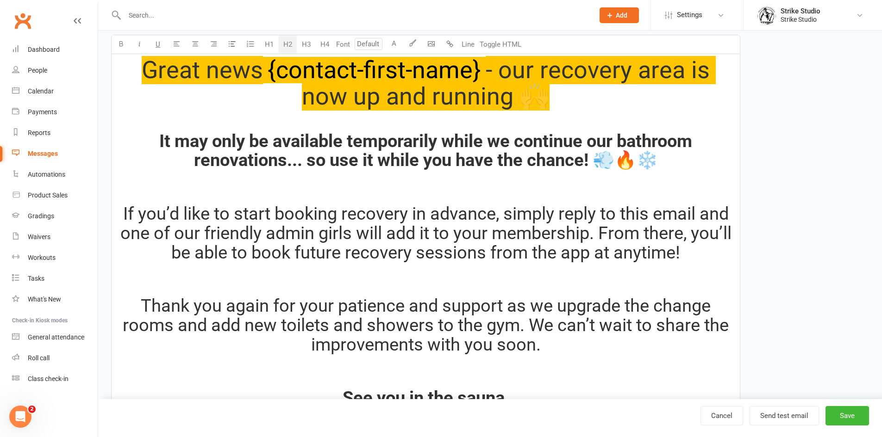
drag, startPoint x: 418, startPoint y: 202, endPoint x: 411, endPoint y: 199, distance: 6.6
click at [417, 203] on div "Great news ﻿ {contact-first-name} - our recovery area is now up and running 🙌 I…" at bounding box center [426, 300] width 628 height 493
click at [561, 210] on span "If you’d like to start booking recovery in advance, simply reply to this email …" at bounding box center [427, 233] width 615 height 59
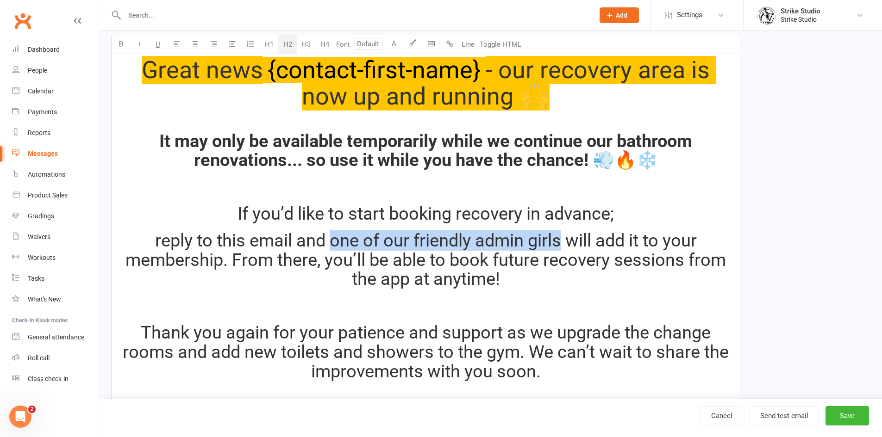
drag, startPoint x: 560, startPoint y: 242, endPoint x: 330, endPoint y: 239, distance: 229.6
click at [330, 239] on span "reply to this email and one of our friendly admin girls will add it to your mem…" at bounding box center [427, 260] width 604 height 59
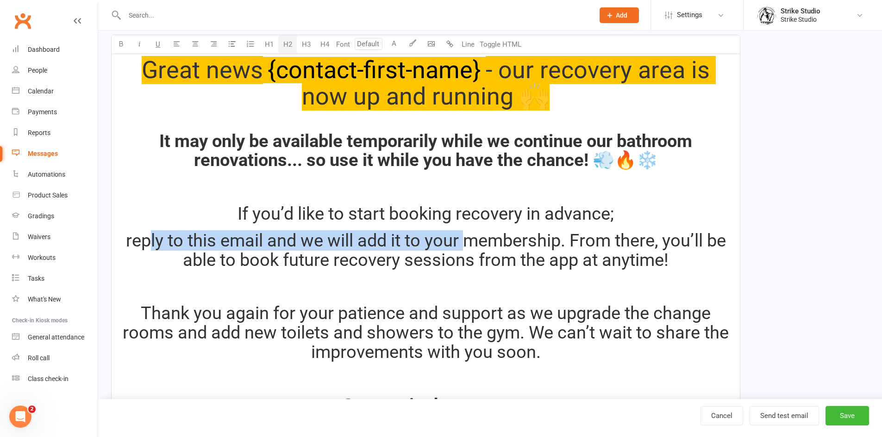
drag, startPoint x: 150, startPoint y: 239, endPoint x: 465, endPoint y: 244, distance: 314.8
click at [465, 244] on span "reply to this email and we will add it to your membership. From there, you’ll b…" at bounding box center [428, 251] width 604 height 40
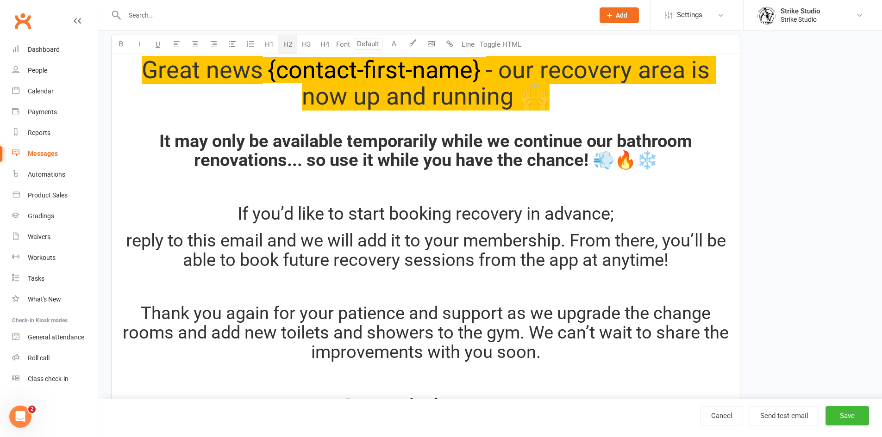
click at [566, 240] on span "reply to this email and we will add it to your membership. From there, you’ll b…" at bounding box center [428, 251] width 604 height 40
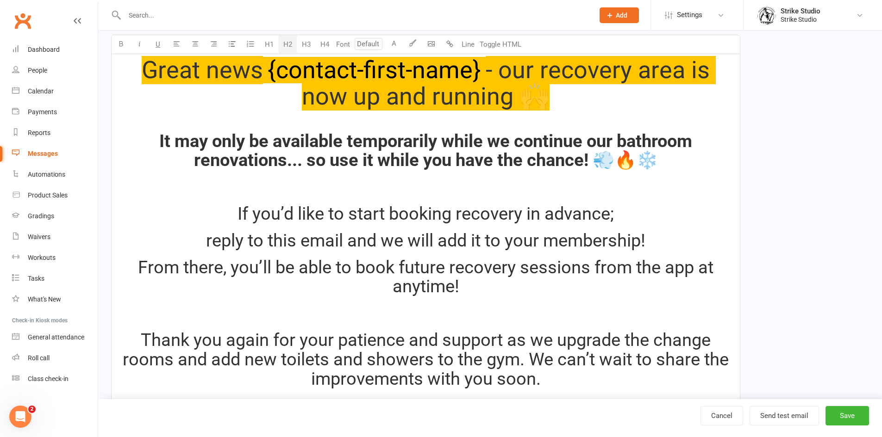
click at [190, 231] on h2 "reply to this email and we will add it to your membership!" at bounding box center [425, 240] width 617 height 19
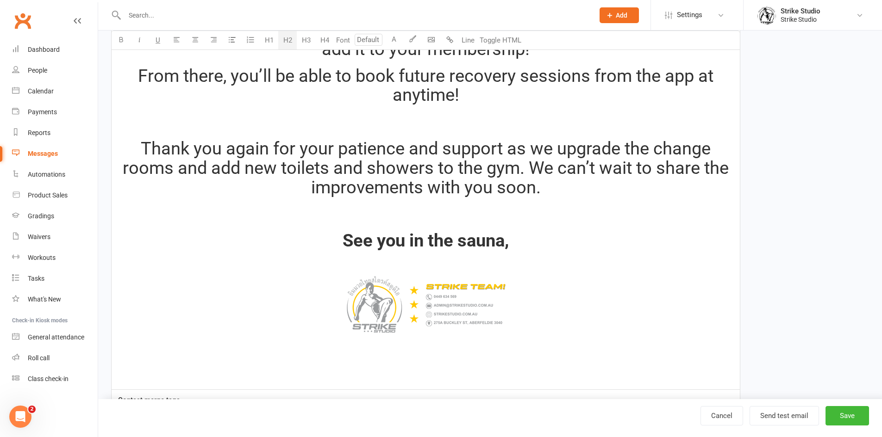
scroll to position [370, 0]
click at [796, 419] on button "Send test email" at bounding box center [783, 415] width 69 height 19
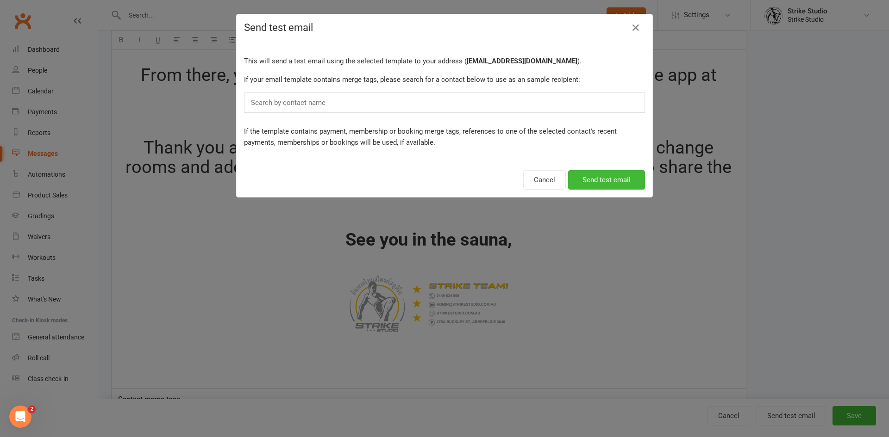
click at [388, 101] on div "Search by contact name" at bounding box center [444, 103] width 401 height 20
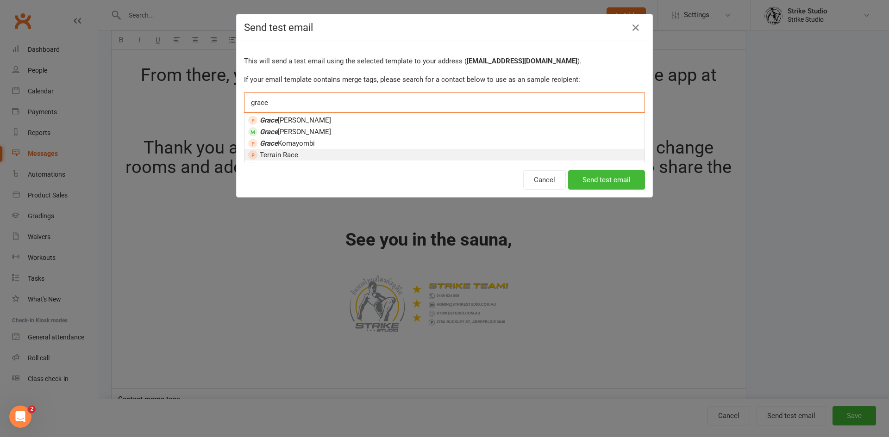
type input "grace"
click at [564, 150] on li "Terrain Race" at bounding box center [444, 155] width 400 height 12
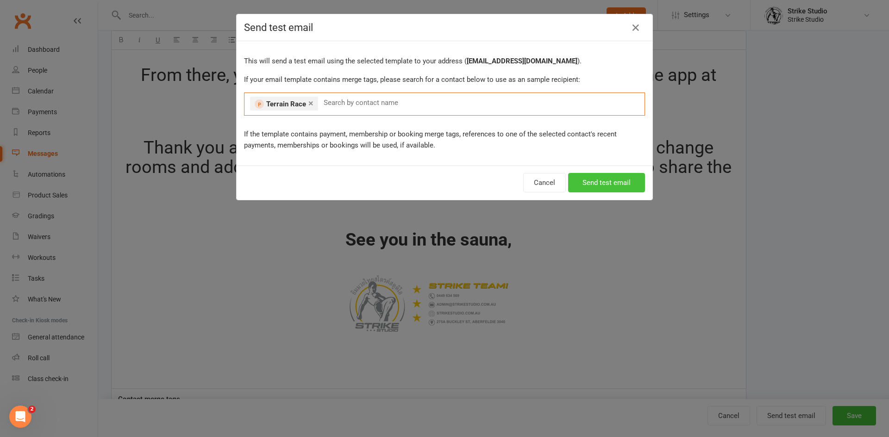
click at [604, 180] on button "Send test email" at bounding box center [606, 182] width 77 height 19
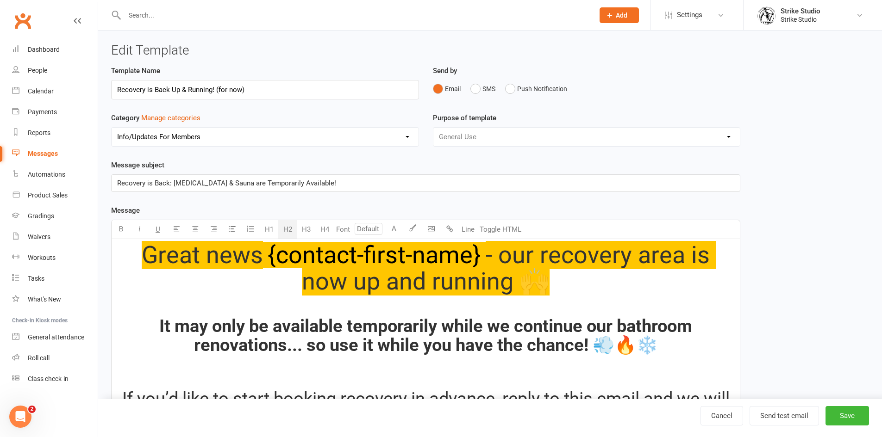
scroll to position [185, 0]
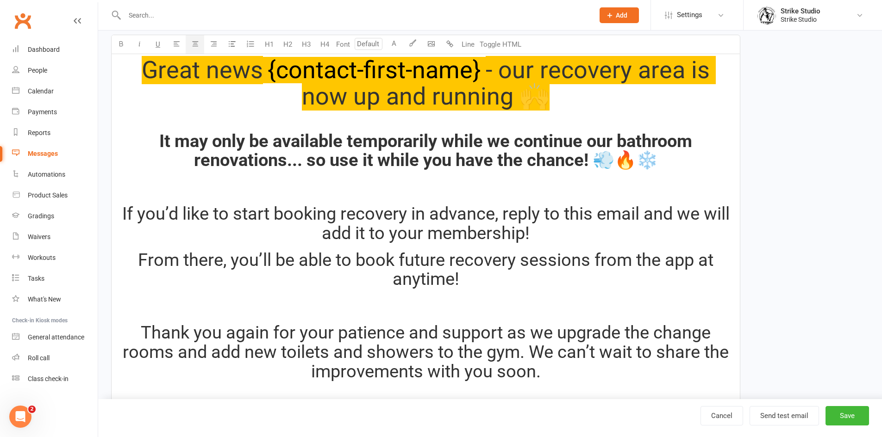
click at [452, 125] on p at bounding box center [425, 122] width 617 height 11
click at [434, 39] on body "Prospect Member Non-attending contact Class / event Appointment Grading event T…" at bounding box center [441, 250] width 882 height 867
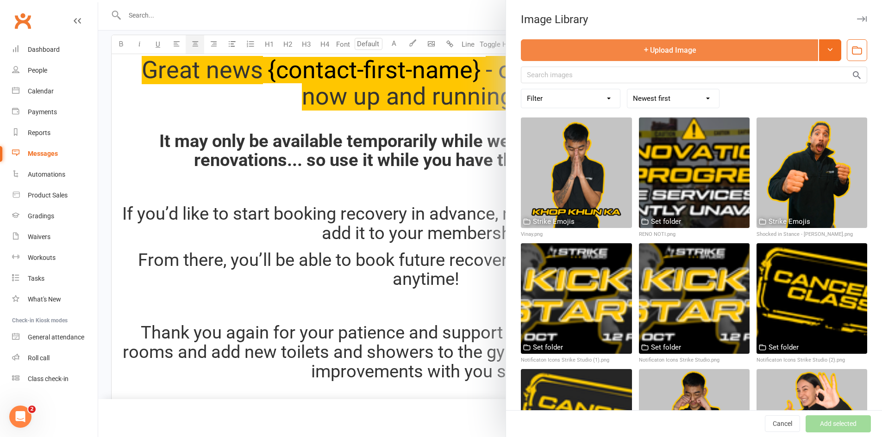
click at [673, 53] on button "Upload Image" at bounding box center [669, 50] width 297 height 22
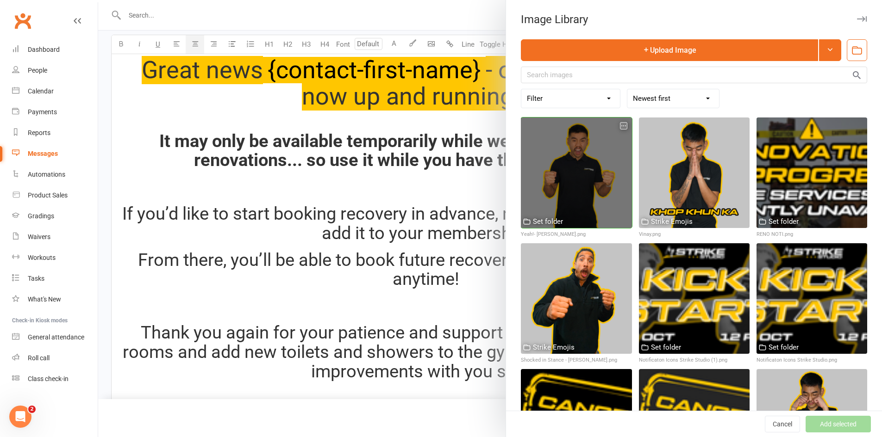
click at [577, 182] on div at bounding box center [576, 173] width 111 height 111
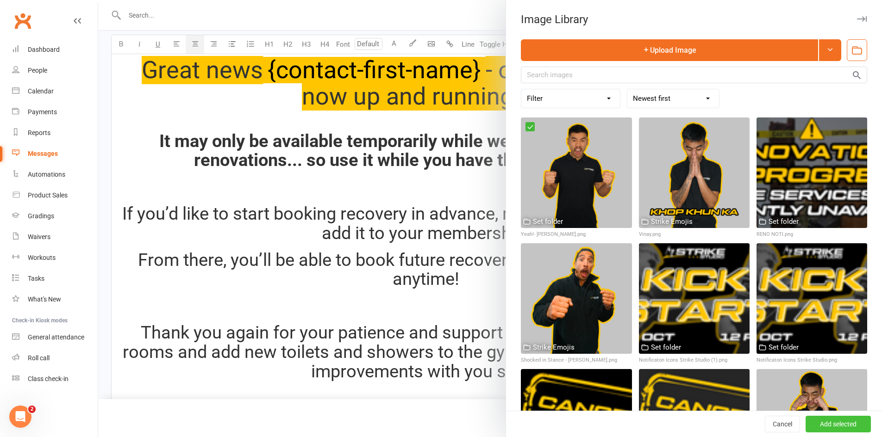
click at [813, 430] on button "Add selected" at bounding box center [837, 424] width 65 height 17
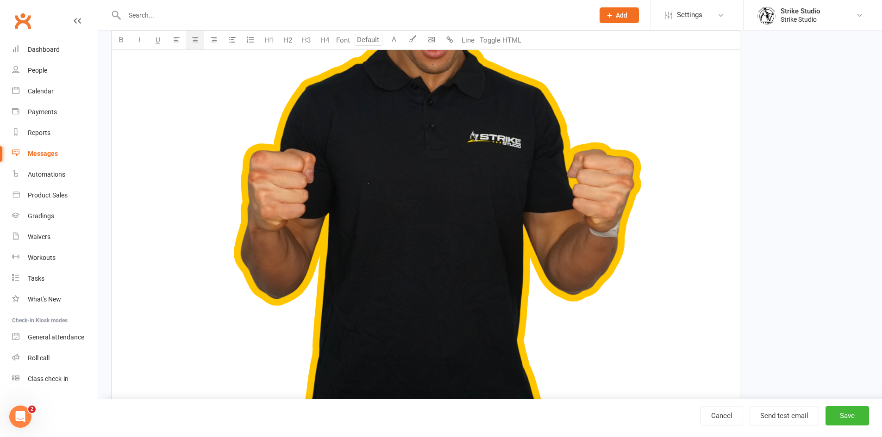
click at [480, 192] on img at bounding box center [425, 158] width 617 height 617
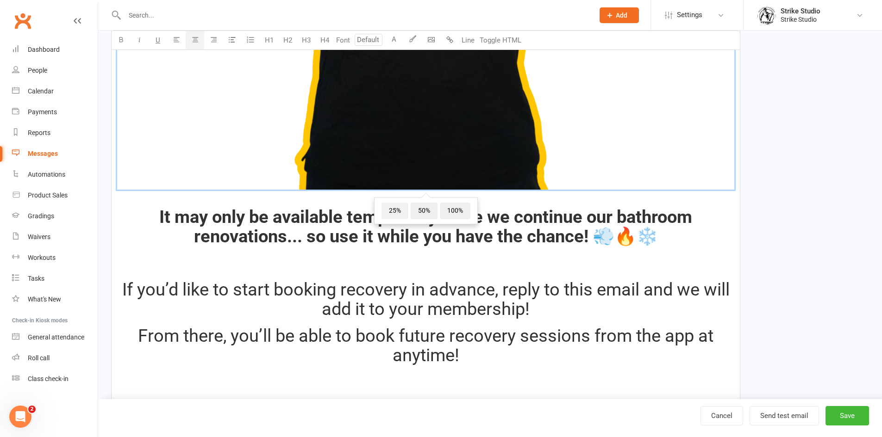
click at [395, 211] on span "25%" at bounding box center [394, 211] width 27 height 17
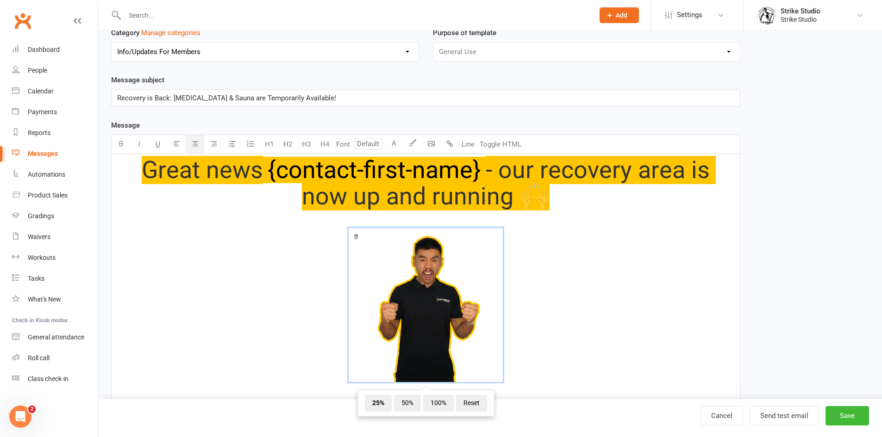
scroll to position [82, 0]
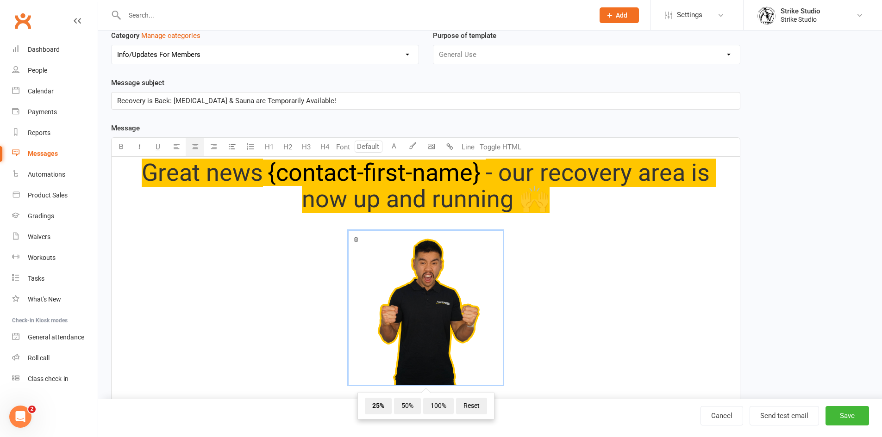
click at [627, 314] on span "﻿ 25% 50% 100% Reset" at bounding box center [425, 309] width 617 height 157
click at [504, 212] on span "- our recovery area is now up and running 🙌" at bounding box center [509, 186] width 414 height 55
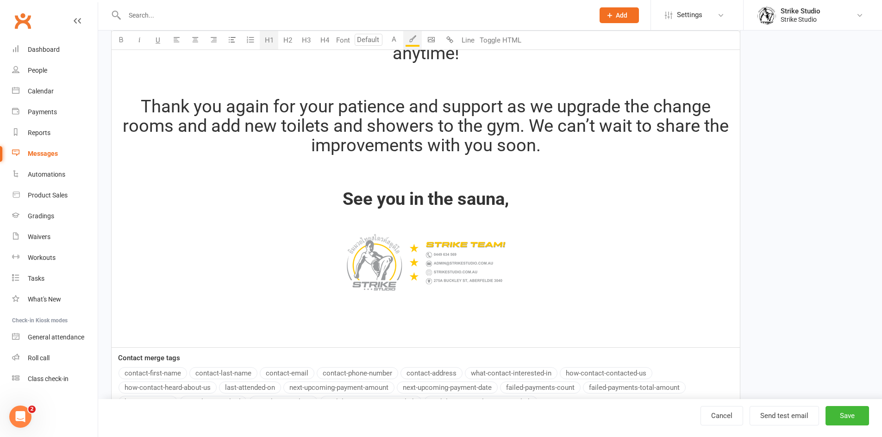
scroll to position [638, 0]
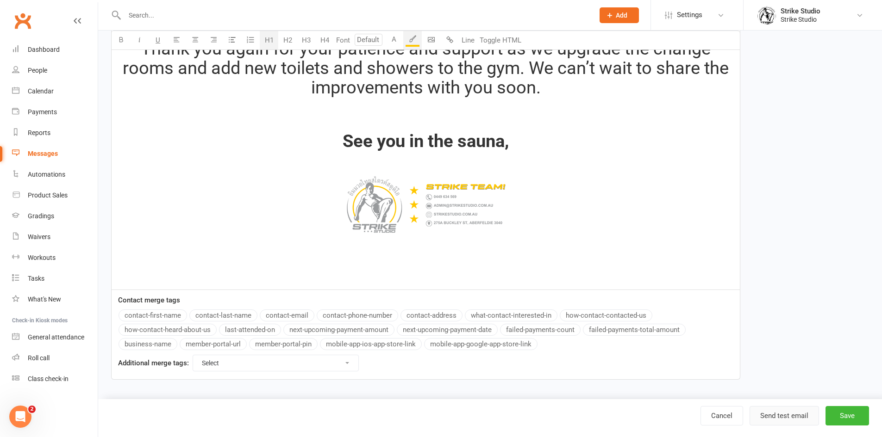
click at [765, 417] on button "Send test email" at bounding box center [783, 415] width 69 height 19
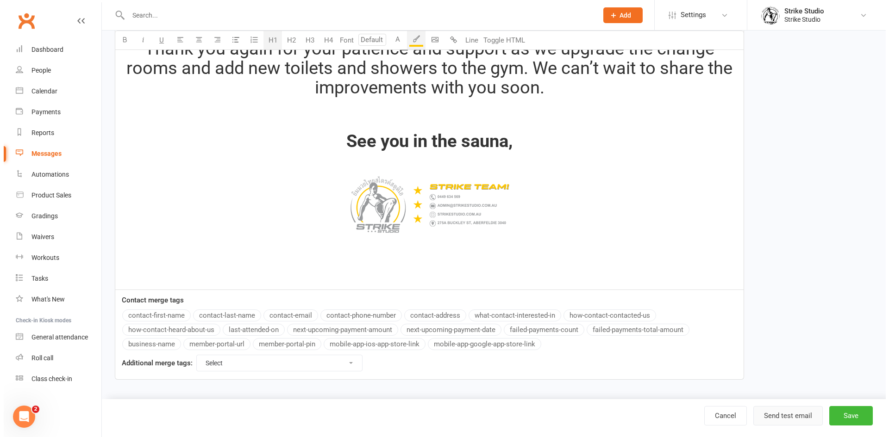
scroll to position [639, 0]
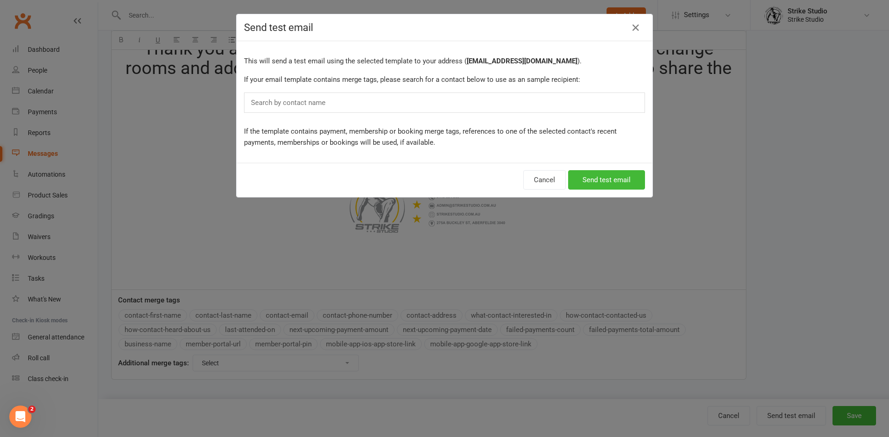
click at [413, 97] on div "Search by contact name" at bounding box center [444, 103] width 401 height 20
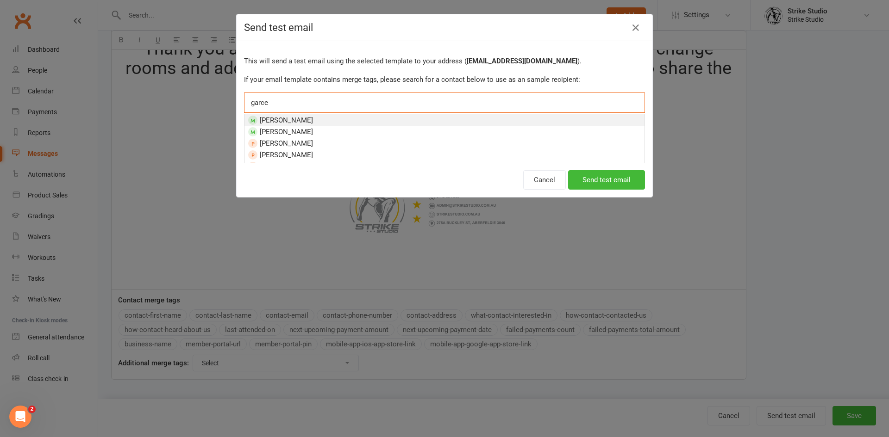
type input "garce"
click at [337, 123] on li "Brenden Garcia" at bounding box center [444, 120] width 400 height 12
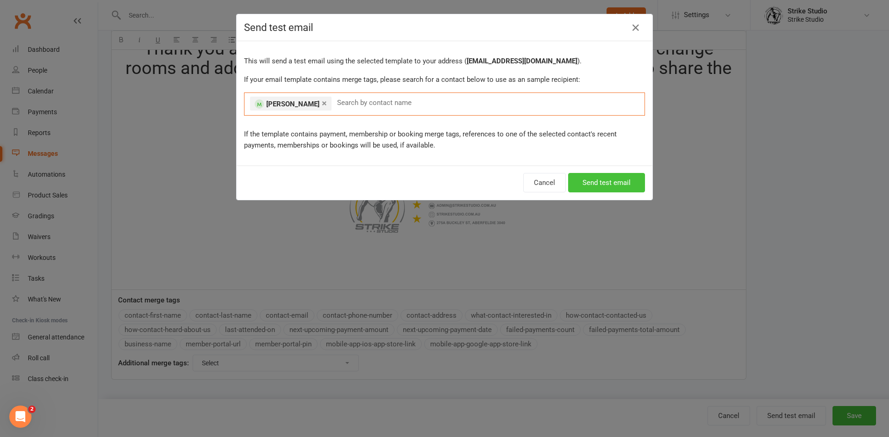
click at [575, 189] on button "Send test email" at bounding box center [606, 182] width 77 height 19
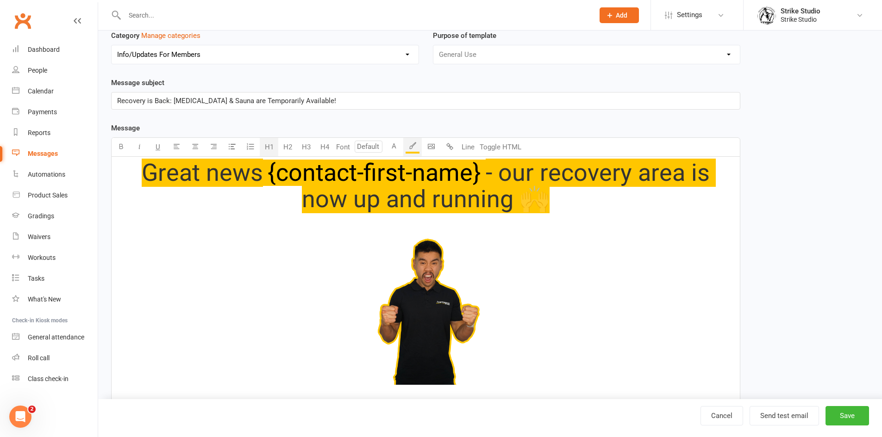
scroll to position [185, 0]
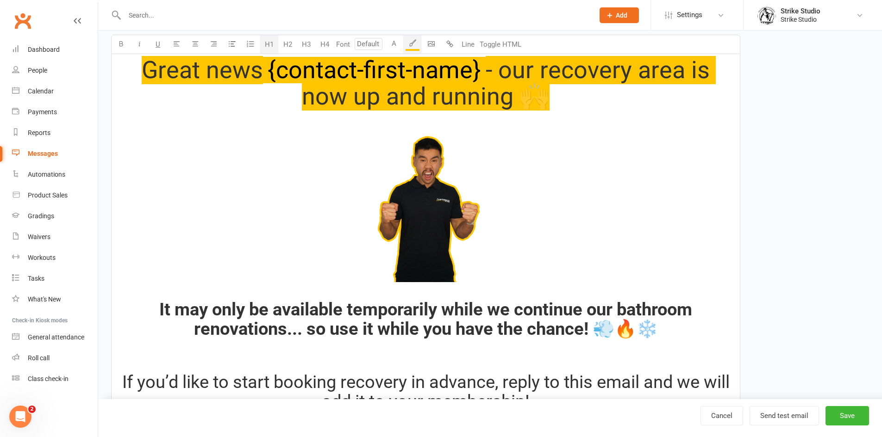
click at [517, 101] on span "- our recovery area is now up and running 🙌" at bounding box center [509, 83] width 414 height 55
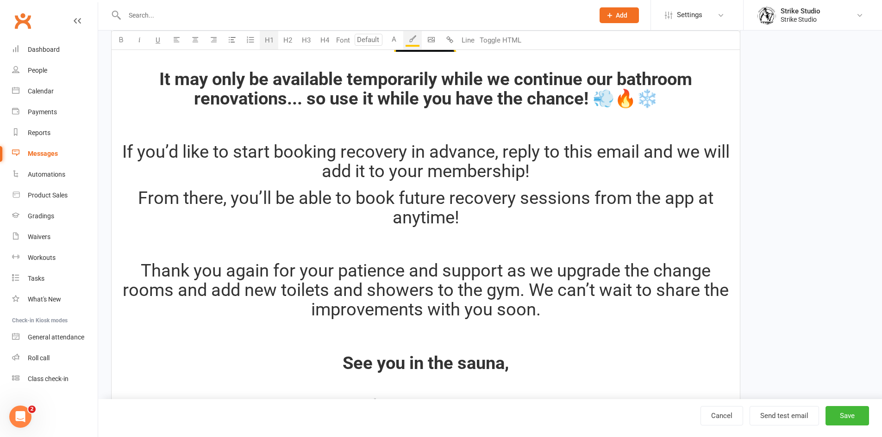
scroll to position [417, 0]
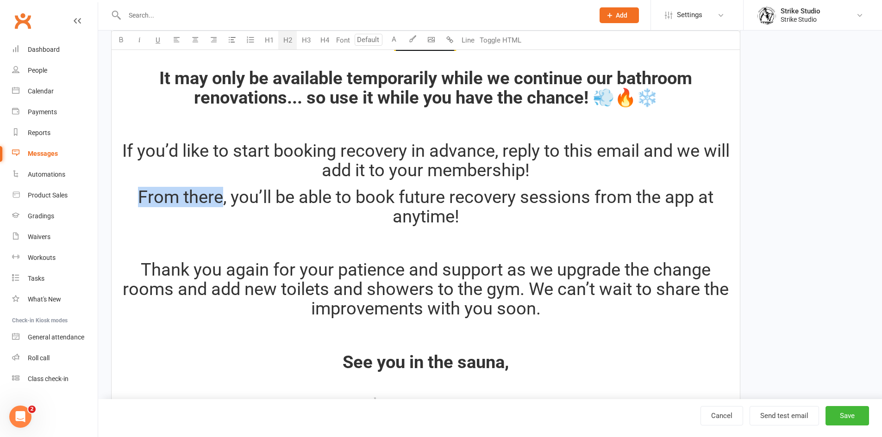
drag, startPoint x: 222, startPoint y: 199, endPoint x: 130, endPoint y: 200, distance: 91.6
click at [130, 200] on h2 "From there, you’ll be able to book future recovery sessions from the app at any…" at bounding box center [425, 207] width 617 height 39
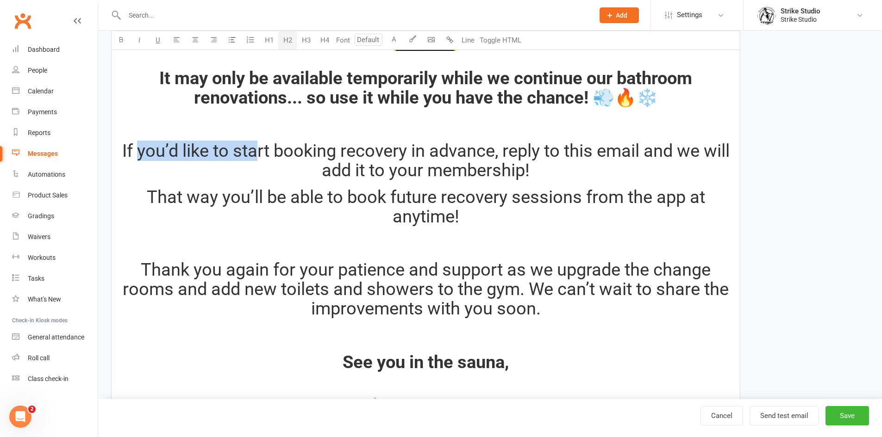
drag, startPoint x: 137, startPoint y: 152, endPoint x: 253, endPoint y: 156, distance: 115.8
click at [253, 156] on span "If you’d like to start booking recovery in advance, reply to this email and we …" at bounding box center [427, 161] width 611 height 40
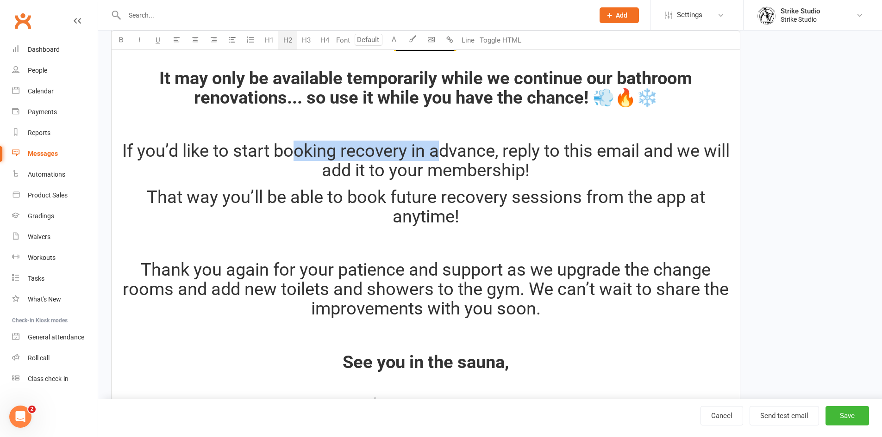
drag, startPoint x: 287, startPoint y: 155, endPoint x: 437, endPoint y: 157, distance: 150.0
click at [437, 157] on span "If you’d like to start booking recovery in advance, reply to this email and we …" at bounding box center [427, 161] width 611 height 40
click at [412, 156] on span "If you’d like to start booking recovery in advance, reply to this email and we …" at bounding box center [427, 161] width 611 height 40
click at [337, 152] on span "If you’d like to start booking recovery in advance, reply to this email and we …" at bounding box center [427, 161] width 611 height 40
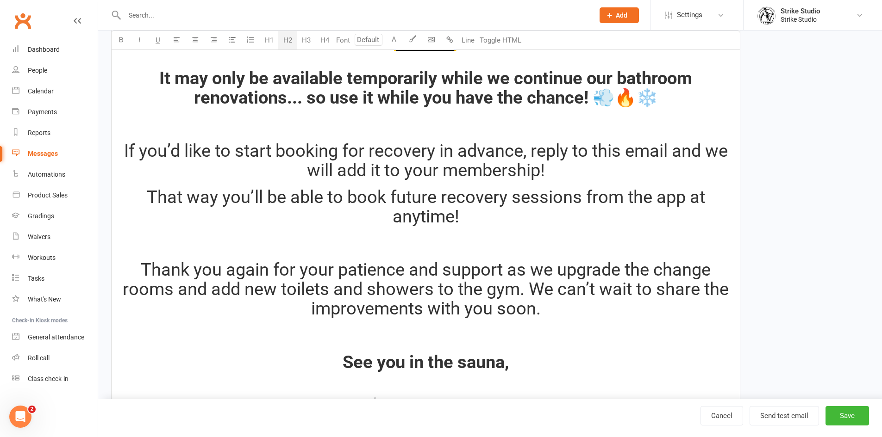
click at [428, 151] on span "If you’d like to start booking for recovery in advance, reply to this email and…" at bounding box center [428, 161] width 608 height 40
click at [356, 154] on span "If you’d like to start booking for recovery in advance, reply to this email and…" at bounding box center [428, 161] width 608 height 40
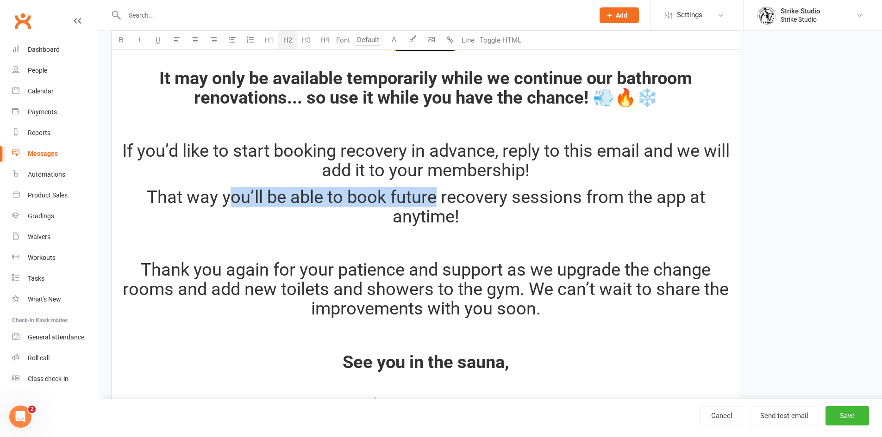
drag, startPoint x: 233, startPoint y: 201, endPoint x: 438, endPoint y: 201, distance: 204.6
click at [438, 201] on span "That way you’ll be able to book future recovery sessions from the app at anytim…" at bounding box center [428, 207] width 562 height 40
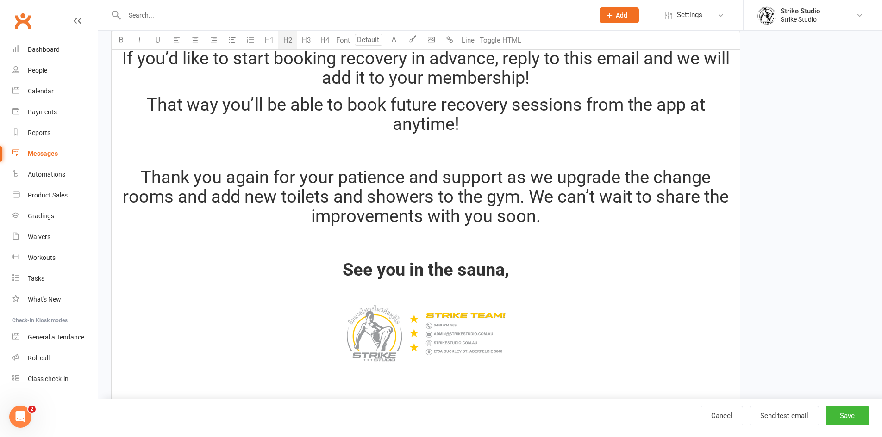
scroll to position [463, 0]
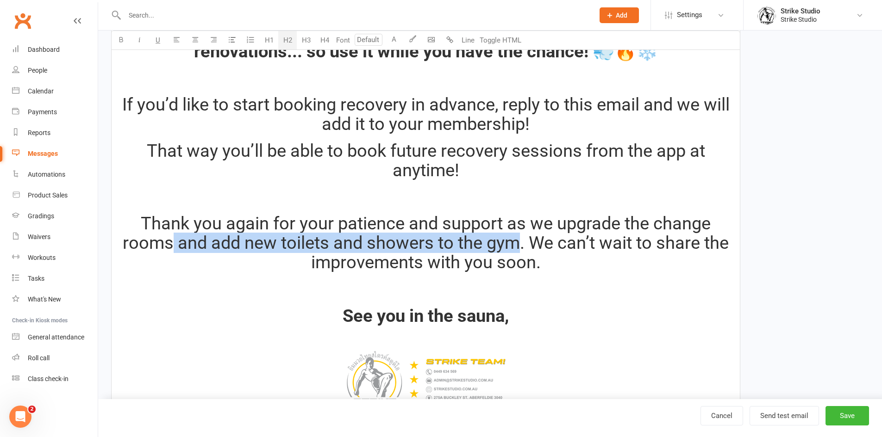
drag, startPoint x: 172, startPoint y: 244, endPoint x: 518, endPoint y: 245, distance: 346.7
click at [518, 245] on span "Thank you again for your patience and support as we upgrade the change rooms an…" at bounding box center [428, 242] width 610 height 59
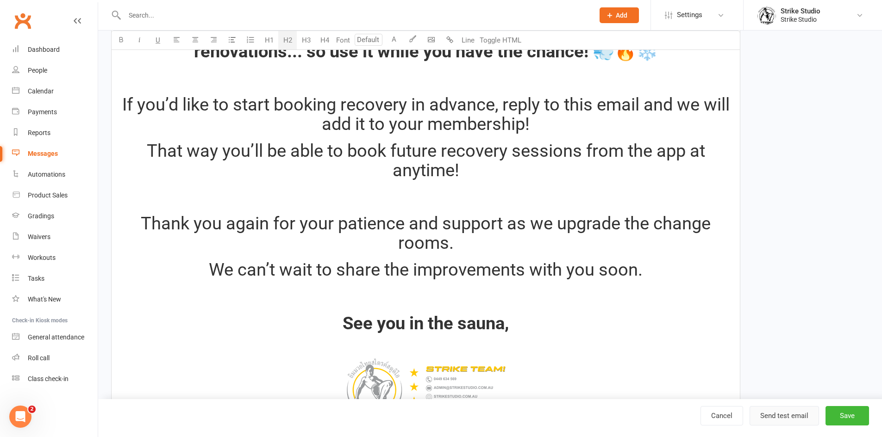
click at [783, 407] on button "Send test email" at bounding box center [783, 415] width 69 height 19
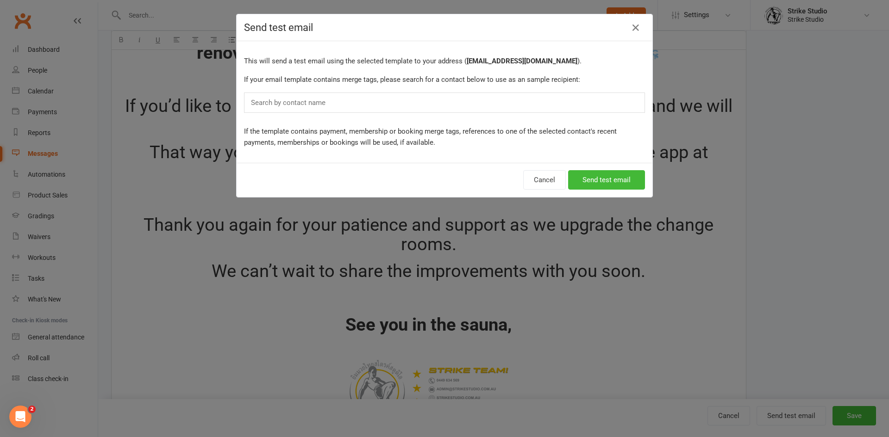
click at [414, 104] on div "Search by contact name" at bounding box center [444, 103] width 401 height 20
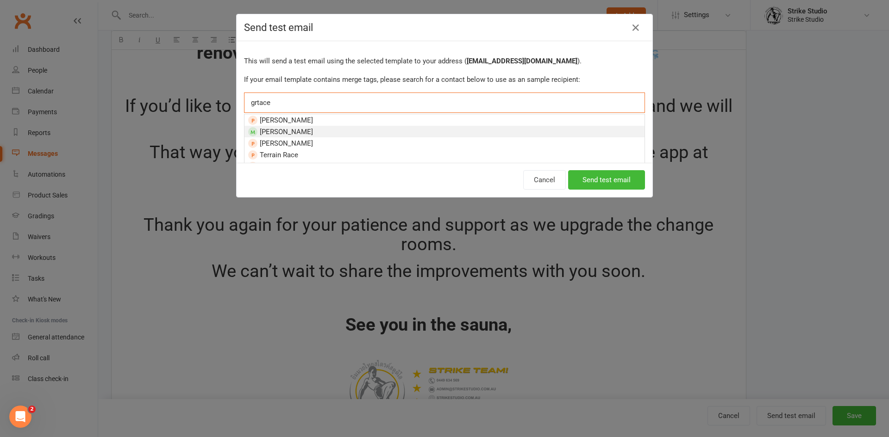
type input "grtace"
click at [310, 134] on li "Grace Tozer" at bounding box center [444, 132] width 400 height 12
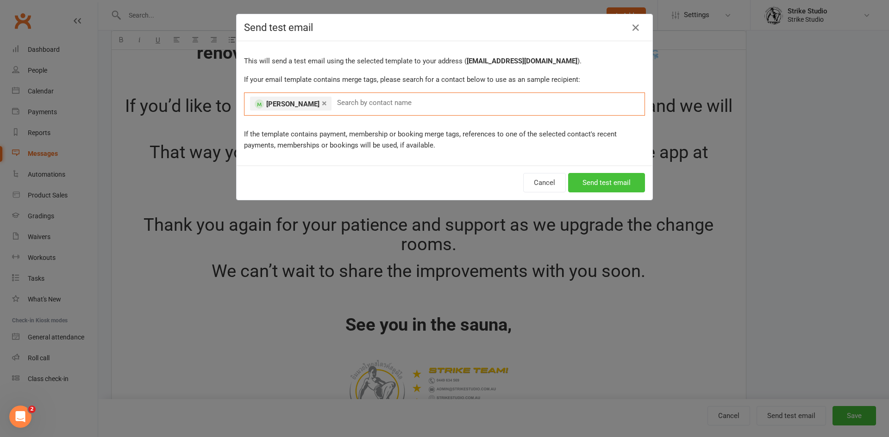
click at [601, 184] on button "Send test email" at bounding box center [606, 182] width 77 height 19
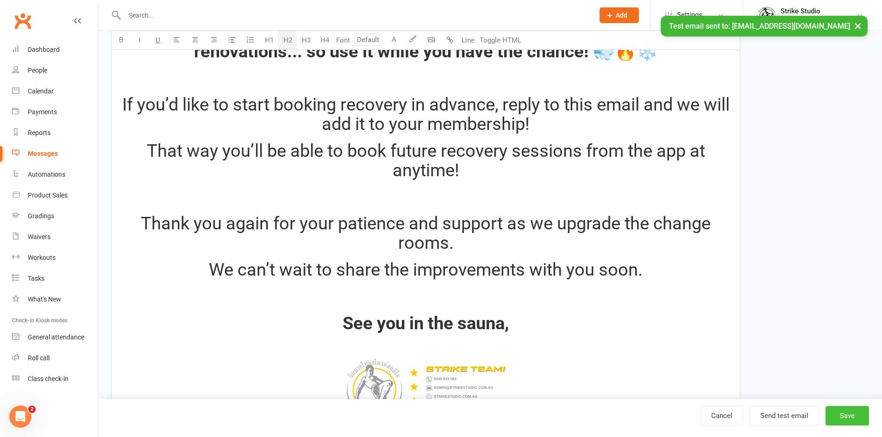
click at [847, 415] on button "Save" at bounding box center [847, 415] width 44 height 19
select select "100"
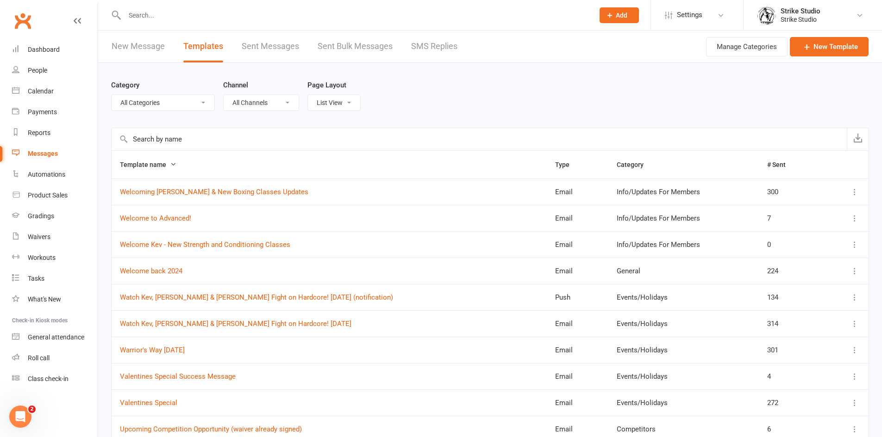
click at [175, 136] on input "text" at bounding box center [479, 139] width 735 height 22
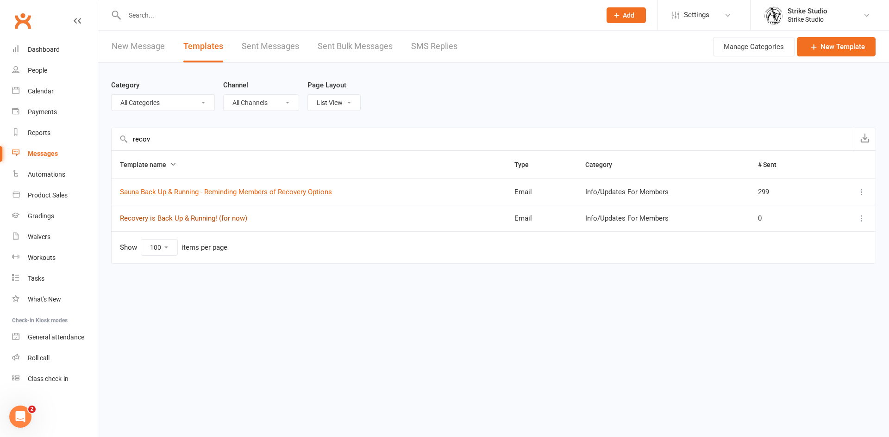
type input "recov"
click at [205, 218] on link "Recovery is Back Up & Running! (for now)" at bounding box center [183, 218] width 127 height 8
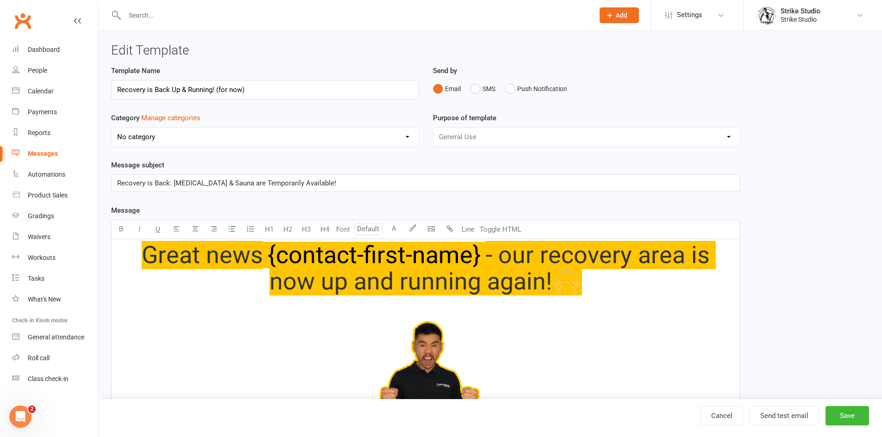
select select "11995"
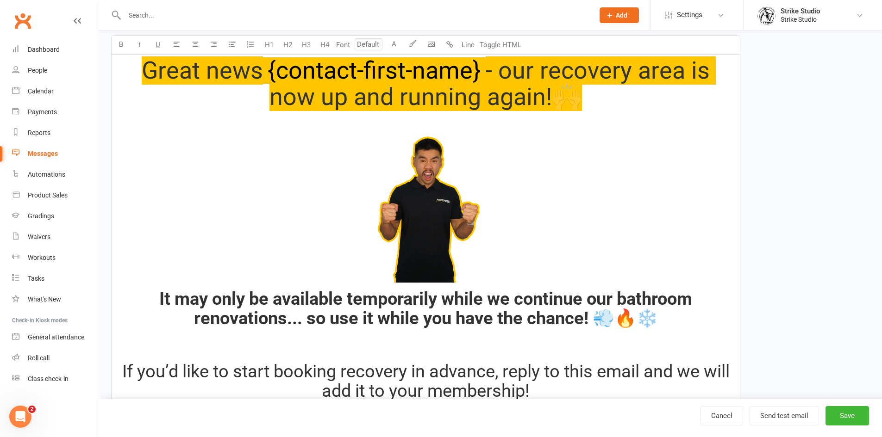
scroll to position [185, 0]
click at [416, 206] on img at bounding box center [426, 205] width 154 height 154
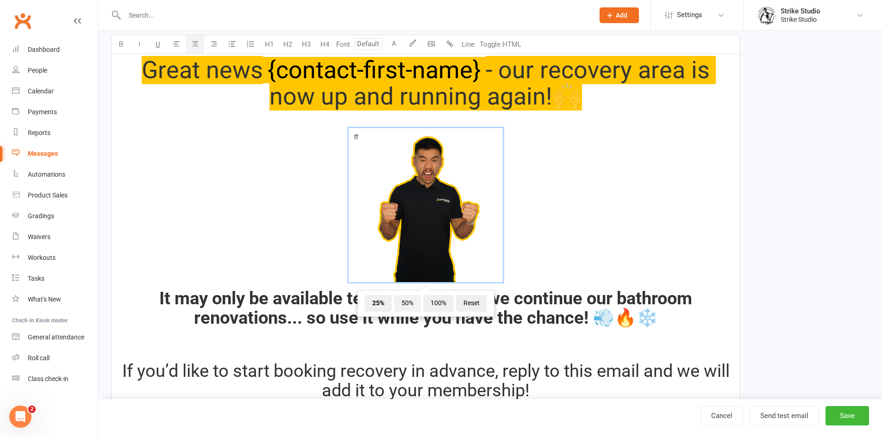
click at [412, 301] on span "50%" at bounding box center [407, 303] width 27 height 17
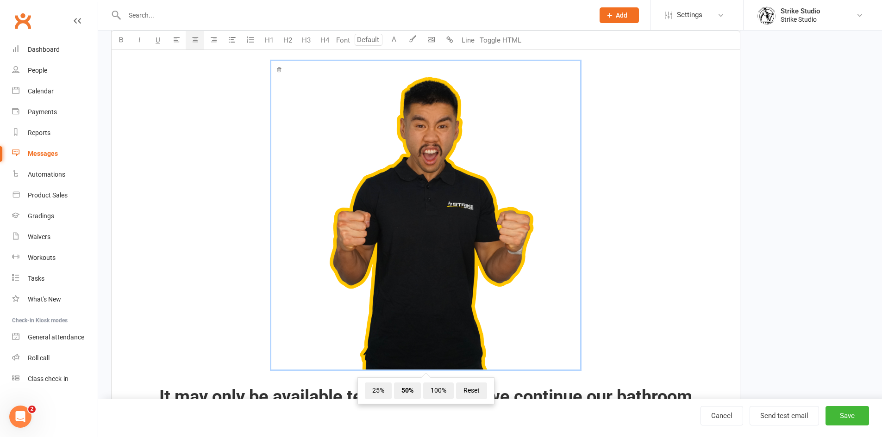
scroll to position [417, 0]
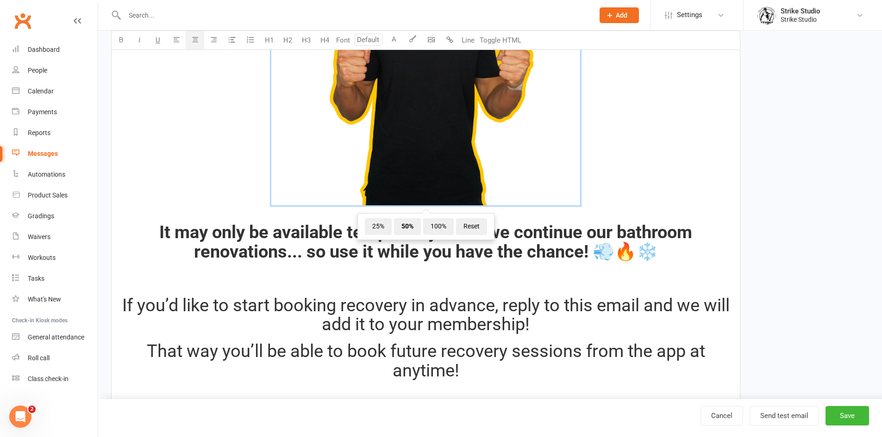
click at [418, 274] on h2 at bounding box center [425, 278] width 617 height 19
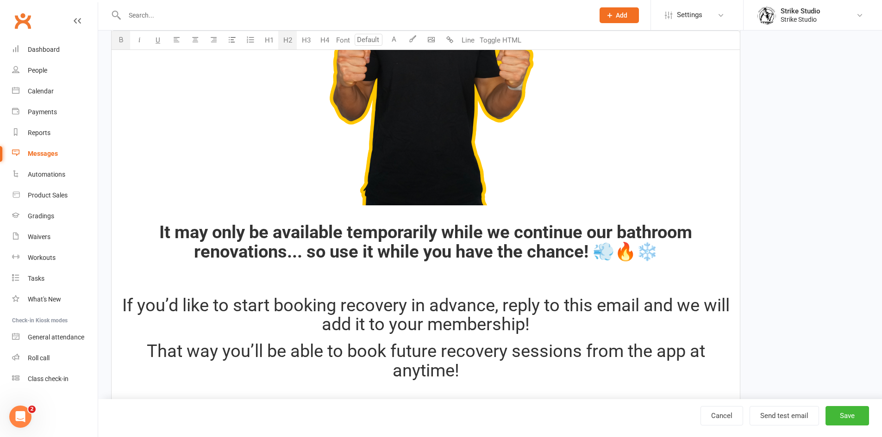
click at [443, 235] on span "It may only be available temporarily while we continue our bathroom renovations…" at bounding box center [427, 242] width 537 height 40
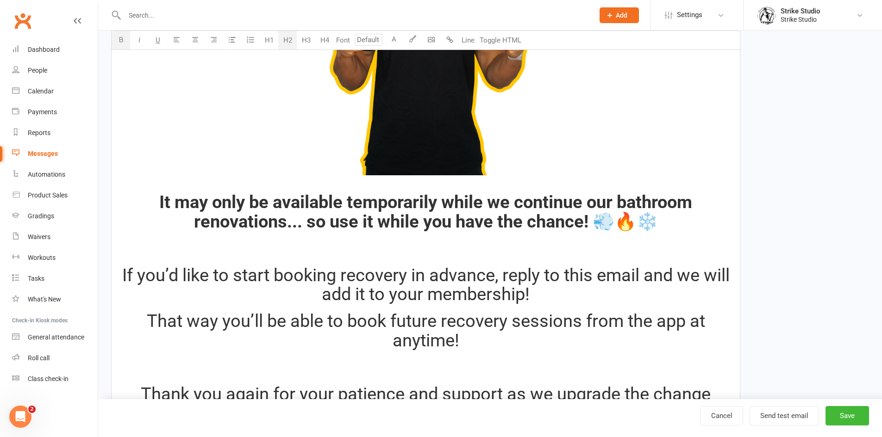
scroll to position [463, 0]
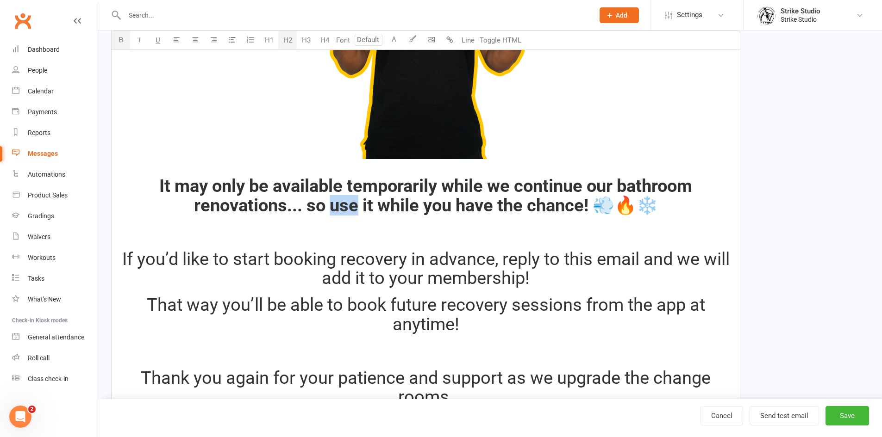
drag, startPoint x: 327, startPoint y: 207, endPoint x: 352, endPoint y: 206, distance: 25.5
click at [352, 206] on span "It may only be available temporarily while we continue our bathroom renovations…" at bounding box center [427, 196] width 537 height 40
click at [354, 206] on span "It may only be available temporarily while we continue our bathroom renovations…" at bounding box center [427, 196] width 537 height 40
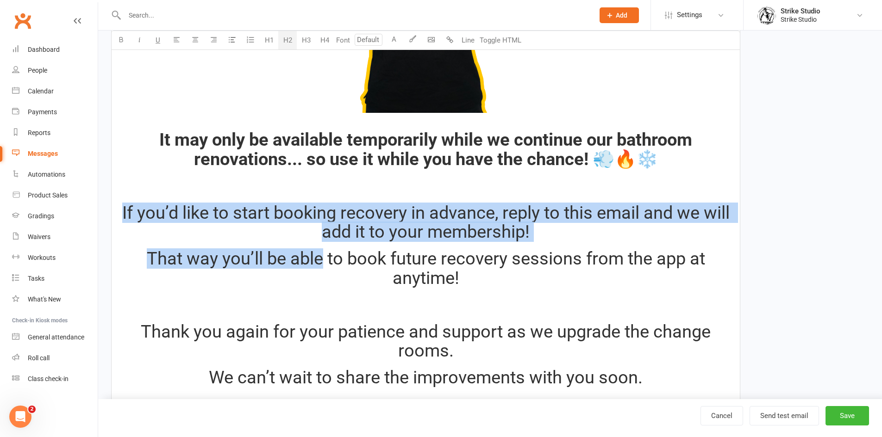
drag, startPoint x: 120, startPoint y: 212, endPoint x: 322, endPoint y: 256, distance: 206.0
click at [322, 256] on div "Great news ﻿ {contact-first-name} - our recovery area is now up and running aga…" at bounding box center [426, 155] width 628 height 850
click at [322, 256] on span "That way you’ll be able to book future recovery sessions from the app at anytim…" at bounding box center [428, 269] width 562 height 40
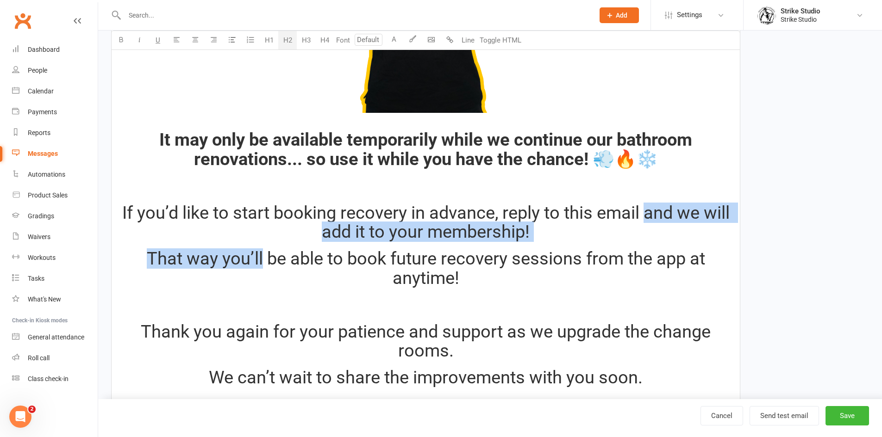
drag, startPoint x: 647, startPoint y: 213, endPoint x: 261, endPoint y: 262, distance: 388.6
click at [261, 262] on div "Great news ﻿ {contact-first-name} - our recovery area is now up and running aga…" at bounding box center [426, 155] width 628 height 850
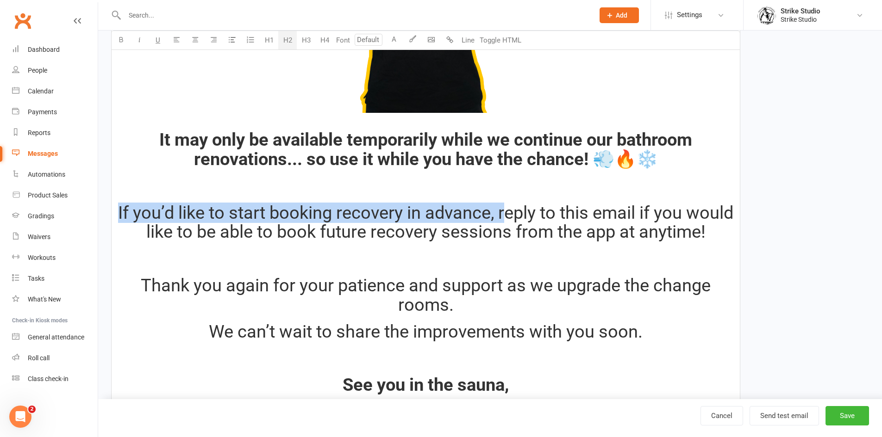
drag, startPoint x: 529, startPoint y: 215, endPoint x: 137, endPoint y: 218, distance: 391.1
click at [137, 218] on h2 "If you’d like to start booking recovery in advance, reply to this email if you …" at bounding box center [425, 223] width 617 height 39
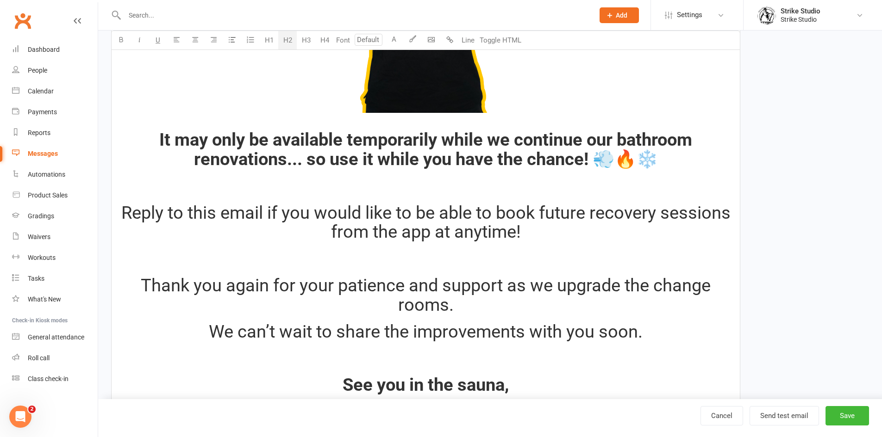
click at [523, 230] on h2 "Reply to this email if you would like to be able to book future recovery sessio…" at bounding box center [425, 223] width 617 height 39
click at [513, 233] on span "Reply to this email if you would like to be able to book future recovery sessio…" at bounding box center [427, 223] width 613 height 40
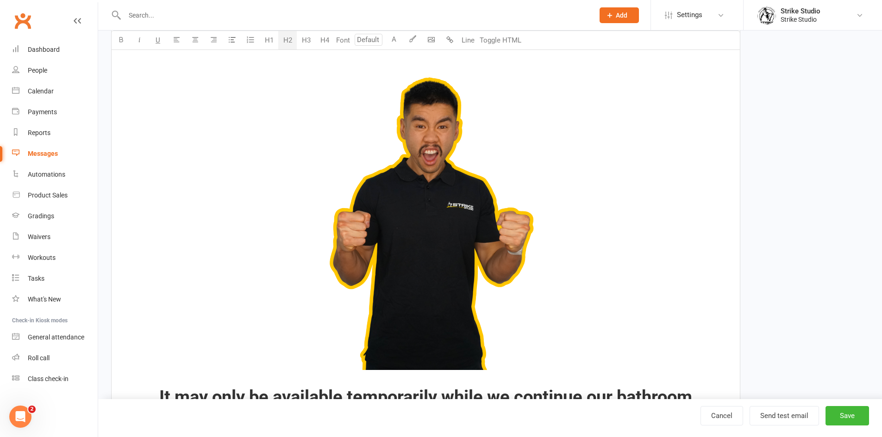
scroll to position [522, 0]
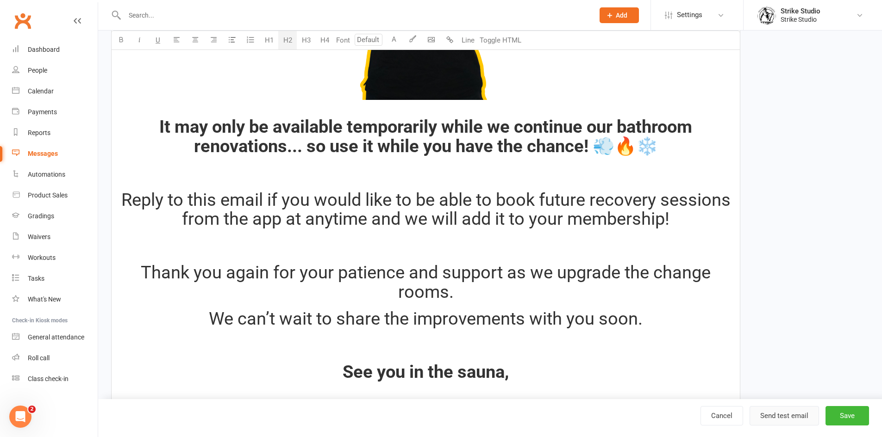
click at [774, 424] on button "Send test email" at bounding box center [783, 415] width 69 height 19
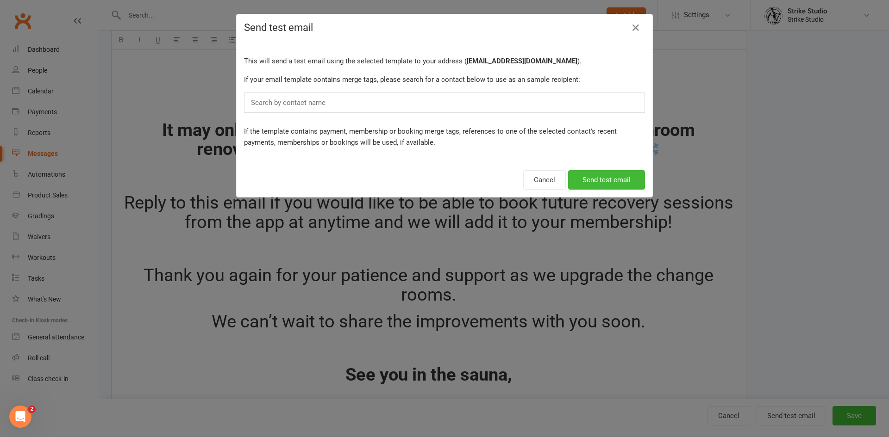
click at [366, 105] on div "Search by contact name" at bounding box center [444, 103] width 401 height 20
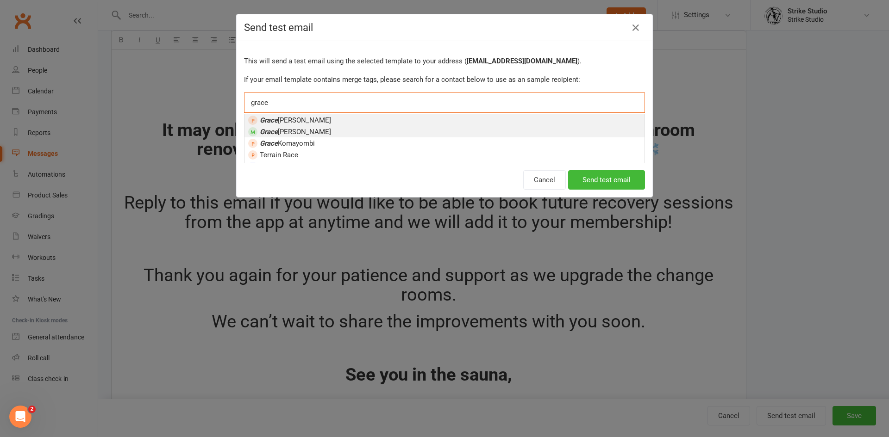
type input "grace"
click at [347, 127] on li "Grace Tozer" at bounding box center [444, 132] width 400 height 12
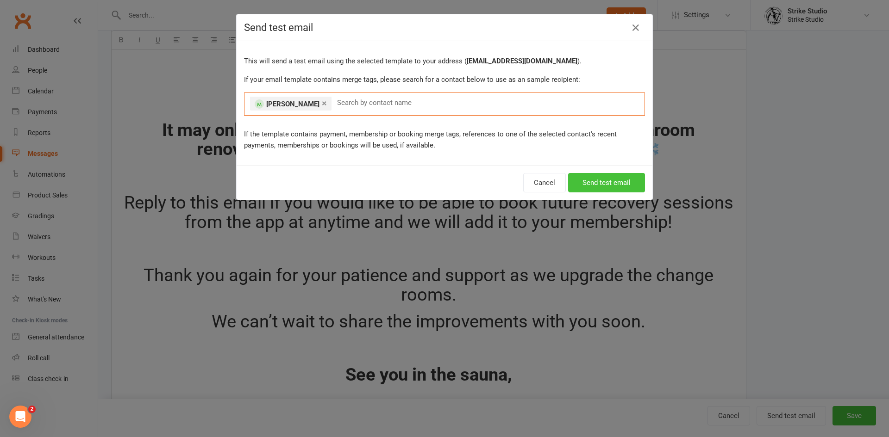
click at [586, 181] on button "Send test email" at bounding box center [606, 182] width 77 height 19
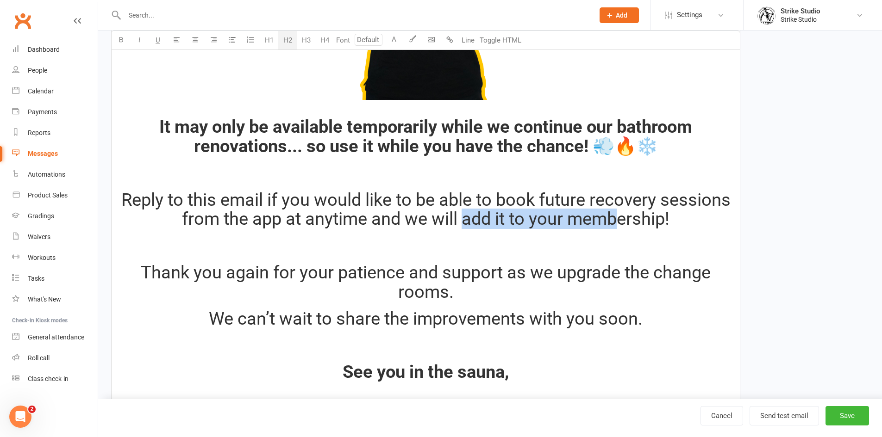
drag, startPoint x: 461, startPoint y: 223, endPoint x: 613, endPoint y: 226, distance: 151.4
click at [613, 226] on span "Reply to this email if you would like to be able to book future recovery sessio…" at bounding box center [427, 210] width 613 height 40
click at [538, 224] on span "Reply to this email if you would like to be able to book future recovery sessio…" at bounding box center [427, 210] width 613 height 40
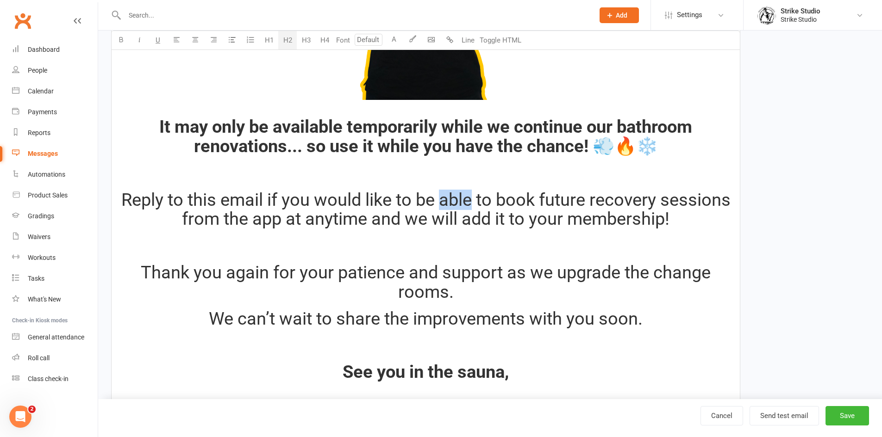
drag, startPoint x: 442, startPoint y: 201, endPoint x: 472, endPoint y: 201, distance: 30.1
click at [472, 201] on span "Reply to this email if you would like to be able to book future recovery sessio…" at bounding box center [427, 210] width 613 height 40
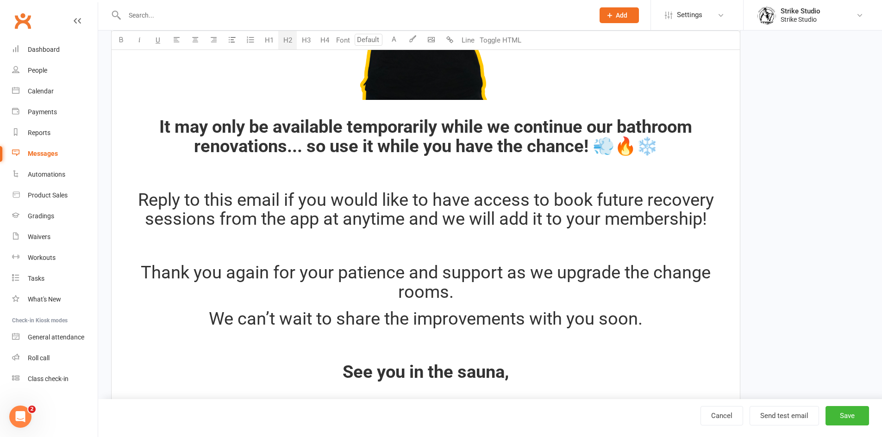
click at [591, 203] on span "Reply to this email if you would like to have access to book future recovery se…" at bounding box center [428, 210] width 580 height 40
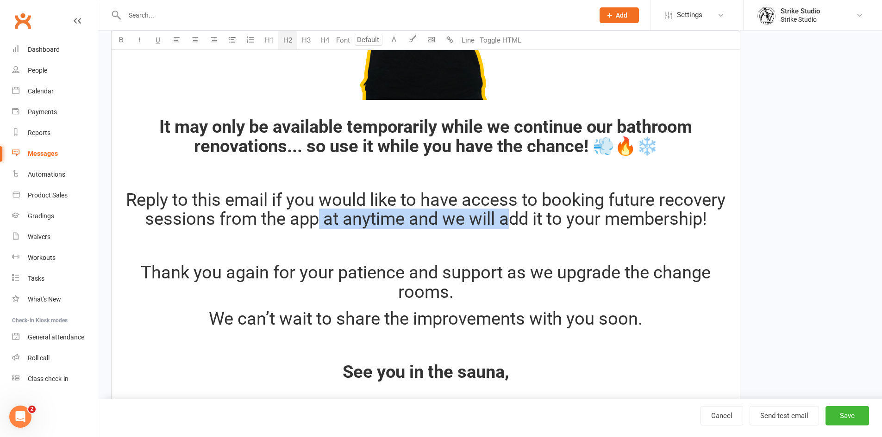
drag, startPoint x: 318, startPoint y: 220, endPoint x: 502, endPoint y: 224, distance: 184.3
click at [503, 224] on span "Reply to this email if you would like to have access to booking future recovery…" at bounding box center [428, 210] width 604 height 40
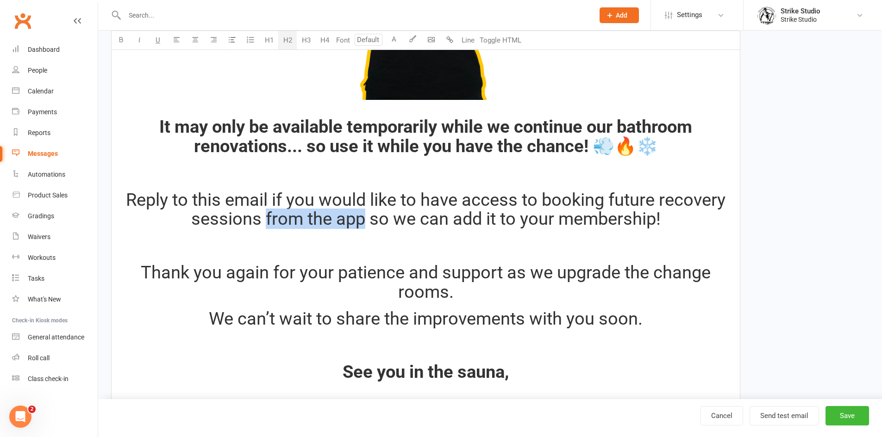
drag, startPoint x: 362, startPoint y: 221, endPoint x: 263, endPoint y: 218, distance: 99.1
click at [263, 218] on span "Reply to this email if you would like to have access to booking future recovery…" at bounding box center [428, 210] width 604 height 40
click at [278, 220] on span "Reply to this email if you would like to have access to booking future recovery…" at bounding box center [428, 210] width 604 height 40
click at [280, 221] on span "Reply to this email if you would like to have access to booking future recovery…" at bounding box center [428, 210] width 604 height 40
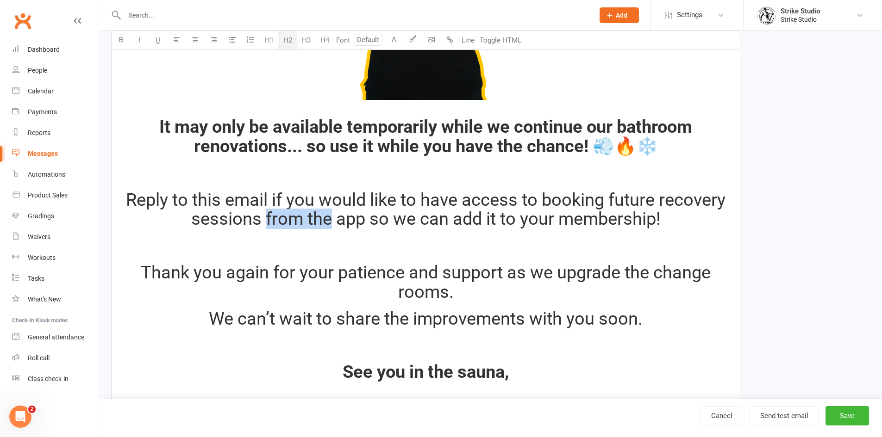
drag, startPoint x: 330, startPoint y: 222, endPoint x: 264, endPoint y: 220, distance: 66.2
click at [264, 220] on span "Reply to this email if you would like to have access to booking future recovery…" at bounding box center [428, 210] width 604 height 40
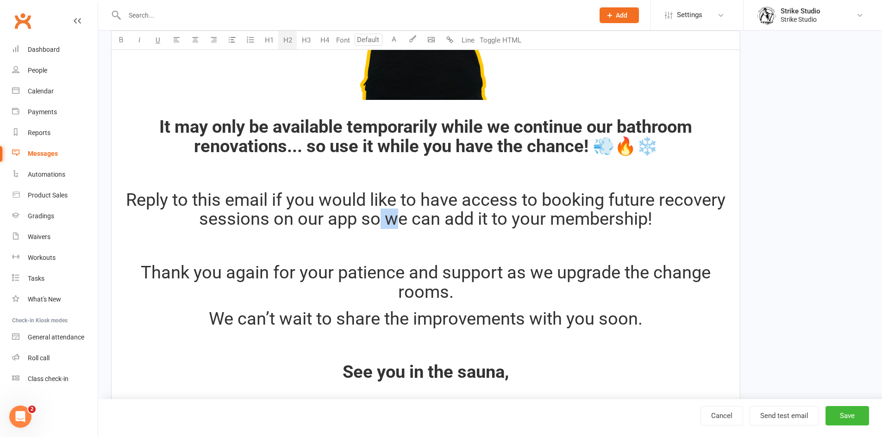
drag, startPoint x: 393, startPoint y: 214, endPoint x: 380, endPoint y: 221, distance: 15.5
click at [380, 221] on span "Reply to this email if you would like to have access to booking future recovery…" at bounding box center [428, 210] width 604 height 40
click at [281, 200] on span "Reply to this email if you would like to have access to booking future recovery…" at bounding box center [428, 210] width 604 height 40
click at [353, 224] on span "Reply to this email if you would like to have access to booking future recovery…" at bounding box center [428, 210] width 604 height 40
drag, startPoint x: 421, startPoint y: 221, endPoint x: 443, endPoint y: 223, distance: 21.8
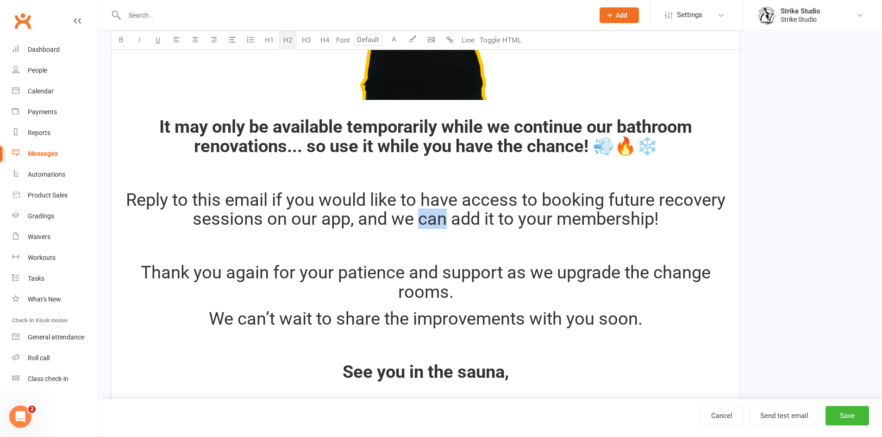
click at [443, 223] on span "Reply to this email if you would like to have access to booking future recovery…" at bounding box center [428, 210] width 604 height 40
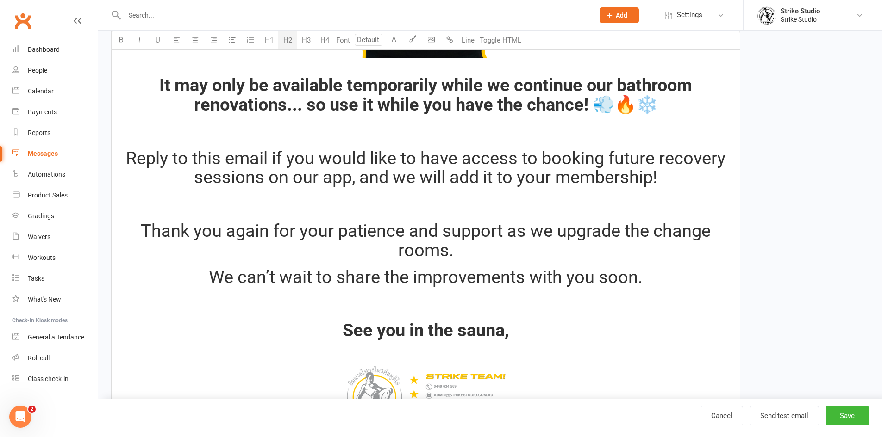
scroll to position [615, 0]
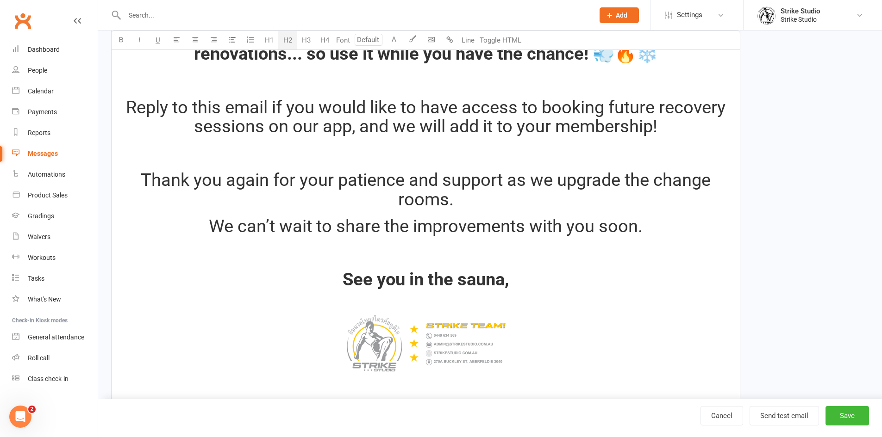
click at [617, 132] on span "Reply to this email if you would like to have access to booking future recovery…" at bounding box center [428, 117] width 604 height 40
click at [426, 148] on span at bounding box center [426, 153] width 4 height 20
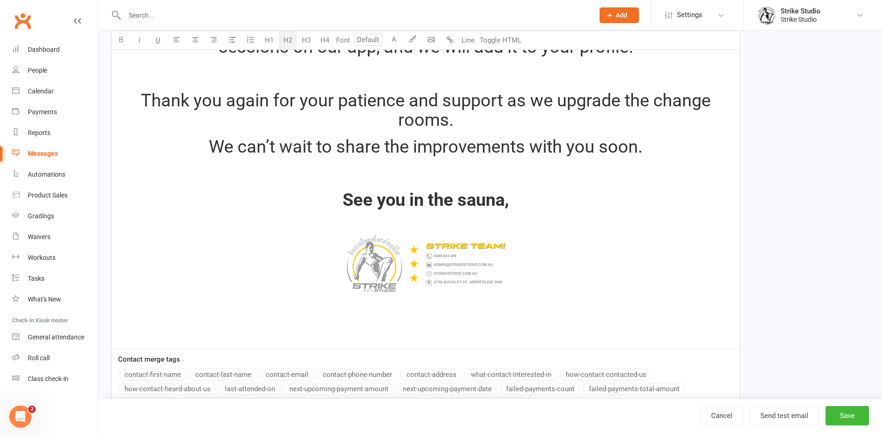
scroll to position [555, 0]
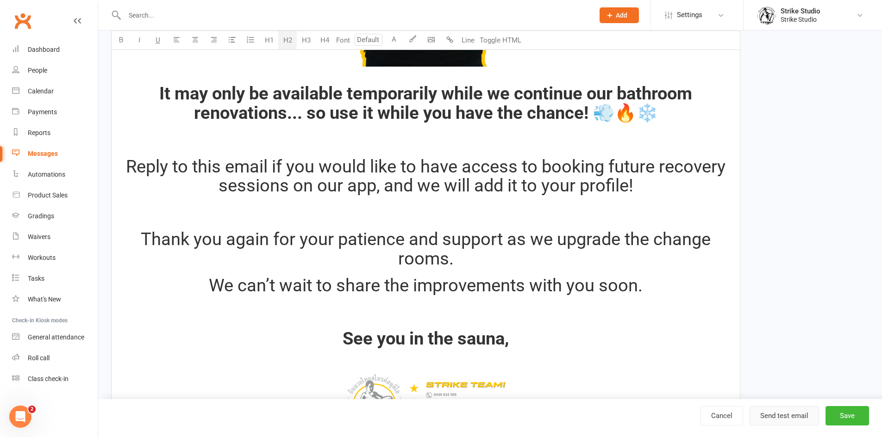
click at [790, 418] on button "Send test email" at bounding box center [783, 415] width 69 height 19
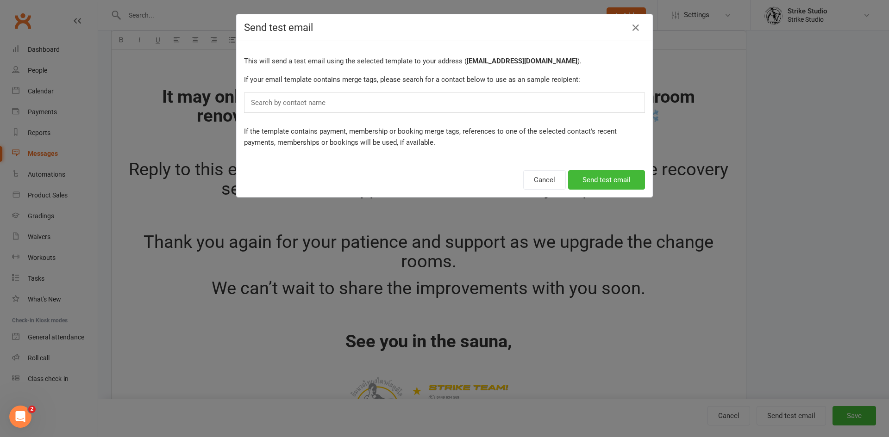
click at [509, 107] on div "Search by contact name" at bounding box center [444, 103] width 401 height 20
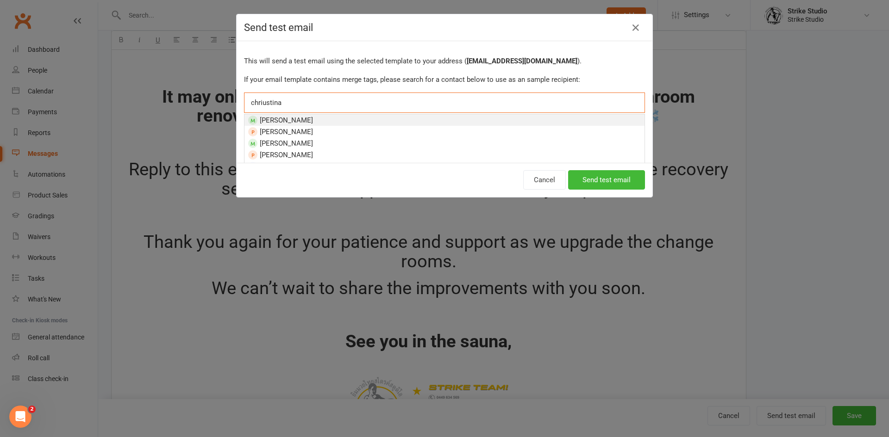
type input "chriustina"
click at [281, 118] on span "Christina Trinh" at bounding box center [286, 120] width 53 height 8
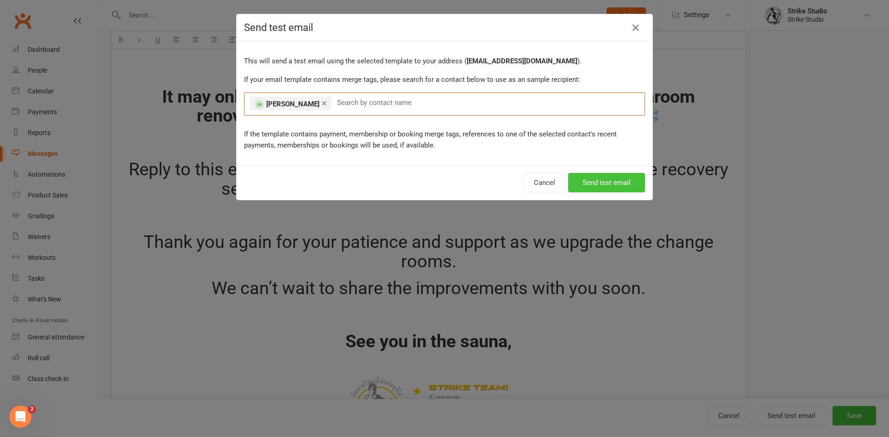
click at [604, 179] on button "Send test email" at bounding box center [606, 182] width 77 height 19
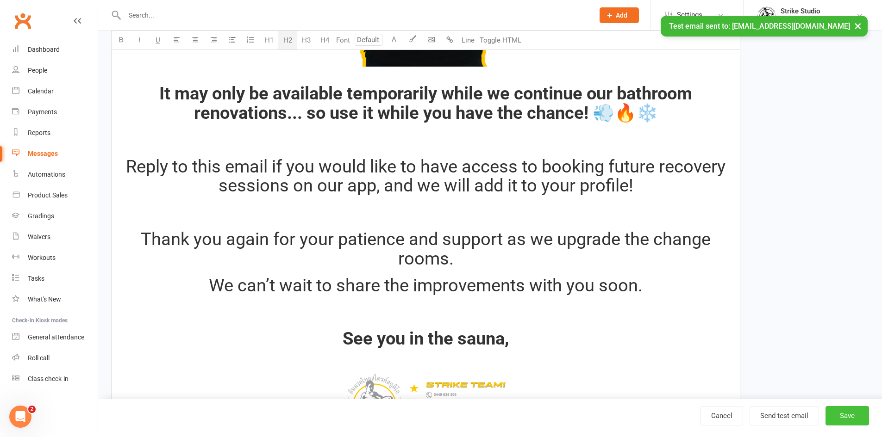
click at [835, 417] on button "Save" at bounding box center [847, 415] width 44 height 19
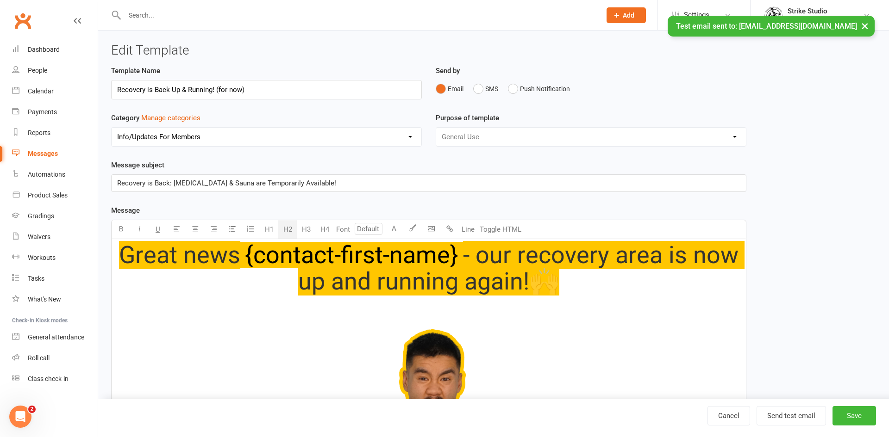
select select "100"
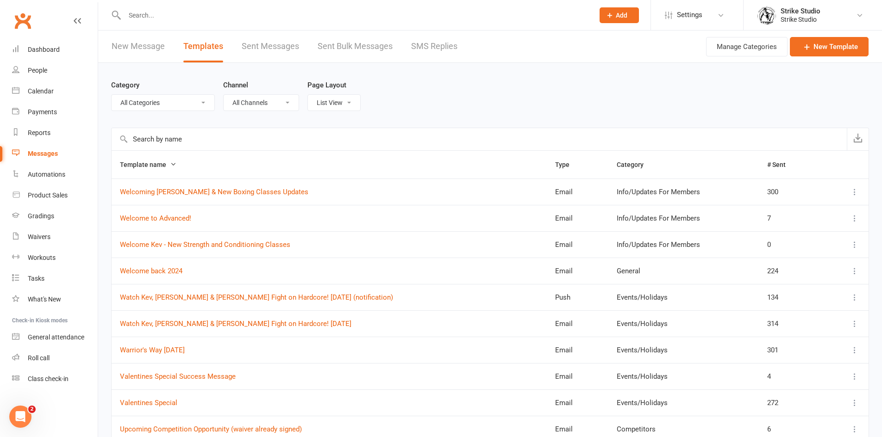
click at [196, 13] on input "text" at bounding box center [355, 15] width 466 height 13
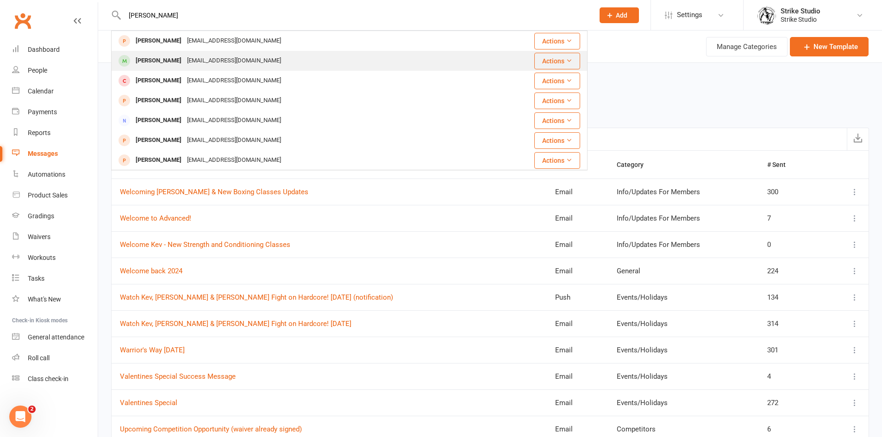
type input "albert"
click at [184, 55] on div "albertdavidyoung@gmail.com" at bounding box center [234, 60] width 100 height 13
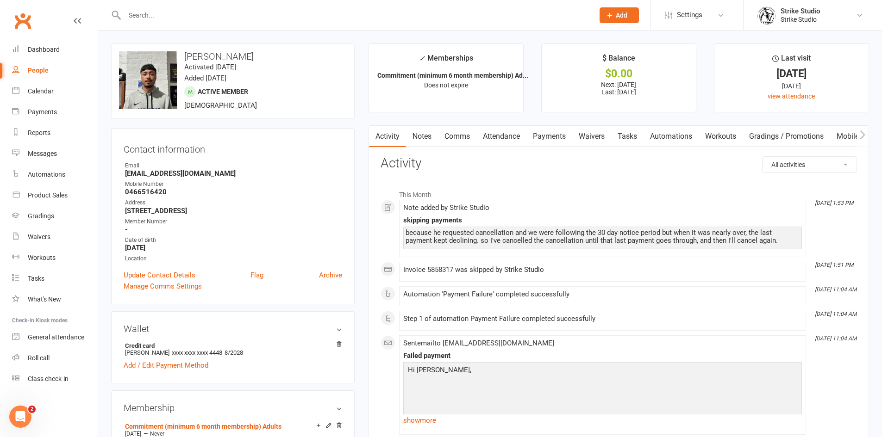
click at [550, 139] on link "Payments" at bounding box center [549, 136] width 46 height 21
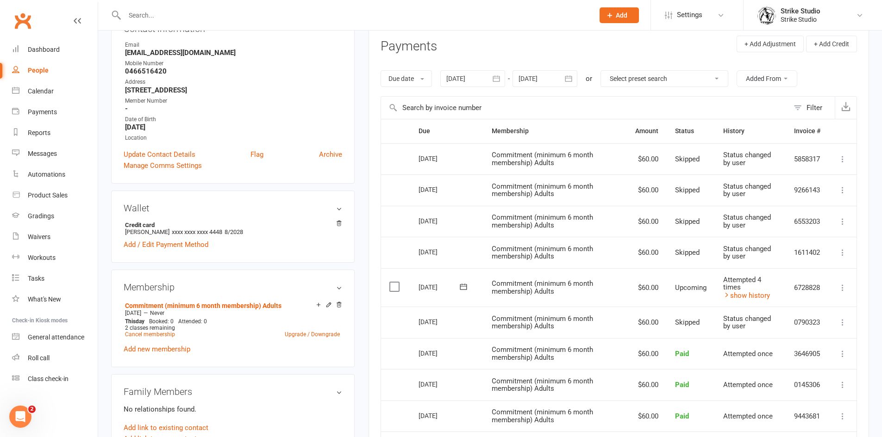
scroll to position [139, 0]
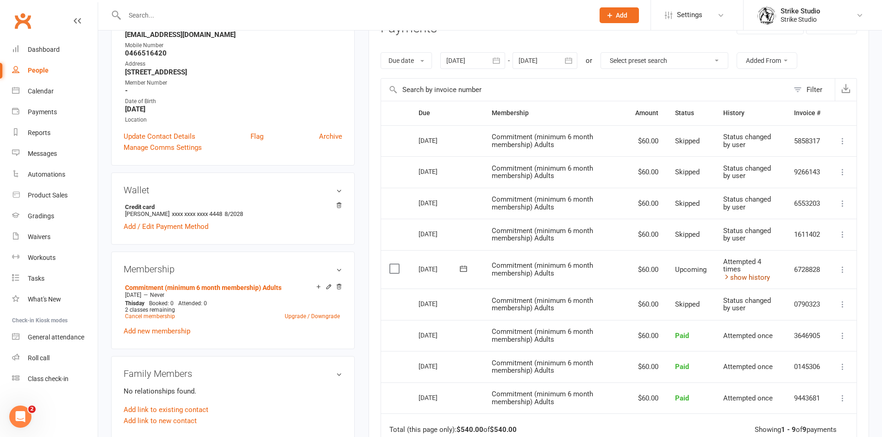
click at [742, 278] on link "show history" at bounding box center [746, 278] width 47 height 8
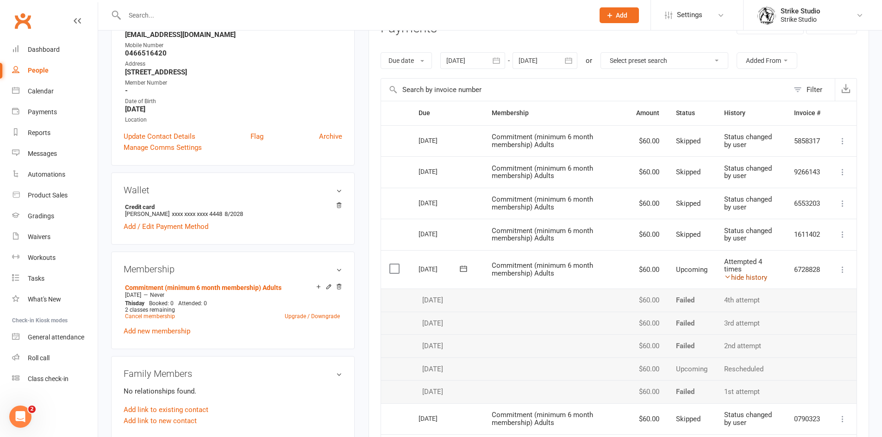
click at [747, 275] on link "hide history" at bounding box center [745, 278] width 43 height 8
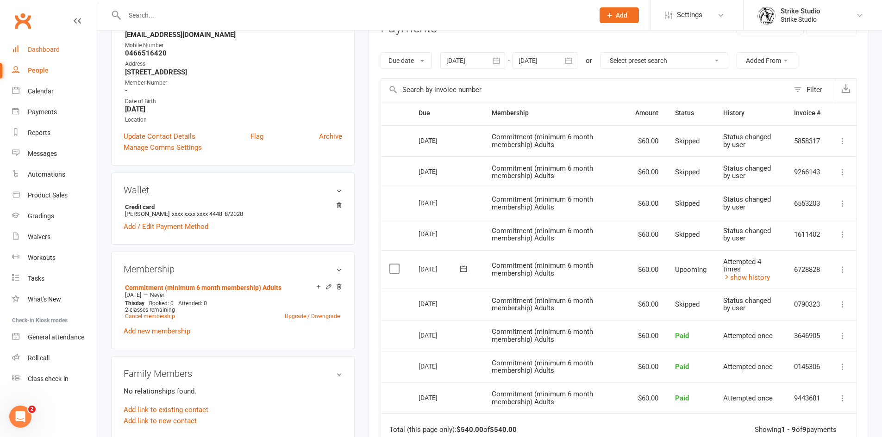
click at [45, 52] on div "Dashboard" at bounding box center [44, 49] width 32 height 7
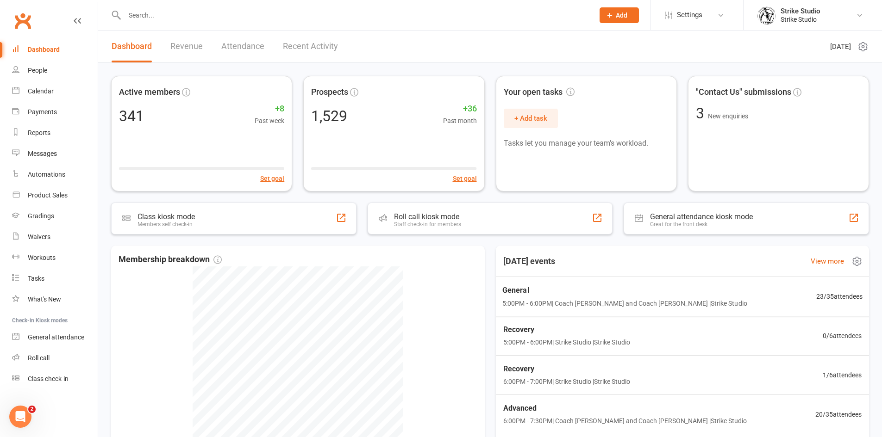
click at [537, 286] on span "General" at bounding box center [624, 291] width 244 height 12
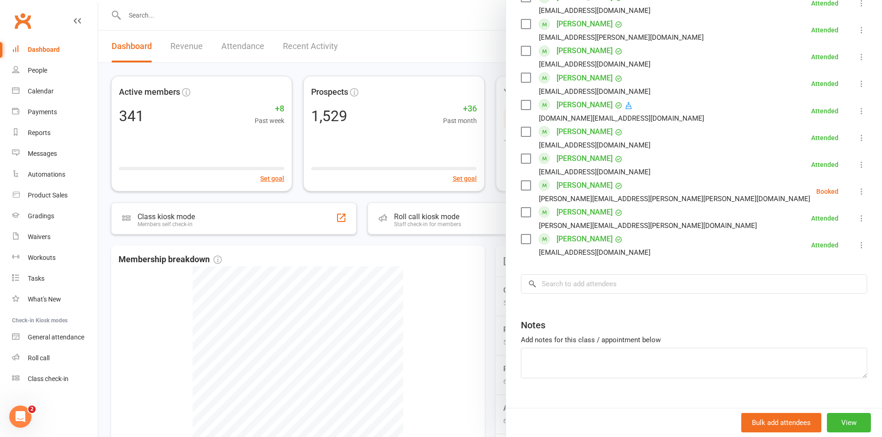
scroll to position [548, 0]
click at [857, 185] on icon at bounding box center [861, 189] width 9 height 9
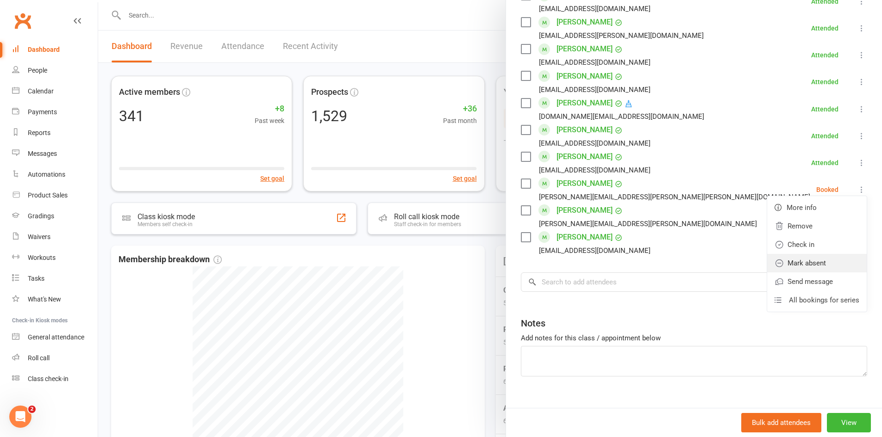
click at [804, 254] on link "Mark absent" at bounding box center [817, 263] width 100 height 19
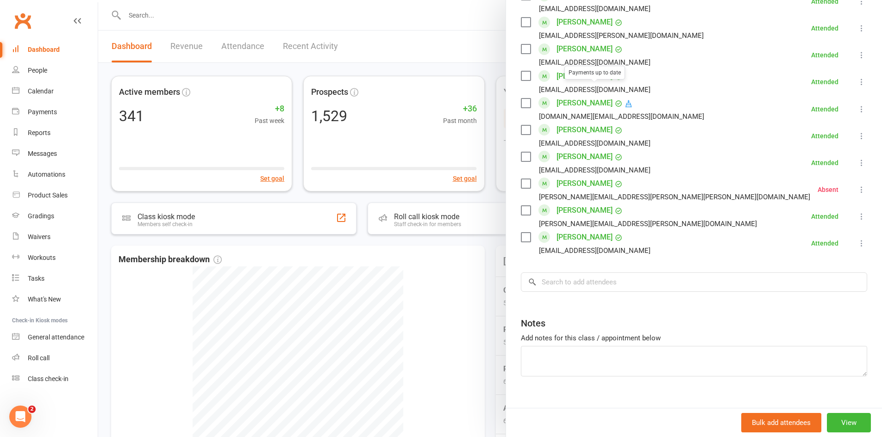
click at [580, 96] on link "Luke Tran" at bounding box center [584, 103] width 56 height 15
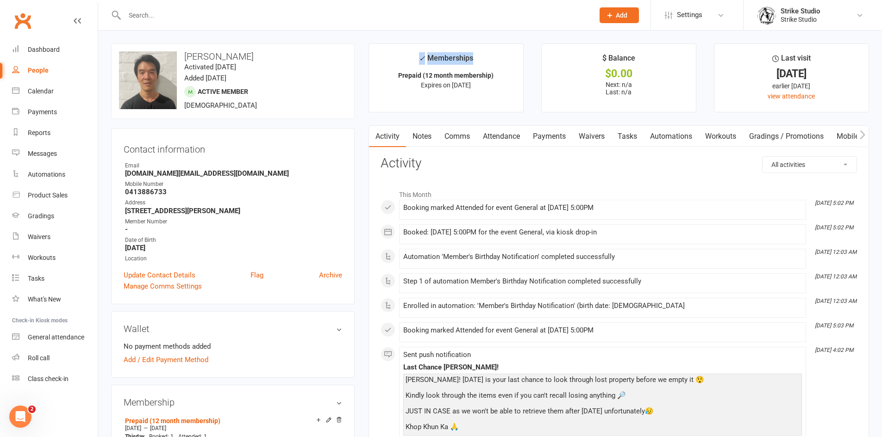
drag, startPoint x: 474, startPoint y: 57, endPoint x: 400, endPoint y: 55, distance: 73.2
click at [402, 56] on li "✓ Memberships Prepaid (12 month membership) Expires on 29th June, 2026" at bounding box center [445, 78] width 155 height 69
click at [405, 59] on li "✓ Memberships Prepaid (12 month membership) Expires on 29th June, 2026" at bounding box center [445, 78] width 155 height 69
click at [68, 50] on link "Dashboard" at bounding box center [55, 49] width 86 height 21
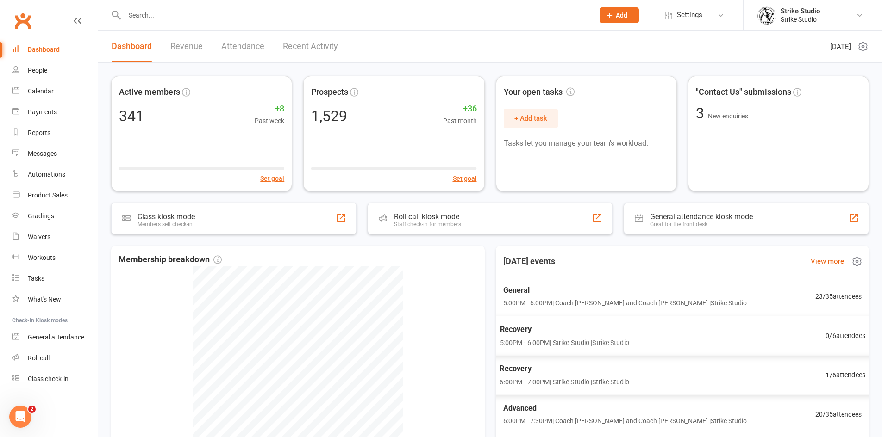
click at [560, 351] on div "Recovery 5:00PM - 6:00PM | Strike Studio | Strike Studio 0 / 6 attendees" at bounding box center [682, 336] width 388 height 40
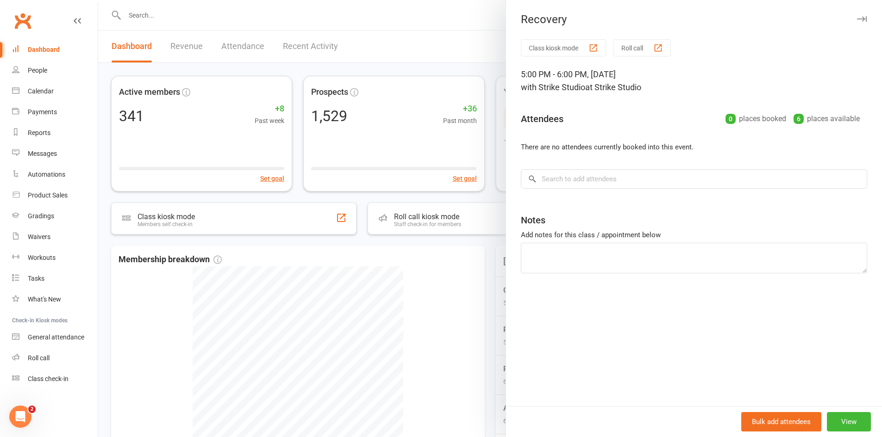
drag, startPoint x: 482, startPoint y: 281, endPoint x: 529, endPoint y: 314, distance: 57.1
click at [482, 282] on div at bounding box center [490, 218] width 784 height 437
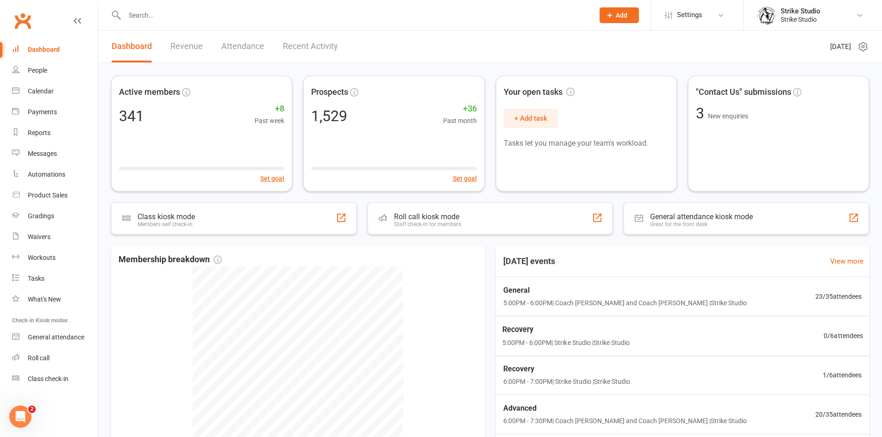
click at [559, 337] on div "Recovery 5:00PM - 6:00PM | Strike Studio | Strike Studio" at bounding box center [566, 336] width 128 height 24
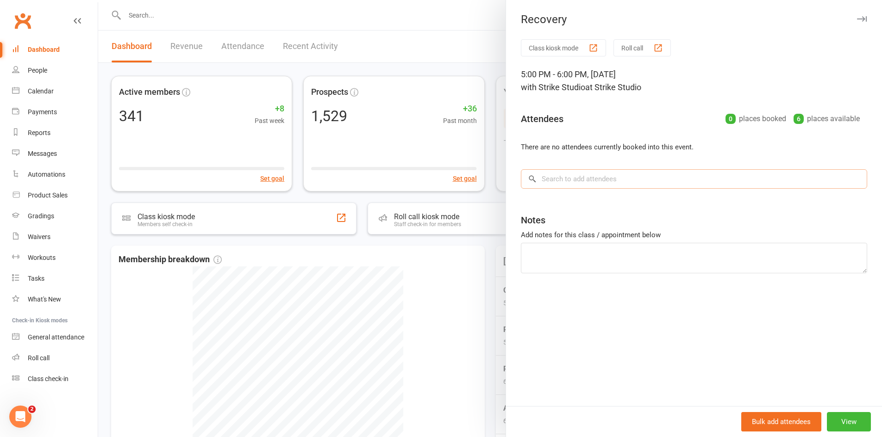
click at [569, 179] on input "search" at bounding box center [694, 178] width 346 height 19
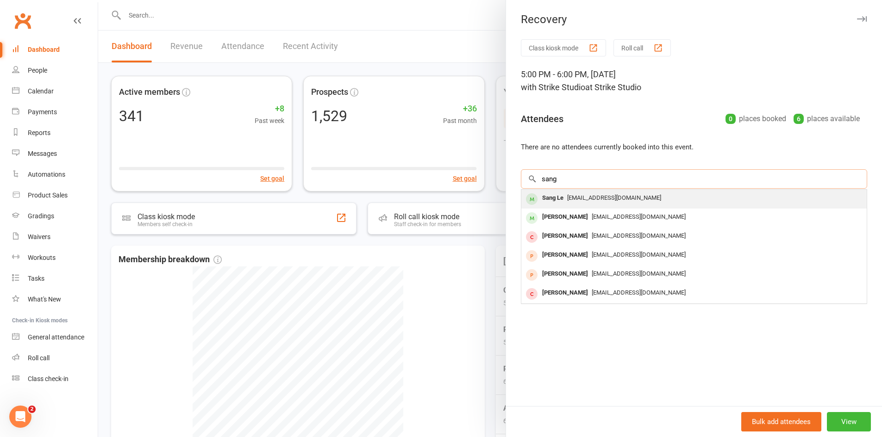
type input "sang"
click at [594, 204] on div "its.sang@hotmail.com" at bounding box center [694, 198] width 338 height 13
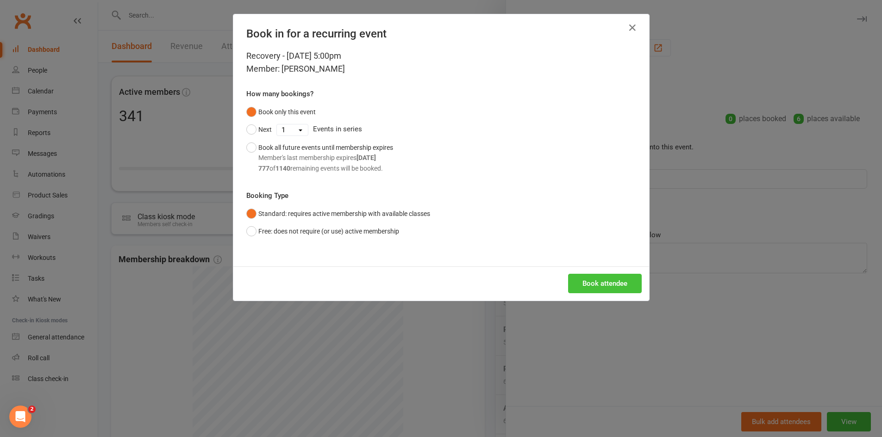
click at [606, 287] on button "Book attendee" at bounding box center [605, 283] width 74 height 19
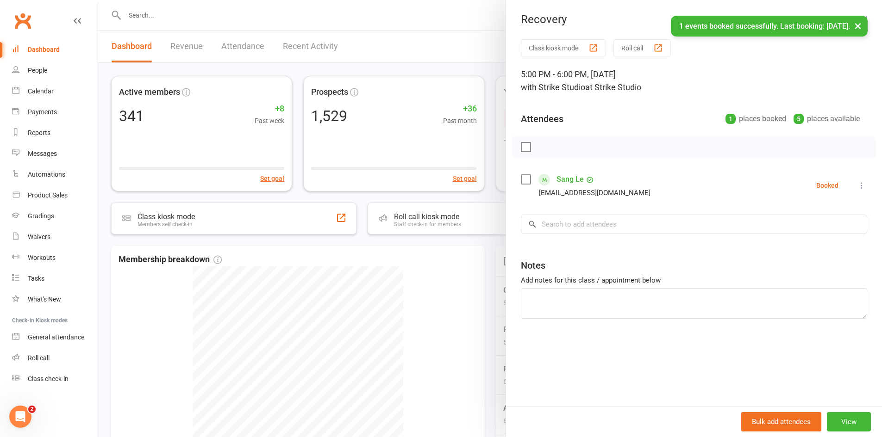
click at [857, 185] on icon at bounding box center [861, 185] width 9 height 9
click at [802, 237] on link "Check in" at bounding box center [817, 240] width 100 height 19
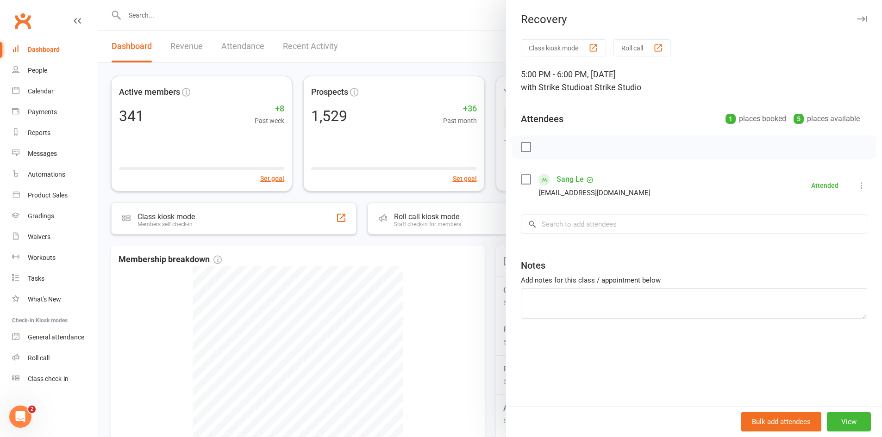
click at [482, 265] on div at bounding box center [490, 218] width 784 height 437
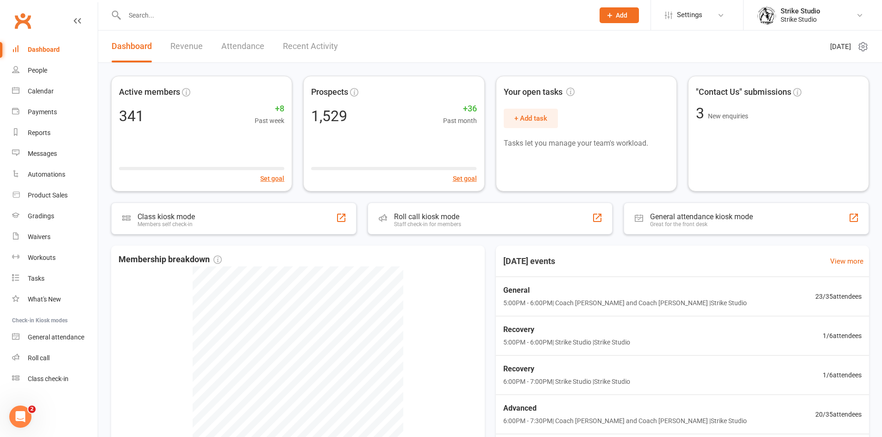
click at [142, 9] on input "text" at bounding box center [355, 15] width 466 height 13
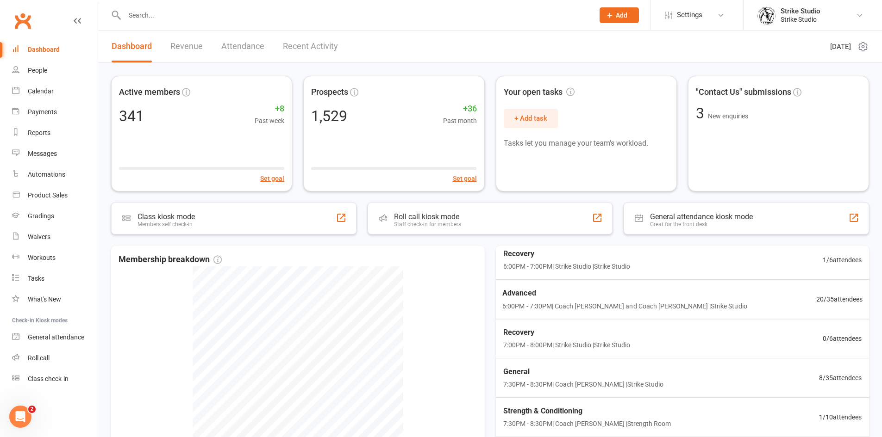
scroll to position [119, 0]
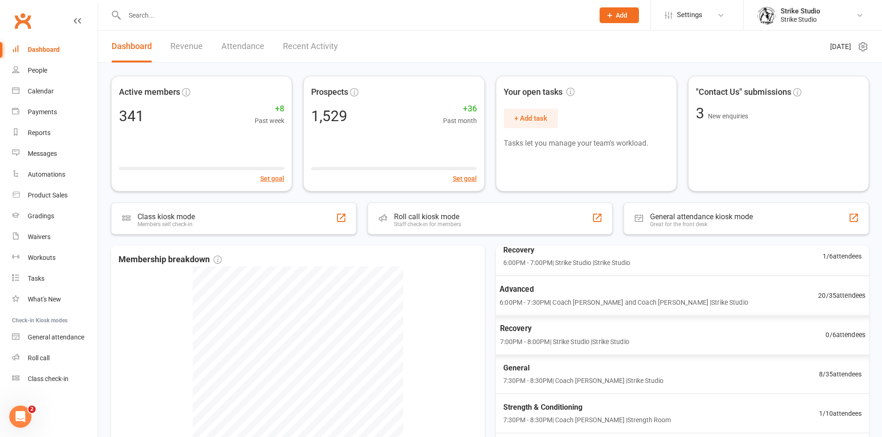
click at [599, 299] on span "6:00PM - 7:30PM | Coach Vinay and Coach Chris | Strike Studio" at bounding box center [623, 302] width 249 height 11
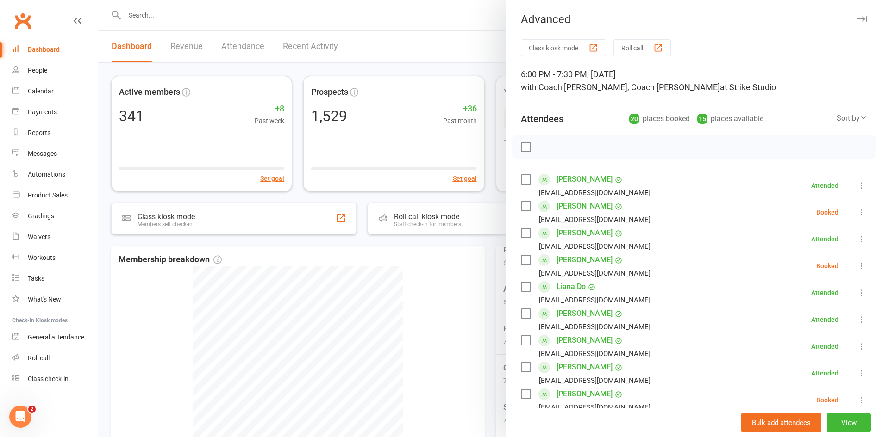
click at [235, 260] on div at bounding box center [490, 218] width 784 height 437
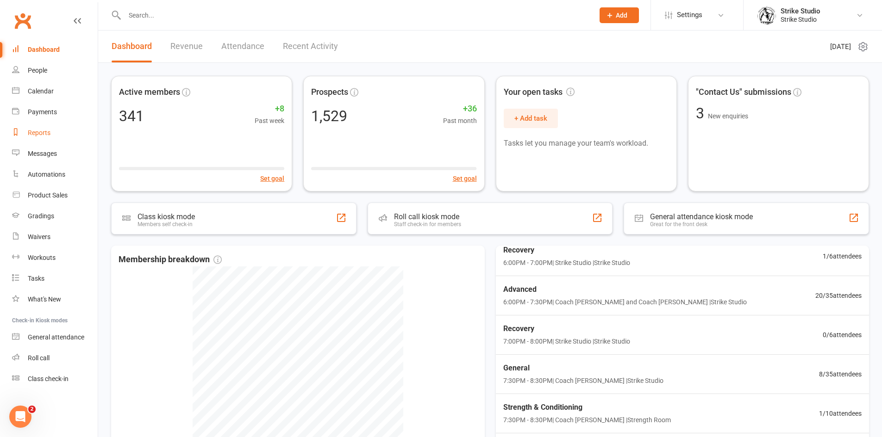
click at [32, 131] on div "Reports" at bounding box center [39, 132] width 23 height 7
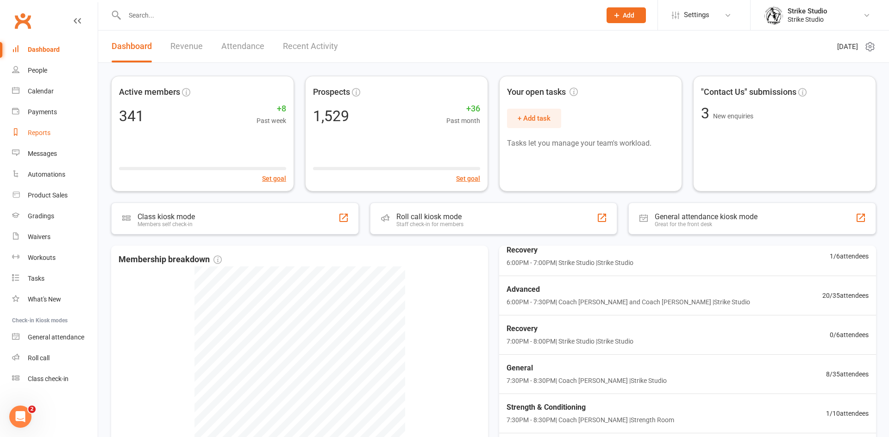
select select "100"
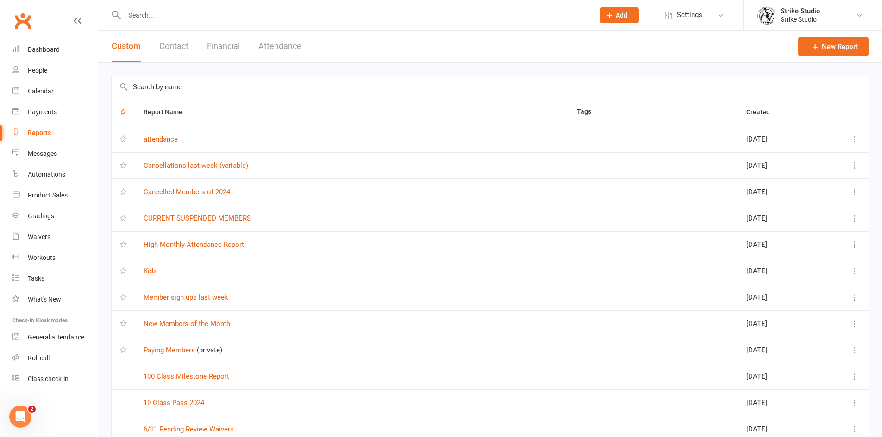
click at [165, 84] on input "text" at bounding box center [490, 86] width 757 height 21
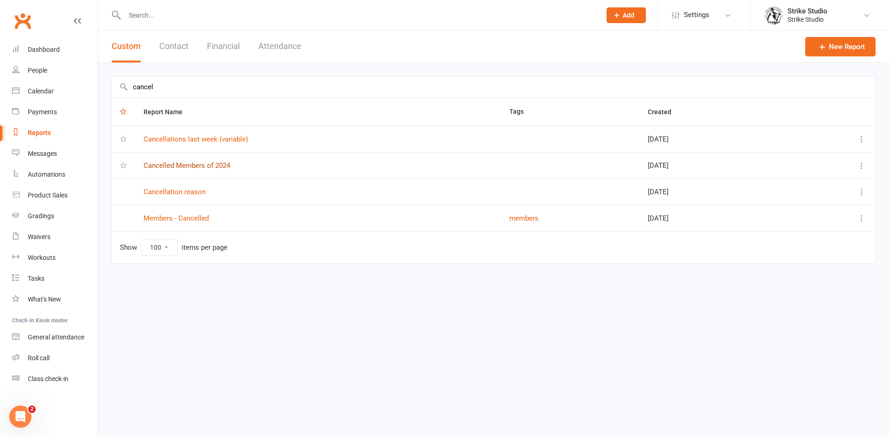
type input "cancel"
click at [191, 165] on link "Cancelled Members of 2024" at bounding box center [186, 166] width 87 height 8
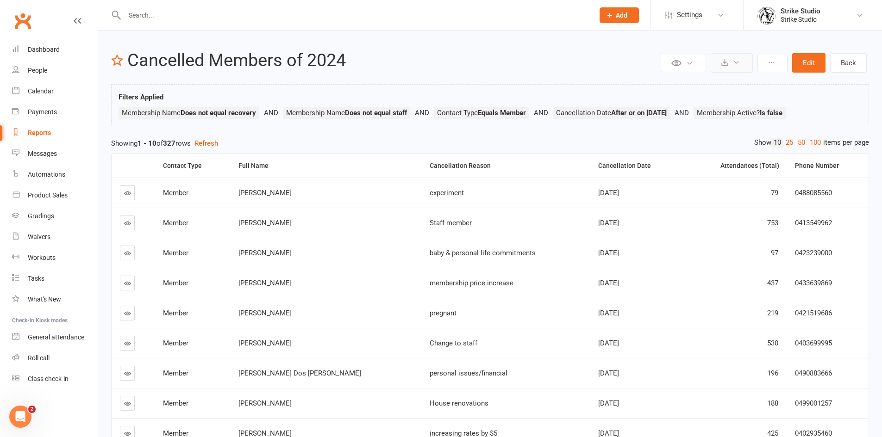
click at [726, 65] on icon at bounding box center [724, 62] width 7 height 7
click at [700, 88] on link "Export to CSV" at bounding box center [703, 85] width 97 height 19
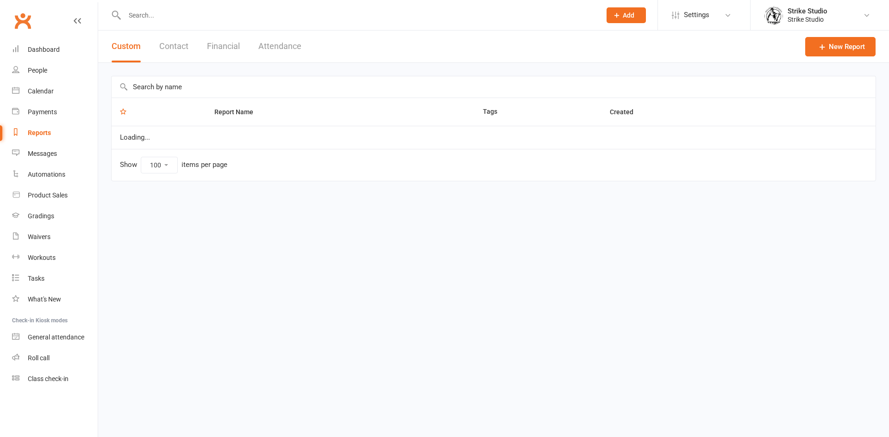
select select "100"
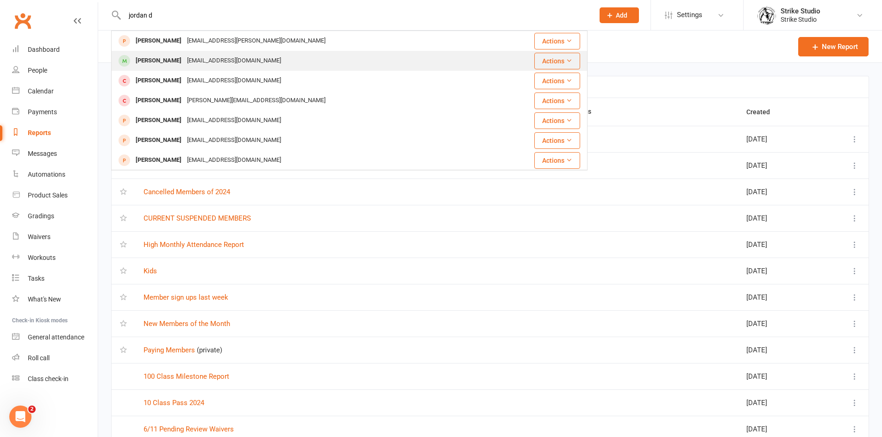
type input "jordan d"
click at [193, 58] on div "[EMAIL_ADDRESS][DOMAIN_NAME]" at bounding box center [234, 60] width 100 height 13
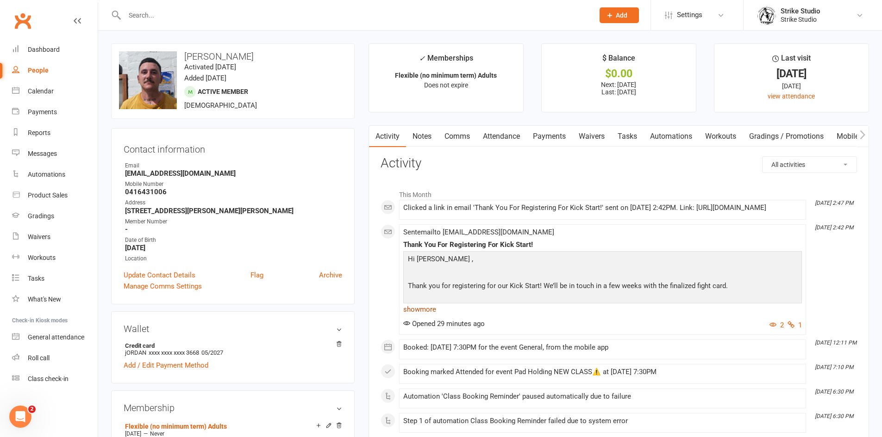
click at [416, 314] on link "show more" at bounding box center [602, 309] width 399 height 13
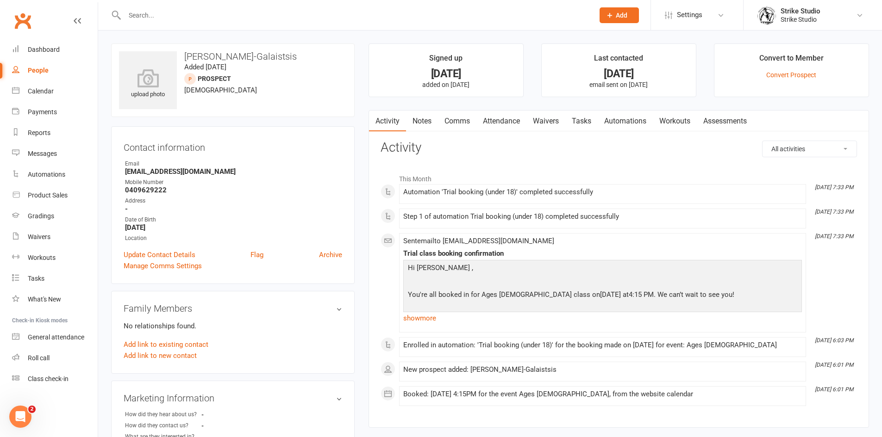
click at [543, 124] on link "Waivers" at bounding box center [545, 121] width 39 height 21
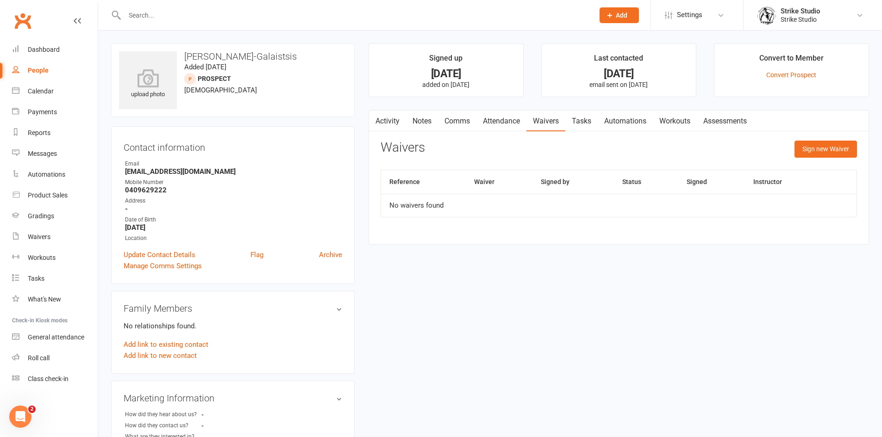
click at [384, 122] on link "Activity" at bounding box center [387, 121] width 37 height 21
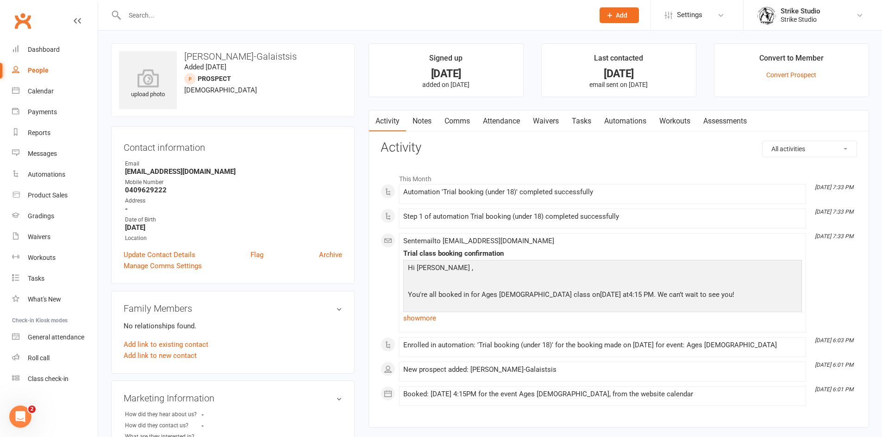
click at [461, 121] on link "Comms" at bounding box center [457, 121] width 38 height 21
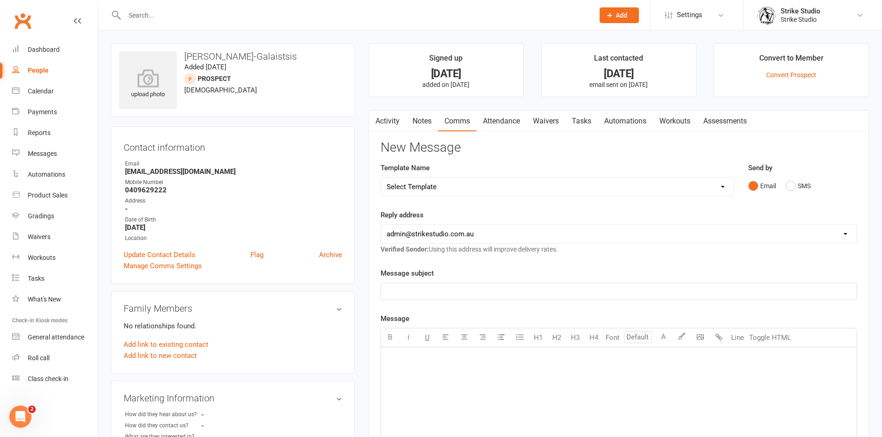
click at [462, 182] on select "Select Template [Email] Aspiring fighters meeting notes [Email] Exciting Opport…" at bounding box center [557, 187] width 353 height 19
click at [464, 166] on div "Template Name Select Template [Email] Aspiring fighters meeting notes [Email] E…" at bounding box center [557, 179] width 354 height 34
click at [430, 354] on p "﻿" at bounding box center [618, 359] width 464 height 11
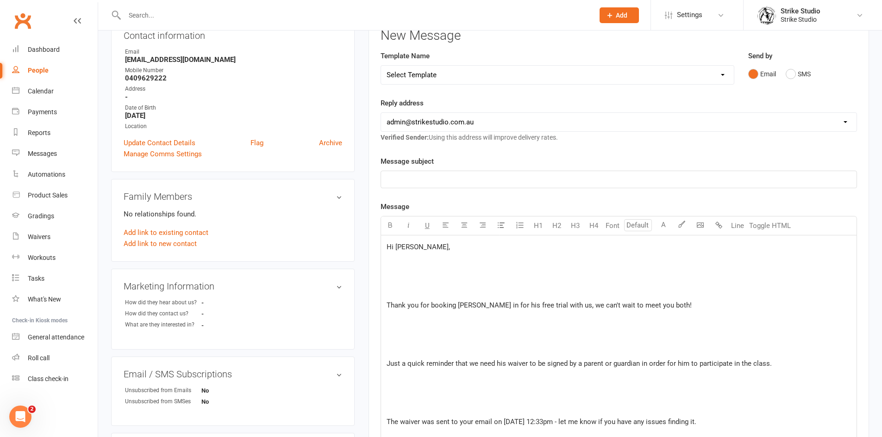
scroll to position [139, 0]
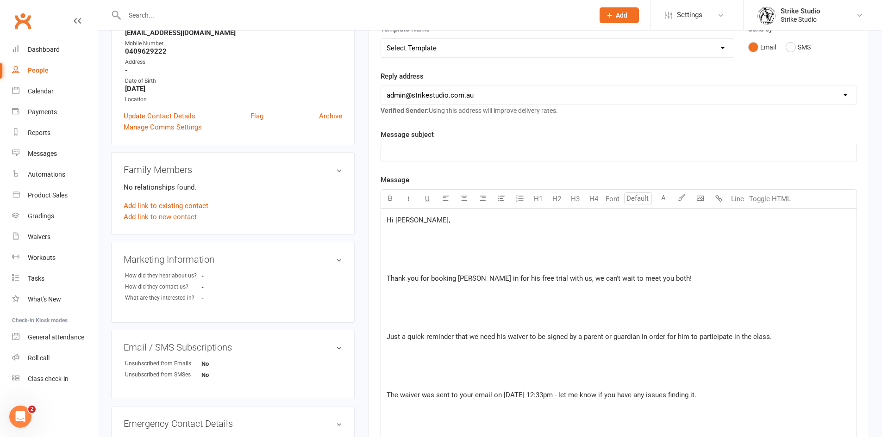
click at [413, 264] on p "﻿" at bounding box center [618, 264] width 464 height 11
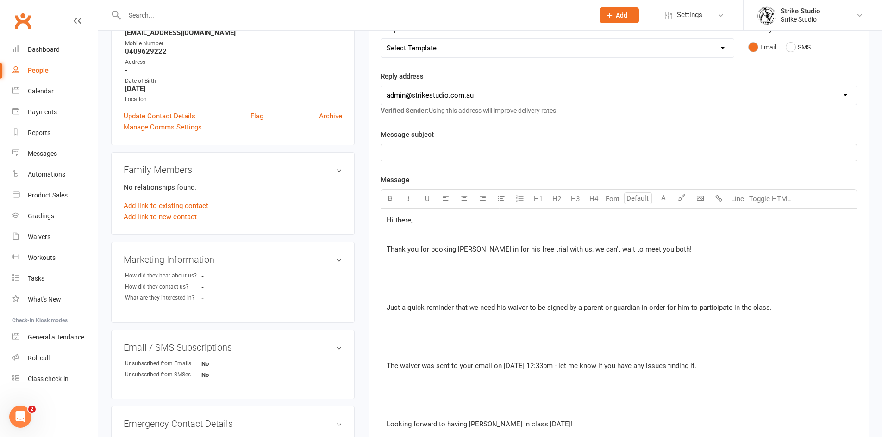
click at [476, 248] on span "Thank you for booking [PERSON_NAME] in for his free trial with us, we can't wai…" at bounding box center [538, 249] width 305 height 8
click at [484, 293] on p "﻿" at bounding box center [618, 293] width 464 height 11
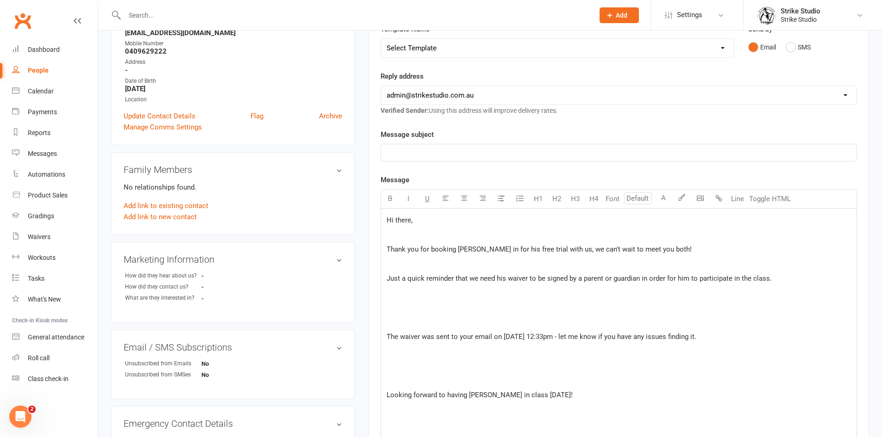
click at [527, 316] on div "Hi there, ﻿ Thank you for booking [PERSON_NAME] in for his free trial with us, …" at bounding box center [618, 337] width 475 height 257
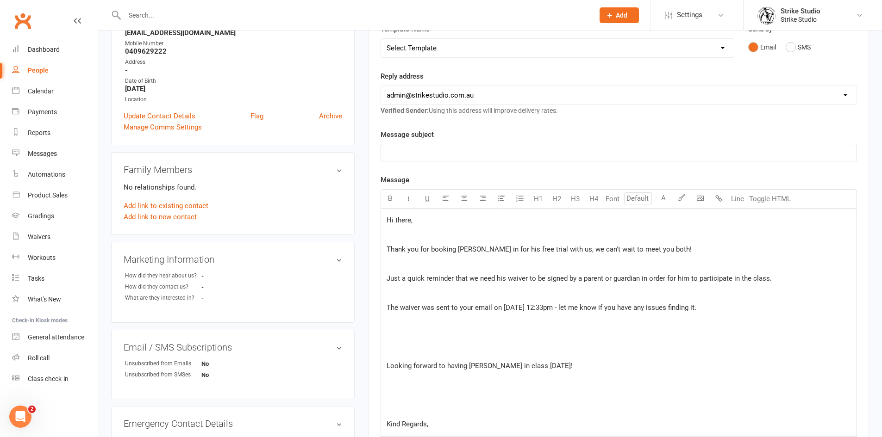
click at [461, 349] on p "﻿" at bounding box center [618, 351] width 464 height 11
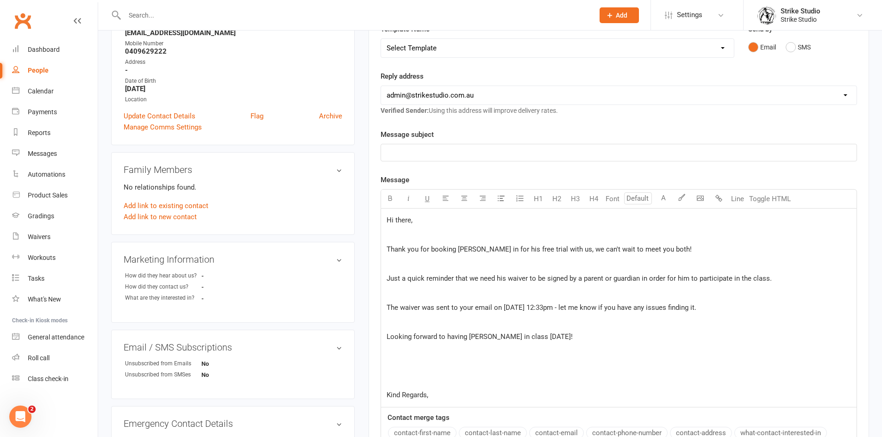
click at [411, 380] on p "﻿" at bounding box center [618, 380] width 464 height 11
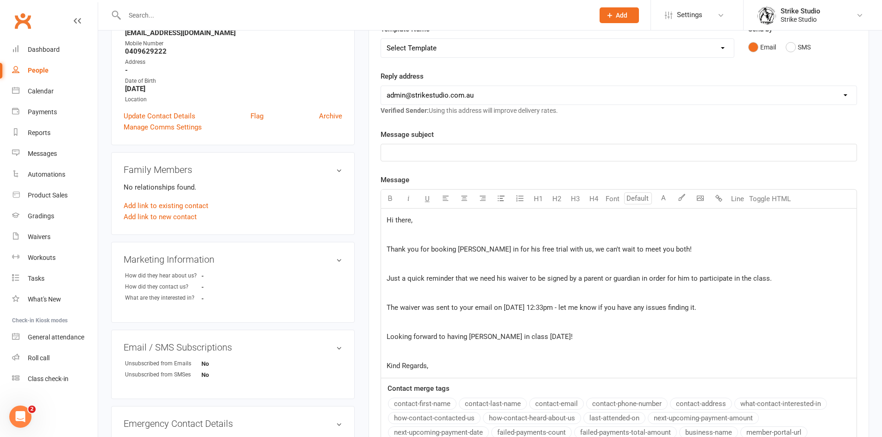
click at [479, 342] on p "Looking forward to having [PERSON_NAME] in class [DATE]!" at bounding box center [618, 336] width 464 height 11
click at [541, 307] on span "The waiver was sent to your email on [DATE] 12:33pm - let me know if you have a…" at bounding box center [541, 308] width 310 height 8
click at [565, 309] on span "The waiver was sent to your email on [DATE] 12:33pm - let me know if you have a…" at bounding box center [541, 308] width 310 height 8
click at [400, 155] on p "﻿" at bounding box center [618, 152] width 464 height 11
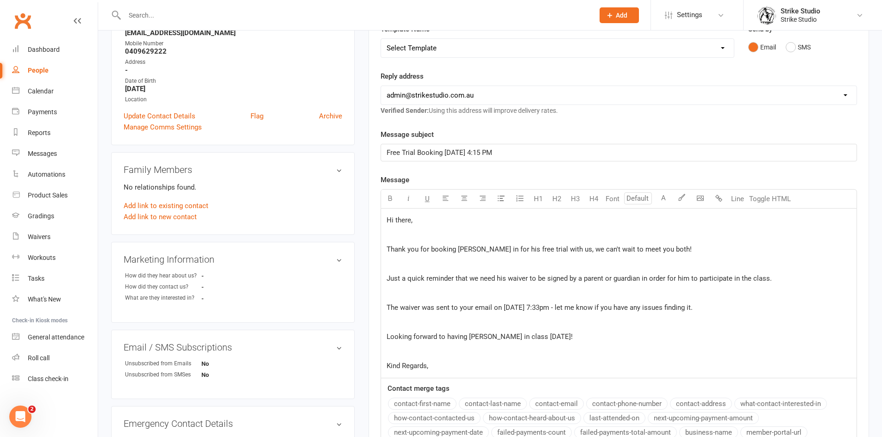
click at [460, 266] on div "Hi there, ﻿ Thank you for booking [PERSON_NAME] in for his free trial with us, …" at bounding box center [618, 293] width 475 height 169
click at [462, 259] on p "﻿" at bounding box center [618, 264] width 464 height 11
drag, startPoint x: 426, startPoint y: 305, endPoint x: 586, endPoint y: 308, distance: 159.7
click at [586, 308] on span "The waiver was sent to your email on [DATE] 7:33pm - let me know if you have an…" at bounding box center [539, 308] width 306 height 8
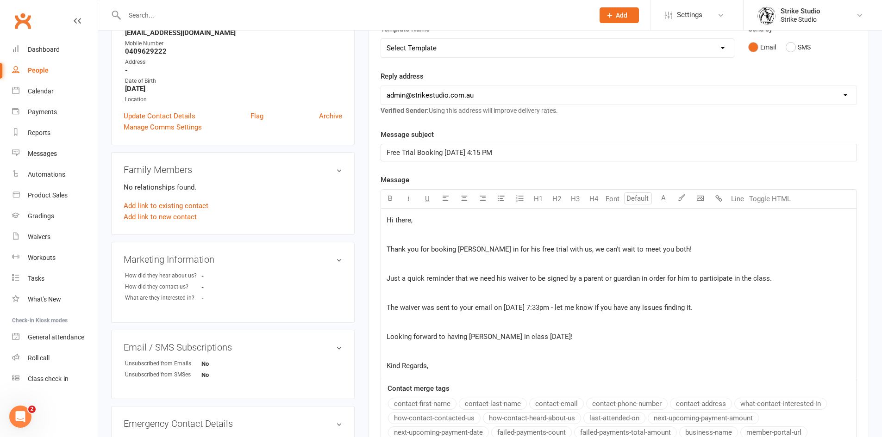
scroll to position [185, 0]
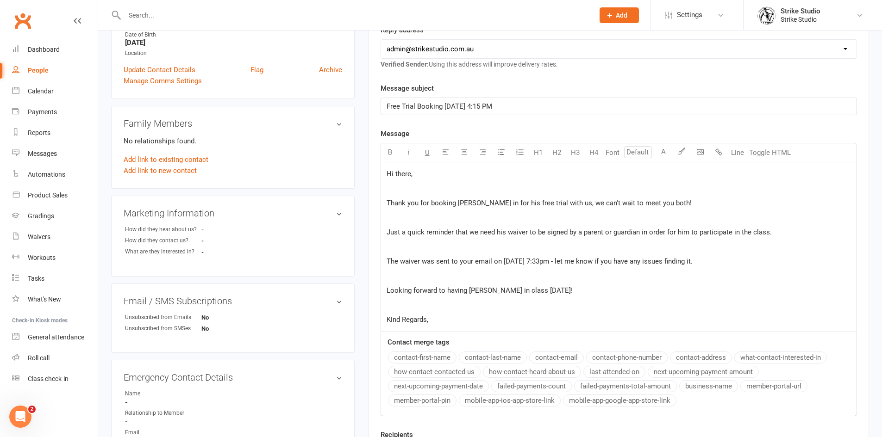
click at [439, 320] on p "Kind Regards," at bounding box center [618, 319] width 464 height 11
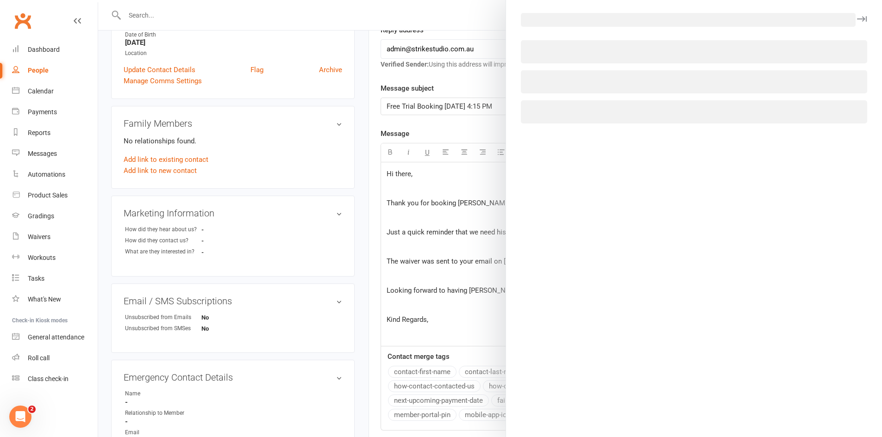
click at [698, 154] on body "Prospect Member Non-attending contact Class / event Appointment Grading event T…" at bounding box center [441, 208] width 882 height 782
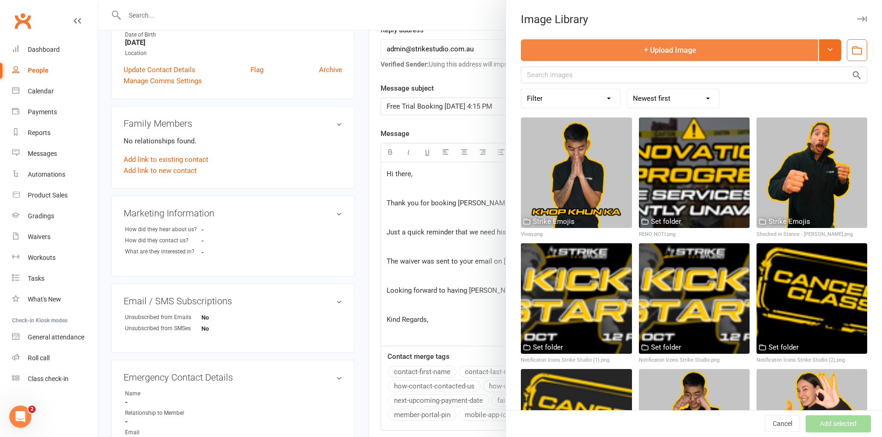
click at [665, 40] on button "Upload Image" at bounding box center [669, 50] width 297 height 22
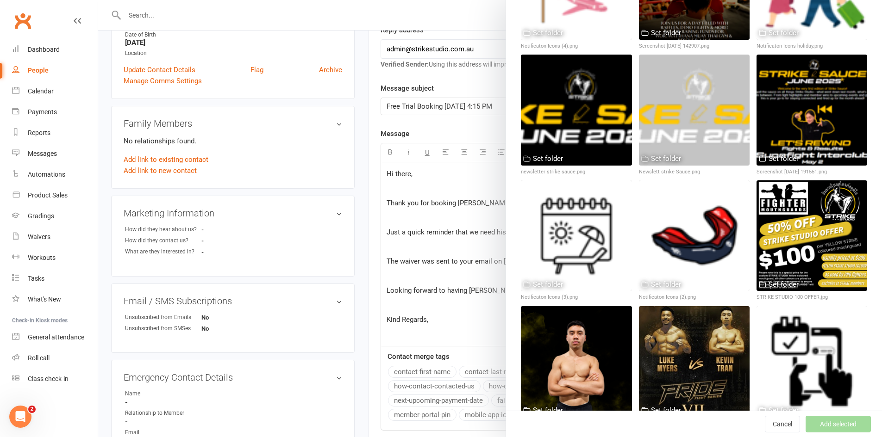
scroll to position [8161, 0]
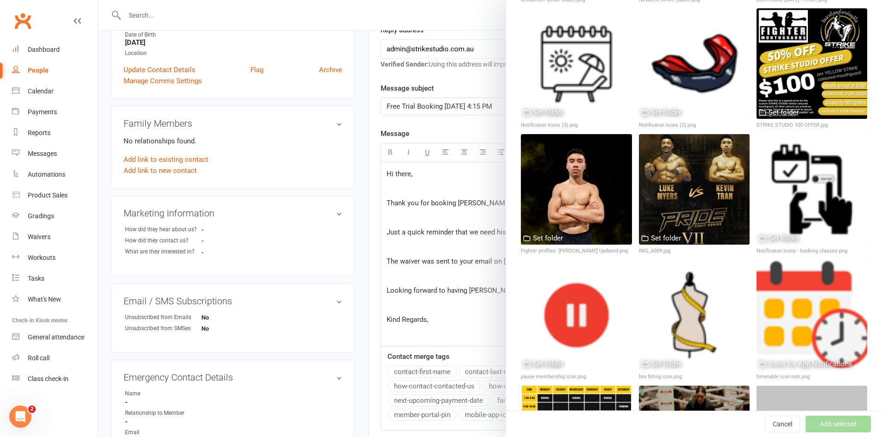
click at [805, 420] on button "Add selected" at bounding box center [837, 424] width 65 height 17
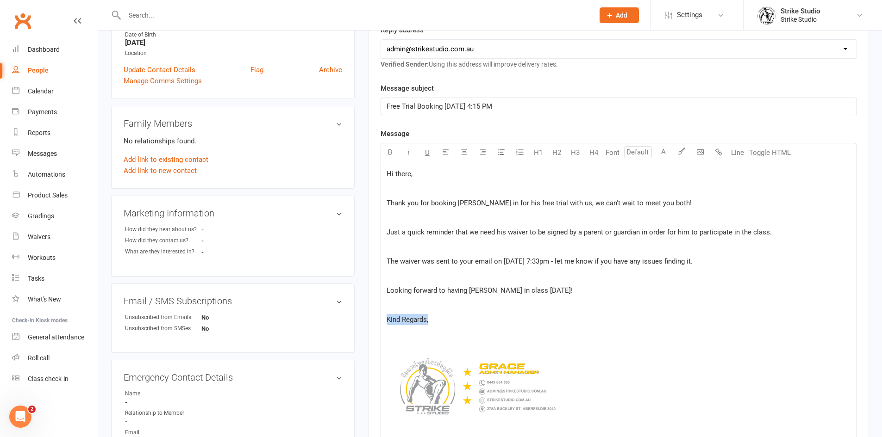
drag, startPoint x: 444, startPoint y: 320, endPoint x: 370, endPoint y: 317, distance: 73.7
click at [373, 319] on div "Activity Notes Comms Attendance Waivers Tasks Automations Workouts Assessments …" at bounding box center [618, 274] width 500 height 699
click at [440, 276] on p "﻿" at bounding box center [618, 276] width 464 height 11
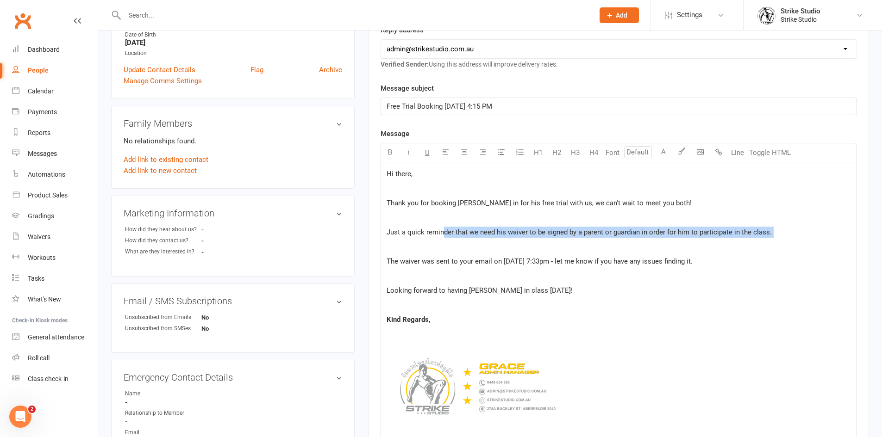
drag, startPoint x: 441, startPoint y: 234, endPoint x: 476, endPoint y: 240, distance: 35.7
click at [473, 240] on div "Hi there, ﻿ Thank you for booking [PERSON_NAME] in for his free trial with us, …" at bounding box center [618, 307] width 475 height 291
click at [476, 240] on div "Hi there, ﻿ Thank you for booking [PERSON_NAME] in for his free trial with us, …" at bounding box center [618, 307] width 475 height 291
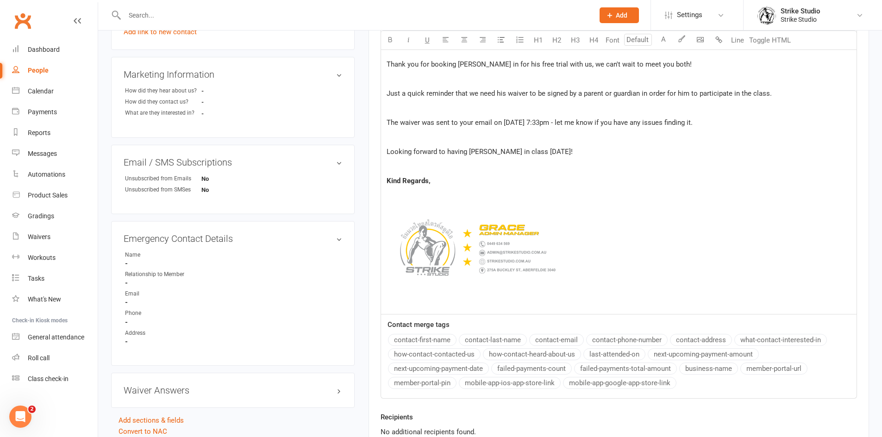
scroll to position [430, 0]
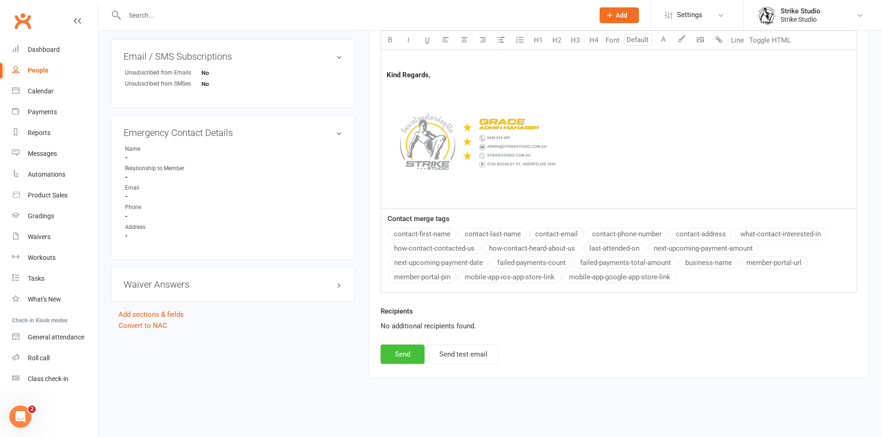
click at [414, 348] on button "Send" at bounding box center [402, 354] width 44 height 19
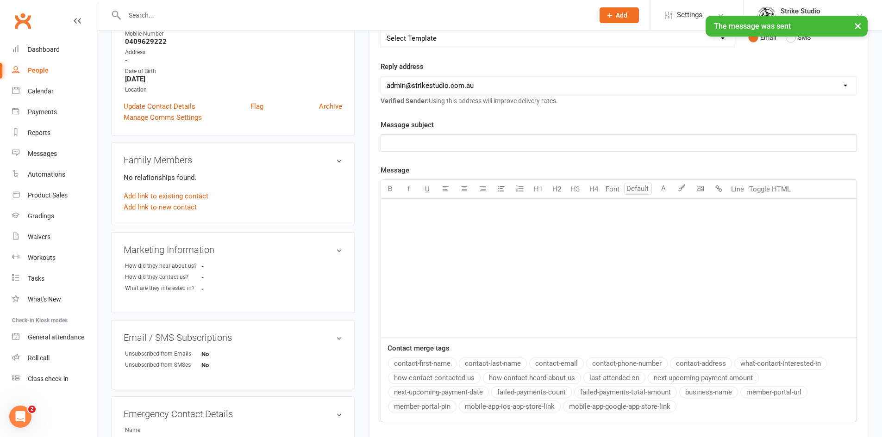
scroll to position [83, 0]
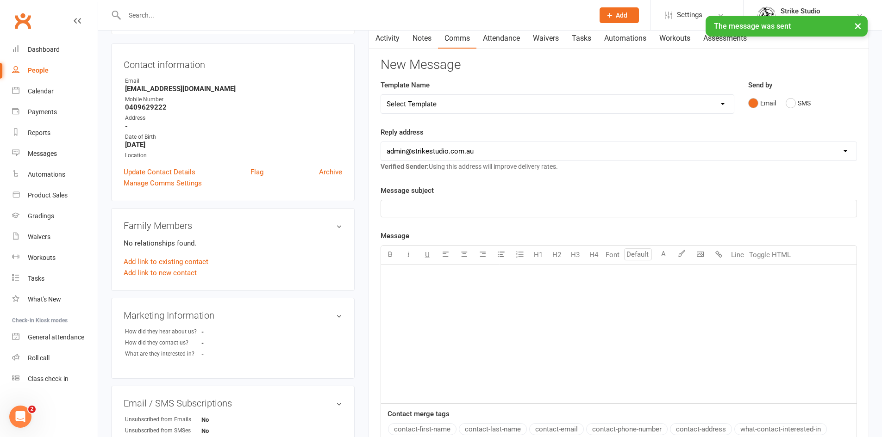
click at [388, 41] on link "Activity" at bounding box center [387, 38] width 37 height 21
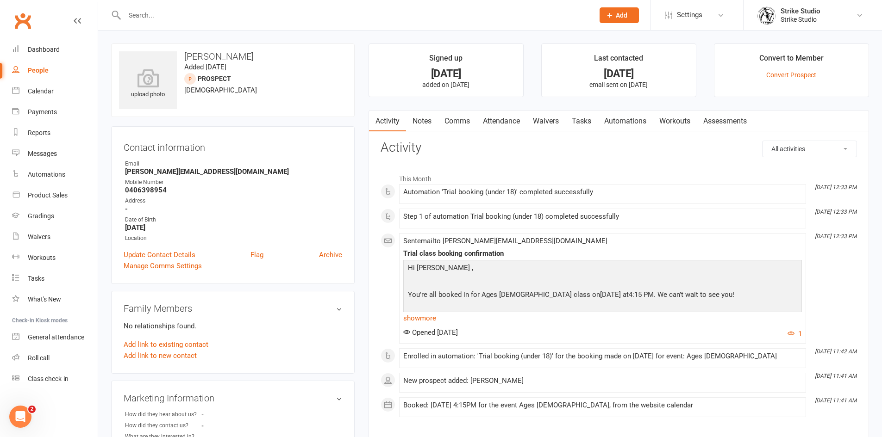
click at [427, 121] on link "Notes" at bounding box center [422, 121] width 32 height 21
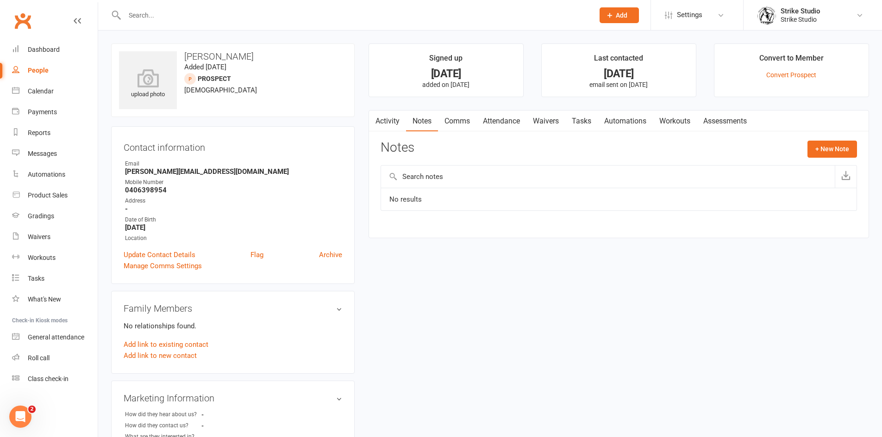
click at [467, 121] on link "Comms" at bounding box center [457, 121] width 38 height 21
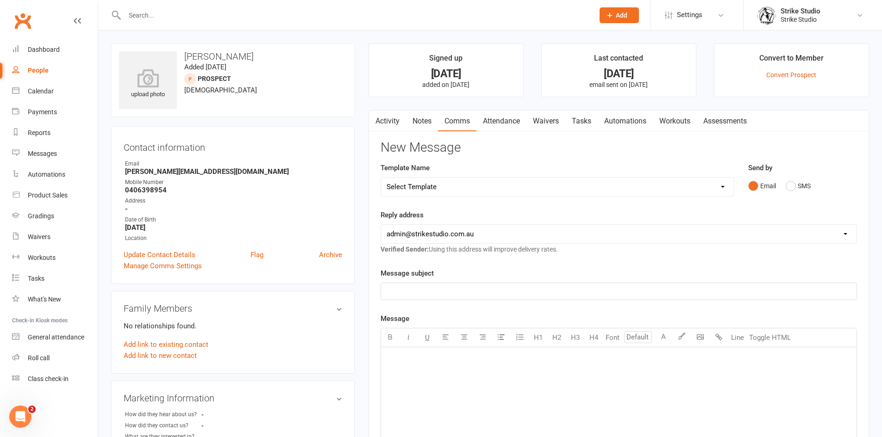
click at [405, 360] on p "﻿" at bounding box center [618, 359] width 464 height 11
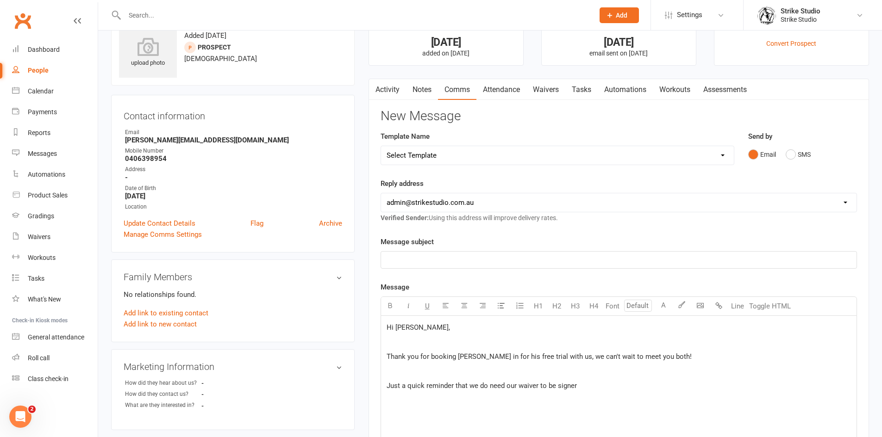
scroll to position [46, 0]
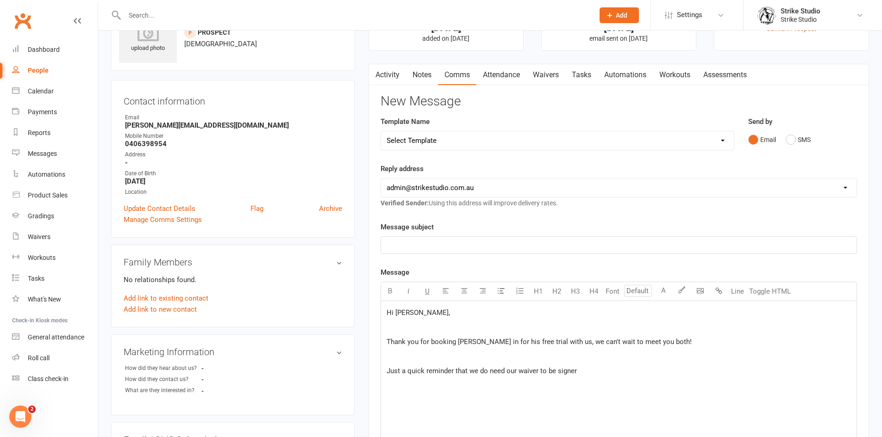
click at [514, 372] on span "Just a quick reminder that we do need our waiver to be signer" at bounding box center [481, 371] width 190 height 8
click at [593, 367] on p "Just a quick reminder that we do need his waiver to be signer" at bounding box center [618, 371] width 464 height 11
click at [489, 401] on span "It was sent to your email on Spetember 9th at 12:33pm" at bounding box center [470, 400] width 169 height 8
click at [568, 401] on p "It was sent to your email on [DATE] 12:33pm" at bounding box center [618, 400] width 464 height 11
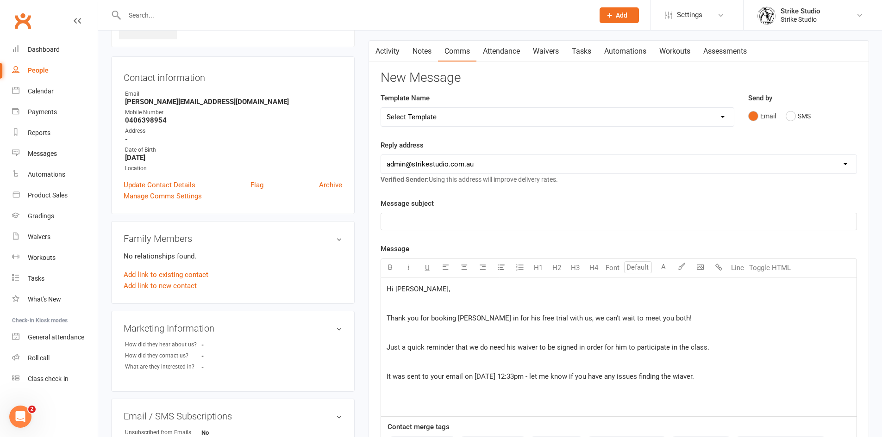
scroll to position [93, 0]
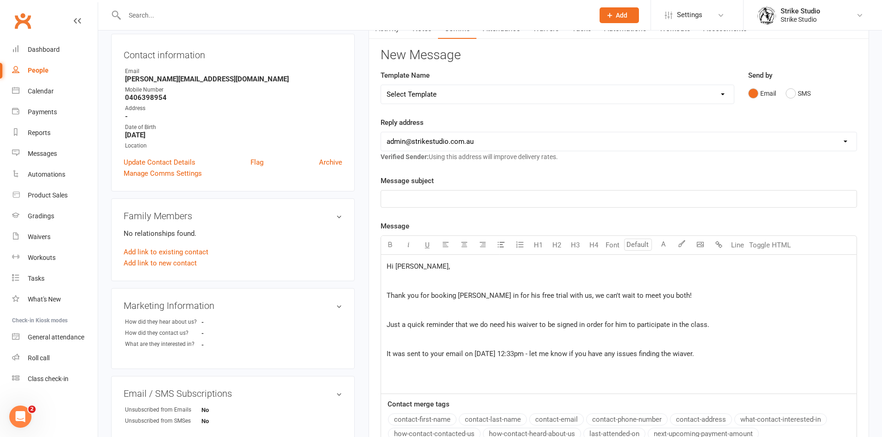
click at [694, 355] on span "It was sent to your email on [DATE] 12:33pm - let me know if you have any issue…" at bounding box center [539, 354] width 307 height 8
click at [473, 380] on div "Hi [PERSON_NAME], ﻿ Thank you for booking [PERSON_NAME] in for his free trial w…" at bounding box center [618, 324] width 475 height 139
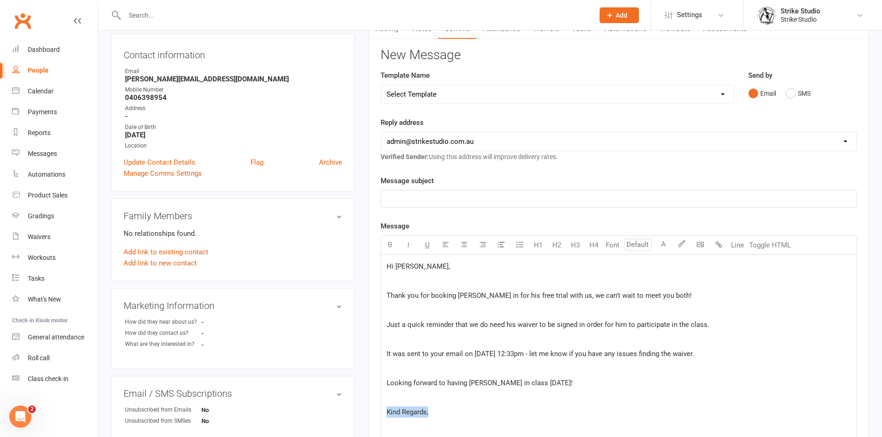
drag, startPoint x: 436, startPoint y: 411, endPoint x: 377, endPoint y: 405, distance: 59.6
click at [377, 405] on div "Activity Notes Comms Attendance Waivers Tasks Automations Workouts Assessments …" at bounding box center [618, 314] width 500 height 592
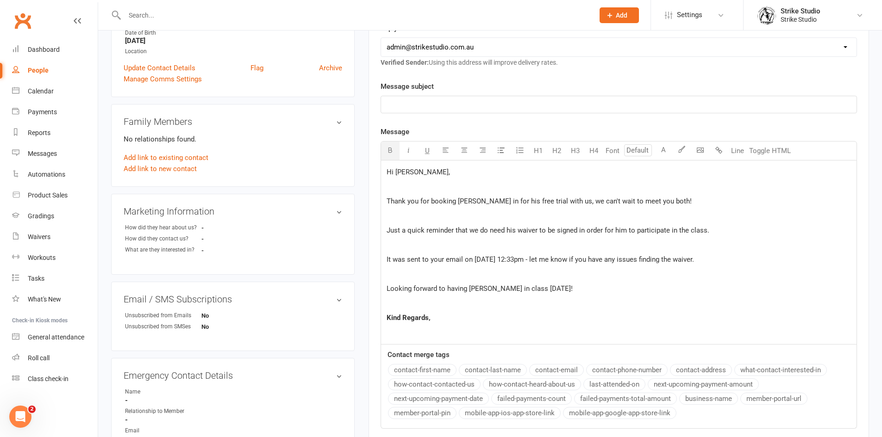
scroll to position [231, 0]
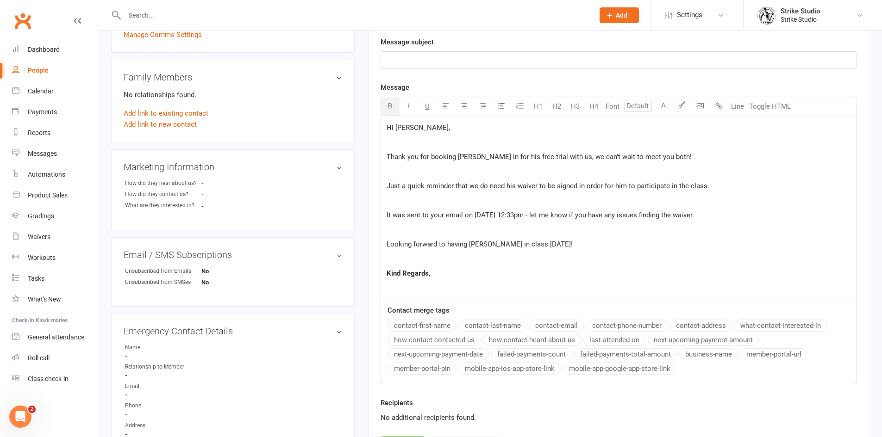
click at [440, 285] on p "﻿" at bounding box center [618, 288] width 464 height 11
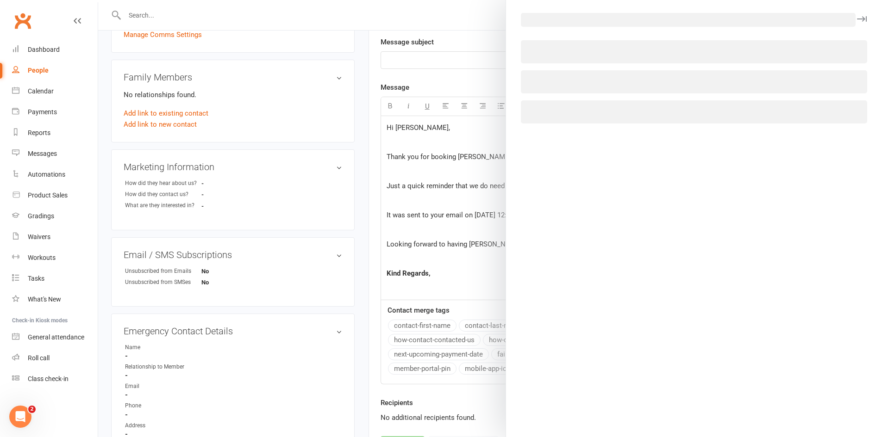
click at [695, 104] on body "Prospect Member Non-attending contact Class / event Appointment Grading event T…" at bounding box center [441, 162] width 882 height 782
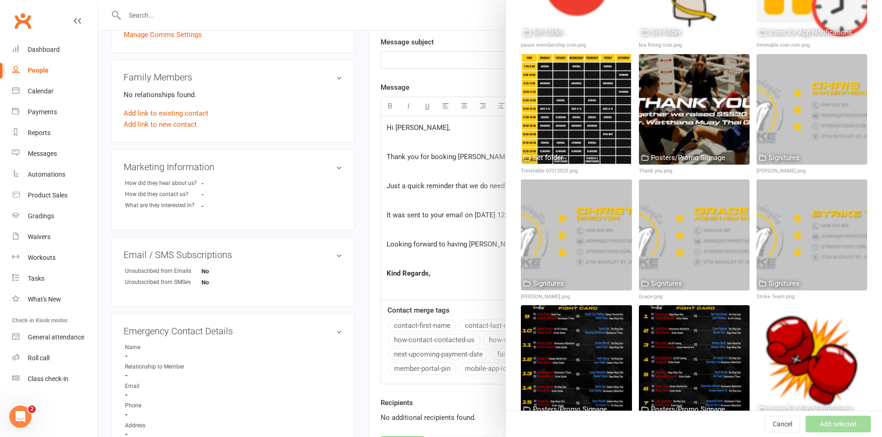
scroll to position [8412, 0]
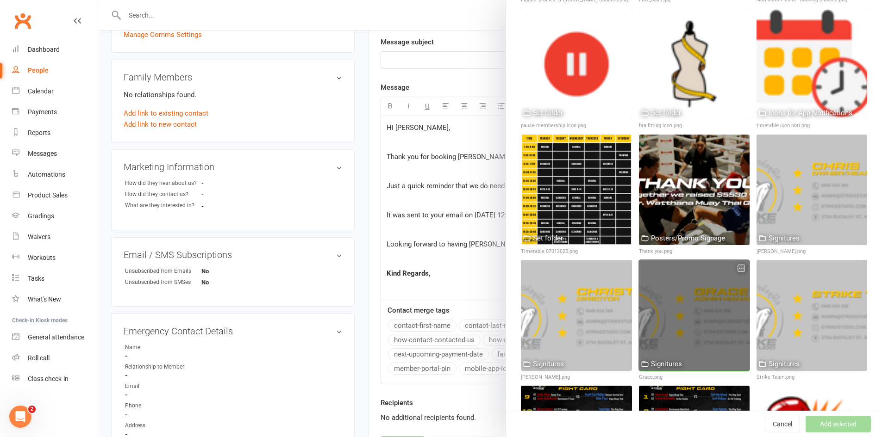
click at [668, 260] on div at bounding box center [694, 315] width 111 height 111
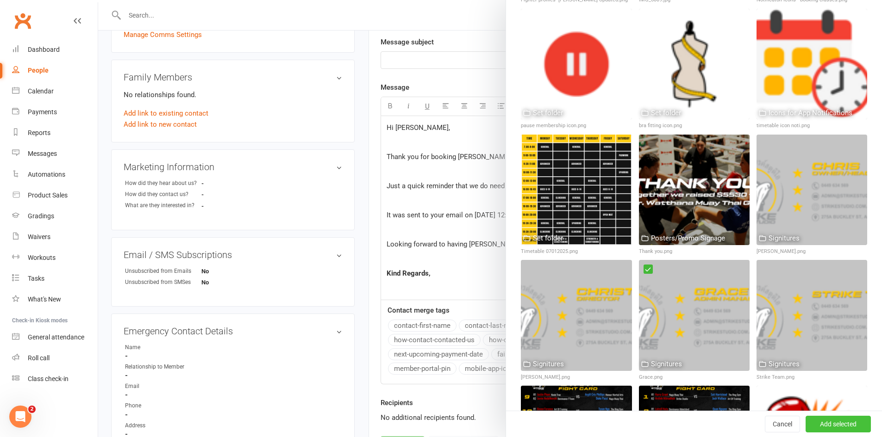
click at [817, 422] on button "Add selected" at bounding box center [837, 424] width 65 height 17
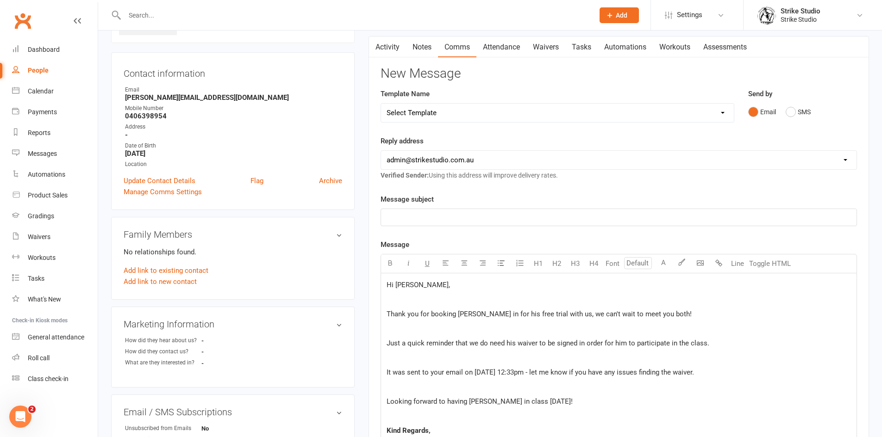
scroll to position [46, 0]
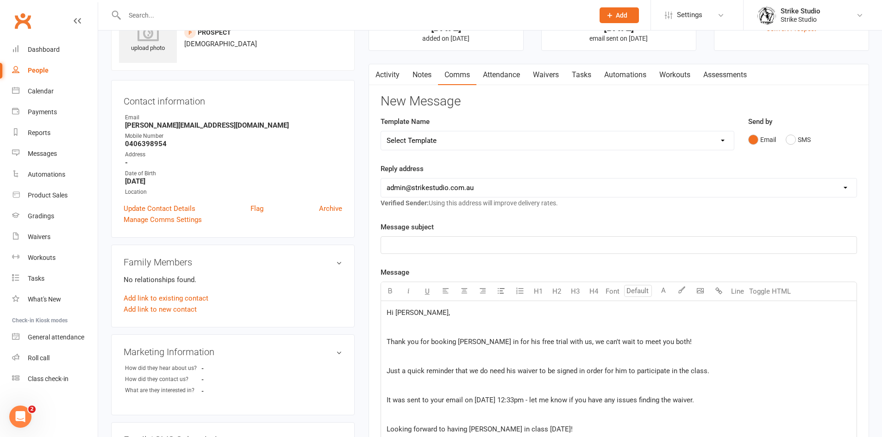
click at [452, 244] on p "﻿" at bounding box center [618, 245] width 464 height 11
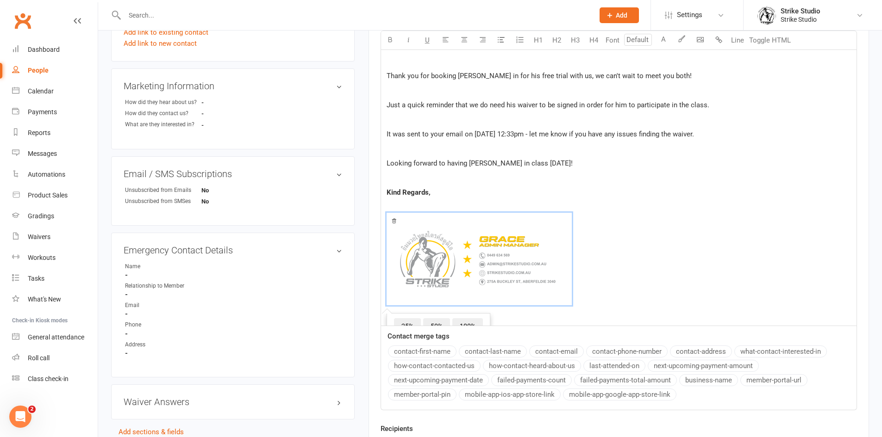
click at [444, 355] on div "Message Select image from library U H1 H2 H3 H4 Font A Line Toggle HTML Hi [PER…" at bounding box center [618, 206] width 476 height 410
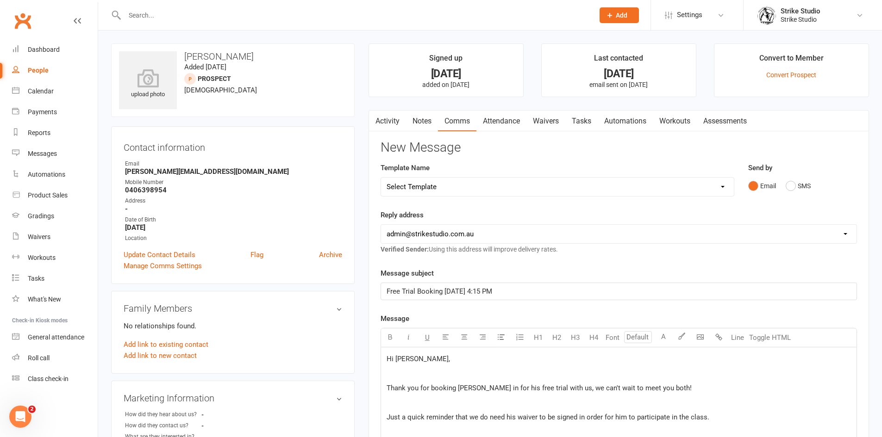
scroll to position [139, 0]
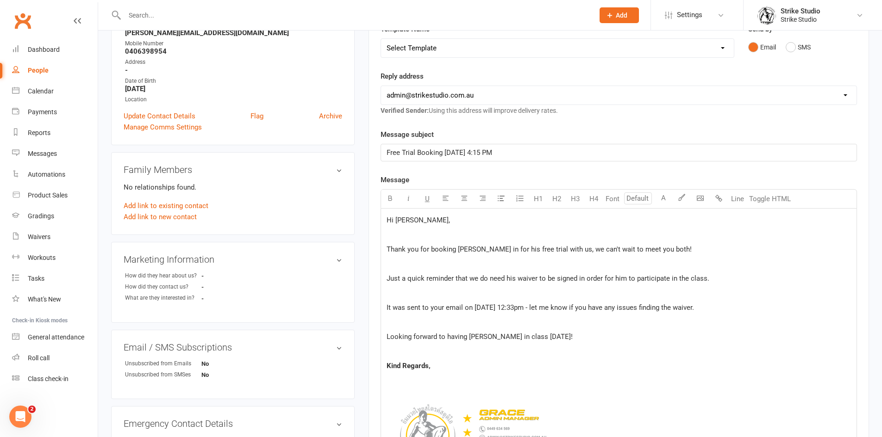
click at [482, 280] on span "Just a quick reminder that we do need his waiver to be signed in order for him …" at bounding box center [547, 278] width 323 height 8
click at [483, 280] on span "Just a quick reminder that we do need his waiver to be signed in order for him …" at bounding box center [547, 278] width 323 height 8
click at [568, 278] on span "Just a quick reminder that we need his waiver to be signed in order for him to …" at bounding box center [542, 278] width 313 height 8
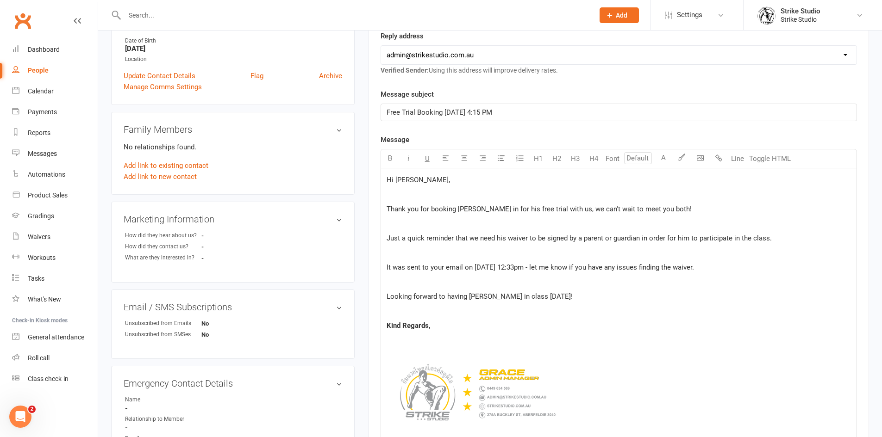
scroll to position [231, 0]
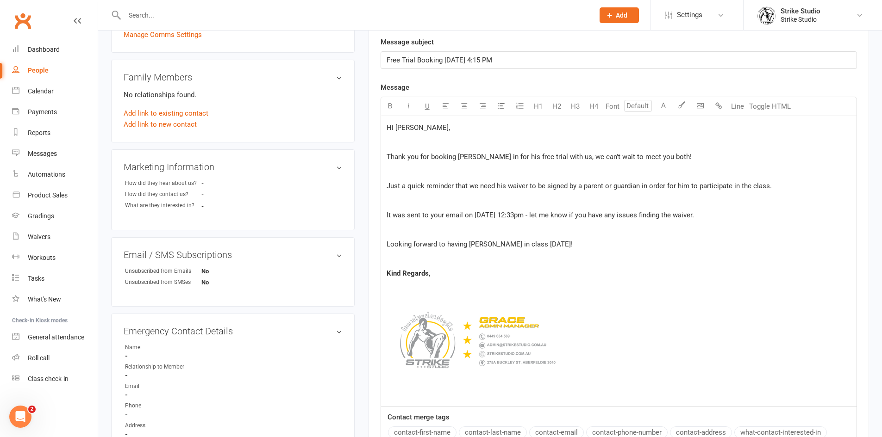
click at [694, 218] on span "It was sent to your email on [DATE] 12:33pm - let me know if you have any issue…" at bounding box center [539, 215] width 307 height 8
click at [390, 215] on span "It was sent to your email on [DATE] 12:33pm - let me know if you have any issue…" at bounding box center [526, 215] width 280 height 8
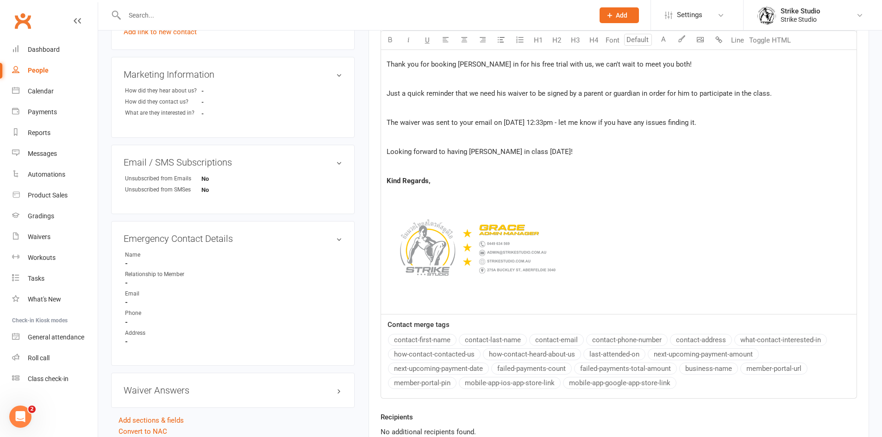
scroll to position [417, 0]
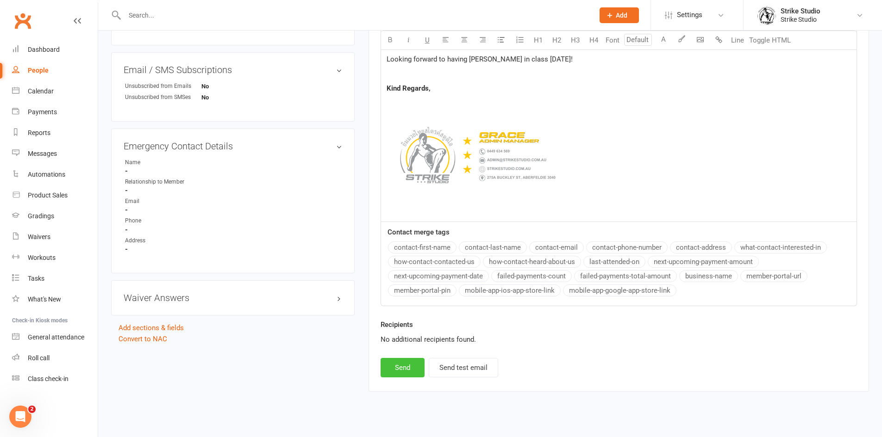
click at [403, 366] on button "Send" at bounding box center [402, 367] width 44 height 19
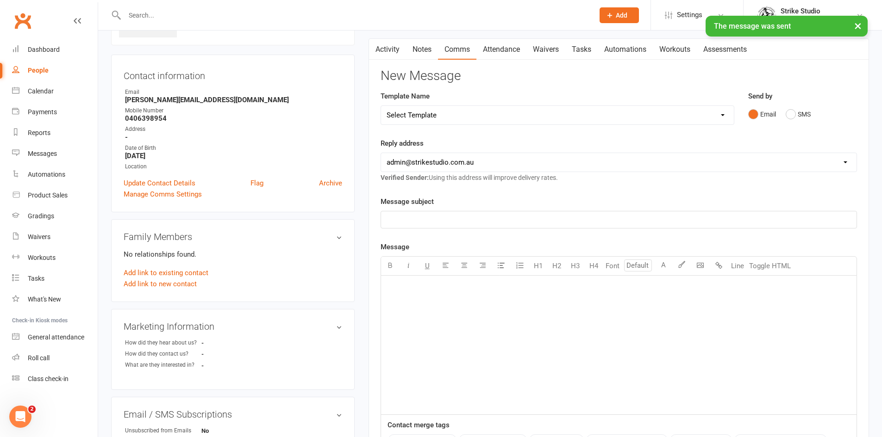
scroll to position [0, 0]
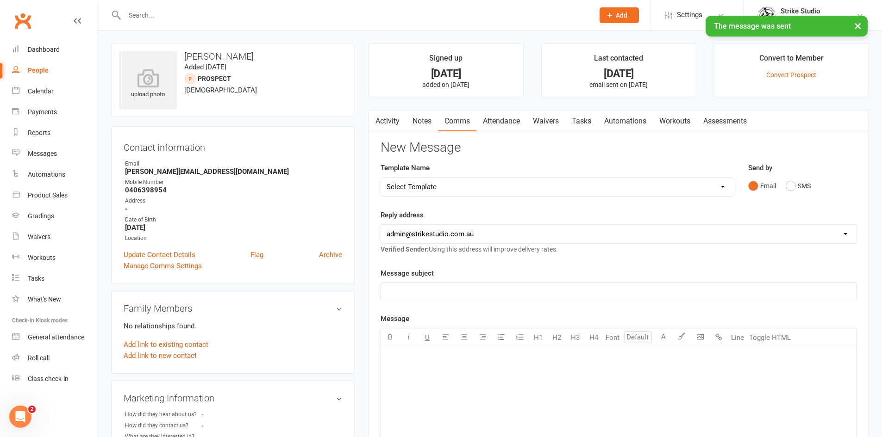
click at [393, 124] on link "Activity" at bounding box center [387, 121] width 37 height 21
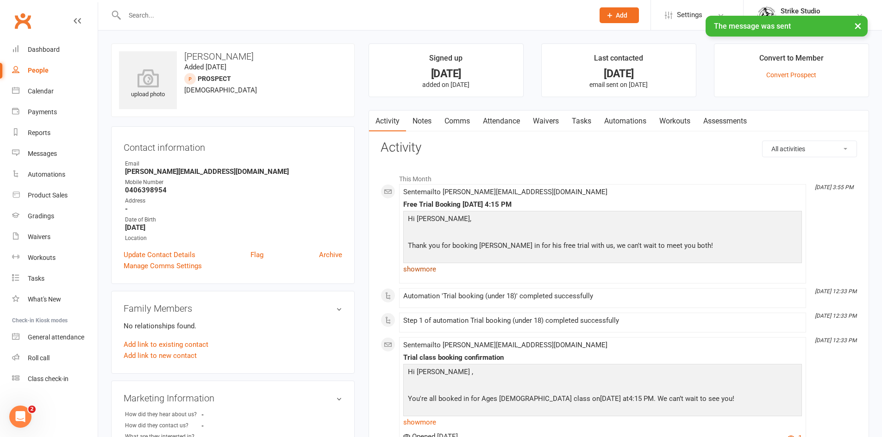
click at [424, 273] on link "show more" at bounding box center [602, 269] width 399 height 13
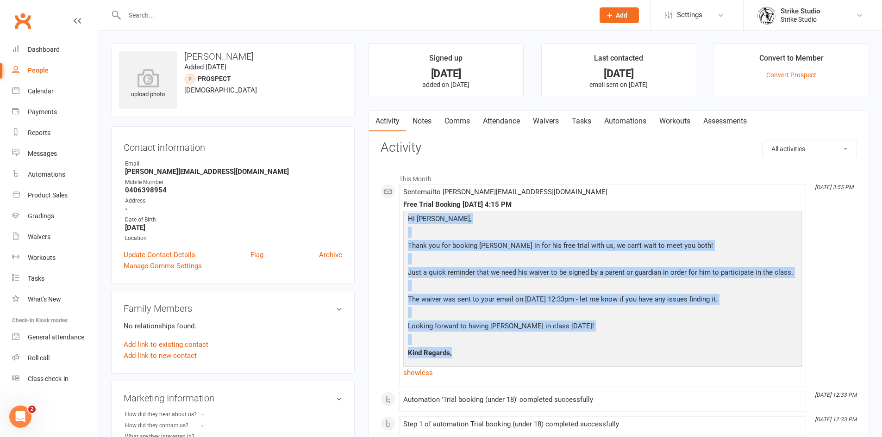
drag, startPoint x: 410, startPoint y: 218, endPoint x: 455, endPoint y: 349, distance: 138.8
click at [454, 351] on div "Hi [PERSON_NAME], Thank you for booking [PERSON_NAME] in for his free trial wit…" at bounding box center [602, 288] width 394 height 150
copy div "Hi [PERSON_NAME], Thank you for booking [PERSON_NAME] in for his free trial wit…"
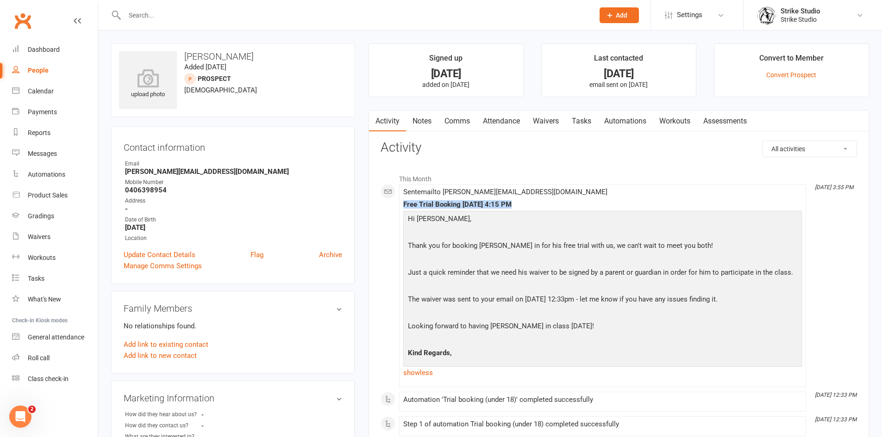
drag, startPoint x: 512, startPoint y: 201, endPoint x: 399, endPoint y: 204, distance: 113.9
click at [399, 204] on li "[DATE] 3:55 PM Sent email to [PERSON_NAME][EMAIL_ADDRESS][DOMAIN_NAME] Free Tri…" at bounding box center [602, 285] width 407 height 203
copy div "Free Trial Booking [DATE] 4:15 PM"
click at [476, 293] on div "Hi [PERSON_NAME], Thank you for booking [PERSON_NAME] in for his free trial wit…" at bounding box center [602, 288] width 394 height 150
click at [421, 371] on link "show less" at bounding box center [602, 373] width 399 height 13
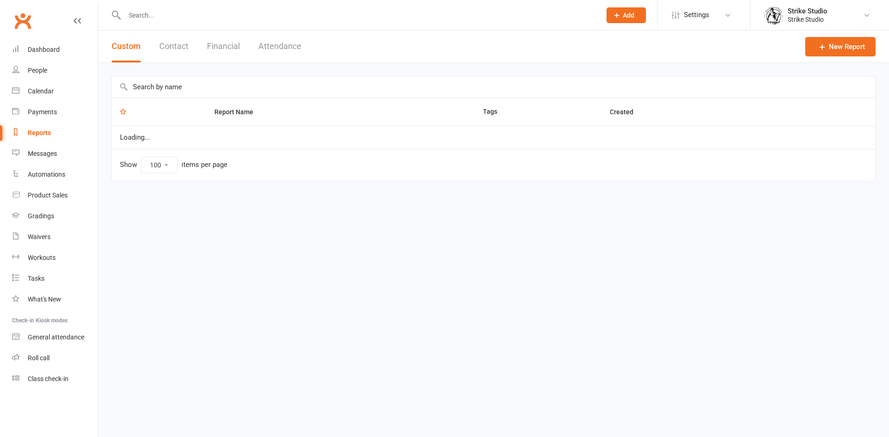
select select "100"
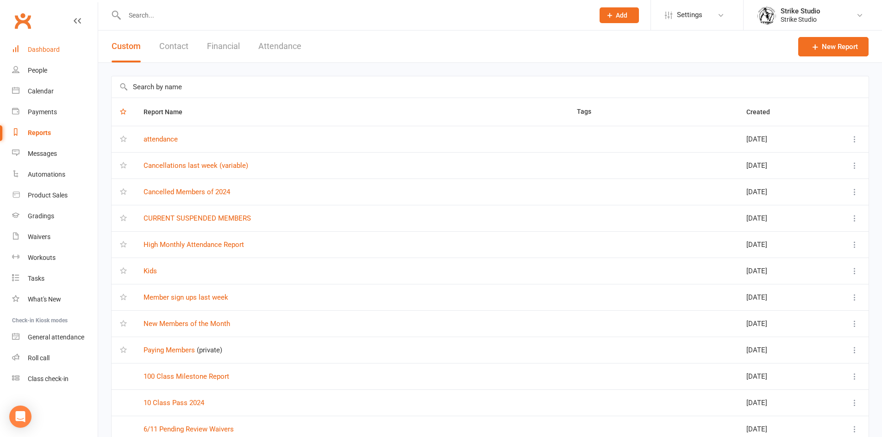
click at [47, 51] on div "Dashboard" at bounding box center [44, 49] width 32 height 7
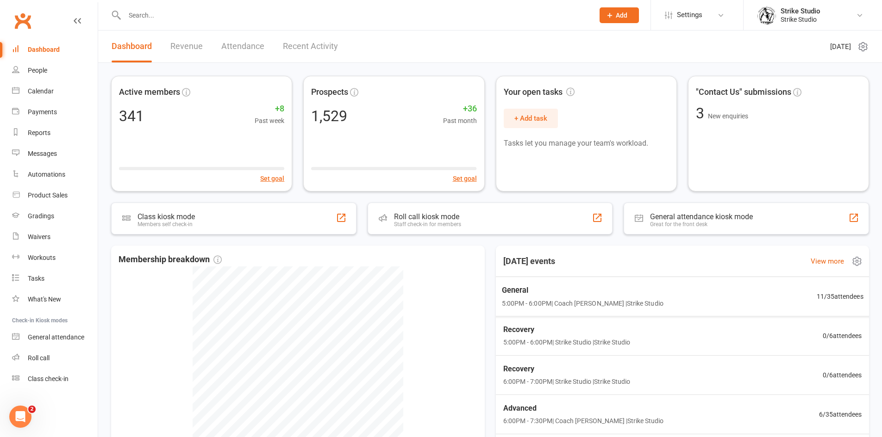
click at [555, 291] on span "General" at bounding box center [582, 291] width 162 height 12
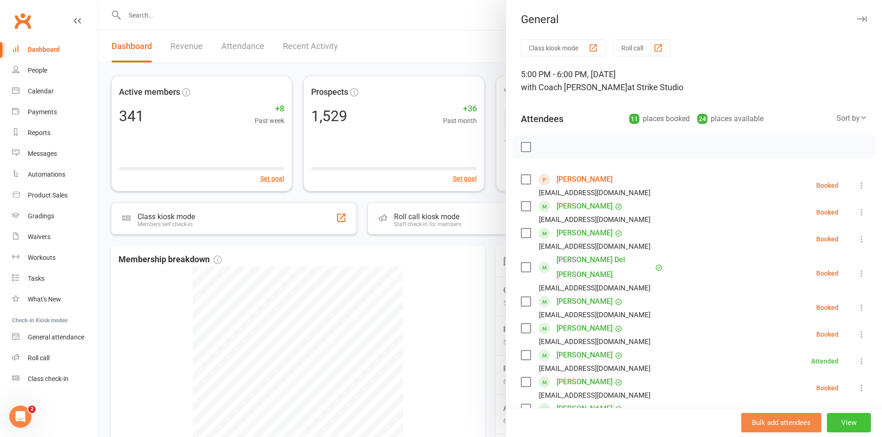
drag, startPoint x: 836, startPoint y: 420, endPoint x: 832, endPoint y: 417, distance: 5.3
click at [835, 420] on button "View" at bounding box center [849, 422] width 44 height 19
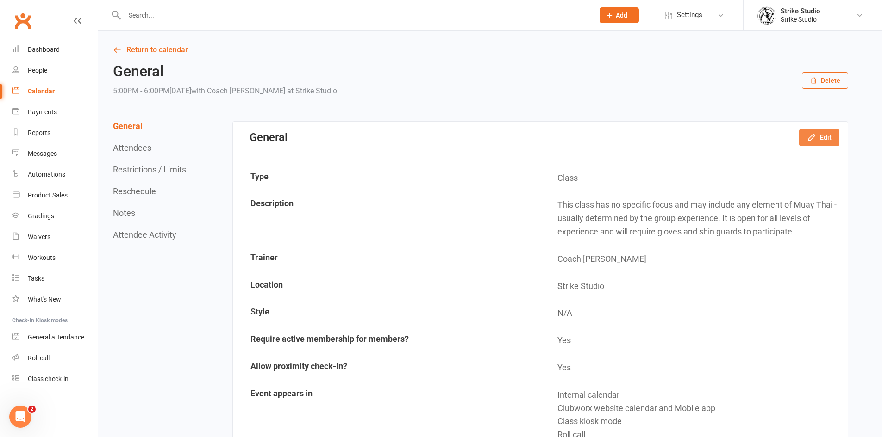
click at [820, 135] on button "Edit" at bounding box center [819, 137] width 40 height 17
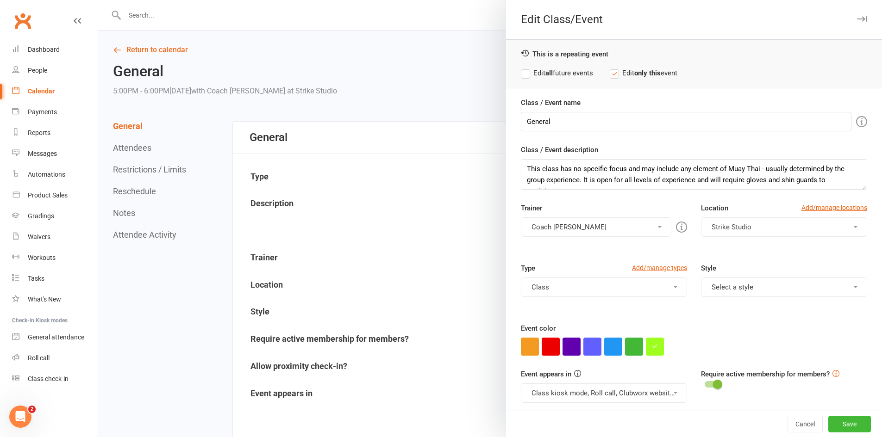
click at [568, 229] on button "Coach Chris" at bounding box center [596, 227] width 150 height 19
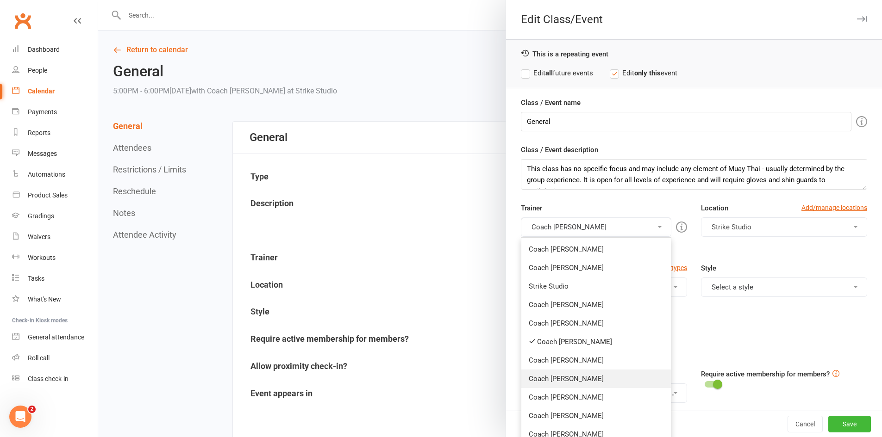
click at [576, 381] on link "Coach Vinay" at bounding box center [596, 379] width 150 height 19
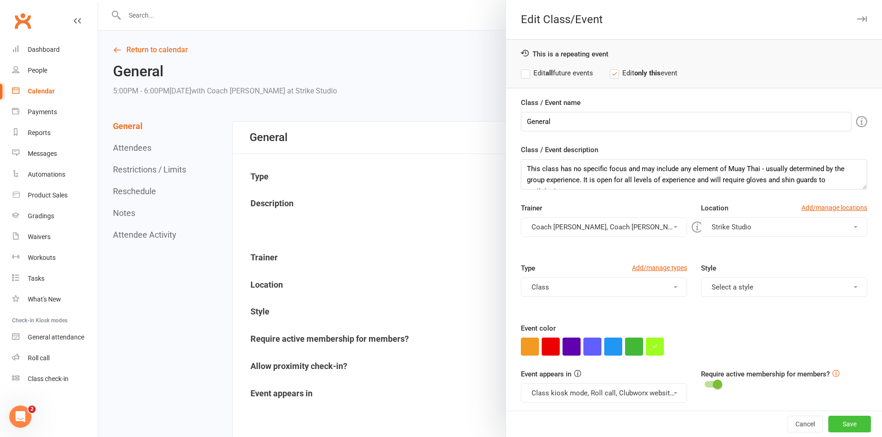
drag, startPoint x: 823, startPoint y: 422, endPoint x: 815, endPoint y: 424, distance: 7.6
click at [828, 423] on button "Save" at bounding box center [849, 424] width 43 height 17
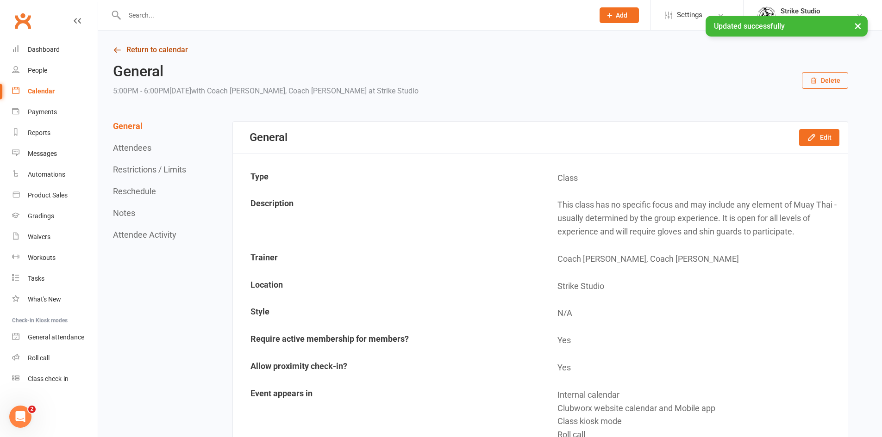
click at [152, 44] on link "Return to calendar" at bounding box center [480, 50] width 735 height 13
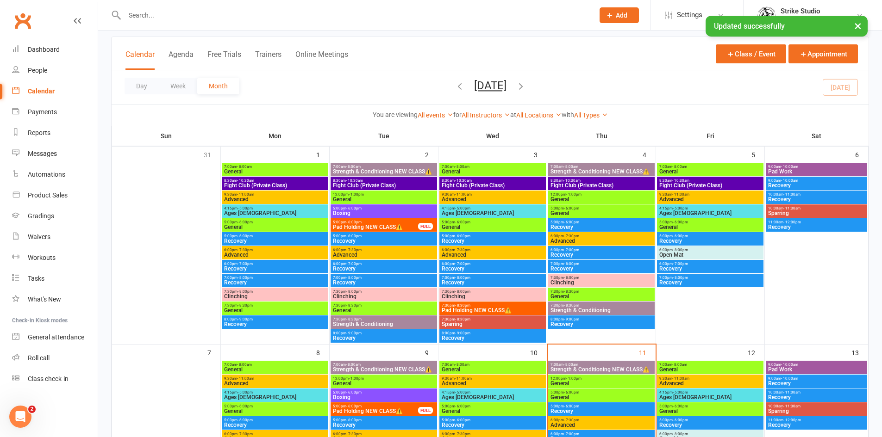
scroll to position [185, 0]
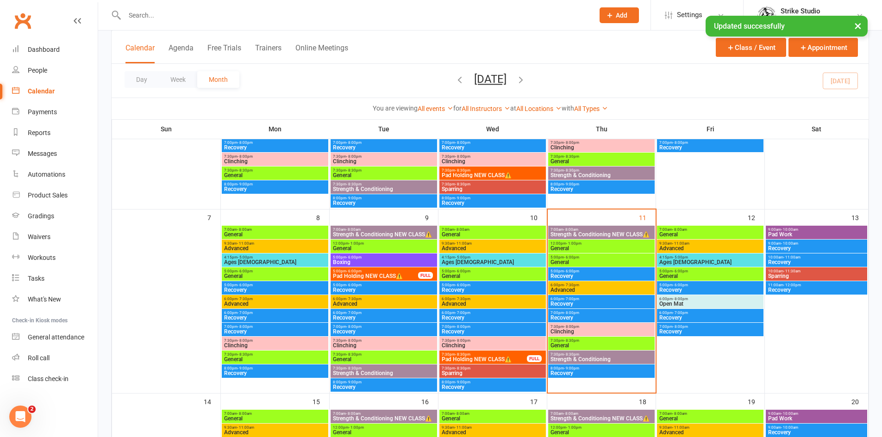
click at [575, 289] on span "Advanced" at bounding box center [601, 290] width 103 height 6
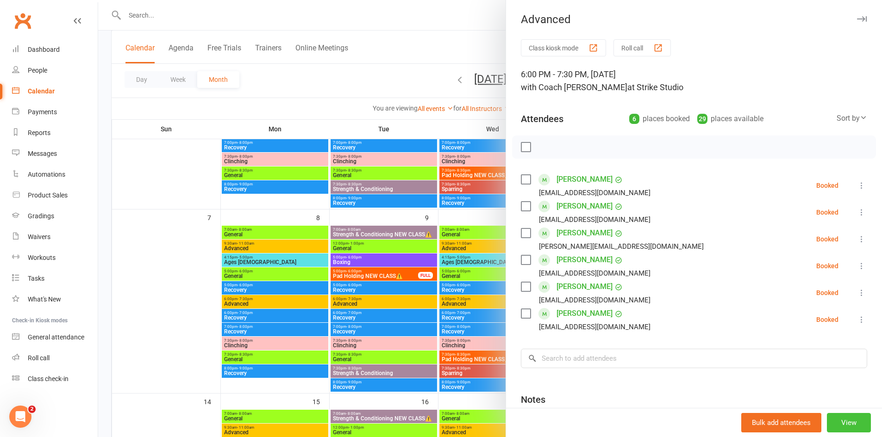
click at [832, 428] on button "View" at bounding box center [849, 422] width 44 height 19
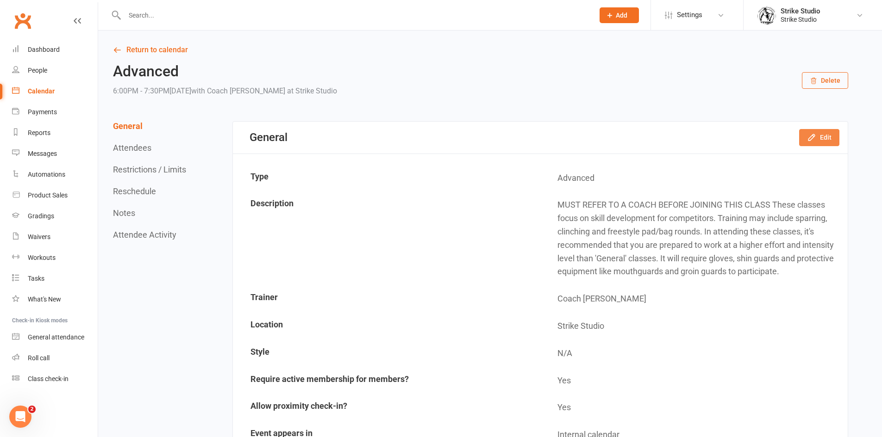
click at [807, 136] on icon "button" at bounding box center [811, 137] width 9 height 9
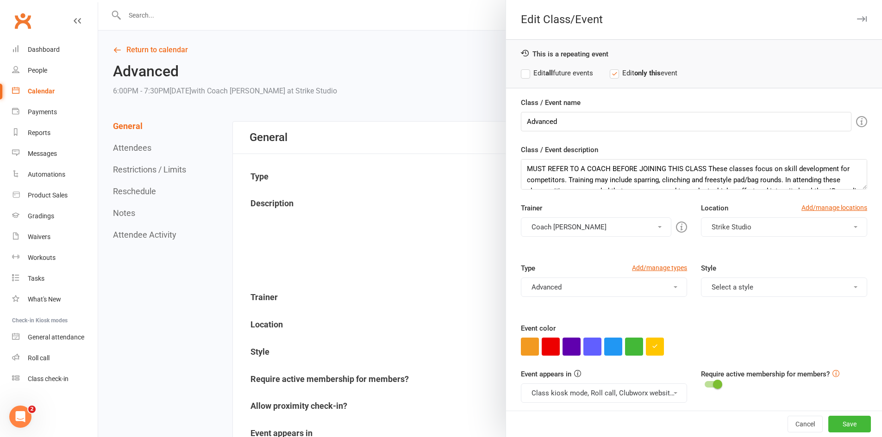
click at [584, 233] on button "Coach Chris" at bounding box center [596, 227] width 150 height 19
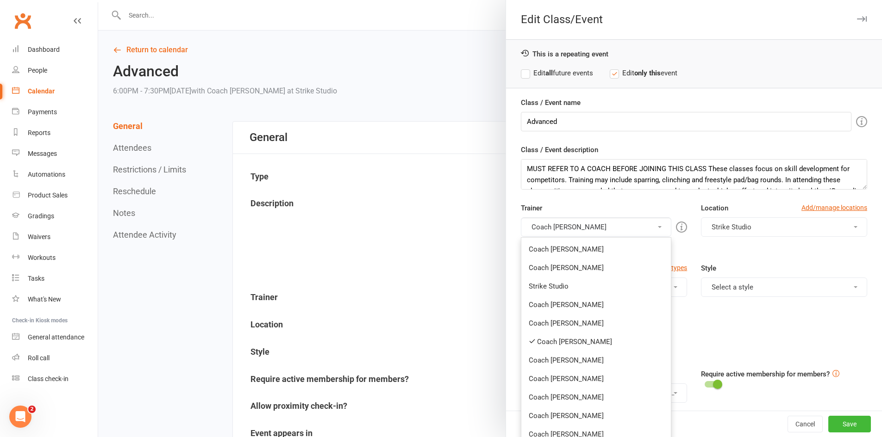
drag, startPoint x: 562, startPoint y: 382, endPoint x: 571, endPoint y: 381, distance: 9.3
click at [562, 381] on link "Coach Vinay" at bounding box center [596, 379] width 150 height 19
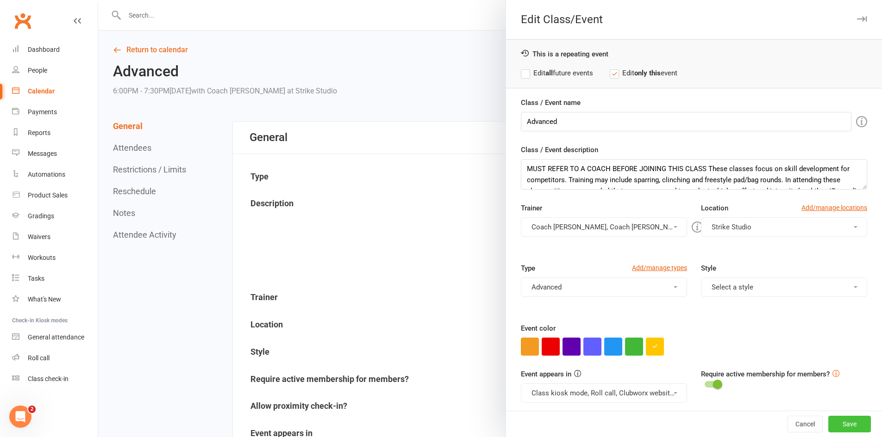
click at [835, 420] on button "Save" at bounding box center [849, 424] width 43 height 17
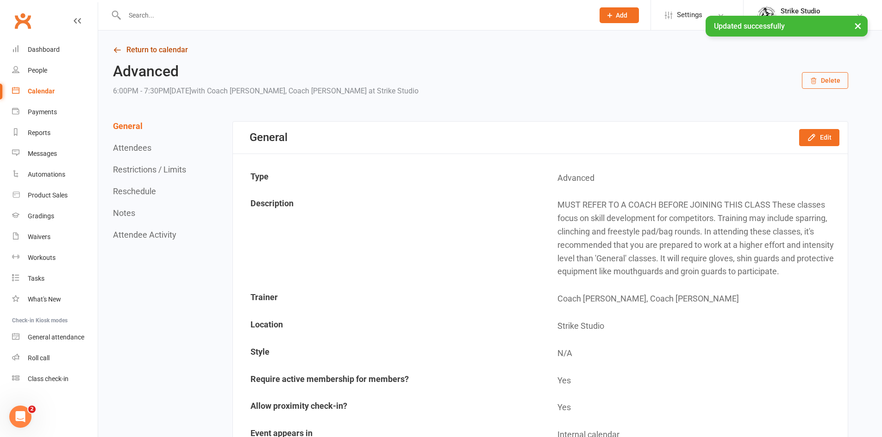
click at [152, 46] on link "Return to calendar" at bounding box center [480, 50] width 735 height 13
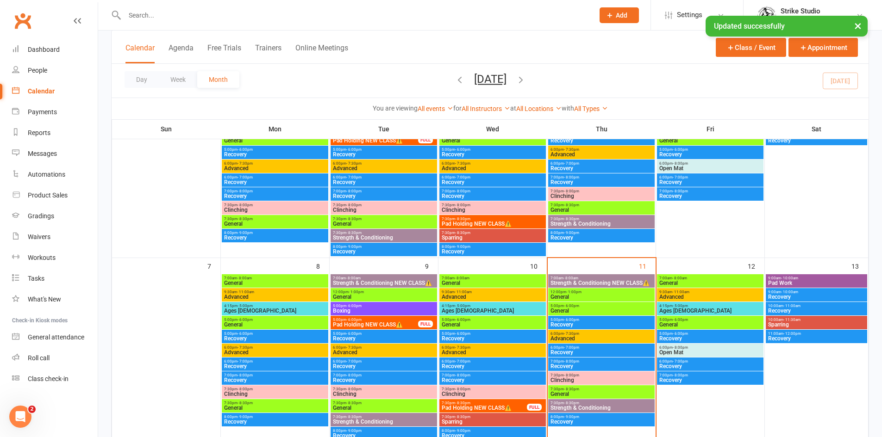
scroll to position [139, 0]
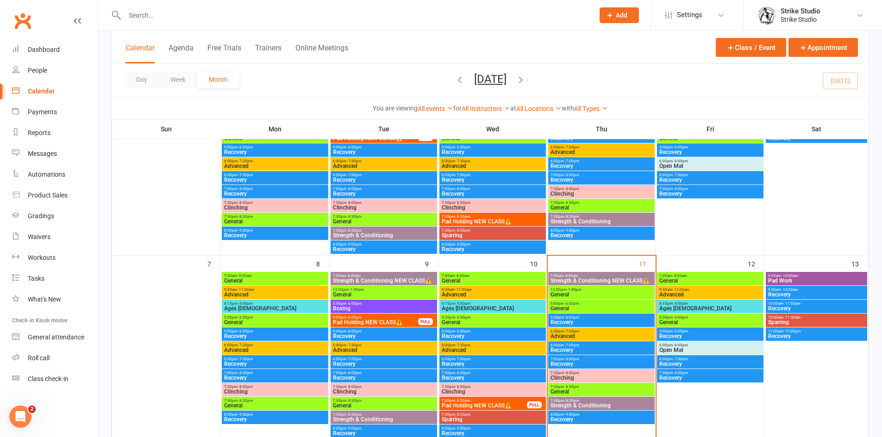
click at [593, 337] on span "Advanced" at bounding box center [601, 337] width 103 height 6
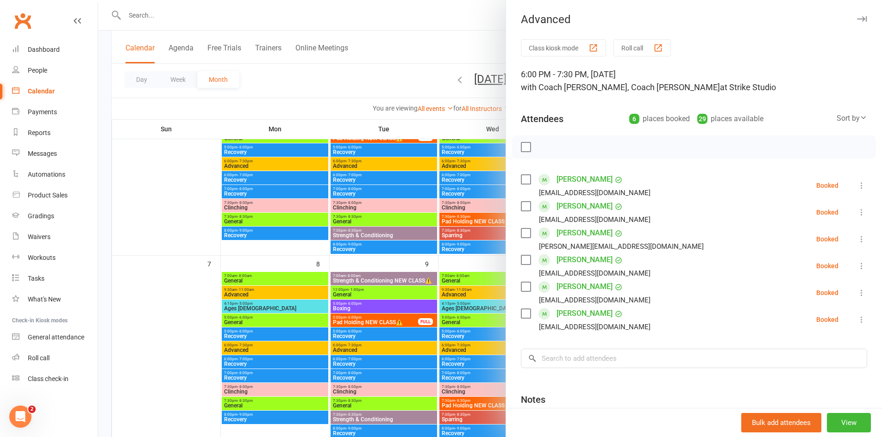
click at [458, 112] on div at bounding box center [490, 218] width 784 height 437
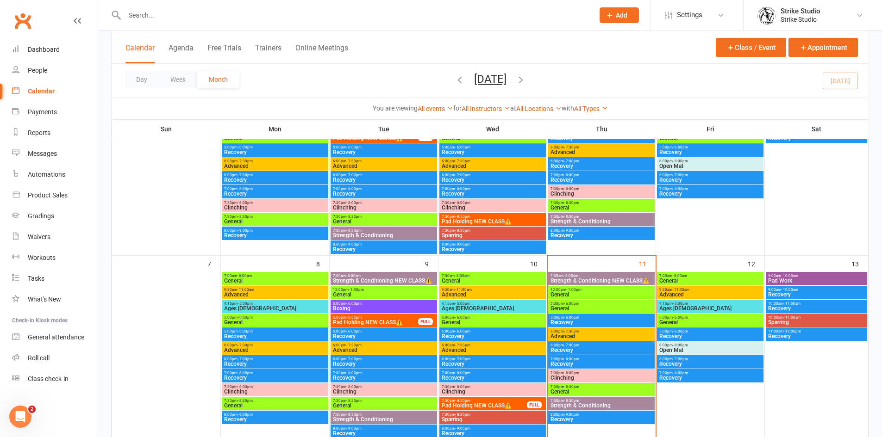
drag, startPoint x: 315, startPoint y: 12, endPoint x: 287, endPoint y: 7, distance: 28.2
click at [314, 12] on input "text" at bounding box center [355, 15] width 466 height 13
click at [155, 15] on input "text" at bounding box center [355, 15] width 466 height 13
drag, startPoint x: 135, startPoint y: 49, endPoint x: 135, endPoint y: 38, distance: 10.6
click at [135, 47] on button "Calendar" at bounding box center [139, 54] width 29 height 20
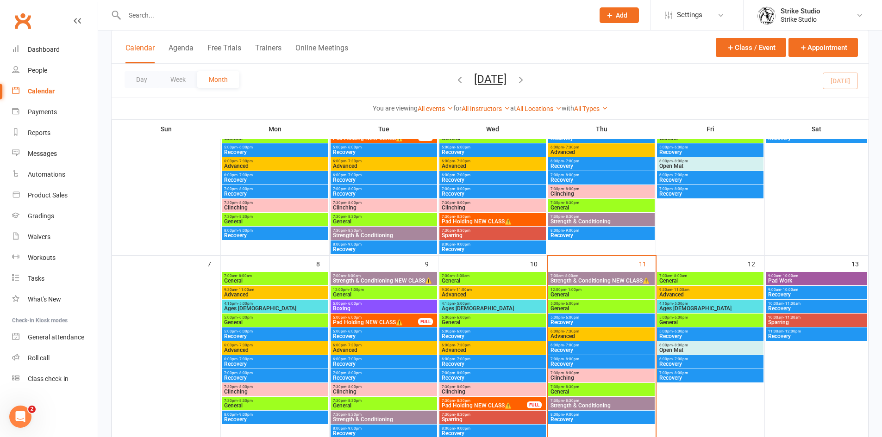
click at [141, 17] on input "text" at bounding box center [355, 15] width 466 height 13
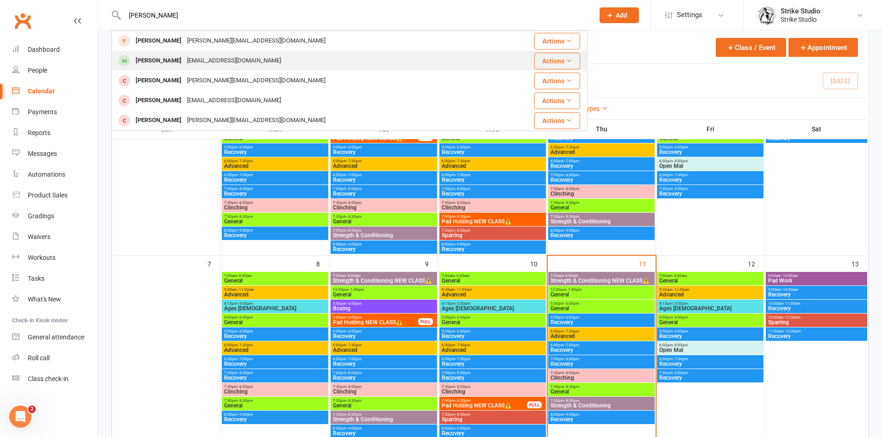
type input "olli"
click at [186, 63] on div "davewittmer@yahoo.com.au" at bounding box center [234, 60] width 100 height 13
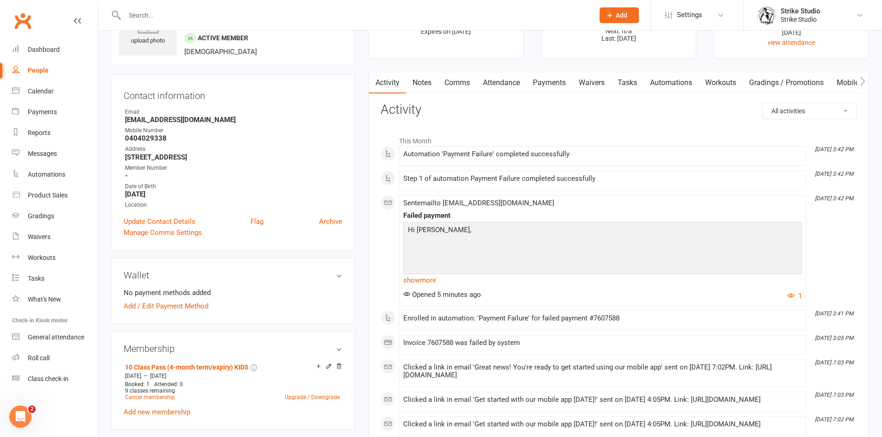
scroll to position [46, 0]
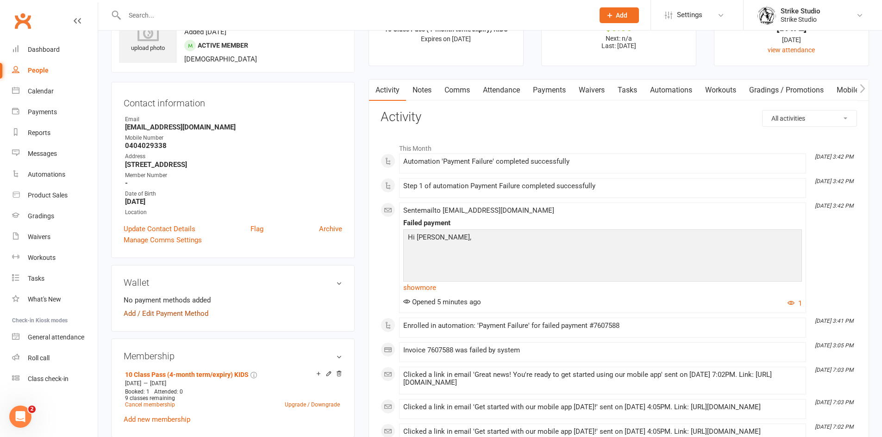
click at [202, 314] on link "Add / Edit Payment Method" at bounding box center [166, 313] width 85 height 11
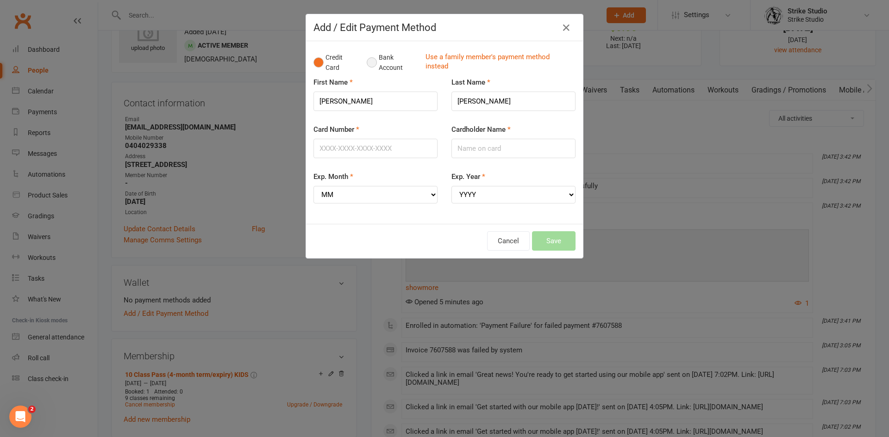
click at [372, 63] on button "Bank Account" at bounding box center [392, 63] width 51 height 28
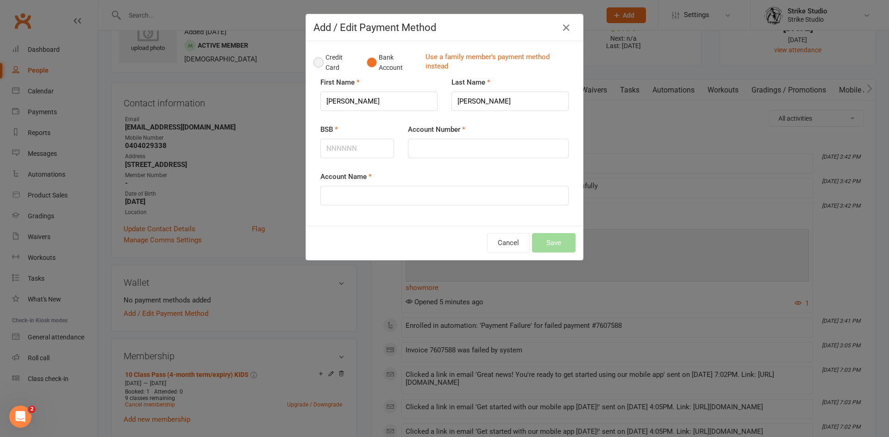
click at [328, 63] on button "Credit Card" at bounding box center [335, 63] width 44 height 28
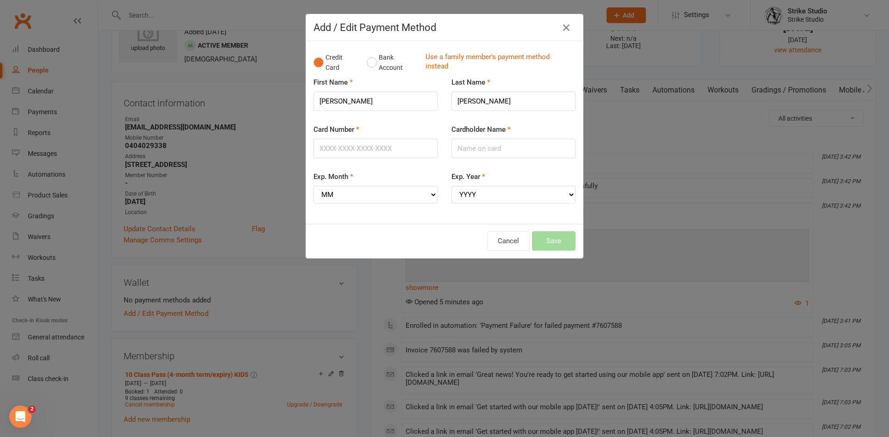
click at [573, 28] on div "Add / Edit Payment Method" at bounding box center [444, 27] width 277 height 27
click at [564, 25] on icon "button" at bounding box center [566, 27] width 11 height 11
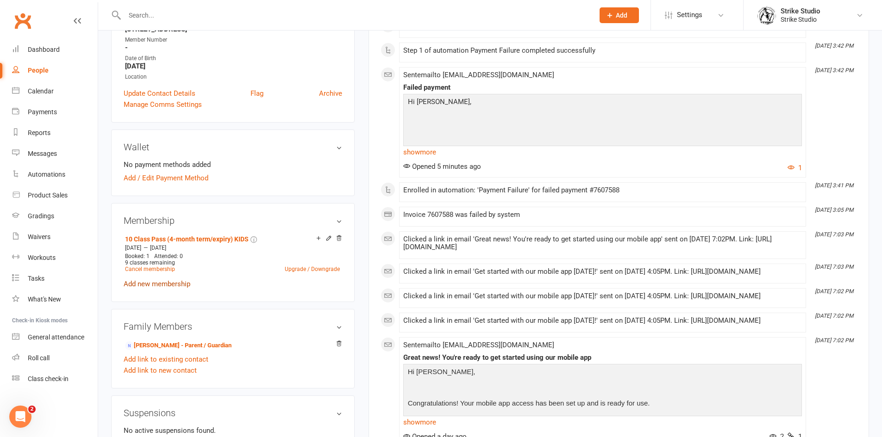
scroll to position [231, 0]
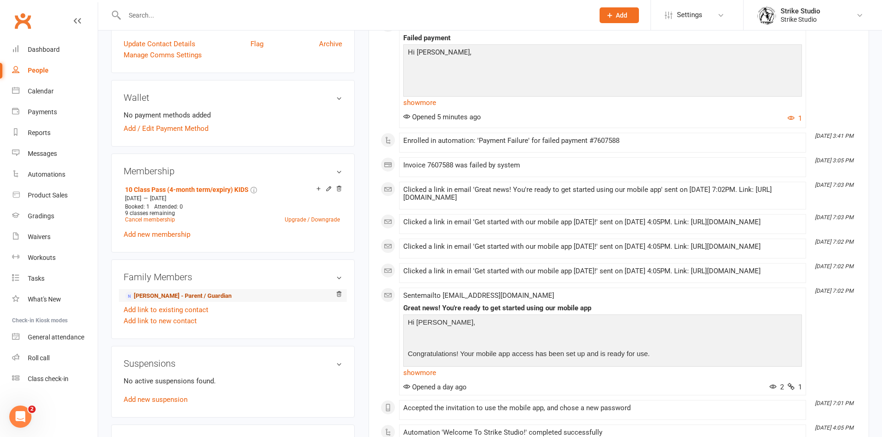
click at [165, 298] on link "David Wittmer - Parent / Guardian" at bounding box center [178, 297] width 106 height 10
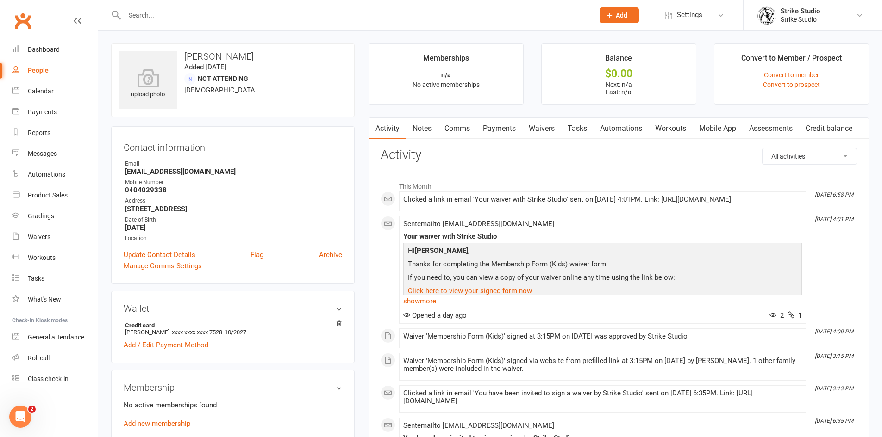
click at [499, 124] on link "Payments" at bounding box center [499, 128] width 46 height 21
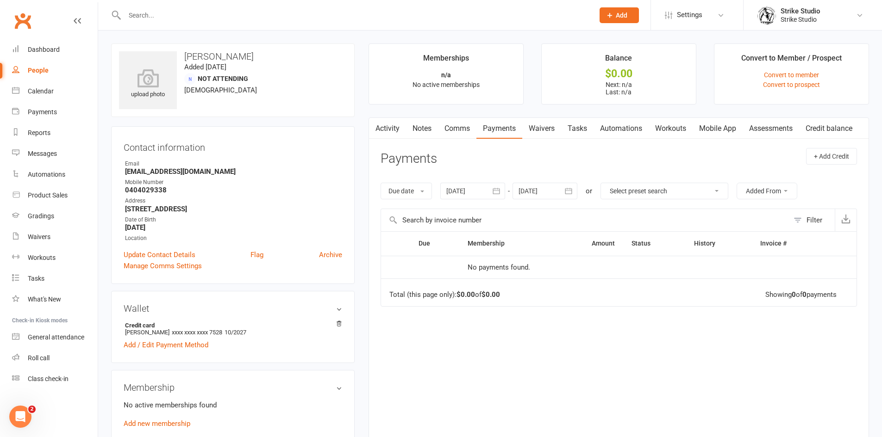
click at [396, 132] on link "Activity" at bounding box center [387, 128] width 37 height 21
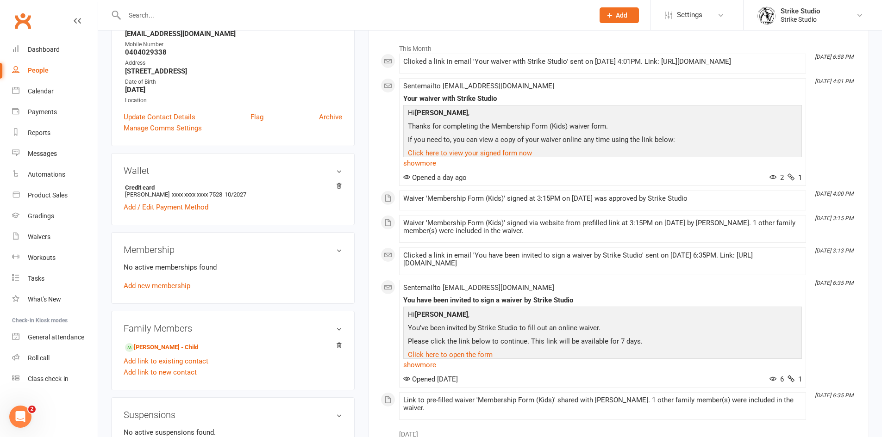
scroll to position [139, 0]
click at [162, 348] on link "Ollie Wittmer - Child" at bounding box center [161, 347] width 73 height 10
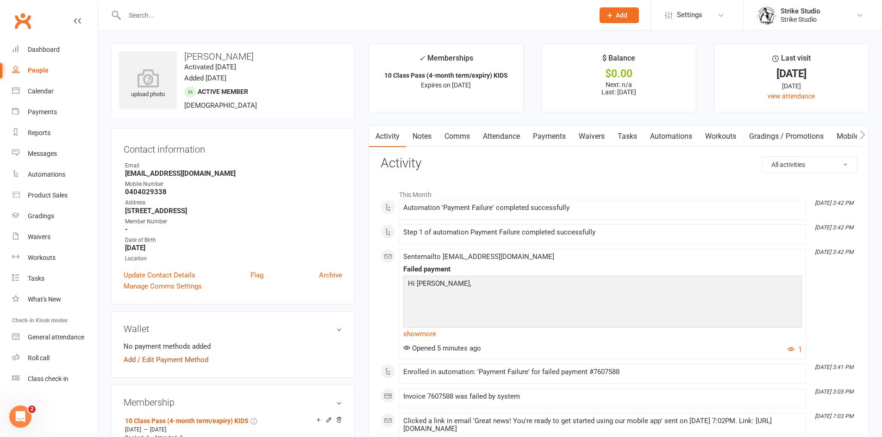
click at [168, 361] on link "Add / Edit Payment Method" at bounding box center [166, 360] width 85 height 11
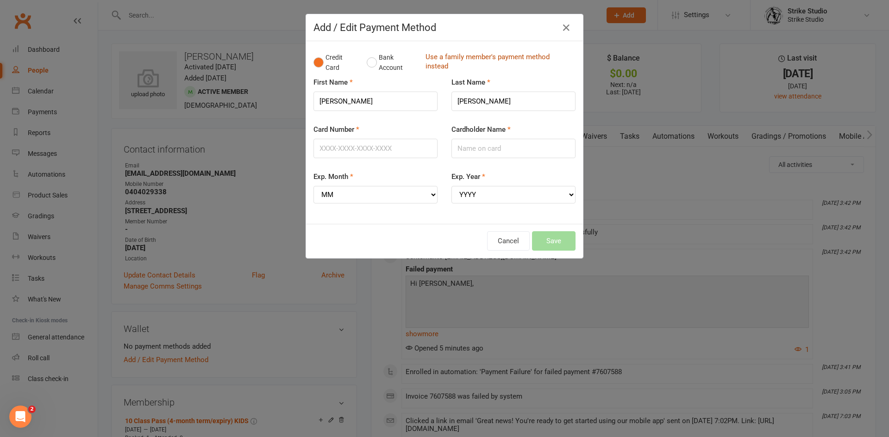
click at [466, 57] on link "Use a family member's payment method instead" at bounding box center [497, 62] width 145 height 21
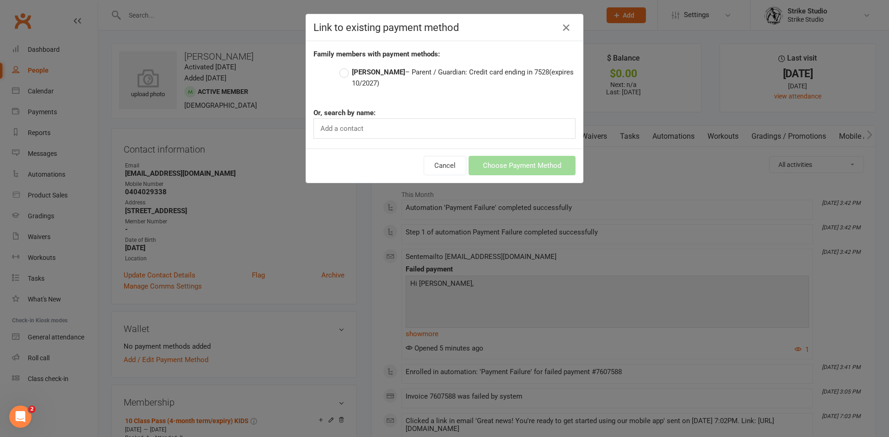
click at [343, 73] on label "David Wittmer – Parent / Guardian: Credit card ending in 7528 (expires 10/2027)" at bounding box center [457, 78] width 236 height 22
click at [343, 67] on input "David Wittmer – Parent / Guardian: Credit card ending in 7528 (expires 10/2027)" at bounding box center [342, 67] width 6 height 0
click at [484, 170] on button "Choose Payment Method" at bounding box center [521, 165] width 107 height 19
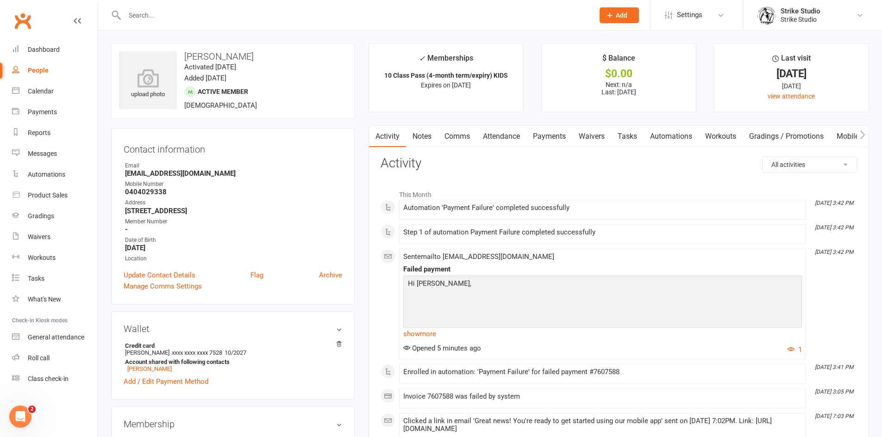
click at [542, 135] on link "Payments" at bounding box center [549, 136] width 46 height 21
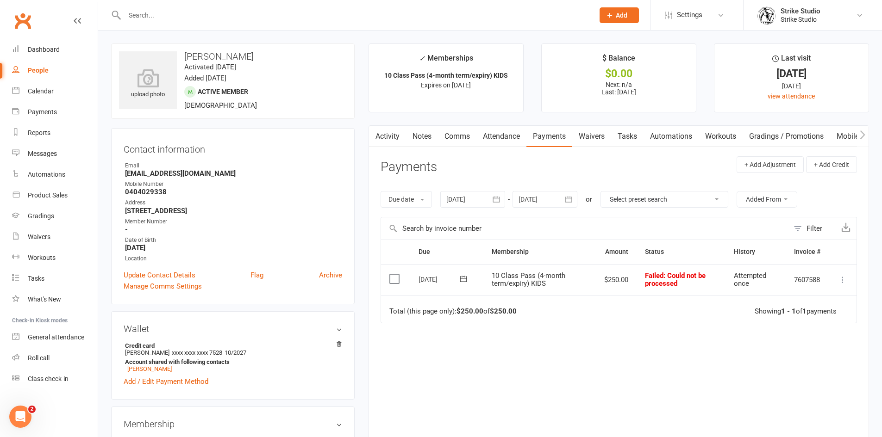
click at [461, 280] on icon at bounding box center [463, 278] width 9 height 9
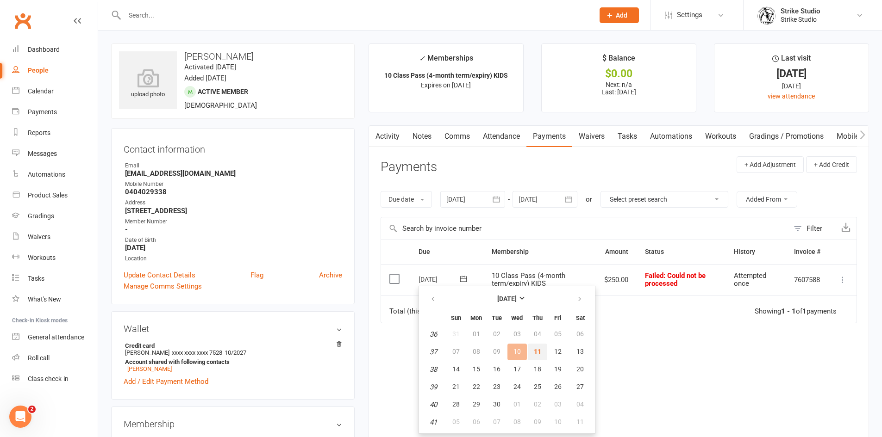
click at [530, 351] on button "11" at bounding box center [537, 352] width 19 height 17
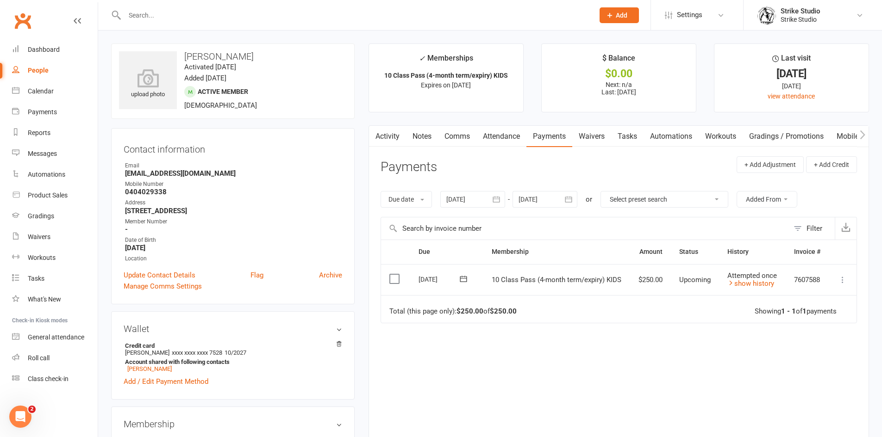
click at [512, 134] on link "Attendance" at bounding box center [501, 136] width 50 height 21
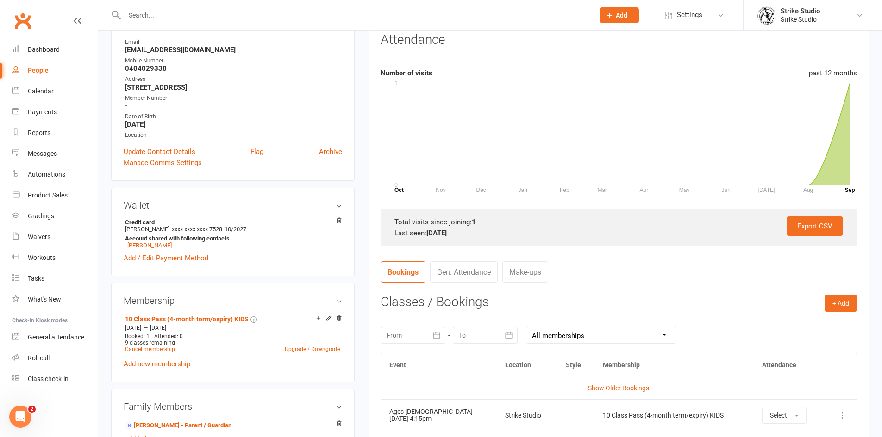
scroll to position [185, 0]
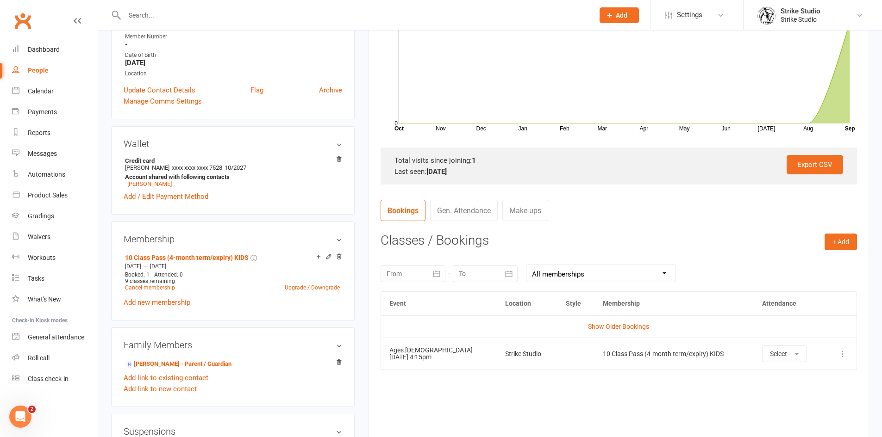
click at [271, 19] on input "text" at bounding box center [355, 15] width 466 height 13
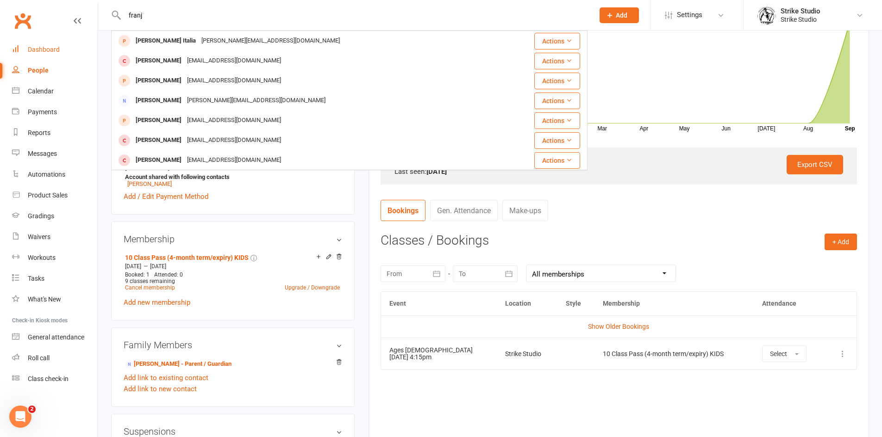
type input "franj"
click at [42, 44] on link "Dashboard" at bounding box center [55, 49] width 86 height 21
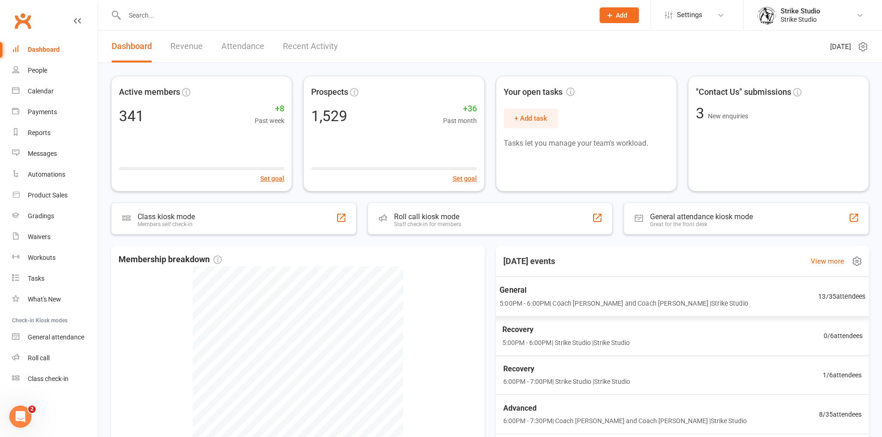
click at [574, 294] on span "General" at bounding box center [623, 290] width 249 height 12
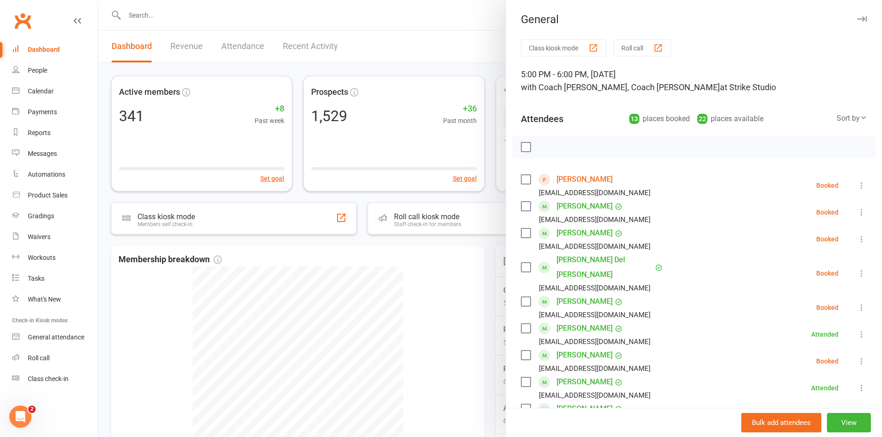
click at [561, 175] on link "Frank Bates" at bounding box center [584, 179] width 56 height 15
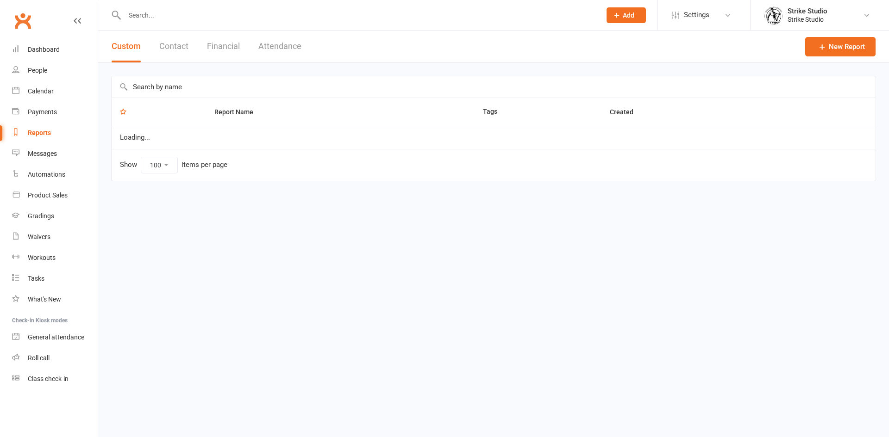
select select "100"
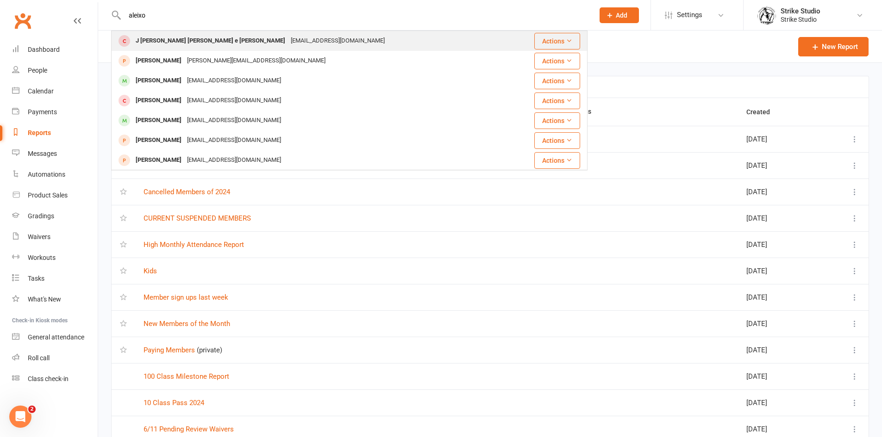
type input "aleixo"
click at [194, 43] on div "J [PERSON_NAME] [PERSON_NAME] e [PERSON_NAME]" at bounding box center [210, 40] width 155 height 13
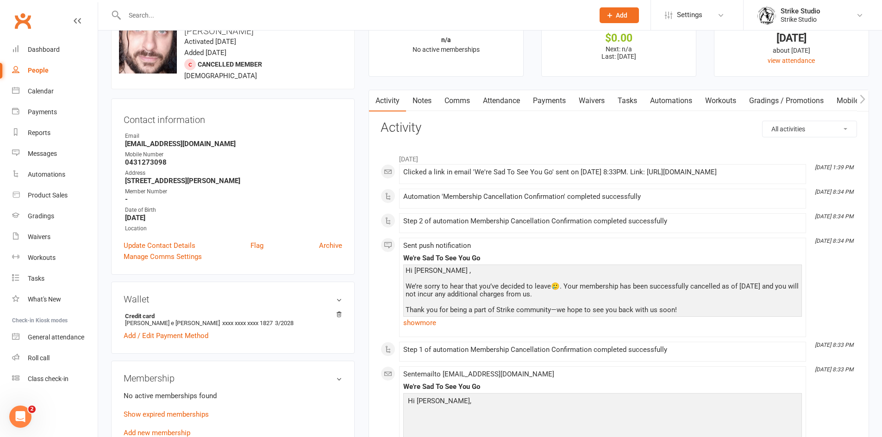
scroll to position [93, 0]
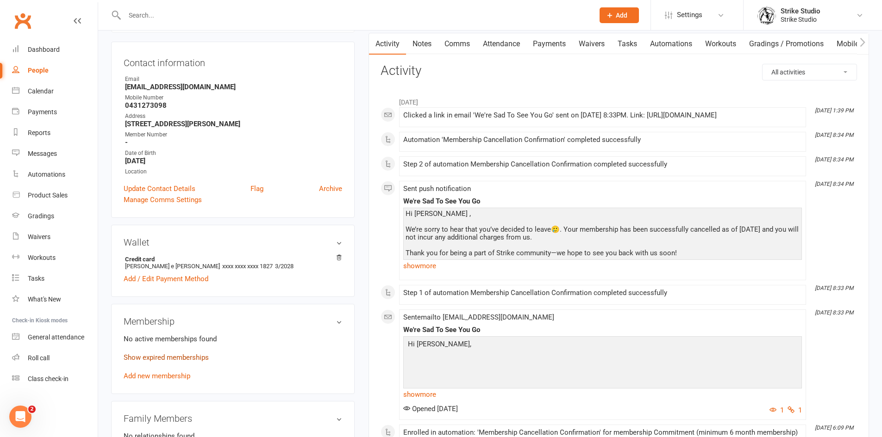
click at [182, 354] on link "Show expired memberships" at bounding box center [166, 358] width 85 height 8
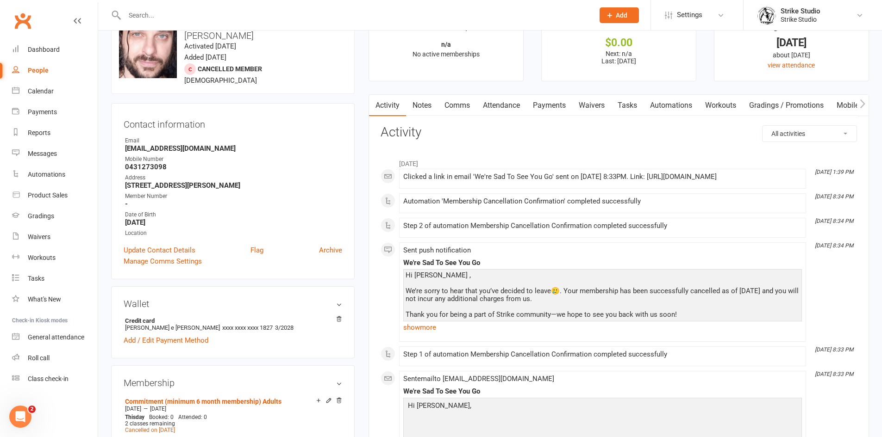
scroll to position [0, 0]
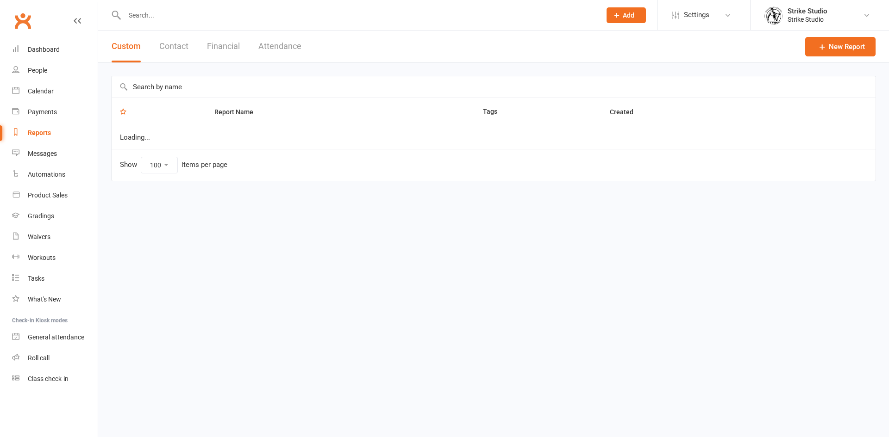
select select "100"
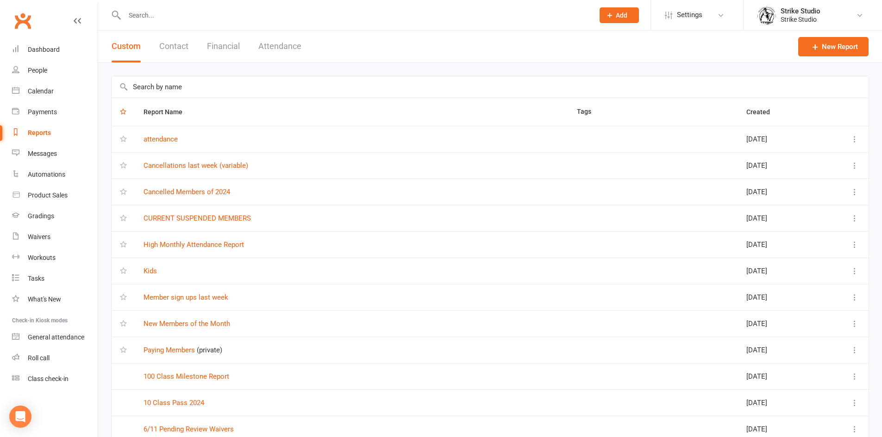
click at [218, 18] on input "text" at bounding box center [355, 15] width 466 height 13
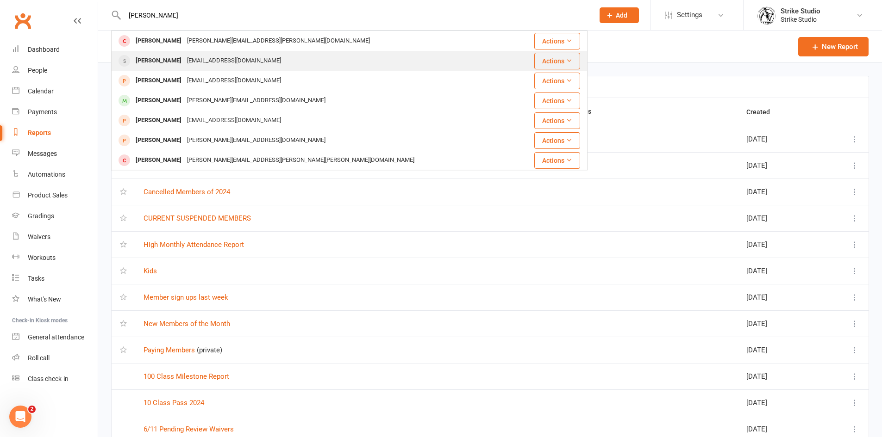
type input "[PERSON_NAME]"
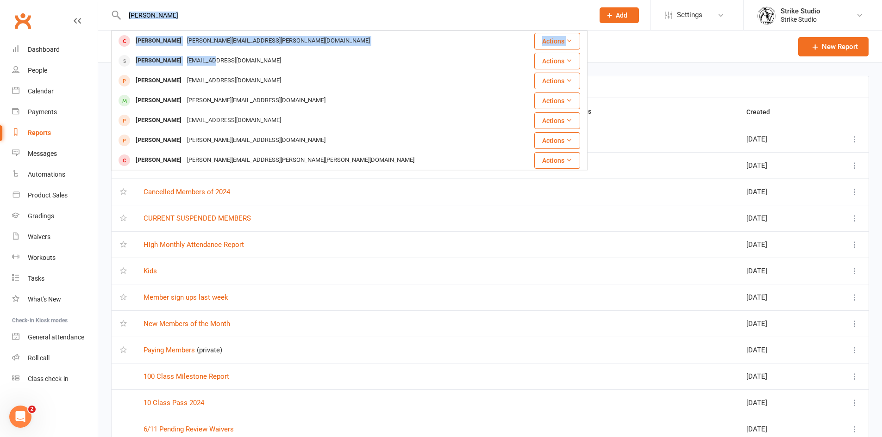
drag, startPoint x: 198, startPoint y: 61, endPoint x: 216, endPoint y: 18, distance: 47.3
click at [216, 18] on div "[PERSON_NAME] [PERSON_NAME][EMAIL_ADDRESS][PERSON_NAME][DOMAIN_NAME] Actions [P…" at bounding box center [349, 15] width 476 height 30
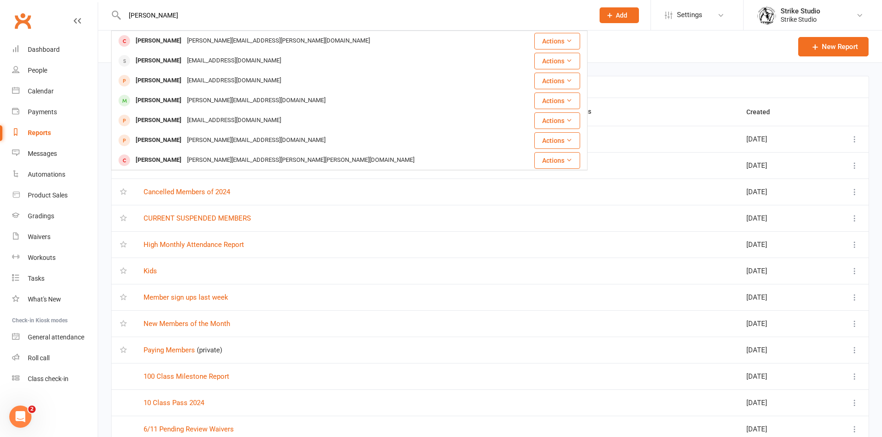
click at [217, 18] on input "[PERSON_NAME]" at bounding box center [355, 15] width 466 height 13
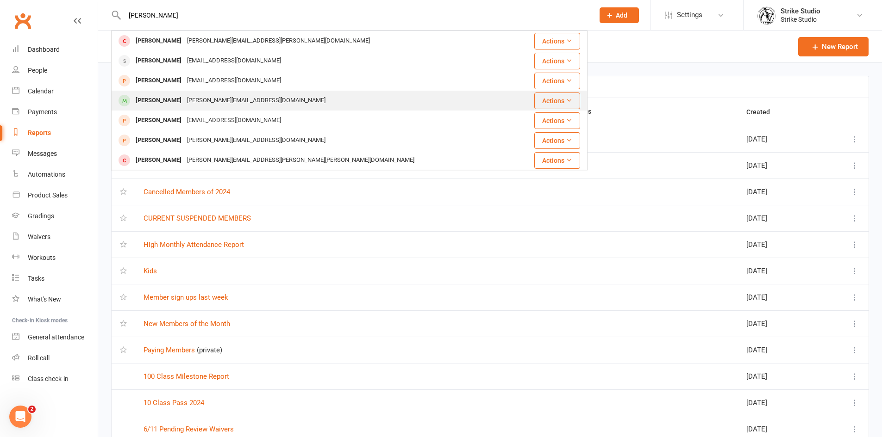
click at [192, 100] on div "[PERSON_NAME][EMAIL_ADDRESS][DOMAIN_NAME]" at bounding box center [256, 100] width 144 height 13
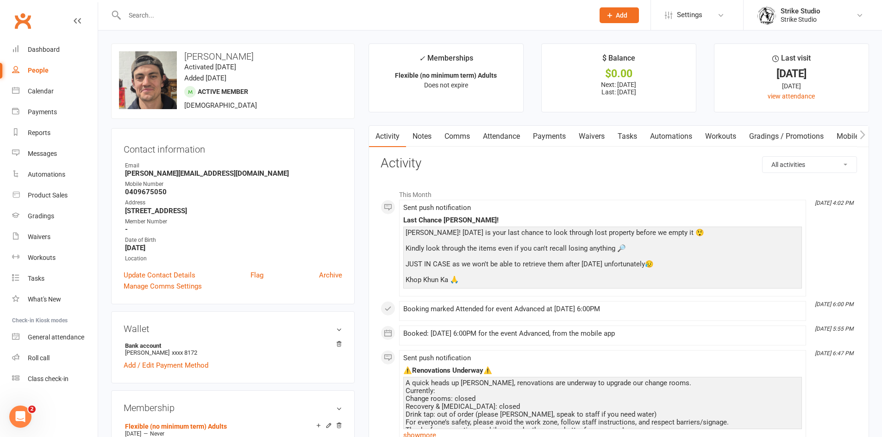
click at [538, 134] on link "Payments" at bounding box center [549, 136] width 46 height 21
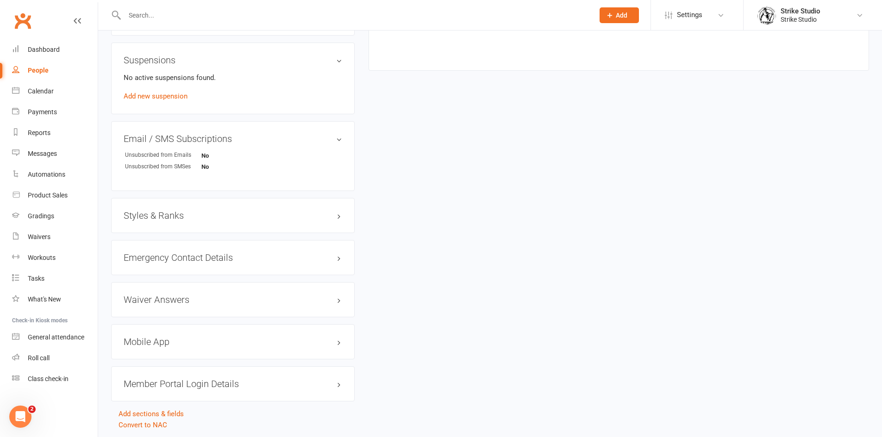
scroll to position [572, 0]
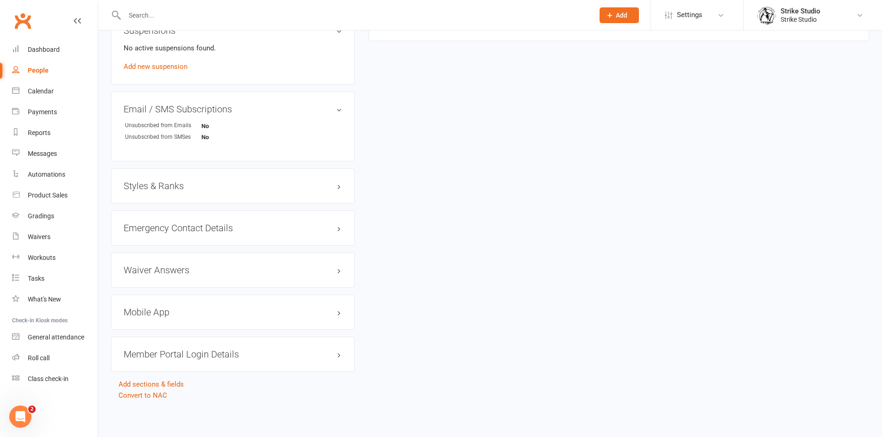
click at [159, 310] on h3 "Mobile App" at bounding box center [233, 312] width 218 height 10
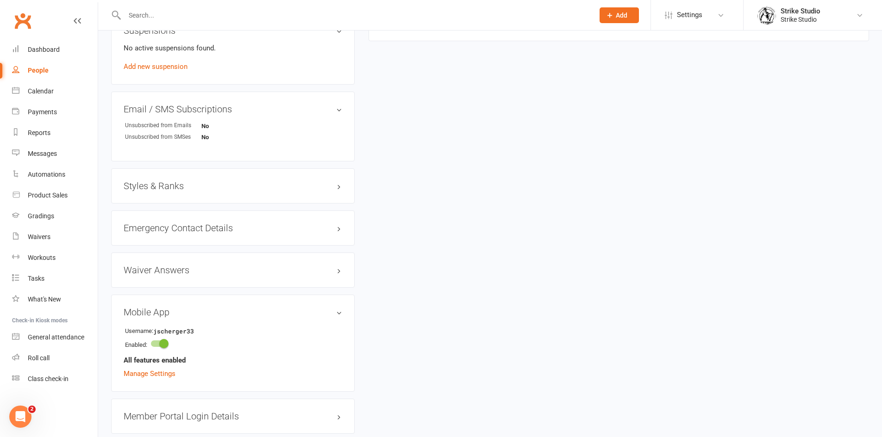
click at [294, 307] on h3 "Mobile App" at bounding box center [233, 312] width 218 height 10
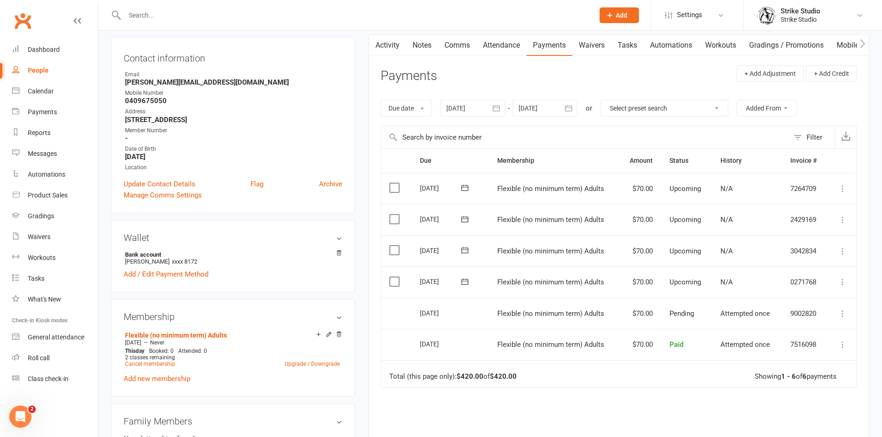
scroll to position [0, 0]
